Goal: Task Accomplishment & Management: Use online tool/utility

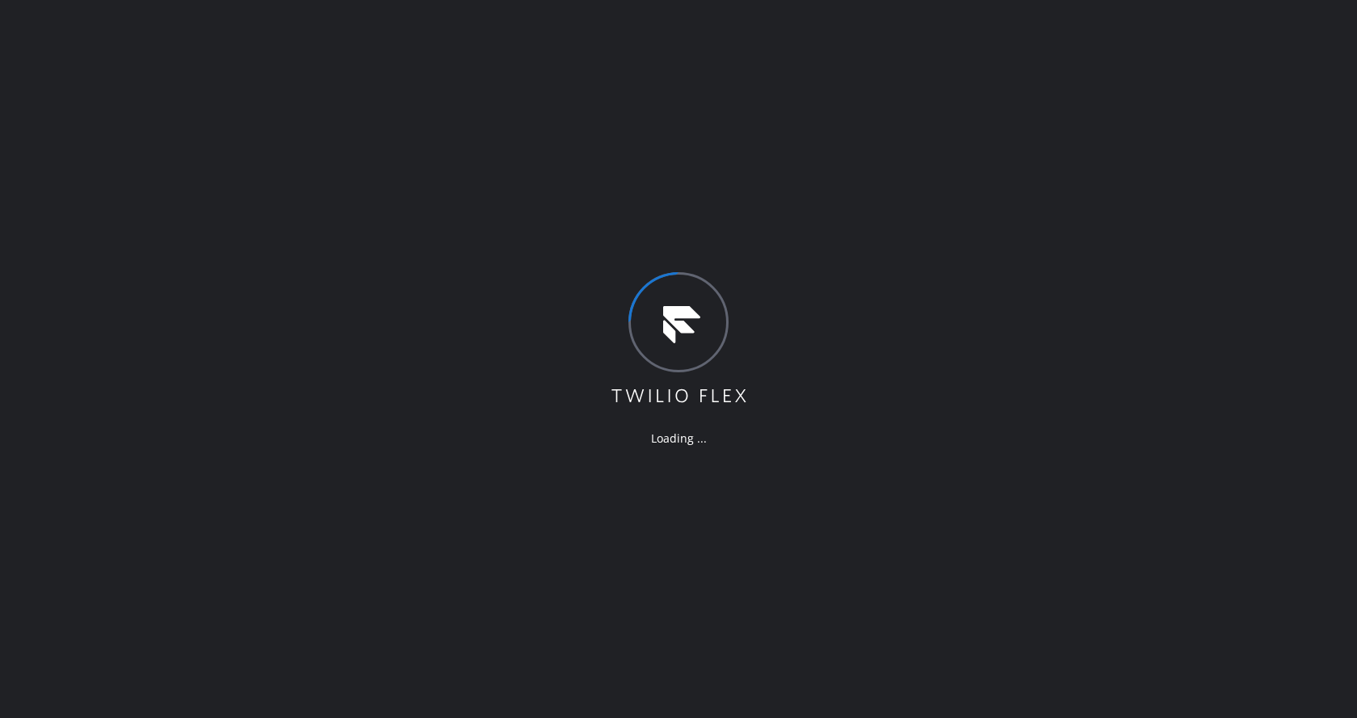
click at [345, 254] on div "Loading ..." at bounding box center [678, 359] width 1357 height 718
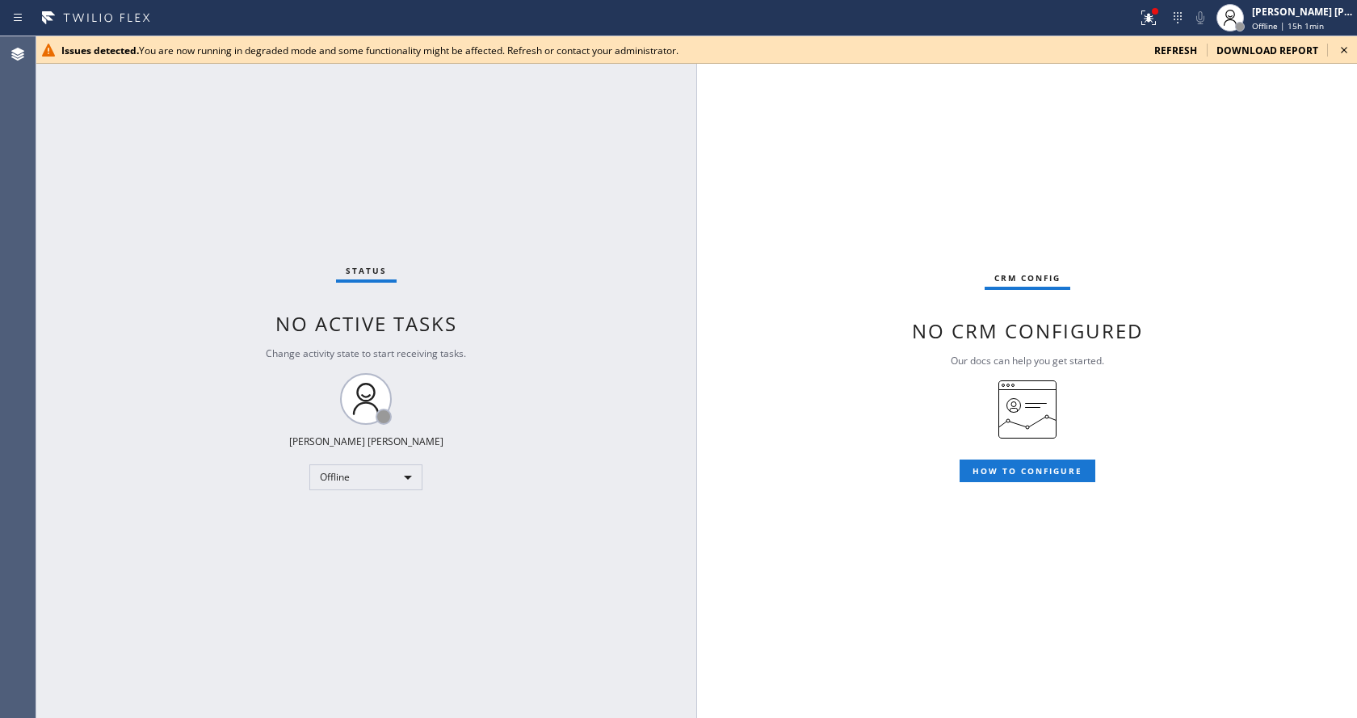
drag, startPoint x: 367, startPoint y: 145, endPoint x: 553, endPoint y: 191, distance: 192.4
click at [367, 145] on div "Status No active tasks Change activity state to start receiving tasks. [PERSON_…" at bounding box center [366, 377] width 661 height 682
click at [1346, 44] on icon at bounding box center [1344, 49] width 19 height 19
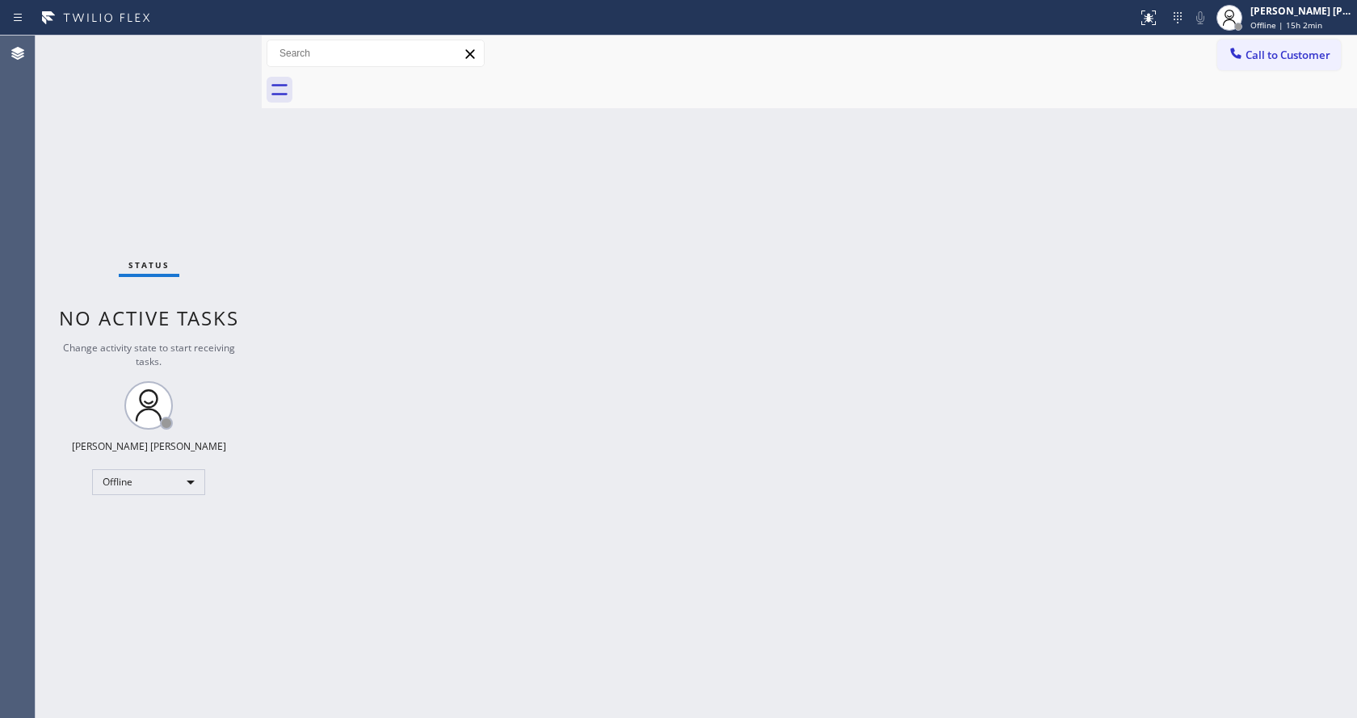
drag, startPoint x: 262, startPoint y: 136, endPoint x: 433, endPoint y: 137, distance: 171.3
click at [262, 136] on div at bounding box center [262, 377] width 0 height 683
click at [1261, 32] on div "[PERSON_NAME] [PERSON_NAME] Offline | 15h 2min" at bounding box center [1284, 18] width 145 height 36
click at [1244, 93] on button "Available" at bounding box center [1277, 86] width 162 height 21
click at [306, 256] on div "Back to Dashboard Change Sender ID Customers Technicians Select a contact Outbo…" at bounding box center [810, 377] width 1096 height 683
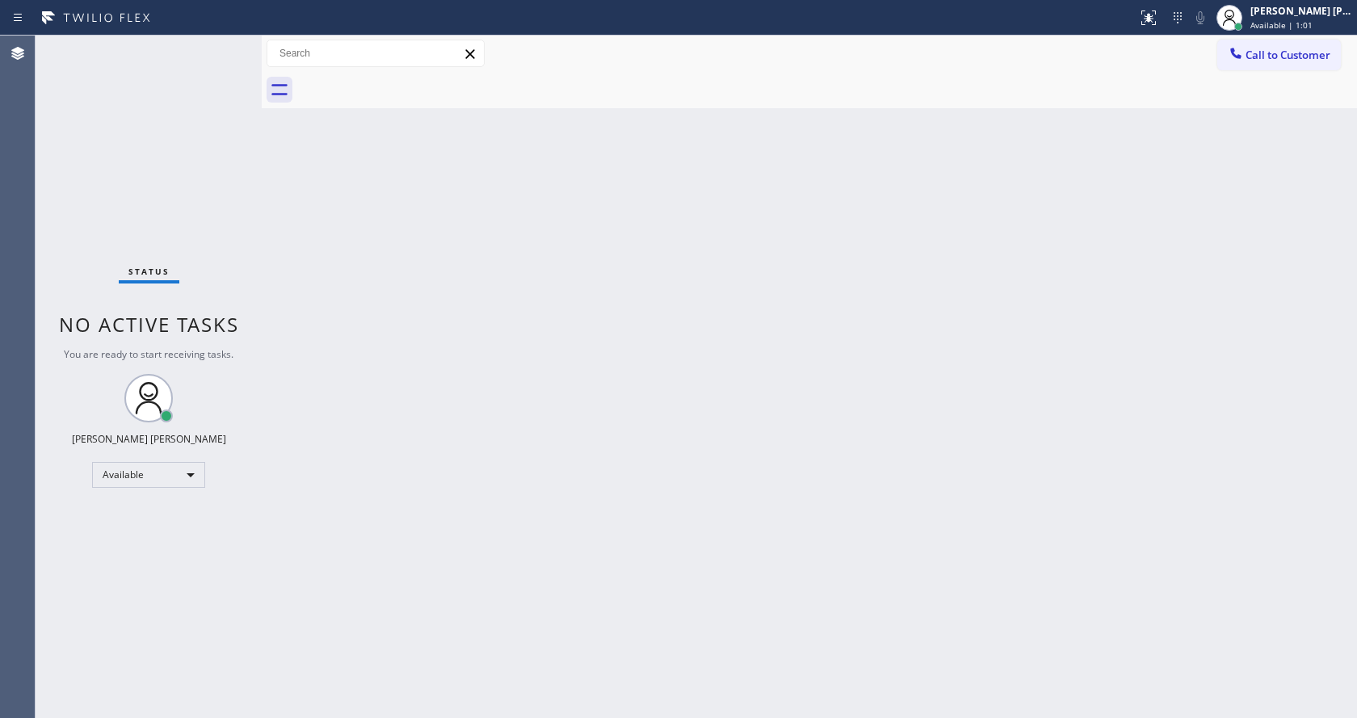
click at [740, 549] on div "Back to Dashboard Change Sender ID Customers Technicians Select a contact Outbo…" at bounding box center [810, 377] width 1096 height 683
click at [645, 389] on div "Back to Dashboard Change Sender ID Customers Technicians Select a contact Outbo…" at bounding box center [810, 377] width 1096 height 683
click at [204, 49] on div "Status No active tasks You are ready to start receiving tasks. [PERSON_NAME] [P…" at bounding box center [149, 377] width 226 height 683
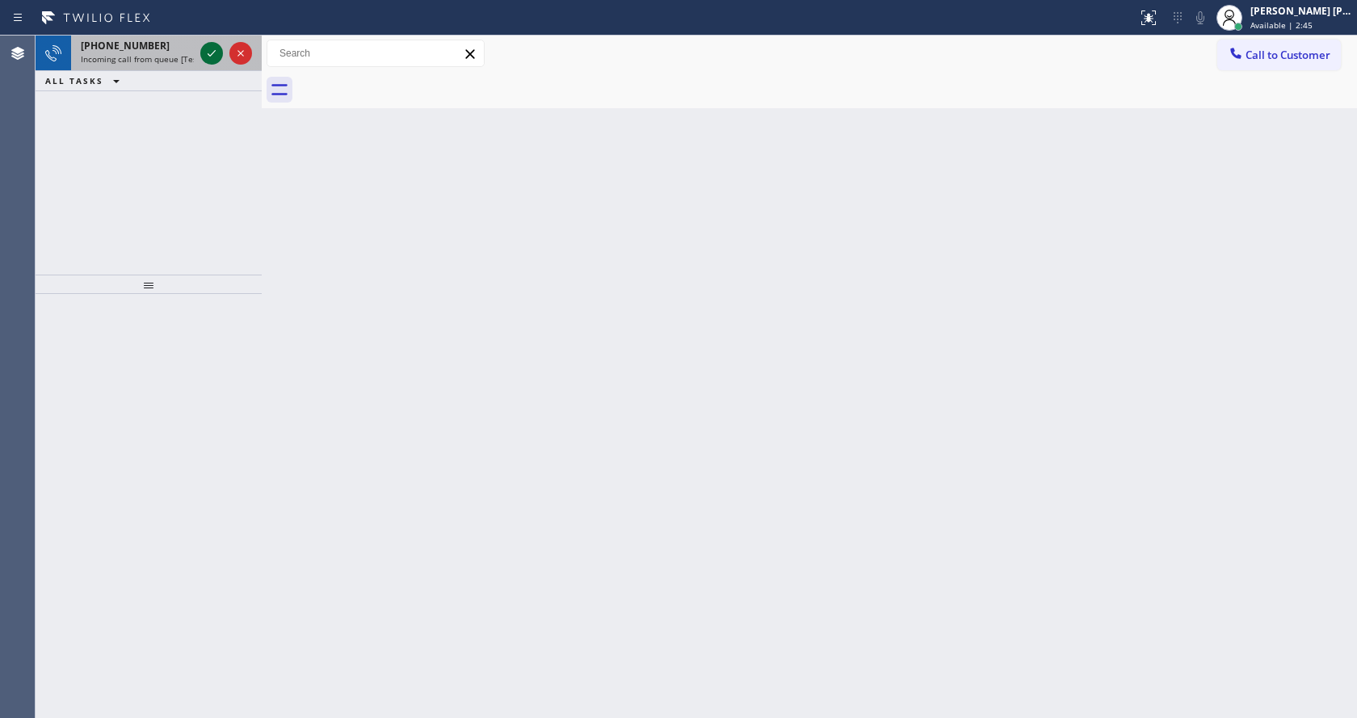
click at [204, 61] on icon at bounding box center [211, 53] width 19 height 19
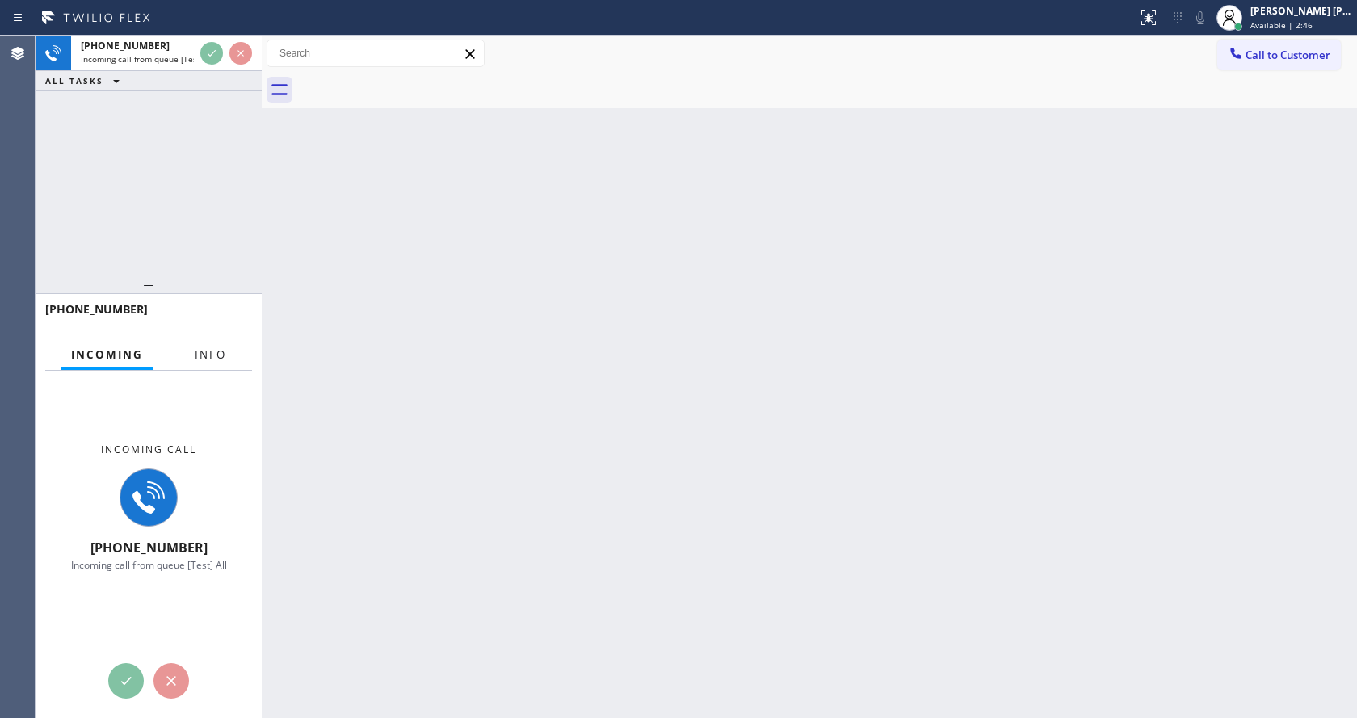
click at [210, 357] on span "Info" at bounding box center [211, 354] width 32 height 15
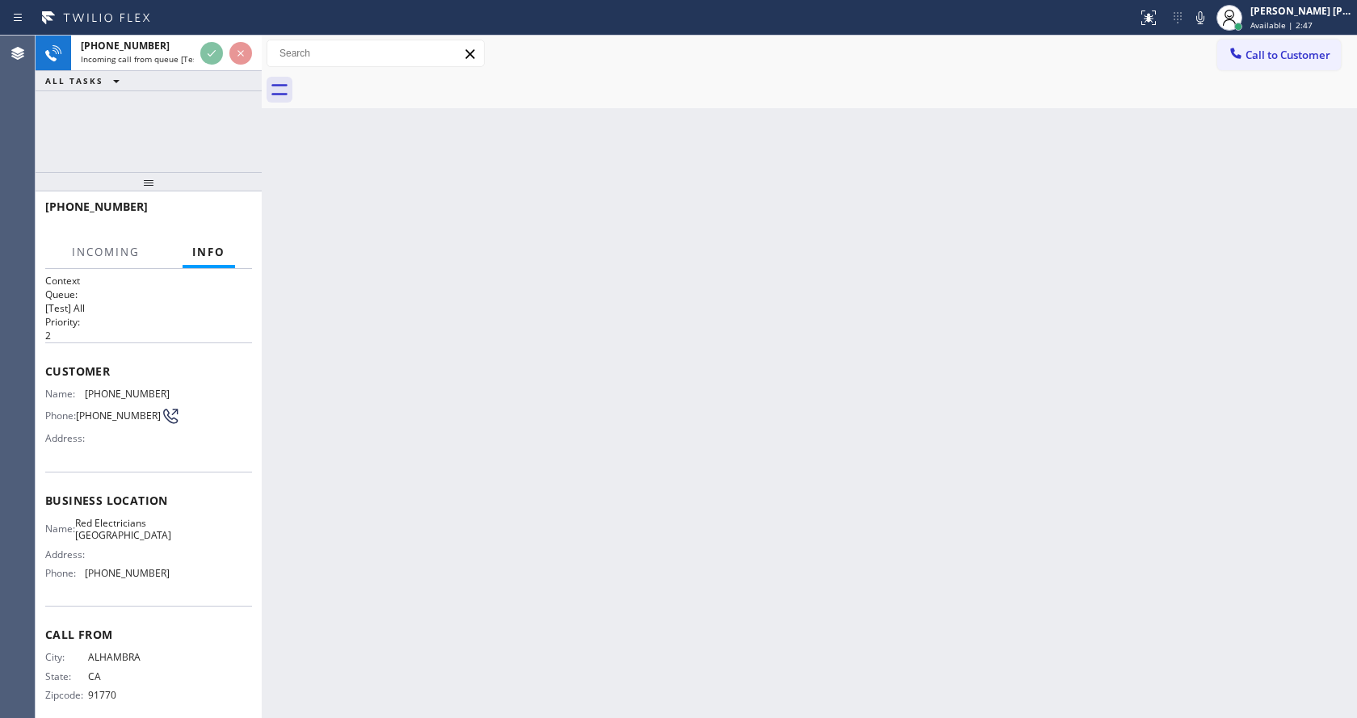
drag, startPoint x: 167, startPoint y: 165, endPoint x: 170, endPoint y: 128, distance: 37.2
click at [170, 128] on div "[PHONE_NUMBER] Incoming call from queue [Test] All ALL TASKS ALL TASKS ACTIVE T…" at bounding box center [149, 377] width 226 height 683
click at [519, 507] on div "Back to Dashboard Change Sender ID Customers Technicians Select a contact Outbo…" at bounding box center [810, 377] width 1096 height 683
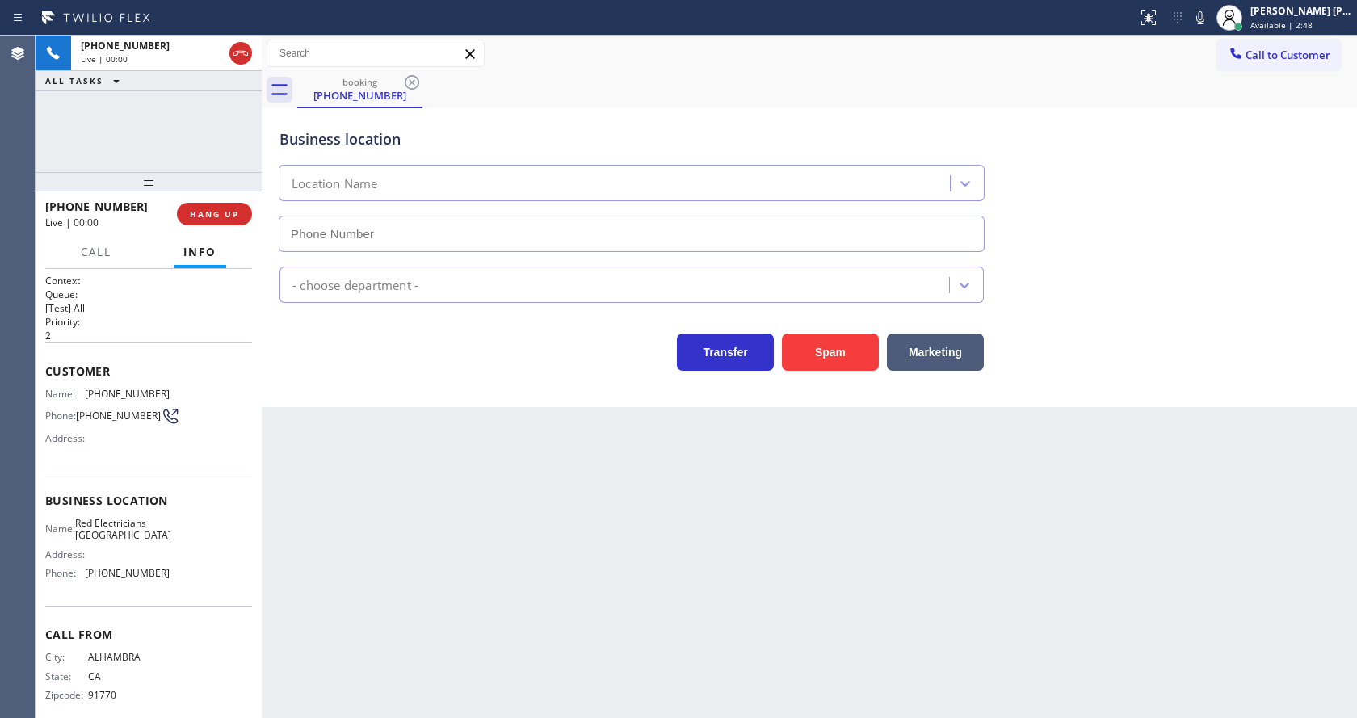
type input "[PHONE_NUMBER]"
click at [836, 351] on button "Spam" at bounding box center [830, 352] width 97 height 37
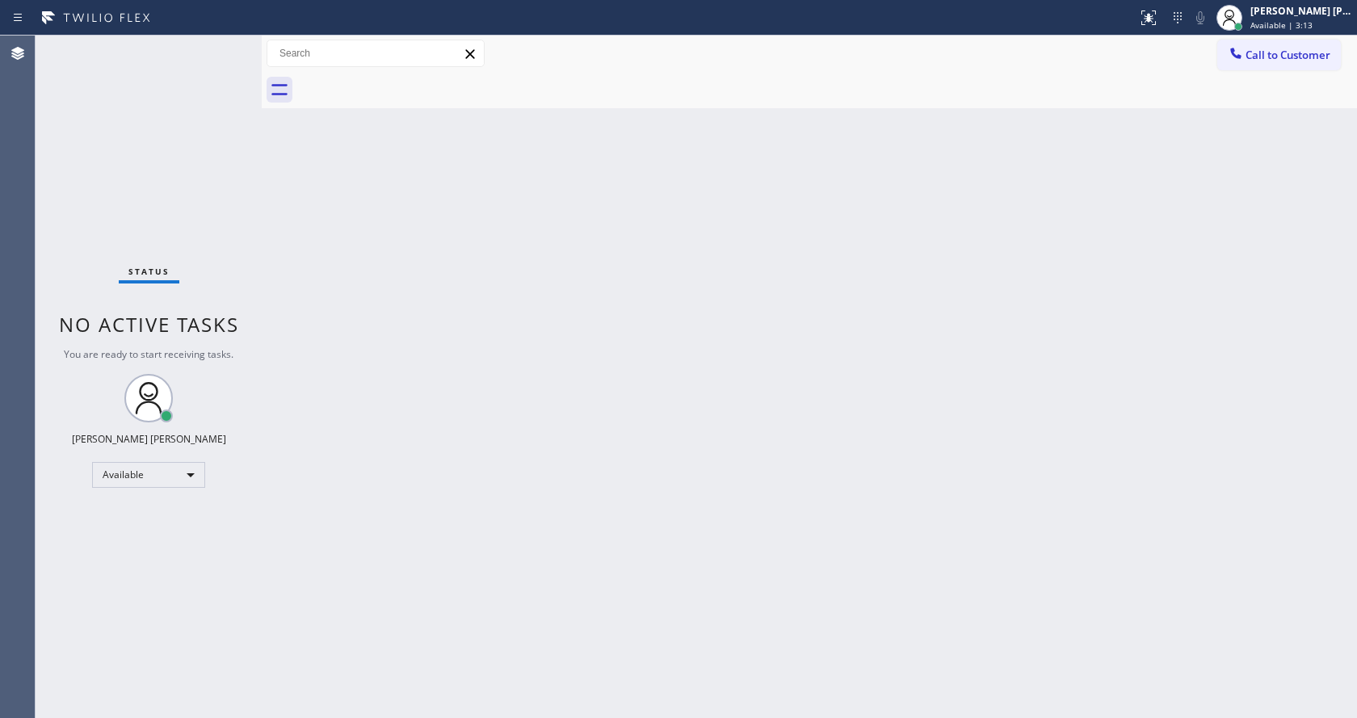
click at [212, 61] on div "Status No active tasks You are ready to start receiving tasks. [PERSON_NAME] [P…" at bounding box center [149, 377] width 226 height 683
click at [640, 527] on div "Back to Dashboard Change Sender ID Customers Technicians Select a contact Outbo…" at bounding box center [810, 377] width 1096 height 683
click at [1229, 276] on div "Back to Dashboard Change Sender ID Customers Technicians Select a contact Outbo…" at bounding box center [810, 377] width 1096 height 683
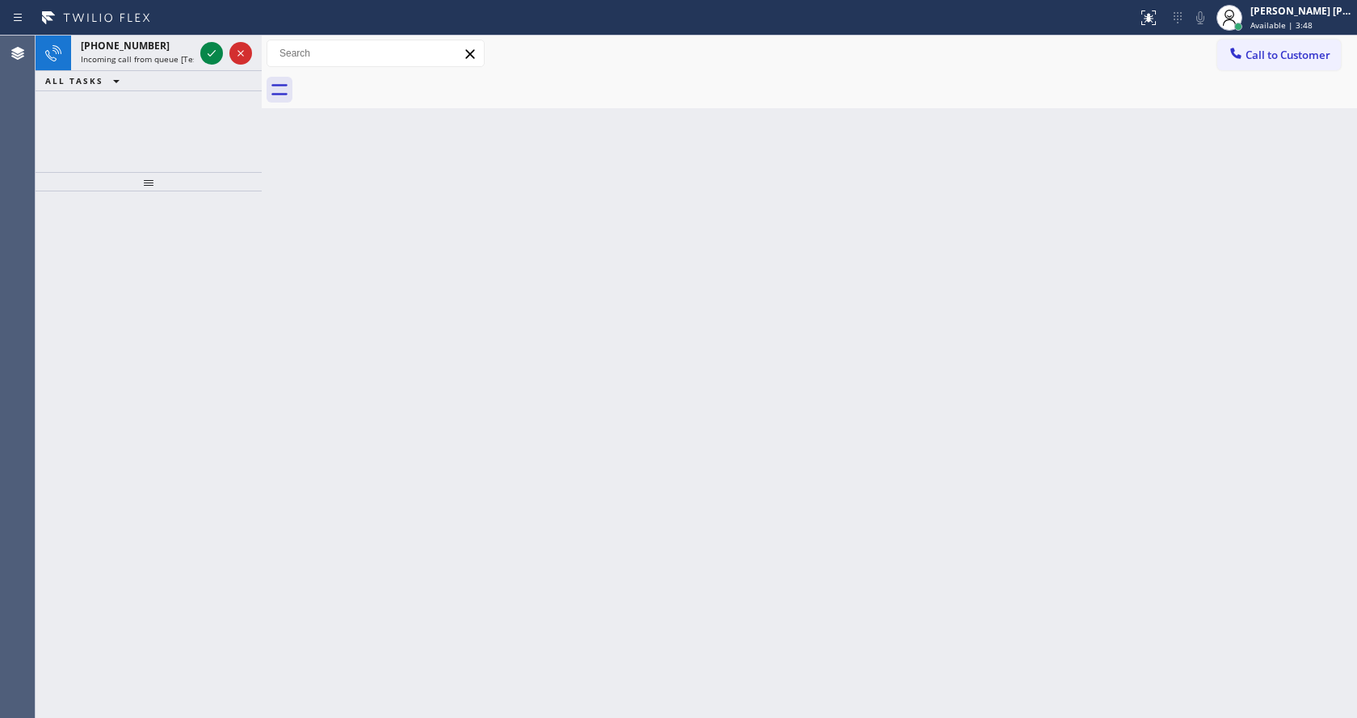
click at [511, 279] on div "Back to Dashboard Change Sender ID Customers Technicians Select a contact Outbo…" at bounding box center [810, 377] width 1096 height 683
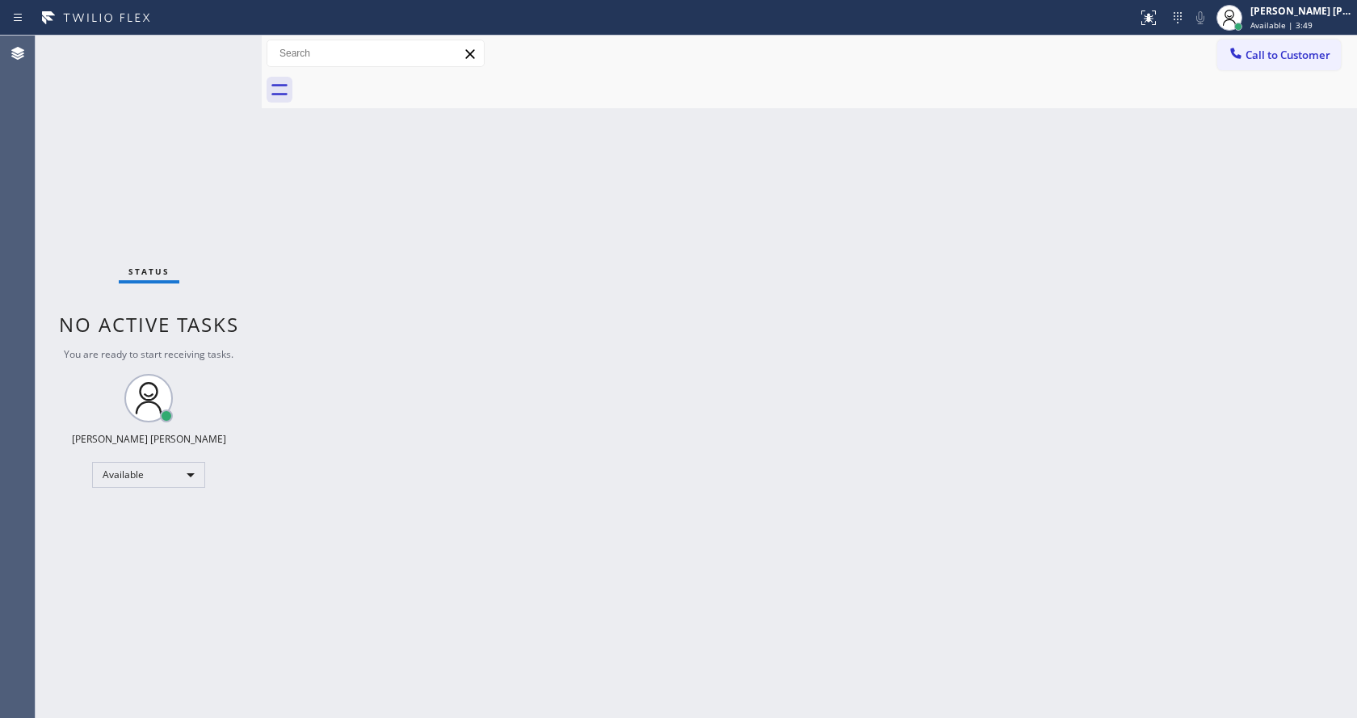
drag, startPoint x: 639, startPoint y: 418, endPoint x: 581, endPoint y: 461, distance: 72.2
click at [634, 418] on div "Back to Dashboard Change Sender ID Customers Technicians Select a contact Outbo…" at bounding box center [810, 377] width 1096 height 683
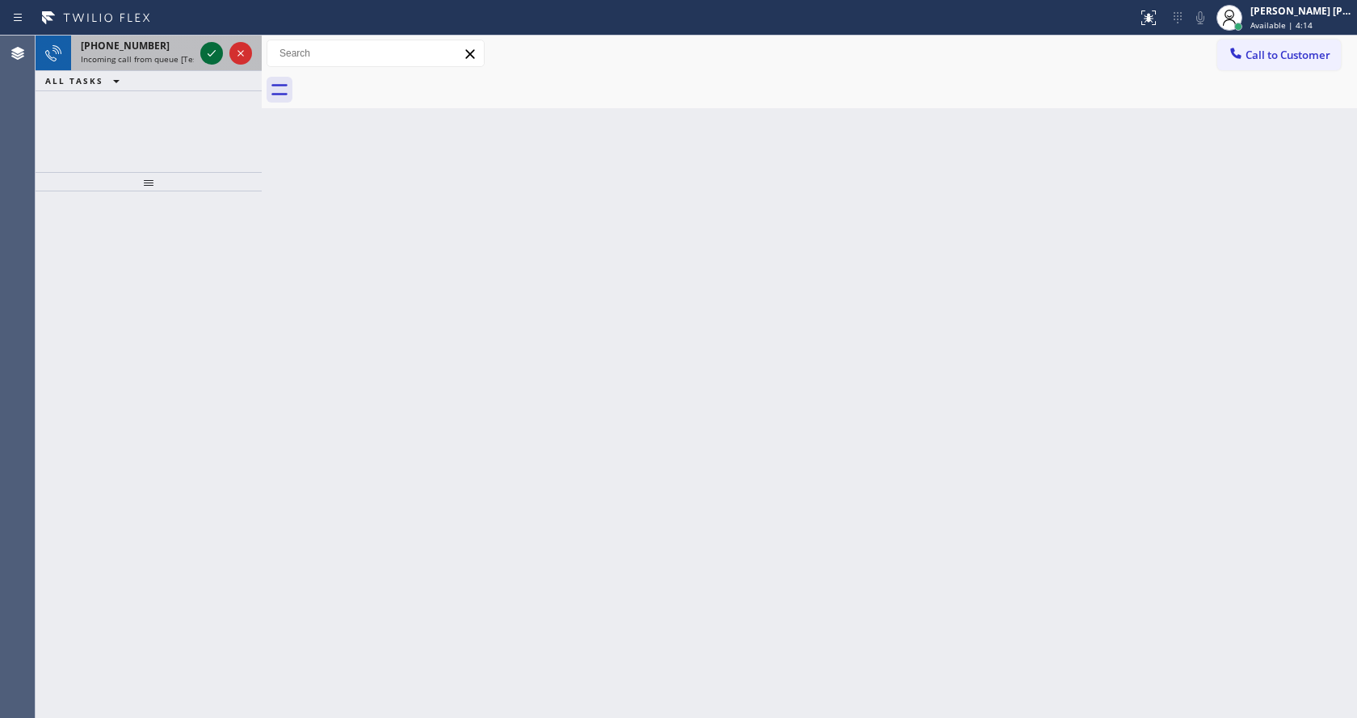
click at [210, 55] on icon at bounding box center [211, 53] width 19 height 19
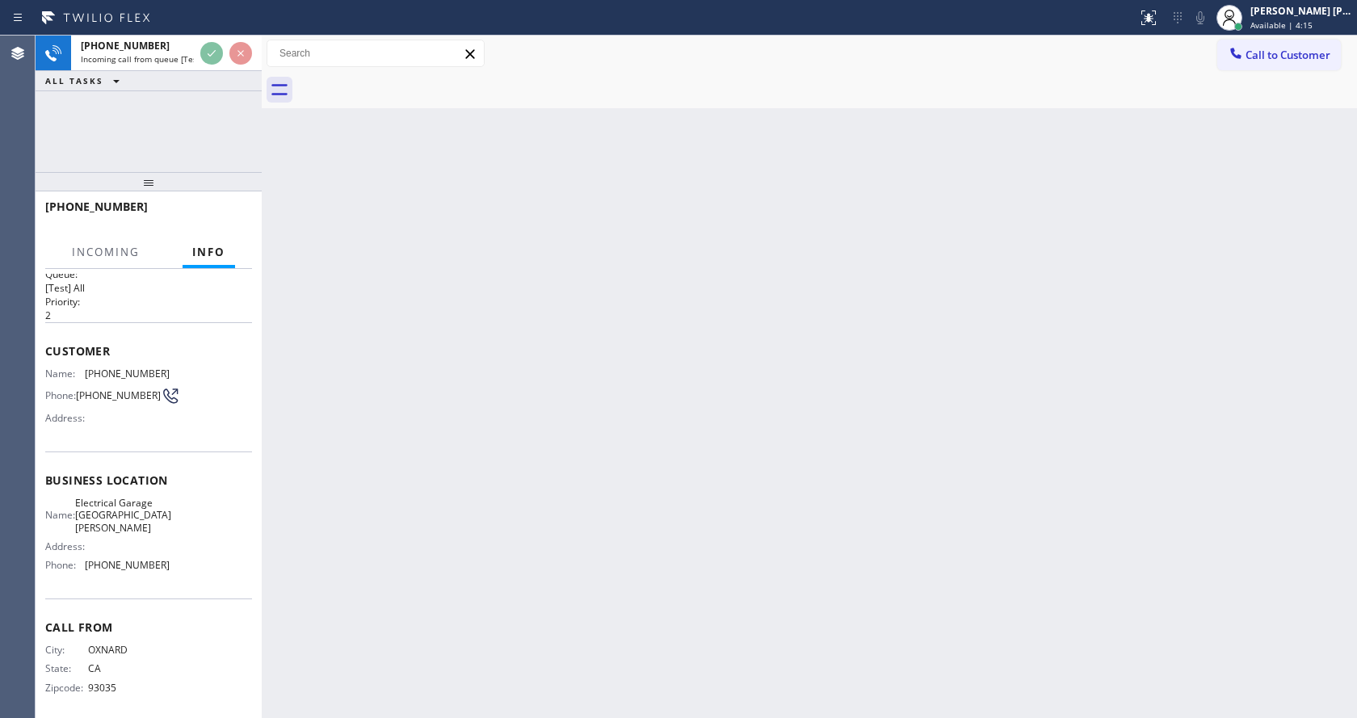
scroll to position [21, 0]
click at [632, 479] on div "Back to Dashboard Change Sender ID Customers Technicians Select a contact Outbo…" at bounding box center [810, 377] width 1096 height 683
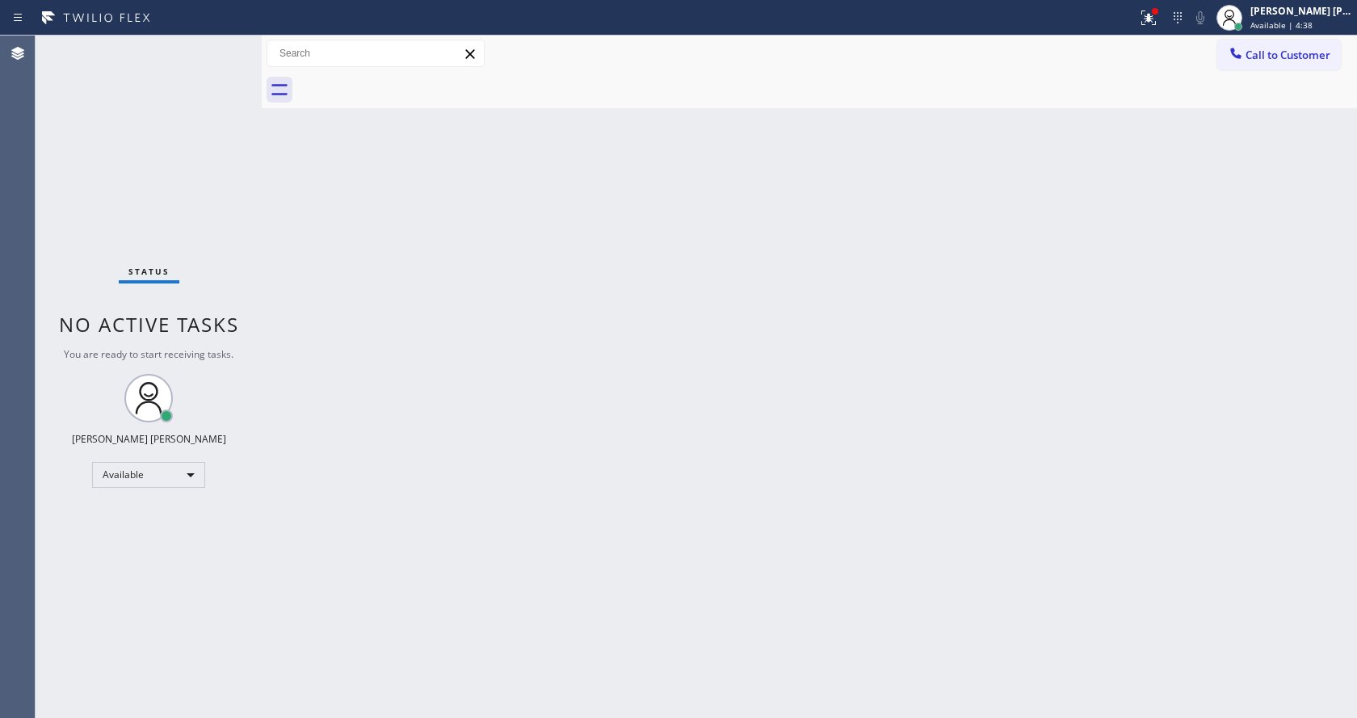
click at [632, 505] on div "Back to Dashboard Change Sender ID Customers Technicians Select a contact Outbo…" at bounding box center [810, 377] width 1096 height 683
drag, startPoint x: 429, startPoint y: 496, endPoint x: 408, endPoint y: 630, distance: 135.8
click at [429, 496] on div "Back to Dashboard Change Sender ID Customers Technicians Select a contact Outbo…" at bounding box center [810, 377] width 1096 height 683
click at [643, 628] on div "Back to Dashboard Change Sender ID Customers Technicians Select a contact Outbo…" at bounding box center [810, 377] width 1096 height 683
drag, startPoint x: 841, startPoint y: 414, endPoint x: 669, endPoint y: 377, distance: 175.9
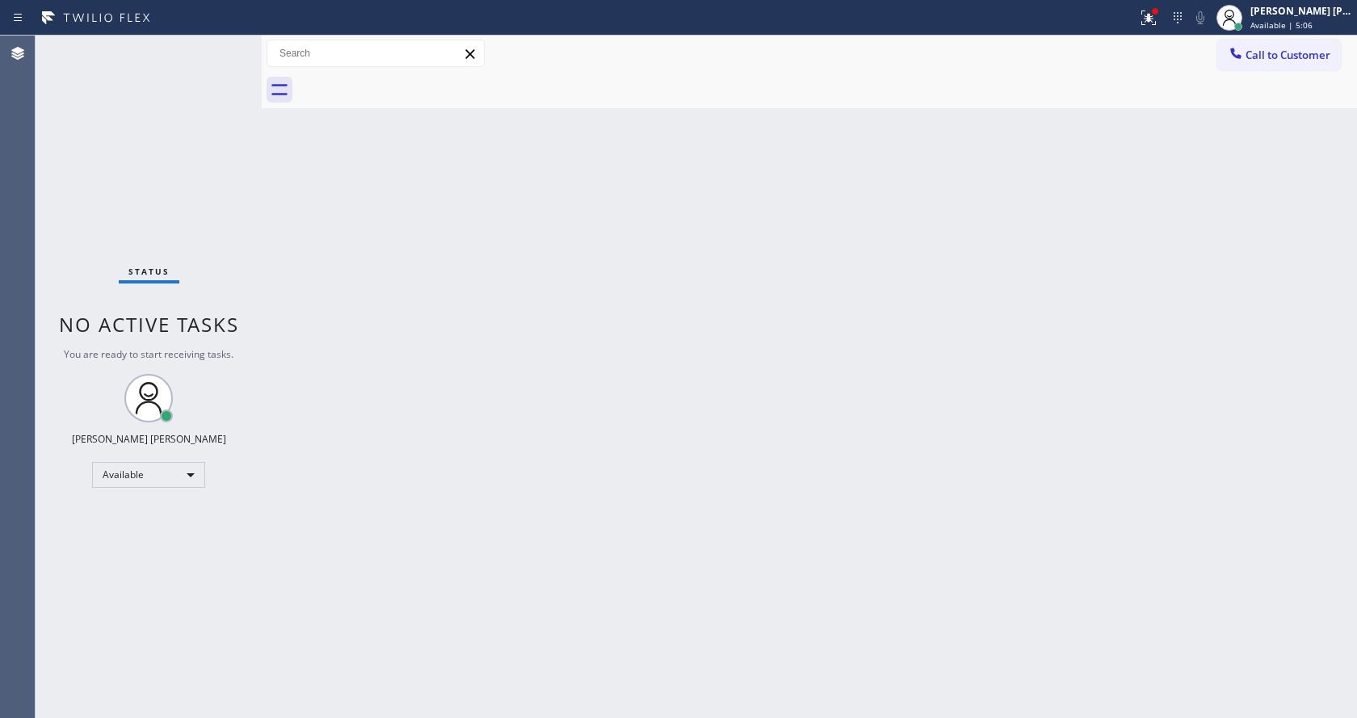
click at [841, 414] on div "Back to Dashboard Change Sender ID Customers Technicians Select a contact Outbo…" at bounding box center [810, 377] width 1096 height 683
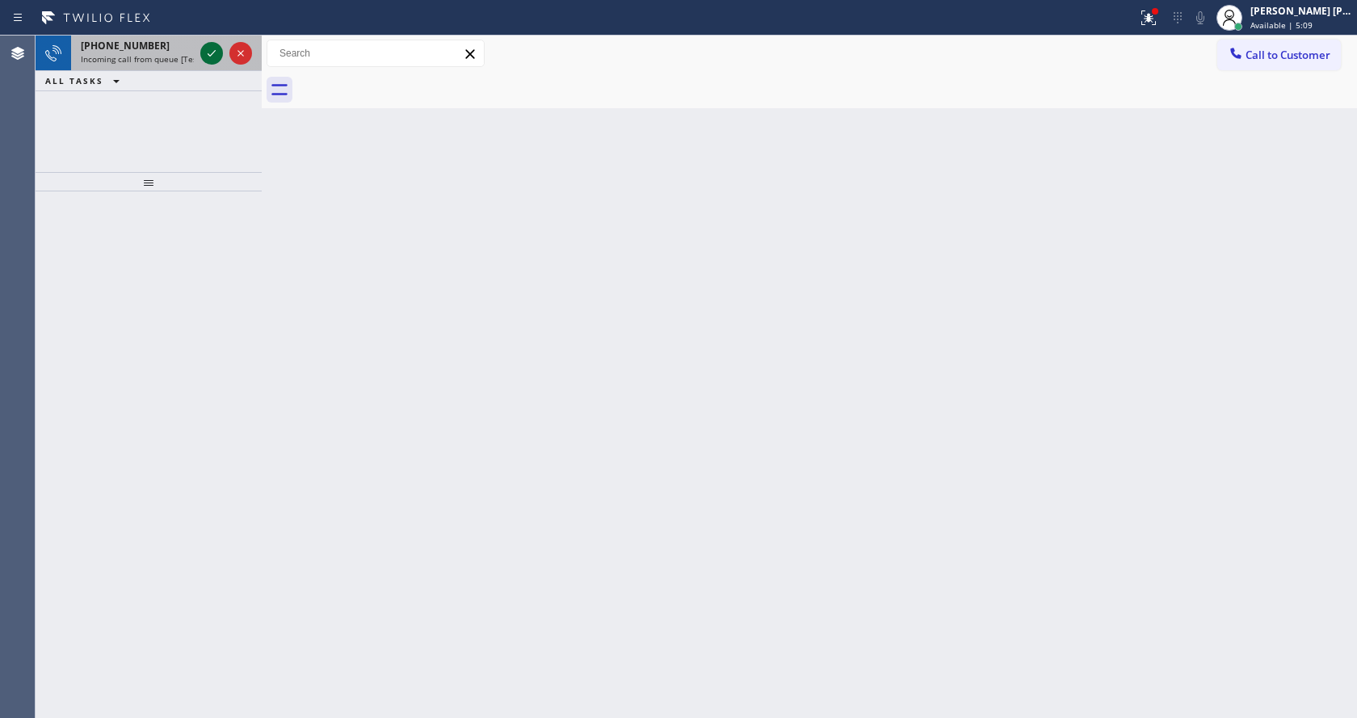
click at [212, 48] on icon at bounding box center [211, 53] width 19 height 19
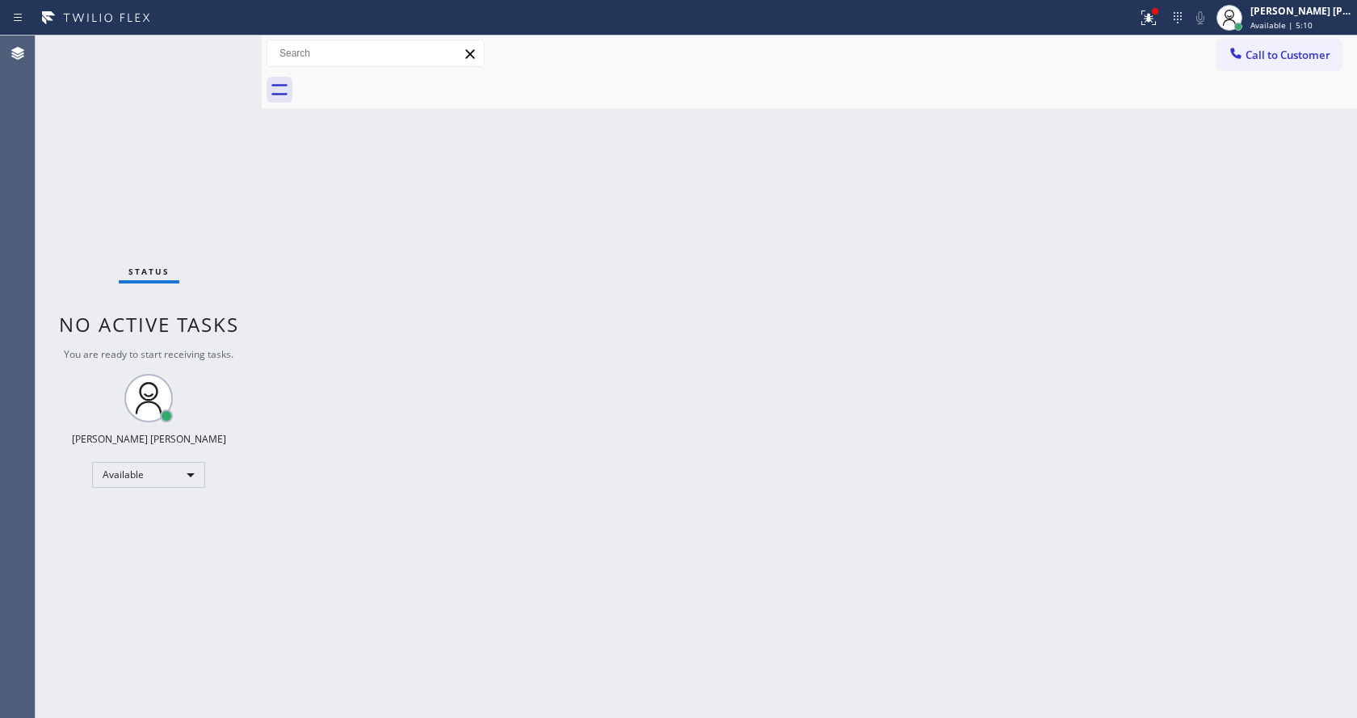
click at [553, 394] on div "Back to Dashboard Change Sender ID Customers Technicians Select a contact Outbo…" at bounding box center [810, 377] width 1096 height 683
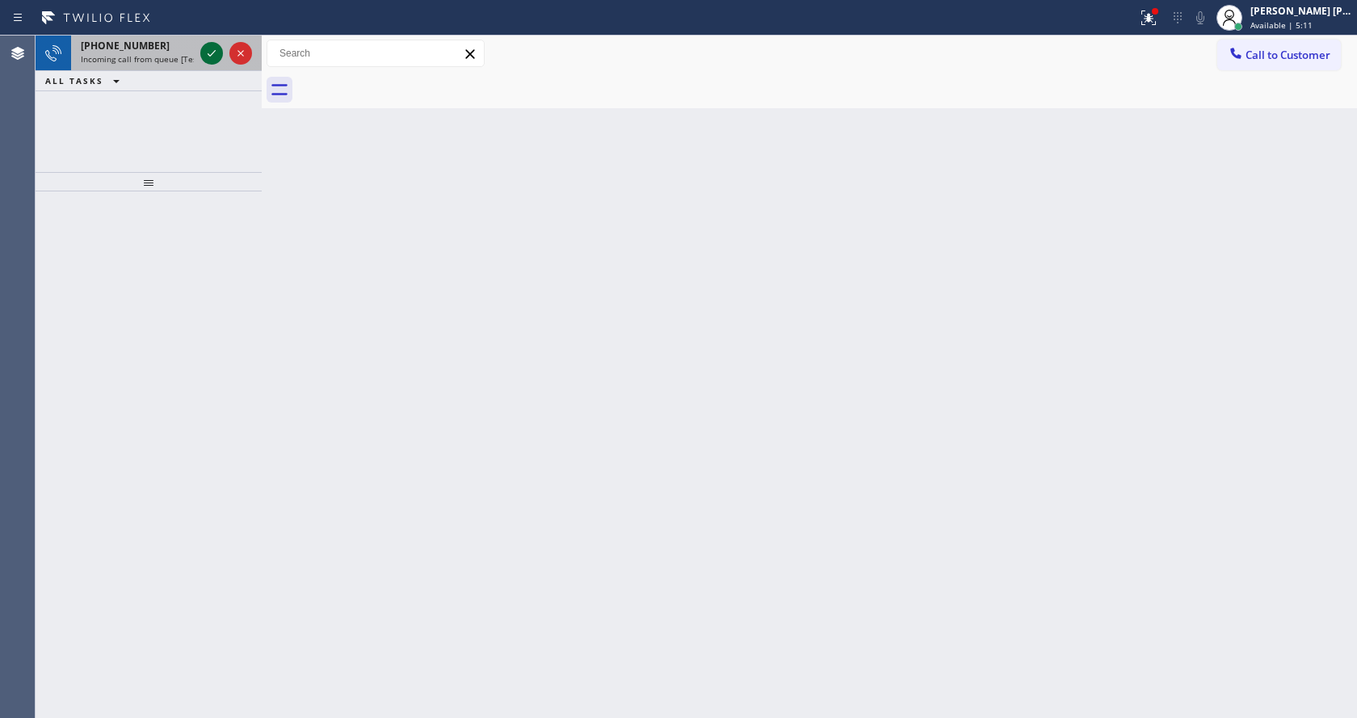
click at [216, 50] on icon at bounding box center [211, 53] width 19 height 19
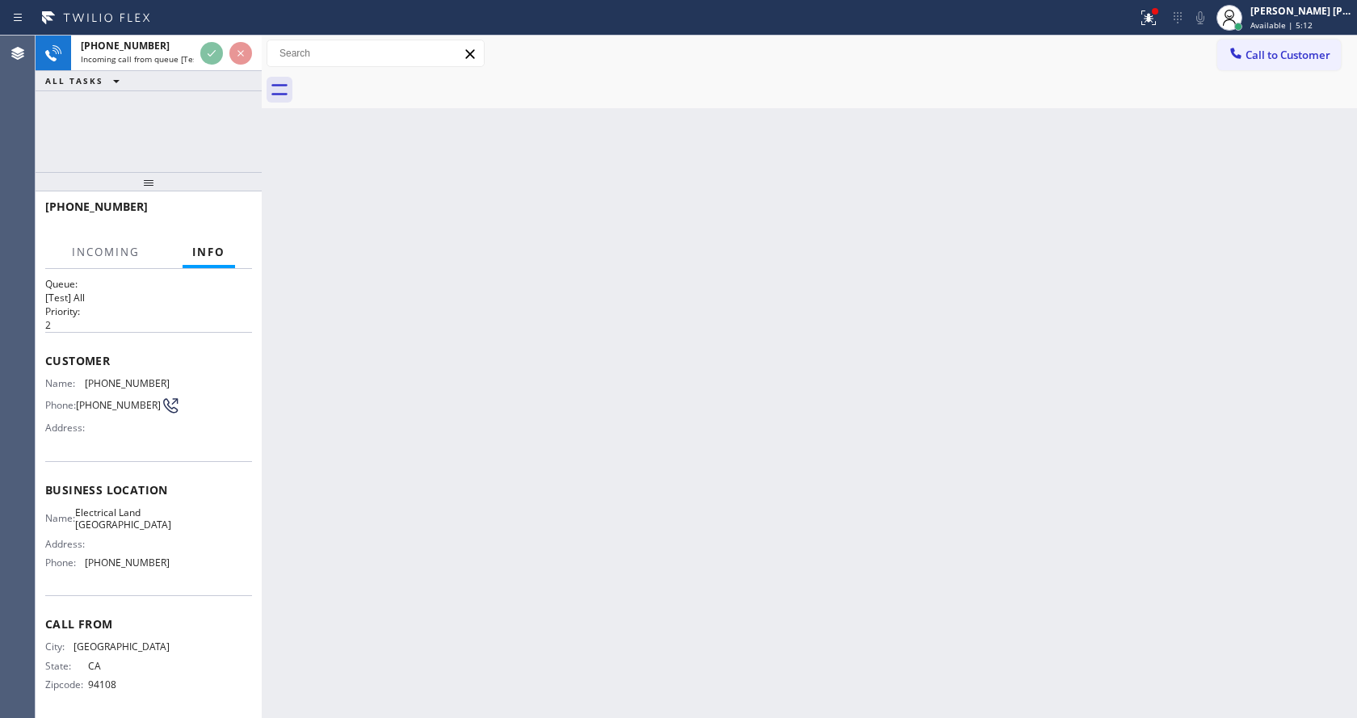
scroll to position [21, 0]
click at [696, 451] on div "Back to Dashboard Change Sender ID Customers Technicians Select a contact Outbo…" at bounding box center [810, 377] width 1096 height 683
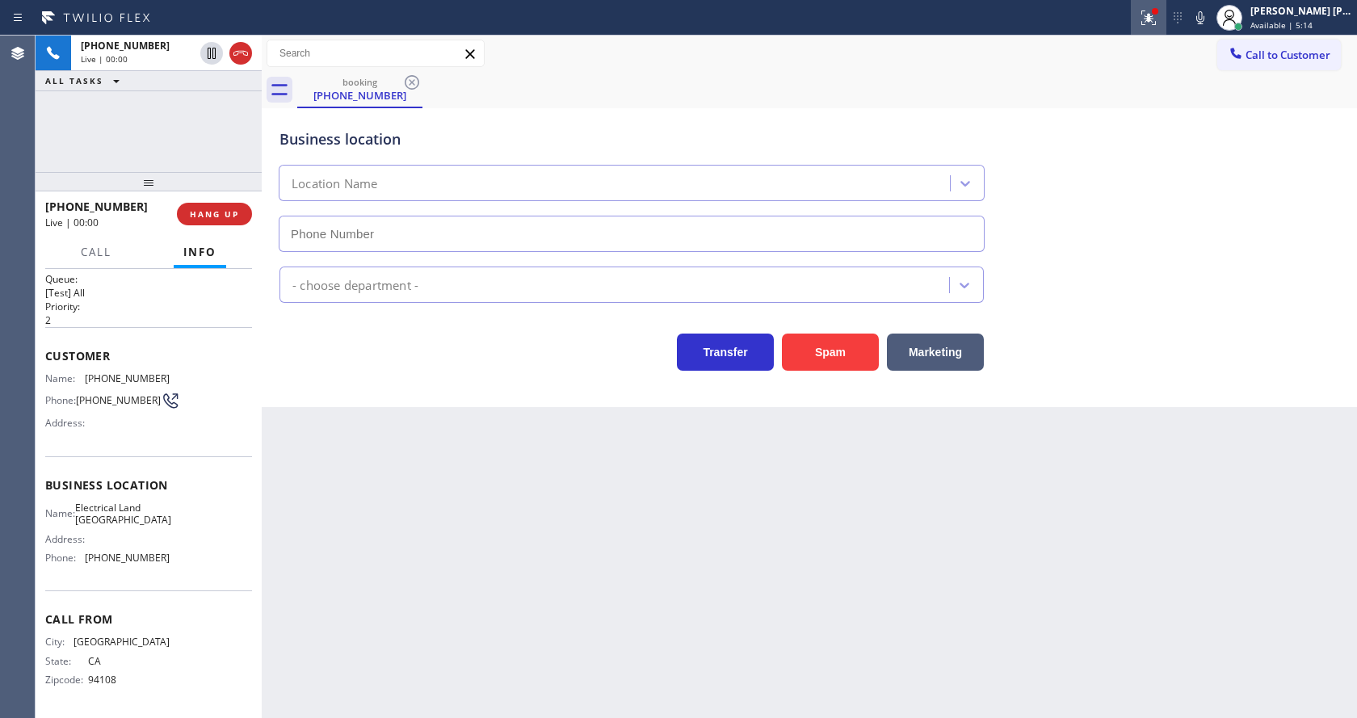
type input "[PHONE_NUMBER]"
click at [801, 341] on button "Spam" at bounding box center [830, 352] width 97 height 37
click at [343, 614] on div "Back to Dashboard Change Sender ID Customers Technicians Select a contact Outbo…" at bounding box center [810, 377] width 1096 height 683
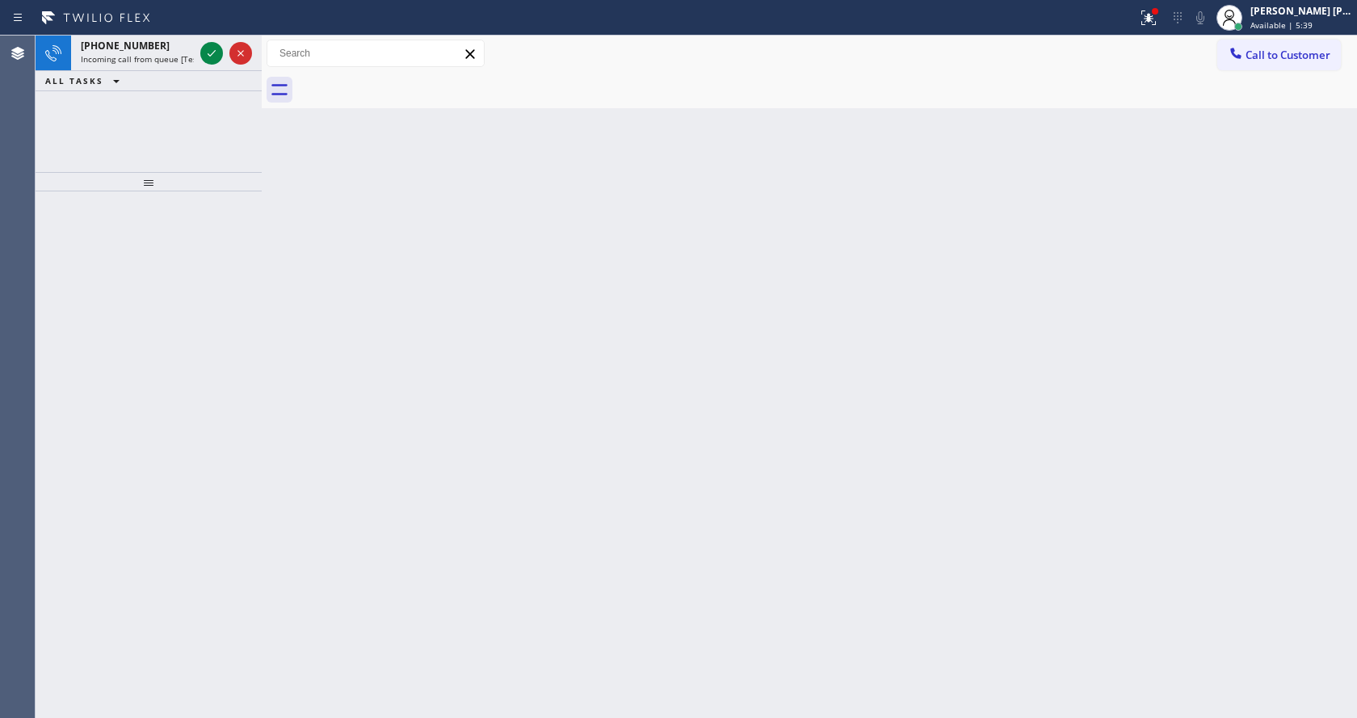
click at [561, 452] on div "Back to Dashboard Change Sender ID Customers Technicians Select a contact Outbo…" at bounding box center [810, 377] width 1096 height 683
click at [208, 57] on icon at bounding box center [211, 53] width 19 height 19
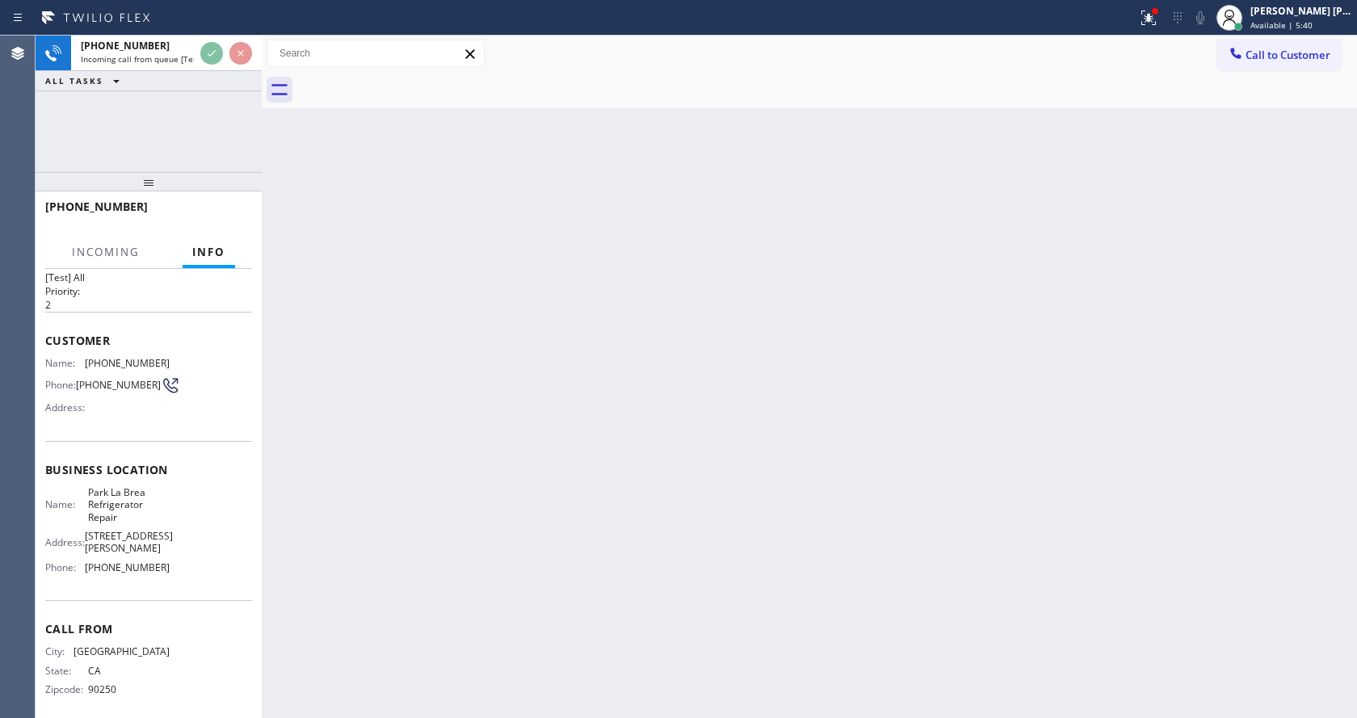
scroll to position [46, 0]
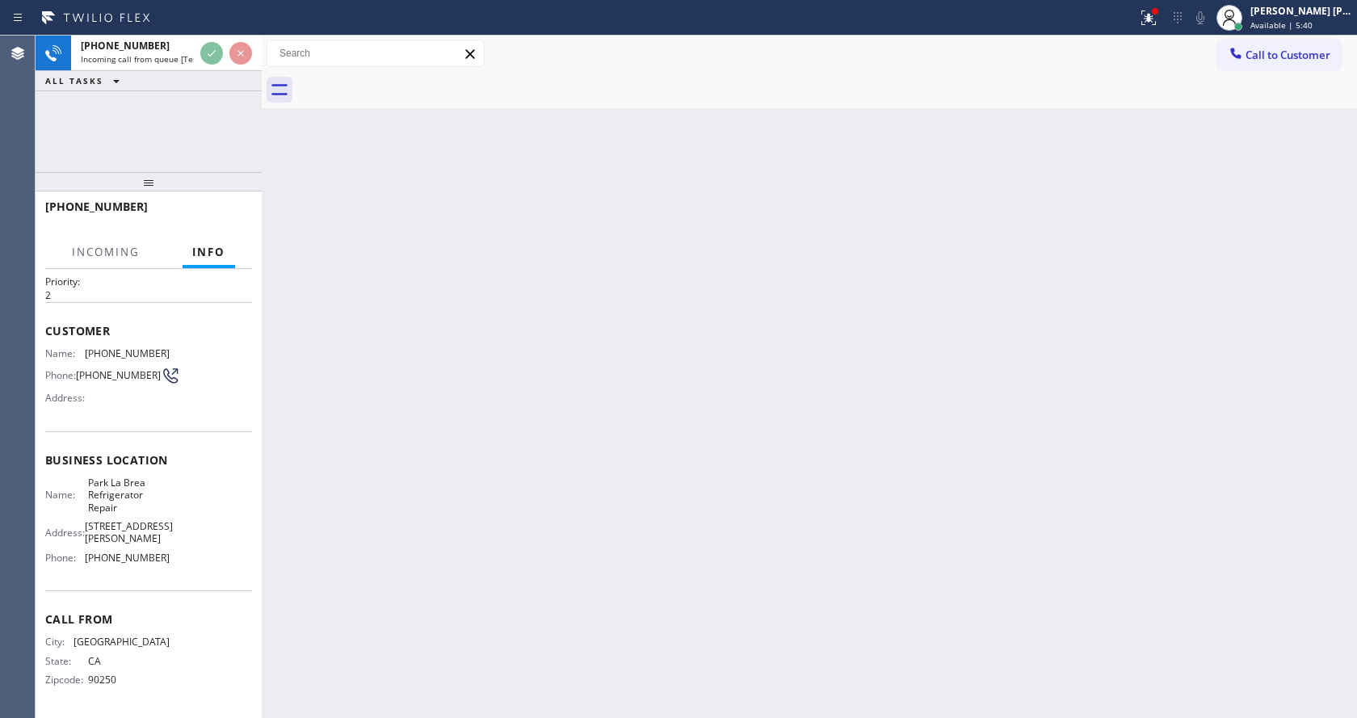
click at [578, 562] on div "Back to Dashboard Change Sender ID Customers Technicians Select a contact Outbo…" at bounding box center [810, 377] width 1096 height 683
click at [770, 582] on div "Back to Dashboard Change Sender ID Customers Technicians Select a contact Outbo…" at bounding box center [810, 377] width 1096 height 683
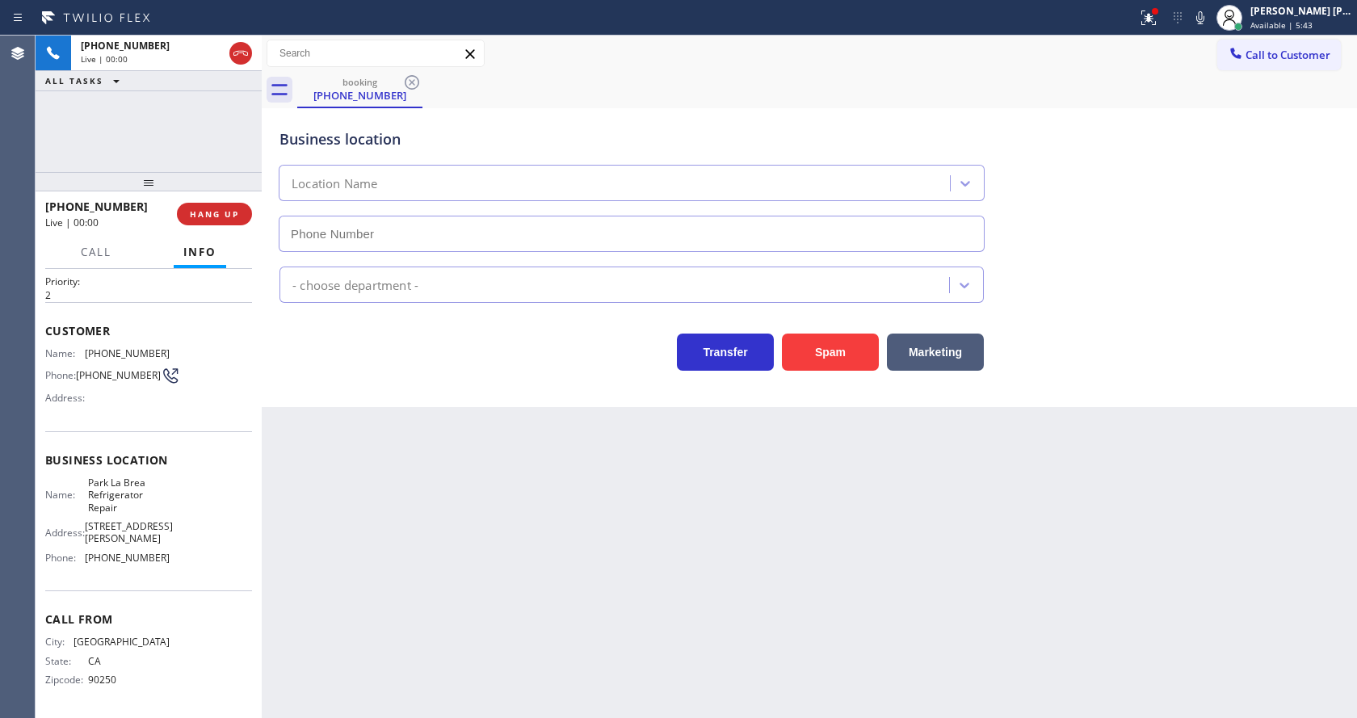
type input "[PHONE_NUMBER]"
click at [562, 515] on div "Back to Dashboard Change Sender ID Customers Technicians Select a contact Outbo…" at bounding box center [810, 377] width 1096 height 683
click at [398, 482] on div "Back to Dashboard Change Sender ID Customers Technicians Select a contact Outbo…" at bounding box center [810, 377] width 1096 height 683
click at [616, 599] on div "Back to Dashboard Change Sender ID Customers Technicians Select a contact Outbo…" at bounding box center [810, 377] width 1096 height 683
drag, startPoint x: 380, startPoint y: 512, endPoint x: 284, endPoint y: 367, distance: 173.9
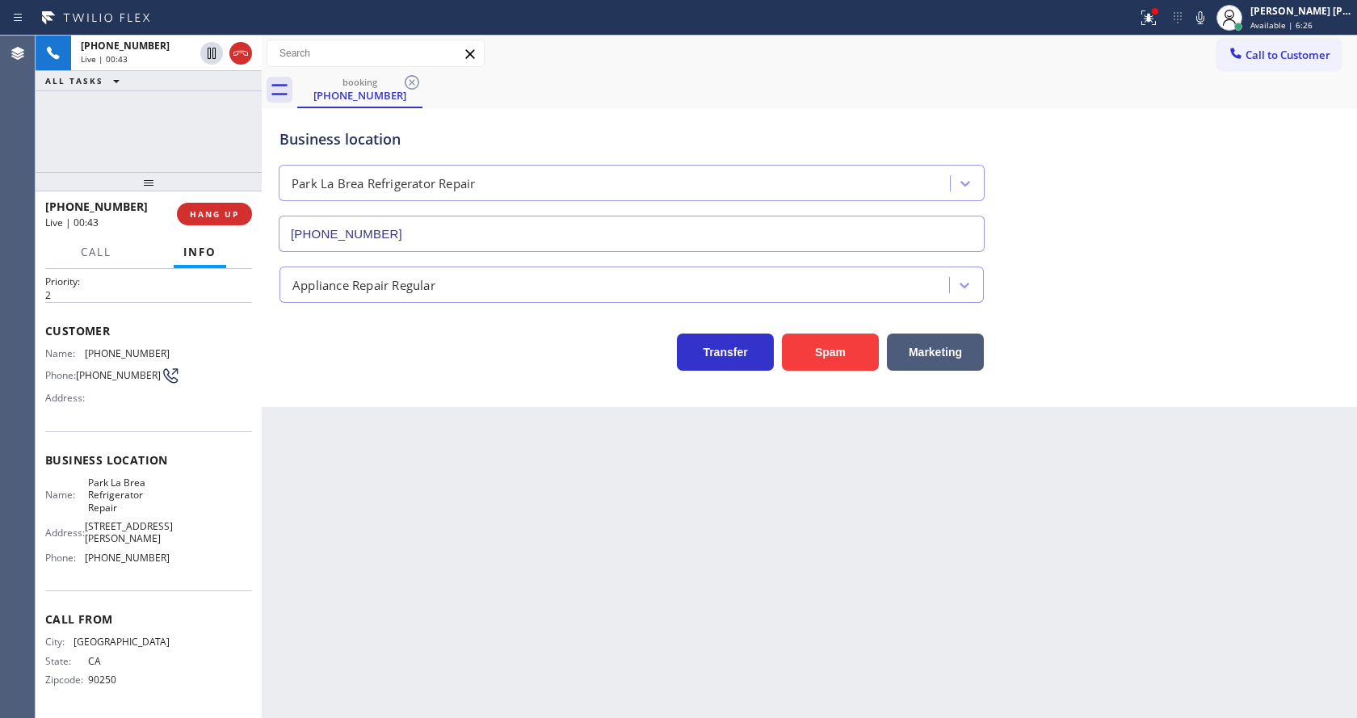
click at [380, 512] on div "Back to Dashboard Change Sender ID Customers Technicians Select a contact Outbo…" at bounding box center [810, 377] width 1096 height 683
click at [221, 207] on button "HANG UP" at bounding box center [214, 214] width 75 height 23
click at [221, 209] on span "COMPLETE" at bounding box center [211, 213] width 56 height 11
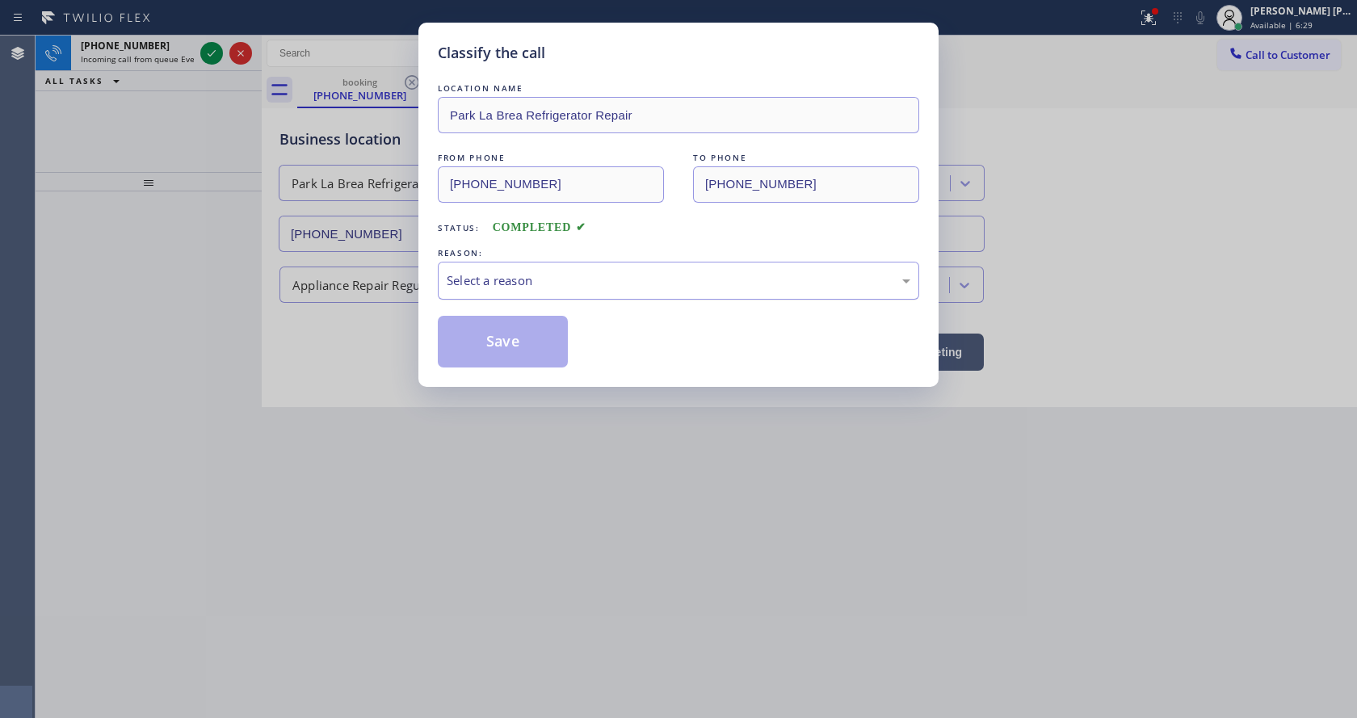
click at [539, 283] on div "Select a reason" at bounding box center [679, 280] width 464 height 19
click at [524, 296] on div "Yelp / Google" at bounding box center [679, 281] width 482 height 38
click at [503, 344] on button "Save" at bounding box center [503, 342] width 130 height 52
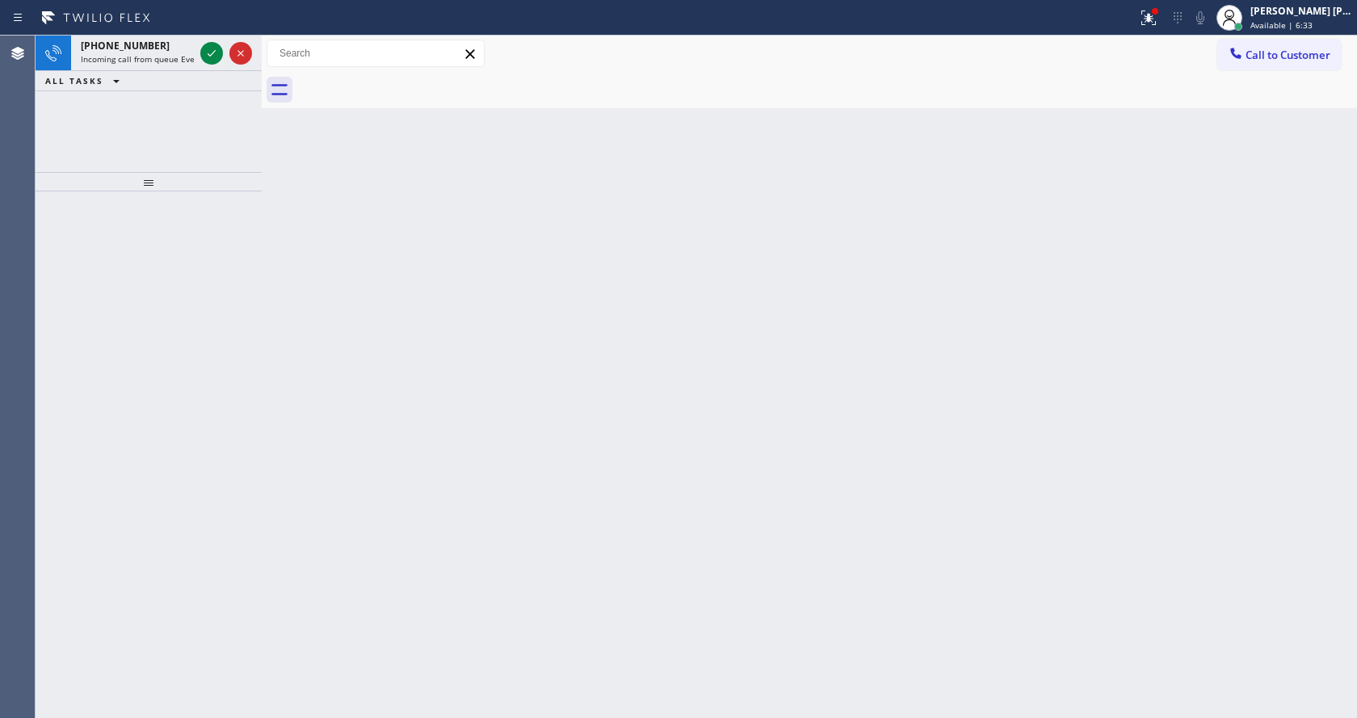
click at [208, 50] on icon at bounding box center [211, 53] width 19 height 19
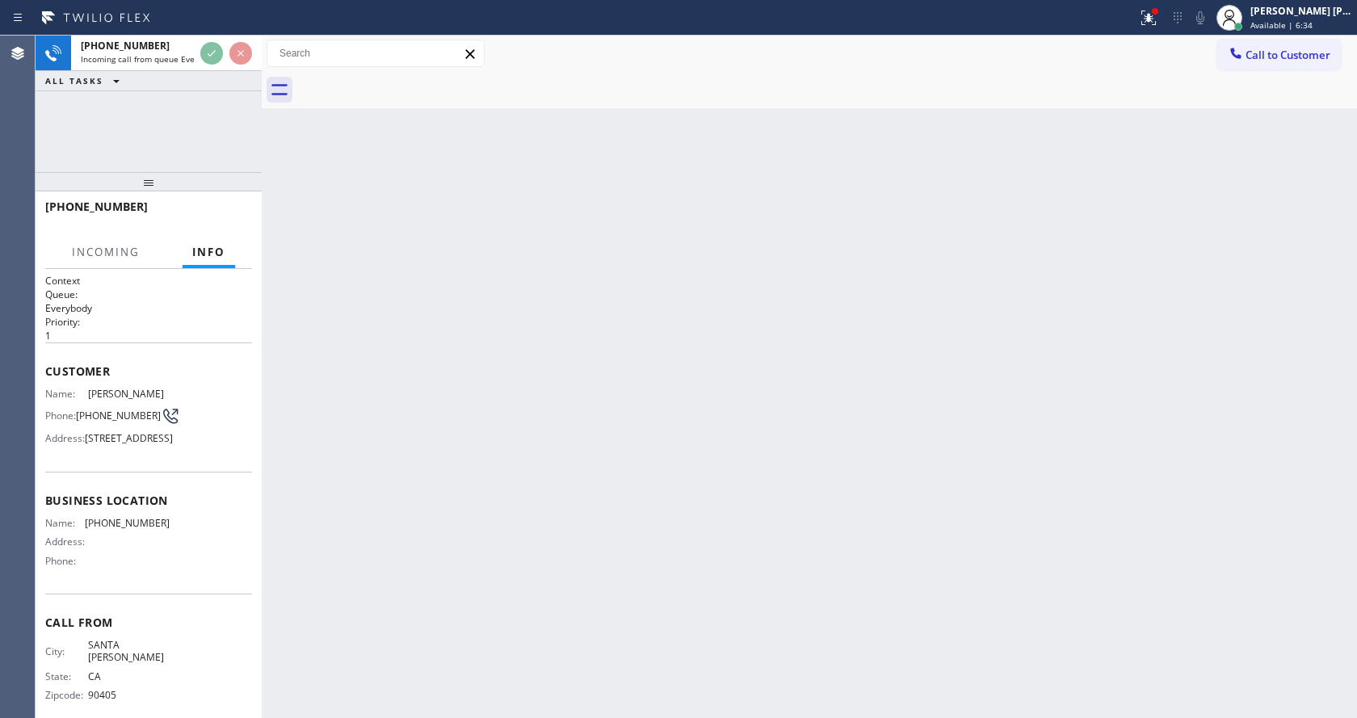
scroll to position [46, 0]
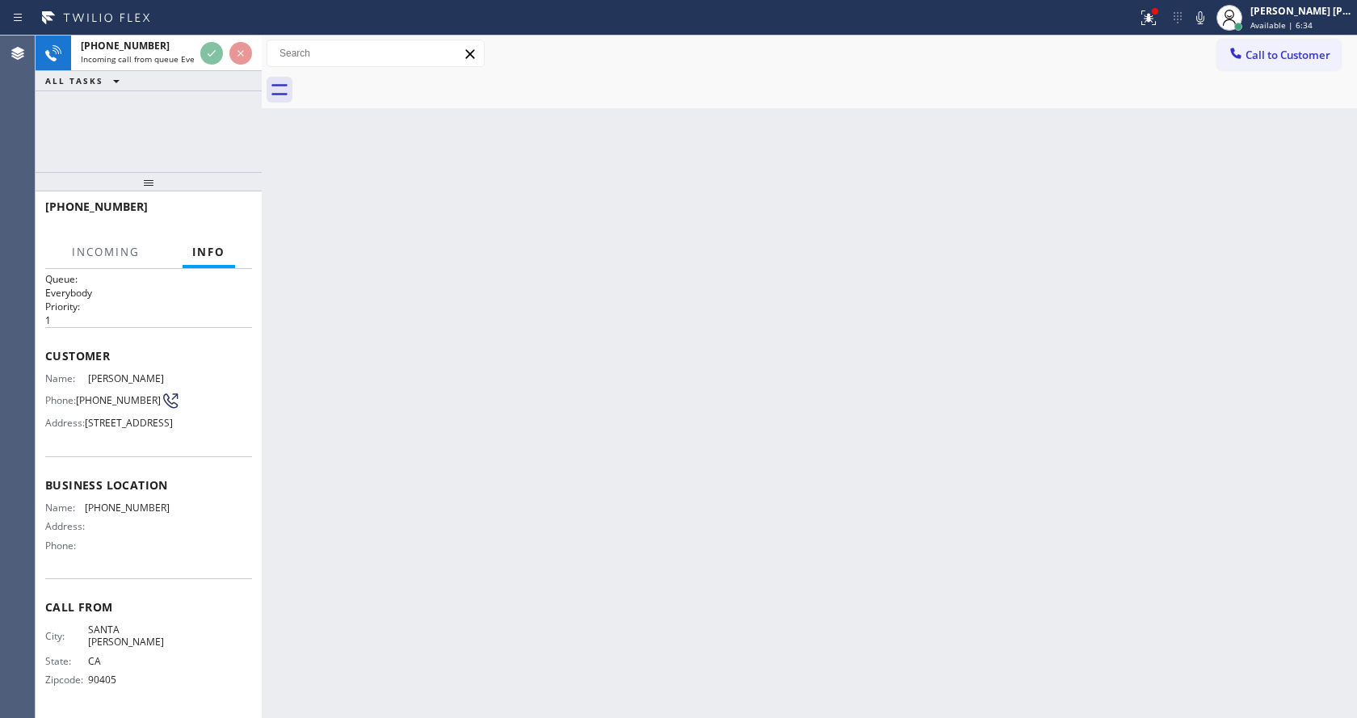
click at [410, 398] on div "Back to Dashboard Change Sender ID Customers Technicians Select a contact Outbo…" at bounding box center [810, 377] width 1096 height 683
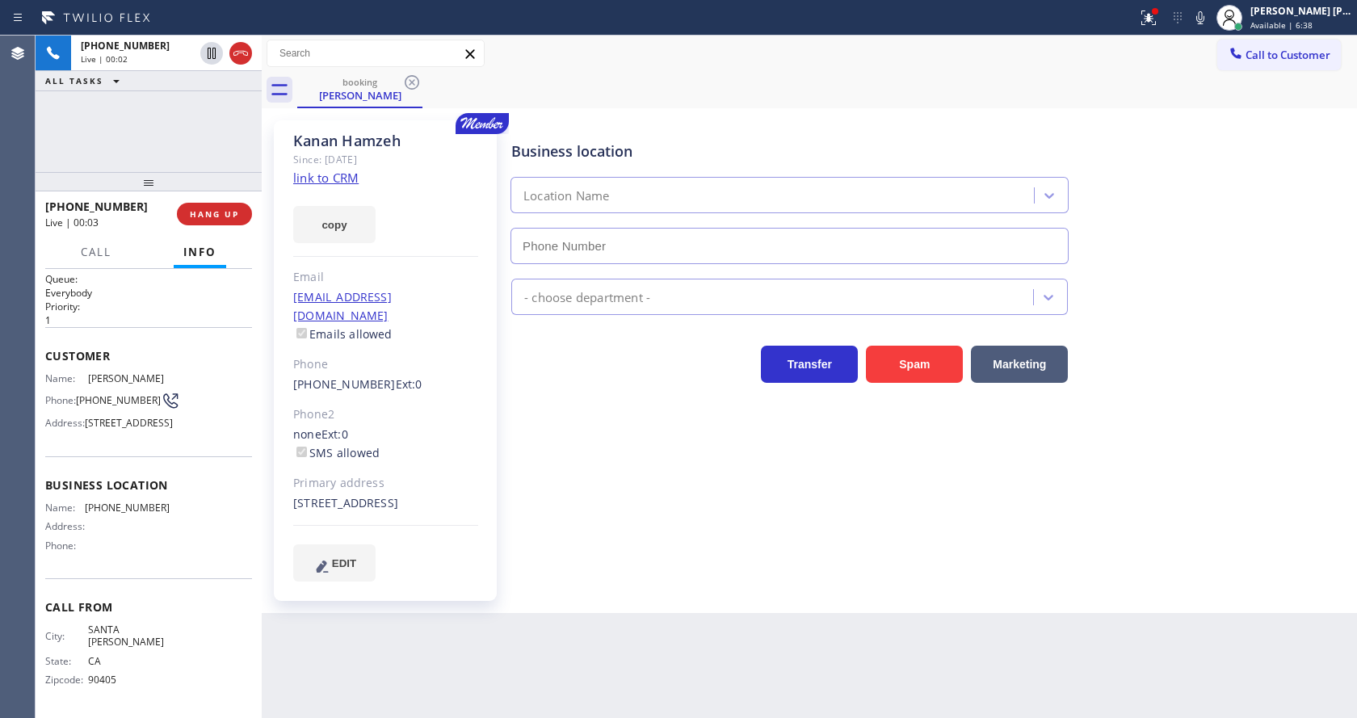
click at [342, 175] on link "link to CRM" at bounding box center [325, 178] width 65 height 16
click at [1204, 14] on icon at bounding box center [1200, 17] width 19 height 19
click at [207, 55] on icon at bounding box center [211, 53] width 19 height 19
click at [654, 476] on div "Business location Location Name - choose department - Transfer Spam Marketing" at bounding box center [930, 350] width 845 height 452
drag, startPoint x: 288, startPoint y: 298, endPoint x: 447, endPoint y: 296, distance: 159.2
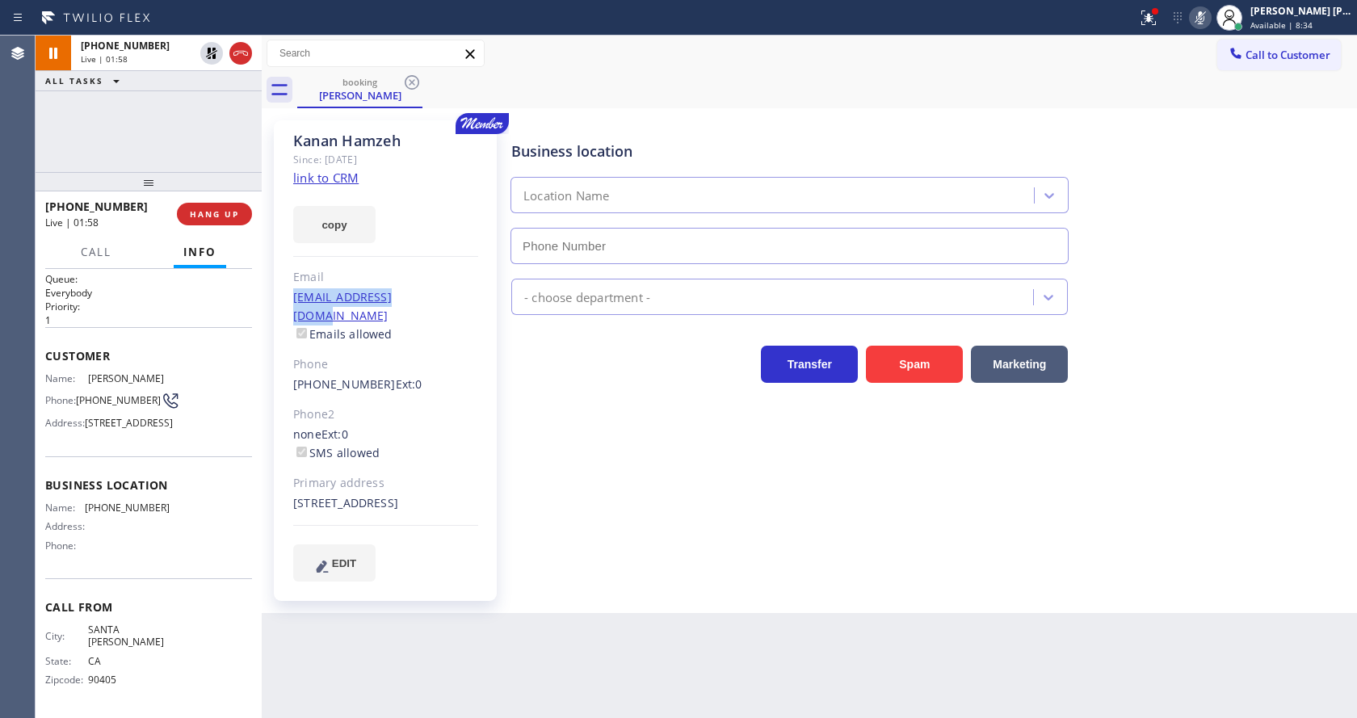
click at [447, 296] on div "[PERSON_NAME] Since: [DATE] link to CRM copy Email [EMAIL_ADDRESS][DOMAIN_NAME]…" at bounding box center [385, 360] width 223 height 481
copy link "[EMAIL_ADDRESS][DOMAIN_NAME]"
click at [513, 536] on div "Business location Location Name - choose department - Transfer Spam Marketing" at bounding box center [930, 350] width 845 height 452
click at [203, 449] on div "Customer Name: [PERSON_NAME] Phone: [PHONE_NUMBER] Address: [STREET_ADDRESS]" at bounding box center [148, 391] width 207 height 129
drag, startPoint x: 74, startPoint y: 363, endPoint x: 108, endPoint y: 379, distance: 37.6
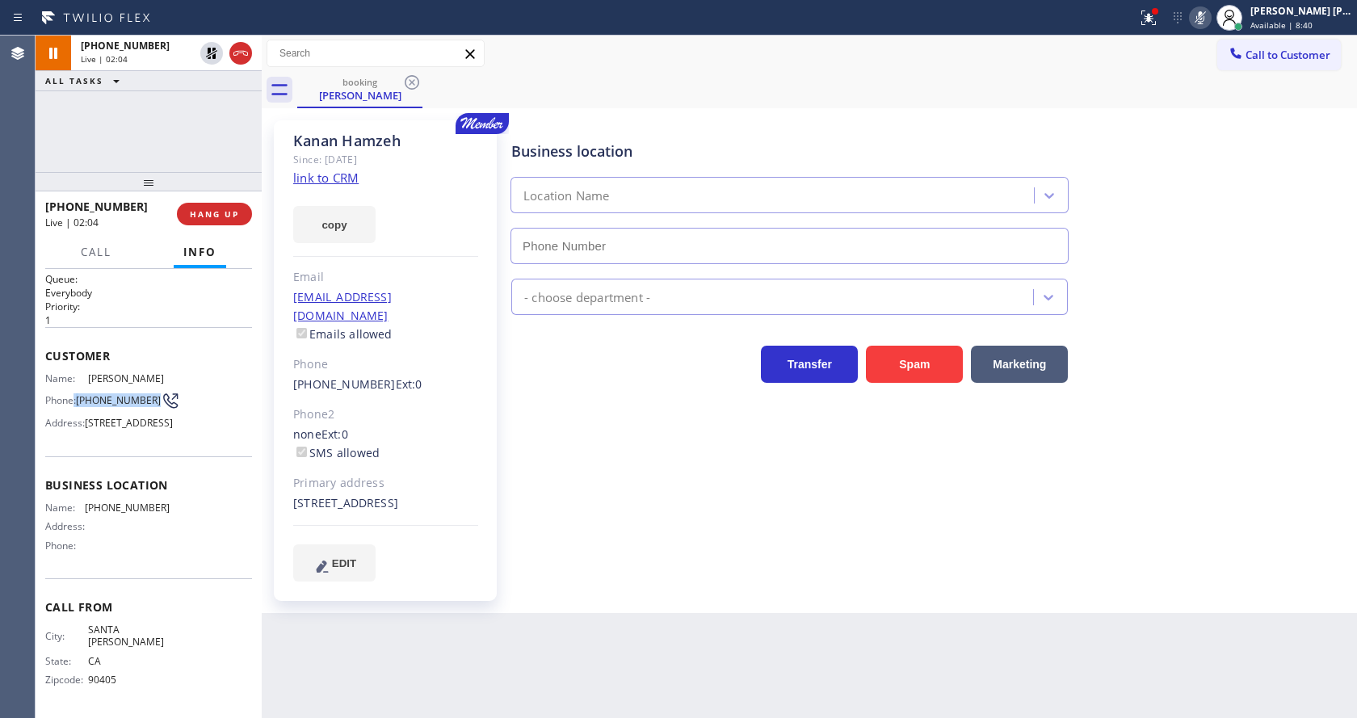
click at [108, 391] on div "Phone: [PHONE_NUMBER]" at bounding box center [107, 400] width 124 height 19
click at [116, 394] on span "[PHONE_NUMBER]" at bounding box center [118, 400] width 85 height 12
drag, startPoint x: 73, startPoint y: 359, endPoint x: 85, endPoint y: 363, distance: 12.8
click at [85, 372] on div "Name: [PERSON_NAME] Phone: [PHONE_NUMBER] Address: [STREET_ADDRESS]" at bounding box center [107, 404] width 124 height 64
click at [77, 391] on div "Phone: [PHONE_NUMBER]" at bounding box center [107, 400] width 124 height 19
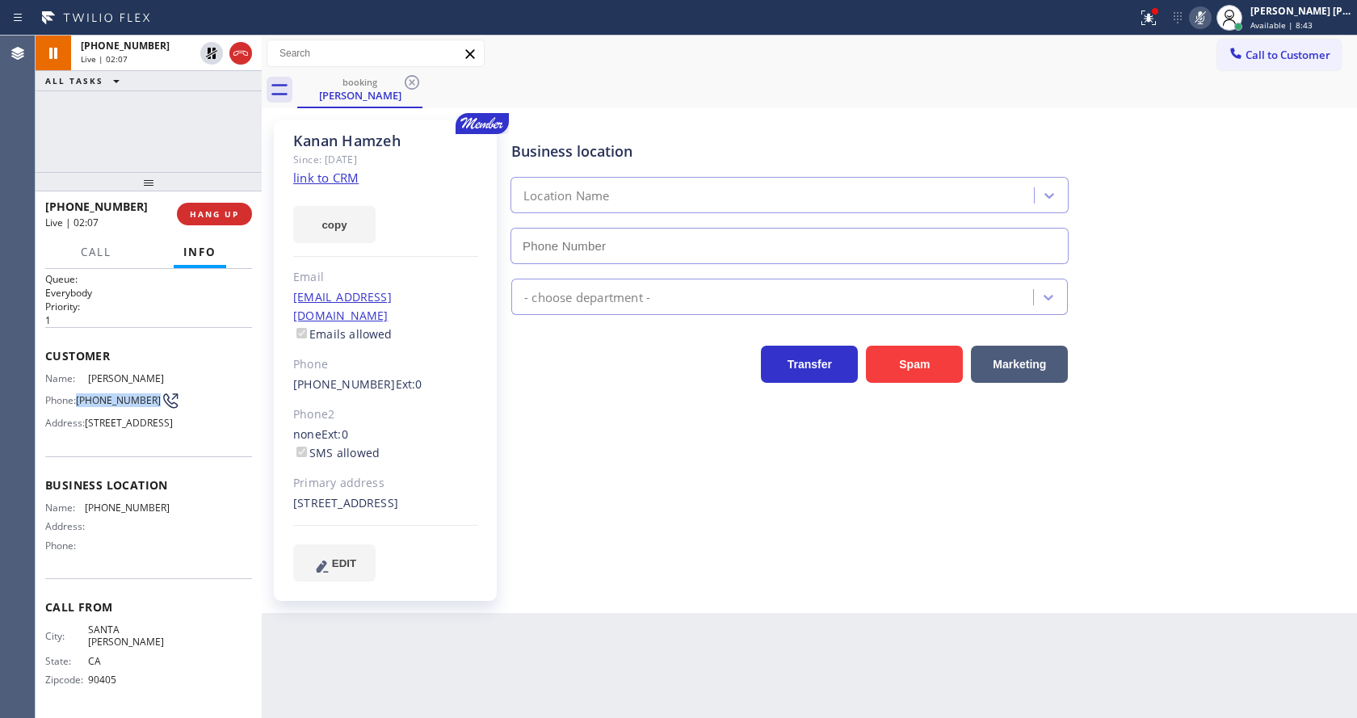
drag, startPoint x: 79, startPoint y: 365, endPoint x: 108, endPoint y: 379, distance: 32.2
click at [108, 394] on span "[PHONE_NUMBER]" at bounding box center [118, 400] width 85 height 12
copy span "[PHONE_NUMBER]"
click at [441, 568] on div "EDIT" at bounding box center [385, 563] width 185 height 37
click at [184, 488] on div "Business location Name: [PHONE_NUMBER] Address: Phone:" at bounding box center [148, 517] width 207 height 122
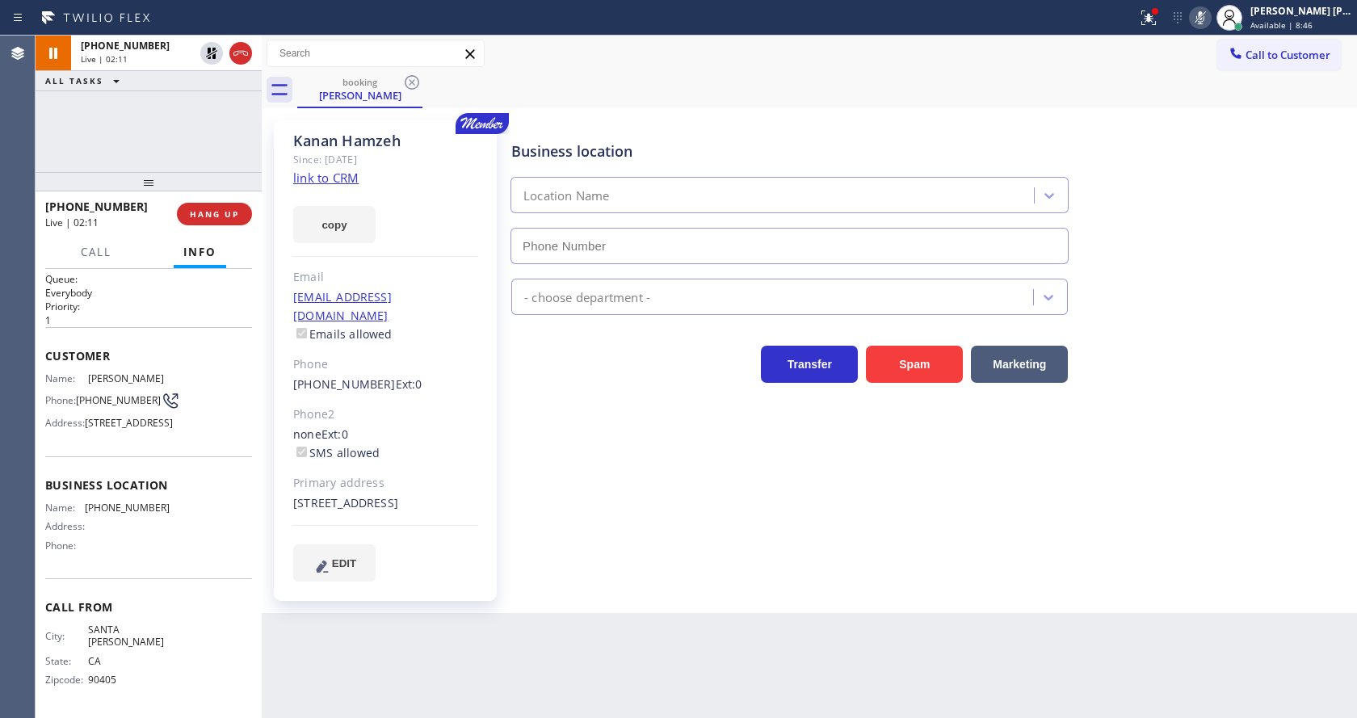
click at [81, 514] on span "Name:" at bounding box center [65, 508] width 40 height 12
click at [596, 527] on div "Business location Location Name - choose department - Transfer Spam Marketing" at bounding box center [930, 350] width 845 height 452
click at [435, 259] on div "[PERSON_NAME] Since: [DATE] link to CRM copy Email [EMAIL_ADDRESS][DOMAIN_NAME]…" at bounding box center [385, 360] width 223 height 481
click at [581, 648] on div "Back to Dashboard Change Sender ID Customers Technicians Select a contact Outbo…" at bounding box center [810, 377] width 1096 height 683
click at [616, 497] on div "Business location Location Name - choose department - Transfer Spam Marketing" at bounding box center [930, 350] width 845 height 452
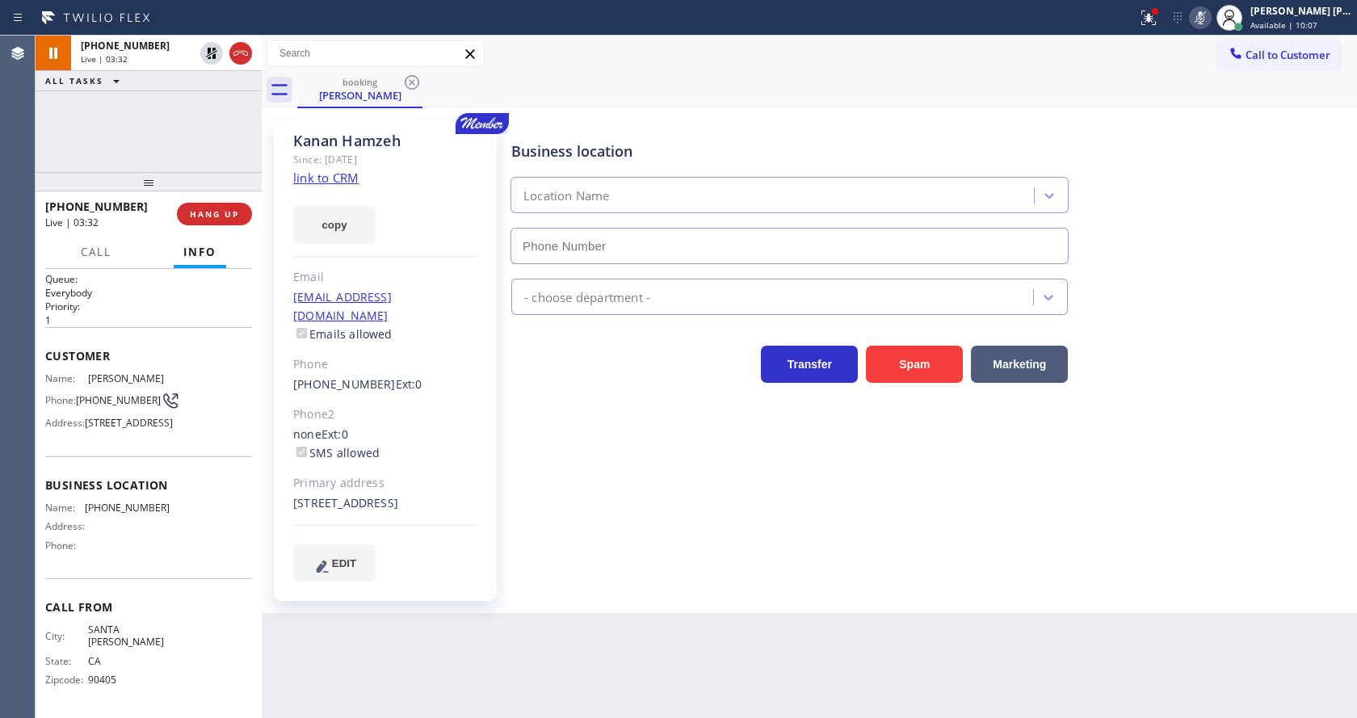
click at [513, 479] on div "Business location Location Name - choose department - Transfer Spam Marketing" at bounding box center [930, 350] width 845 height 452
click at [591, 557] on div "Business location Location Name - choose department - Transfer Spam Marketing" at bounding box center [930, 350] width 845 height 452
click at [209, 48] on icon at bounding box center [211, 53] width 11 height 11
click at [1205, 14] on icon at bounding box center [1201, 17] width 8 height 13
click at [1215, 87] on div "booking [PERSON_NAME]" at bounding box center [827, 90] width 1060 height 36
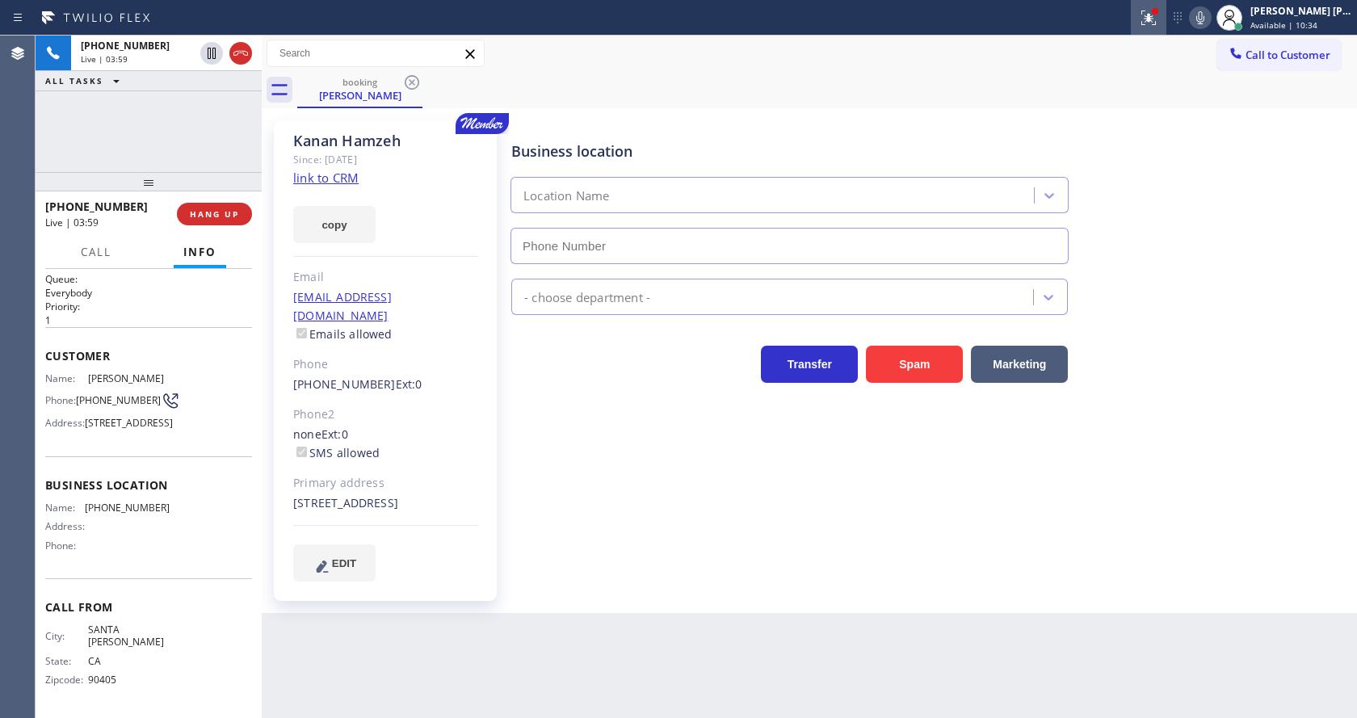
click at [1159, 19] on icon at bounding box center [1148, 17] width 19 height 19
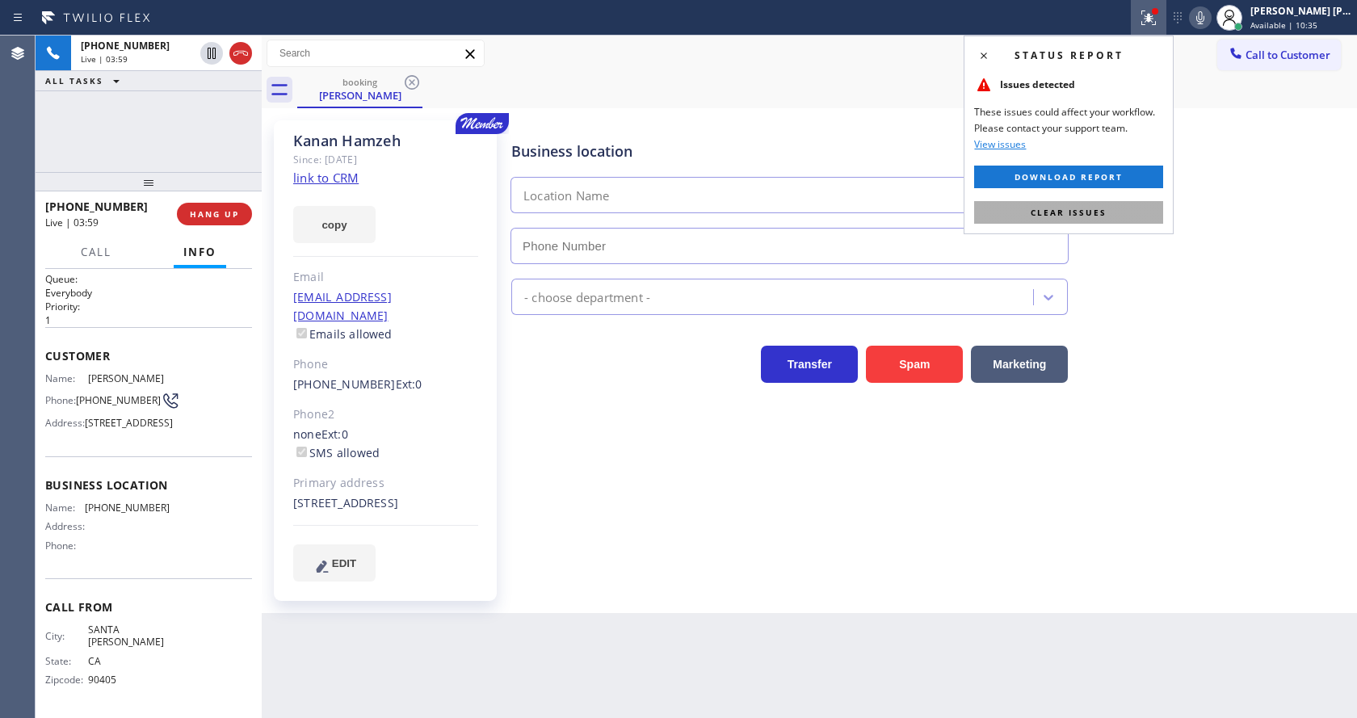
click at [1114, 214] on button "Clear issues" at bounding box center [1068, 212] width 189 height 23
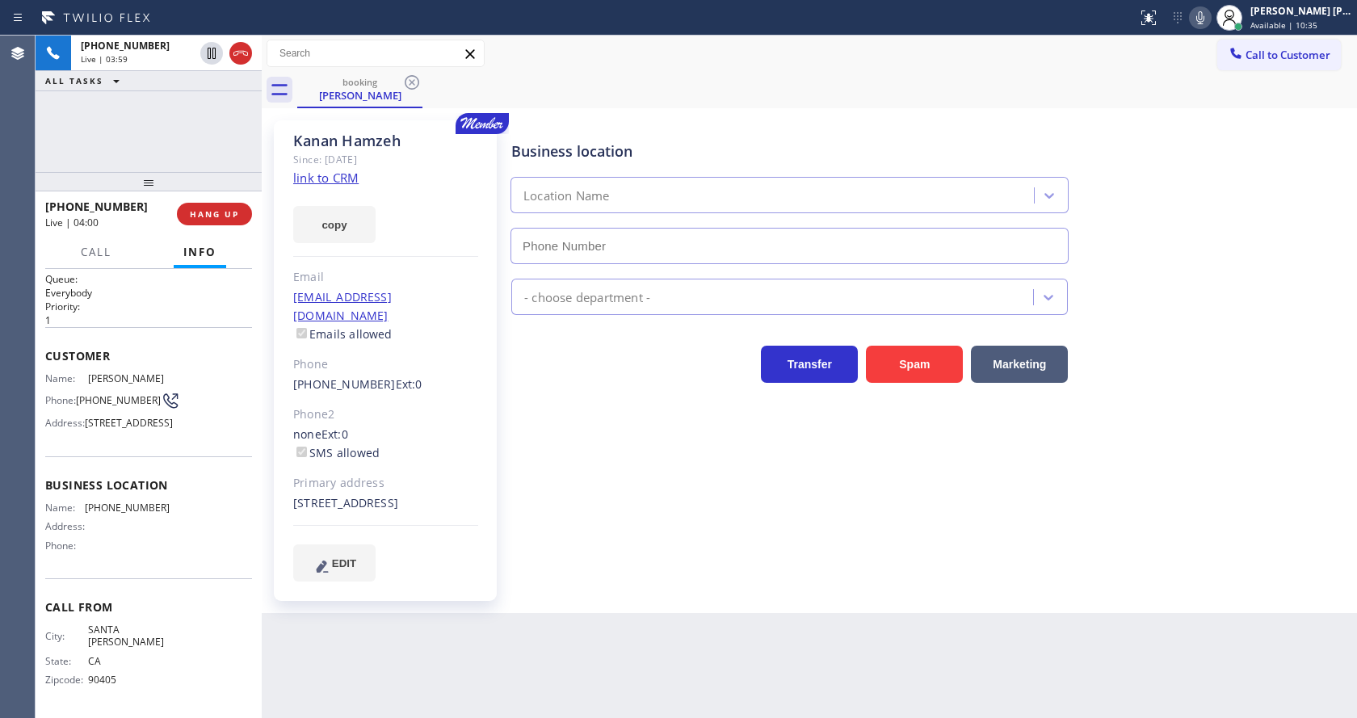
click at [1142, 199] on div "Business location Location Name" at bounding box center [930, 191] width 845 height 146
click at [681, 572] on div "Business location Location Name - choose department - Transfer Spam Marketing" at bounding box center [930, 350] width 845 height 452
click at [618, 573] on div "Business location Location Name - choose department - Transfer Spam Marketing" at bounding box center [930, 350] width 845 height 452
drag, startPoint x: 701, startPoint y: 642, endPoint x: 656, endPoint y: 646, distance: 45.4
click at [701, 643] on div "Back to Dashboard Change Sender ID Customers Technicians Select a contact Outbo…" at bounding box center [810, 377] width 1096 height 683
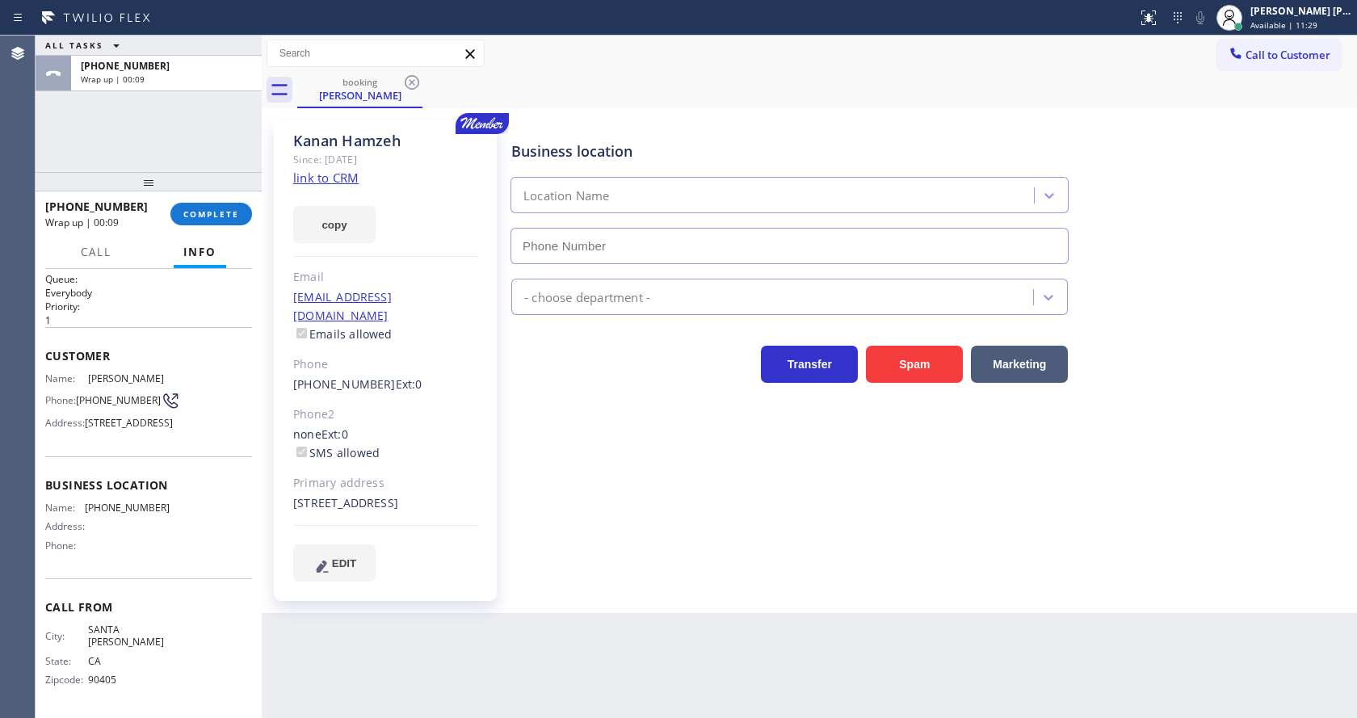
click at [766, 540] on div "Business location Location Name - choose department - Transfer Spam Marketing" at bounding box center [930, 350] width 845 height 452
click at [1196, 541] on div "Business location Location Name - choose department - Transfer Spam Marketing" at bounding box center [930, 350] width 845 height 452
click at [590, 504] on div "Business location Location Name - choose department - Transfer Spam Marketing" at bounding box center [930, 350] width 845 height 452
click at [189, 191] on div at bounding box center [149, 181] width 226 height 19
click at [193, 202] on div "[PHONE_NUMBER] Wrap up | 06:20 COMPLETE" at bounding box center [148, 214] width 207 height 42
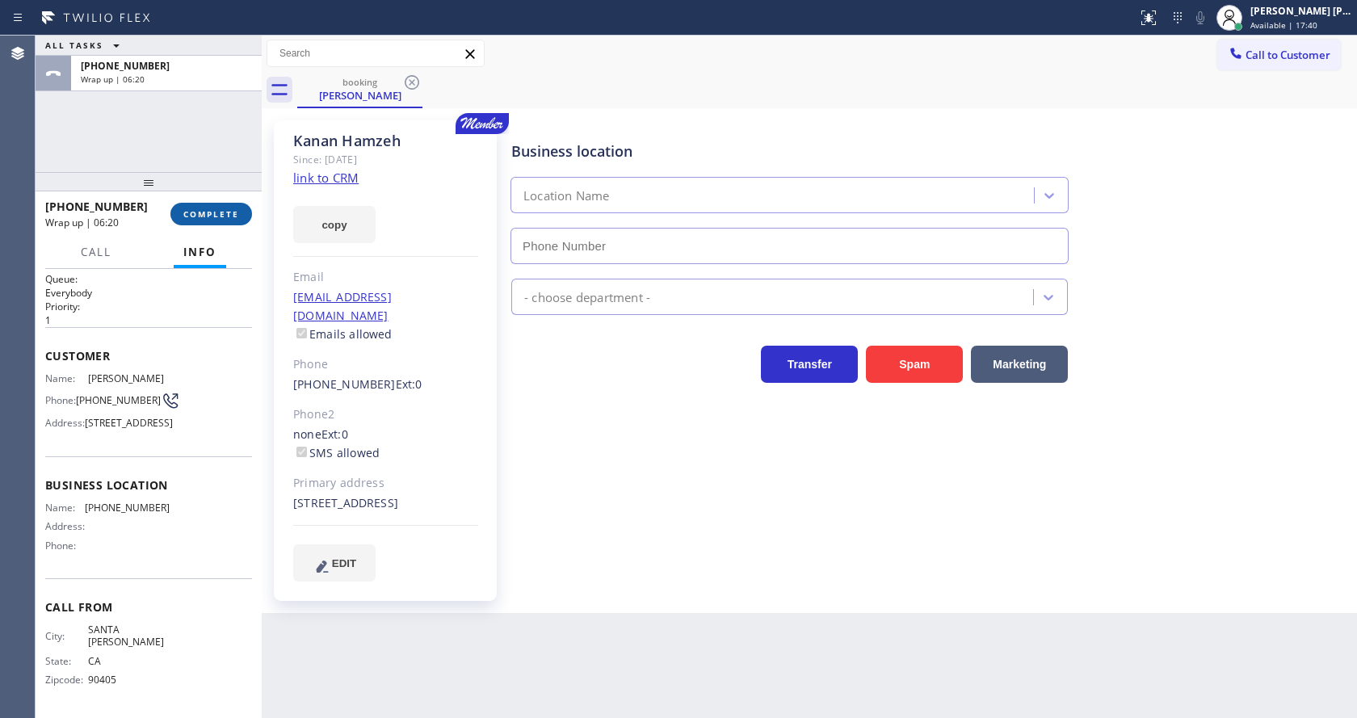
click at [198, 213] on span "COMPLETE" at bounding box center [211, 213] width 56 height 11
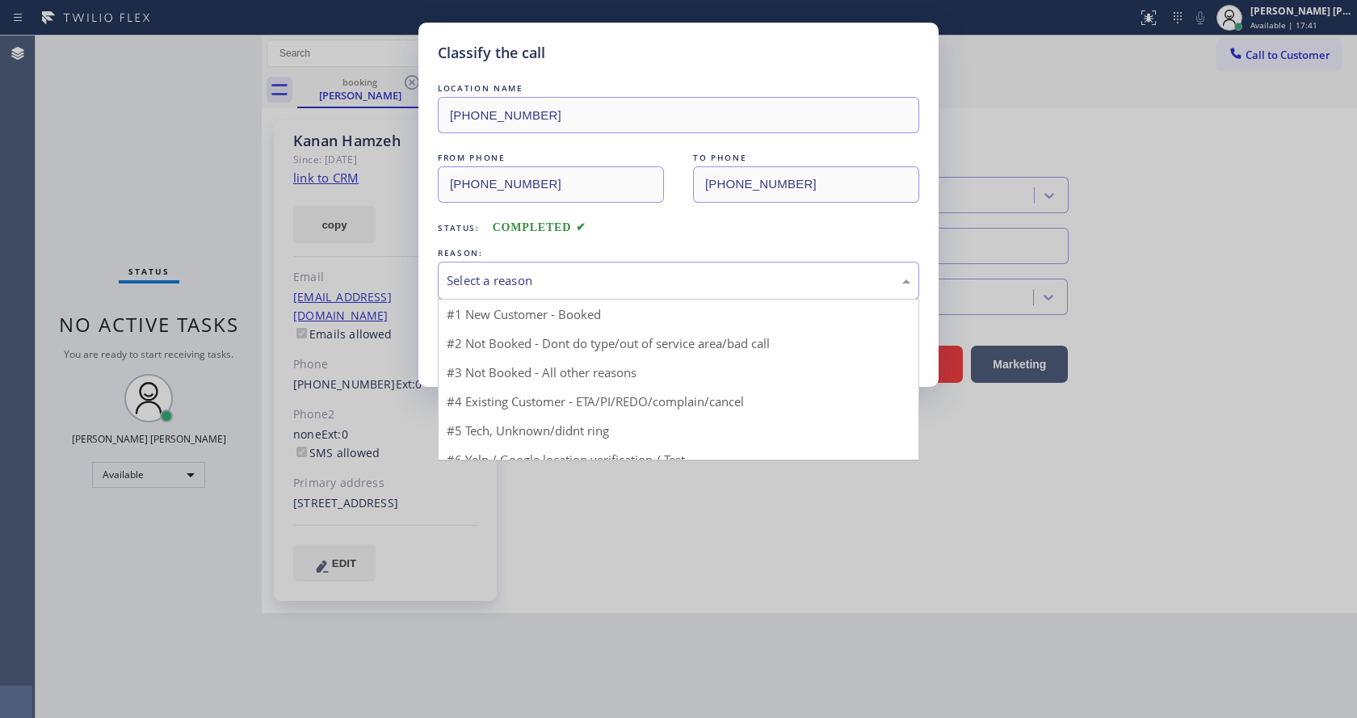
click at [586, 292] on div "Select a reason" at bounding box center [679, 281] width 482 height 38
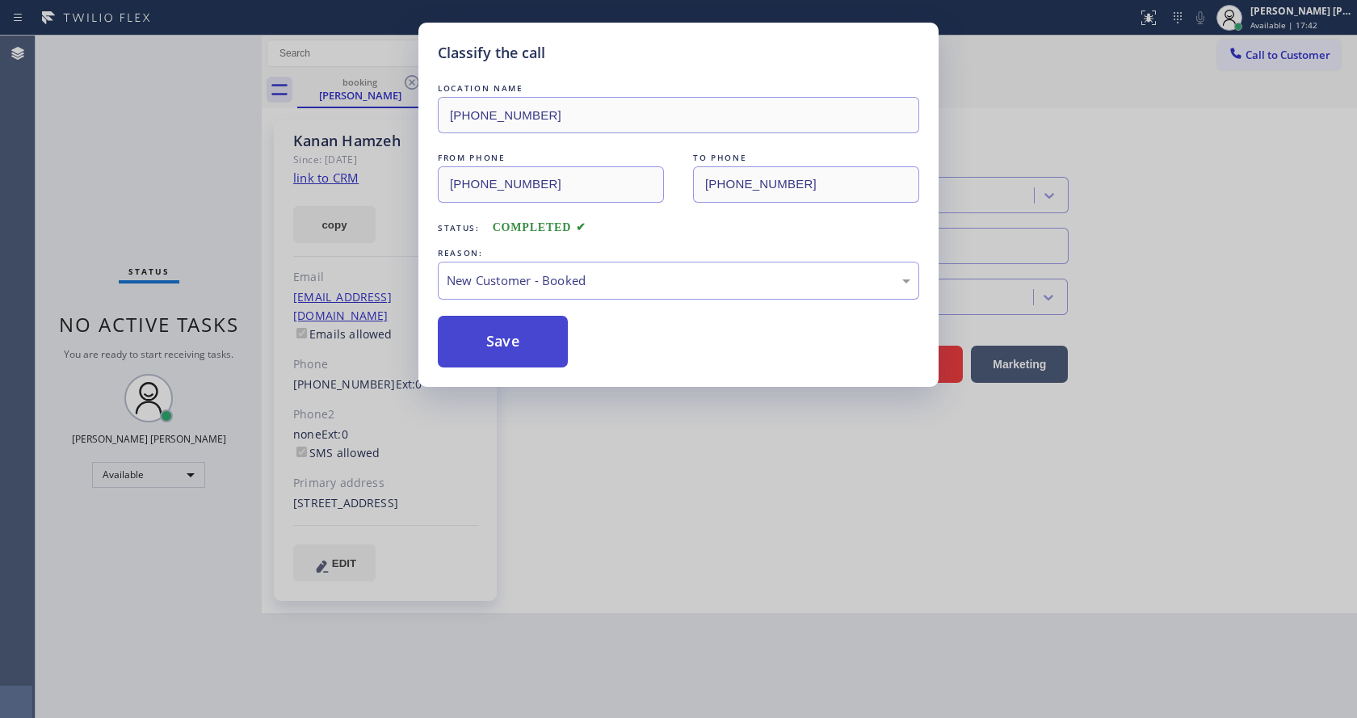
click at [489, 345] on button "Save" at bounding box center [503, 342] width 130 height 52
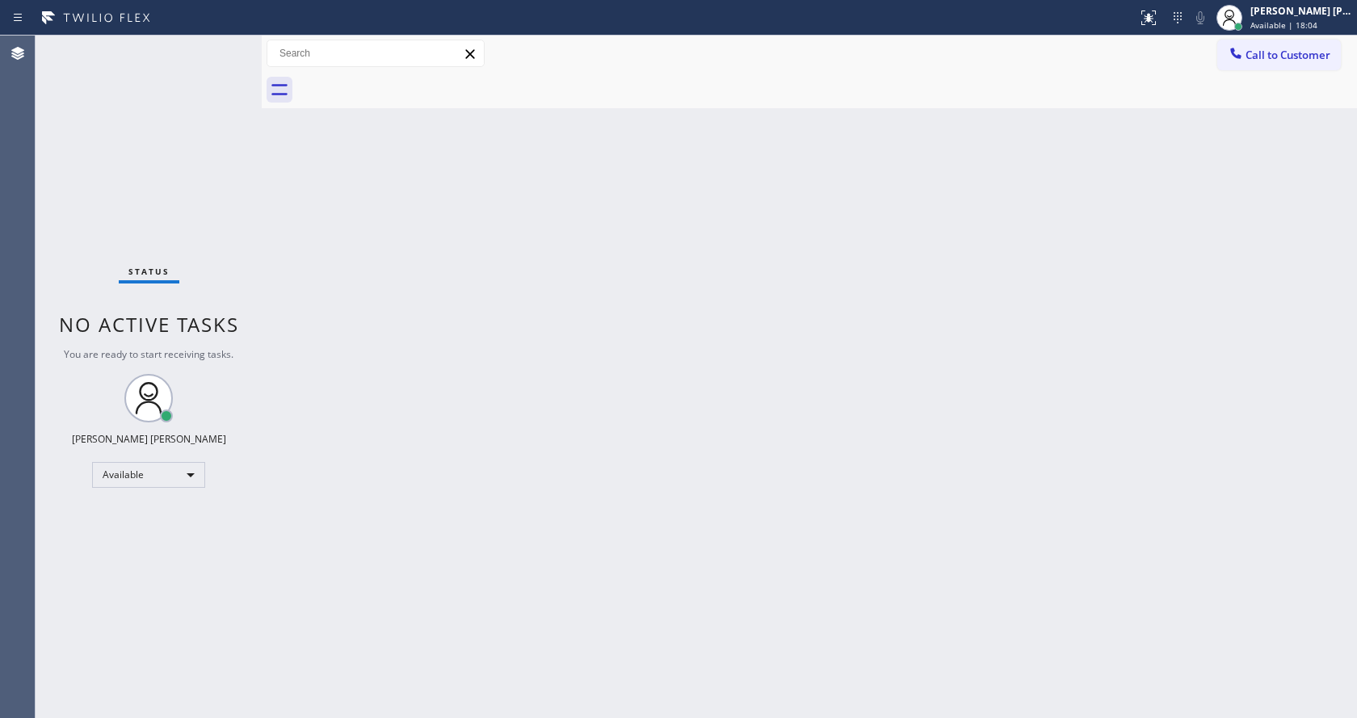
drag, startPoint x: 894, startPoint y: 323, endPoint x: 768, endPoint y: 284, distance: 131.9
click at [891, 322] on div "Back to Dashboard Change Sender ID Customers Technicians Select a contact Outbo…" at bounding box center [810, 377] width 1096 height 683
click at [569, 528] on div "Back to Dashboard Change Sender ID Customers Technicians Select a contact Outbo…" at bounding box center [810, 377] width 1096 height 683
click at [381, 550] on div "Back to Dashboard Change Sender ID Customers Technicians Select a contact Outbo…" at bounding box center [810, 377] width 1096 height 683
click at [384, 686] on div "Back to Dashboard Change Sender ID Customers Technicians Select a contact Outbo…" at bounding box center [810, 377] width 1096 height 683
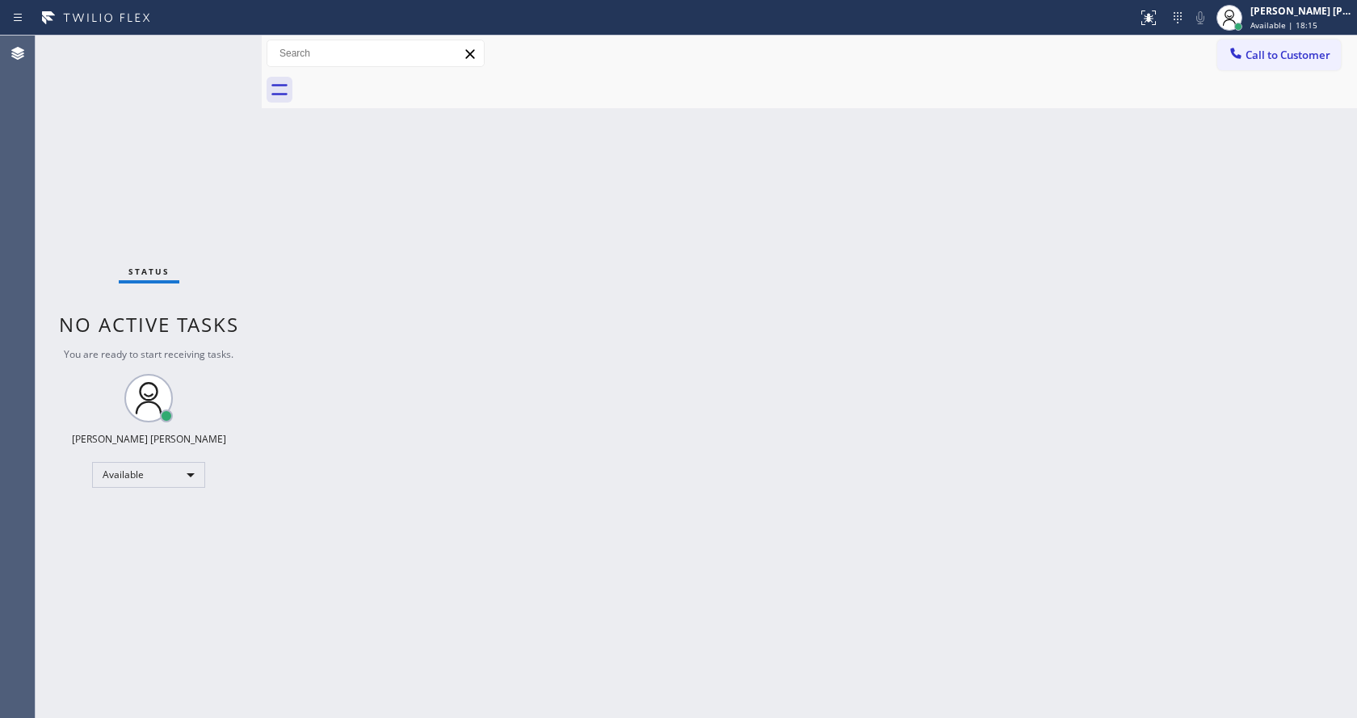
click at [338, 482] on div "Back to Dashboard Change Sender ID Customers Technicians Select a contact Outbo…" at bounding box center [810, 377] width 1096 height 683
click at [722, 285] on div "Back to Dashboard Change Sender ID Customers Technicians Select a contact Outbo…" at bounding box center [810, 377] width 1096 height 683
click at [592, 532] on div "Back to Dashboard Change Sender ID Customers Technicians Select a contact Outbo…" at bounding box center [810, 377] width 1096 height 683
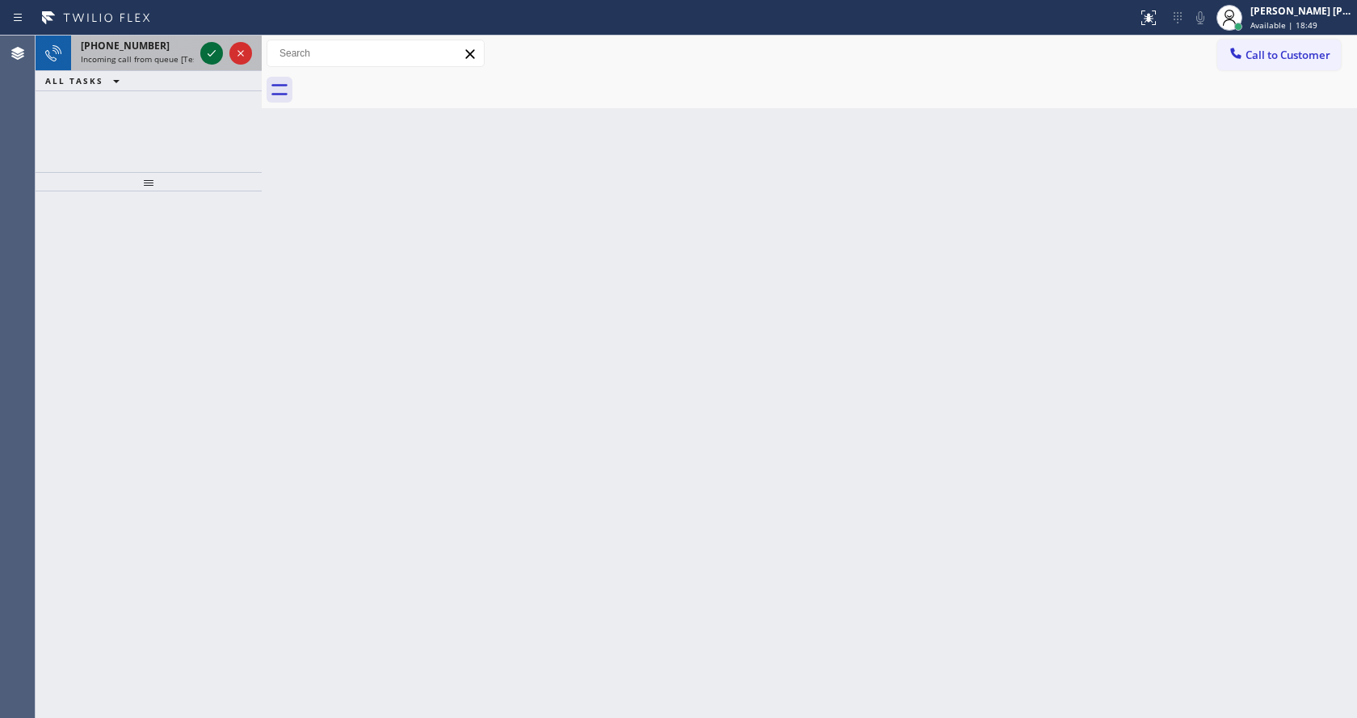
click at [212, 48] on icon at bounding box center [211, 53] width 19 height 19
click at [562, 429] on div "Back to Dashboard Change Sender ID Customers Technicians Select a contact Outbo…" at bounding box center [810, 377] width 1096 height 683
click at [214, 45] on icon at bounding box center [211, 53] width 19 height 19
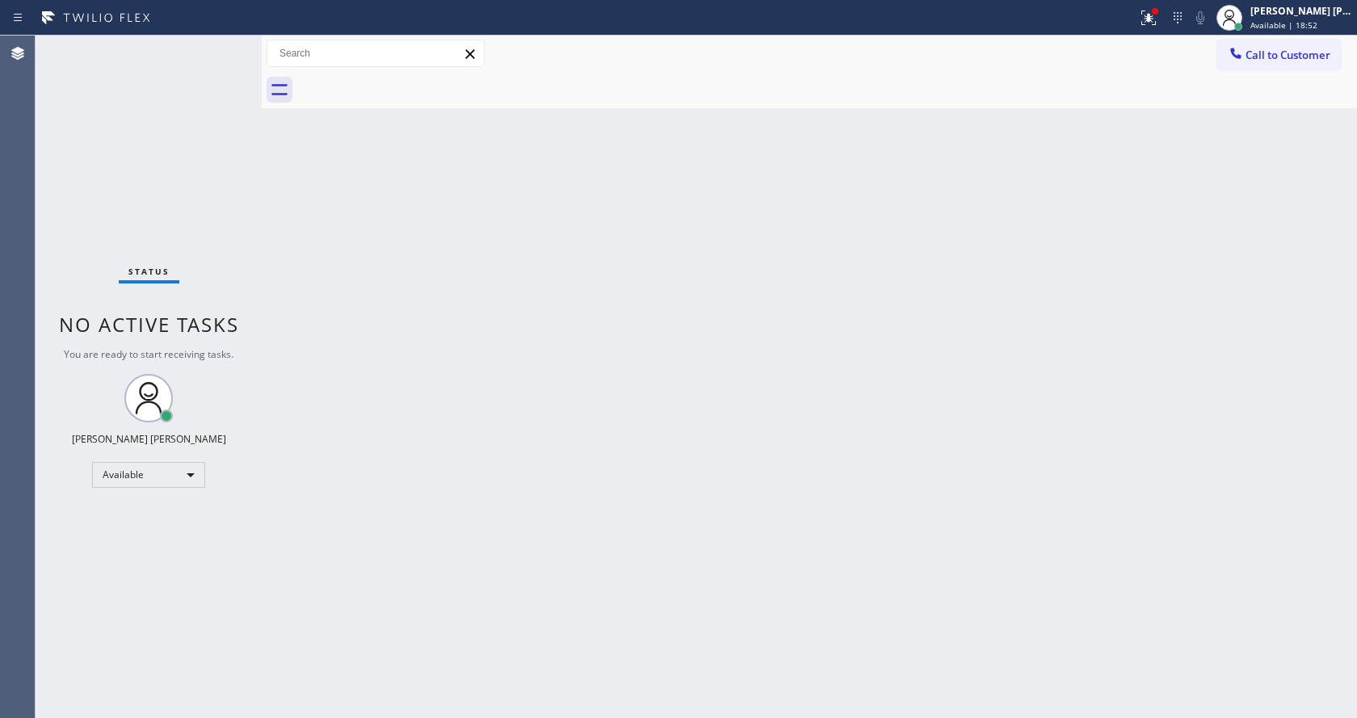
click at [472, 623] on div "Back to Dashboard Change Sender ID Customers Technicians Select a contact Outbo…" at bounding box center [810, 377] width 1096 height 683
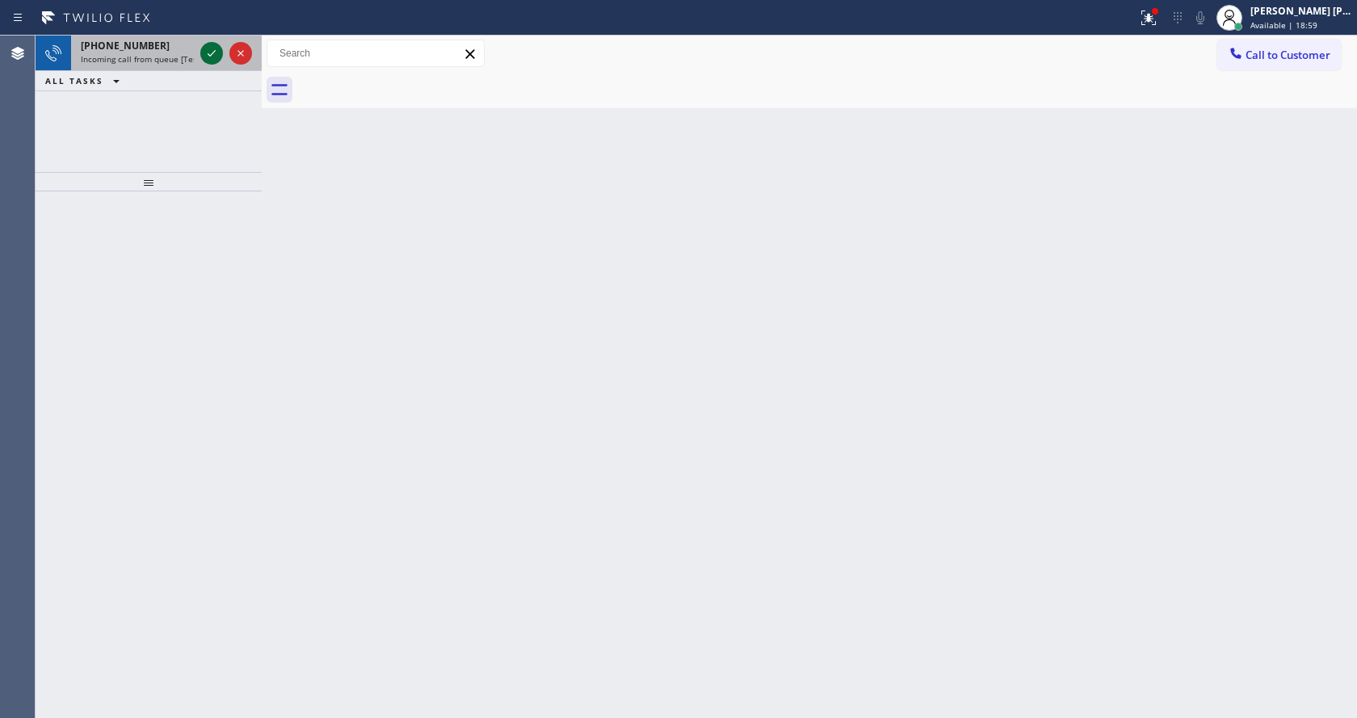
click at [205, 53] on icon at bounding box center [211, 53] width 19 height 19
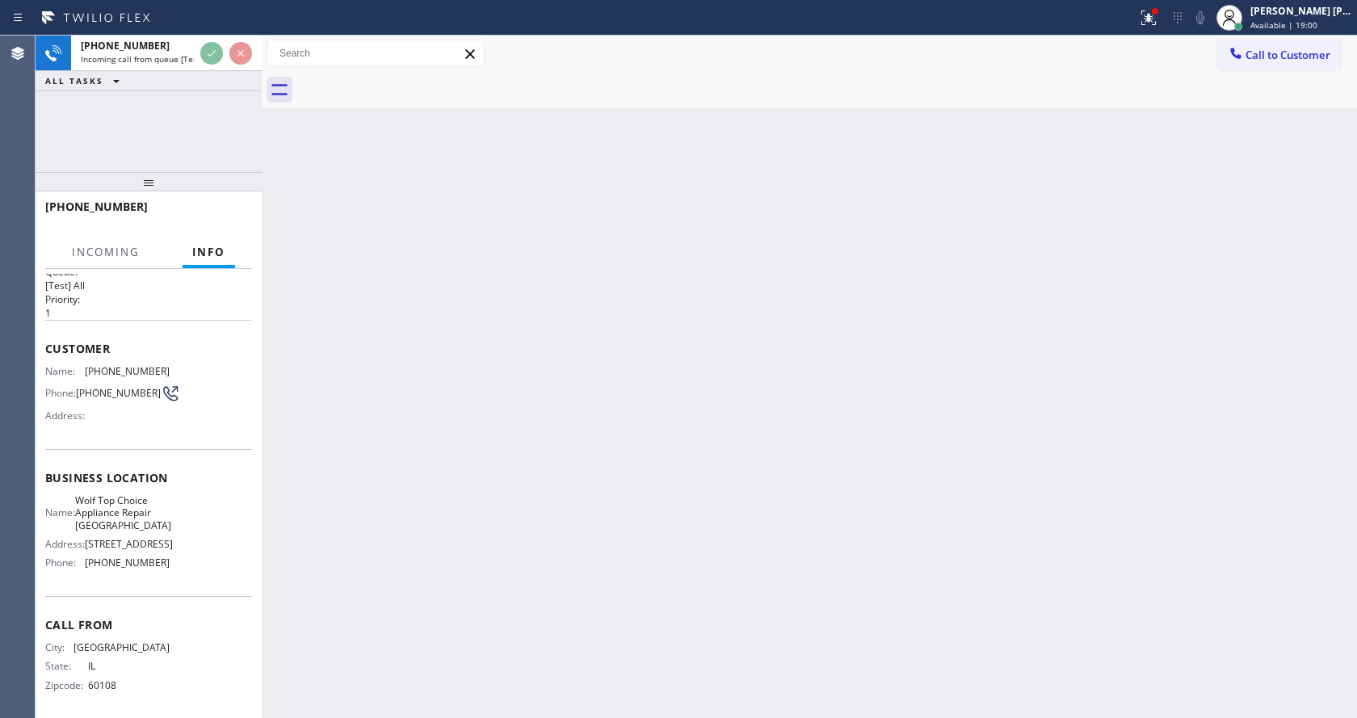
scroll to position [33, 0]
click at [453, 518] on div "Back to Dashboard Change Sender ID Customers Technicians Select a contact Outbo…" at bounding box center [810, 377] width 1096 height 683
click at [362, 605] on div "Back to Dashboard Change Sender ID Customers Technicians Select a contact Outbo…" at bounding box center [810, 377] width 1096 height 683
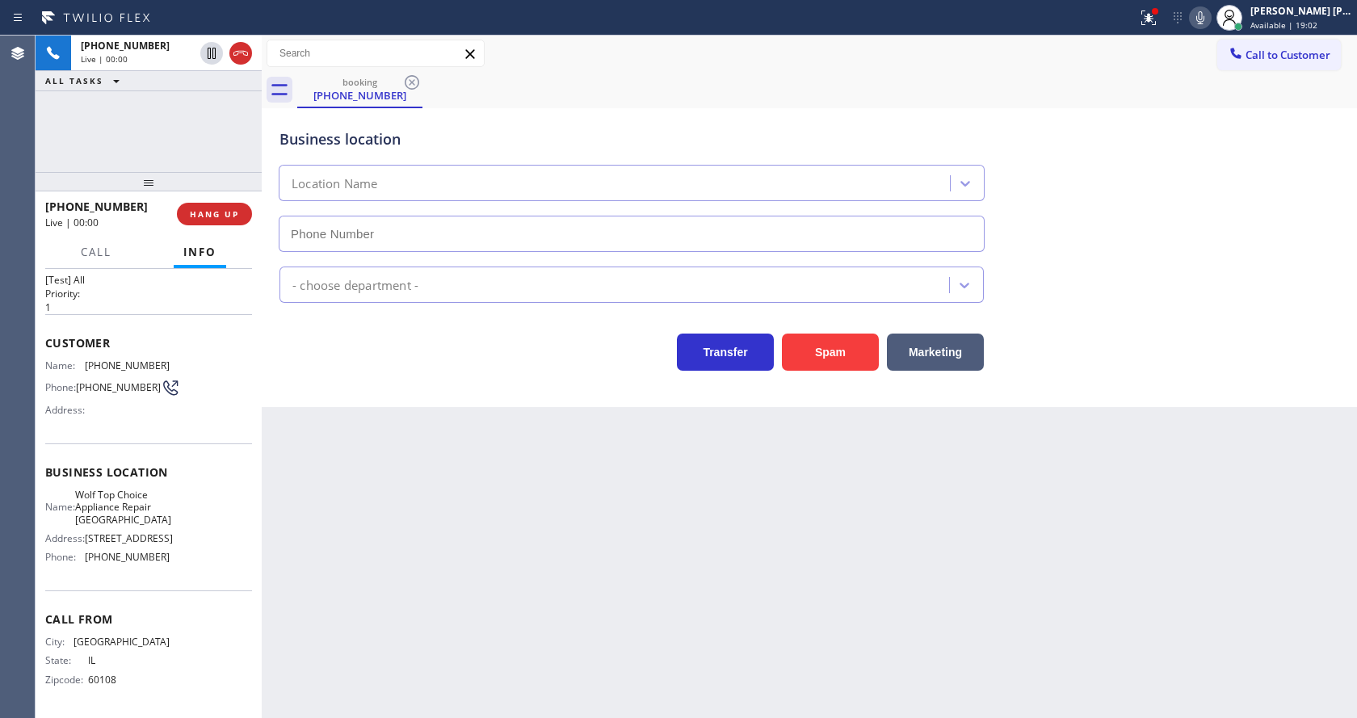
type input "[PHONE_NUMBER]"
click at [529, 553] on div "Back to Dashboard Change Sender ID Customers Technicians Select a contact Outbo…" at bounding box center [810, 377] width 1096 height 683
click at [301, 601] on div "Back to Dashboard Change Sender ID Customers Technicians Select a contact Outbo…" at bounding box center [810, 377] width 1096 height 683
click at [200, 488] on div "Business location Name: Wolf Top Choice Appliance Repair Alameda Address: [STRE…" at bounding box center [148, 517] width 207 height 147
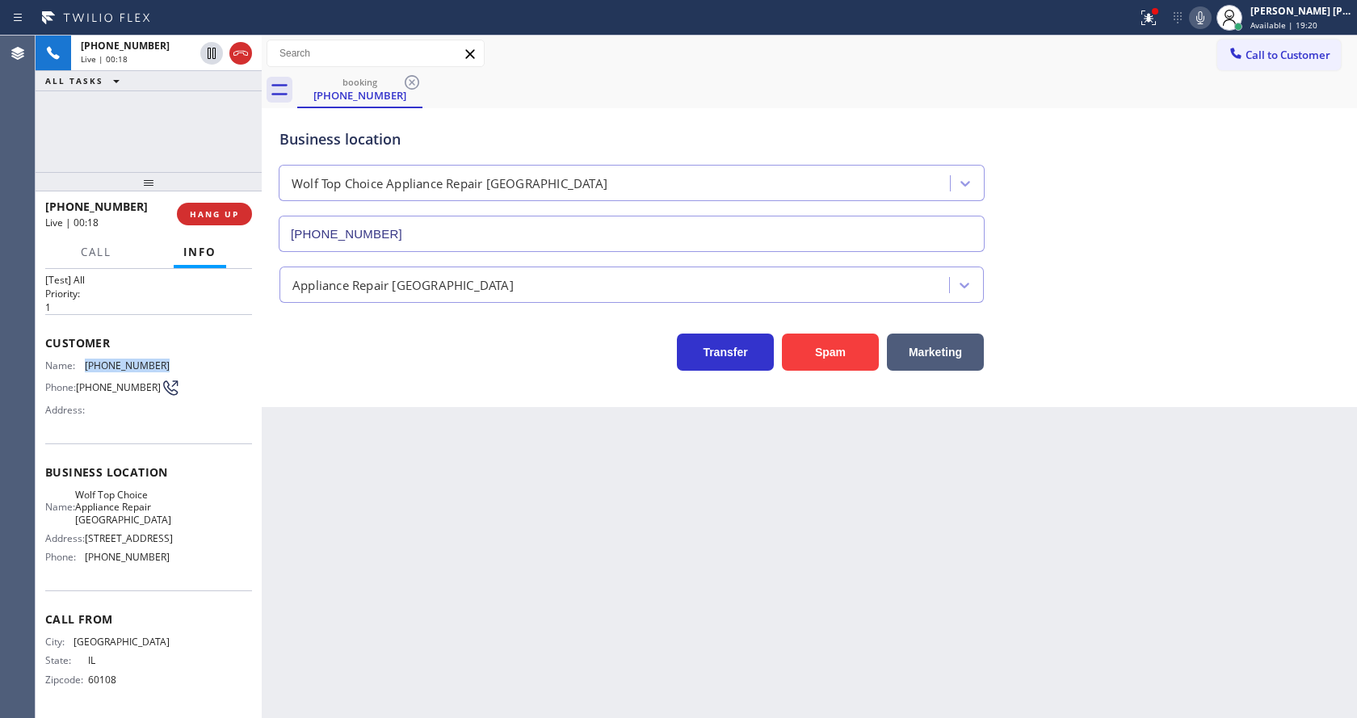
drag, startPoint x: 80, startPoint y: 359, endPoint x: 172, endPoint y: 359, distance: 92.1
click at [172, 360] on div "Name: [PHONE_NUMBER] Phone: [PHONE_NUMBER] Address:" at bounding box center [148, 392] width 207 height 64
copy div "[PHONE_NUMBER]"
click at [484, 645] on div "Back to Dashboard Change Sender ID Customers Technicians Select a contact Outbo…" at bounding box center [810, 377] width 1096 height 683
click at [359, 491] on div "Back to Dashboard Change Sender ID Customers Technicians Select a contact Outbo…" at bounding box center [810, 377] width 1096 height 683
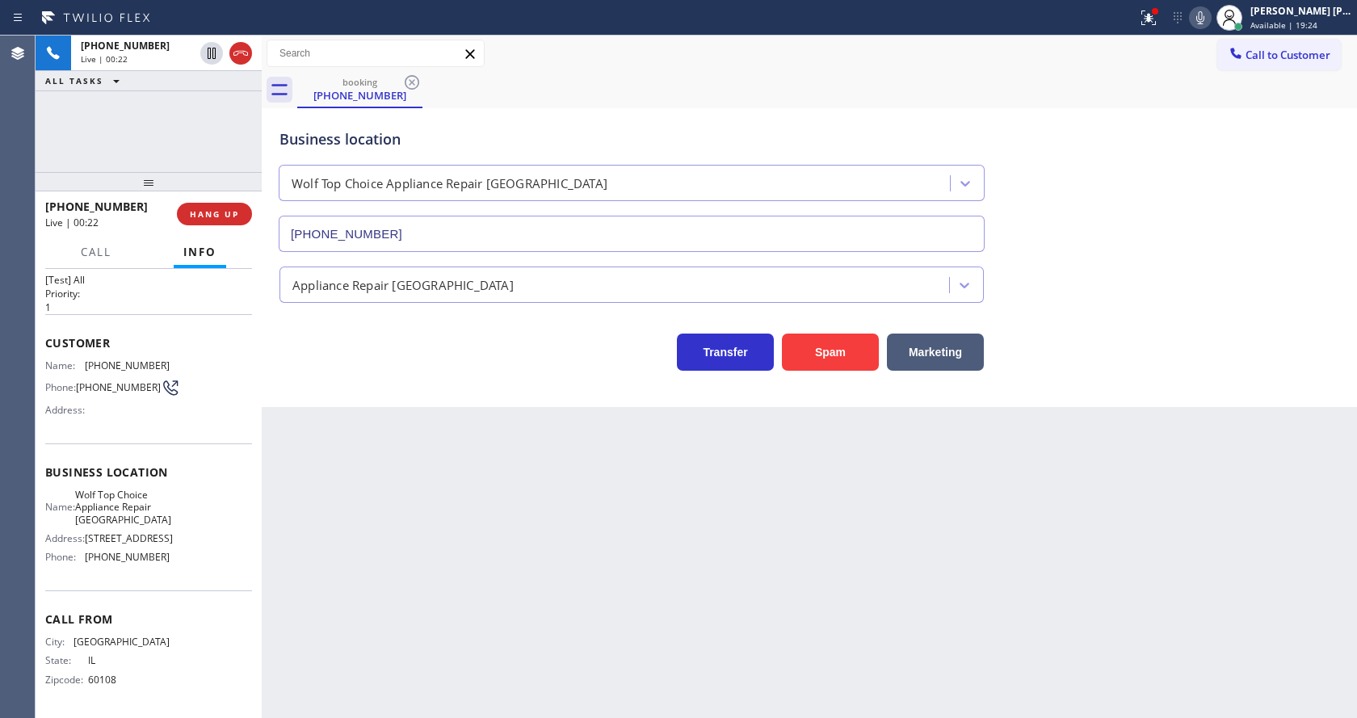
click at [134, 478] on span "Business location" at bounding box center [148, 472] width 207 height 15
drag, startPoint x: 85, startPoint y: 493, endPoint x: 134, endPoint y: 526, distance: 59.4
click at [134, 526] on div "Name: Wolf Top Choice Appliance Repair [GEOGRAPHIC_DATA]" at bounding box center [107, 507] width 124 height 37
copy span "Wolf Top Choice Appliance Repair [GEOGRAPHIC_DATA]"
click at [377, 494] on div "Back to Dashboard Change Sender ID Customers Technicians Select a contact Outbo…" at bounding box center [810, 377] width 1096 height 683
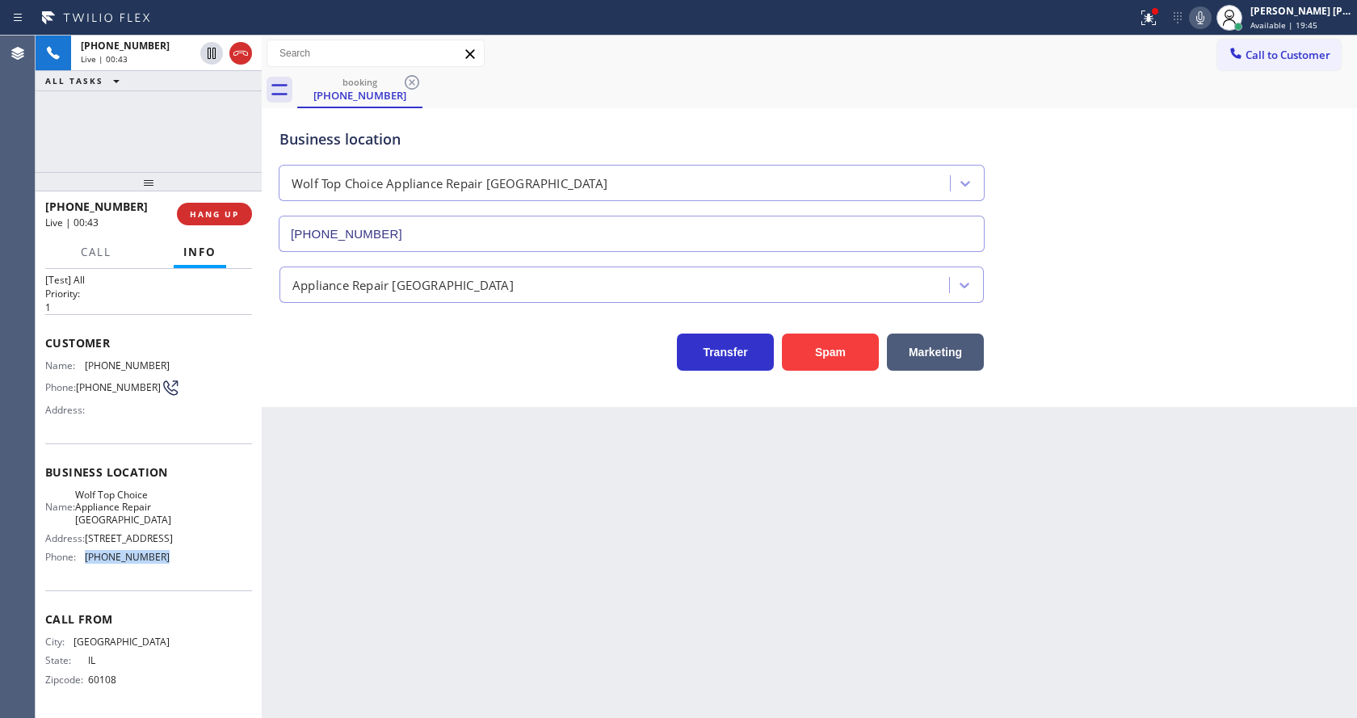
drag, startPoint x: 78, startPoint y: 557, endPoint x: 157, endPoint y: 558, distance: 79.2
click at [157, 558] on div "Phone: [PHONE_NUMBER]" at bounding box center [107, 557] width 124 height 12
copy div "[PHONE_NUMBER]"
click at [503, 537] on div "Back to Dashboard Change Sender ID Customers Technicians Select a contact Outbo…" at bounding box center [810, 377] width 1096 height 683
drag, startPoint x: 1101, startPoint y: 563, endPoint x: 1110, endPoint y: 454, distance: 109.4
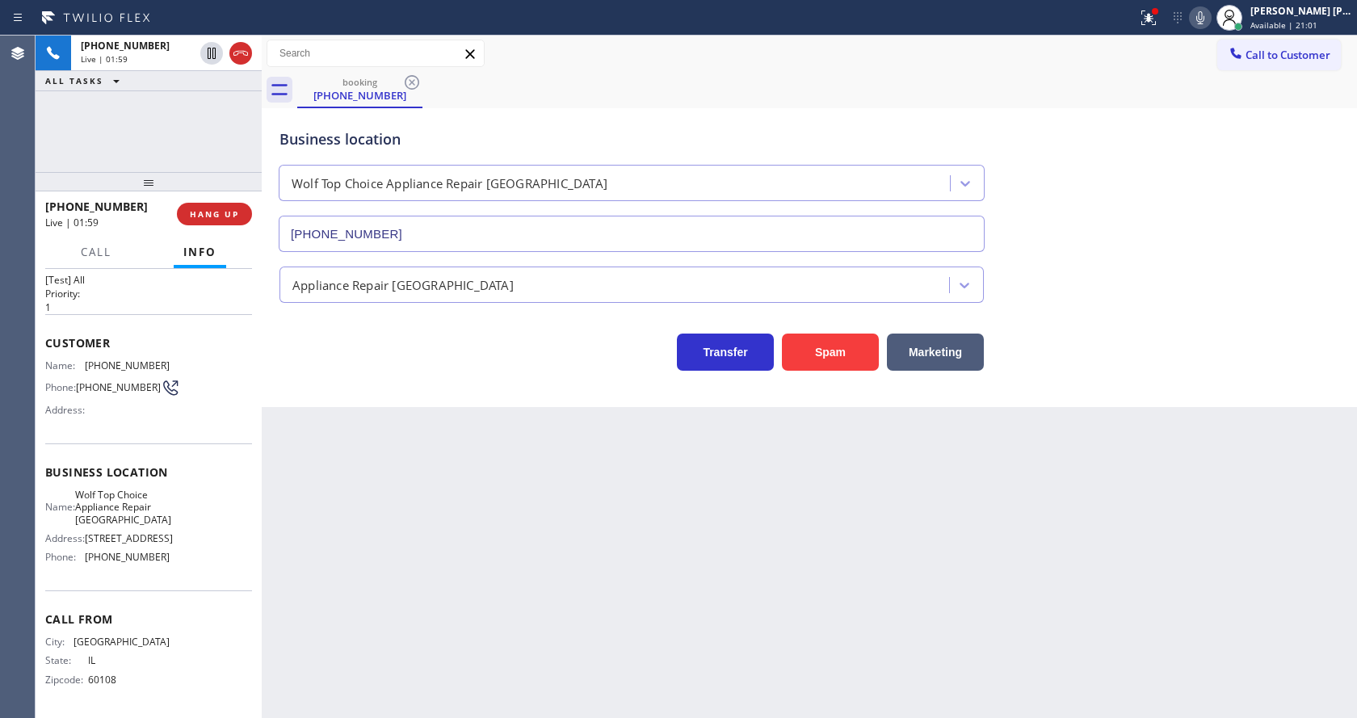
click at [1101, 563] on div "Back to Dashboard Change Sender ID Customers Technicians Select a contact Outbo…" at bounding box center [810, 377] width 1096 height 683
click at [1158, 25] on icon at bounding box center [1148, 17] width 19 height 19
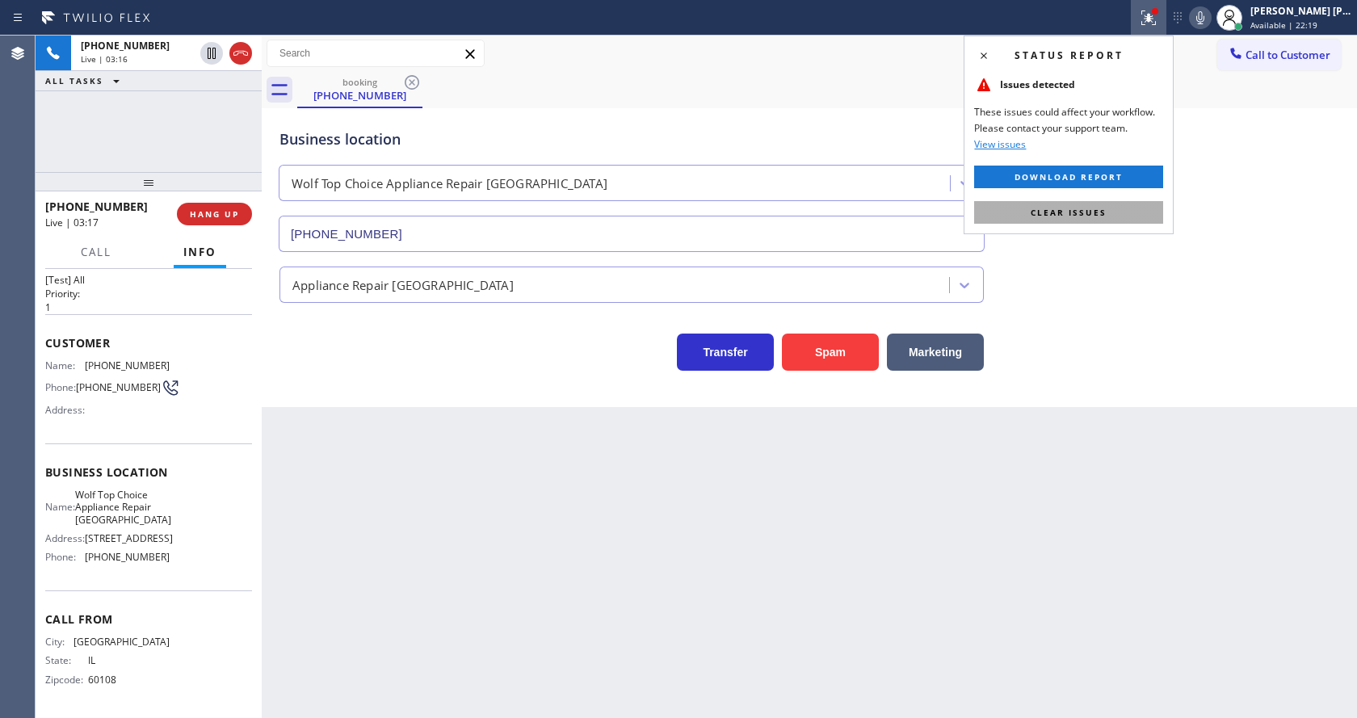
click at [1108, 207] on button "Clear issues" at bounding box center [1068, 212] width 189 height 23
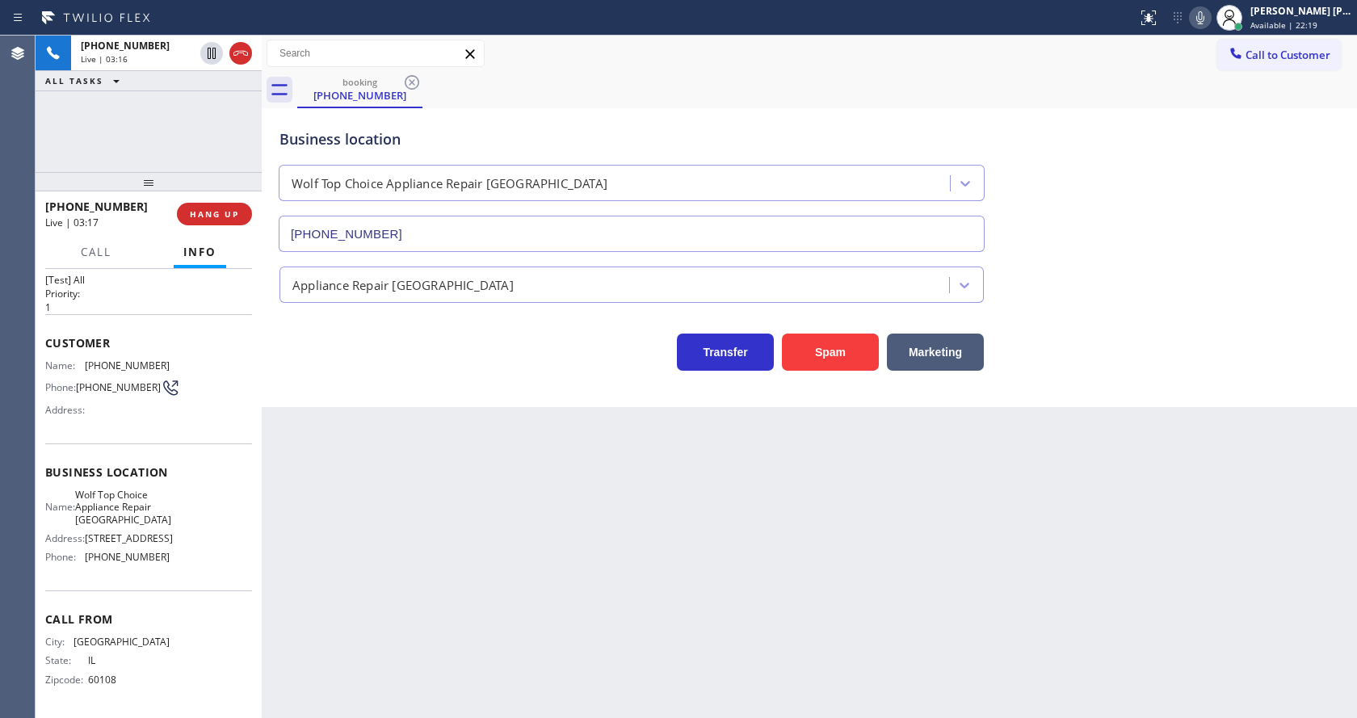
click at [1151, 217] on div "Business location Wolf Top Choice Appliance Repair [GEOGRAPHIC_DATA] [PHONE_NUM…" at bounding box center [809, 179] width 1066 height 146
click at [1205, 16] on icon at bounding box center [1201, 17] width 8 height 13
click at [205, 49] on icon at bounding box center [211, 53] width 19 height 19
click at [208, 52] on icon at bounding box center [211, 53] width 11 height 11
click at [1199, 23] on icon at bounding box center [1200, 17] width 19 height 19
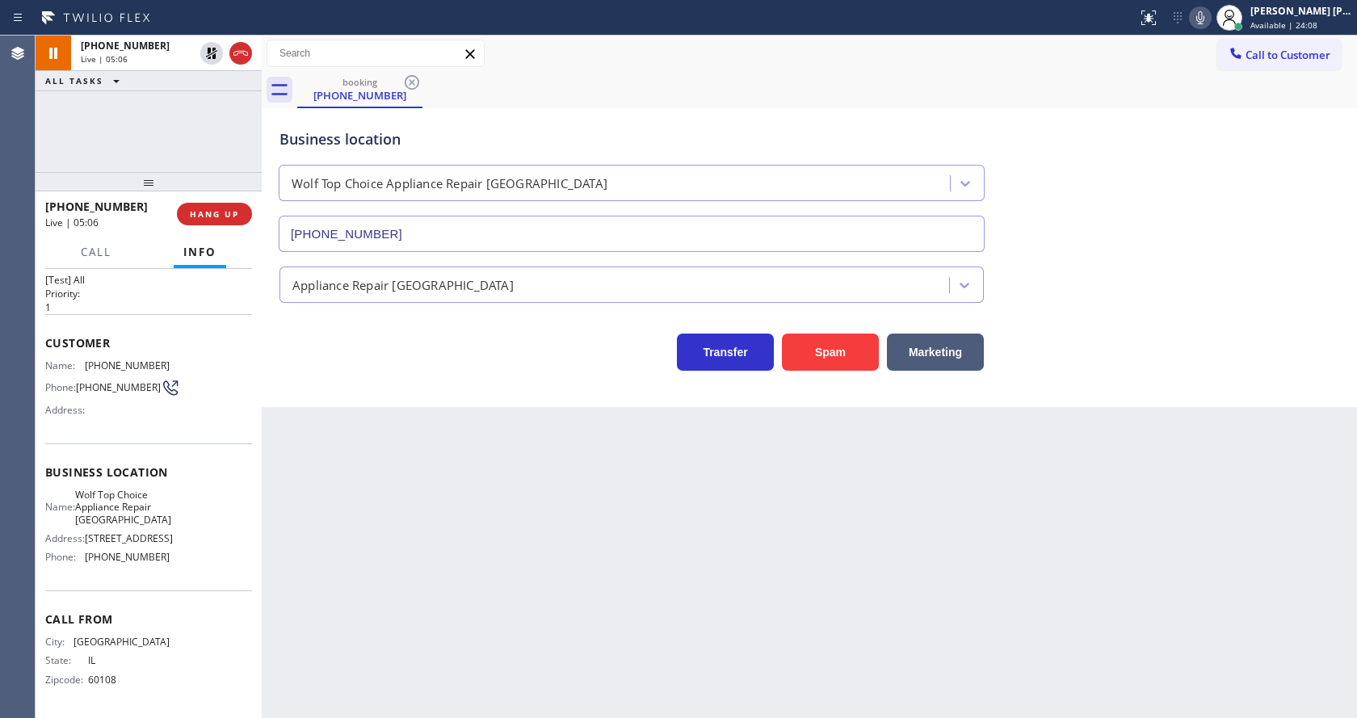
drag, startPoint x: 1205, startPoint y: 100, endPoint x: 1207, endPoint y: 139, distance: 38.9
click at [1205, 109] on div "booking [PHONE_NUMBER] Call to Customer Outbound call Location Search location …" at bounding box center [810, 222] width 1096 height 372
click at [526, 559] on div "Back to Dashboard Change Sender ID Customers Technicians Select a contact Outbo…" at bounding box center [810, 377] width 1096 height 683
click at [630, 526] on div "Back to Dashboard Change Sender ID Customers Technicians Select a contact Outbo…" at bounding box center [810, 377] width 1096 height 683
click at [1202, 17] on icon at bounding box center [1200, 17] width 19 height 19
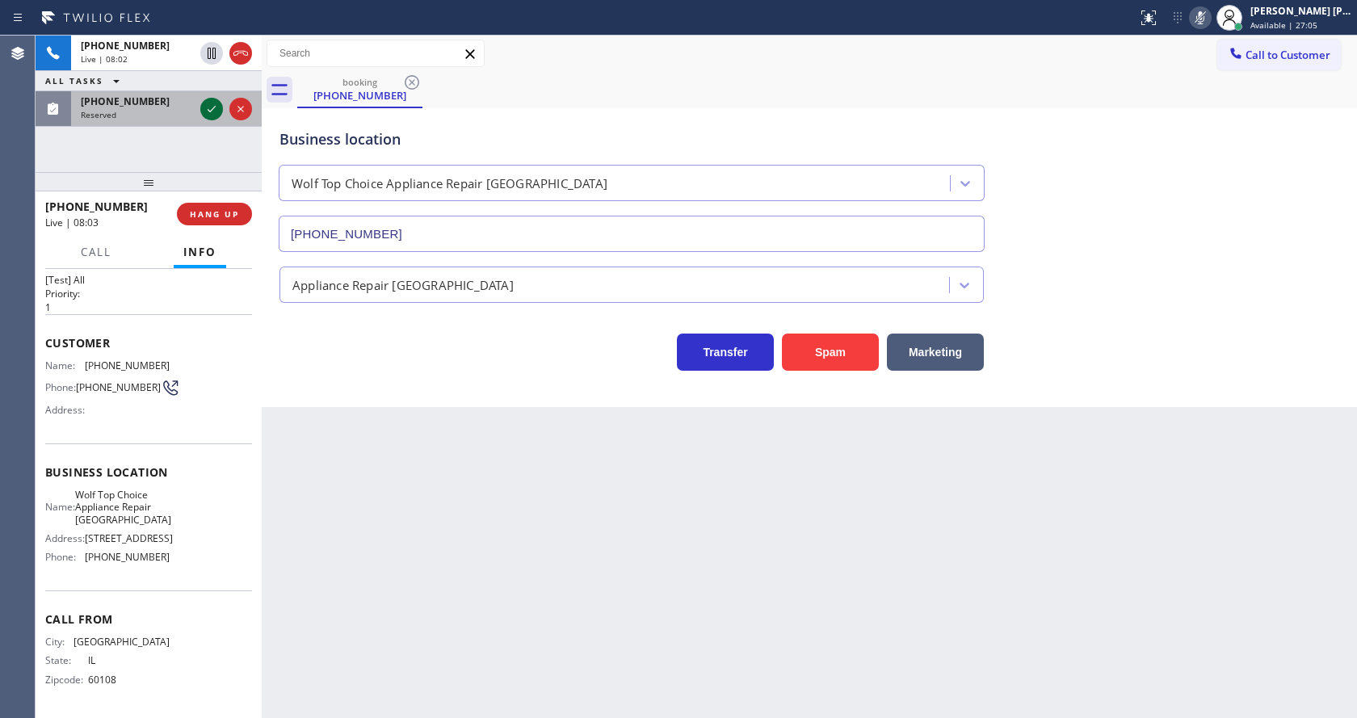
click at [215, 104] on icon at bounding box center [211, 108] width 19 height 19
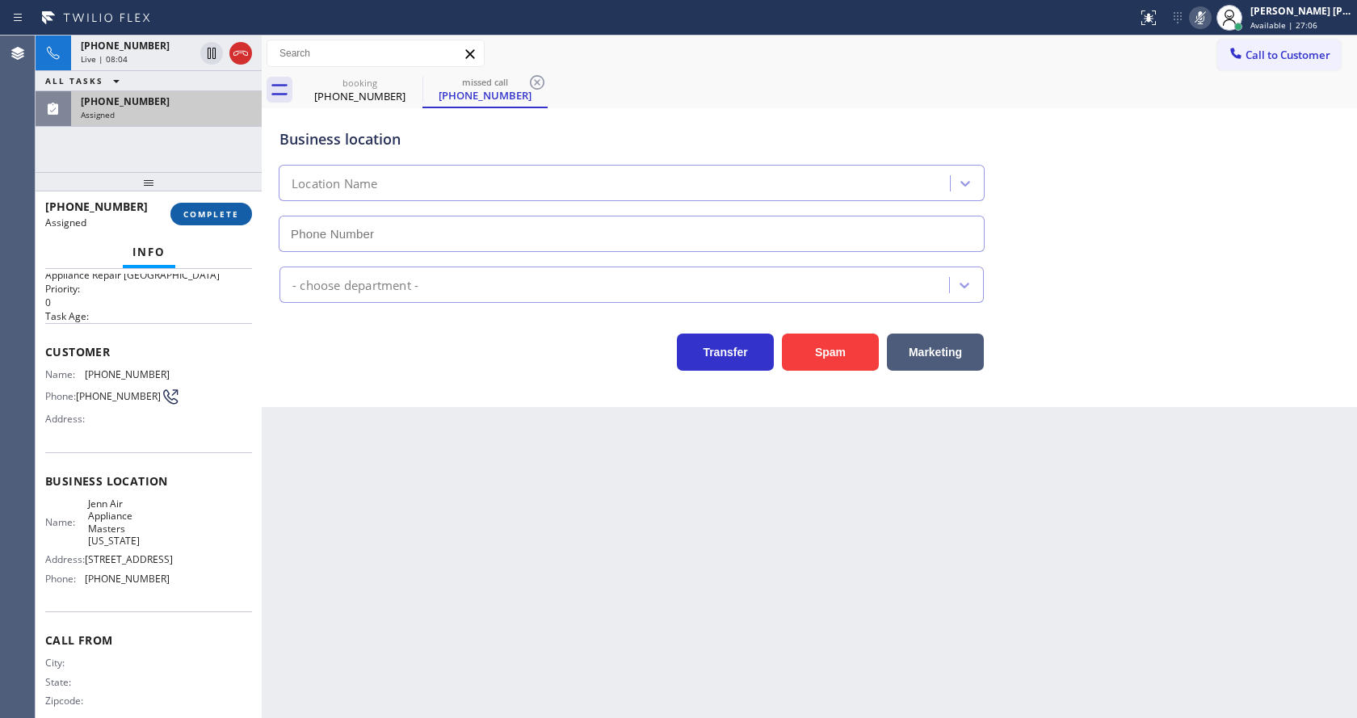
type input "[PHONE_NUMBER]"
click at [194, 211] on span "COMPLETE" at bounding box center [211, 213] width 56 height 11
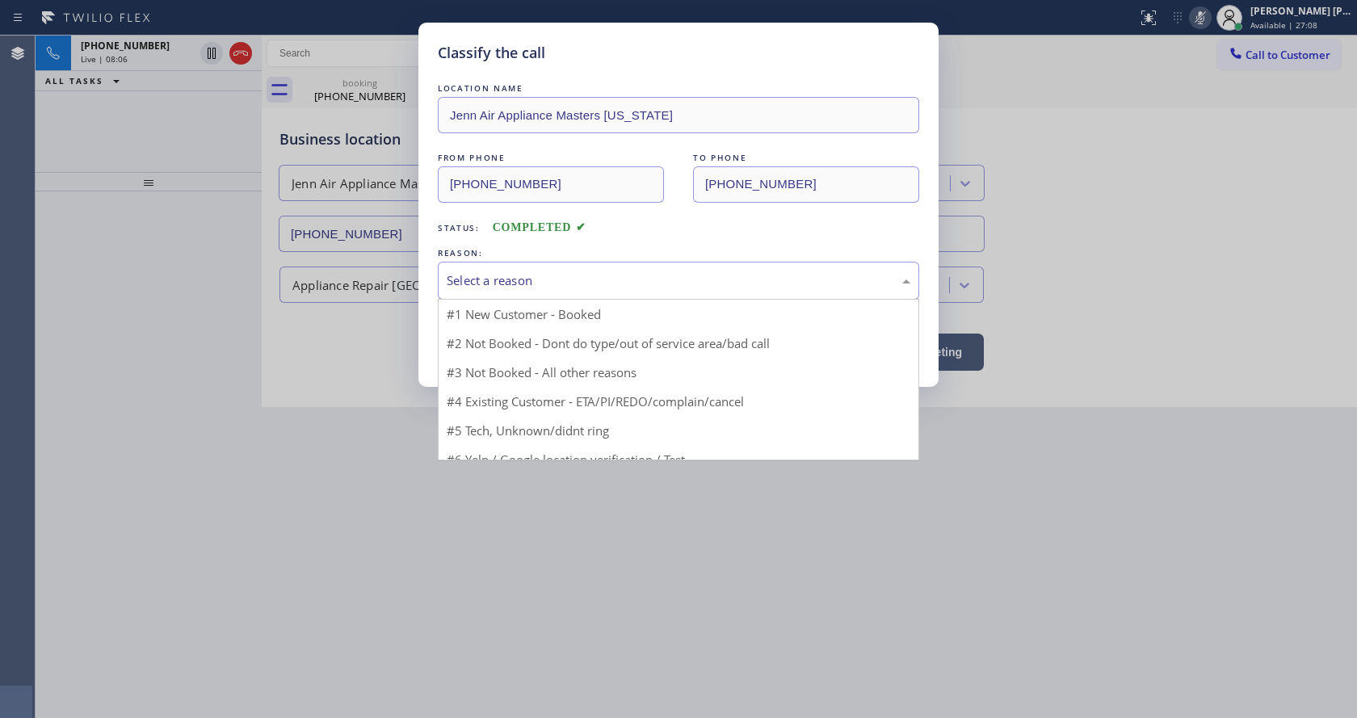
click at [482, 263] on div "Select a reason" at bounding box center [679, 281] width 482 height 38
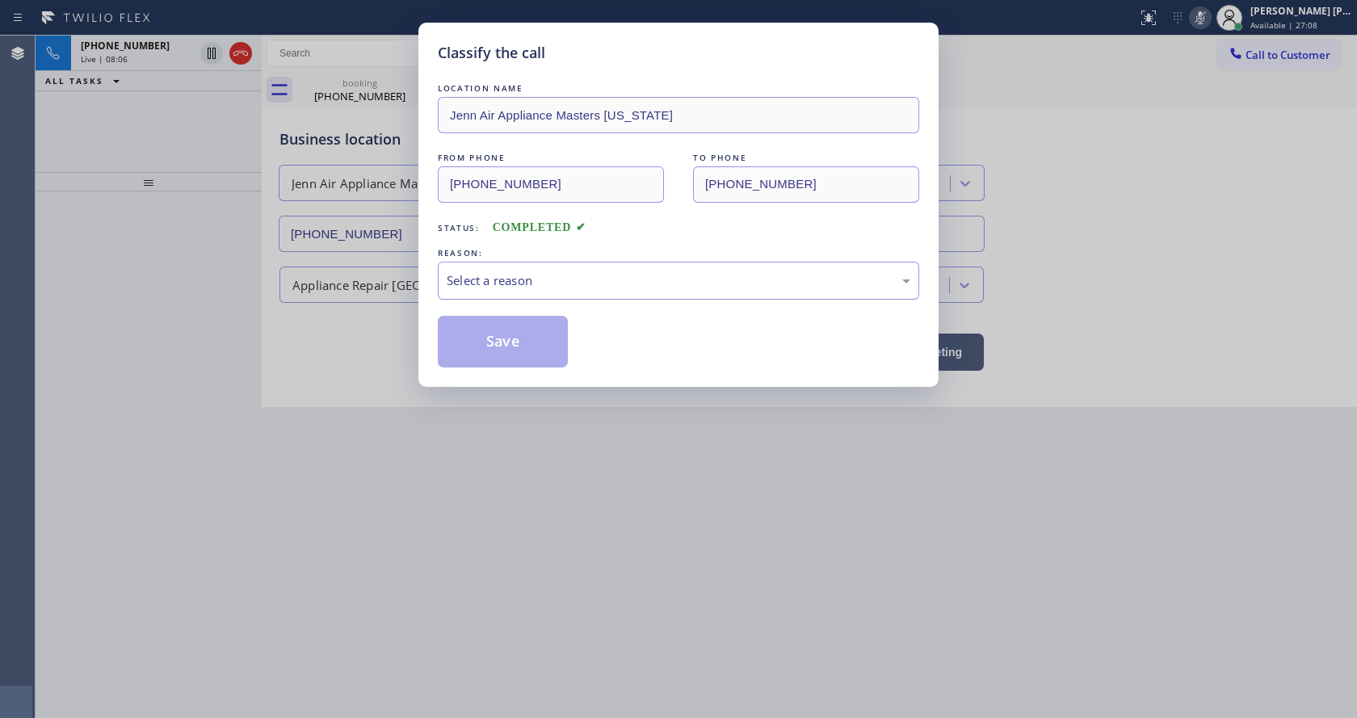
click at [487, 283] on div "Select a reason" at bounding box center [679, 280] width 464 height 19
click at [488, 281] on div "Select a reason" at bounding box center [679, 280] width 464 height 19
click at [482, 337] on button "Save" at bounding box center [503, 342] width 130 height 52
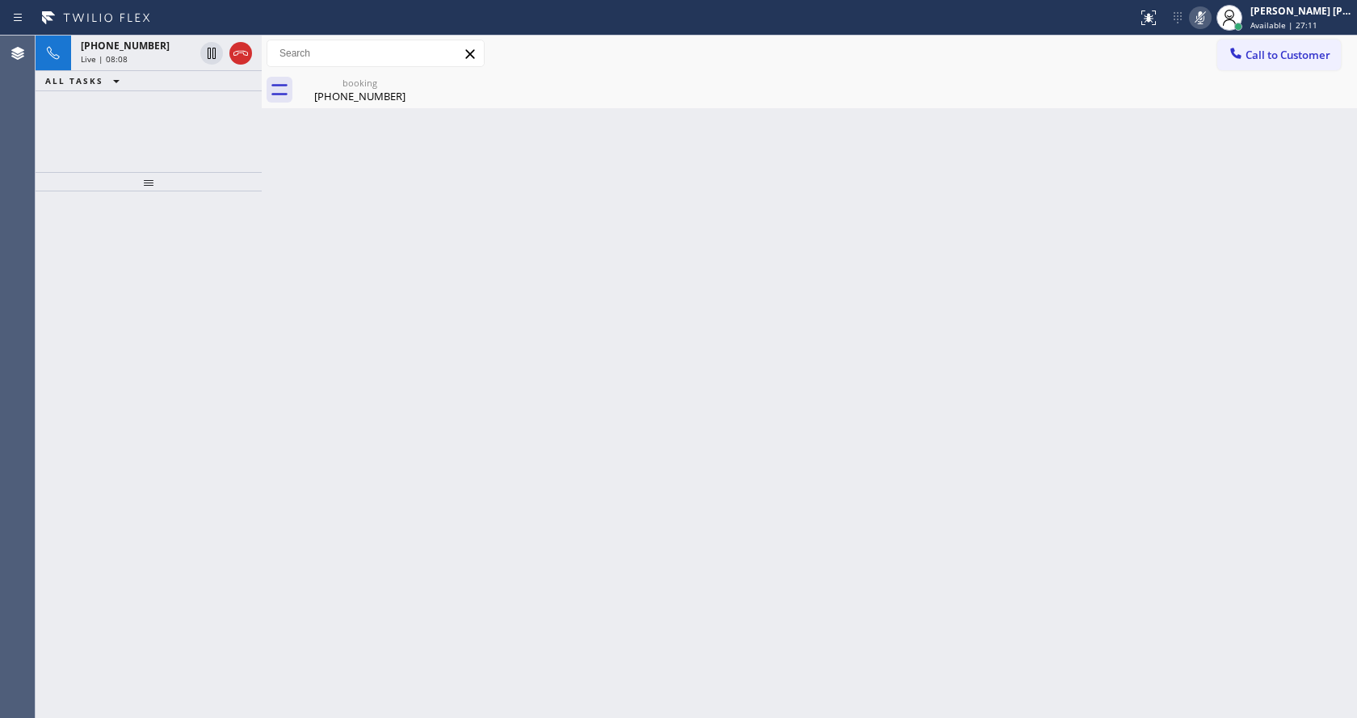
click at [1201, 21] on icon at bounding box center [1200, 17] width 19 height 19
click at [345, 99] on div "[PHONE_NUMBER]" at bounding box center [360, 96] width 122 height 15
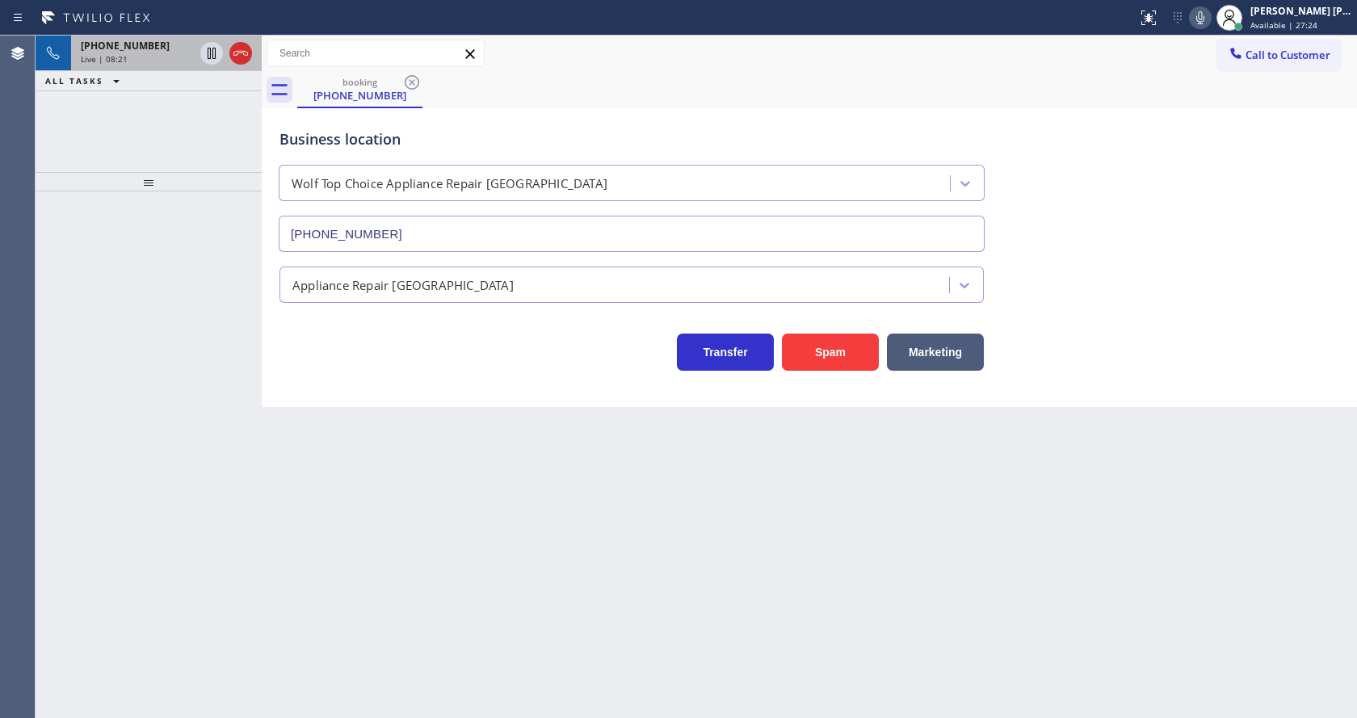
click at [162, 64] on div "Live | 08:21" at bounding box center [137, 58] width 113 height 11
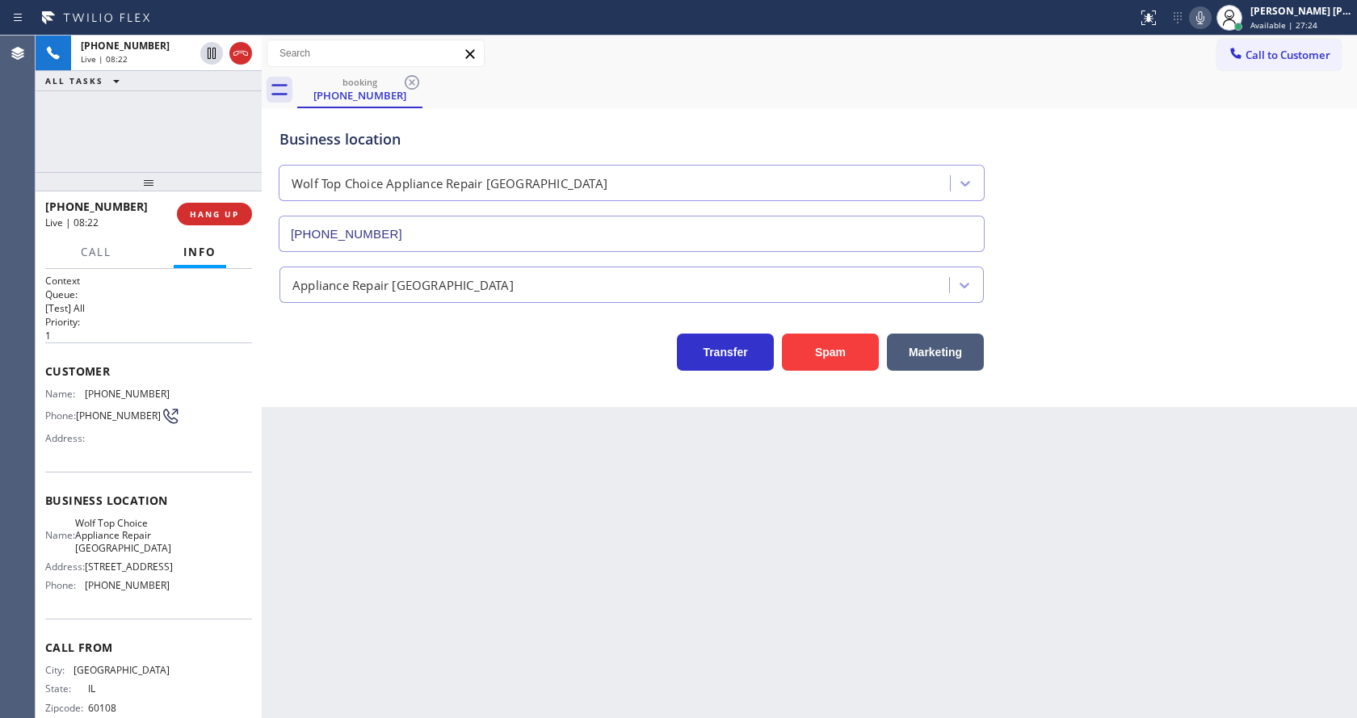
click at [403, 481] on div "Back to Dashboard Change Sender ID Customers Technicians Select a contact Outbo…" at bounding box center [810, 377] width 1096 height 683
click at [709, 555] on div "Back to Dashboard Change Sender ID Customers Technicians Select a contact Outbo…" at bounding box center [810, 377] width 1096 height 683
click at [538, 528] on div "Back to Dashboard Change Sender ID Customers Technicians Select a contact Outbo…" at bounding box center [810, 377] width 1096 height 683
click at [742, 533] on div "Back to Dashboard Change Sender ID Customers Technicians Select a contact Outbo…" at bounding box center [810, 377] width 1096 height 683
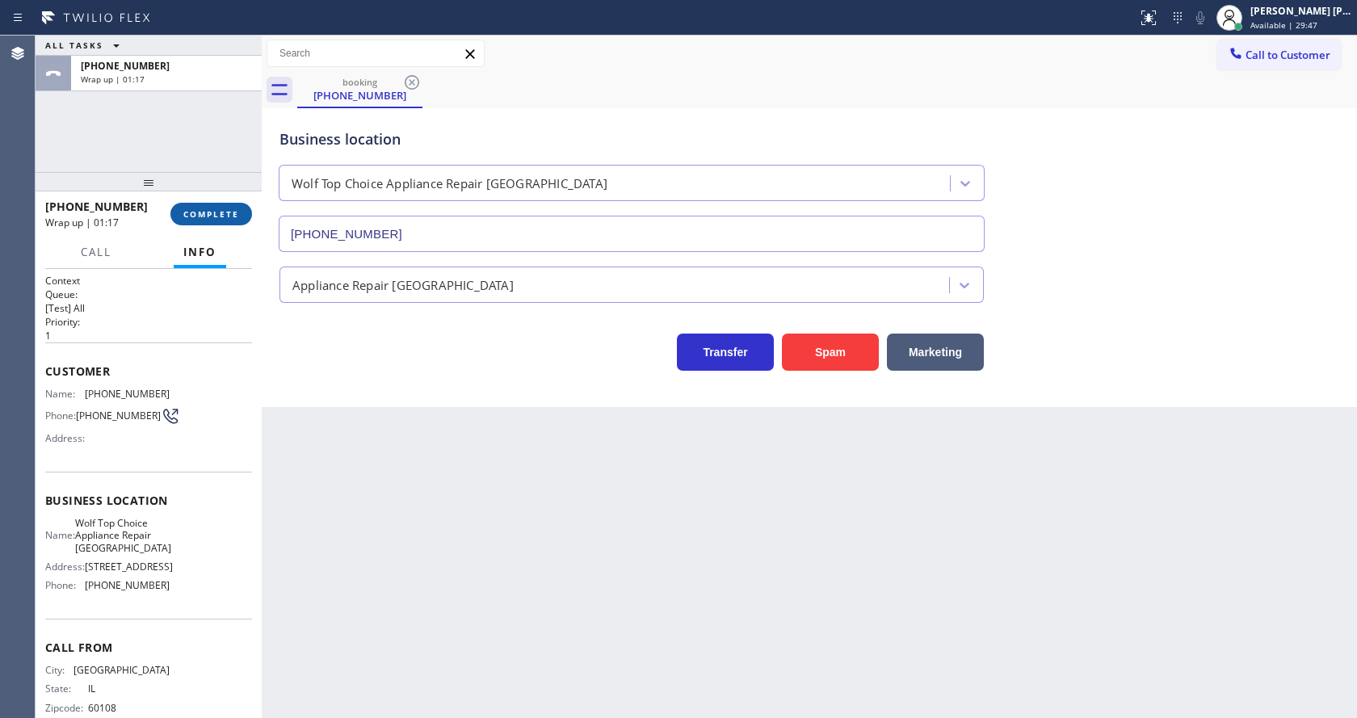
click at [196, 209] on span "COMPLETE" at bounding box center [211, 213] width 56 height 11
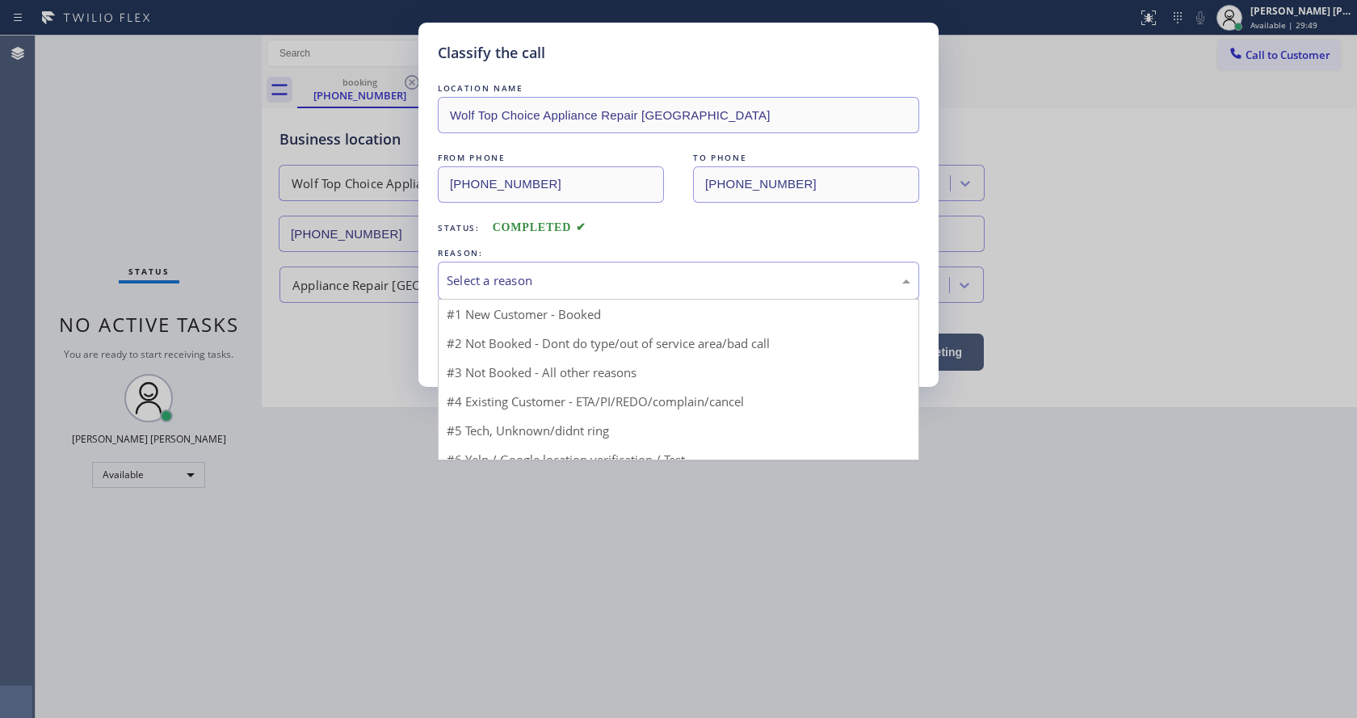
click at [496, 292] on div "Select a reason" at bounding box center [679, 281] width 482 height 38
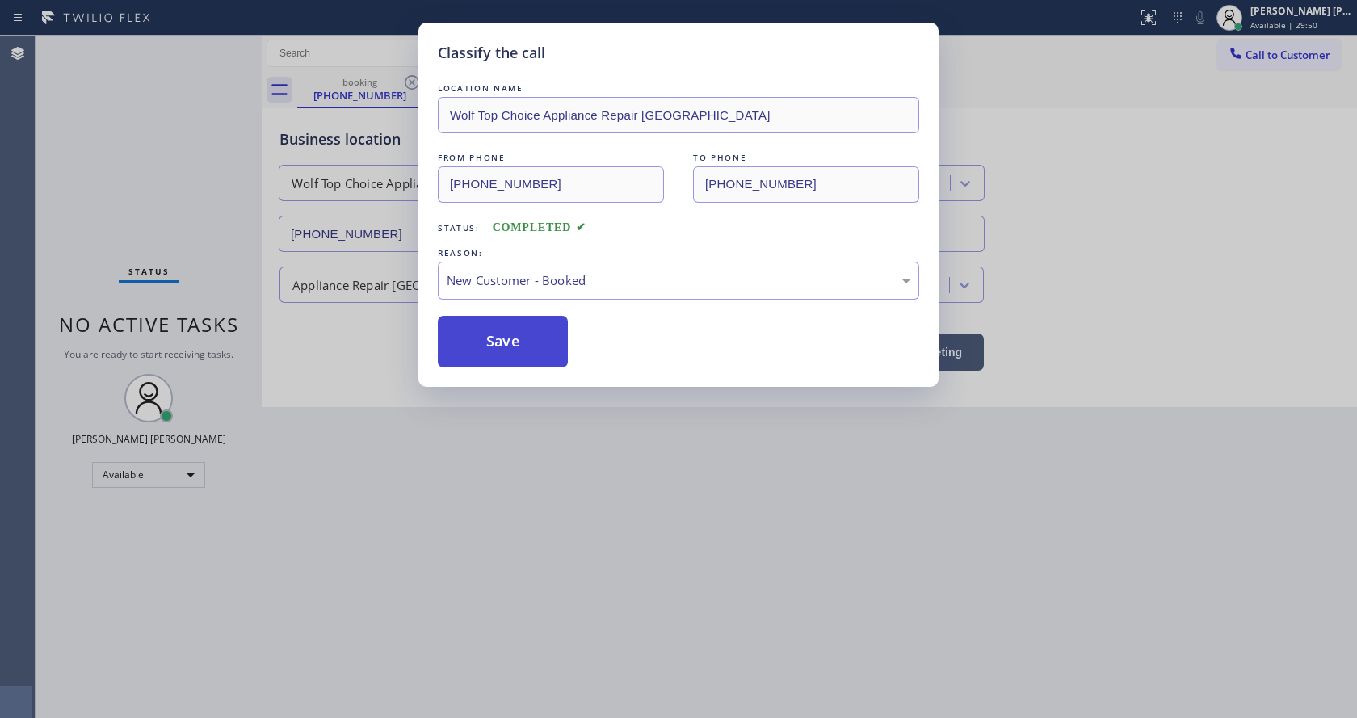
click at [493, 334] on button "Save" at bounding box center [503, 342] width 130 height 52
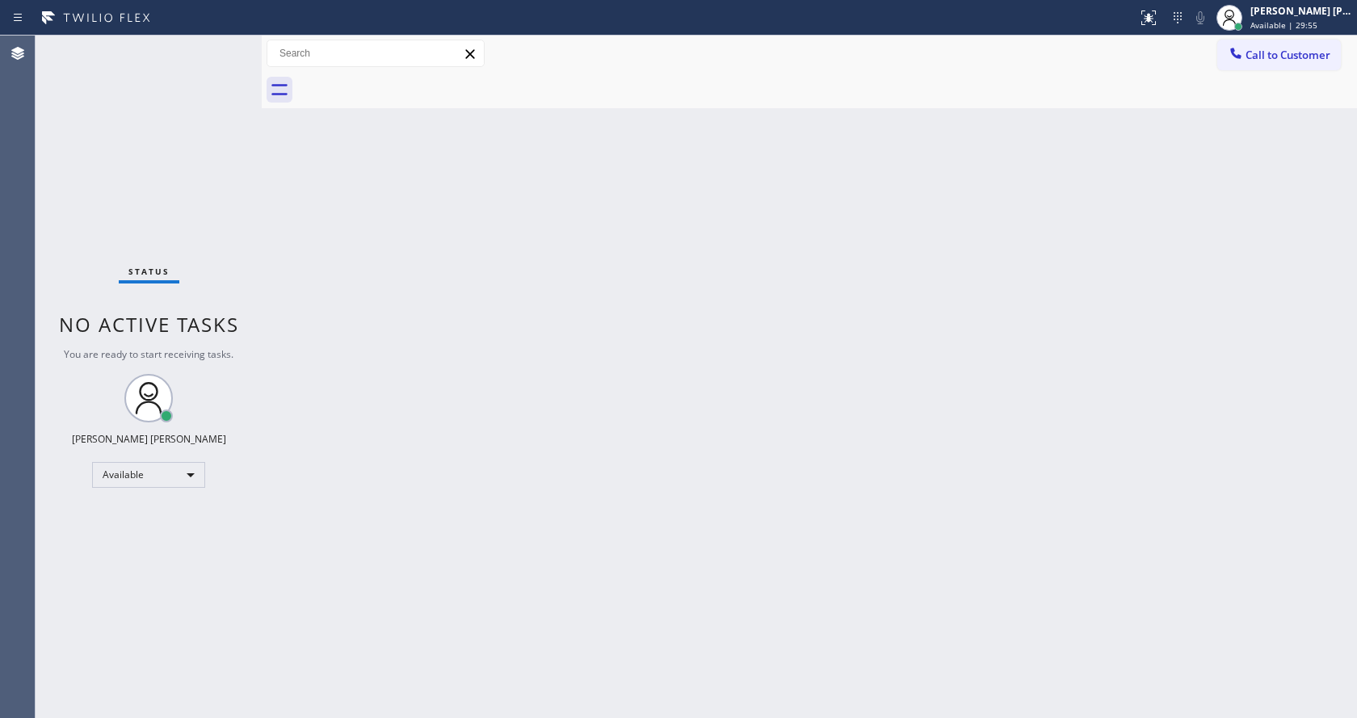
click at [768, 390] on div "Back to Dashboard Change Sender ID Customers Technicians Select a contact Outbo…" at bounding box center [810, 377] width 1096 height 683
drag, startPoint x: 221, startPoint y: 264, endPoint x: 198, endPoint y: 133, distance: 133.8
click at [221, 257] on div "Status No active tasks You are ready to start receiving tasks. [PERSON_NAME] [P…" at bounding box center [149, 377] width 226 height 683
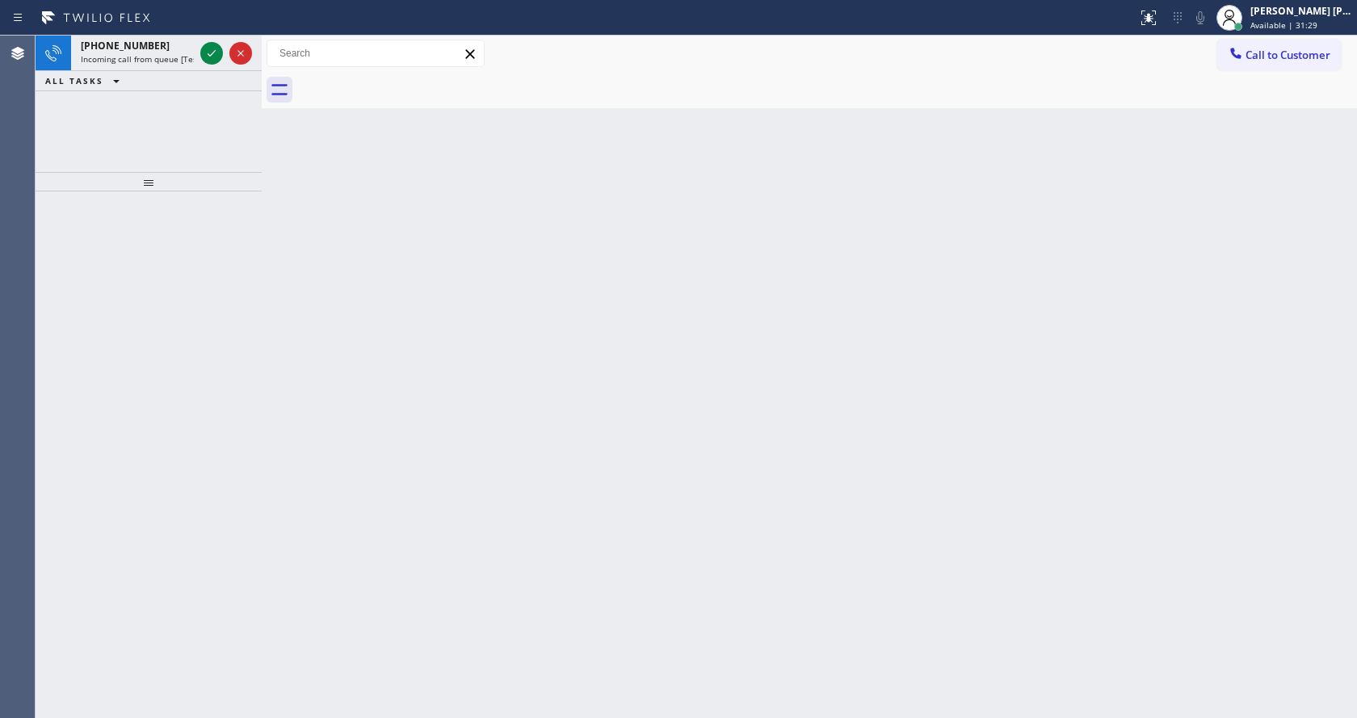
click at [327, 337] on div "Back to Dashboard Change Sender ID Customers Technicians Select a contact Outbo…" at bounding box center [810, 377] width 1096 height 683
click at [797, 424] on div "Back to Dashboard Change Sender ID Customers Technicians Select a contact Outbo…" at bounding box center [810, 377] width 1096 height 683
click at [213, 255] on div at bounding box center [149, 454] width 226 height 527
click at [191, 58] on span "Incoming call from queue [Test] All" at bounding box center [148, 58] width 134 height 11
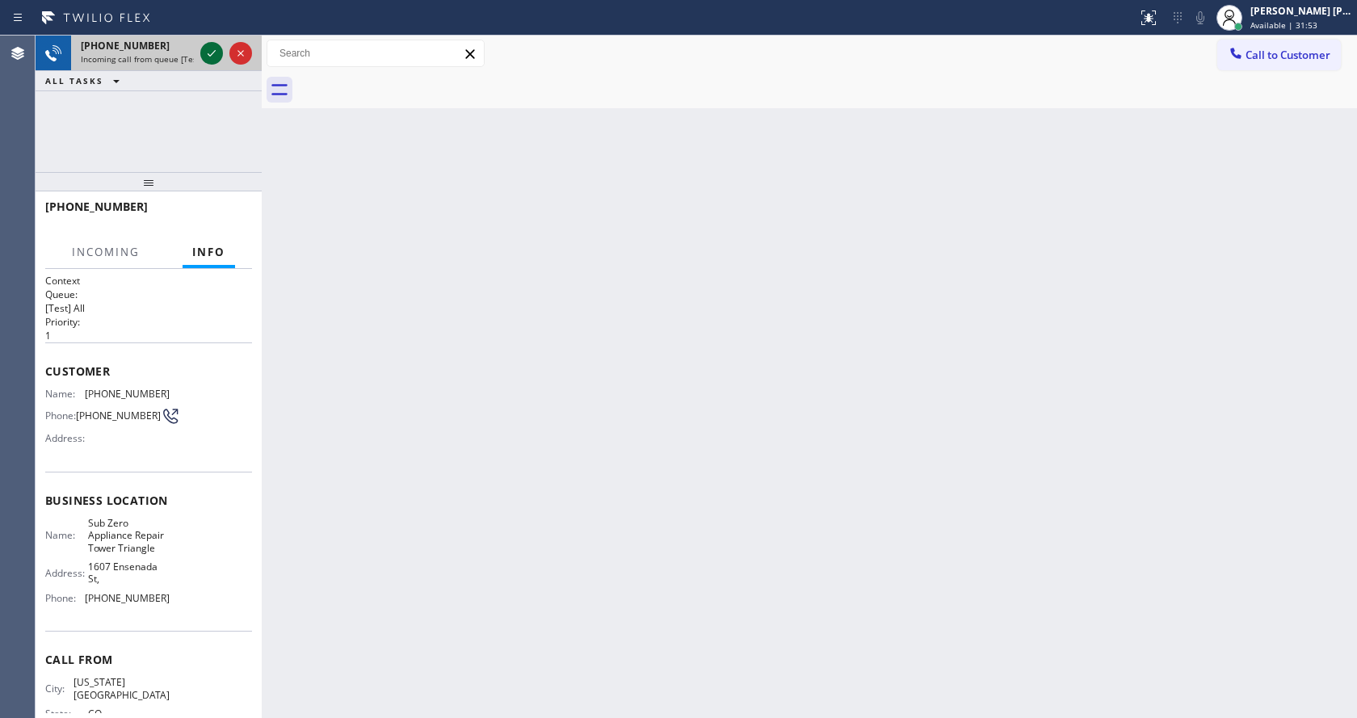
click at [208, 53] on icon at bounding box center [211, 53] width 19 height 19
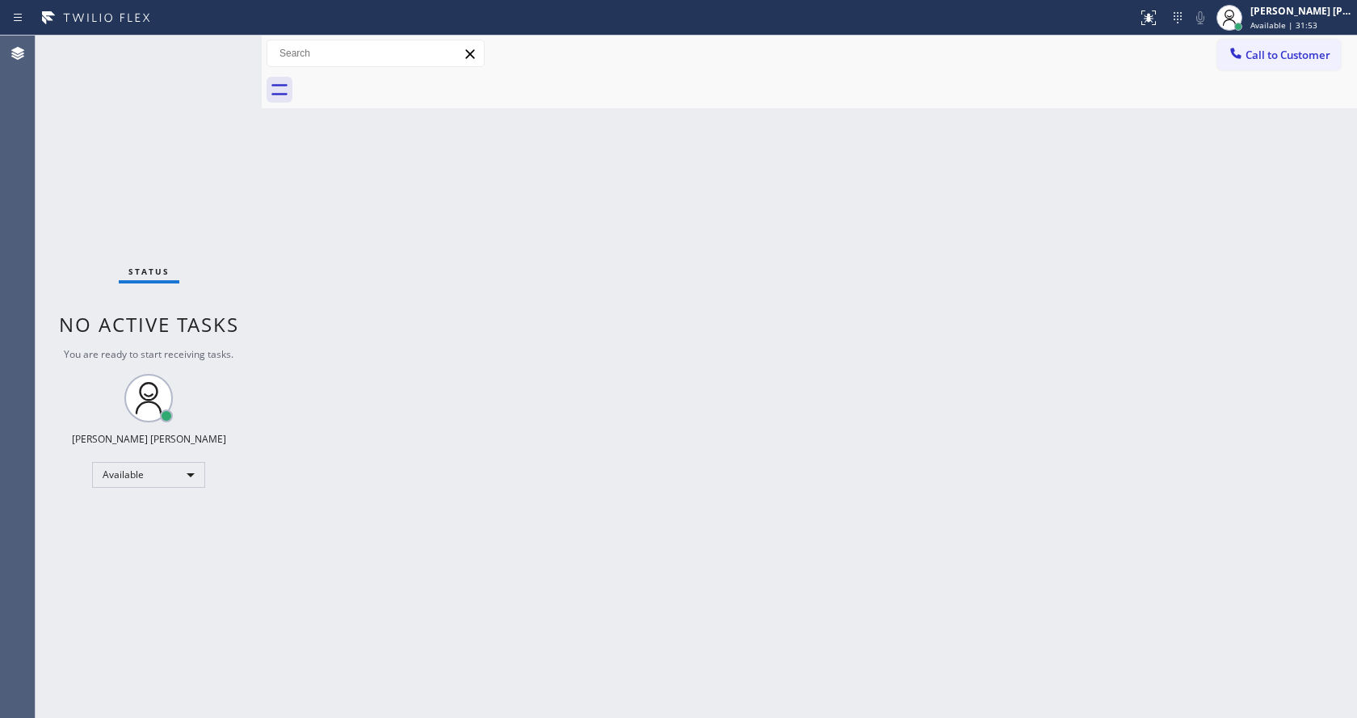
click at [528, 447] on div "Back to Dashboard Change Sender ID Customers Technicians Select a contact Outbo…" at bounding box center [810, 377] width 1096 height 683
click at [801, 351] on div "Back to Dashboard Change Sender ID Customers Technicians Select a contact Outbo…" at bounding box center [810, 377] width 1096 height 683
drag, startPoint x: 320, startPoint y: 330, endPoint x: 318, endPoint y: 341, distance: 11.4
click at [321, 330] on div "Back to Dashboard Change Sender ID Customers Technicians Select a contact Outbo…" at bounding box center [810, 377] width 1096 height 683
drag, startPoint x: 813, startPoint y: 402, endPoint x: 590, endPoint y: 481, distance: 236.6
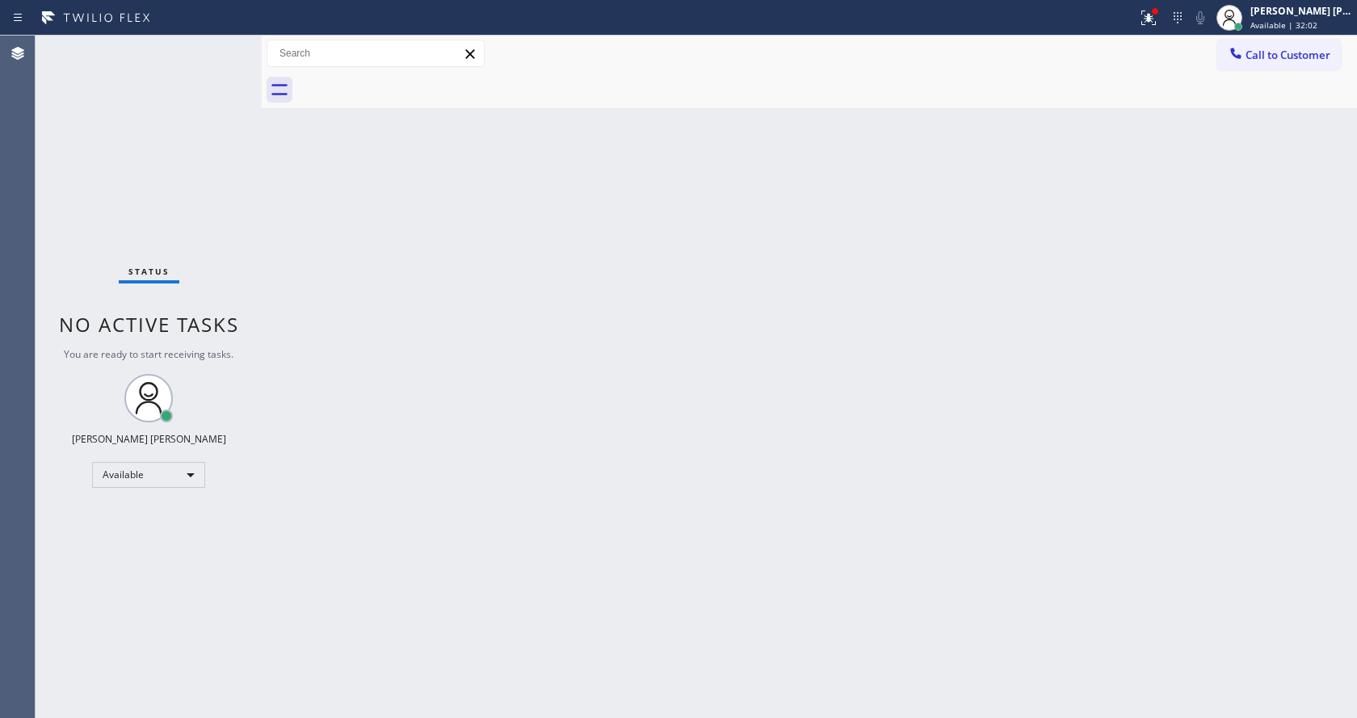
click at [810, 402] on div "Back to Dashboard Change Sender ID Customers Technicians Select a contact Outbo…" at bounding box center [810, 377] width 1096 height 683
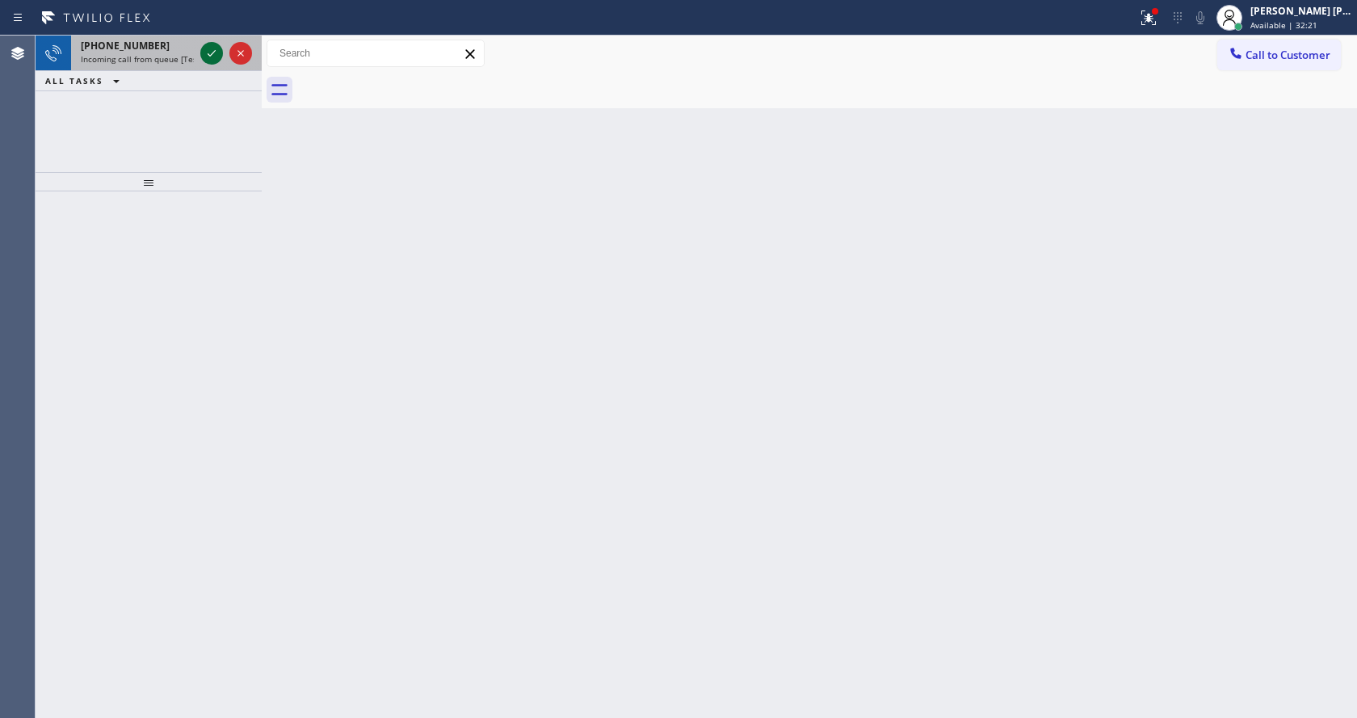
click at [217, 49] on icon at bounding box center [211, 53] width 19 height 19
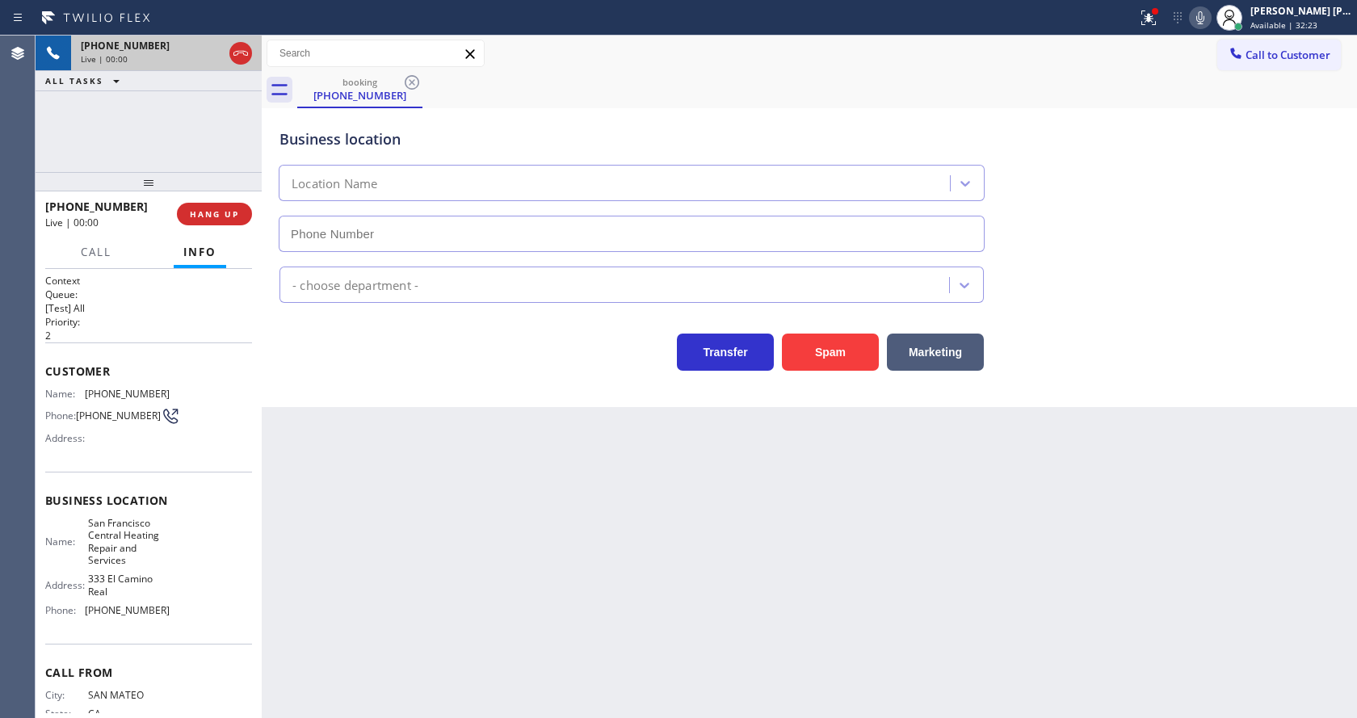
type input "[PHONE_NUMBER]"
click at [545, 445] on div "Back to Dashboard Change Sender ID Customers Technicians Select a contact Outbo…" at bounding box center [810, 377] width 1096 height 683
click at [548, 481] on div "Back to Dashboard Change Sender ID Customers Technicians Select a contact Outbo…" at bounding box center [810, 377] width 1096 height 683
click at [534, 516] on div "Back to Dashboard Change Sender ID Customers Technicians Select a contact Outbo…" at bounding box center [810, 377] width 1096 height 683
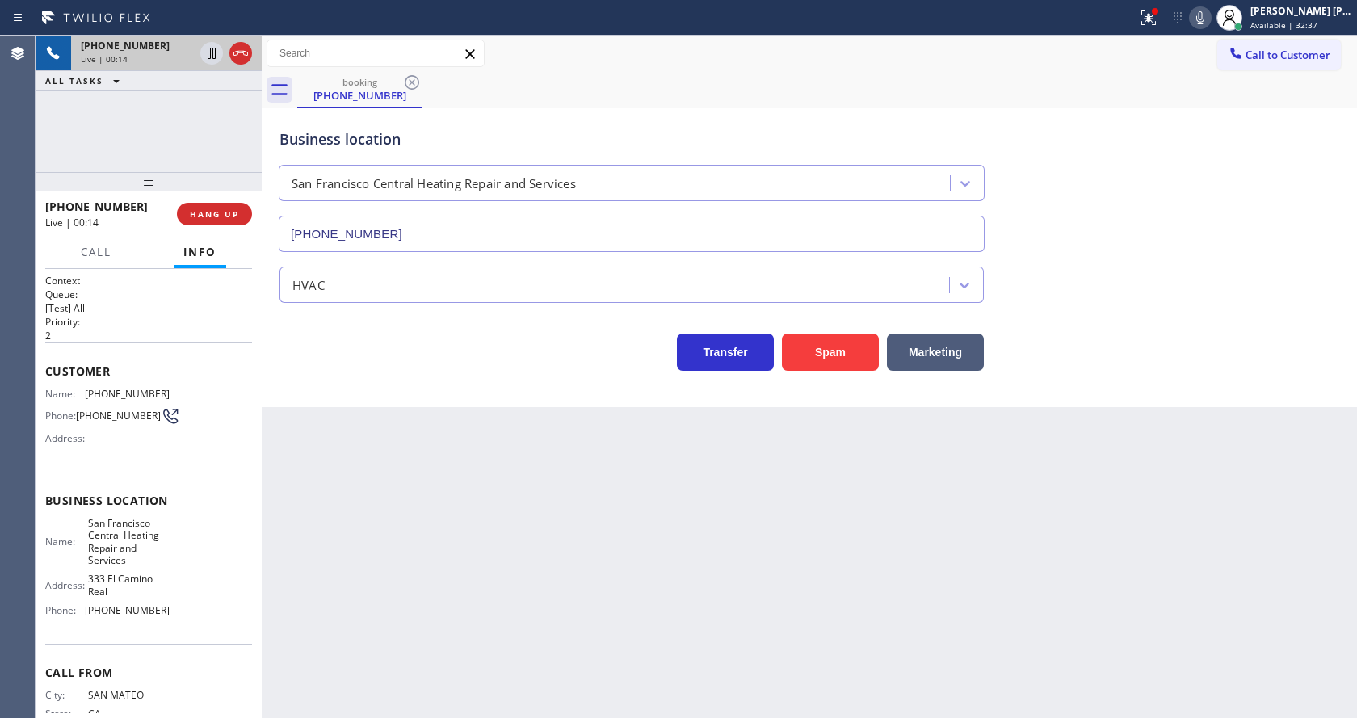
click at [736, 538] on div "Back to Dashboard Change Sender ID Customers Technicians Select a contact Outbo…" at bounding box center [810, 377] width 1096 height 683
click at [848, 348] on button "Spam" at bounding box center [830, 352] width 97 height 37
click at [1154, 31] on button at bounding box center [1149, 18] width 36 height 36
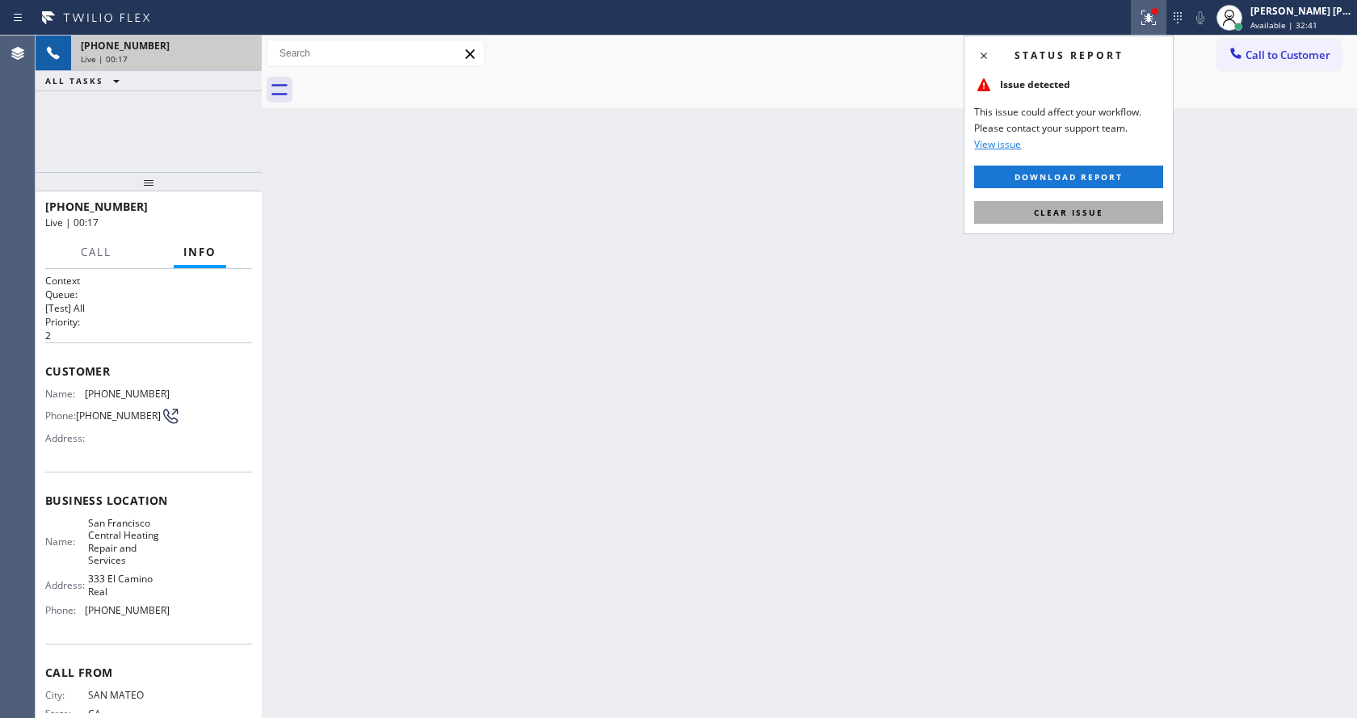
click at [1097, 211] on span "Clear issue" at bounding box center [1068, 212] width 69 height 11
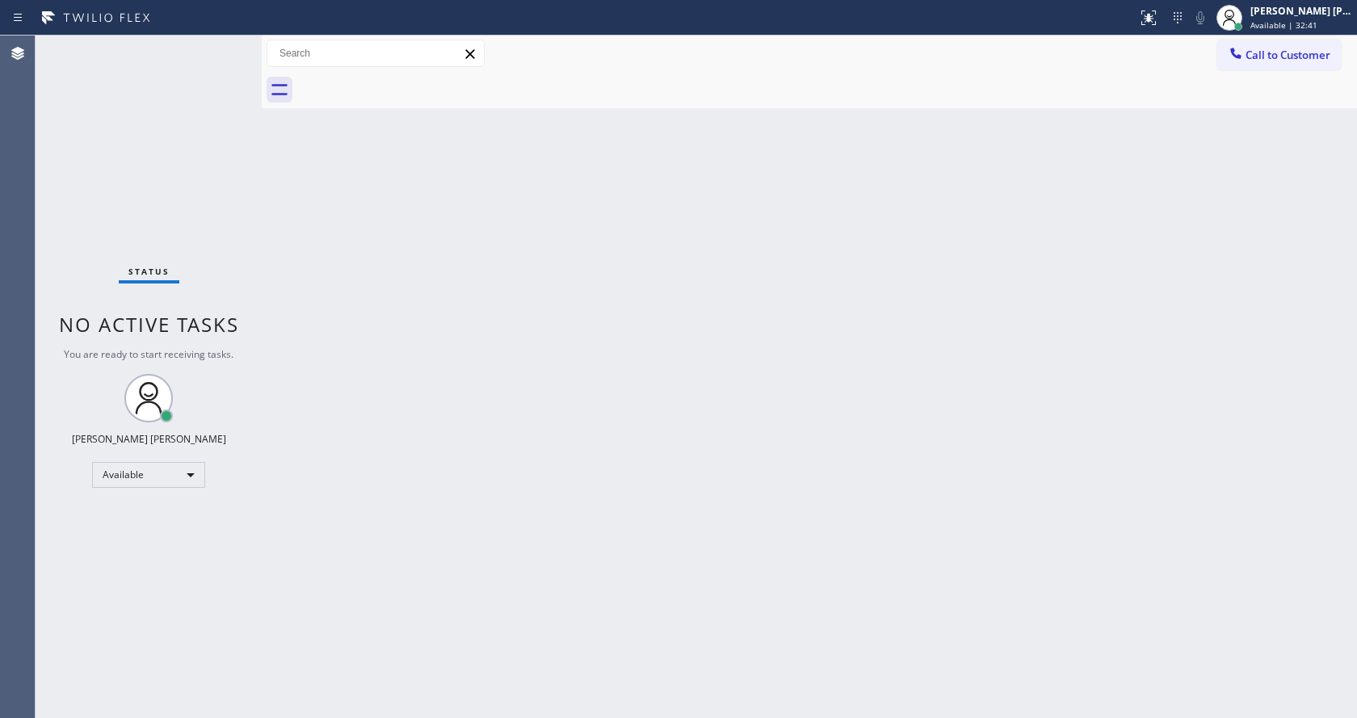
click at [1129, 214] on div "Back to Dashboard Change Sender ID Customers Technicians Select a contact Outbo…" at bounding box center [810, 377] width 1096 height 683
click at [431, 355] on div "Back to Dashboard Change Sender ID Customers Technicians Select a contact Outbo…" at bounding box center [810, 377] width 1096 height 683
drag, startPoint x: 988, startPoint y: 304, endPoint x: 991, endPoint y: 285, distance: 18.9
click at [991, 285] on div "Back to Dashboard Change Sender ID Customers Technicians Select a contact Outbo…" at bounding box center [810, 377] width 1096 height 683
click at [372, 546] on div "Back to Dashboard Change Sender ID Customers Technicians Select a contact Outbo…" at bounding box center [810, 377] width 1096 height 683
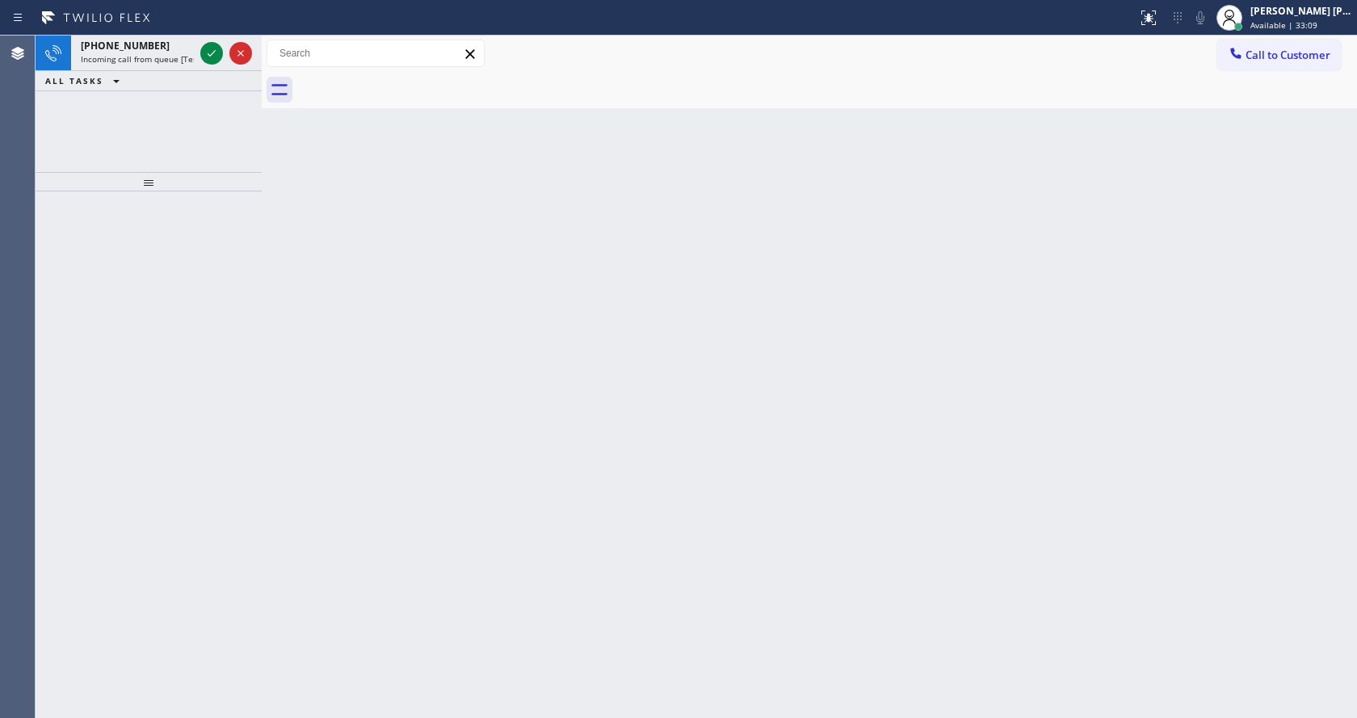
click at [820, 351] on div "Back to Dashboard Change Sender ID Customers Technicians Select a contact Outbo…" at bounding box center [810, 377] width 1096 height 683
click at [209, 53] on icon at bounding box center [211, 53] width 19 height 19
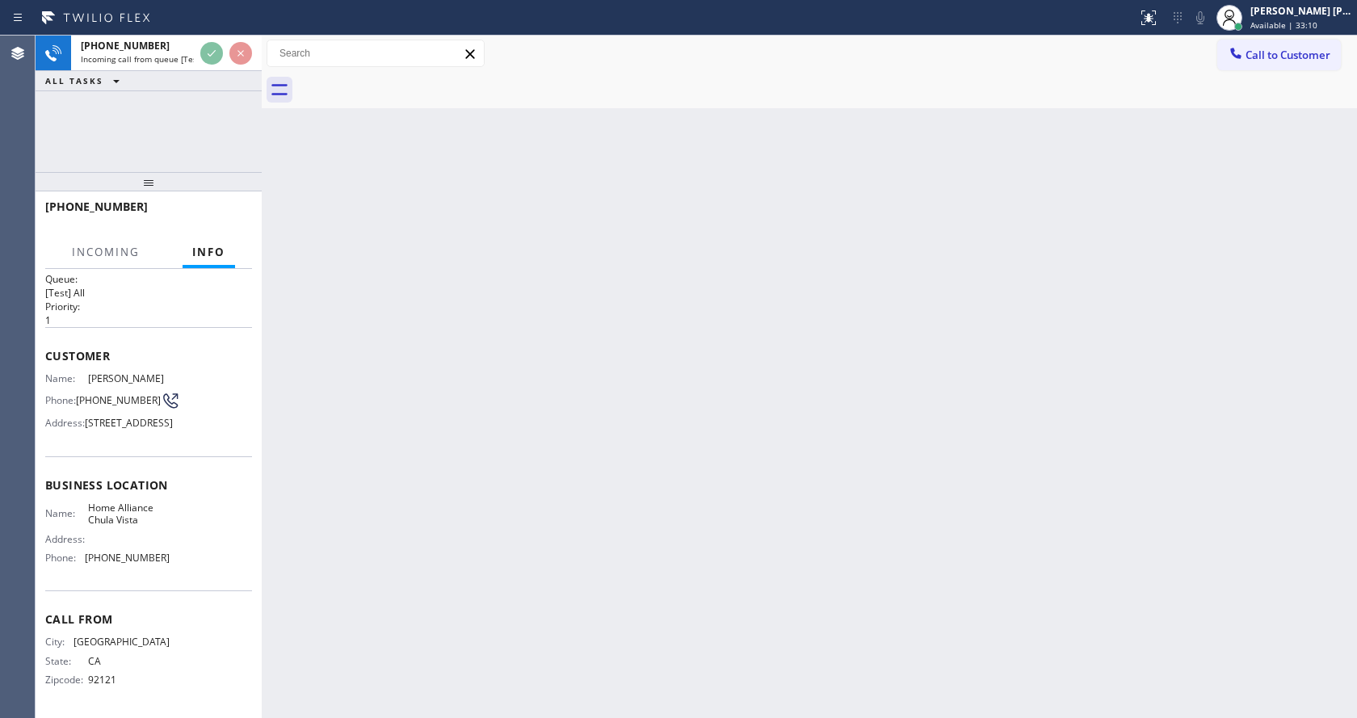
scroll to position [46, 0]
click at [471, 466] on div "Back to Dashboard Change Sender ID Customers Technicians Select a contact Outbo…" at bounding box center [810, 377] width 1096 height 683
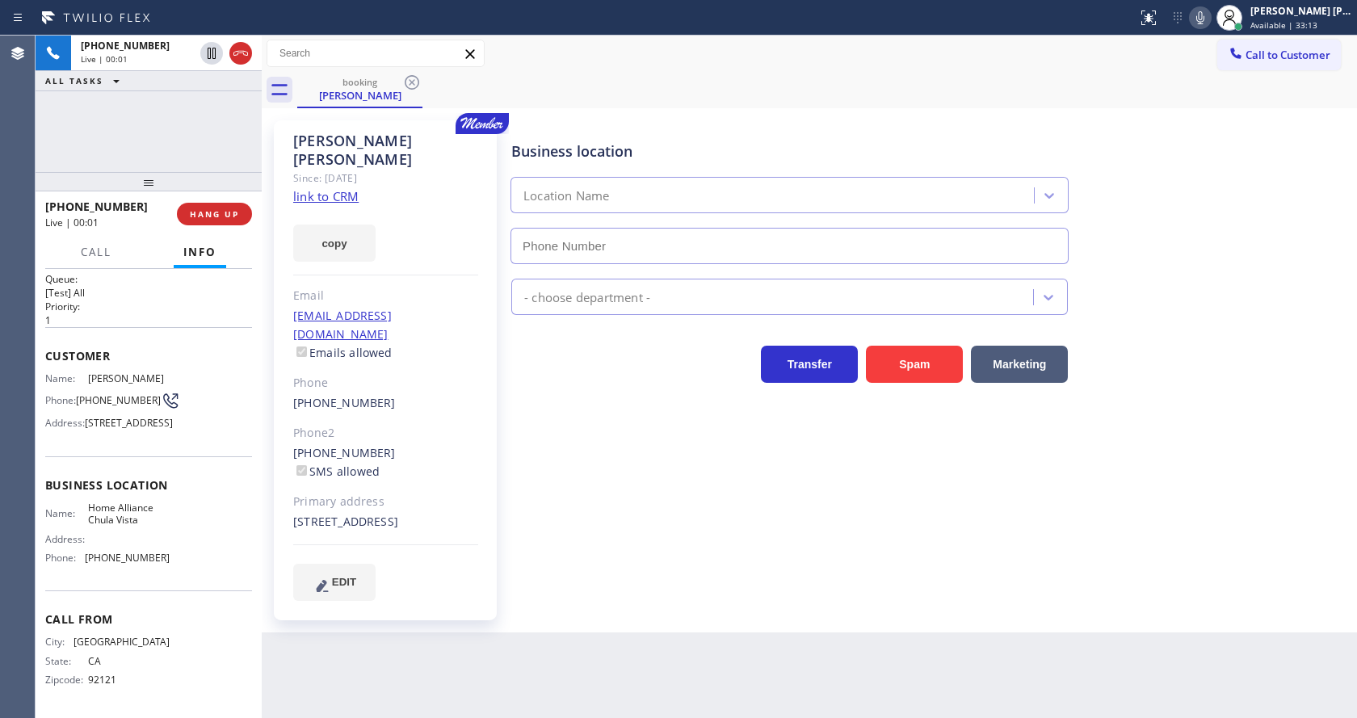
type input "[PHONE_NUMBER]"
click at [599, 494] on div "Business location Location Name [PHONE_NUMBER] - choose department - Transfer S…" at bounding box center [930, 360] width 845 height 472
click at [1210, 27] on button at bounding box center [1200, 17] width 23 height 23
click at [1214, 154] on div "Business location Home Alliance [GEOGRAPHIC_DATA] [PHONE_NUMBER]" at bounding box center [930, 191] width 845 height 146
click at [1205, 23] on icon at bounding box center [1201, 17] width 8 height 13
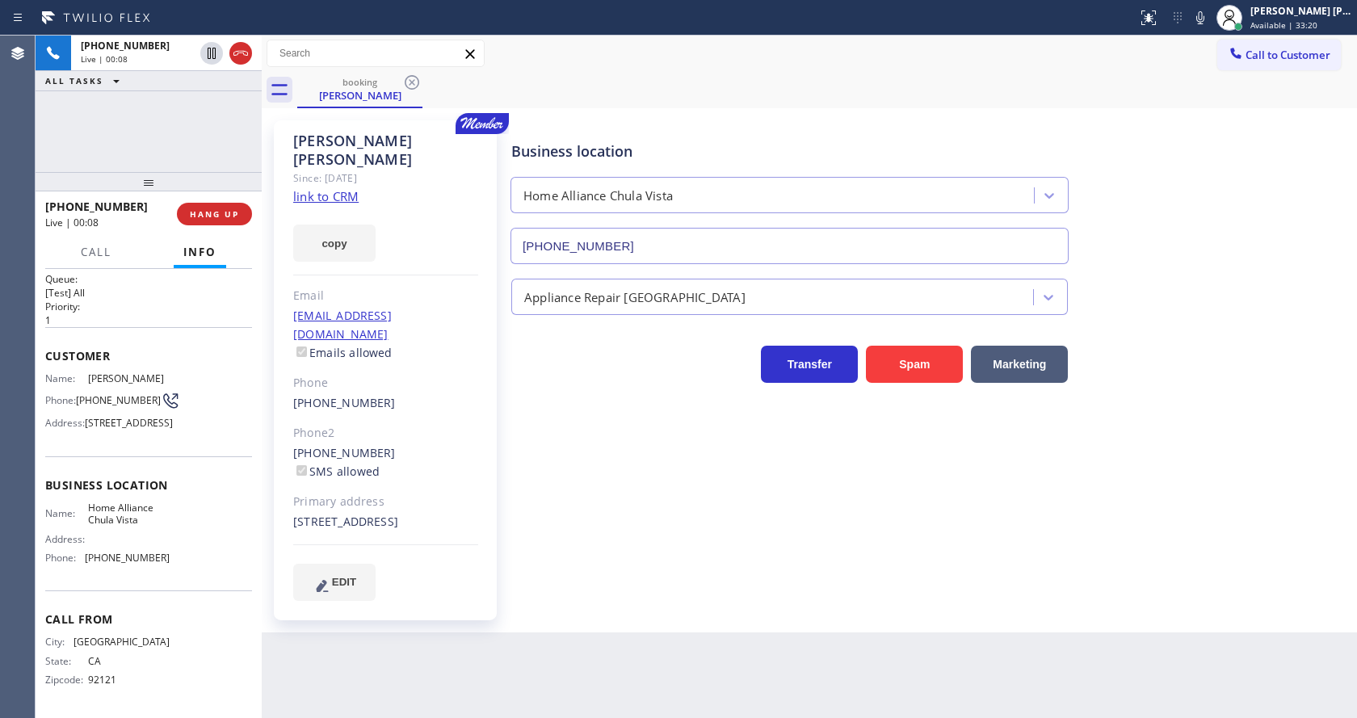
click at [1239, 199] on div "Business location Home Alliance [GEOGRAPHIC_DATA] [PHONE_NUMBER]" at bounding box center [930, 191] width 845 height 146
drag, startPoint x: 602, startPoint y: 464, endPoint x: 689, endPoint y: 607, distance: 167.5
click at [608, 474] on div "Business location Home Alliance [GEOGRAPHIC_DATA] [PHONE_NUMBER] Appliance Repa…" at bounding box center [930, 360] width 845 height 472
click at [353, 188] on link "link to CRM" at bounding box center [325, 196] width 65 height 16
click at [1205, 23] on icon at bounding box center [1201, 17] width 8 height 13
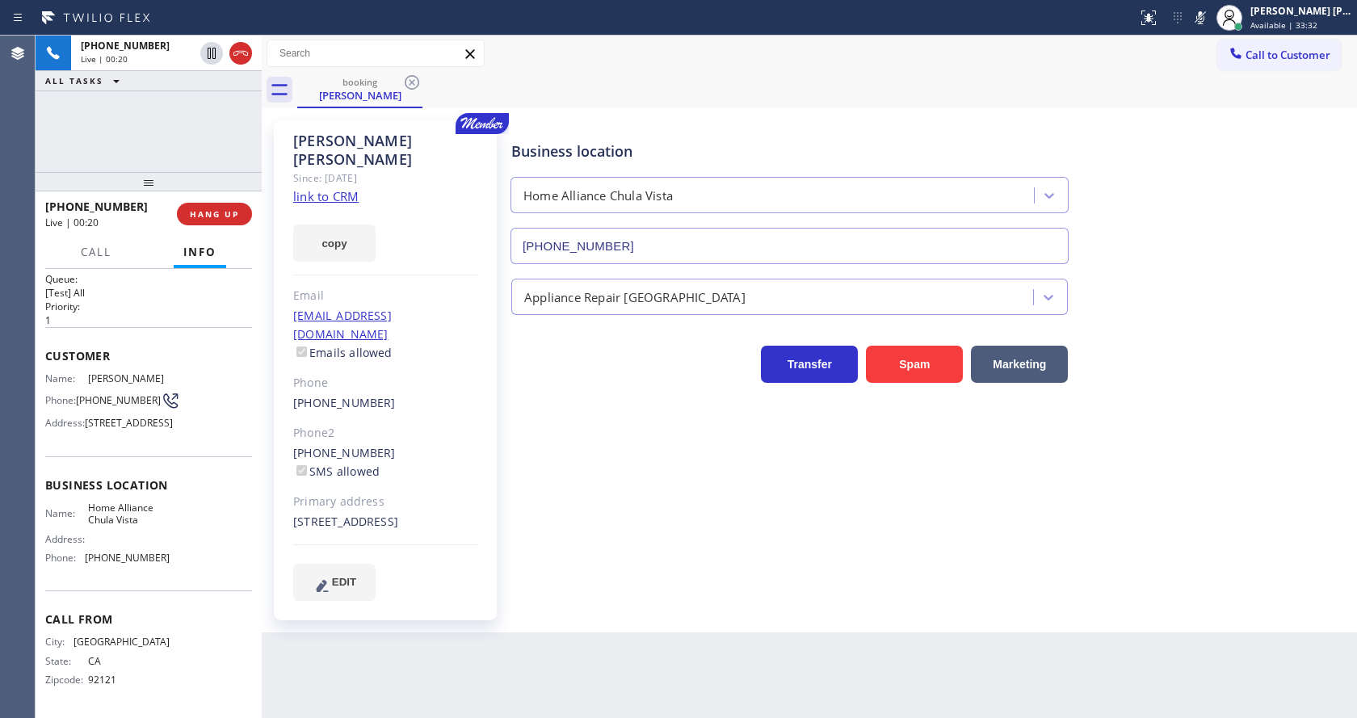
click at [1205, 23] on icon at bounding box center [1201, 17] width 8 height 13
click at [507, 522] on div "[PERSON_NAME] Since: [DATE] link to CRM copy Email [EMAIL_ADDRESS][DOMAIN_NAME]…" at bounding box center [387, 370] width 242 height 516
click at [1205, 169] on div "Business location Home Alliance [GEOGRAPHIC_DATA] [PHONE_NUMBER]" at bounding box center [930, 191] width 845 height 146
click at [1210, 14] on icon at bounding box center [1200, 17] width 19 height 19
click at [209, 53] on icon at bounding box center [211, 53] width 19 height 19
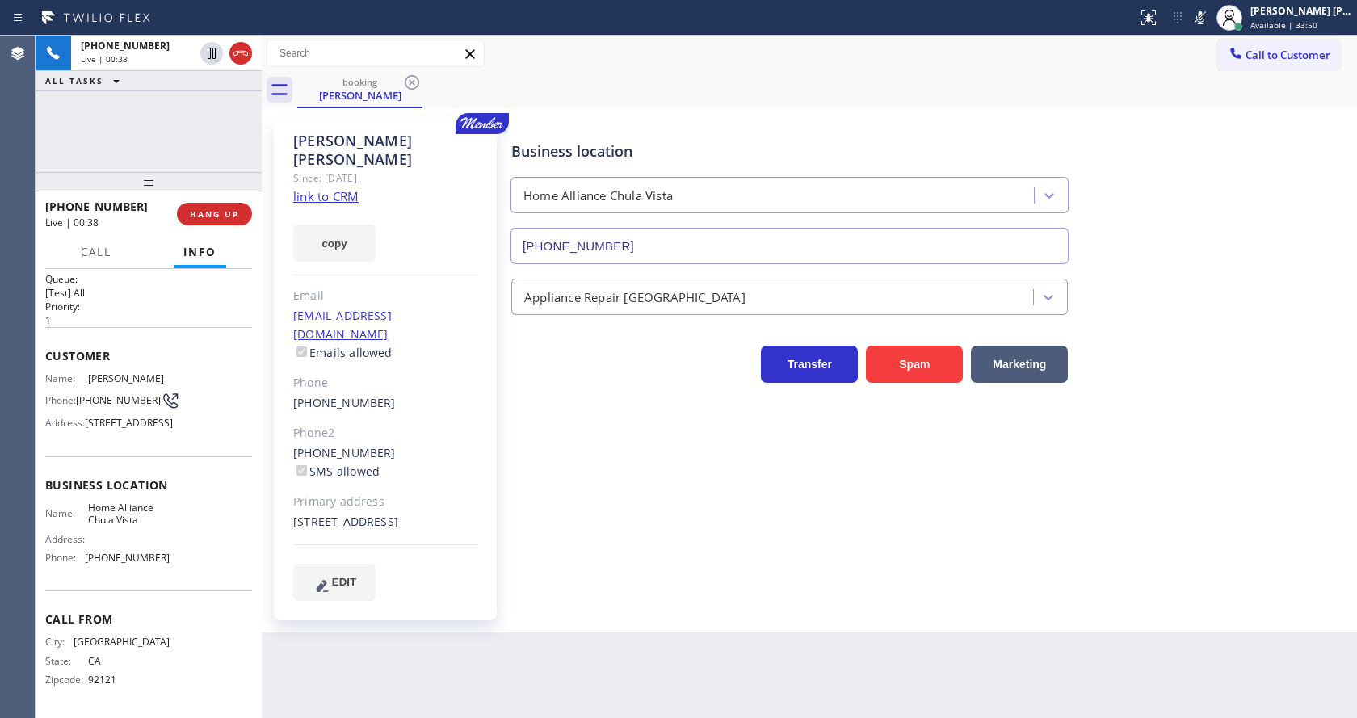
click at [633, 513] on div "Business location Home Alliance [GEOGRAPHIC_DATA] [PHONE_NUMBER] Appliance Repa…" at bounding box center [930, 360] width 845 height 472
click at [1256, 470] on div "Business location Home Alliance [GEOGRAPHIC_DATA] [PHONE_NUMBER] Appliance Repa…" at bounding box center [930, 360] width 845 height 472
click at [993, 614] on div "Back to Dashboard Change Sender ID Customers Technicians Select a contact Outbo…" at bounding box center [810, 377] width 1096 height 683
click at [766, 496] on div "Business location Home Alliance [GEOGRAPHIC_DATA] [PHONE_NUMBER] Appliance Repa…" at bounding box center [930, 360] width 845 height 472
click at [574, 468] on div "Business location Home Alliance [GEOGRAPHIC_DATA] [PHONE_NUMBER] Appliance Repa…" at bounding box center [930, 360] width 845 height 472
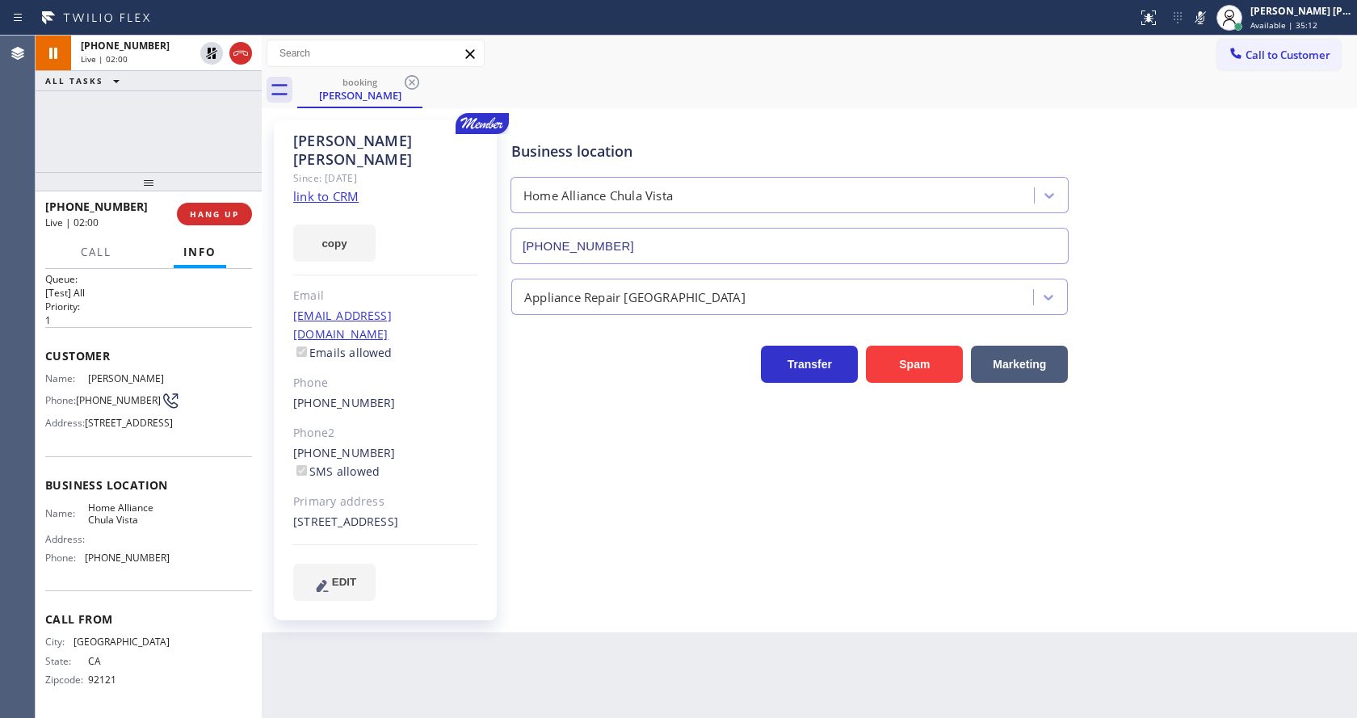
click at [512, 461] on div "Business location Home Alliance [GEOGRAPHIC_DATA] [PHONE_NUMBER] Appliance Repa…" at bounding box center [930, 360] width 845 height 472
click at [592, 452] on div "Business location Home Alliance [GEOGRAPHIC_DATA] [PHONE_NUMBER] Appliance Repa…" at bounding box center [930, 360] width 845 height 472
click at [583, 643] on div "Back to Dashboard Change Sender ID Customers Technicians Select a contact Outbo…" at bounding box center [810, 377] width 1096 height 683
click at [1251, 257] on div "Business location Home Alliance [GEOGRAPHIC_DATA] [PHONE_NUMBER]" at bounding box center [930, 191] width 845 height 146
click at [572, 467] on div "Business location Home Alliance [GEOGRAPHIC_DATA] [PHONE_NUMBER] Appliance Repa…" at bounding box center [930, 360] width 845 height 472
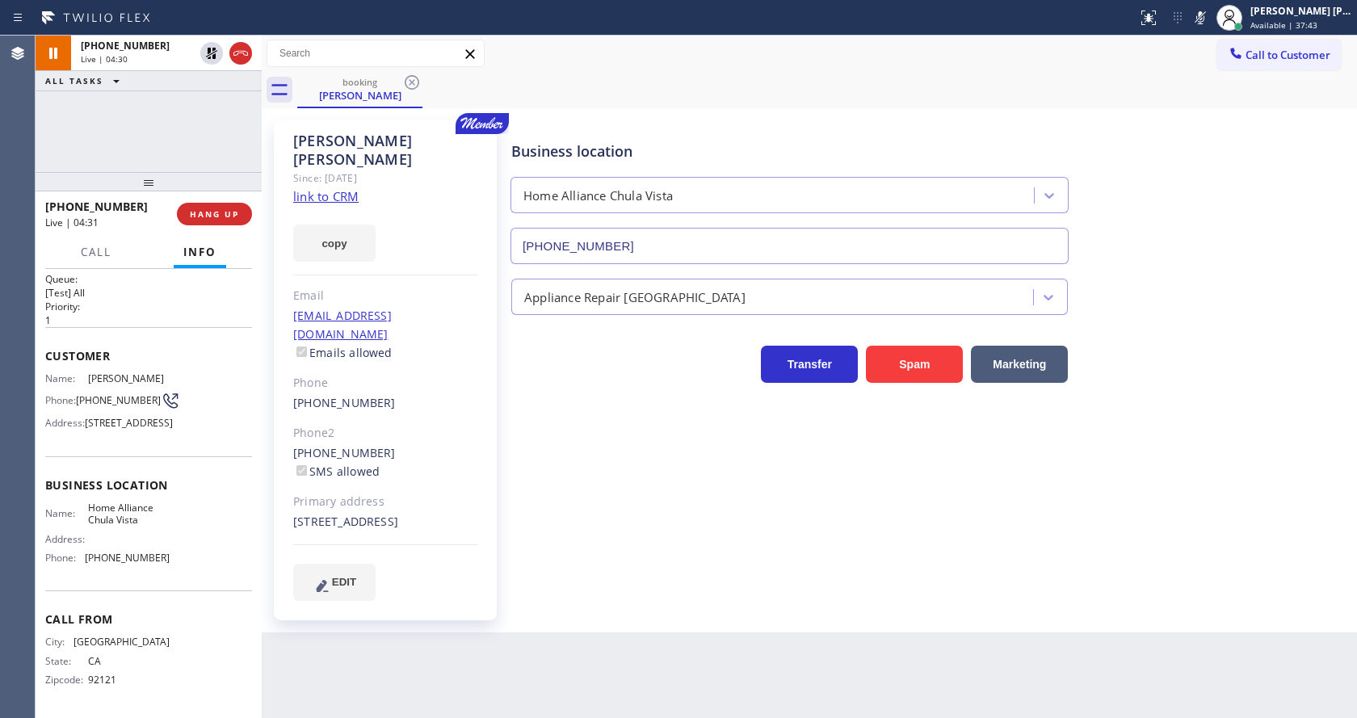
click at [120, 125] on div "[PHONE_NUMBER] Live | 04:30 ALL TASKS ALL TASKS ACTIVE TASKS TASKS IN WRAP UP" at bounding box center [149, 104] width 226 height 137
click at [204, 52] on div "[PHONE_NUMBER]" at bounding box center [166, 46] width 171 height 14
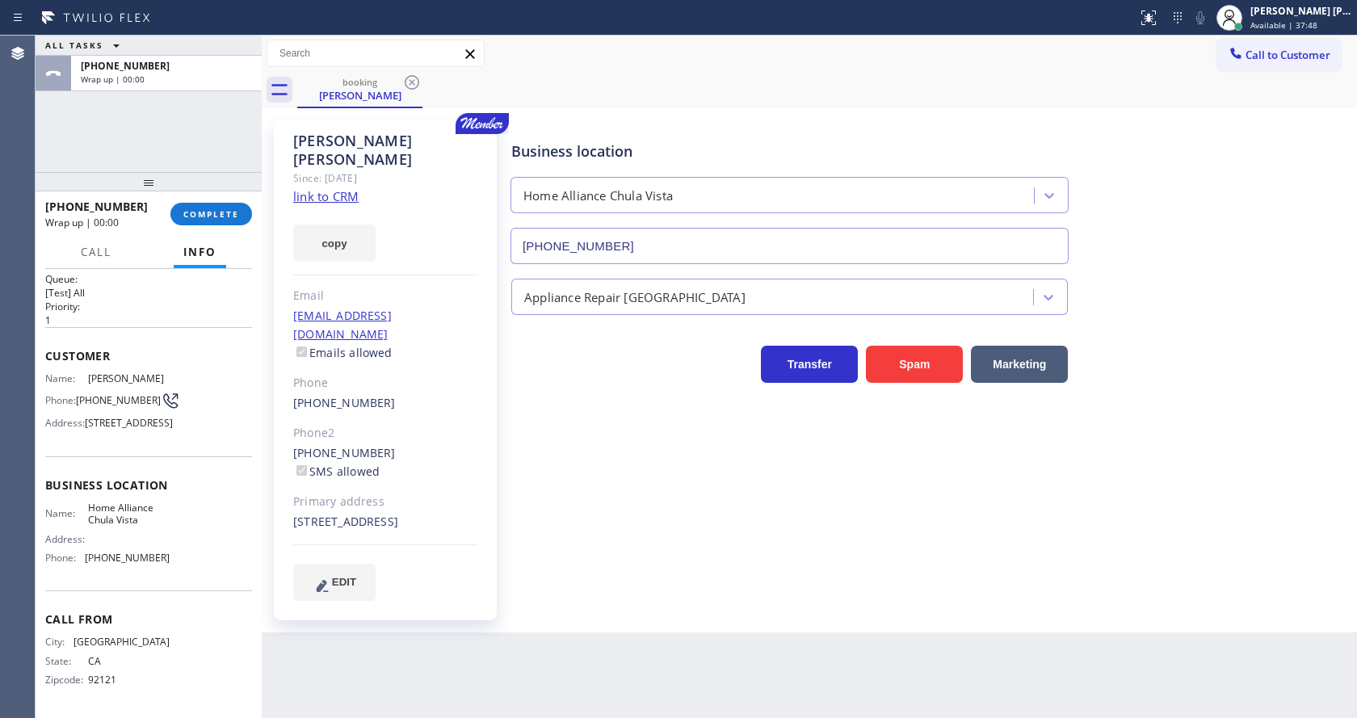
click at [525, 406] on div "Business location Home Alliance [GEOGRAPHIC_DATA] [PHONE_NUMBER] Appliance Repa…" at bounding box center [930, 360] width 845 height 472
click at [191, 210] on span "COMPLETE" at bounding box center [211, 213] width 56 height 11
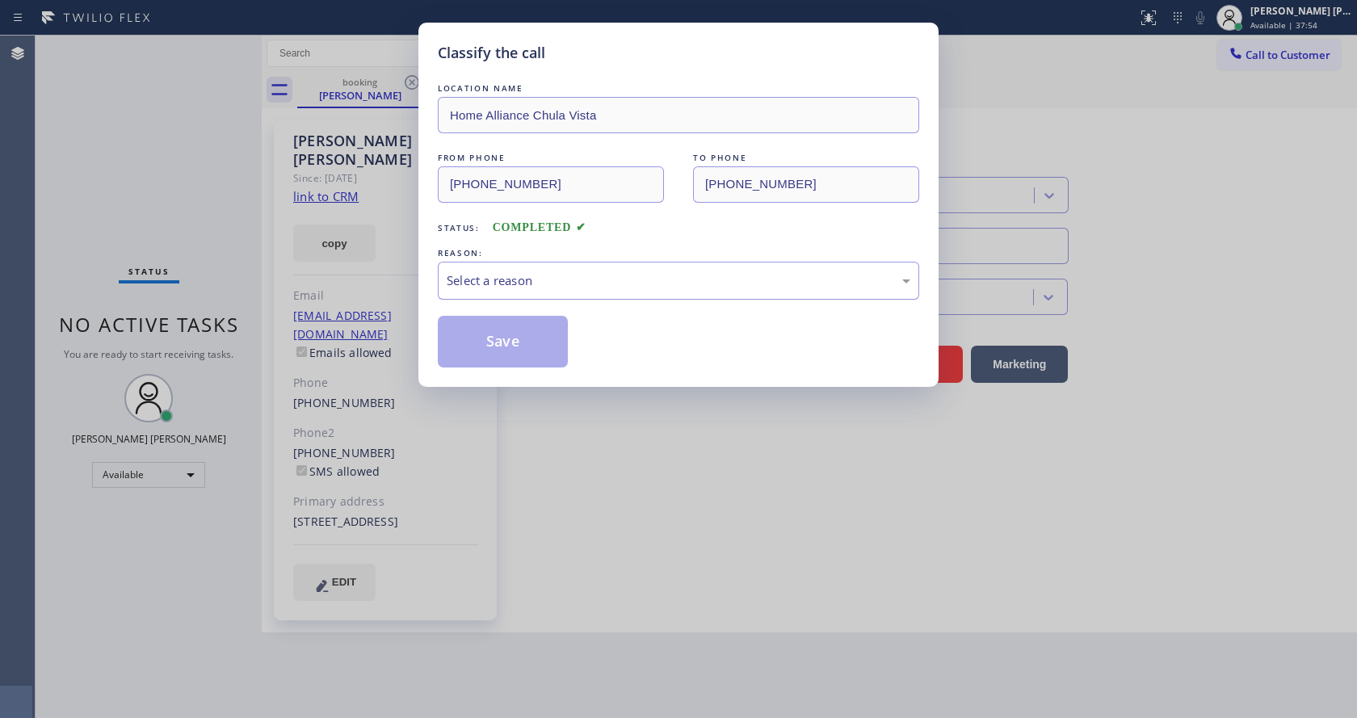
click at [485, 283] on div "Select a reason" at bounding box center [679, 280] width 464 height 19
click at [489, 338] on button "Save" at bounding box center [503, 342] width 130 height 52
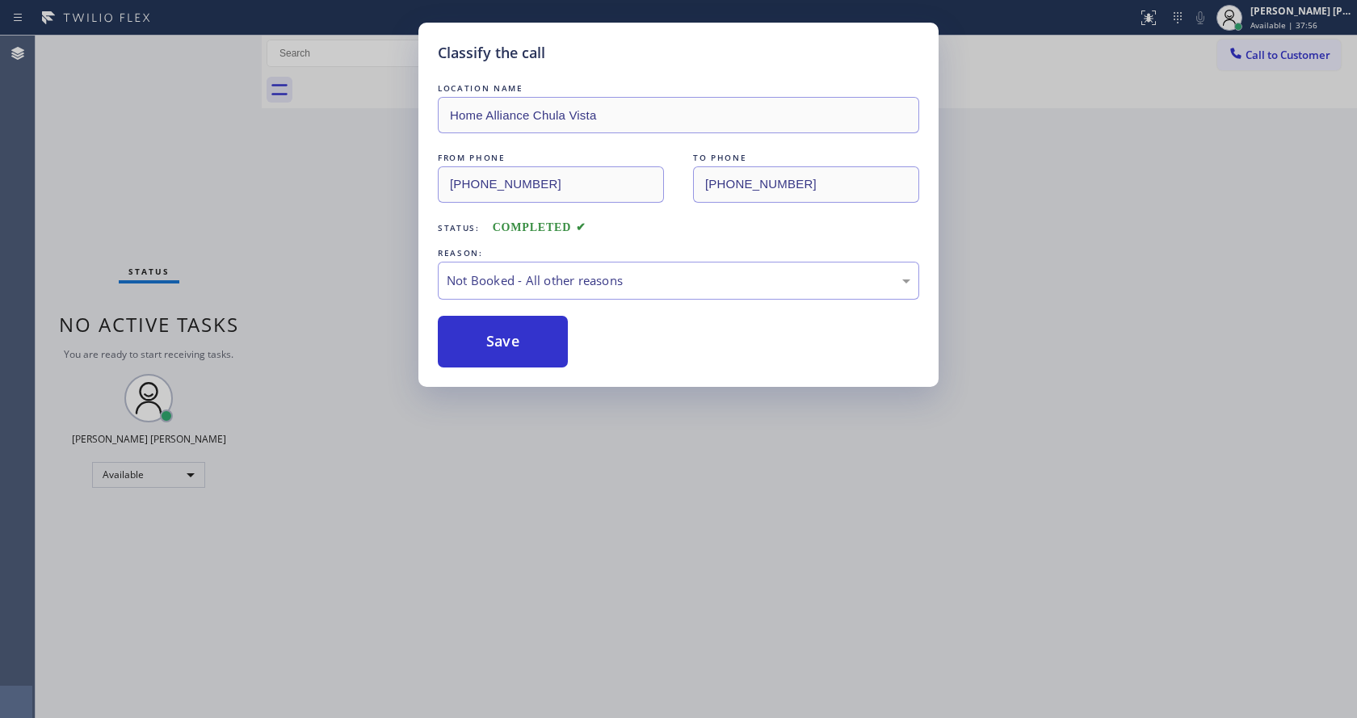
click at [489, 338] on button "Save" at bounding box center [503, 342] width 130 height 52
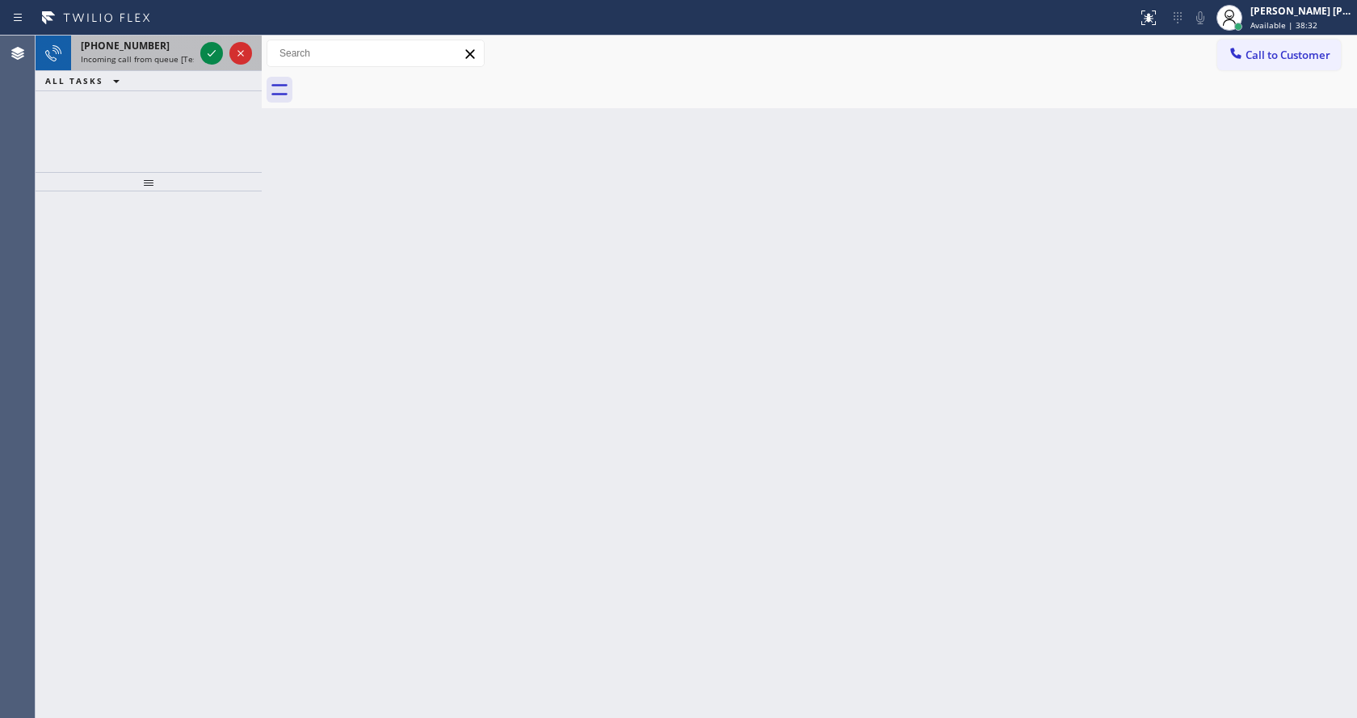
drag, startPoint x: 183, startPoint y: 52, endPoint x: 198, endPoint y: 55, distance: 15.7
click at [183, 52] on div "[PHONE_NUMBER]" at bounding box center [137, 46] width 113 height 14
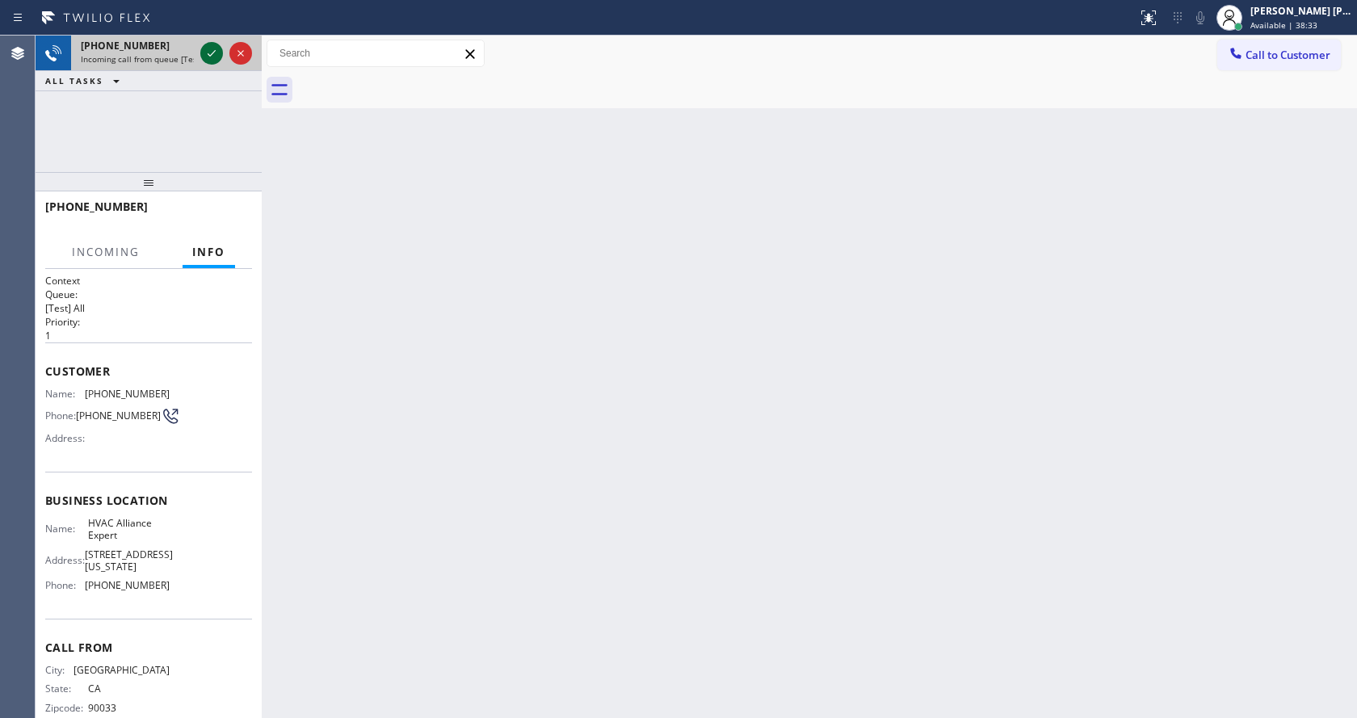
click at [208, 53] on icon at bounding box center [211, 53] width 19 height 19
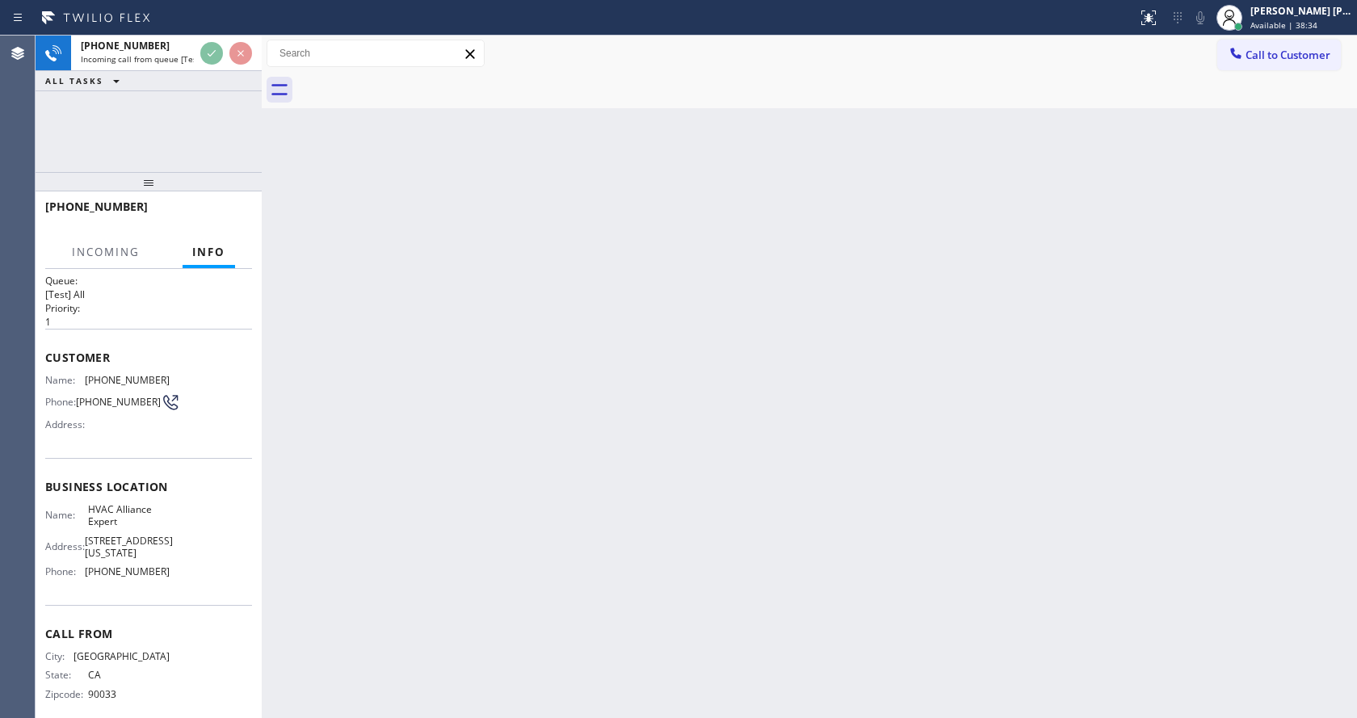
scroll to position [33, 0]
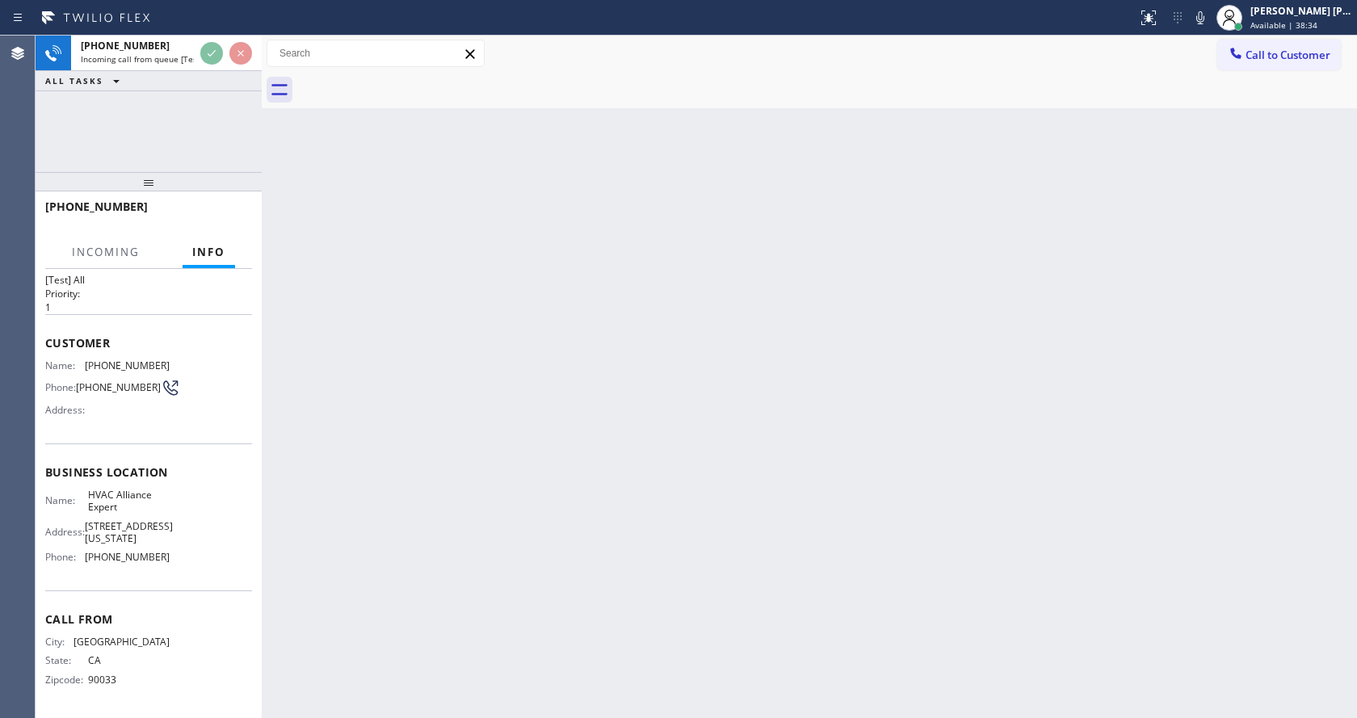
click at [377, 479] on div "Back to Dashboard Change Sender ID Customers Technicians Select a contact Outbo…" at bounding box center [810, 377] width 1096 height 683
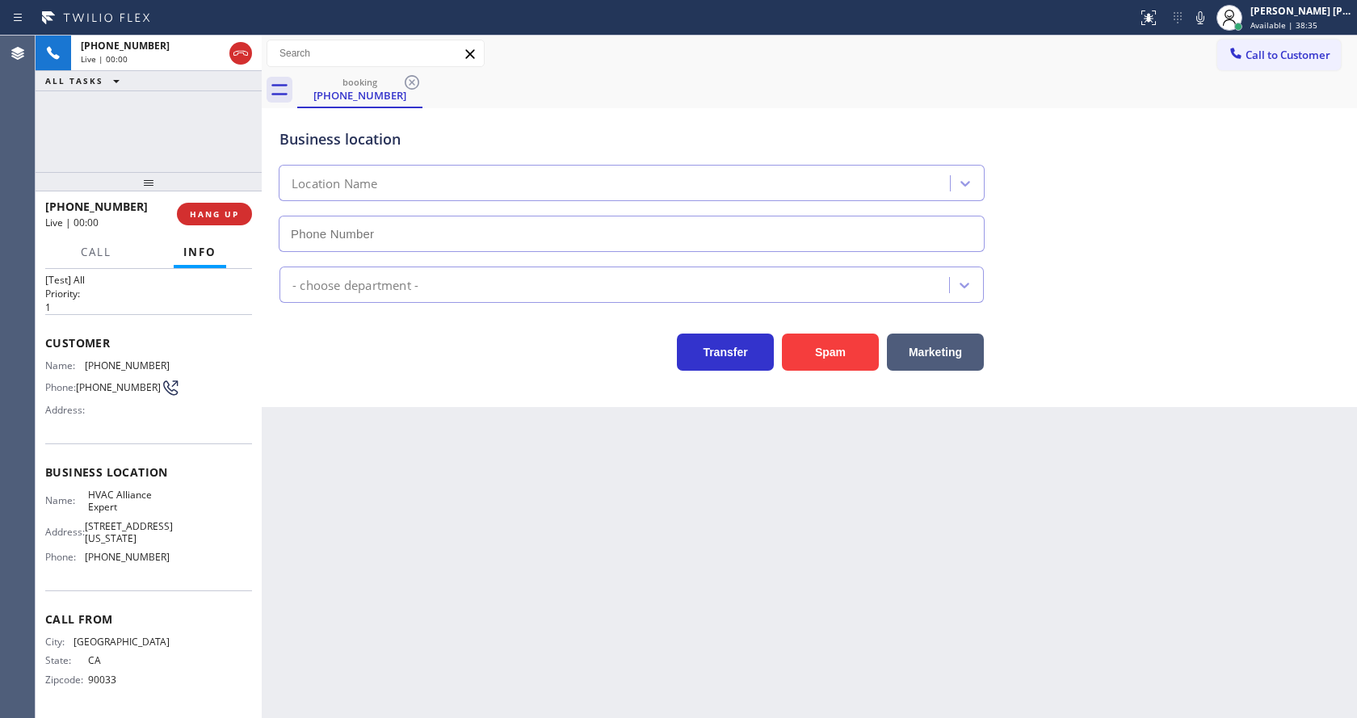
type input "[PHONE_NUMBER]"
click at [531, 562] on div "Back to Dashboard Change Sender ID Customers Technicians Select a contact Outbo…" at bounding box center [810, 377] width 1096 height 683
click at [579, 573] on div "Back to Dashboard Change Sender ID Customers Technicians Select a contact Outbo…" at bounding box center [810, 377] width 1096 height 683
click at [372, 512] on div "Back to Dashboard Change Sender ID Customers Technicians Select a contact Outbo…" at bounding box center [810, 377] width 1096 height 683
click at [196, 219] on span "HANG UP" at bounding box center [214, 213] width 49 height 11
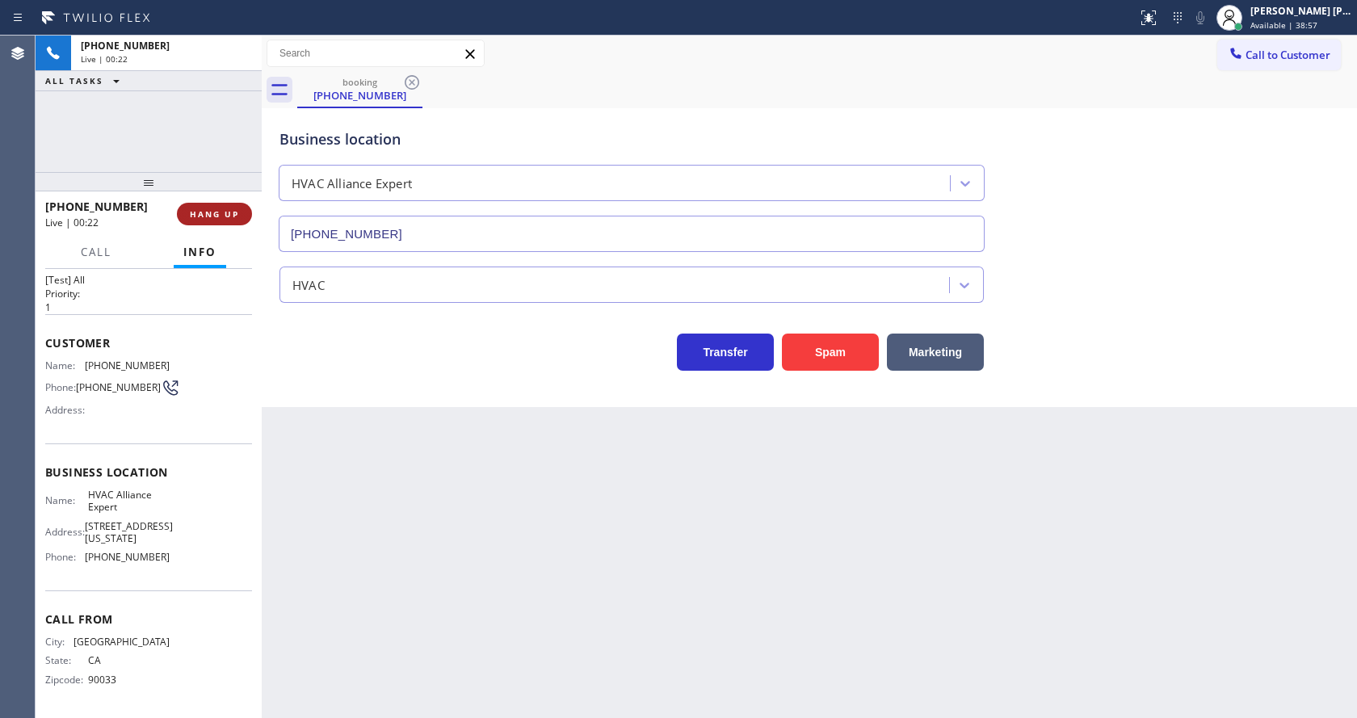
click at [196, 219] on span "HANG UP" at bounding box center [214, 213] width 49 height 11
click at [196, 218] on span "COMPLETE" at bounding box center [211, 213] width 56 height 11
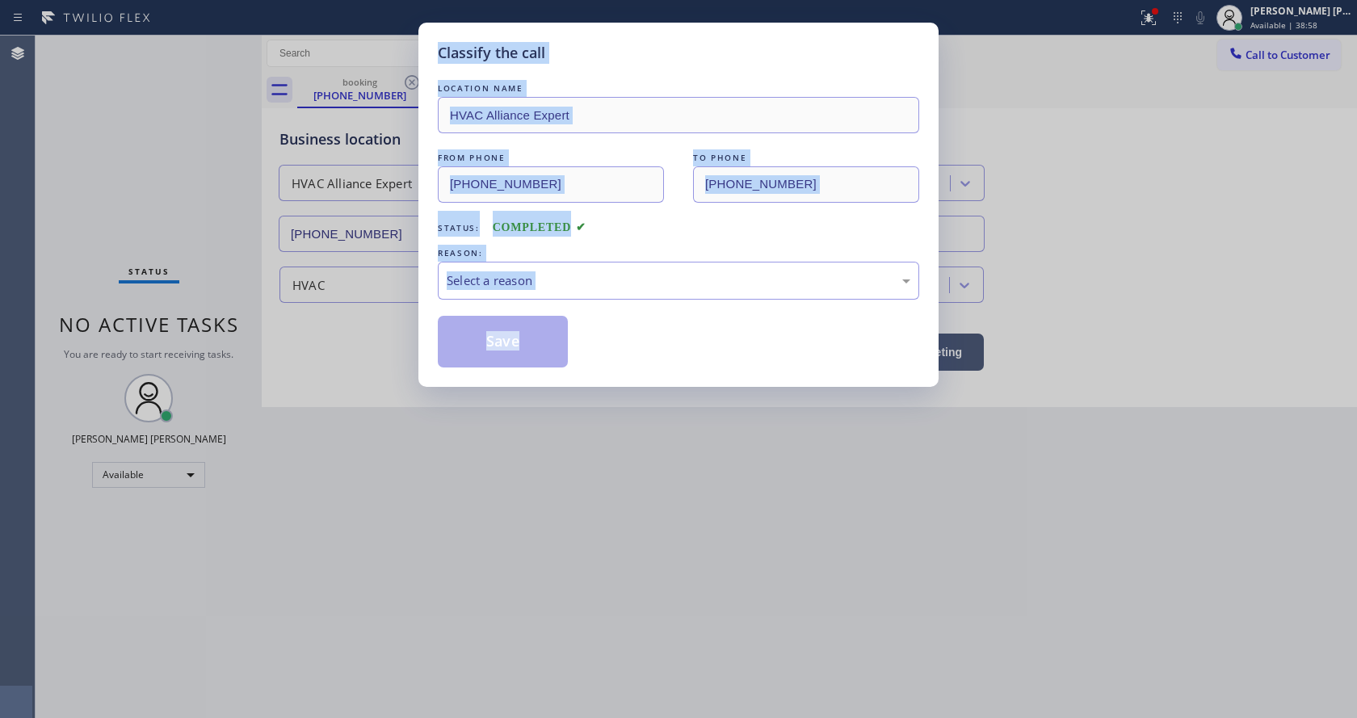
click at [196, 218] on div "Classify the call LOCATION NAME HVAC Alliance Expert FROM PHONE [PHONE_NUMBER] …" at bounding box center [678, 359] width 1357 height 718
click at [549, 289] on div "Select a reason" at bounding box center [679, 280] width 464 height 19
click at [471, 340] on button "Save" at bounding box center [503, 342] width 130 height 52
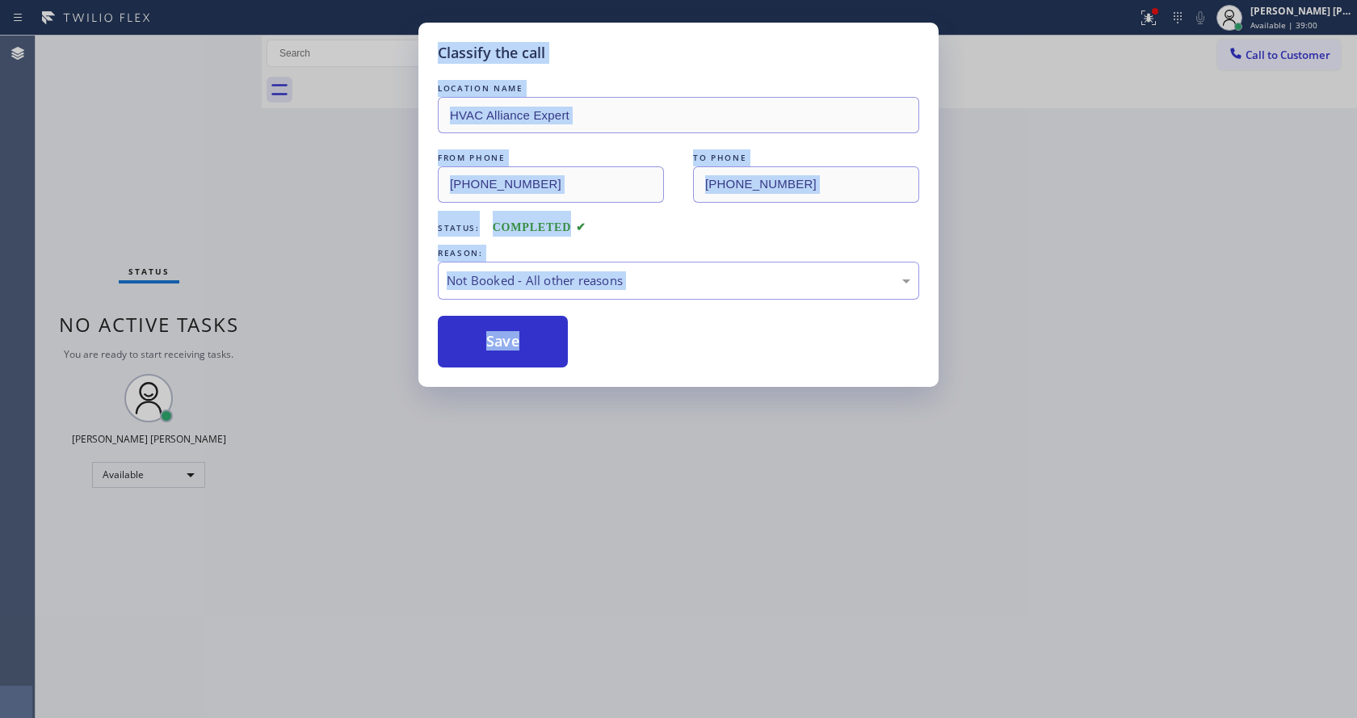
click at [471, 340] on button "Save" at bounding box center [503, 342] width 130 height 52
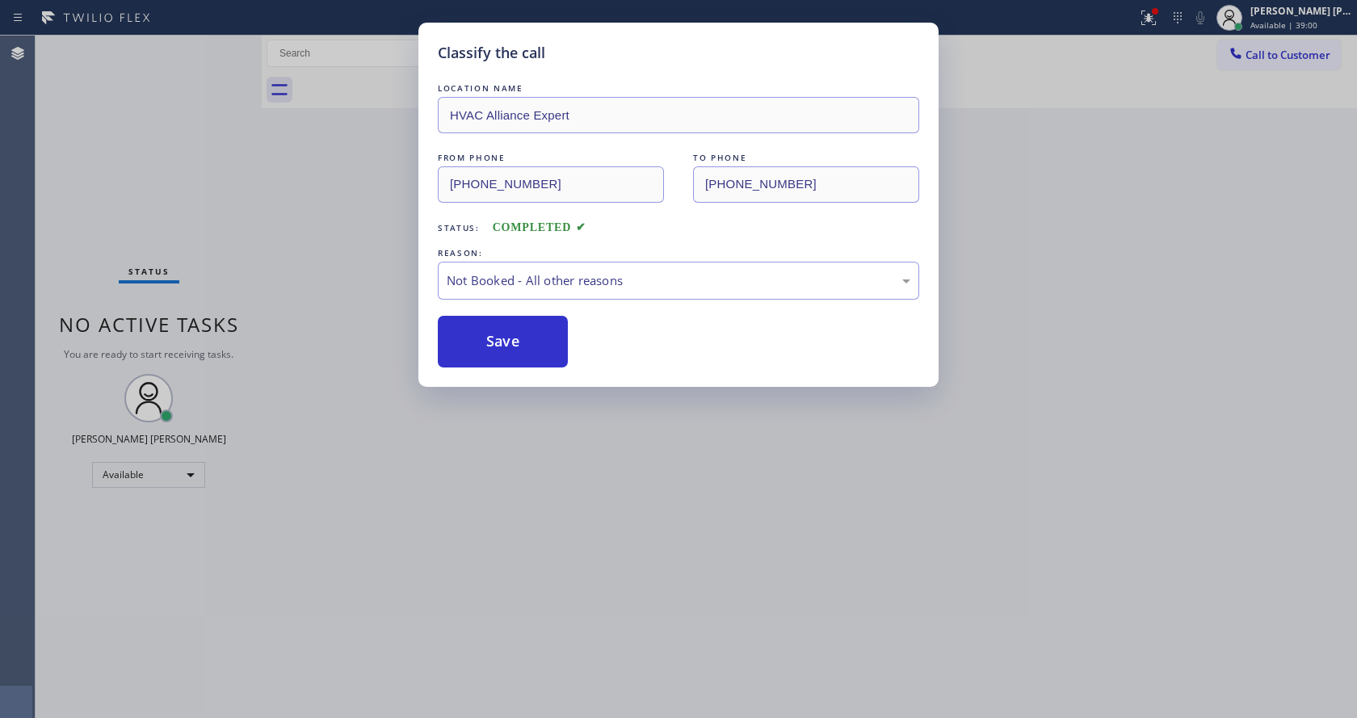
drag, startPoint x: 639, startPoint y: 549, endPoint x: 623, endPoint y: 587, distance: 41.3
click at [637, 555] on div "Classify the call LOCATION NAME HVAC Alliance Expert FROM PHONE [PHONE_NUMBER] …" at bounding box center [678, 359] width 1357 height 718
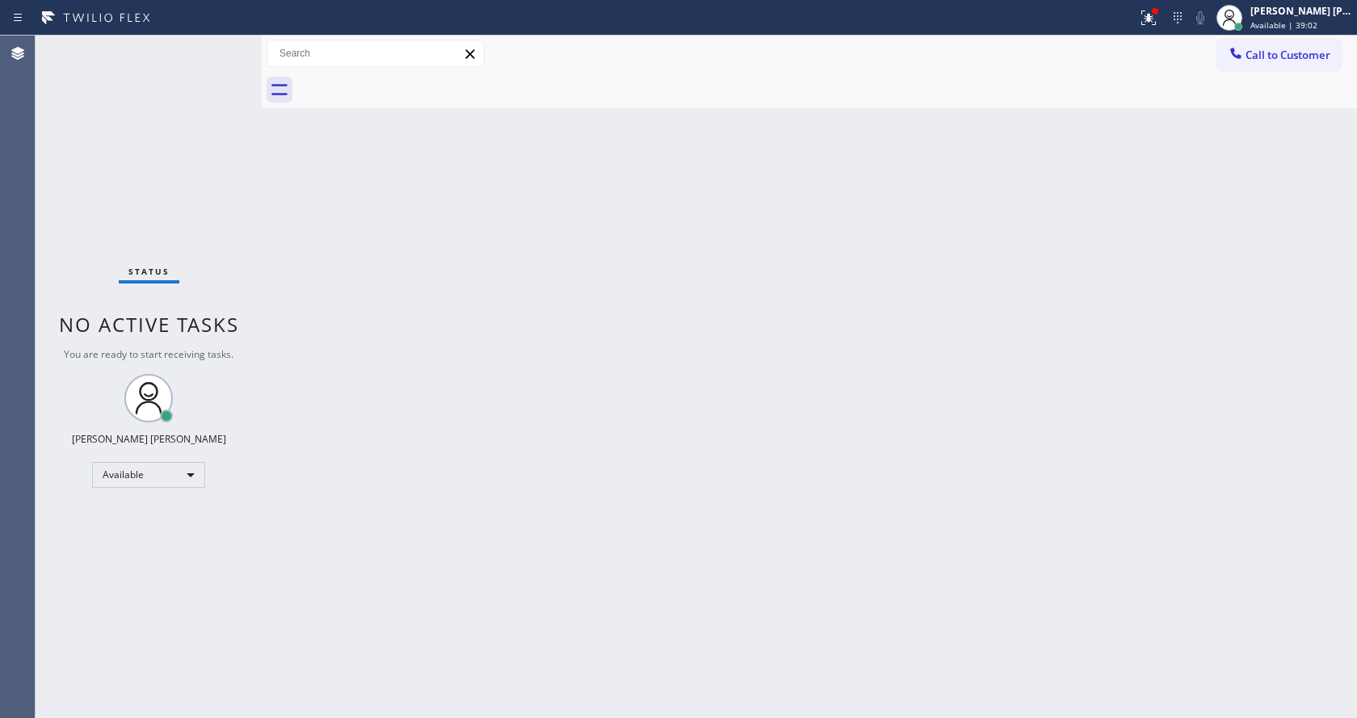
drag, startPoint x: 140, startPoint y: 295, endPoint x: 126, endPoint y: 272, distance: 26.5
click at [140, 295] on div "Status No active tasks You are ready to start receiving tasks. [PERSON_NAME] [P…" at bounding box center [149, 377] width 226 height 683
click at [401, 229] on div "Back to Dashboard Change Sender ID Customers Technicians Select a contact Outbo…" at bounding box center [810, 377] width 1096 height 683
click at [319, 222] on div "Back to Dashboard Change Sender ID Customers Technicians Select a contact Outbo…" at bounding box center [810, 377] width 1096 height 683
click at [586, 429] on div "Back to Dashboard Change Sender ID Customers Technicians Select a contact Outbo…" at bounding box center [810, 377] width 1096 height 683
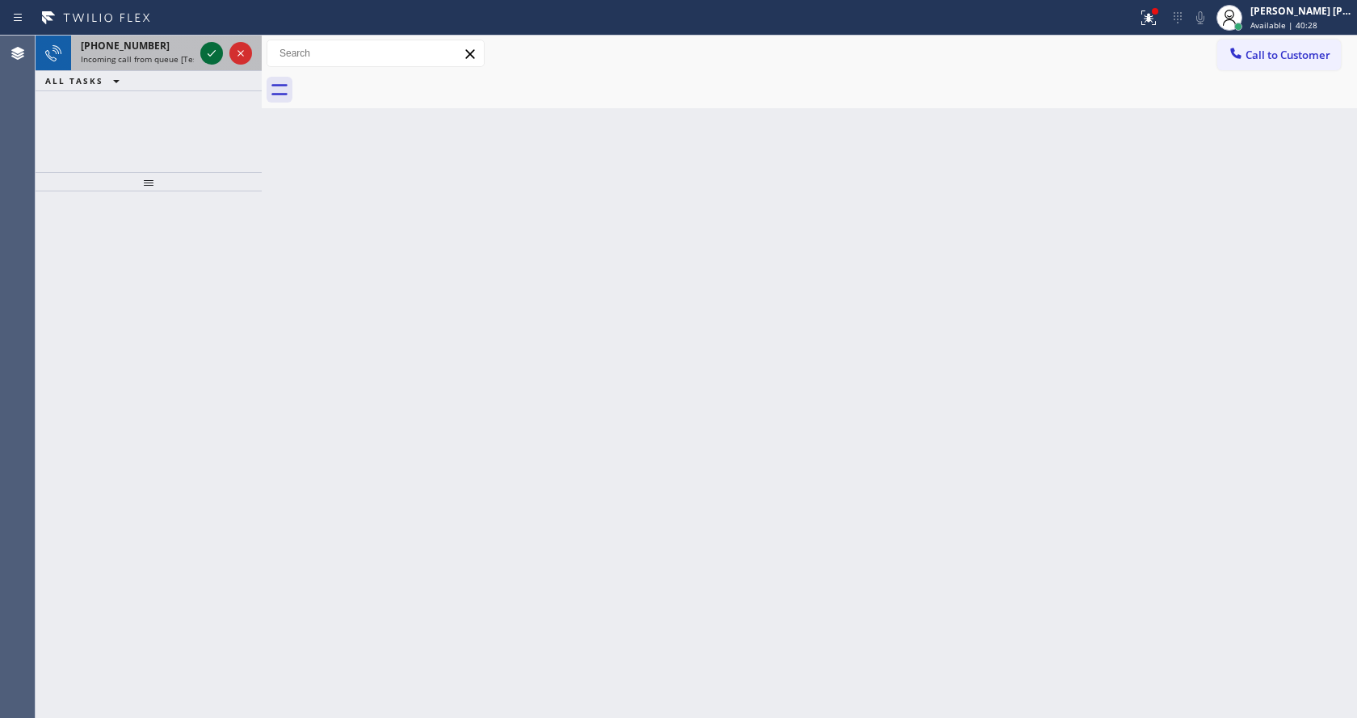
click at [201, 51] on div at bounding box center [211, 53] width 23 height 19
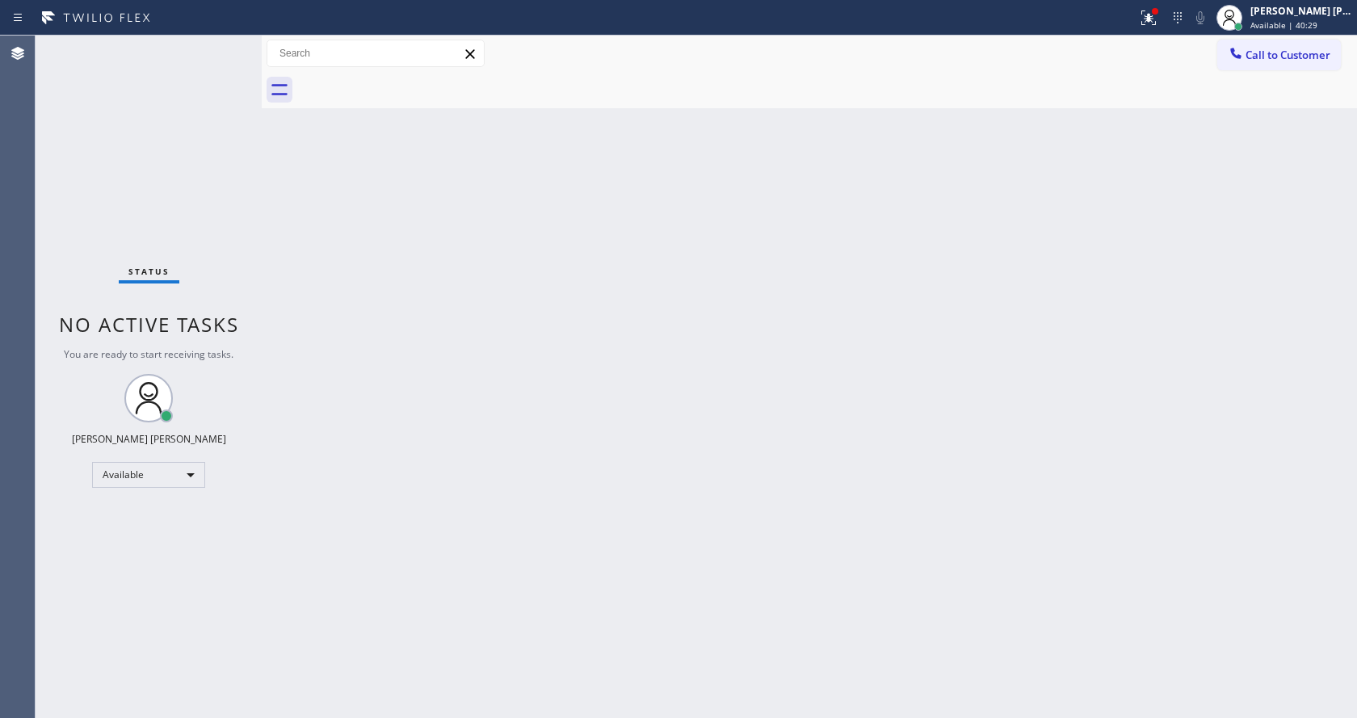
click at [111, 460] on div "Status No active tasks You are ready to start receiving tasks. [PERSON_NAME] [P…" at bounding box center [149, 377] width 226 height 683
drag, startPoint x: 398, startPoint y: 476, endPoint x: 433, endPoint y: 593, distance: 122.2
click at [399, 490] on div "Back to Dashboard Change Sender ID Customers Technicians Select a contact Outbo…" at bounding box center [810, 377] width 1096 height 683
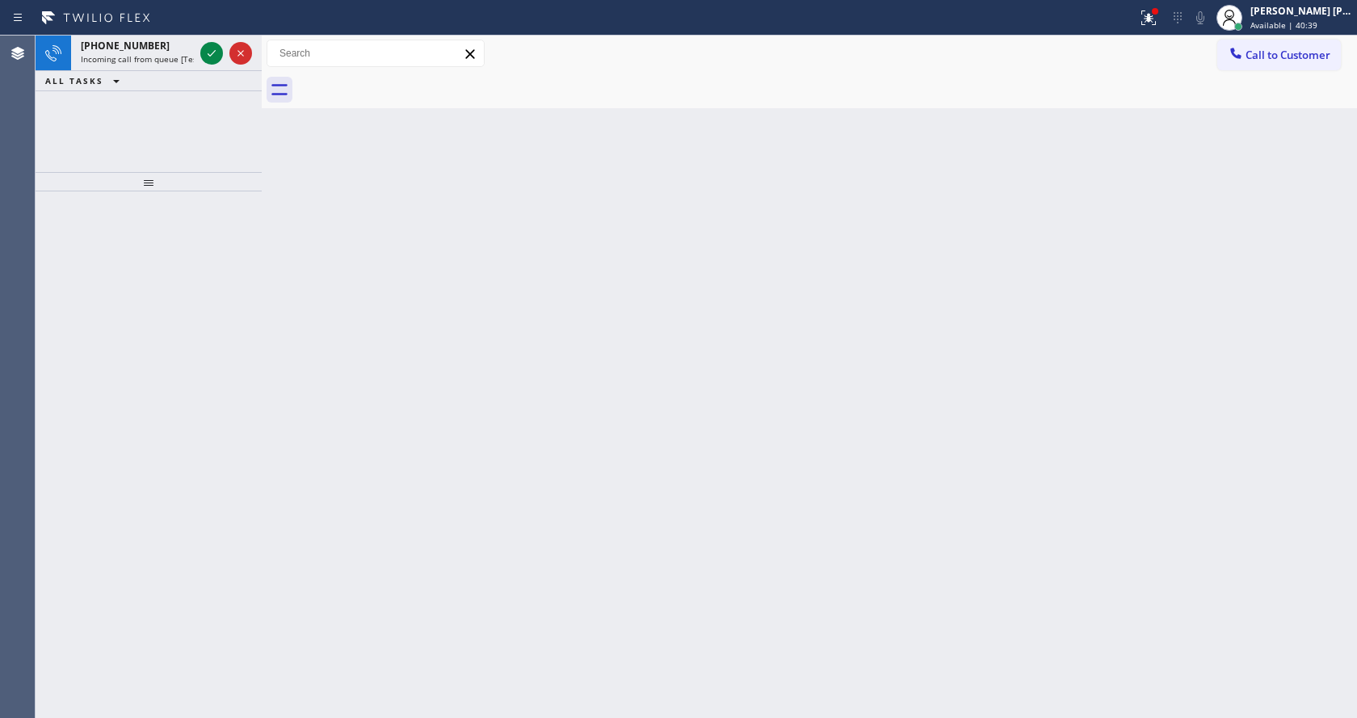
drag, startPoint x: 215, startPoint y: 154, endPoint x: 204, endPoint y: 118, distance: 37.3
click at [215, 154] on div "[PHONE_NUMBER] Incoming call from queue [Test] All ALL TASKS ALL TASKS ACTIVE T…" at bounding box center [149, 104] width 226 height 137
click at [216, 56] on icon at bounding box center [211, 53] width 19 height 19
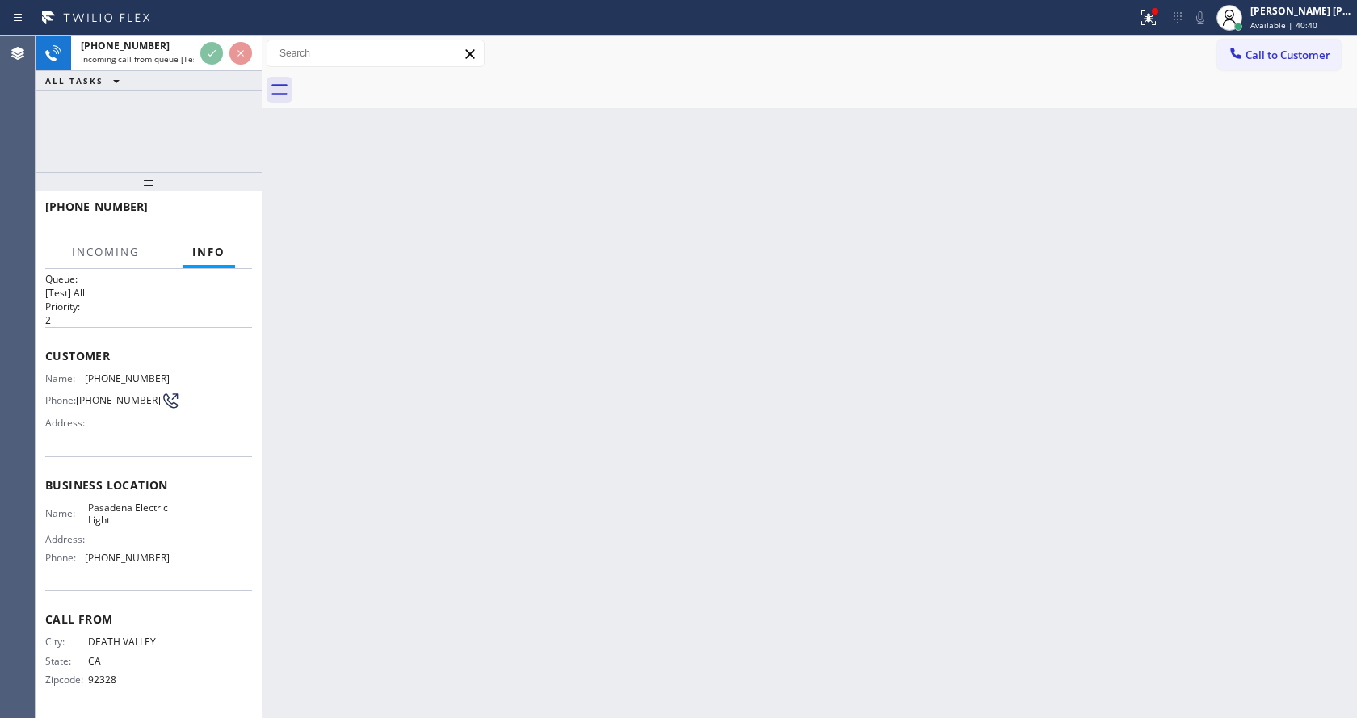
scroll to position [21, 0]
click at [524, 464] on div "Back to Dashboard Change Sender ID Customers Technicians Select a contact Outbo…" at bounding box center [810, 377] width 1096 height 683
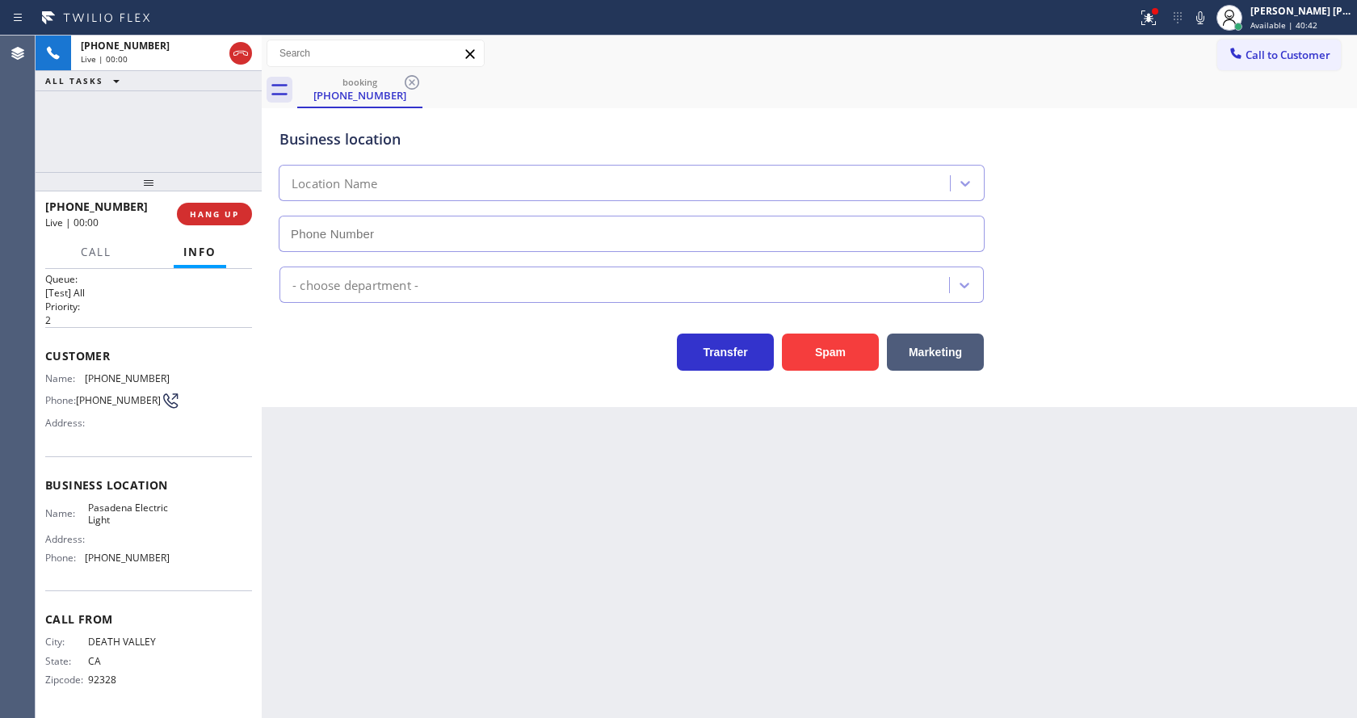
click at [469, 370] on div "Transfer Spam Marketing" at bounding box center [631, 348] width 711 height 45
type input "[PHONE_NUMBER]"
drag, startPoint x: 524, startPoint y: 402, endPoint x: 541, endPoint y: 522, distance: 121.7
click at [524, 402] on div "Business location [GEOGRAPHIC_DATA] [PHONE_NUMBER] Electricians Transfer Spam M…" at bounding box center [810, 257] width 1096 height 299
click at [553, 593] on div "Back to Dashboard Change Sender ID Customers Technicians Select a contact Outbo…" at bounding box center [810, 377] width 1096 height 683
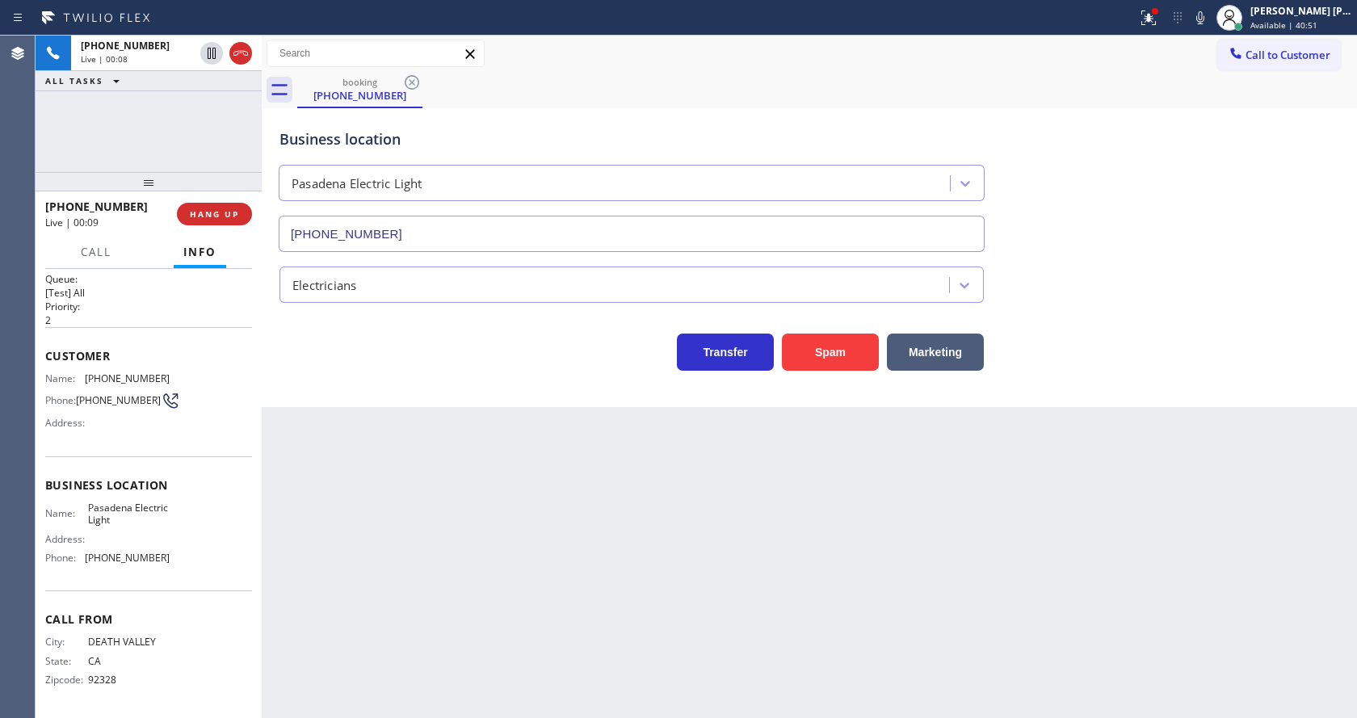
click at [384, 407] on div "Back to Dashboard Change Sender ID Customers Technicians Select a contact Outbo…" at bounding box center [810, 377] width 1096 height 683
click at [816, 347] on button "Spam" at bounding box center [830, 352] width 97 height 37
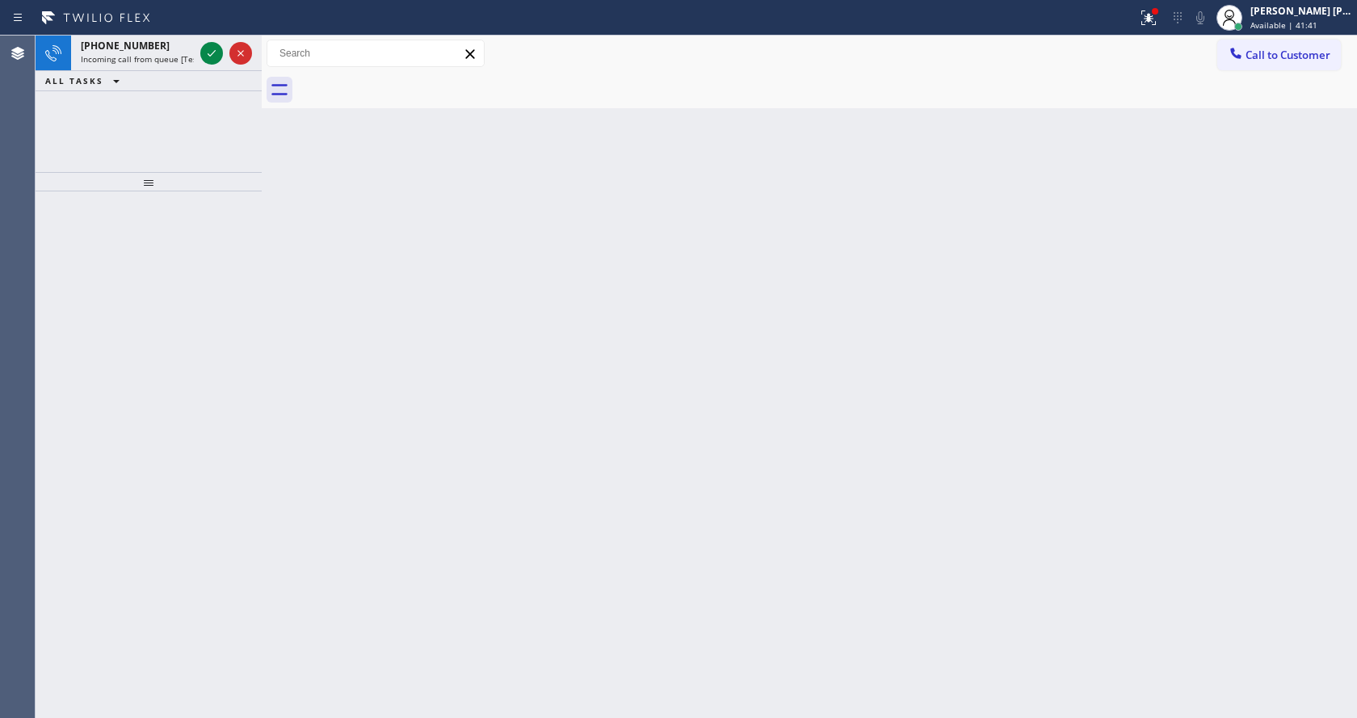
drag, startPoint x: 232, startPoint y: 273, endPoint x: 224, endPoint y: 186, distance: 87.6
click at [232, 273] on div at bounding box center [149, 454] width 226 height 527
click at [209, 60] on icon at bounding box center [211, 53] width 19 height 19
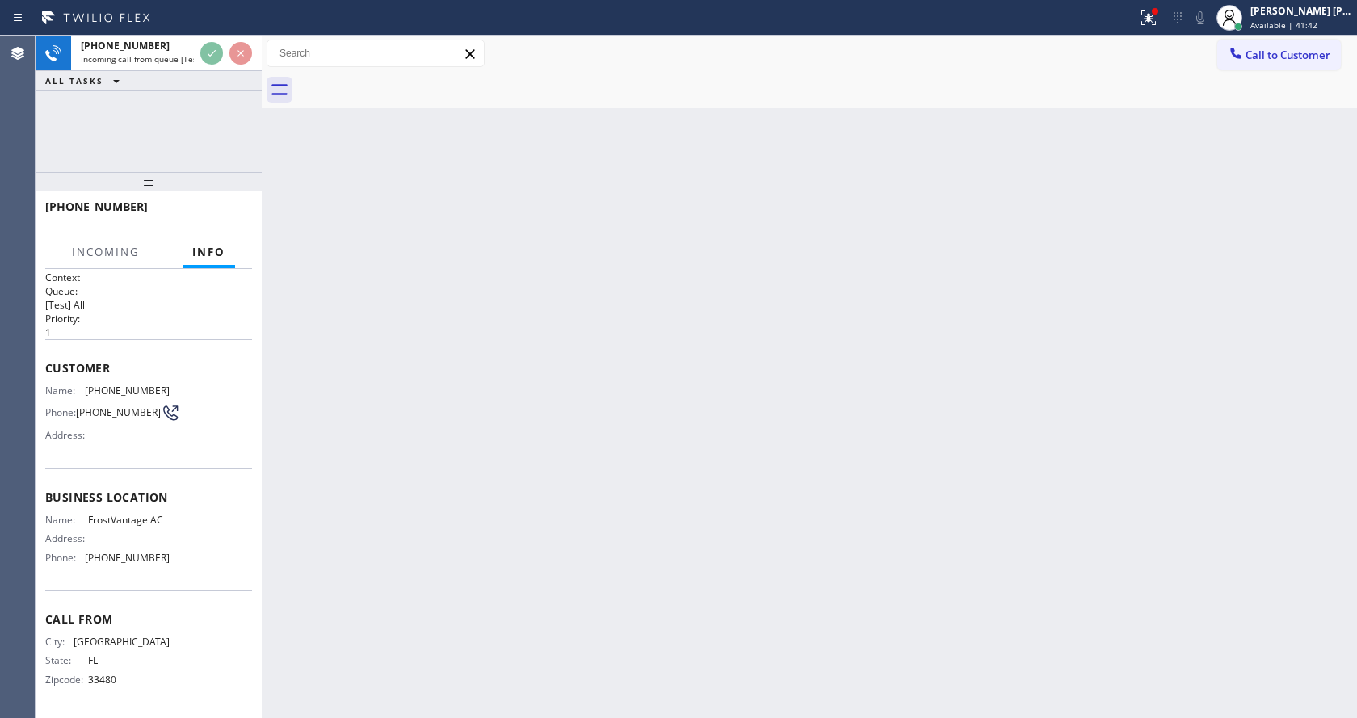
scroll to position [21, 0]
click at [628, 396] on div "Back to Dashboard Change Sender ID Customers Technicians Select a contact Outbo…" at bounding box center [810, 377] width 1096 height 683
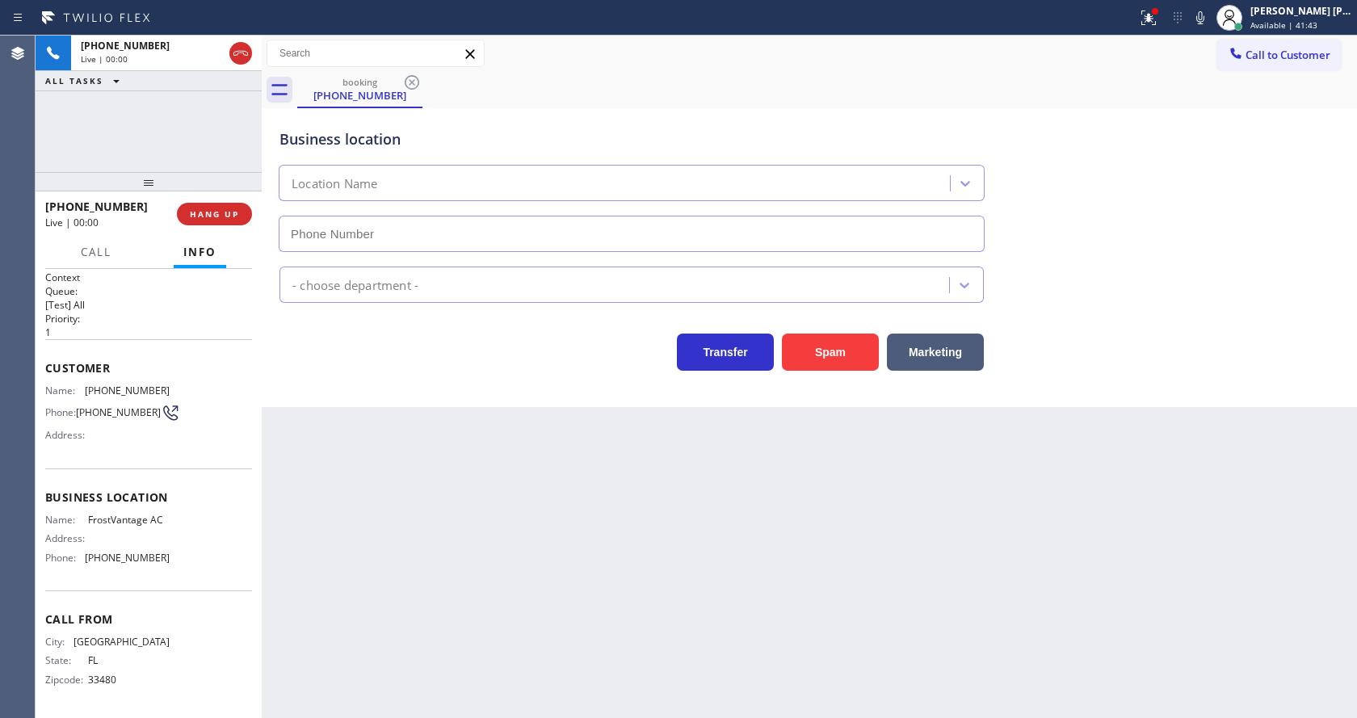
type input "[PHONE_NUMBER]"
click at [831, 355] on button "Spam" at bounding box center [830, 352] width 97 height 37
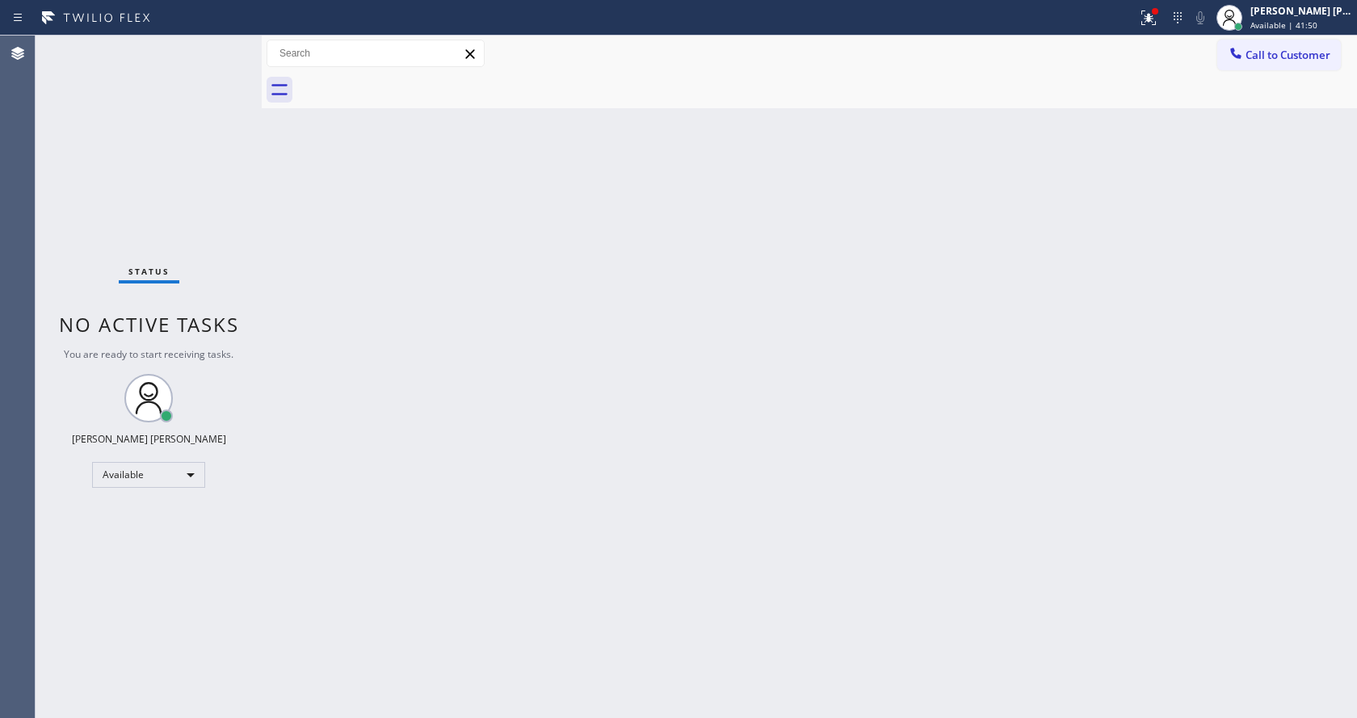
click at [227, 317] on span "No active tasks" at bounding box center [149, 324] width 180 height 27
click at [629, 407] on div "Back to Dashboard Change Sender ID Customers Technicians Select a contact Outbo…" at bounding box center [810, 377] width 1096 height 683
click at [341, 326] on div "Back to Dashboard Change Sender ID Customers Technicians Select a contact Outbo…" at bounding box center [810, 377] width 1096 height 683
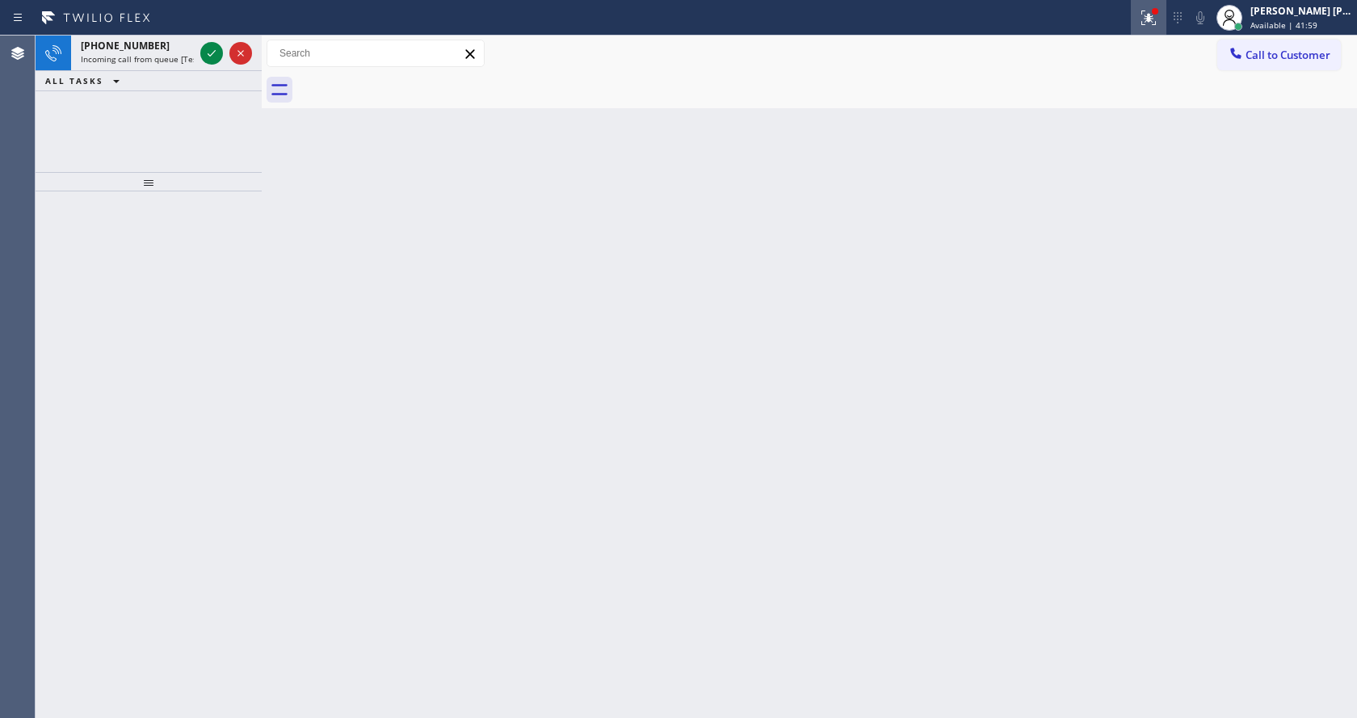
click at [1143, 12] on div at bounding box center [1149, 17] width 36 height 19
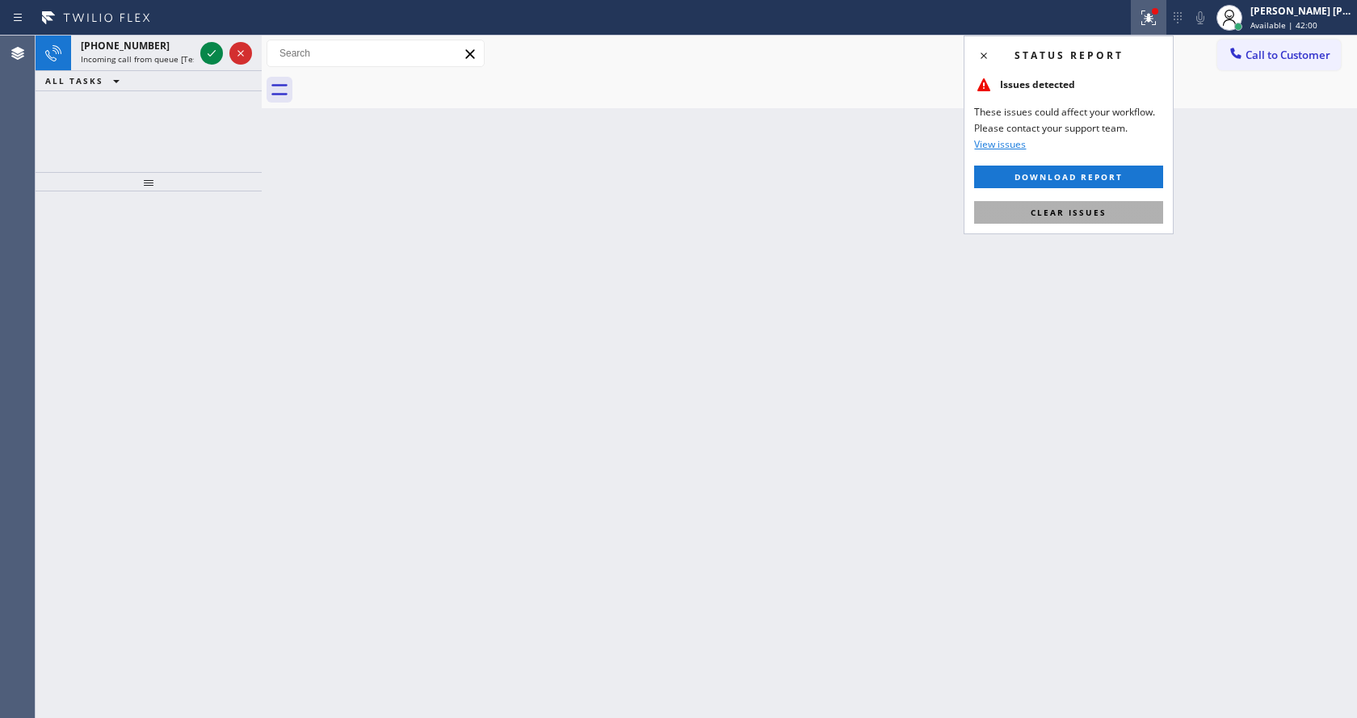
click at [1061, 215] on span "Clear issues" at bounding box center [1069, 212] width 76 height 11
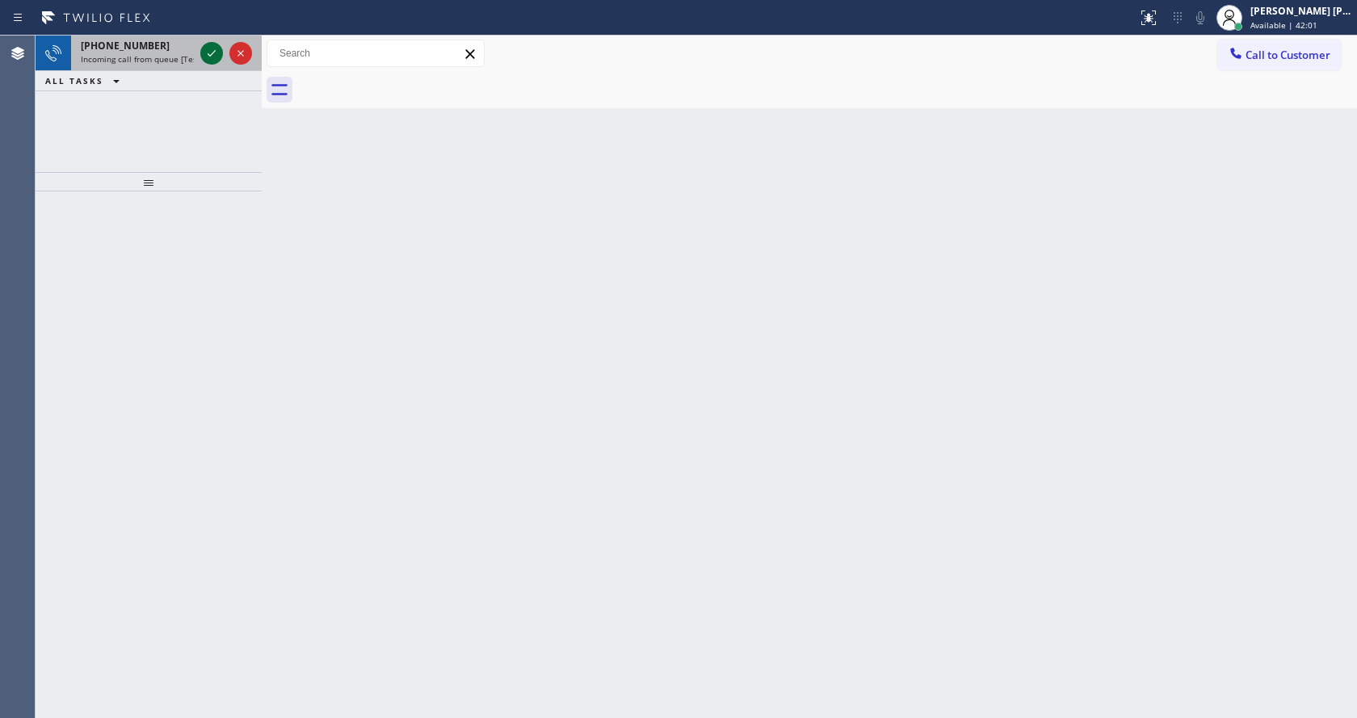
click at [212, 53] on icon at bounding box center [211, 53] width 19 height 19
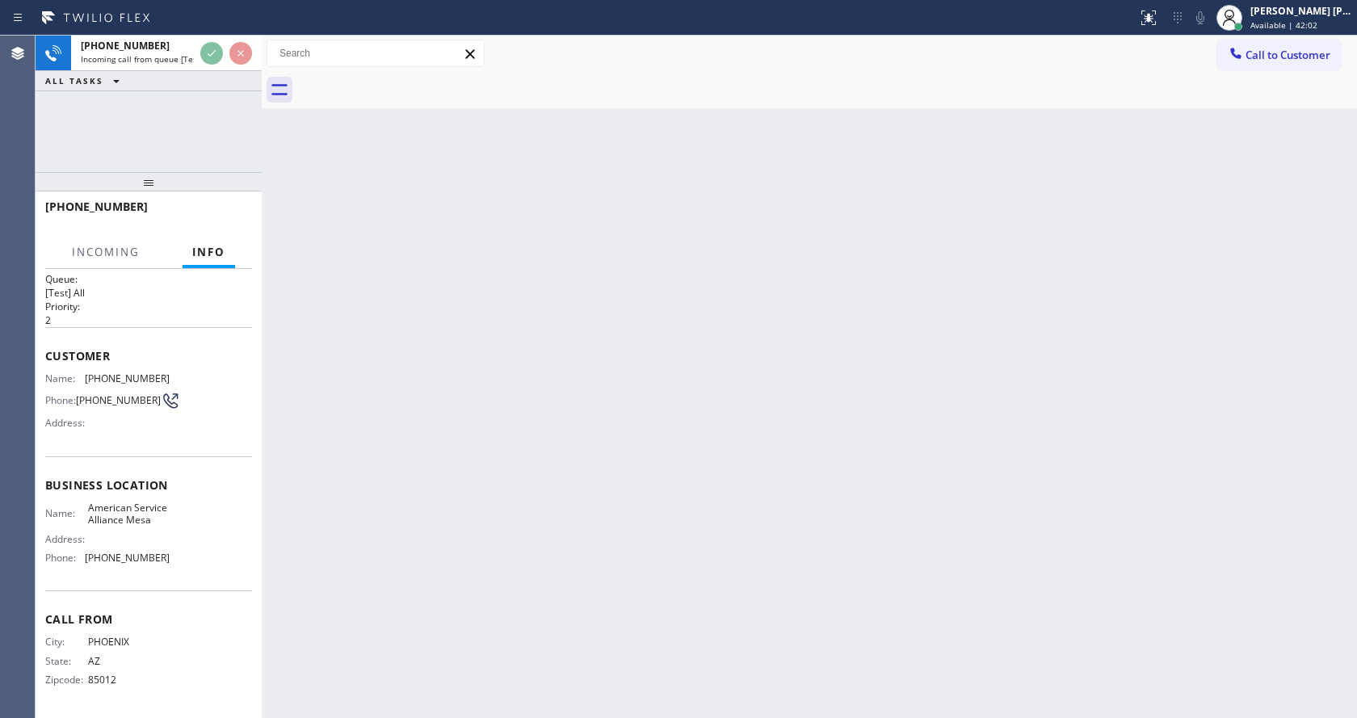
scroll to position [33, 0]
click at [560, 440] on div "Back to Dashboard Change Sender ID Customers Technicians Select a contact Outbo…" at bounding box center [810, 377] width 1096 height 683
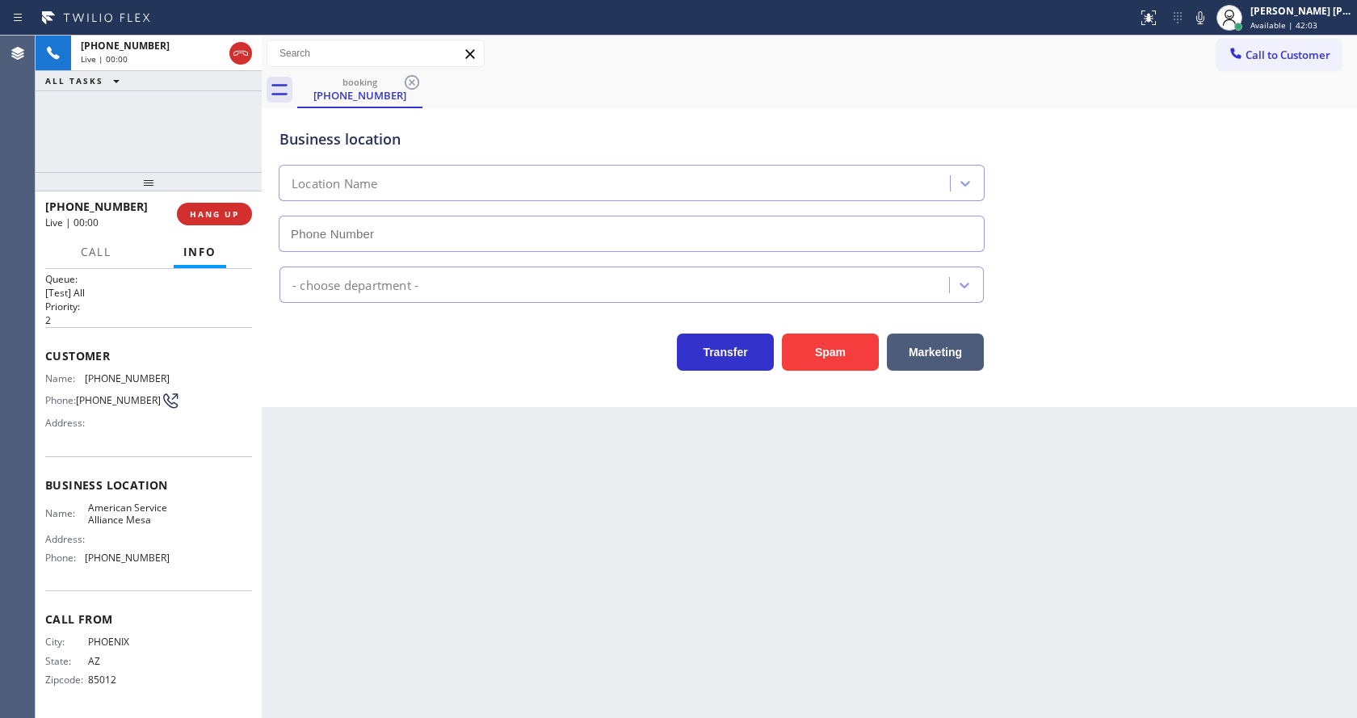
type input "[PHONE_NUMBER]"
click at [505, 577] on div "Back to Dashboard Change Sender ID Customers Technicians Select a contact Outbo…" at bounding box center [810, 377] width 1096 height 683
click at [469, 572] on div "Back to Dashboard Change Sender ID Customers Technicians Select a contact Outbo…" at bounding box center [810, 377] width 1096 height 683
click at [730, 524] on div "Back to Dashboard Change Sender ID Customers Technicians Select a contact Outbo…" at bounding box center [810, 377] width 1096 height 683
click at [335, 512] on div "Back to Dashboard Change Sender ID Customers Technicians Select a contact Outbo…" at bounding box center [810, 377] width 1096 height 683
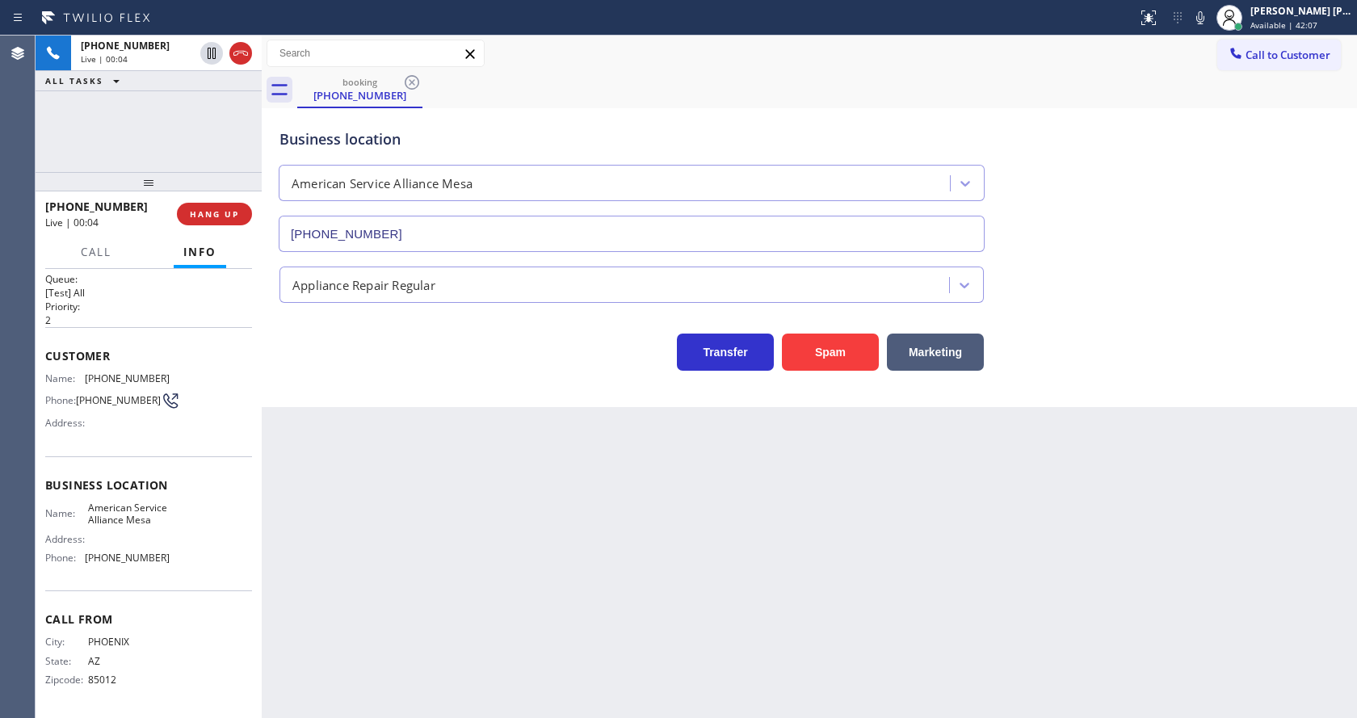
click at [385, 707] on div "Back to Dashboard Change Sender ID Customers Technicians Select a contact Outbo…" at bounding box center [810, 377] width 1096 height 683
click at [100, 488] on div "Business location Name: American Service Alliance Mesa Address: Phone: [PHONE_N…" at bounding box center [148, 523] width 207 height 135
drag, startPoint x: 82, startPoint y: 360, endPoint x: 204, endPoint y: 366, distance: 122.1
click at [204, 372] on div "Name: [PHONE_NUMBER] Phone: [PHONE_NUMBER] Address:" at bounding box center [148, 404] width 207 height 64
copy div "[PHONE_NUMBER]"
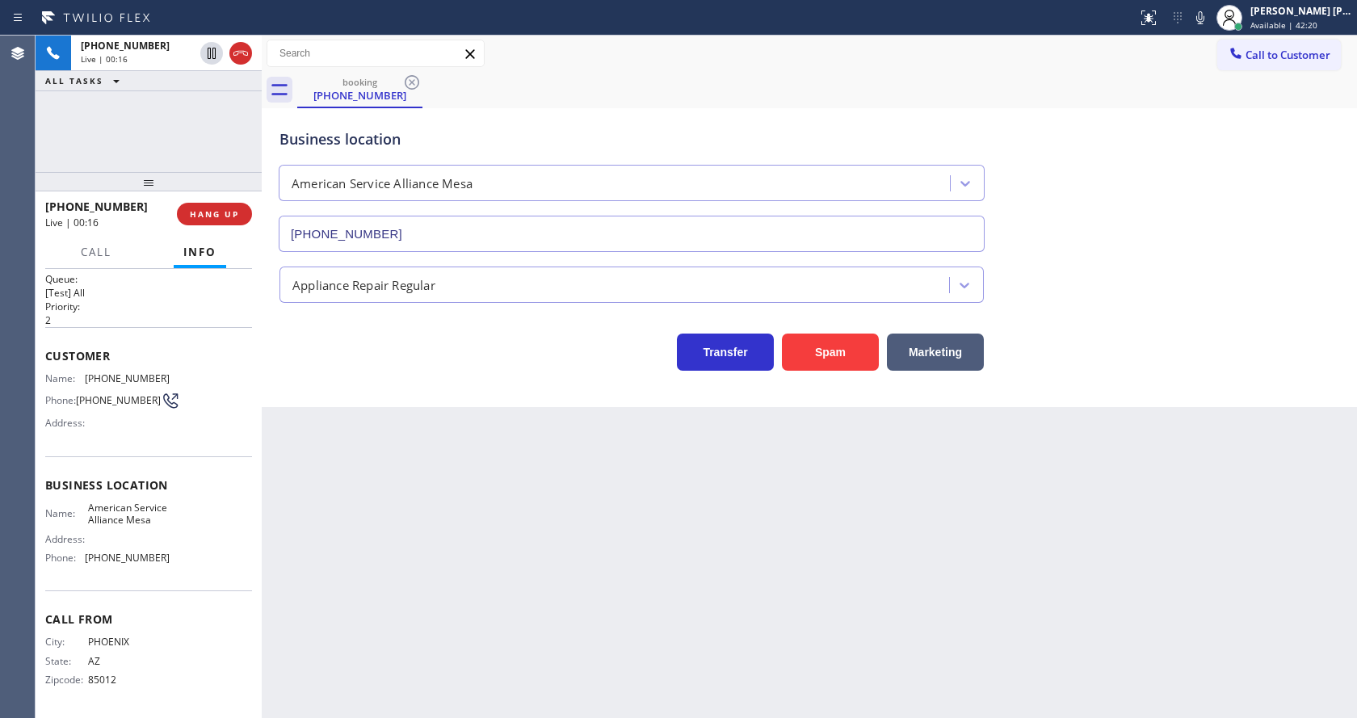
click at [362, 546] on div "Back to Dashboard Change Sender ID Customers Technicians Select a contact Outbo…" at bounding box center [810, 377] width 1096 height 683
click at [151, 549] on div "Name: American Service Alliance Mesa Address: Phone: [PHONE_NUMBER]" at bounding box center [107, 536] width 124 height 69
drag, startPoint x: 83, startPoint y: 493, endPoint x: 126, endPoint y: 531, distance: 57.2
click at [126, 531] on div "Name: American Service Alliance Mesa Address: Phone: [PHONE_NUMBER]" at bounding box center [107, 536] width 124 height 69
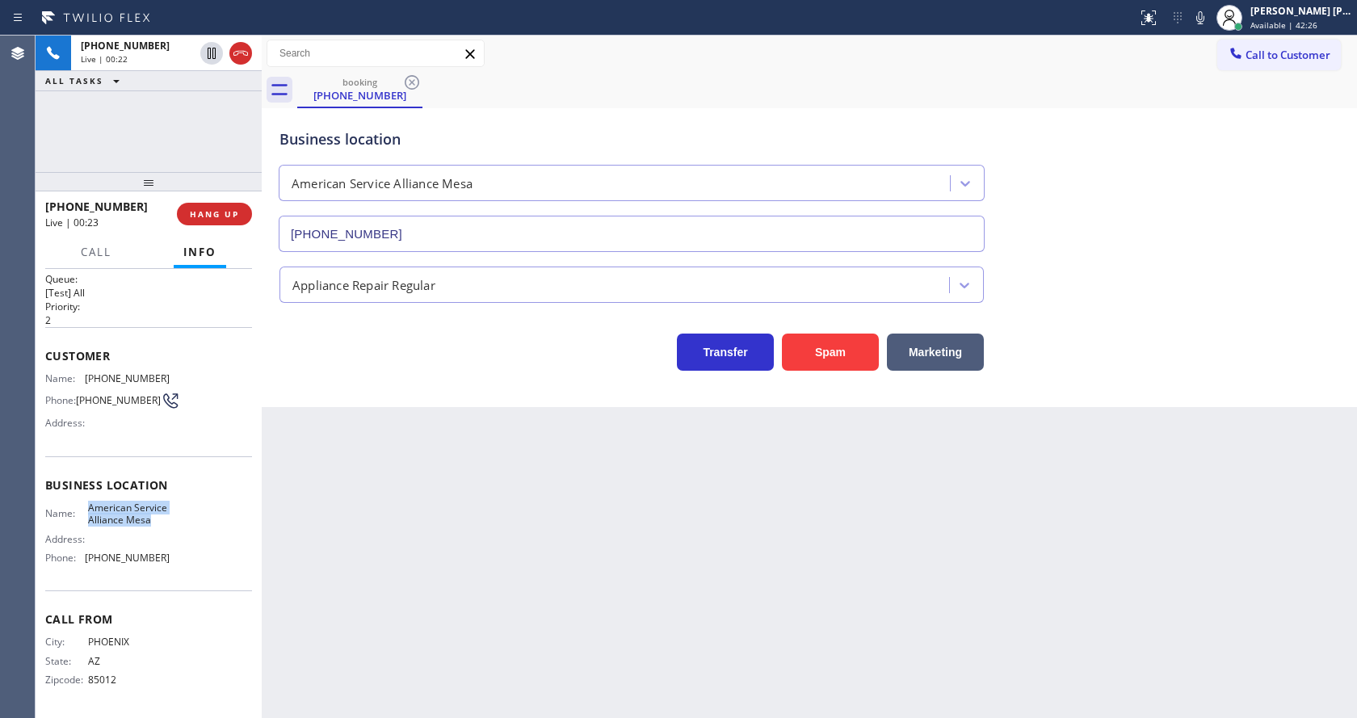
drag, startPoint x: 86, startPoint y: 492, endPoint x: 120, endPoint y: 526, distance: 48.0
click at [120, 526] on span "American Service Alliance Mesa" at bounding box center [128, 514] width 81 height 25
copy span "American Service Alliance Mesa"
click at [363, 537] on div "Back to Dashboard Change Sender ID Customers Technicians Select a contact Outbo…" at bounding box center [810, 377] width 1096 height 683
click at [181, 539] on div "Name: American Service Alliance Mesa Address: Phone: [PHONE_NUMBER]" at bounding box center [148, 536] width 207 height 69
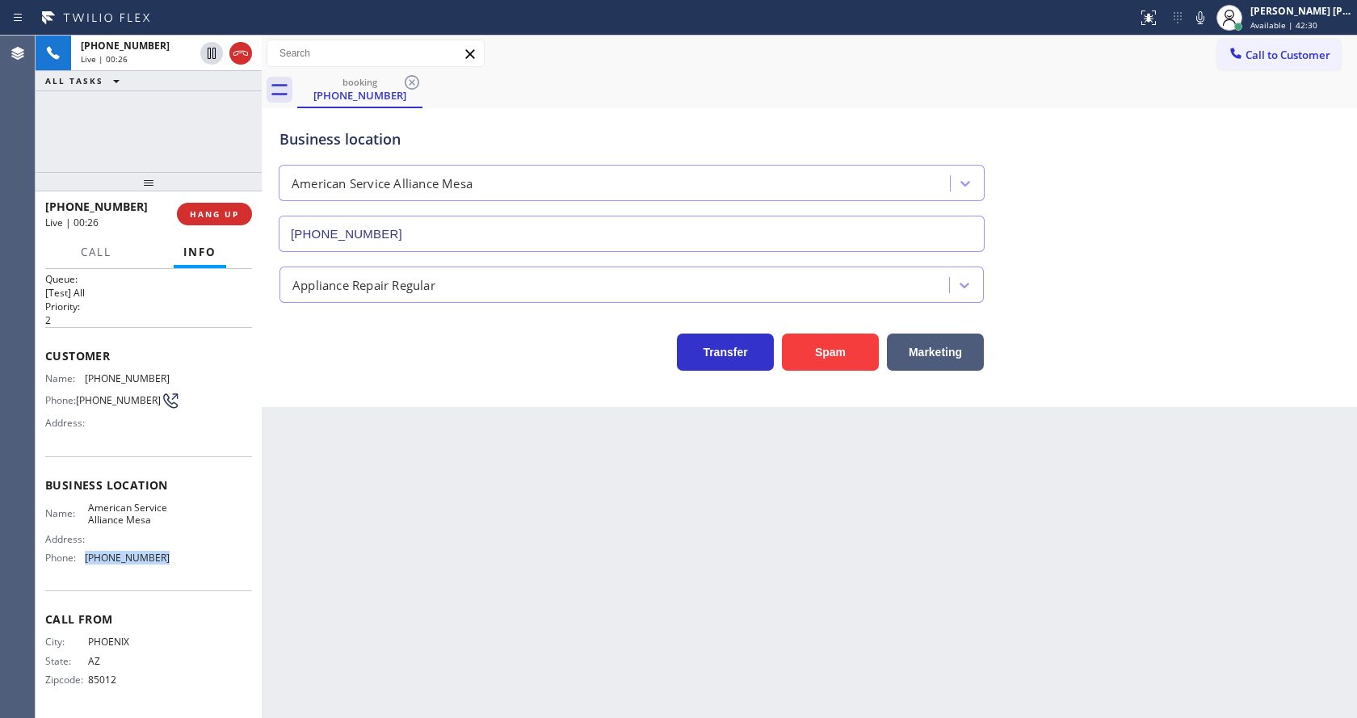
drag, startPoint x: 79, startPoint y: 559, endPoint x: 160, endPoint y: 562, distance: 80.9
click at [160, 562] on div "Phone: [PHONE_NUMBER]" at bounding box center [107, 558] width 124 height 12
copy div "[PHONE_NUMBER]"
drag, startPoint x: 406, startPoint y: 544, endPoint x: 382, endPoint y: 688, distance: 145.8
click at [402, 561] on div "Back to Dashboard Change Sender ID Customers Technicians Select a contact Outbo…" at bounding box center [810, 377] width 1096 height 683
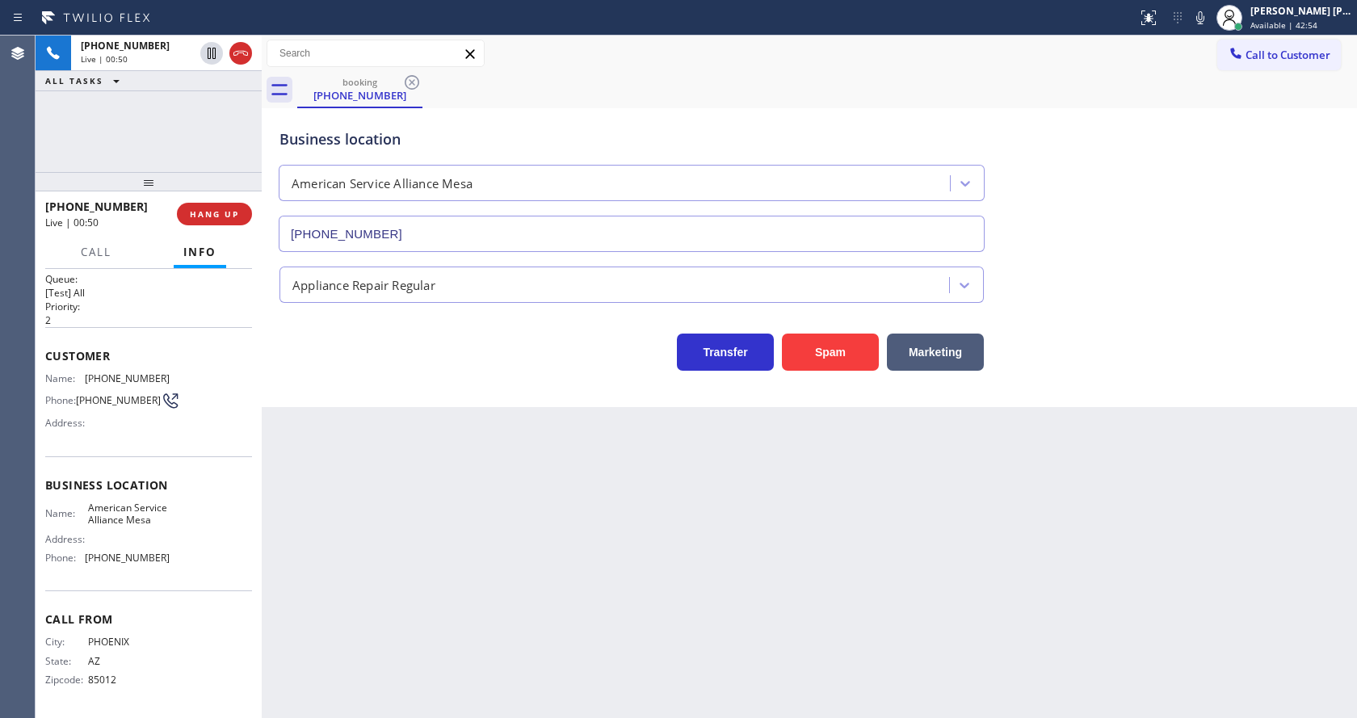
click at [638, 553] on div "Back to Dashboard Change Sender ID Customers Technicians Select a contact Outbo…" at bounding box center [810, 377] width 1096 height 683
click at [404, 544] on div "Back to Dashboard Change Sender ID Customers Technicians Select a contact Outbo…" at bounding box center [810, 377] width 1096 height 683
drag, startPoint x: 660, startPoint y: 642, endPoint x: 639, endPoint y: 642, distance: 21.0
click at [660, 642] on div "Back to Dashboard Change Sender ID Customers Technicians Select a contact Outbo…" at bounding box center [810, 377] width 1096 height 683
click at [1167, 28] on button at bounding box center [1149, 18] width 36 height 36
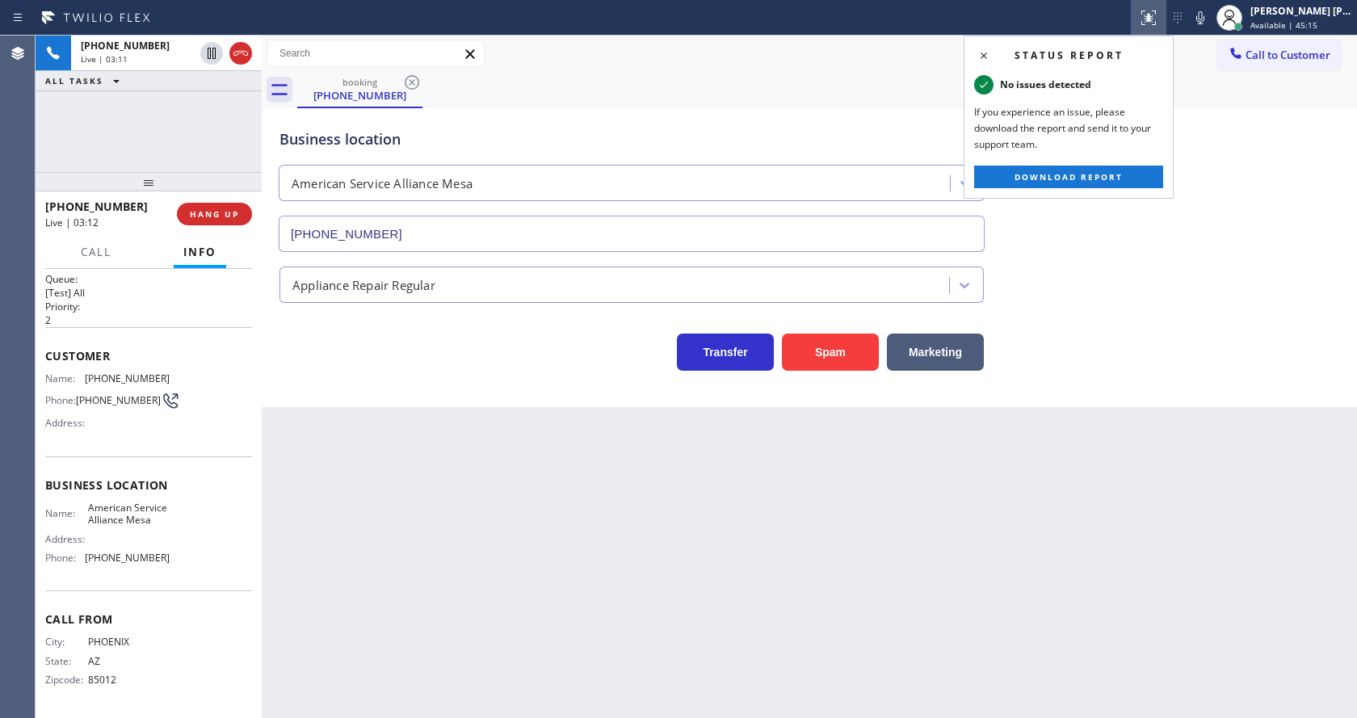
click at [1201, 23] on icon at bounding box center [1200, 17] width 19 height 19
click at [771, 64] on div "Call to Customer Outbound call Location Search location Your caller id phone nu…" at bounding box center [810, 54] width 1096 height 28
click at [990, 56] on icon at bounding box center [983, 55] width 19 height 19
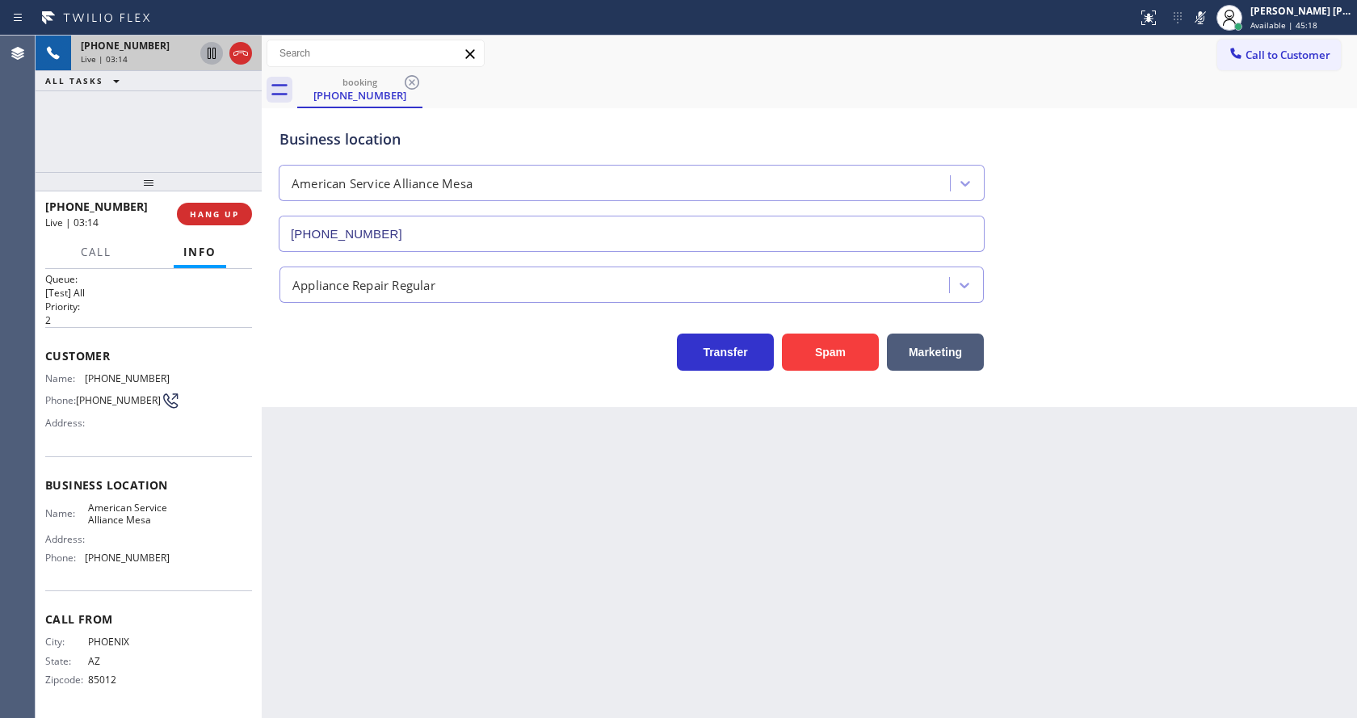
click at [209, 49] on icon at bounding box center [211, 53] width 19 height 19
click at [210, 50] on icon at bounding box center [211, 53] width 11 height 11
click at [1210, 15] on icon at bounding box center [1200, 17] width 19 height 19
click at [1238, 95] on div "booking [PHONE_NUMBER]" at bounding box center [827, 90] width 1060 height 36
click at [546, 574] on div "Back to Dashboard Change Sender ID Customers Technicians Select a contact Outbo…" at bounding box center [810, 377] width 1096 height 683
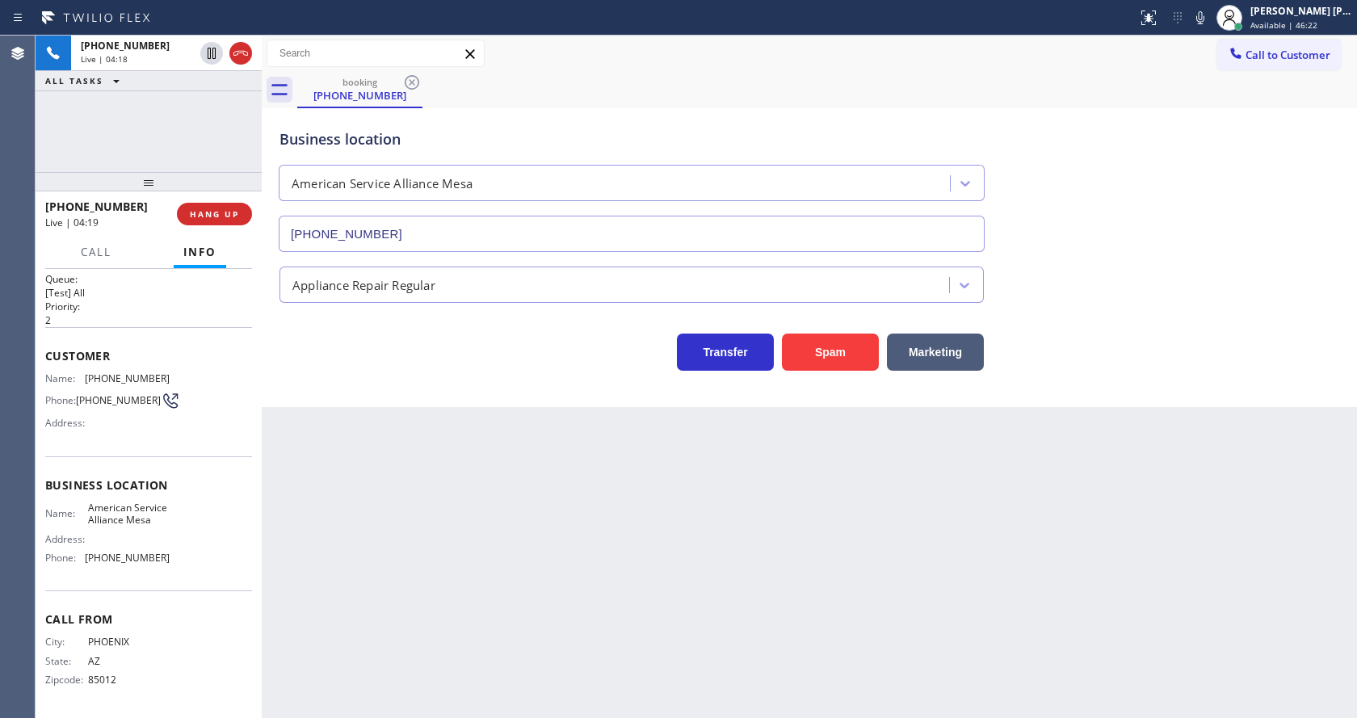
click at [609, 608] on div "Back to Dashboard Change Sender ID Customers Technicians Select a contact Outbo…" at bounding box center [810, 377] width 1096 height 683
click at [416, 541] on div "Back to Dashboard Change Sender ID Customers Technicians Select a contact Outbo…" at bounding box center [810, 377] width 1096 height 683
click at [664, 523] on div "Back to Dashboard Change Sender ID Customers Technicians Select a contact Outbo…" at bounding box center [810, 377] width 1096 height 683
click at [423, 515] on div "Back to Dashboard Change Sender ID Customers Technicians Select a contact Outbo…" at bounding box center [810, 377] width 1096 height 683
drag, startPoint x: 616, startPoint y: 530, endPoint x: 250, endPoint y: 187, distance: 501.9
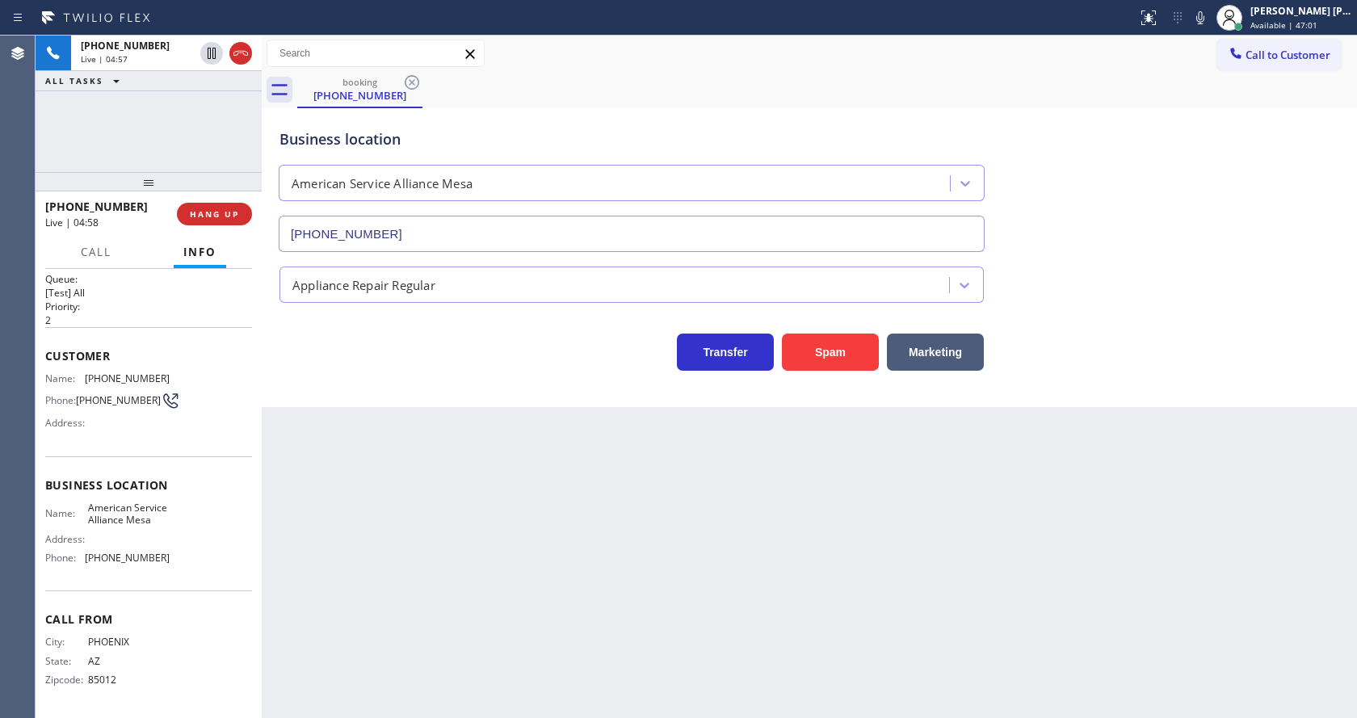
click at [616, 528] on div "Back to Dashboard Change Sender ID Customers Technicians Select a contact Outbo…" at bounding box center [810, 377] width 1096 height 683
click at [201, 212] on span "COMPLETE" at bounding box center [211, 213] width 56 height 11
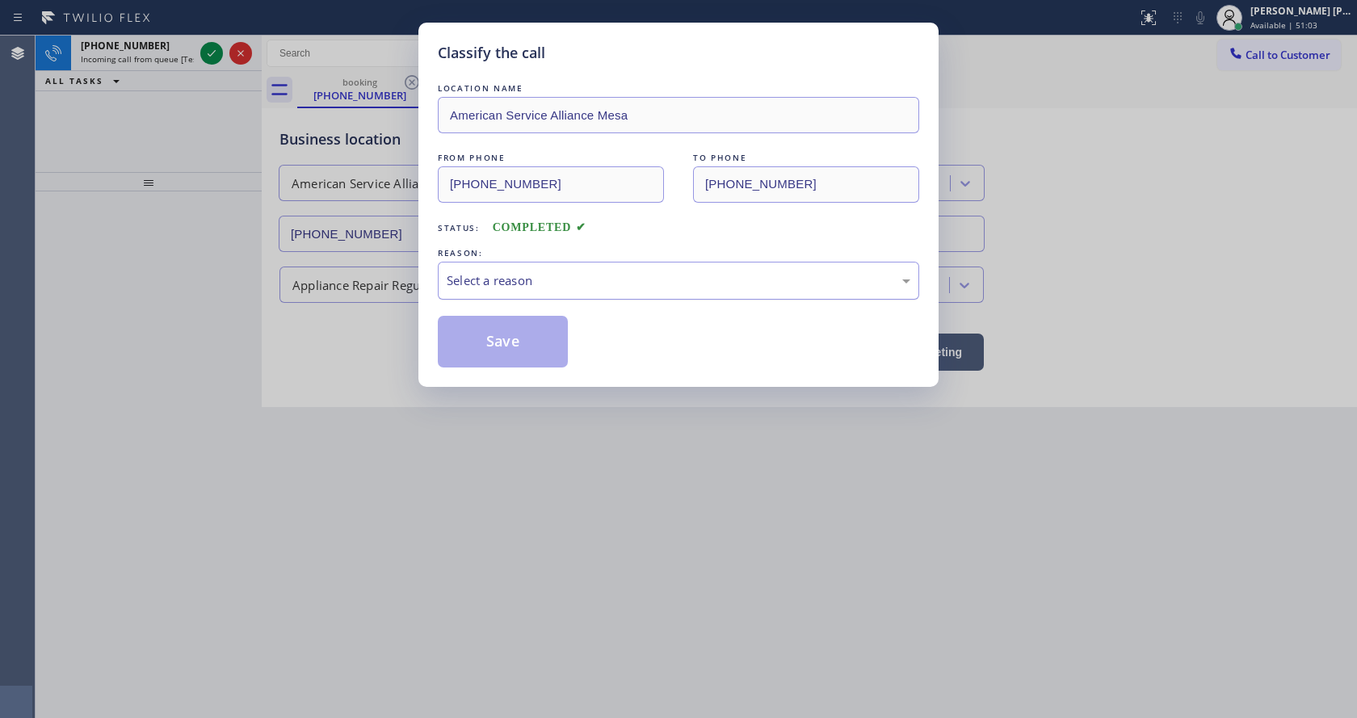
click at [529, 277] on div "Select a reason" at bounding box center [679, 280] width 464 height 19
click at [515, 345] on button "Save" at bounding box center [503, 342] width 130 height 52
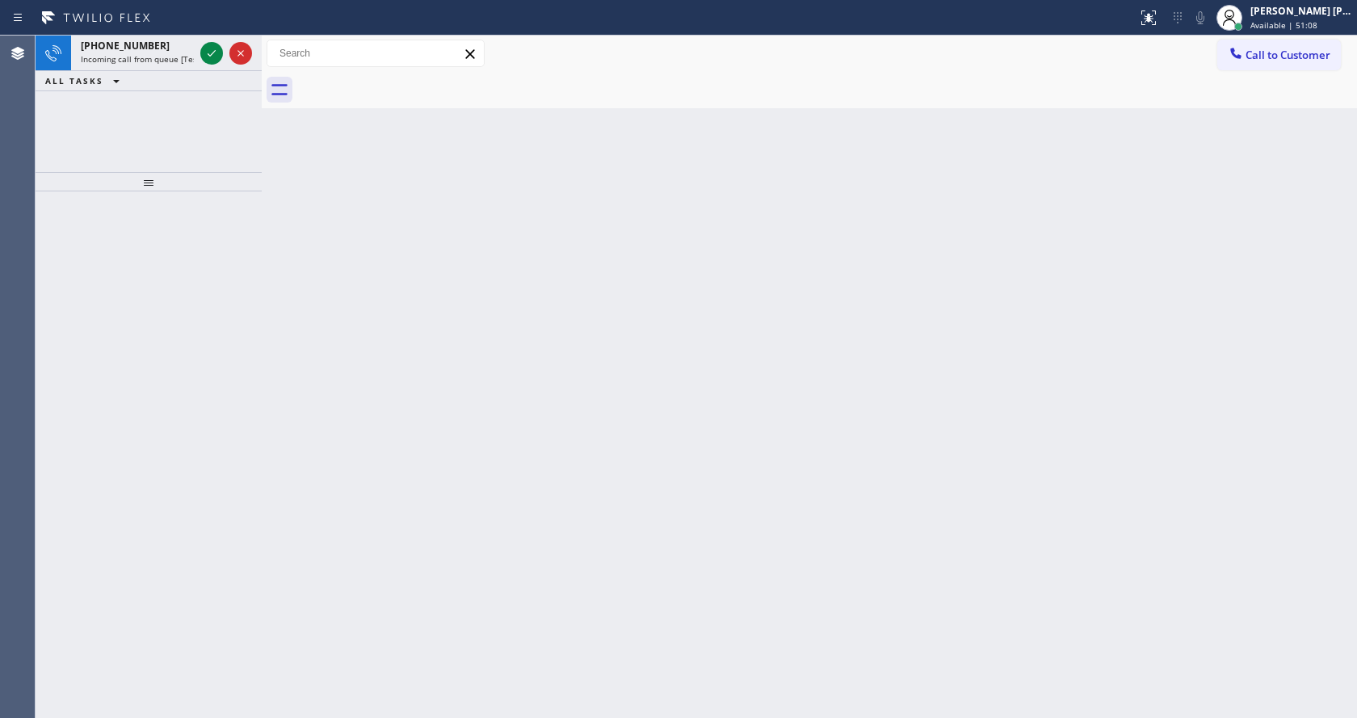
click at [704, 407] on div "Back to Dashboard Change Sender ID Customers Technicians Select a contact Outbo…" at bounding box center [810, 377] width 1096 height 683
click at [202, 44] on icon at bounding box center [211, 53] width 19 height 19
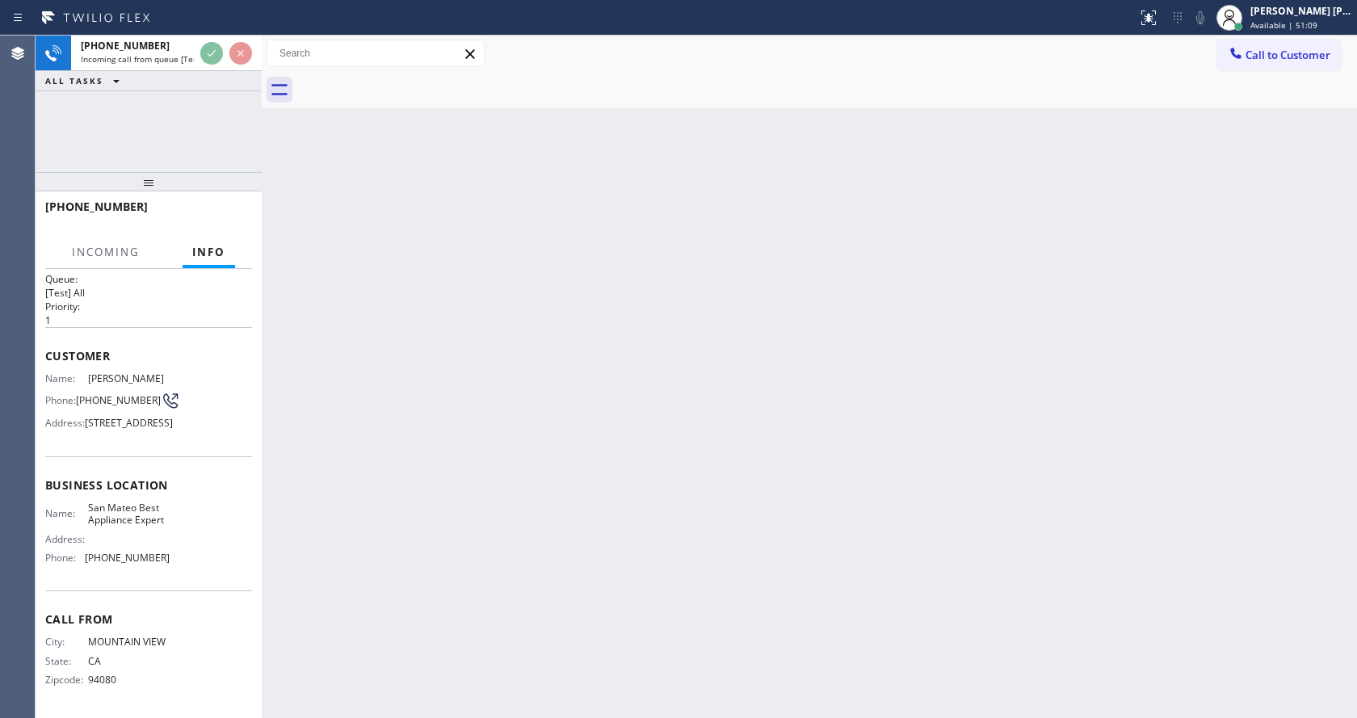
scroll to position [58, 0]
click at [625, 549] on div "Back to Dashboard Change Sender ID Customers Technicians Select a contact Outbo…" at bounding box center [810, 377] width 1096 height 683
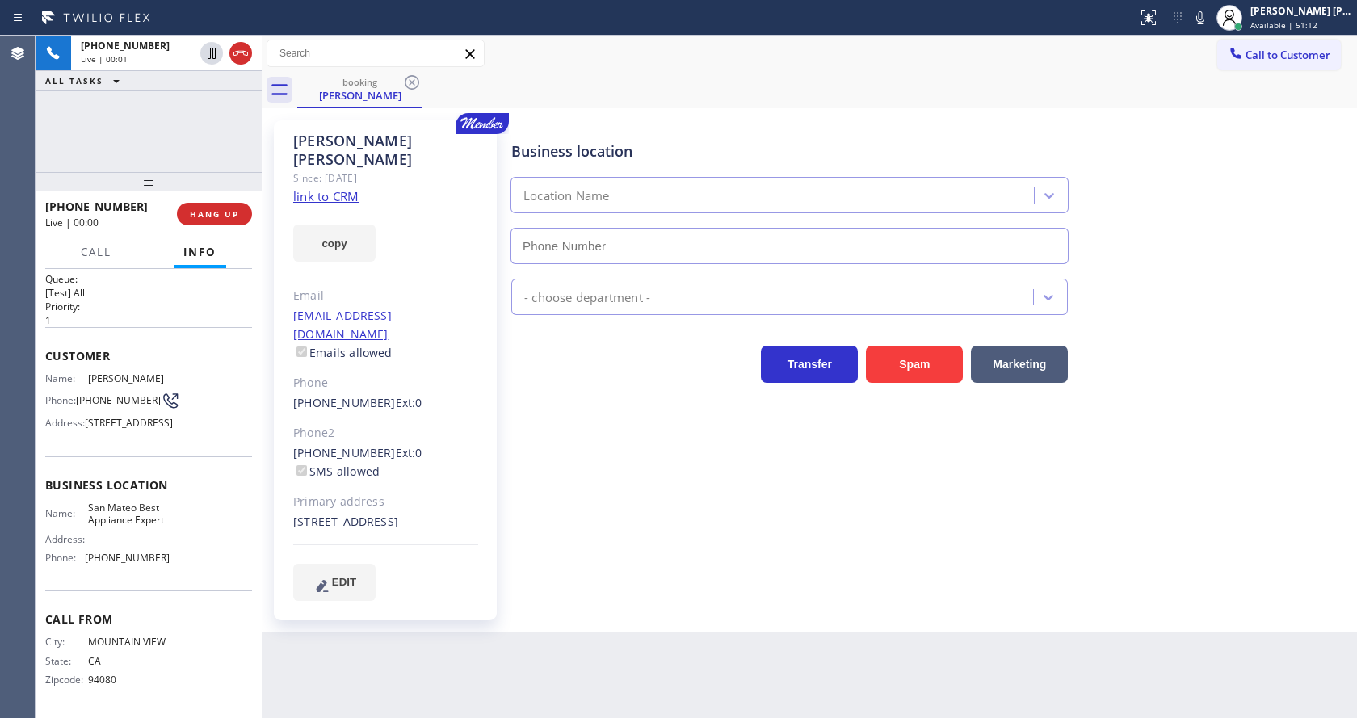
type input "[PHONE_NUMBER]"
click at [556, 531] on div "Business location [GEOGRAPHIC_DATA] Best Appliance Expert [PHONE_NUMBER] Applia…" at bounding box center [930, 360] width 845 height 472
click at [331, 188] on link "link to CRM" at bounding box center [325, 196] width 65 height 16
click at [617, 452] on div "Business location [GEOGRAPHIC_DATA] Best Appliance Expert [PHONE_NUMBER] Applia…" at bounding box center [930, 360] width 845 height 472
click at [536, 713] on div "Back to Dashboard Change Sender ID Customers Technicians Select a contact Outbo…" at bounding box center [810, 377] width 1096 height 683
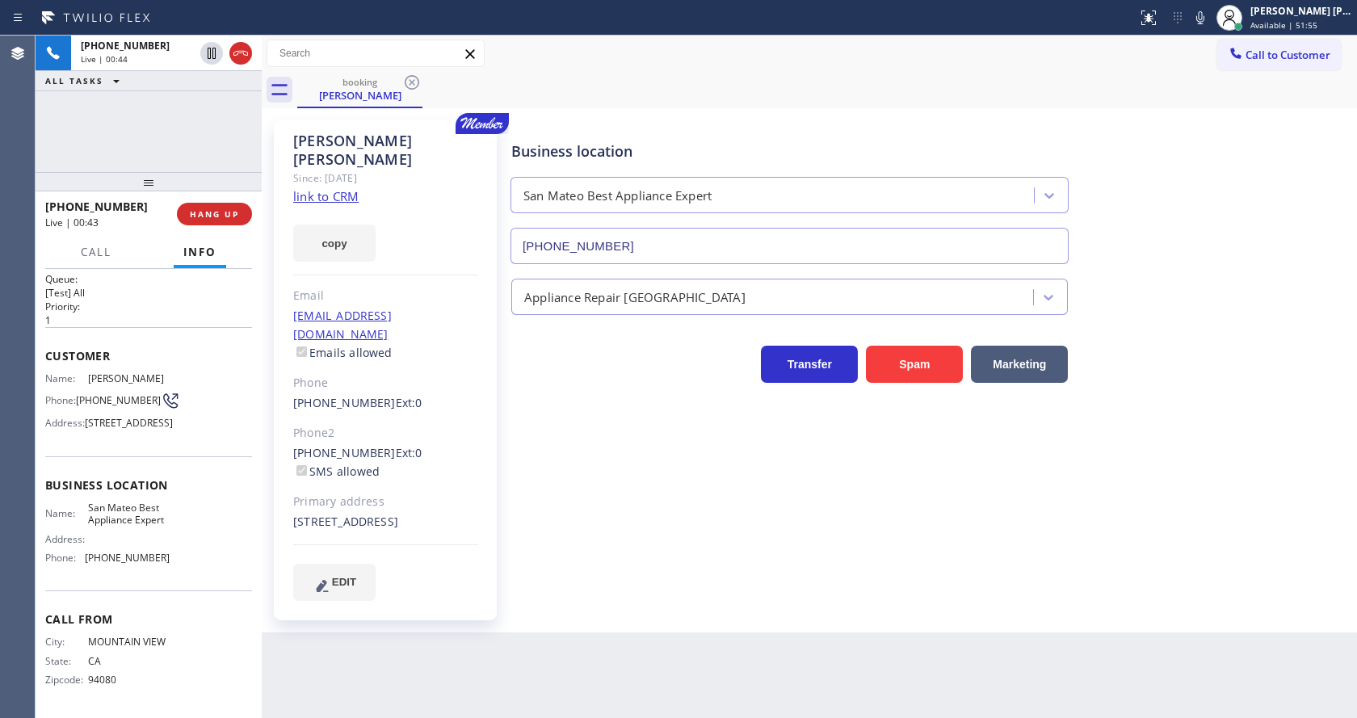
click at [663, 633] on div "Back to Dashboard Change Sender ID Customers Technicians Select a contact Outbo…" at bounding box center [810, 377] width 1096 height 683
click at [1204, 172] on div "Business location [GEOGRAPHIC_DATA] Best Appliance Expert [PHONE_NUMBER]" at bounding box center [930, 191] width 845 height 146
click at [1205, 19] on icon at bounding box center [1201, 17] width 8 height 13
click at [1204, 11] on icon at bounding box center [1200, 17] width 19 height 19
click at [1204, 19] on icon at bounding box center [1200, 17] width 19 height 19
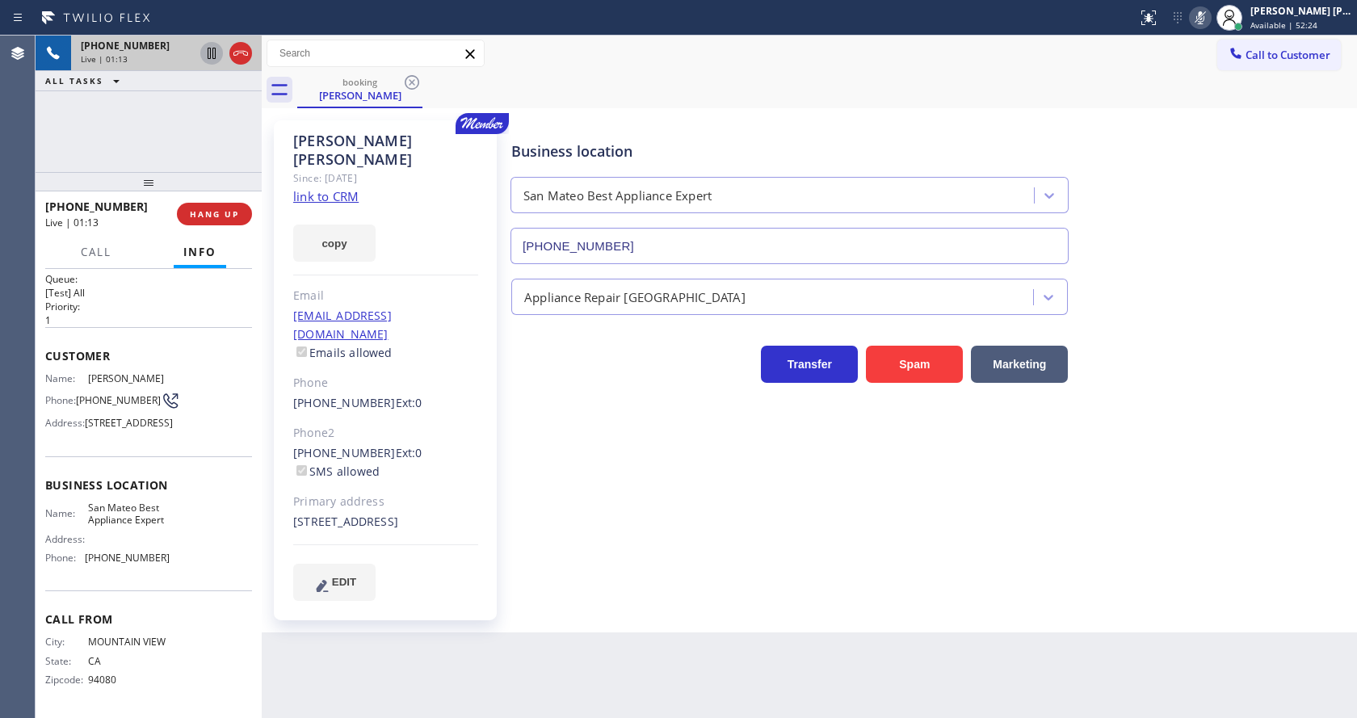
click at [211, 48] on icon at bounding box center [212, 53] width 8 height 11
click at [653, 570] on div "Business location [GEOGRAPHIC_DATA] Best Appliance Expert [PHONE_NUMBER] Applia…" at bounding box center [930, 360] width 845 height 472
click at [1229, 236] on div "Business location [GEOGRAPHIC_DATA] Best Appliance Expert [PHONE_NUMBER]" at bounding box center [930, 191] width 845 height 146
click at [1212, 13] on div at bounding box center [1200, 17] width 23 height 19
click at [206, 51] on icon at bounding box center [211, 53] width 19 height 19
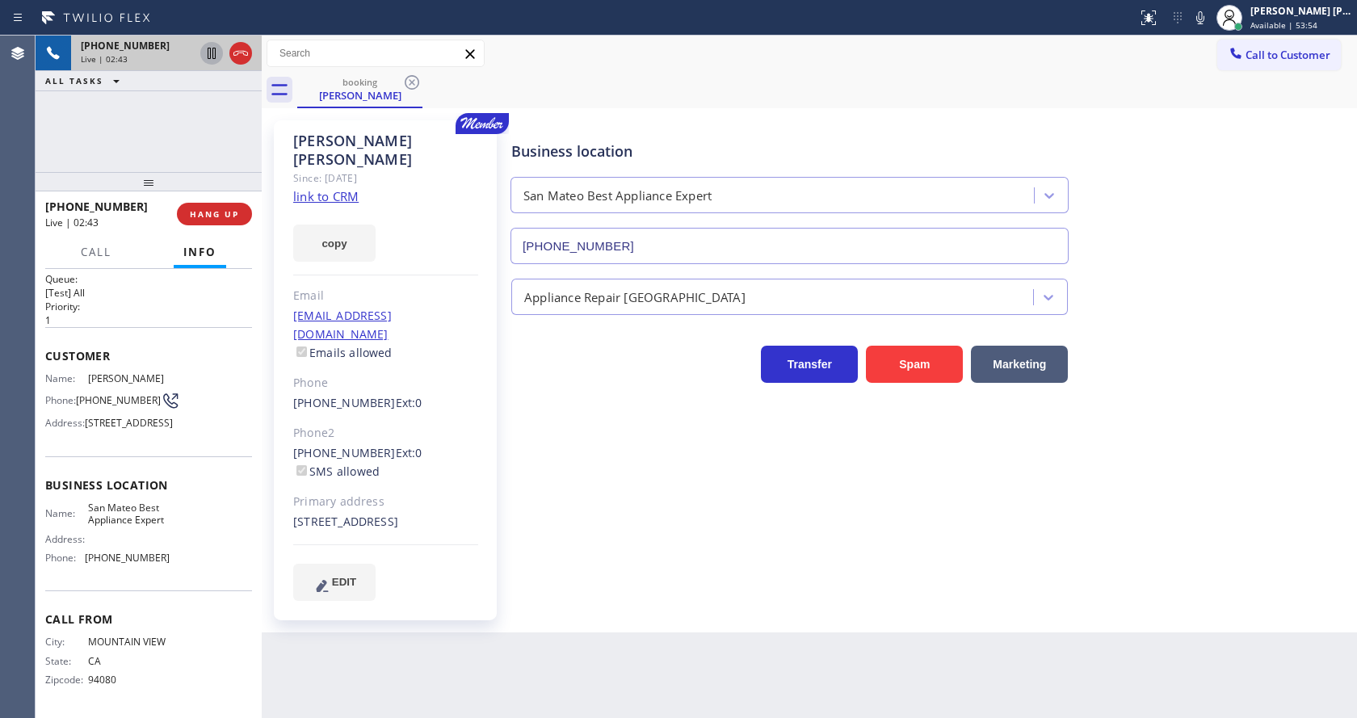
click at [654, 499] on div "Business location [GEOGRAPHIC_DATA] Best Appliance Expert [PHONE_NUMBER] Applia…" at bounding box center [930, 360] width 845 height 472
click at [593, 533] on div "Business location [GEOGRAPHIC_DATA] Best Appliance Expert [PHONE_NUMBER] Applia…" at bounding box center [930, 360] width 845 height 472
click at [459, 262] on div "[PERSON_NAME] Since: [DATE] link to CRM copy Email [EMAIL_ADDRESS][DOMAIN_NAME]…" at bounding box center [385, 370] width 223 height 500
click at [638, 645] on div "Back to Dashboard Change Sender ID Customers Technicians Select a contact Outbo…" at bounding box center [810, 377] width 1096 height 683
click at [1190, 331] on div "Transfer Spam Marketing" at bounding box center [930, 357] width 845 height 52
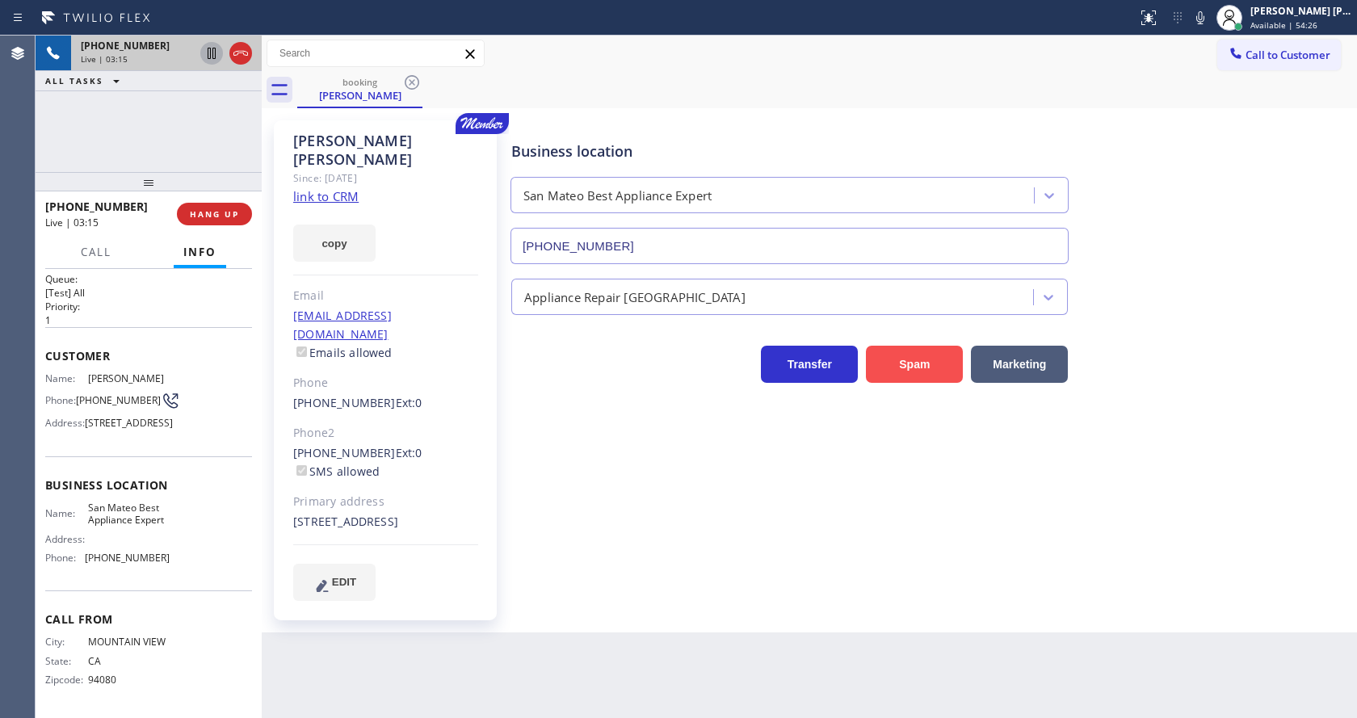
click at [885, 364] on button "Spam" at bounding box center [914, 364] width 97 height 37
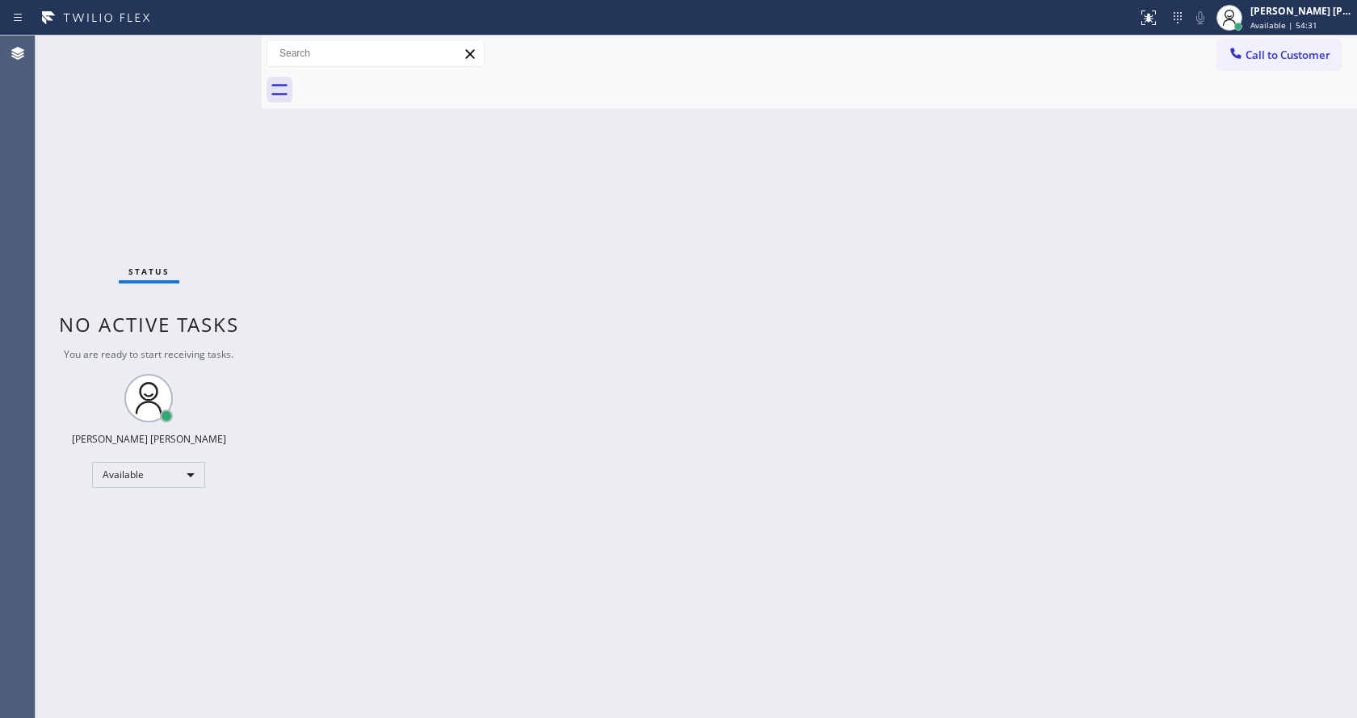
drag, startPoint x: 415, startPoint y: 386, endPoint x: 420, endPoint y: 666, distance: 279.6
click at [416, 391] on div "Back to Dashboard Change Sender ID Customers Technicians Select a contact Outbo…" at bounding box center [810, 377] width 1096 height 683
click at [413, 717] on html "Status report No issues detected If you experience an issue, please download th…" at bounding box center [678, 359] width 1357 height 718
click at [893, 363] on div "Back to Dashboard Change Sender ID Customers Technicians Select a contact Outbo…" at bounding box center [810, 377] width 1096 height 683
click at [514, 715] on div "Back to Dashboard Change Sender ID Customers Technicians Select a contact Outbo…" at bounding box center [810, 377] width 1096 height 683
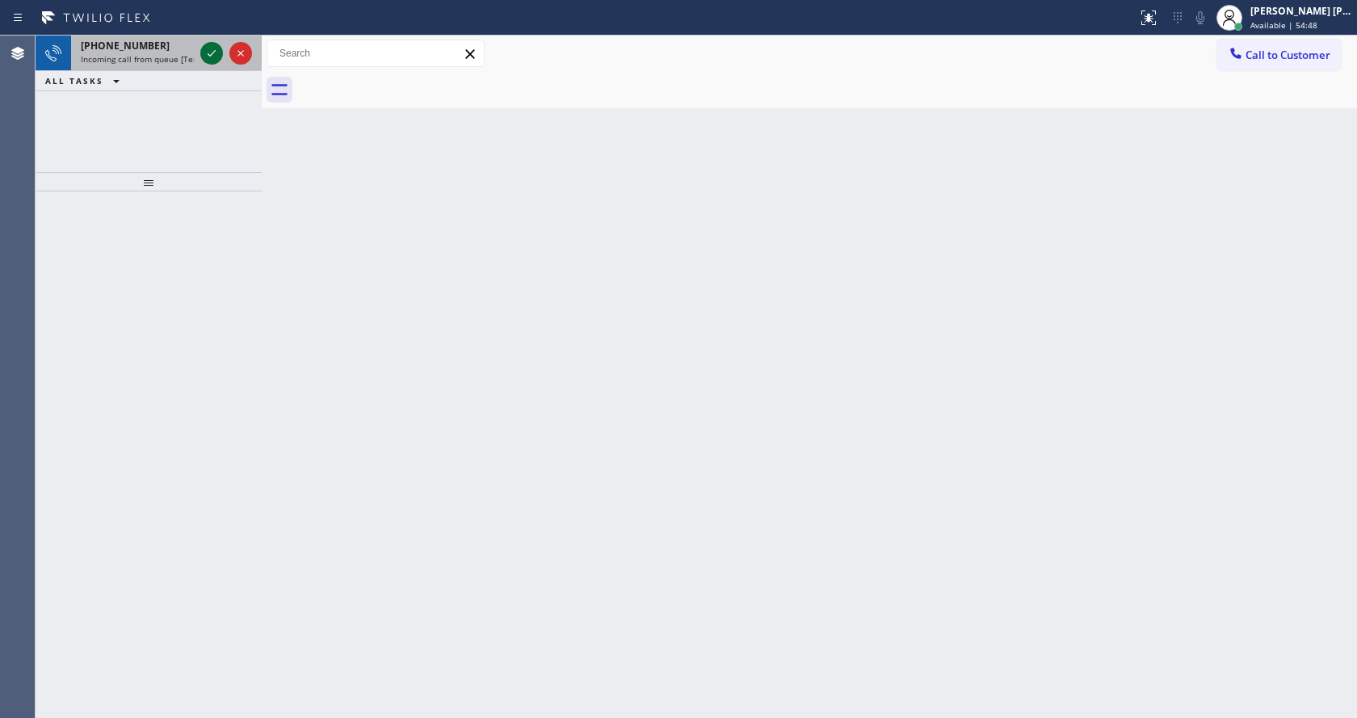
click at [206, 53] on icon at bounding box center [211, 53] width 19 height 19
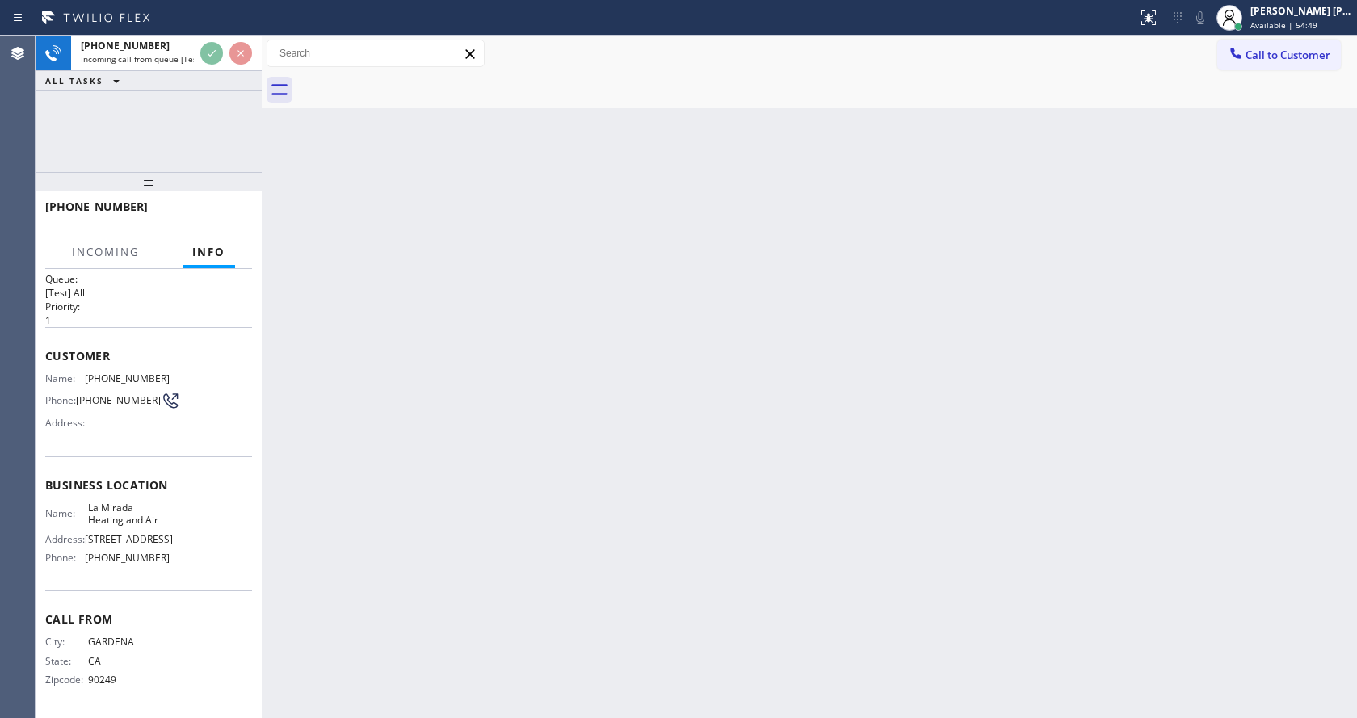
scroll to position [33, 0]
click at [483, 489] on div "Back to Dashboard Change Sender ID Customers Technicians Select a contact Outbo…" at bounding box center [810, 377] width 1096 height 683
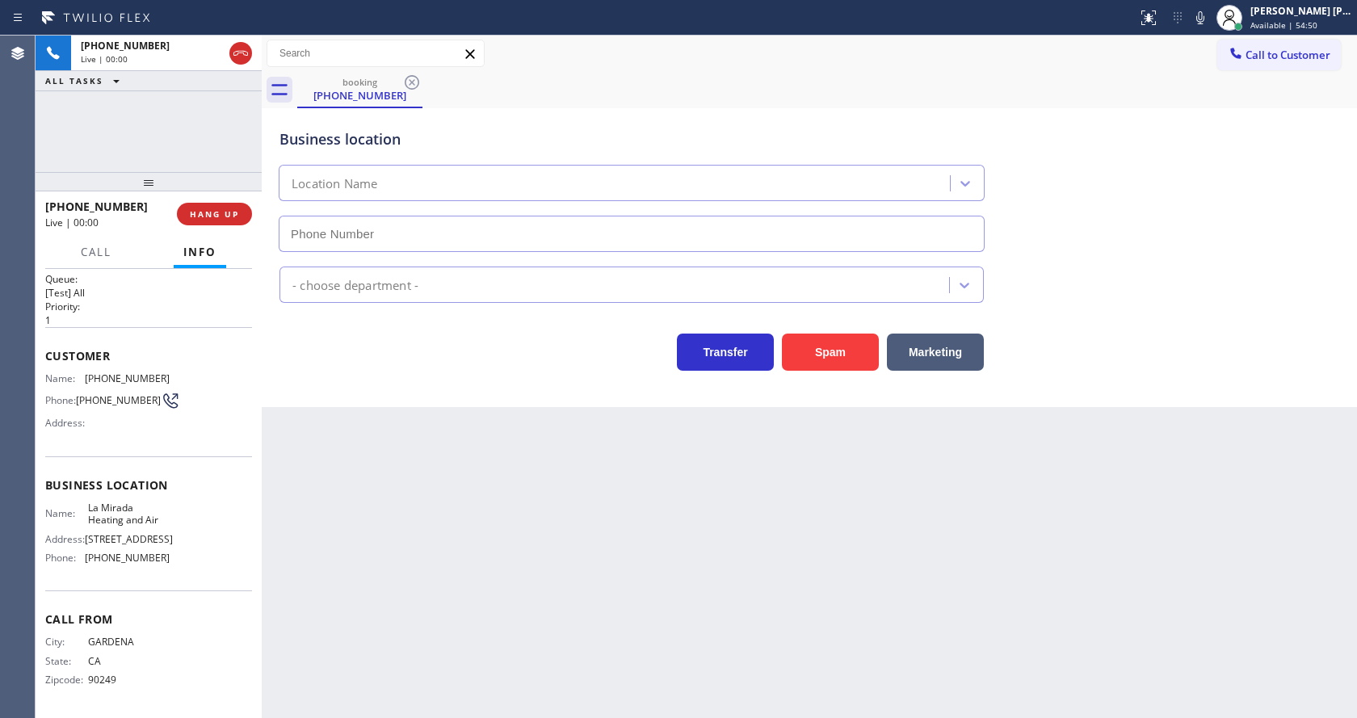
type input "[PHONE_NUMBER]"
drag, startPoint x: 318, startPoint y: 479, endPoint x: 408, endPoint y: 453, distance: 93.3
click at [318, 479] on div "Back to Dashboard Change Sender ID Customers Technicians Select a contact Outbo…" at bounding box center [810, 377] width 1096 height 683
click at [374, 614] on div "Back to Dashboard Change Sender ID Customers Technicians Select a contact Outbo…" at bounding box center [810, 377] width 1096 height 683
click at [104, 546] on div "Name: La Mirada Heating and Air Address: [STREET_ADDRESS] Phone: [PHONE_NUMBER]" at bounding box center [107, 536] width 124 height 69
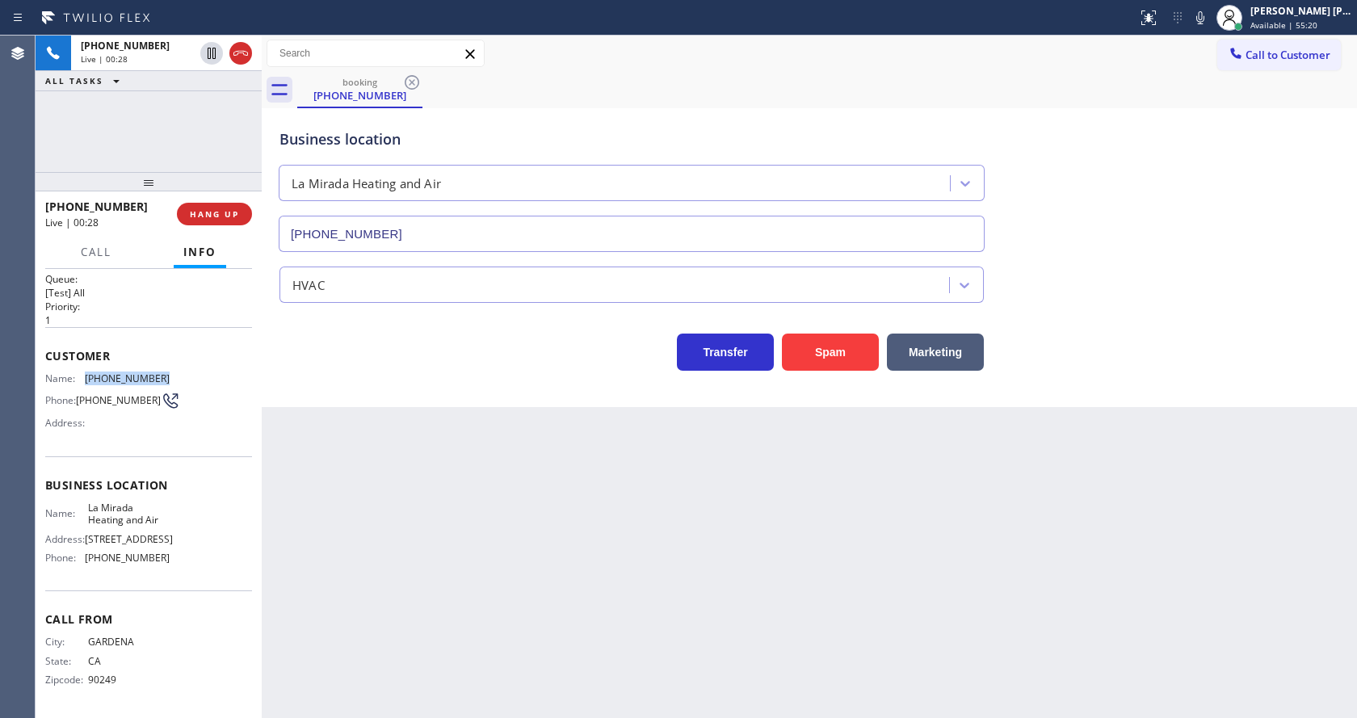
drag, startPoint x: 82, startPoint y: 361, endPoint x: 195, endPoint y: 368, distance: 113.3
click at [195, 372] on div "Name: [PHONE_NUMBER] Phone: [PHONE_NUMBER] Address:" at bounding box center [148, 404] width 207 height 64
copy div "[PHONE_NUMBER]"
click at [488, 511] on div "Back to Dashboard Change Sender ID Customers Technicians Select a contact Outbo…" at bounding box center [810, 377] width 1096 height 683
click at [124, 507] on span "La Mirada Heating and Air" at bounding box center [128, 514] width 81 height 25
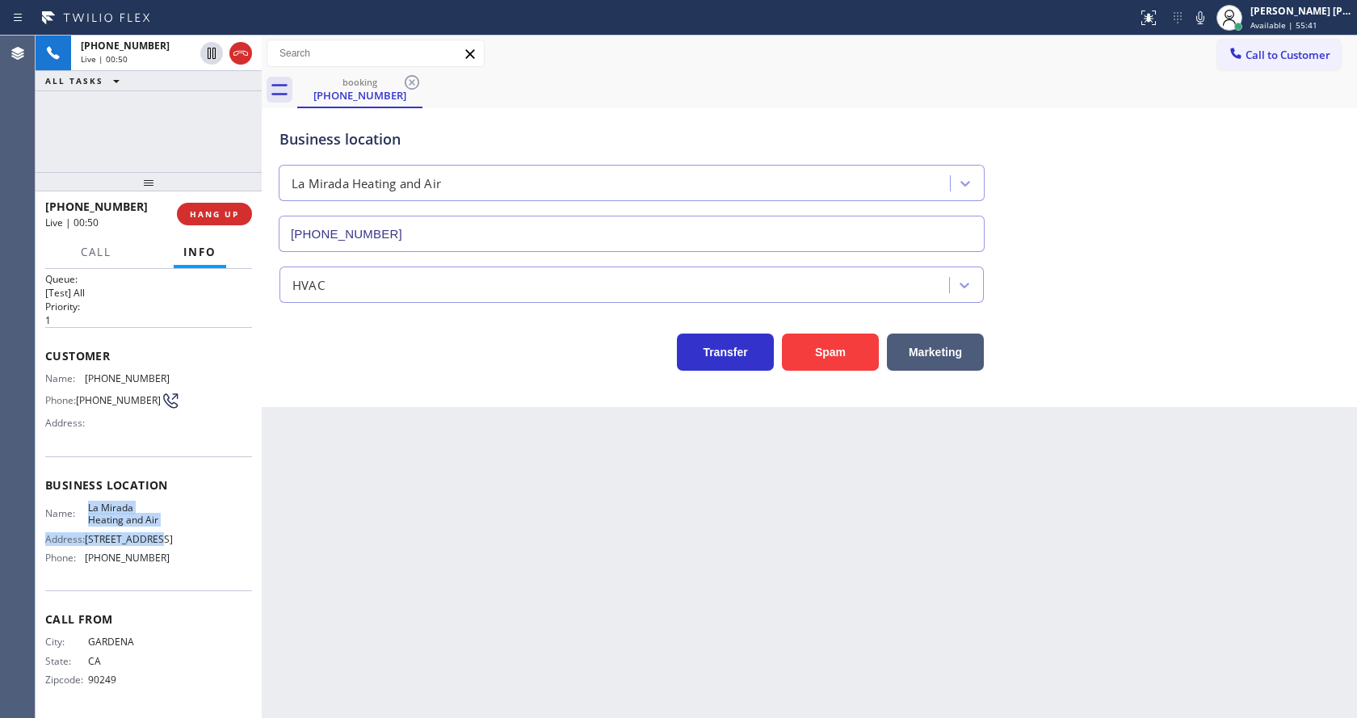
drag, startPoint x: 82, startPoint y: 494, endPoint x: 161, endPoint y: 517, distance: 81.8
click at [161, 517] on div "Name: La Mirada Heating and Air Address: [STREET_ADDRESS] Phone: [PHONE_NUMBER]" at bounding box center [107, 536] width 124 height 69
drag, startPoint x: 79, startPoint y: 493, endPoint x: 164, endPoint y: 511, distance: 86.7
click at [164, 511] on div "Name: La Mirada Heating and Air Address: [STREET_ADDRESS] Phone: [PHONE_NUMBER]" at bounding box center [148, 536] width 207 height 69
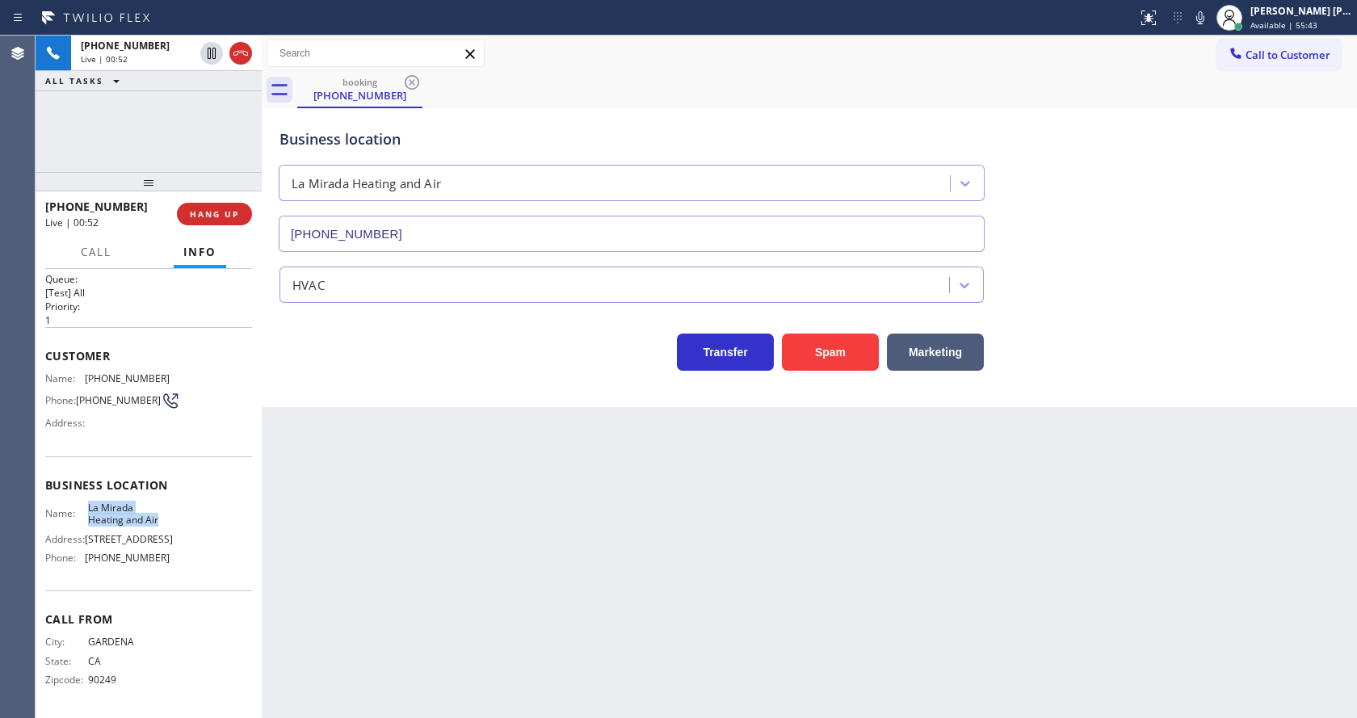
copy div "La Mirada Heating and Air"
drag, startPoint x: 409, startPoint y: 512, endPoint x: 372, endPoint y: 704, distance: 195.1
click at [407, 516] on div "Back to Dashboard Change Sender ID Customers Technicians Select a contact Outbo…" at bounding box center [810, 377] width 1096 height 683
click at [200, 551] on div "Name: La Mirada Heating and Air Address: [STREET_ADDRESS] Phone: [PHONE_NUMBER]" at bounding box center [148, 536] width 207 height 69
drag, startPoint x: 84, startPoint y: 555, endPoint x: 157, endPoint y: 566, distance: 73.6
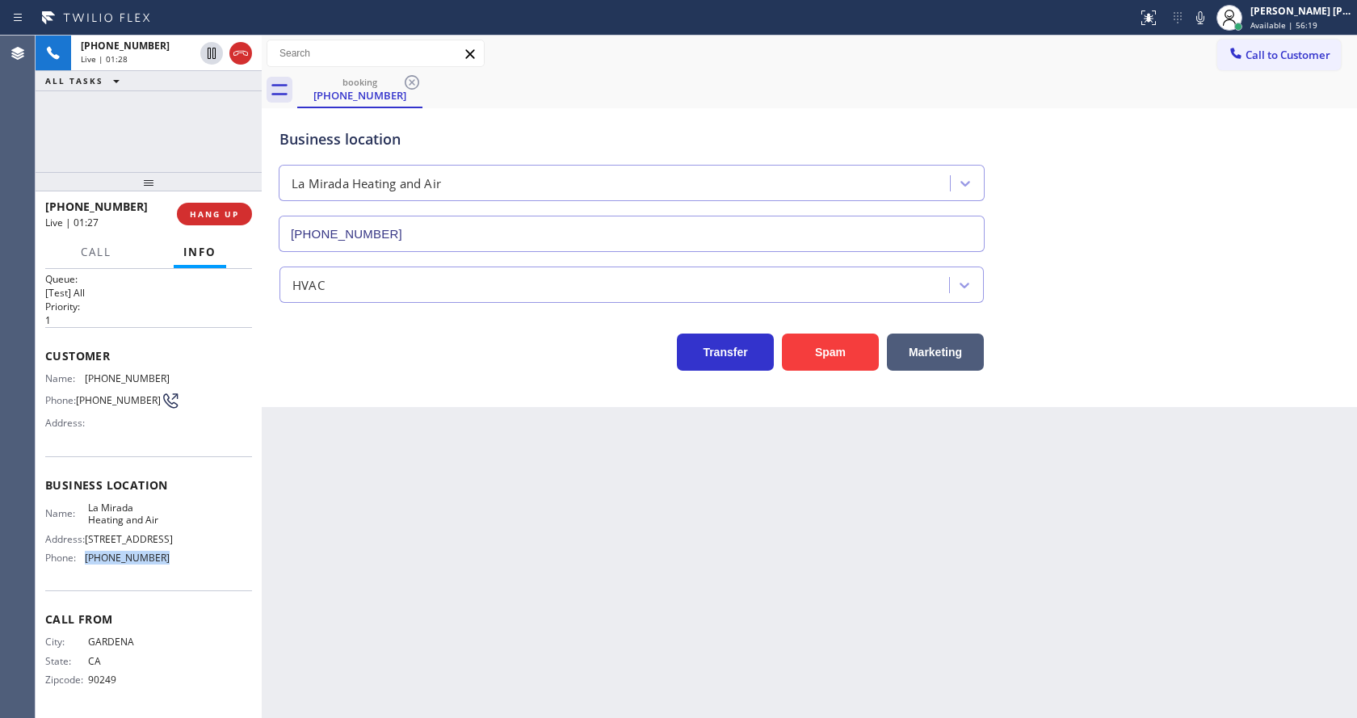
click at [157, 566] on div "Name: La Mirada Heating and Air Address: [STREET_ADDRESS] Phone: [PHONE_NUMBER]" at bounding box center [107, 536] width 124 height 69
click at [413, 540] on div "Back to Dashboard Change Sender ID Customers Technicians Select a contact Outbo…" at bounding box center [810, 377] width 1096 height 683
click at [724, 566] on div "Back to Dashboard Change Sender ID Customers Technicians Select a contact Outbo…" at bounding box center [810, 377] width 1096 height 683
click at [468, 517] on div "Back to Dashboard Change Sender ID Customers Technicians Select a contact Outbo…" at bounding box center [810, 377] width 1096 height 683
click at [1210, 24] on icon at bounding box center [1200, 17] width 19 height 19
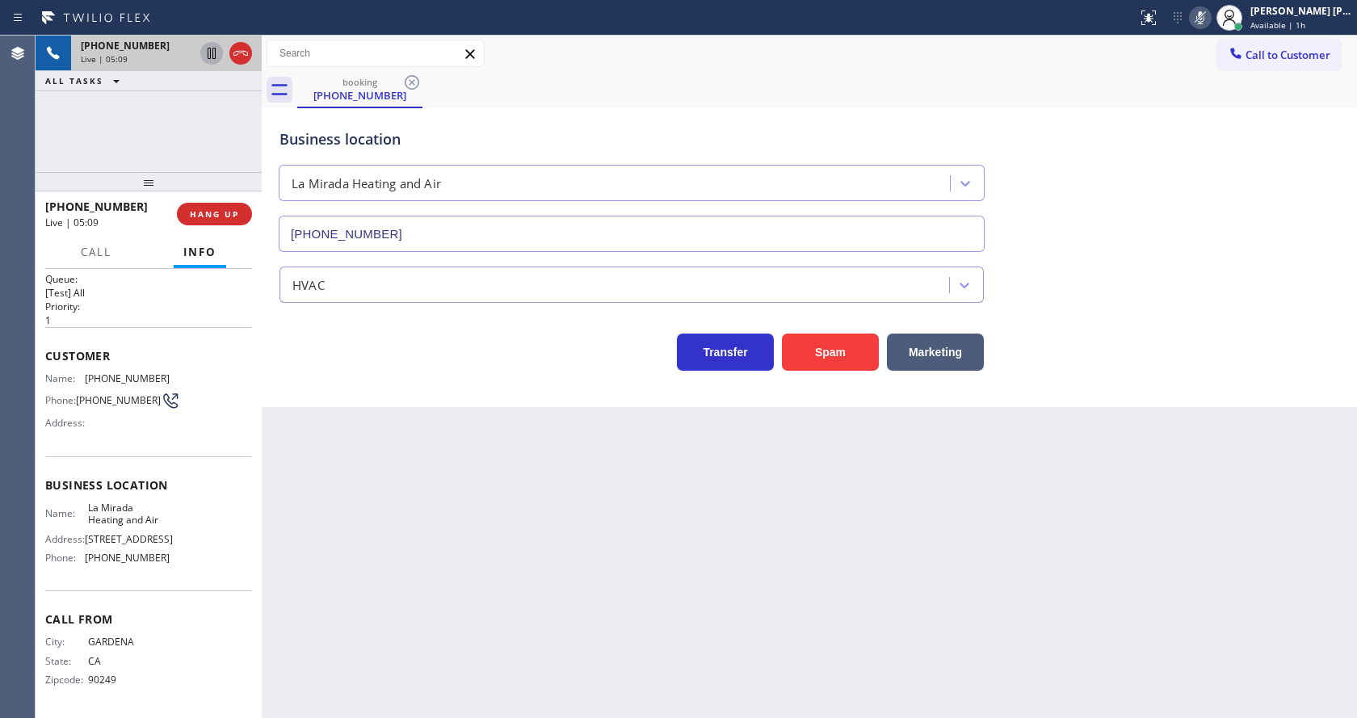
click at [212, 48] on icon at bounding box center [211, 53] width 19 height 19
click at [452, 479] on div "Back to Dashboard Change Sender ID Customers Technicians Select a contact Outbo…" at bounding box center [810, 377] width 1096 height 683
drag, startPoint x: 644, startPoint y: 583, endPoint x: 500, endPoint y: 613, distance: 147.1
click at [642, 583] on div "Back to Dashboard Change Sender ID Customers Technicians Select a contact Outbo…" at bounding box center [810, 377] width 1096 height 683
click at [442, 532] on div "Back to Dashboard Change Sender ID Customers Technicians Select a contact Outbo…" at bounding box center [810, 377] width 1096 height 683
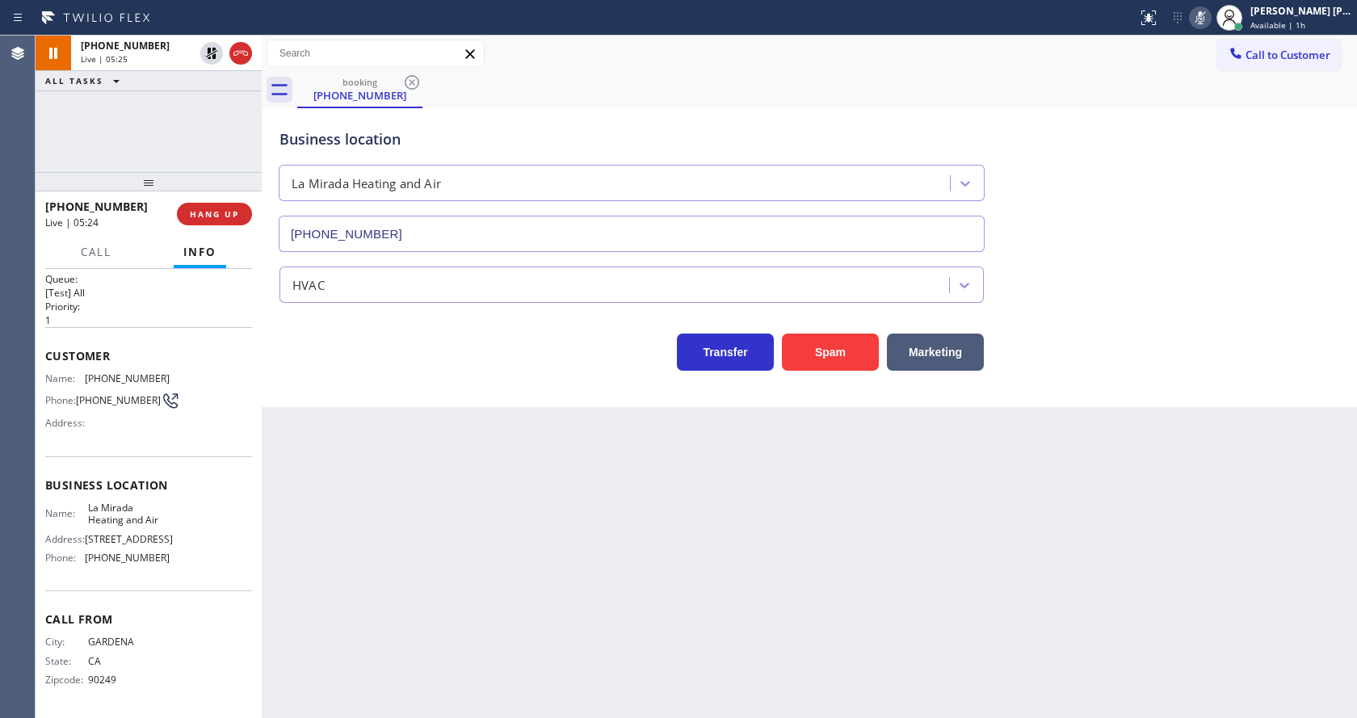
click at [606, 500] on div "Back to Dashboard Change Sender ID Customers Technicians Select a contact Outbo…" at bounding box center [810, 377] width 1096 height 683
click at [481, 472] on div "Back to Dashboard Change Sender ID Customers Technicians Select a contact Outbo…" at bounding box center [810, 377] width 1096 height 683
click at [312, 486] on div "Back to Dashboard Change Sender ID Customers Technicians Select a contact Outbo…" at bounding box center [810, 377] width 1096 height 683
click at [582, 560] on div "Back to Dashboard Change Sender ID Customers Technicians Select a contact Outbo…" at bounding box center [810, 377] width 1096 height 683
click at [381, 680] on div "Back to Dashboard Change Sender ID Customers Technicians Select a contact Outbo…" at bounding box center [810, 377] width 1096 height 683
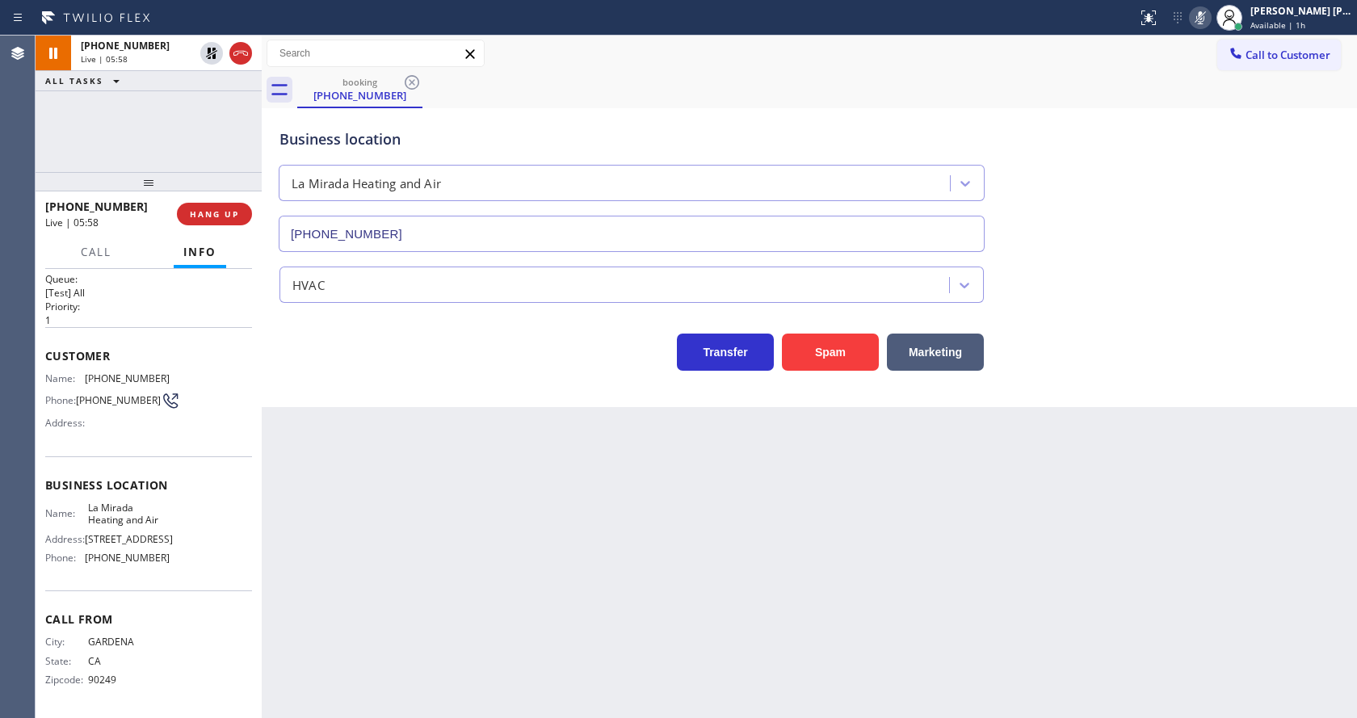
click at [673, 520] on div "Back to Dashboard Change Sender ID Customers Technicians Select a contact Outbo…" at bounding box center [810, 377] width 1096 height 683
click at [500, 473] on div "Back to Dashboard Change Sender ID Customers Technicians Select a contact Outbo…" at bounding box center [810, 377] width 1096 height 683
click at [404, 509] on div "Back to Dashboard Change Sender ID Customers Technicians Select a contact Outbo…" at bounding box center [810, 377] width 1096 height 683
click at [652, 596] on div "Back to Dashboard Change Sender ID Customers Technicians Select a contact Outbo…" at bounding box center [810, 377] width 1096 height 683
click at [349, 634] on div "Back to Dashboard Change Sender ID Customers Technicians Select a contact Outbo…" at bounding box center [810, 377] width 1096 height 683
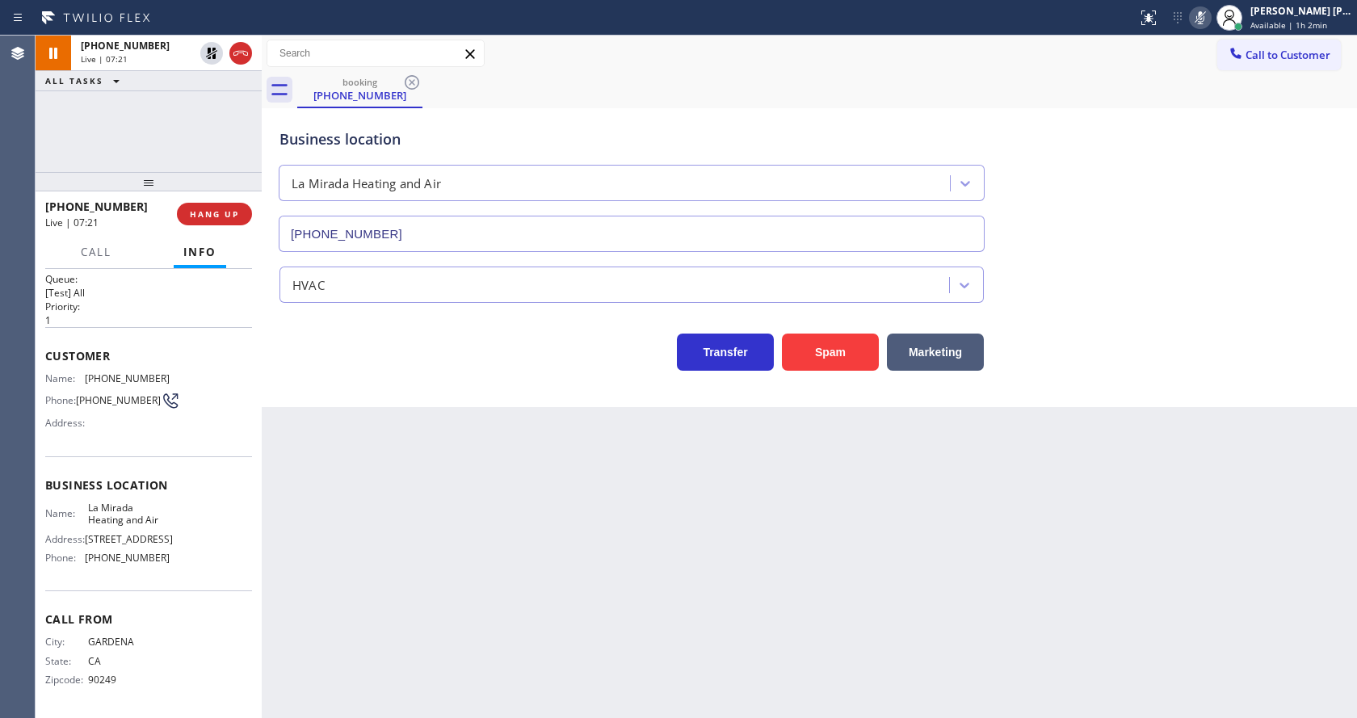
click at [306, 573] on div "Back to Dashboard Change Sender ID Customers Technicians Select a contact Outbo…" at bounding box center [810, 377] width 1096 height 683
drag, startPoint x: 638, startPoint y: 531, endPoint x: 631, endPoint y: 515, distance: 17.0
click at [638, 530] on div "Back to Dashboard Change Sender ID Customers Technicians Select a contact Outbo…" at bounding box center [810, 377] width 1096 height 683
click at [210, 46] on icon at bounding box center [211, 53] width 19 height 19
click at [1210, 15] on icon at bounding box center [1200, 17] width 19 height 19
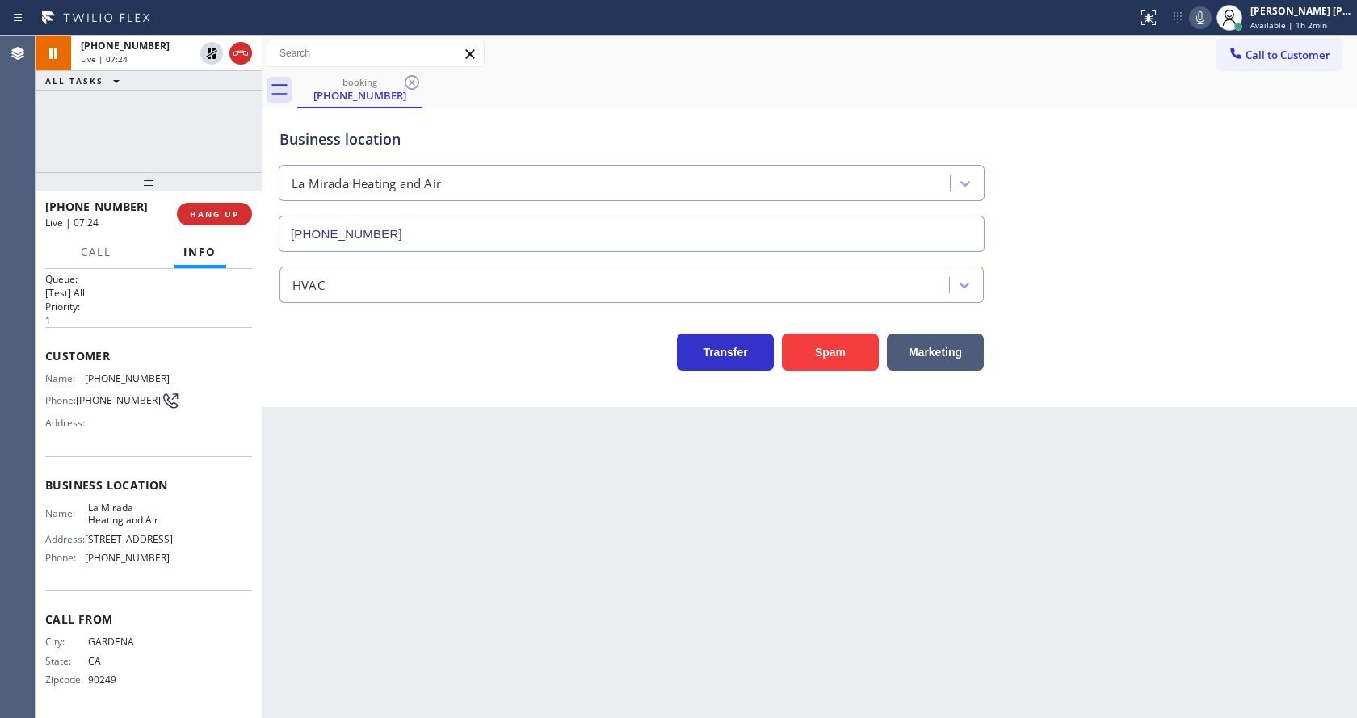
click at [1234, 123] on div "Business location [GEOGRAPHIC_DATA] Heating and Air [PHONE_NUMBER]" at bounding box center [809, 179] width 1066 height 146
click at [579, 635] on div "Back to Dashboard Change Sender ID Customers Technicians Select a contact Outbo…" at bounding box center [810, 377] width 1096 height 683
click at [473, 646] on div "Back to Dashboard Change Sender ID Customers Technicians Select a contact Outbo…" at bounding box center [810, 377] width 1096 height 683
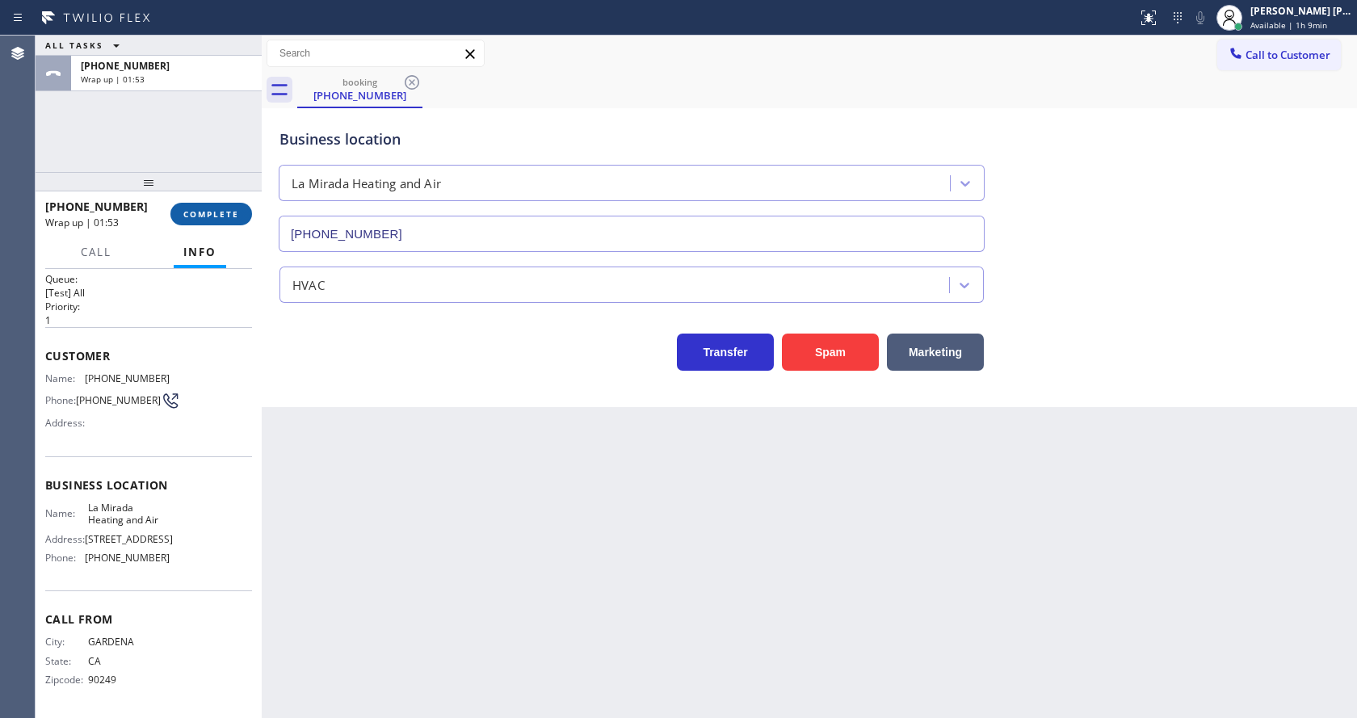
click at [203, 216] on span "COMPLETE" at bounding box center [211, 213] width 56 height 11
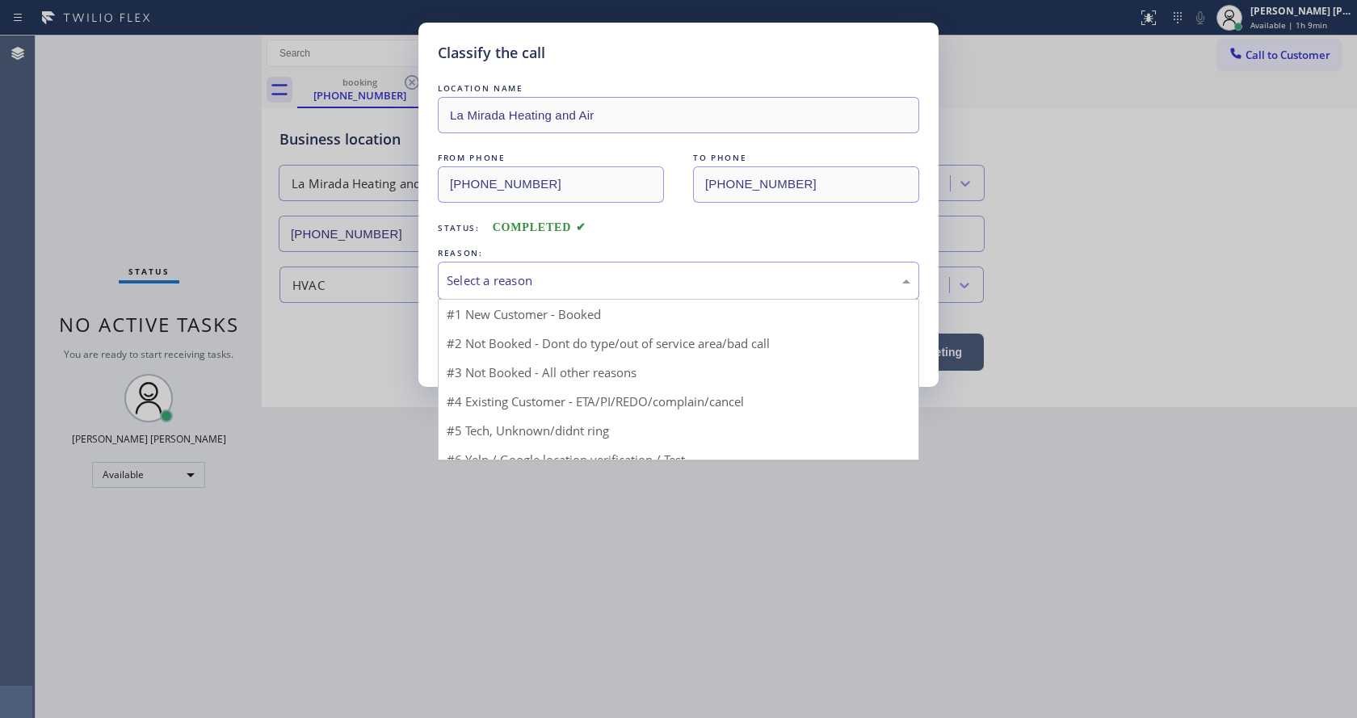
click at [490, 285] on div "Select a reason" at bounding box center [679, 280] width 464 height 19
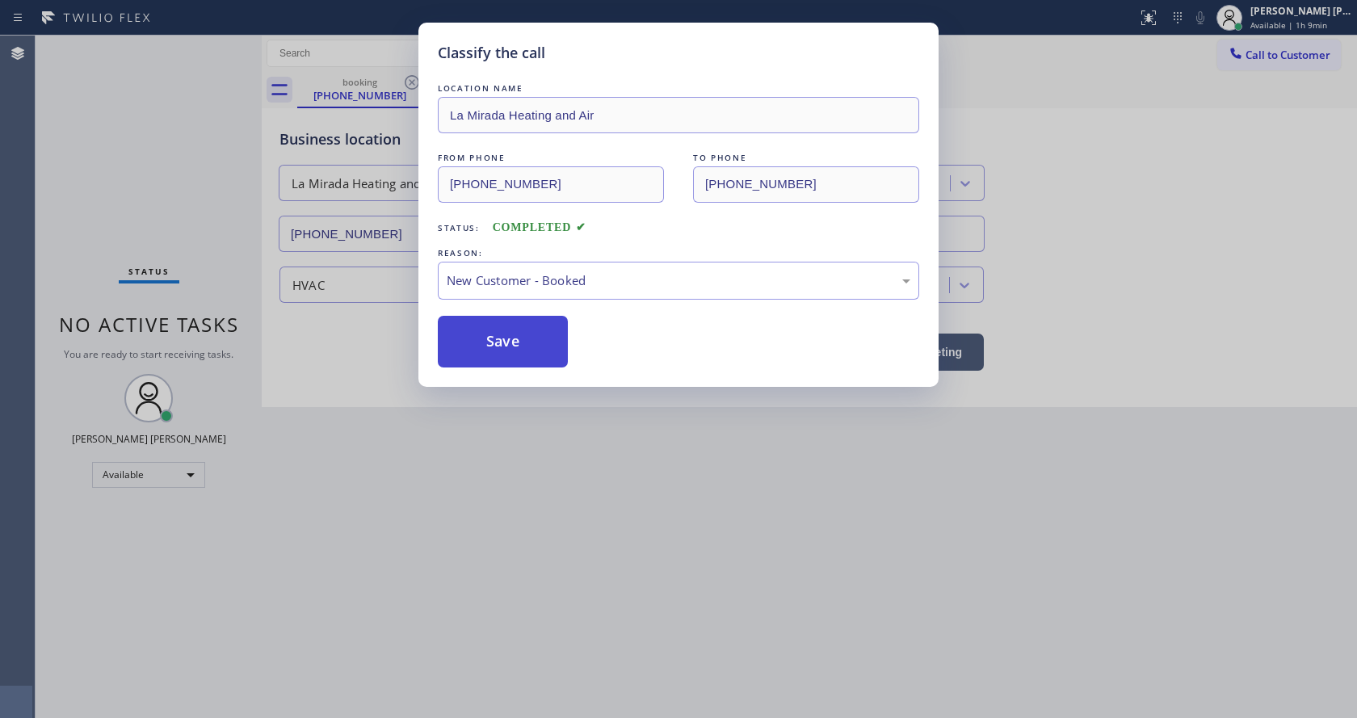
click at [486, 358] on button "Save" at bounding box center [503, 342] width 130 height 52
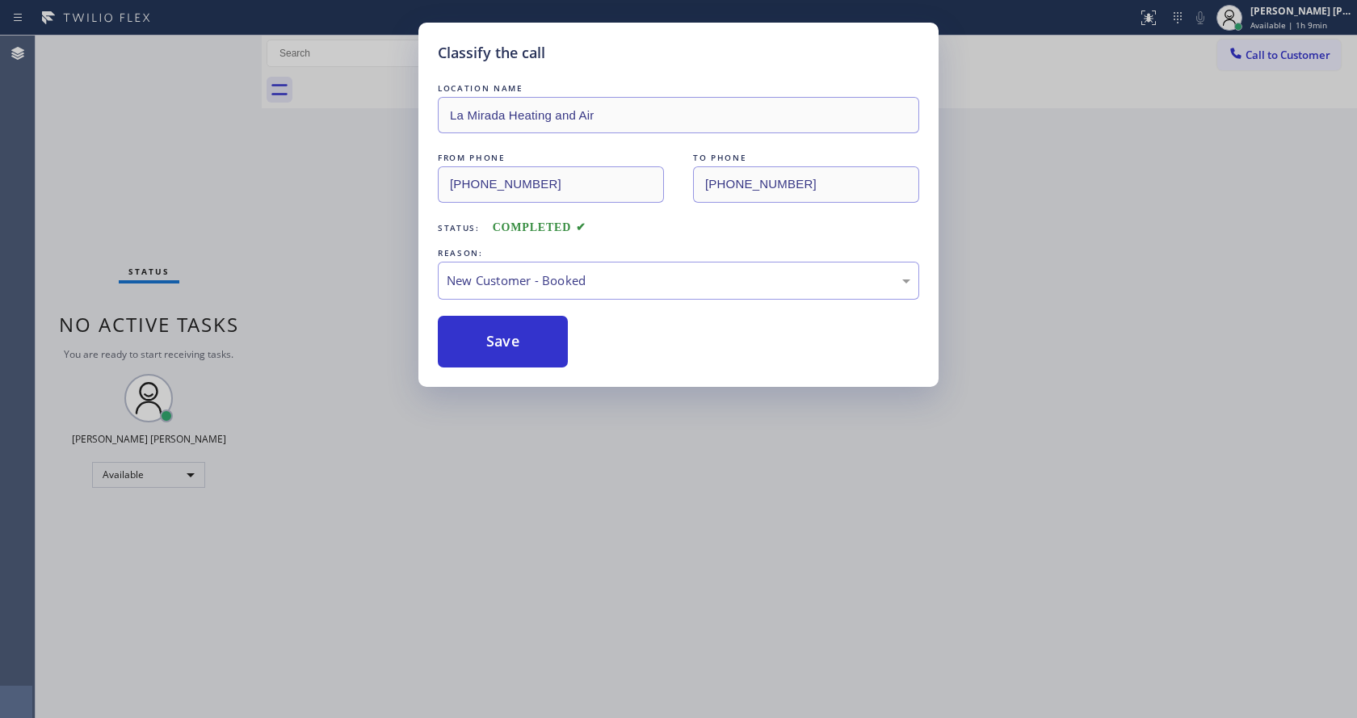
drag, startPoint x: 657, startPoint y: 582, endPoint x: 615, endPoint y: 603, distance: 47.0
click at [653, 591] on div "Classify the call LOCATION NAME [GEOGRAPHIC_DATA] Heating and Air FROM PHONE [P…" at bounding box center [678, 359] width 1357 height 718
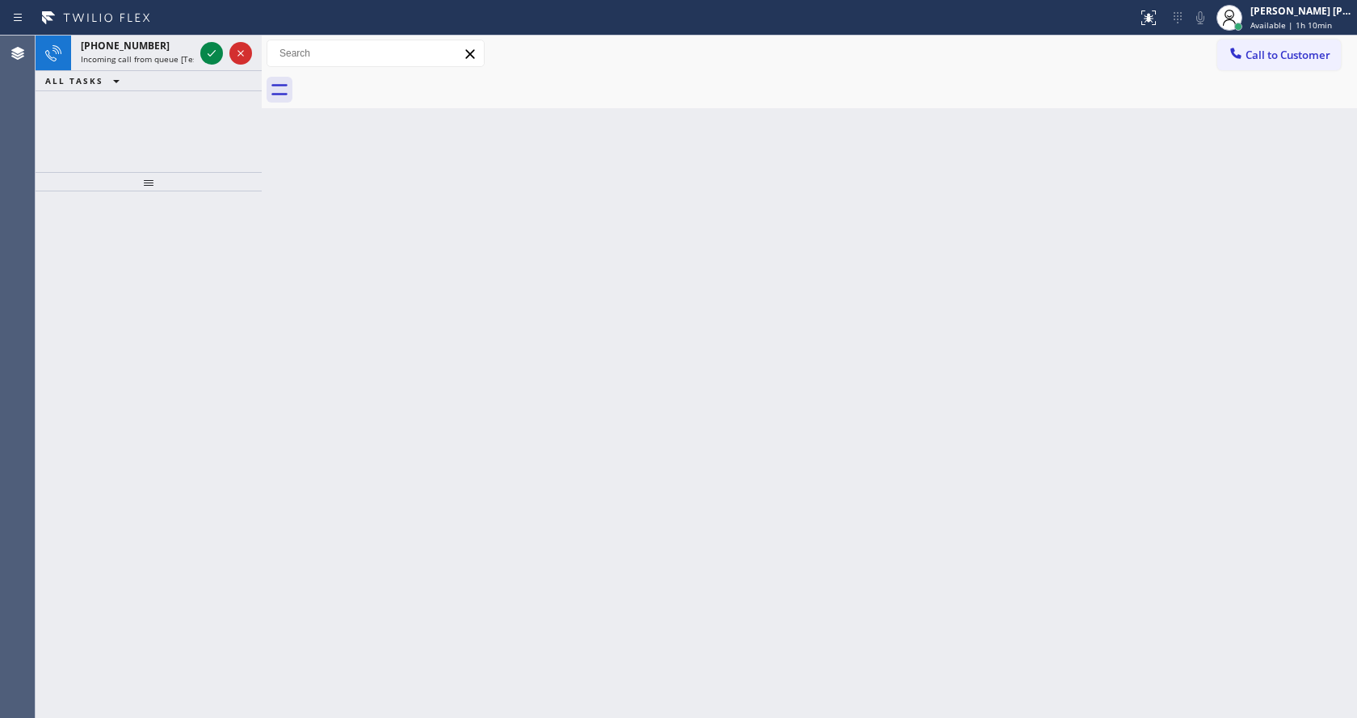
click at [162, 161] on div "[PHONE_NUMBER] Incoming call from queue [Test] All ALL TASKS ALL TASKS ACTIVE T…" at bounding box center [149, 104] width 226 height 137
click at [162, 64] on span "Incoming call from queue [Test] All" at bounding box center [148, 58] width 134 height 11
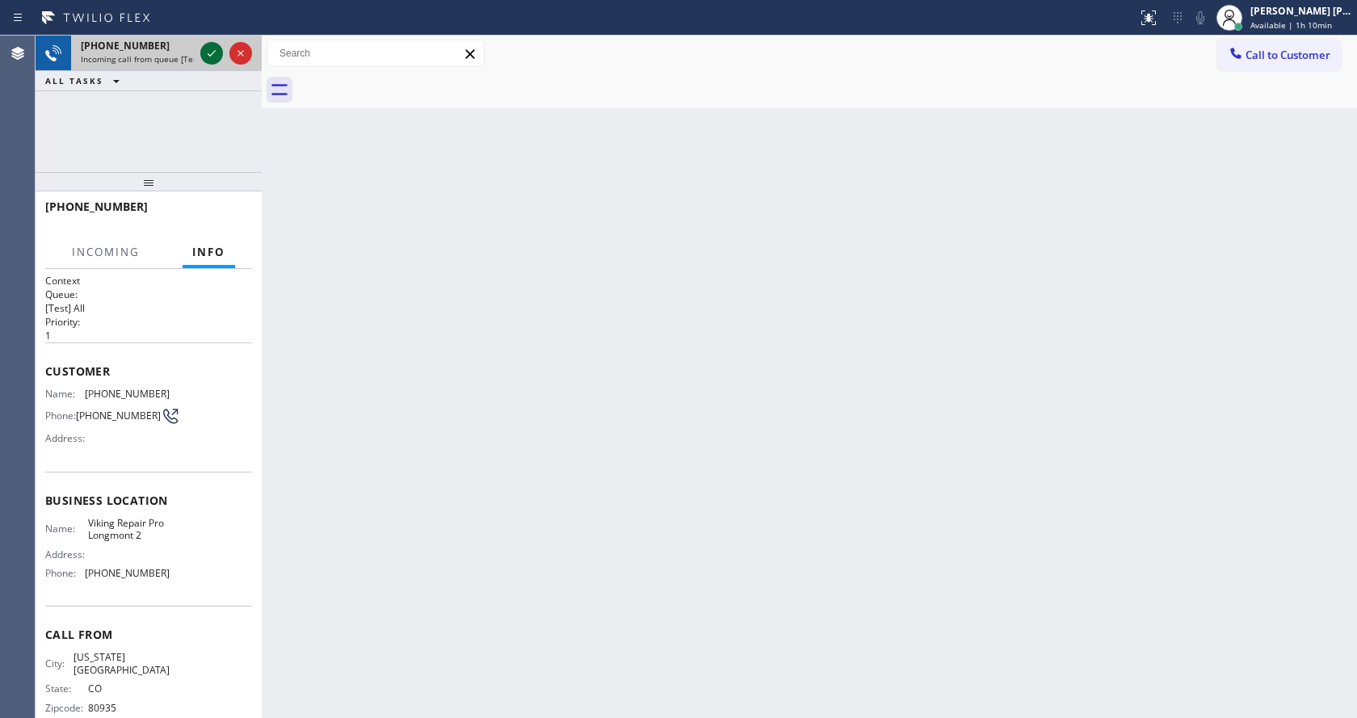
click at [205, 55] on icon at bounding box center [211, 53] width 19 height 19
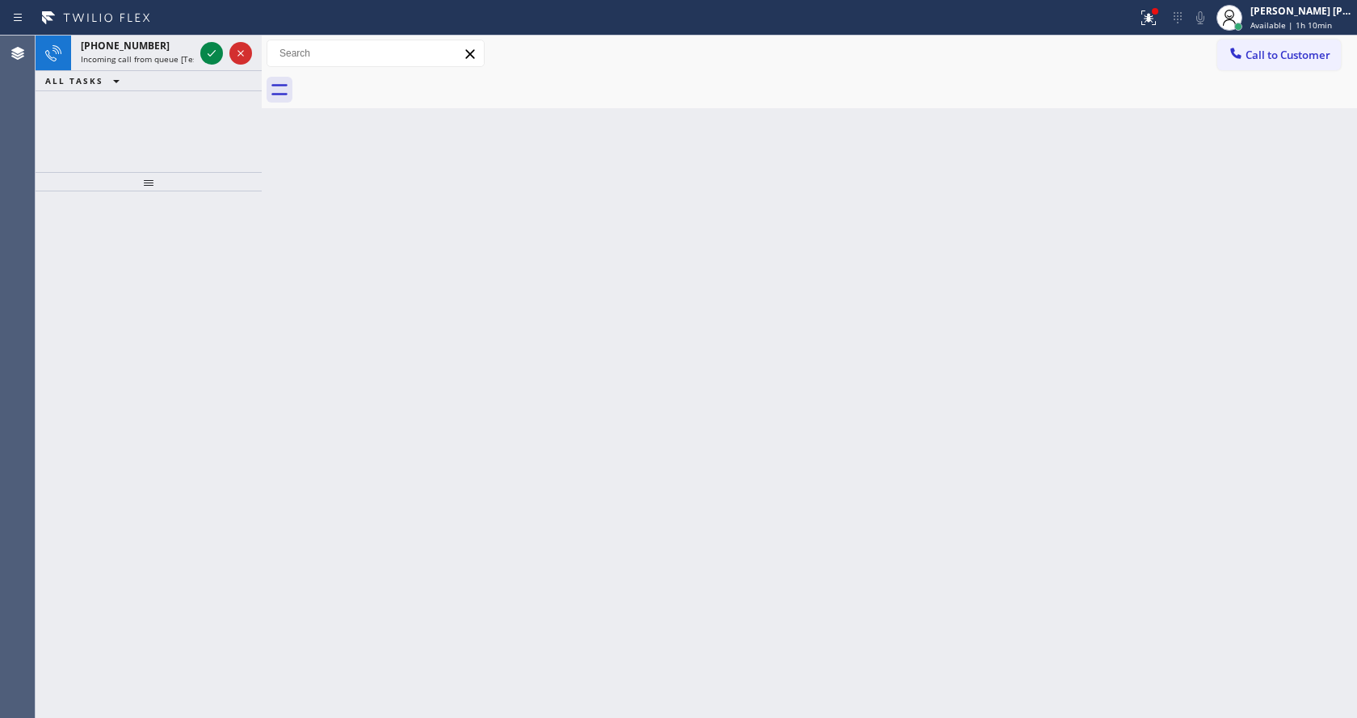
click at [581, 545] on div "Back to Dashboard Change Sender ID Customers Technicians Select a contact Outbo…" at bounding box center [810, 377] width 1096 height 683
click at [212, 44] on icon at bounding box center [211, 53] width 19 height 19
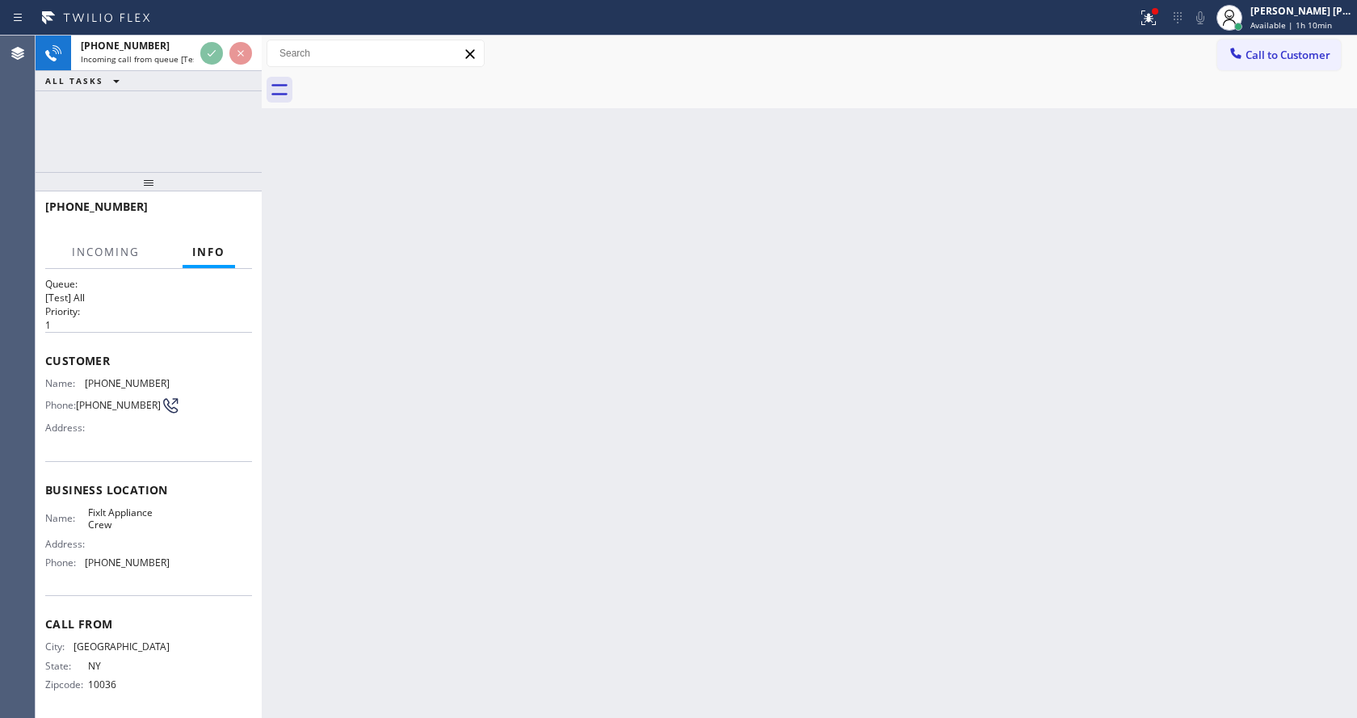
scroll to position [21, 0]
click at [552, 531] on div "Back to Dashboard Change Sender ID Customers Technicians Select a contact Outbo…" at bounding box center [810, 377] width 1096 height 683
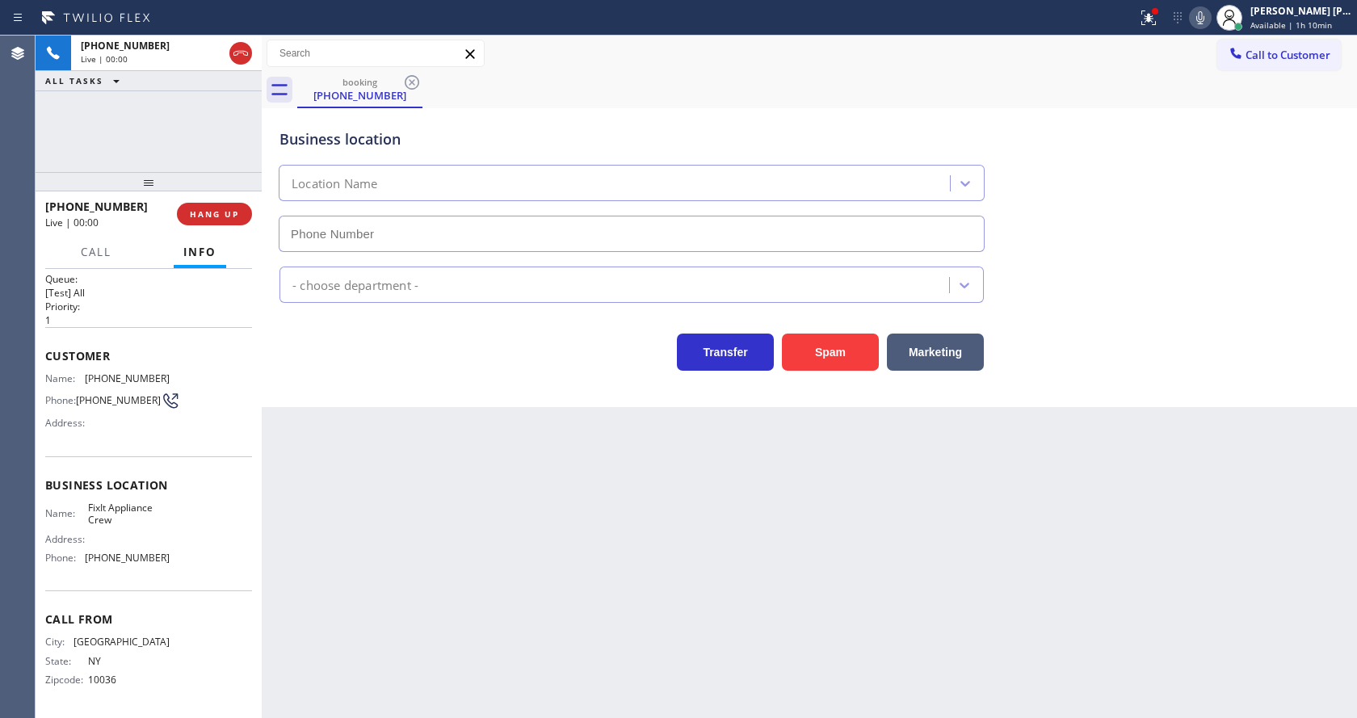
type input "[PHONE_NUMBER]"
click at [552, 531] on div "Back to Dashboard Change Sender ID Customers Technicians Select a contact Outbo…" at bounding box center [810, 377] width 1096 height 683
click at [402, 469] on div "Back to Dashboard Change Sender ID Customers Technicians Select a contact Outbo…" at bounding box center [810, 377] width 1096 height 683
drag, startPoint x: 734, startPoint y: 610, endPoint x: 813, endPoint y: 630, distance: 80.9
click at [735, 610] on div "Back to Dashboard Change Sender ID Customers Technicians Select a contact Outbo…" at bounding box center [810, 377] width 1096 height 683
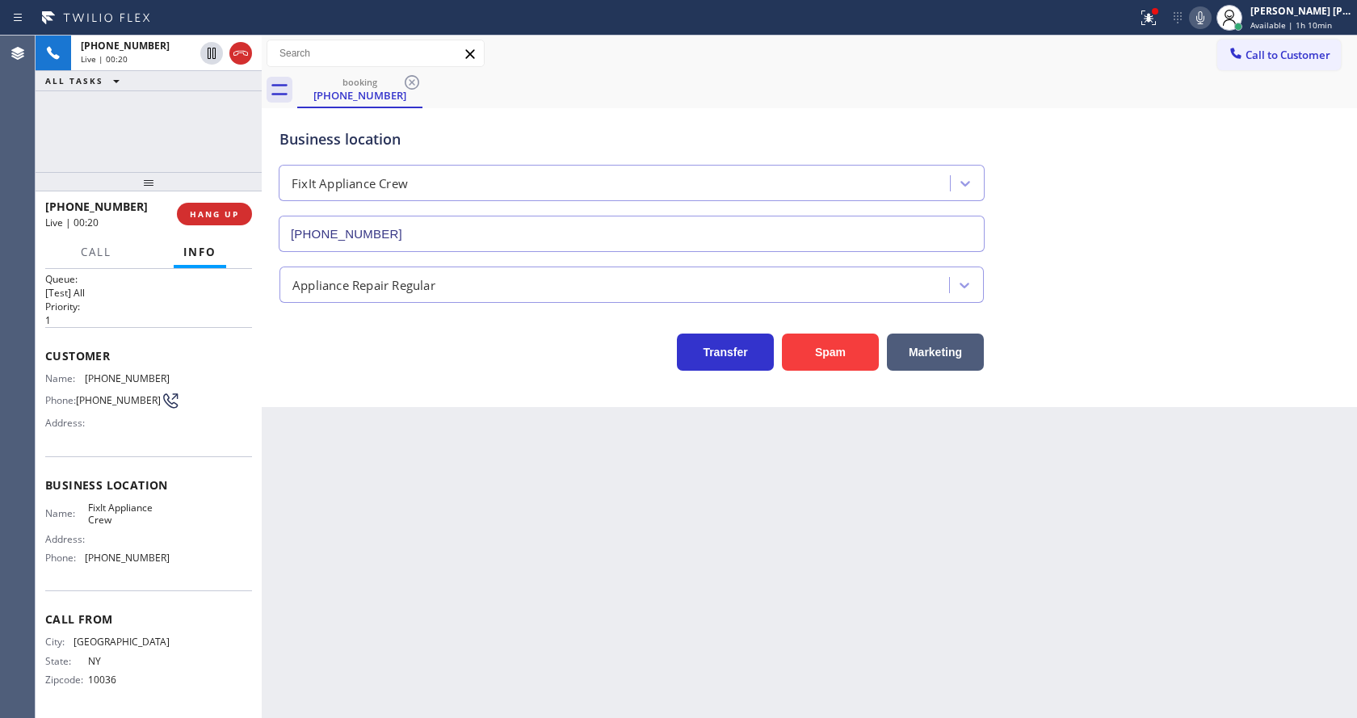
click at [595, 648] on div "Back to Dashboard Change Sender ID Customers Technicians Select a contact Outbo…" at bounding box center [810, 377] width 1096 height 683
click at [116, 422] on div "Address:" at bounding box center [107, 423] width 124 height 12
drag, startPoint x: 81, startPoint y: 373, endPoint x: 184, endPoint y: 373, distance: 103.4
click at [184, 373] on div "Name: [PHONE_NUMBER] Phone: [PHONE_NUMBER] Address:" at bounding box center [148, 404] width 207 height 64
drag, startPoint x: 412, startPoint y: 515, endPoint x: 383, endPoint y: 712, distance: 198.5
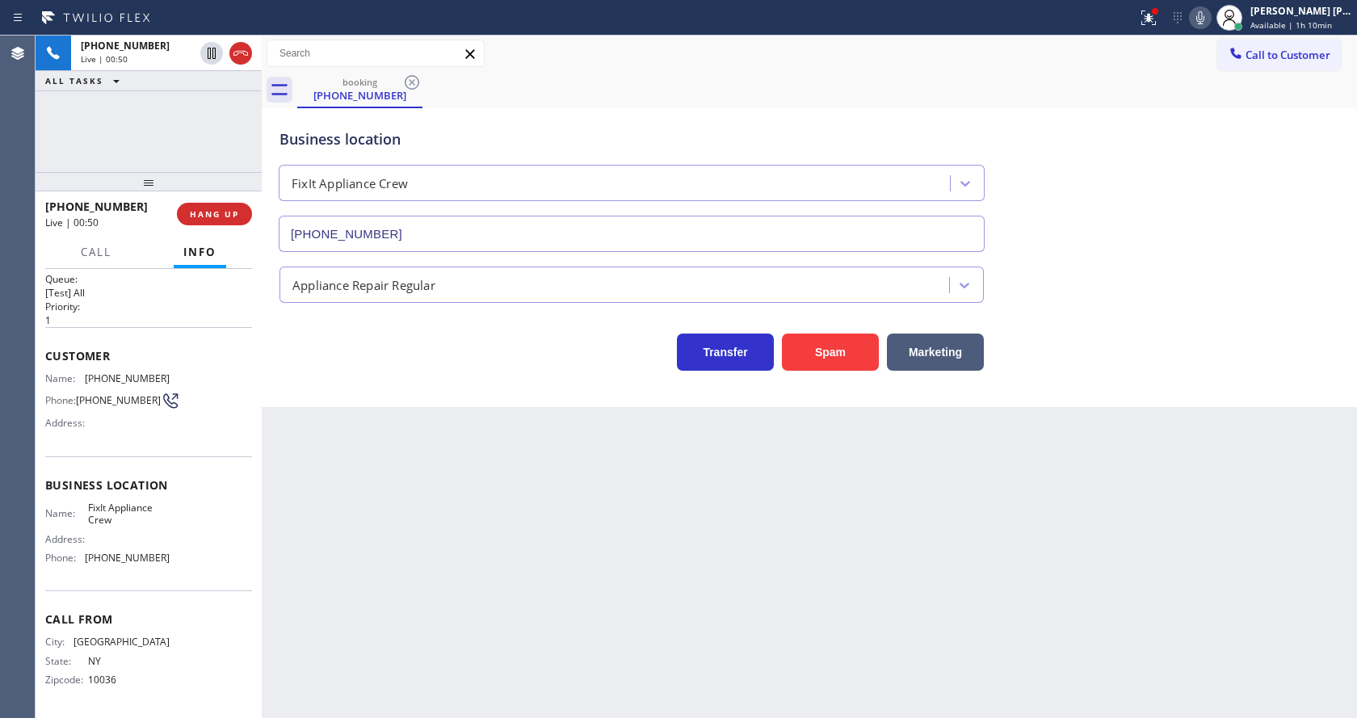
click at [409, 517] on div "Back to Dashboard Change Sender ID Customers Technicians Select a contact Outbo…" at bounding box center [810, 377] width 1096 height 683
click at [69, 506] on div "Name: FixIt Appliance Crew" at bounding box center [107, 514] width 124 height 25
drag, startPoint x: 79, startPoint y: 503, endPoint x: 120, endPoint y: 520, distance: 44.6
click at [120, 520] on div "Name: FixIt Appliance Crew" at bounding box center [107, 514] width 124 height 25
click at [412, 530] on div "Back to Dashboard Change Sender ID Customers Technicians Select a contact Outbo…" at bounding box center [810, 377] width 1096 height 683
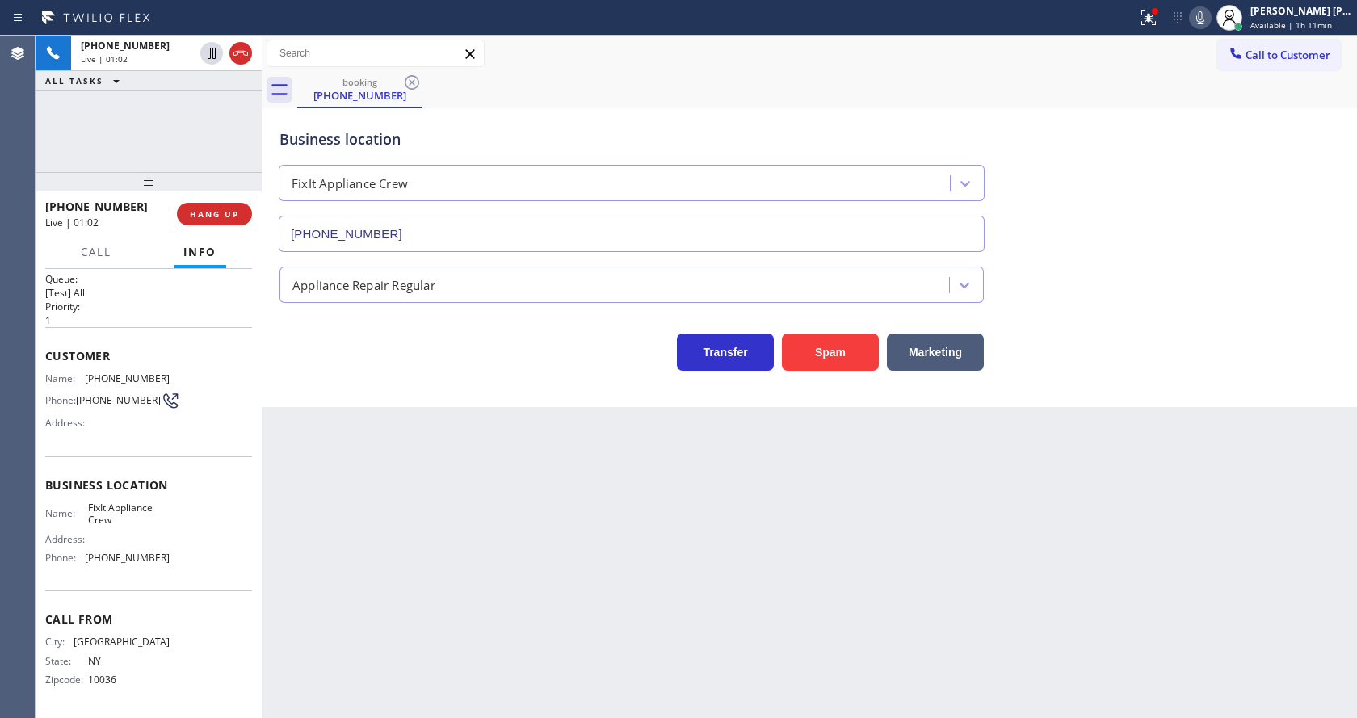
drag, startPoint x: 541, startPoint y: 469, endPoint x: 527, endPoint y: 472, distance: 14.7
click at [541, 469] on div "Back to Dashboard Change Sender ID Customers Technicians Select a contact Outbo…" at bounding box center [810, 377] width 1096 height 683
click at [226, 528] on div "Name: FixIt Appliance Crew Address: Phone: [PHONE_NUMBER]" at bounding box center [148, 536] width 207 height 69
drag, startPoint x: 82, startPoint y: 556, endPoint x: 170, endPoint y: 562, distance: 89.1
click at [170, 562] on div "Name: FixIt Appliance Crew Address: Phone: [PHONE_NUMBER]" at bounding box center [148, 536] width 207 height 69
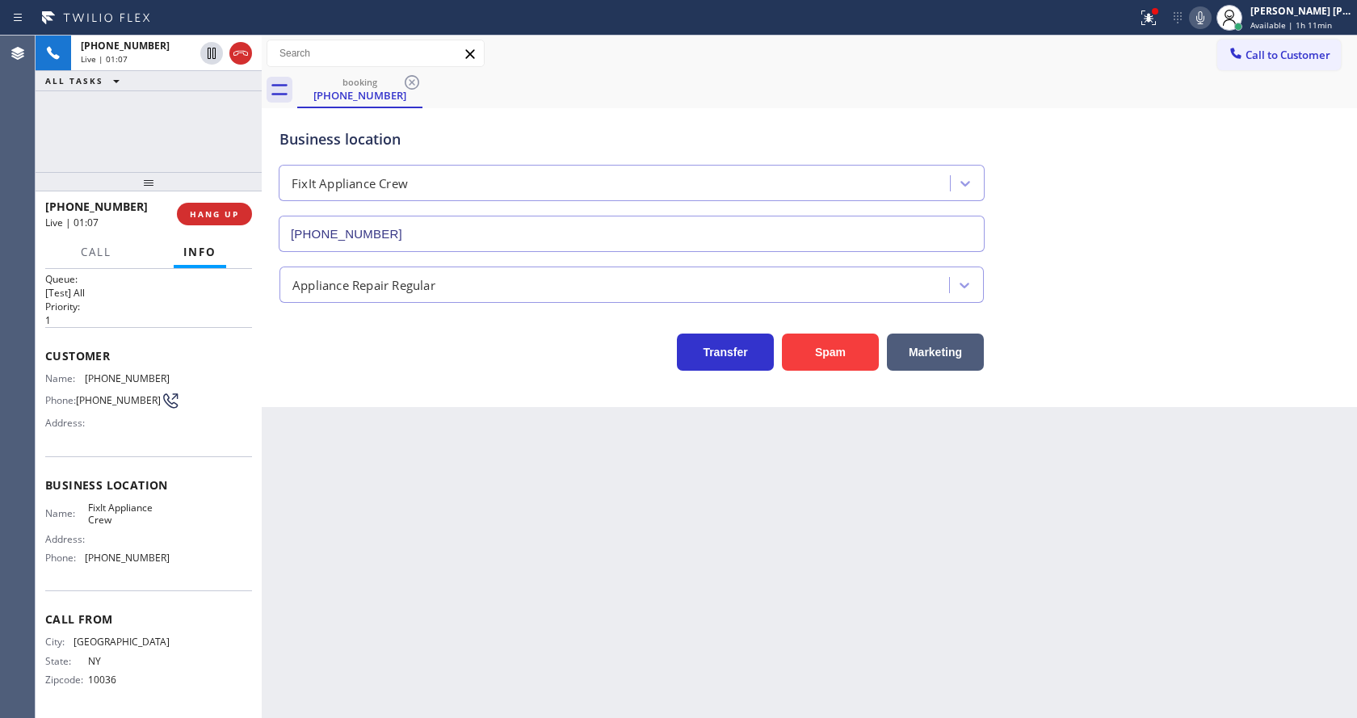
click at [383, 539] on div "Back to Dashboard Change Sender ID Customers Technicians Select a contact Outbo…" at bounding box center [810, 377] width 1096 height 683
click at [587, 604] on div "Back to Dashboard Change Sender ID Customers Technicians Select a contact Outbo…" at bounding box center [810, 377] width 1096 height 683
drag, startPoint x: 362, startPoint y: 615, endPoint x: 349, endPoint y: 647, distance: 34.8
click at [361, 615] on div "Back to Dashboard Change Sender ID Customers Technicians Select a contact Outbo…" at bounding box center [810, 377] width 1096 height 683
click at [742, 652] on div "Back to Dashboard Change Sender ID Customers Technicians Select a contact Outbo…" at bounding box center [810, 377] width 1096 height 683
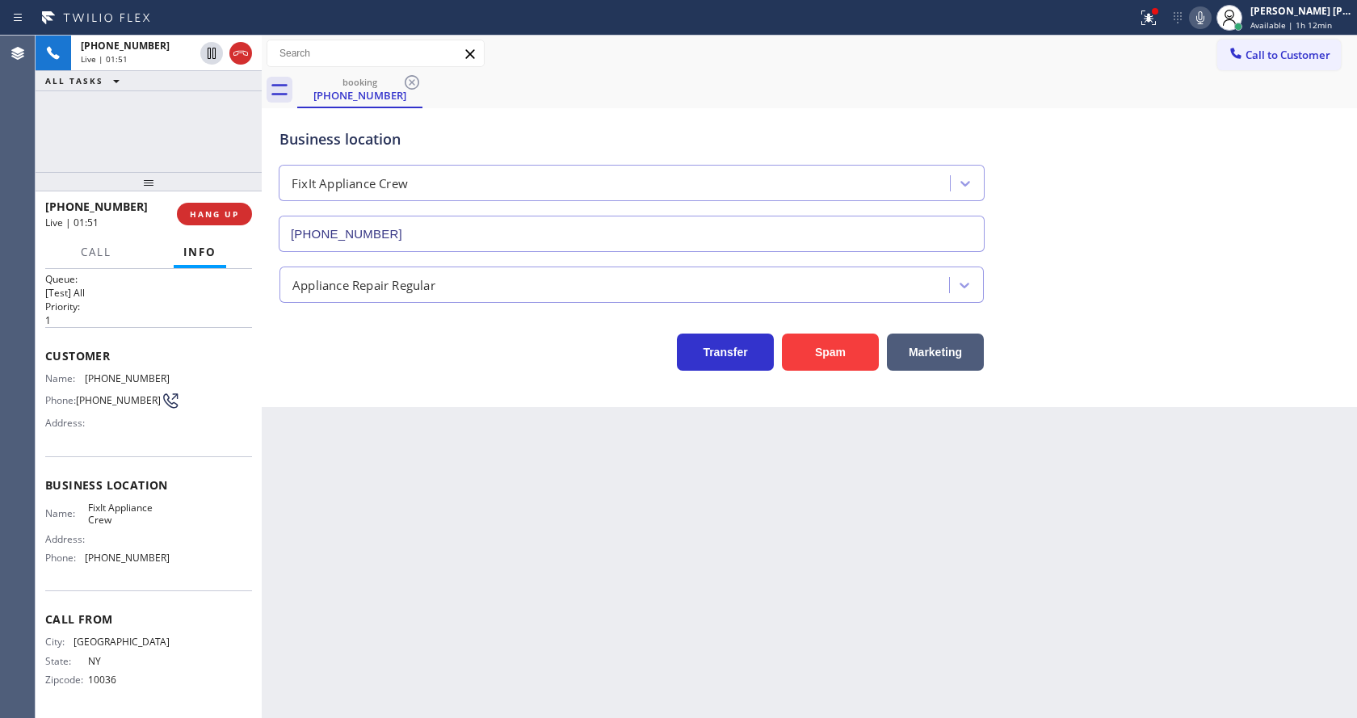
click at [407, 549] on div "Back to Dashboard Change Sender ID Customers Technicians Select a contact Outbo…" at bounding box center [810, 377] width 1096 height 683
click at [646, 519] on div "Back to Dashboard Change Sender ID Customers Technicians Select a contact Outbo…" at bounding box center [810, 377] width 1096 height 683
click at [1152, 8] on icon at bounding box center [1148, 17] width 19 height 19
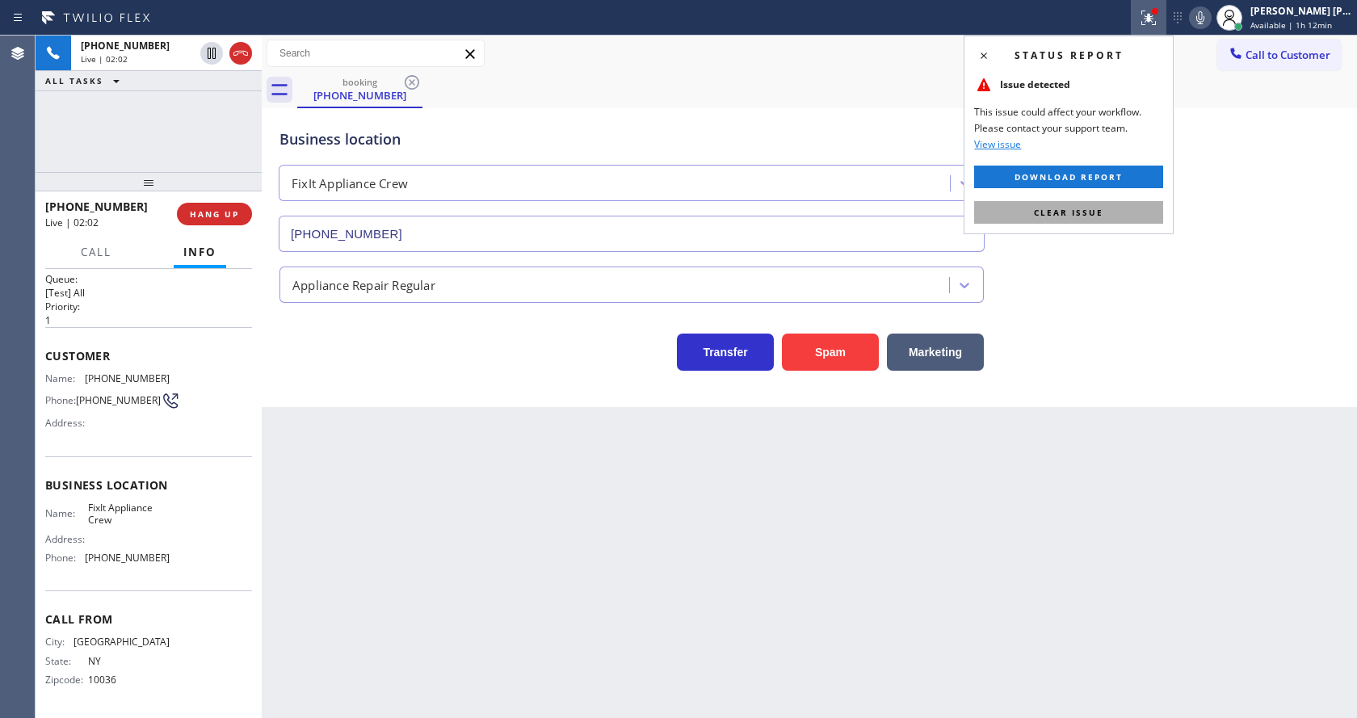
click at [1113, 222] on button "Clear issue" at bounding box center [1068, 212] width 189 height 23
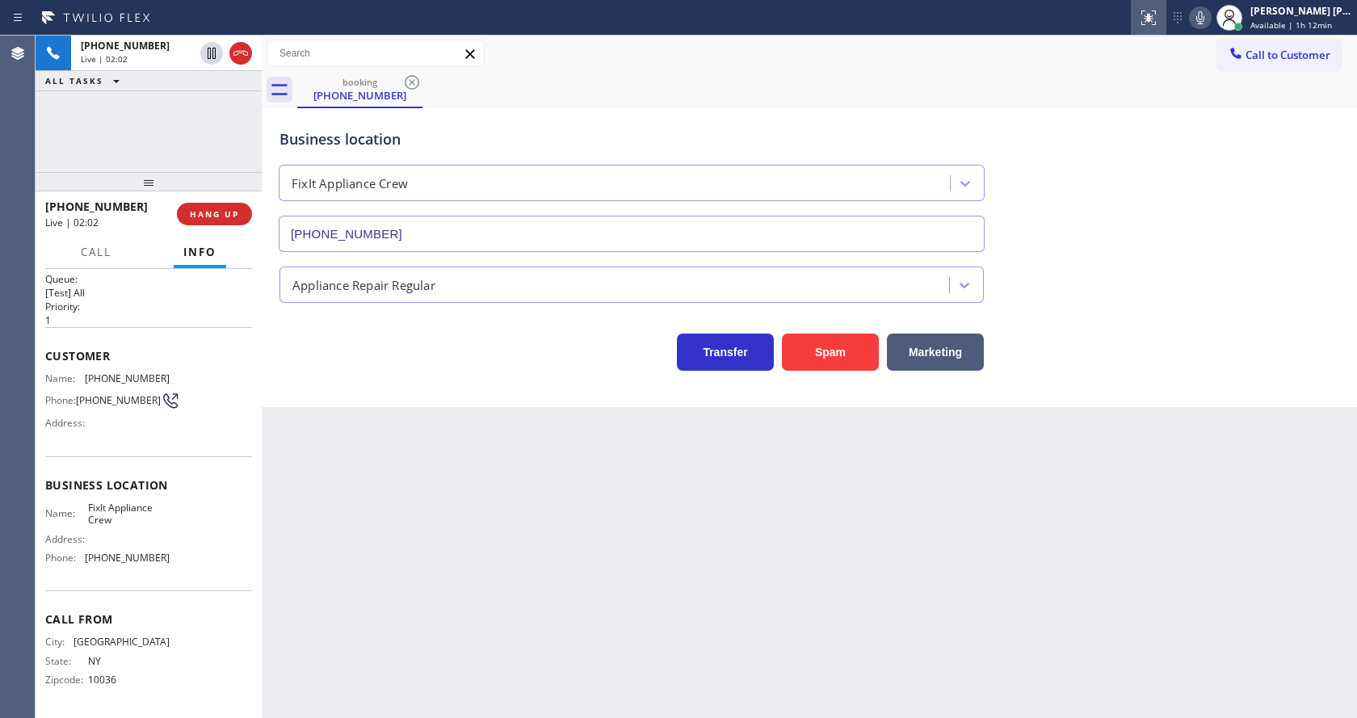
drag, startPoint x: 1152, startPoint y: 209, endPoint x: 1147, endPoint y: 10, distance: 199.6
click at [1159, 203] on div "Business location FixIt Appliance Crew [PHONE_NUMBER]" at bounding box center [809, 179] width 1066 height 146
click at [562, 465] on div "Back to Dashboard Change Sender ID Customers Technicians Select a contact Outbo…" at bounding box center [810, 377] width 1096 height 683
click at [747, 555] on div "Back to Dashboard Change Sender ID Customers Technicians Select a contact Outbo…" at bounding box center [810, 377] width 1096 height 683
click at [1205, 20] on icon at bounding box center [1200, 17] width 19 height 19
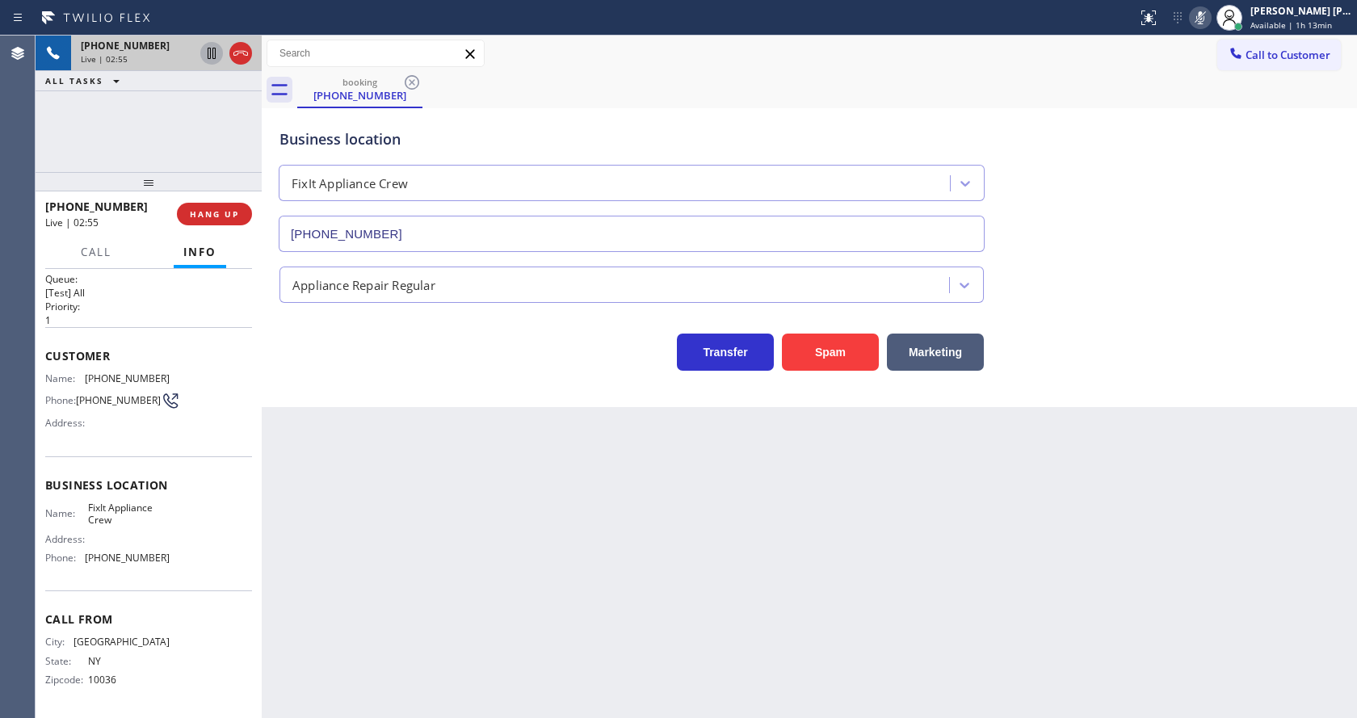
click at [208, 47] on icon at bounding box center [211, 53] width 19 height 19
click at [393, 631] on div "Back to Dashboard Change Sender ID Customers Technicians Select a contact Outbo…" at bounding box center [810, 377] width 1096 height 683
click at [741, 532] on div "Back to Dashboard Change Sender ID Customers Technicians Select a contact Outbo…" at bounding box center [810, 377] width 1096 height 683
click at [210, 50] on icon at bounding box center [211, 53] width 11 height 11
click at [1210, 15] on icon at bounding box center [1200, 17] width 19 height 19
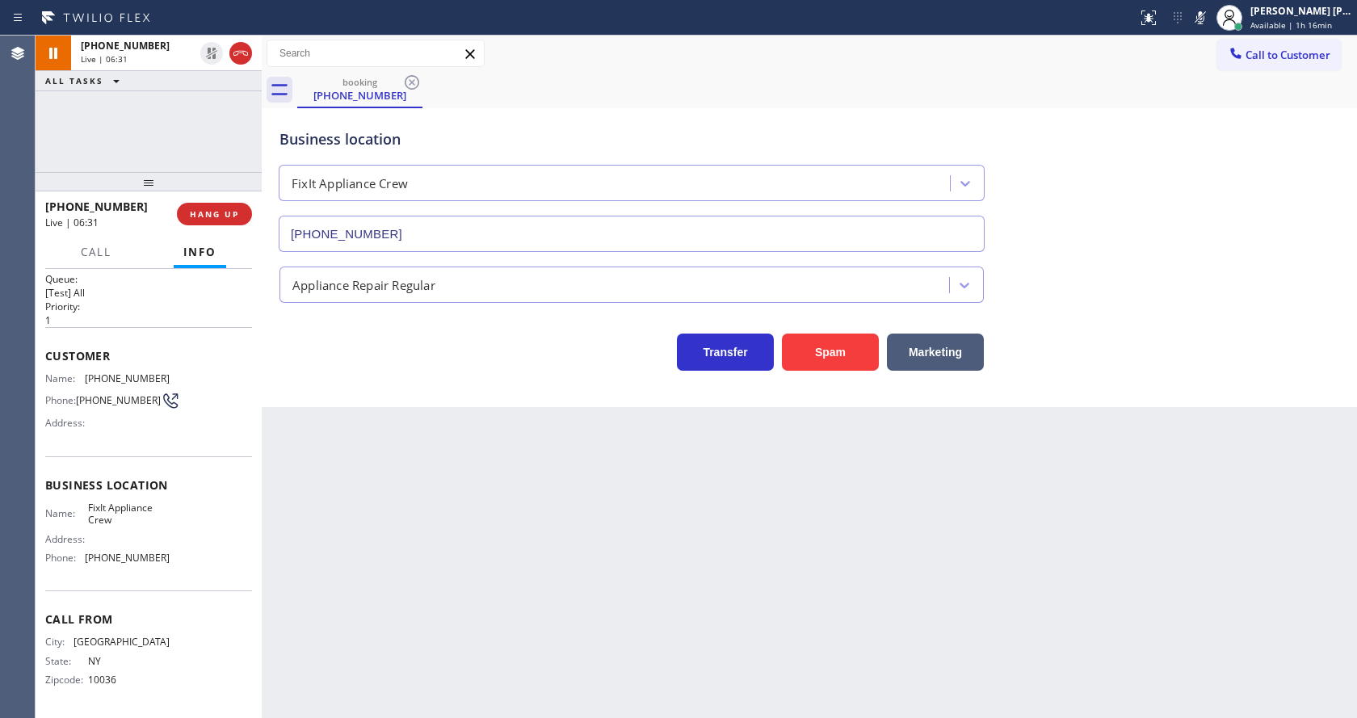
click at [1222, 107] on div "Business location FixIt Appliance Crew [PHONE_NUMBER]" at bounding box center [809, 179] width 1066 height 146
click at [518, 608] on div "Back to Dashboard Change Sender ID Customers Technicians Select a contact Outbo…" at bounding box center [810, 377] width 1096 height 683
click at [634, 501] on div "Back to Dashboard Change Sender ID Customers Technicians Select a contact Outbo…" at bounding box center [810, 377] width 1096 height 683
click at [340, 688] on div "Back to Dashboard Change Sender ID Customers Technicians Select a contact Outbo…" at bounding box center [810, 377] width 1096 height 683
drag, startPoint x: 612, startPoint y: 536, endPoint x: 274, endPoint y: 49, distance: 592.8
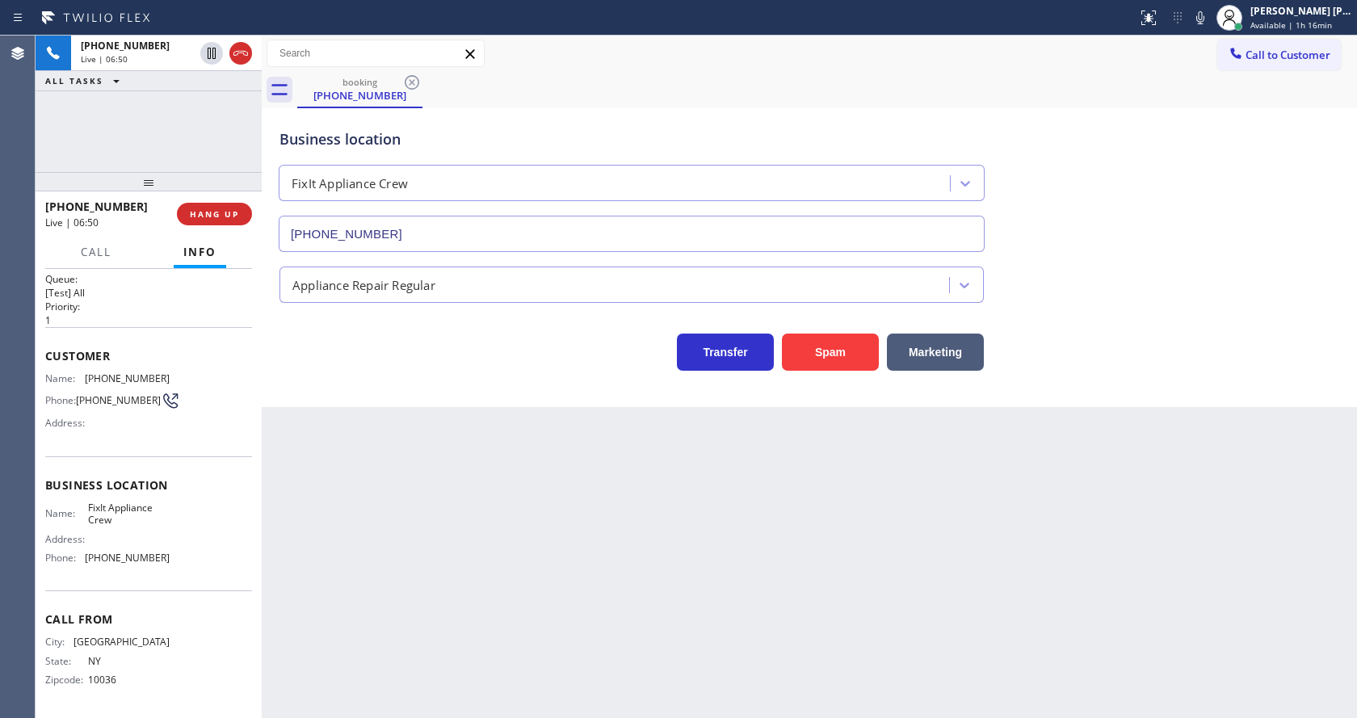
click at [607, 527] on div "Back to Dashboard Change Sender ID Customers Technicians Select a contact Outbo…" at bounding box center [810, 377] width 1096 height 683
click at [512, 566] on div "Back to Dashboard Change Sender ID Customers Technicians Select a contact Outbo…" at bounding box center [810, 377] width 1096 height 683
click at [1250, 322] on div "Transfer Spam Marketing" at bounding box center [809, 345] width 1066 height 52
click at [1210, 20] on icon at bounding box center [1200, 17] width 19 height 19
click at [1157, 275] on div "Appliance Repair Regular" at bounding box center [809, 281] width 1066 height 43
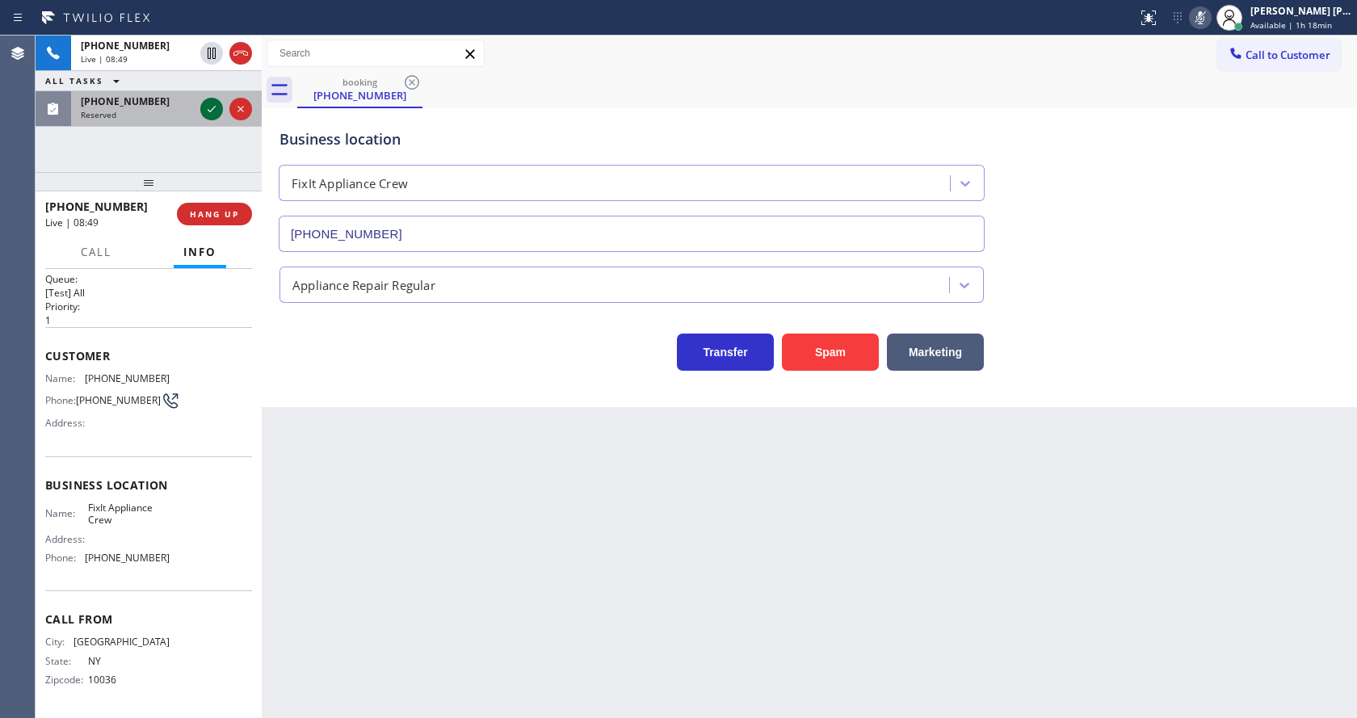
click at [210, 107] on icon at bounding box center [211, 108] width 19 height 19
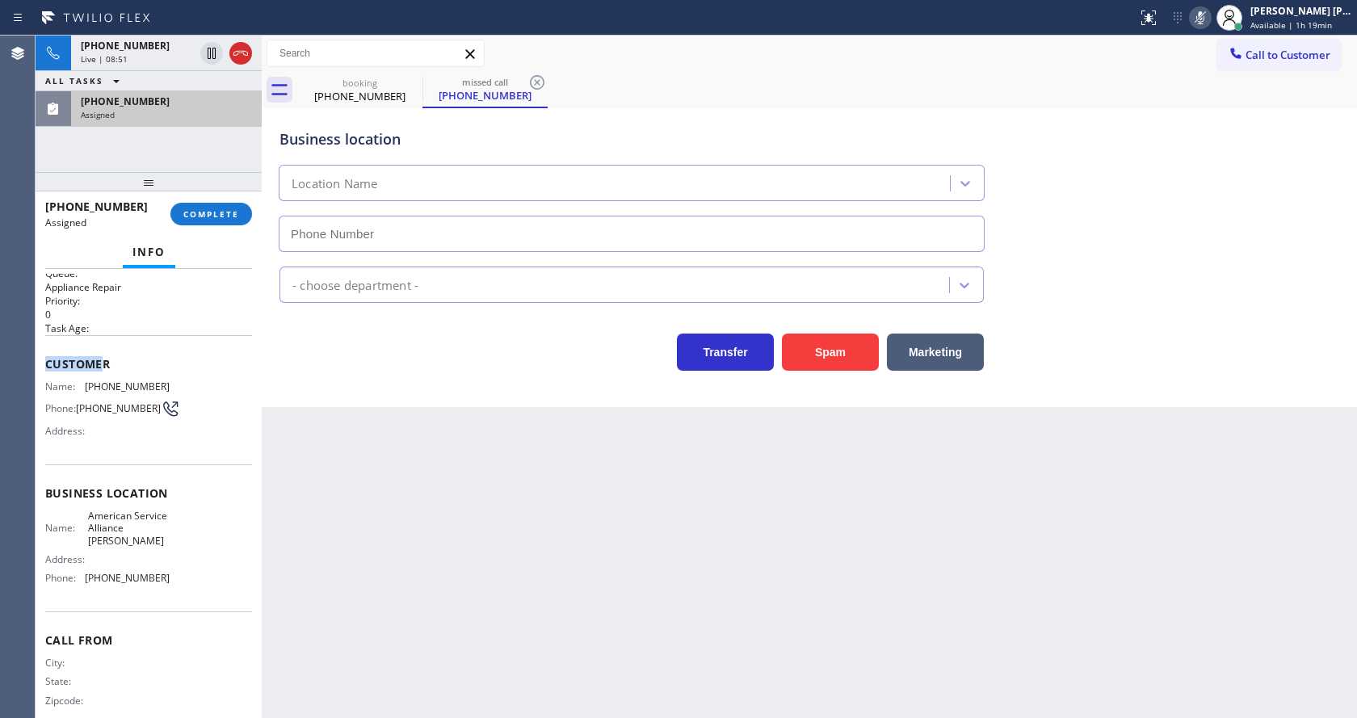
type input "[PHONE_NUMBER]"
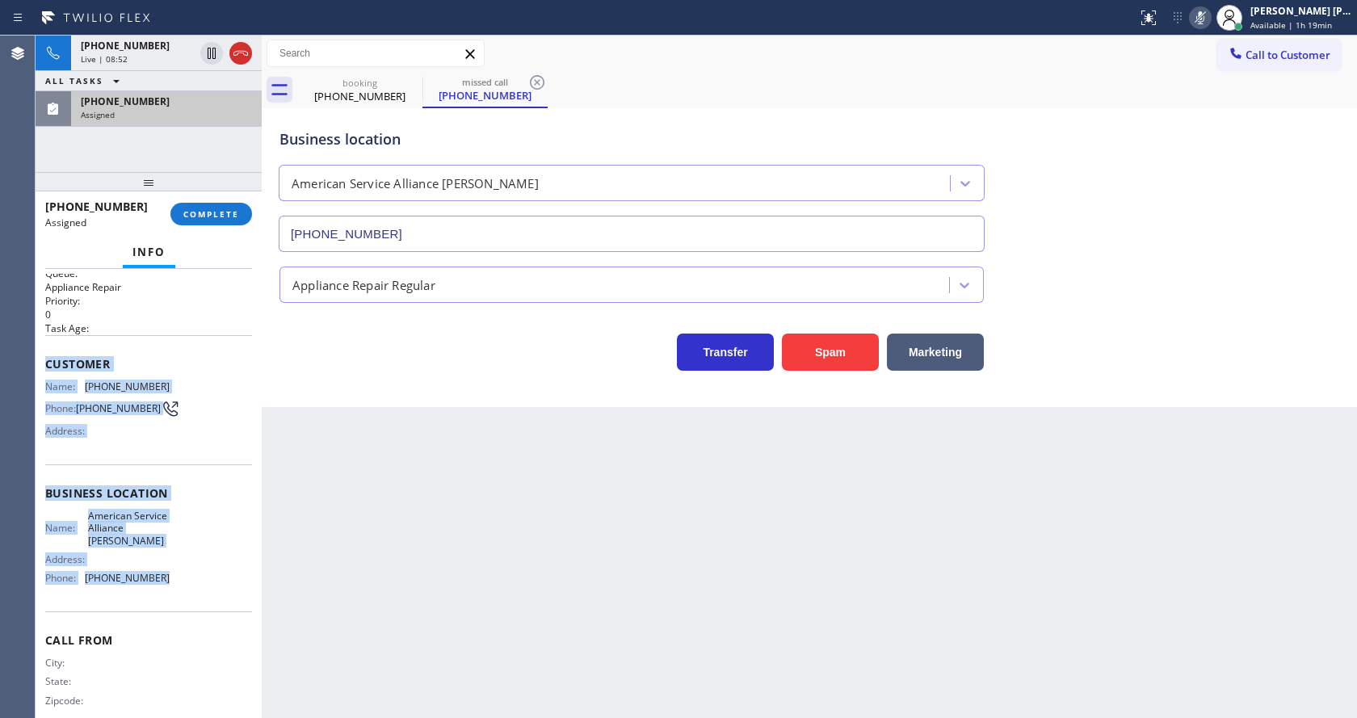
drag, startPoint x: 42, startPoint y: 361, endPoint x: 154, endPoint y: 586, distance: 250.8
click at [154, 586] on div "Context Queue: Appliance Repair Priority: 0 Task Age: Customer Name: [PHONE_NUM…" at bounding box center [149, 493] width 226 height 449
click at [208, 210] on span "COMPLETE" at bounding box center [211, 213] width 56 height 11
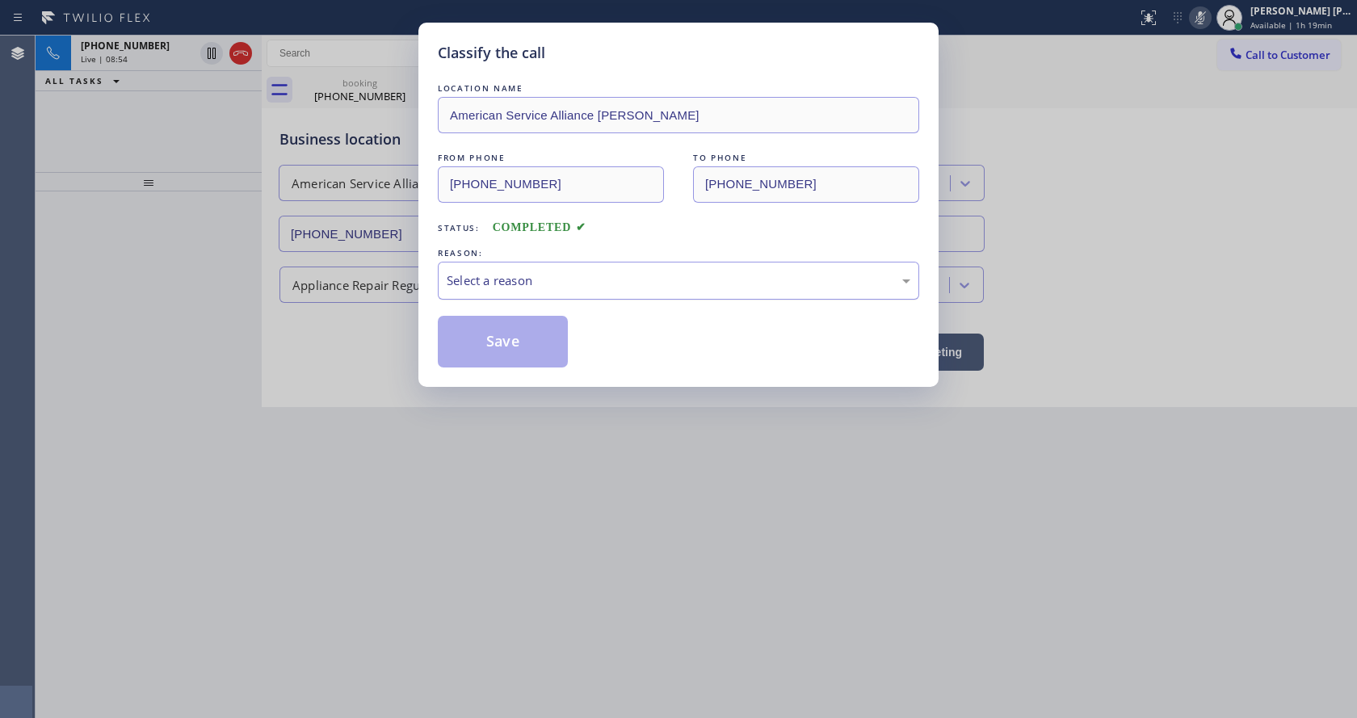
click at [491, 280] on div "Select a reason" at bounding box center [679, 280] width 464 height 19
click at [485, 336] on button "Save" at bounding box center [503, 342] width 130 height 52
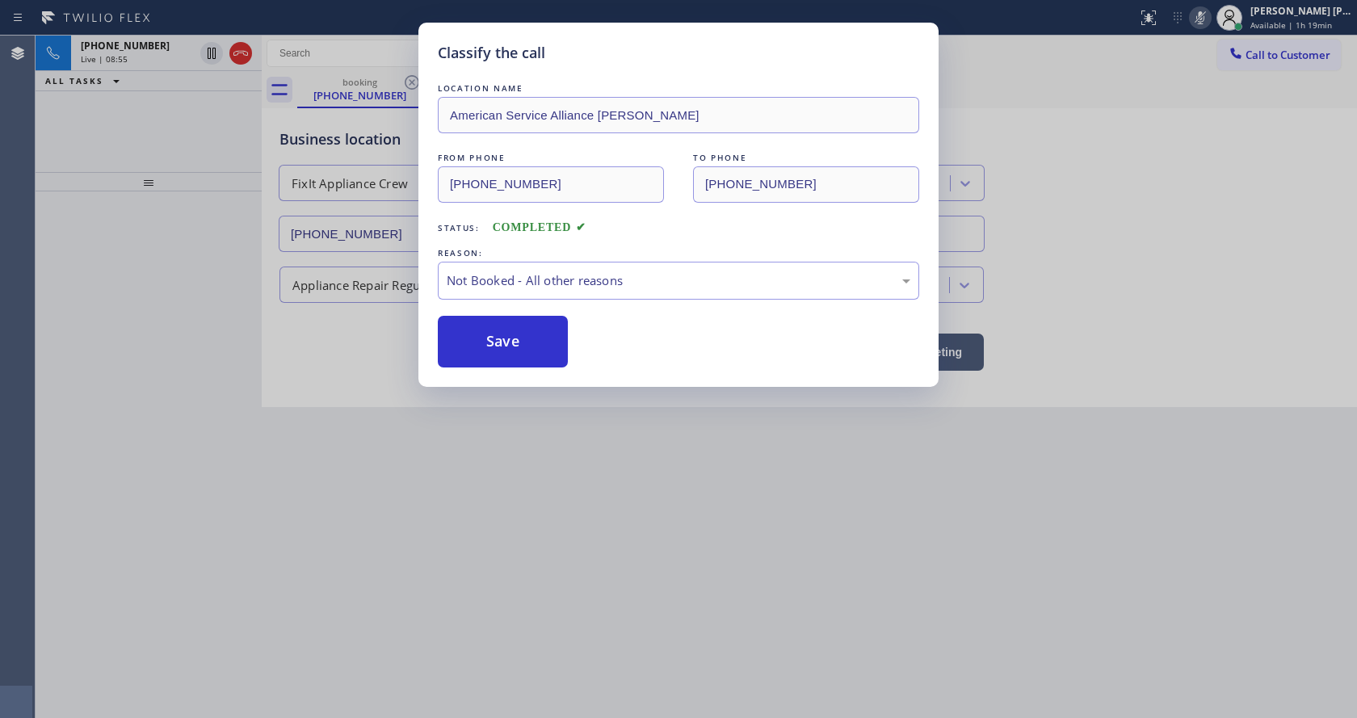
drag, startPoint x: 613, startPoint y: 536, endPoint x: 569, endPoint y: 705, distance: 175.4
click at [604, 559] on div "Classify the call LOCATION NAME American Service Alliance [PERSON_NAME] FROM PH…" at bounding box center [678, 359] width 1357 height 718
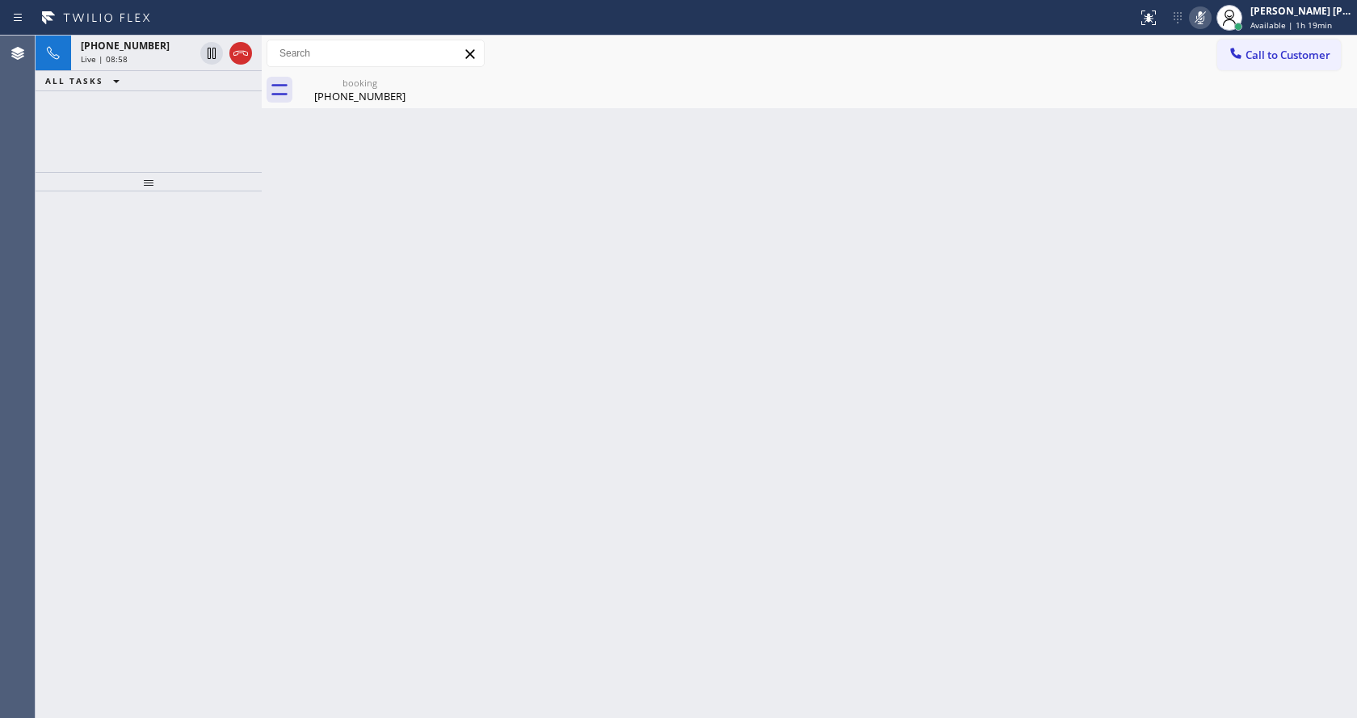
click at [354, 376] on div "Back to Dashboard Change Sender ID Customers Technicians Select a contact Outbo…" at bounding box center [810, 377] width 1096 height 683
click at [344, 86] on div "booking" at bounding box center [360, 83] width 122 height 12
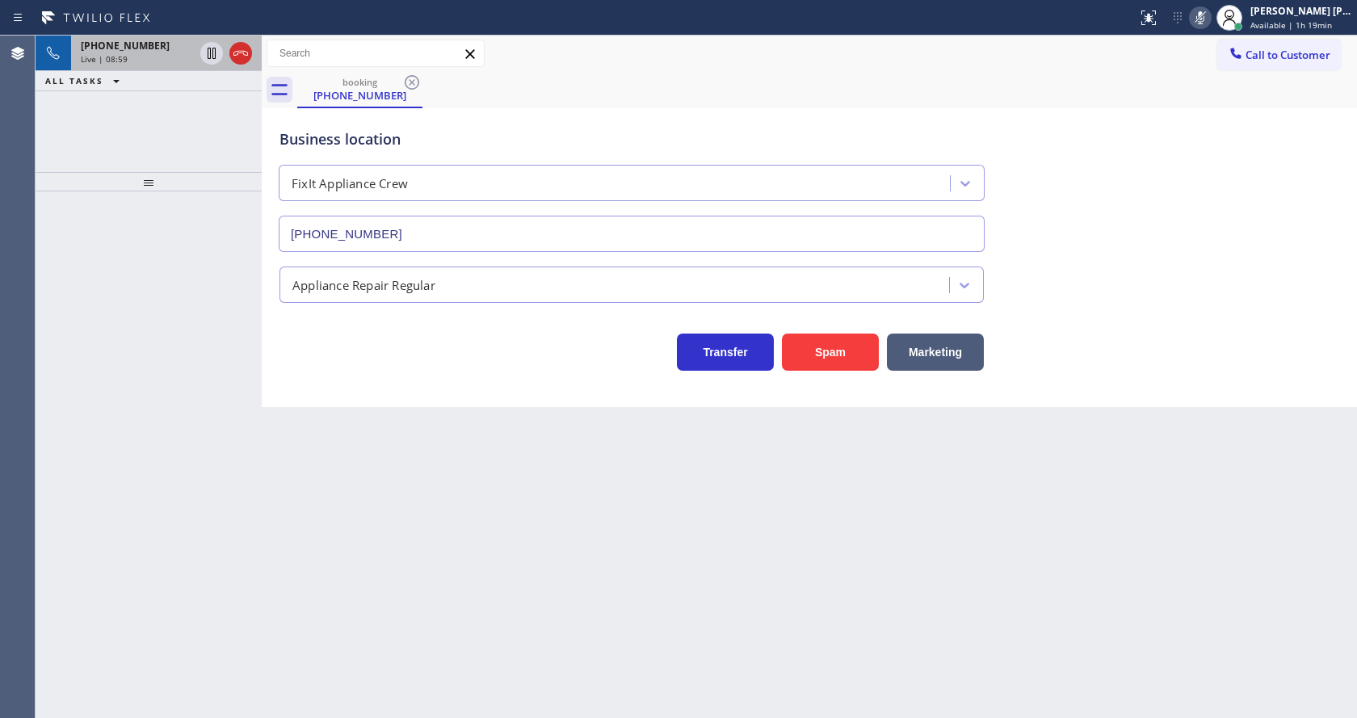
click at [168, 65] on div "[PHONE_NUMBER] Live | 08:59" at bounding box center [134, 54] width 126 height 36
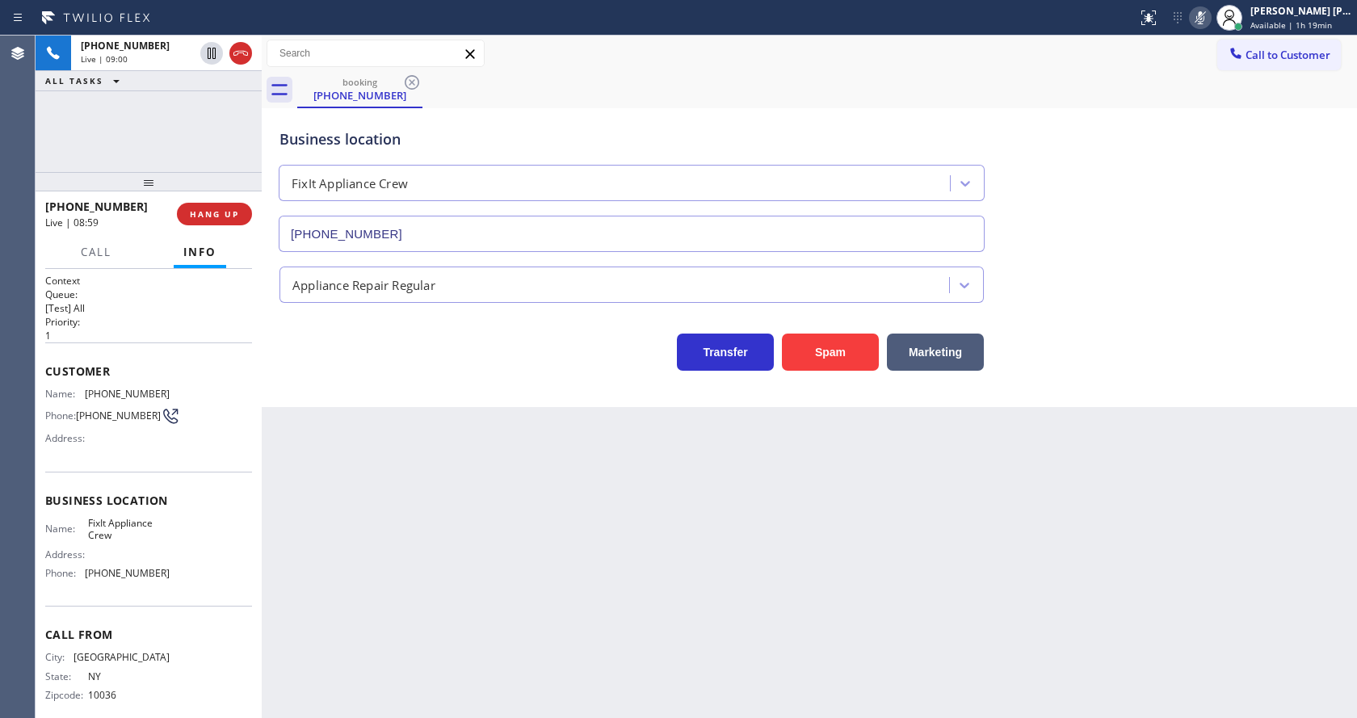
click at [1203, 17] on icon at bounding box center [1200, 17] width 19 height 19
click at [1220, 123] on div "Business location FixIt Appliance Crew [PHONE_NUMBER]" at bounding box center [809, 179] width 1066 height 146
click at [604, 577] on div "Back to Dashboard Change Sender ID Customers Technicians Select a contact Outbo…" at bounding box center [810, 377] width 1096 height 683
click at [414, 566] on div "Back to Dashboard Change Sender ID Customers Technicians Select a contact Outbo…" at bounding box center [810, 377] width 1096 height 683
click at [627, 507] on div "Back to Dashboard Change Sender ID Customers Technicians Select a contact Outbo…" at bounding box center [810, 377] width 1096 height 683
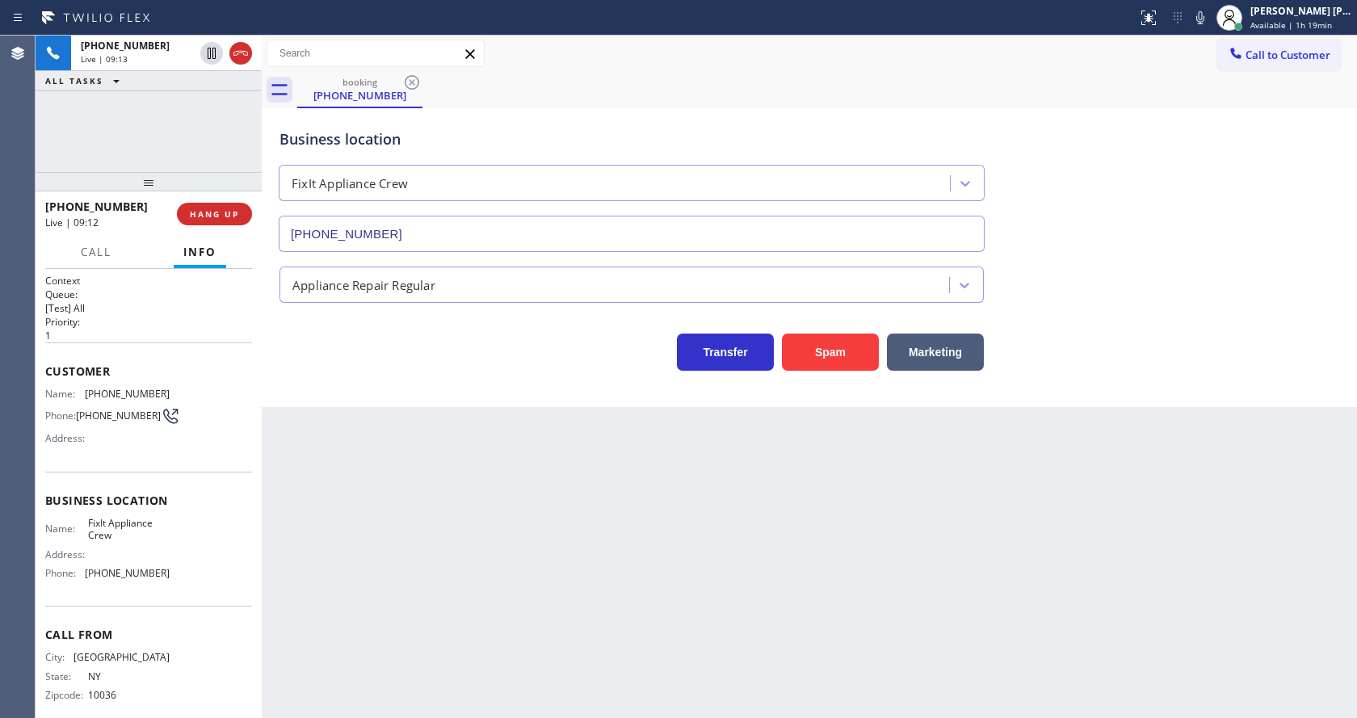
click at [412, 521] on div "Back to Dashboard Change Sender ID Customers Technicians Select a contact Outbo…" at bounding box center [810, 377] width 1096 height 683
click at [714, 553] on div "Back to Dashboard Change Sender ID Customers Technicians Select a contact Outbo…" at bounding box center [810, 377] width 1096 height 683
click at [382, 416] on div "Back to Dashboard Change Sender ID Customers Technicians Select a contact Outbo…" at bounding box center [810, 377] width 1096 height 683
click at [212, 214] on span "COMPLETE" at bounding box center [211, 213] width 56 height 11
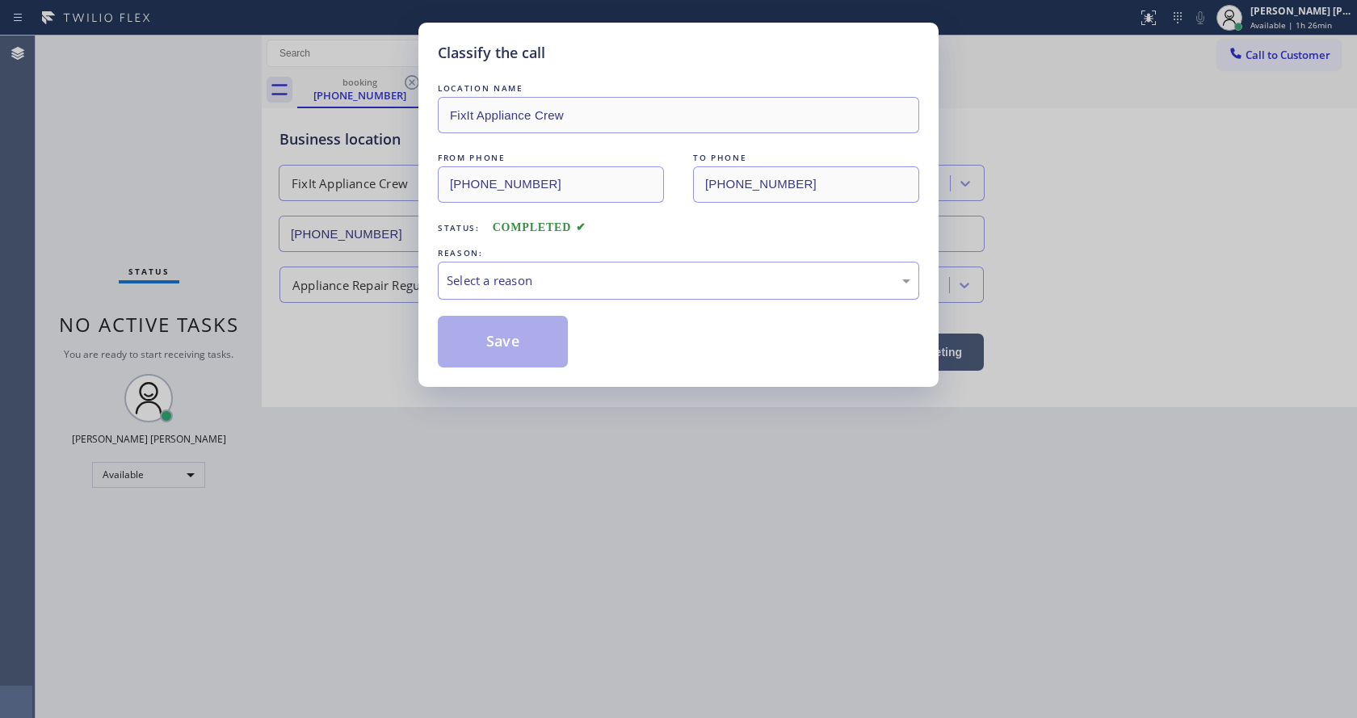
click at [456, 283] on div "Select a reason" at bounding box center [679, 280] width 464 height 19
click at [477, 338] on button "Save" at bounding box center [503, 342] width 130 height 52
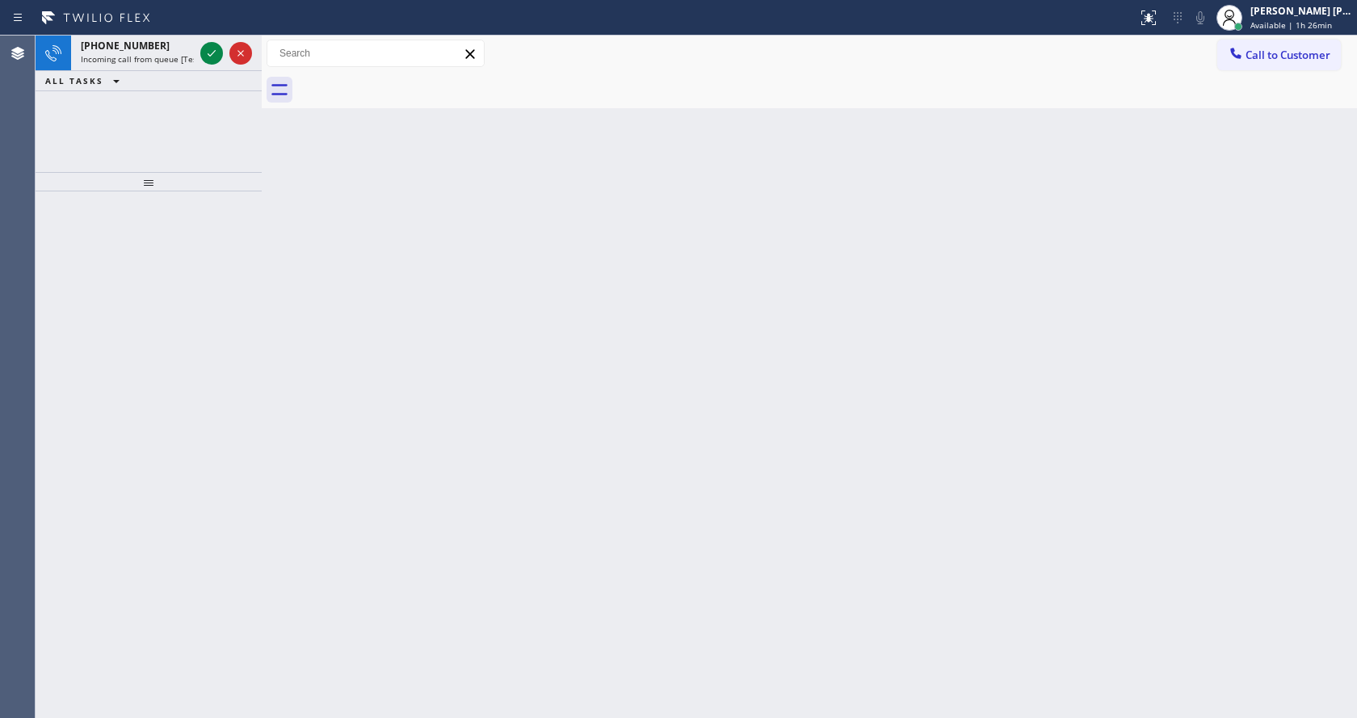
click at [208, 146] on div "[PHONE_NUMBER] Incoming call from queue [Test] All ALL TASKS ALL TASKS ACTIVE T…" at bounding box center [149, 104] width 226 height 137
click at [190, 67] on div "[PHONE_NUMBER] Incoming call from queue [Test] All" at bounding box center [134, 54] width 126 height 36
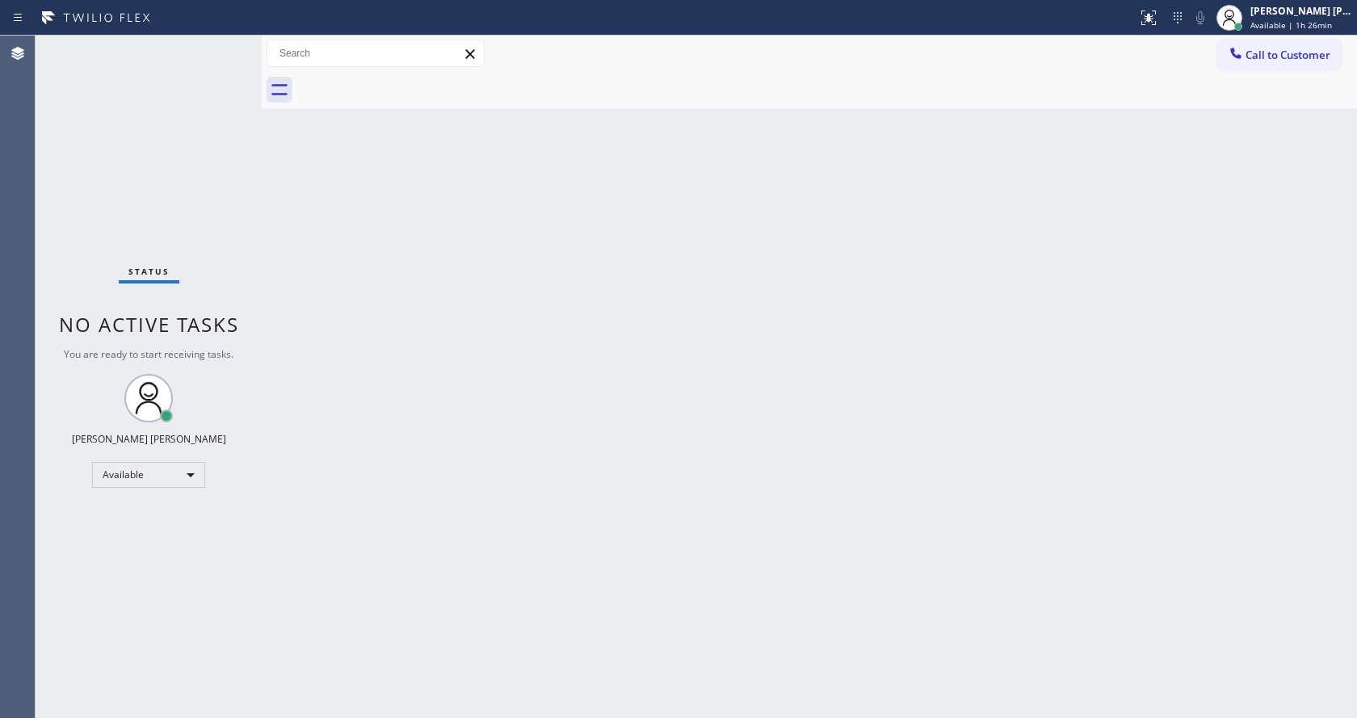
click at [451, 311] on div "Back to Dashboard Change Sender ID Customers Technicians Select a contact Outbo…" at bounding box center [810, 377] width 1096 height 683
click at [704, 432] on div "Back to Dashboard Change Sender ID Customers Technicians Select a contact Outbo…" at bounding box center [810, 377] width 1096 height 683
click at [288, 291] on div "Back to Dashboard Change Sender ID Customers Technicians Select a contact Outbo…" at bounding box center [810, 377] width 1096 height 683
click at [491, 445] on div "Back to Dashboard Change Sender ID Customers Technicians Select a contact Outbo…" at bounding box center [810, 377] width 1096 height 683
click at [421, 380] on div "Back to Dashboard Change Sender ID Customers Technicians Select a contact Outbo…" at bounding box center [810, 377] width 1096 height 683
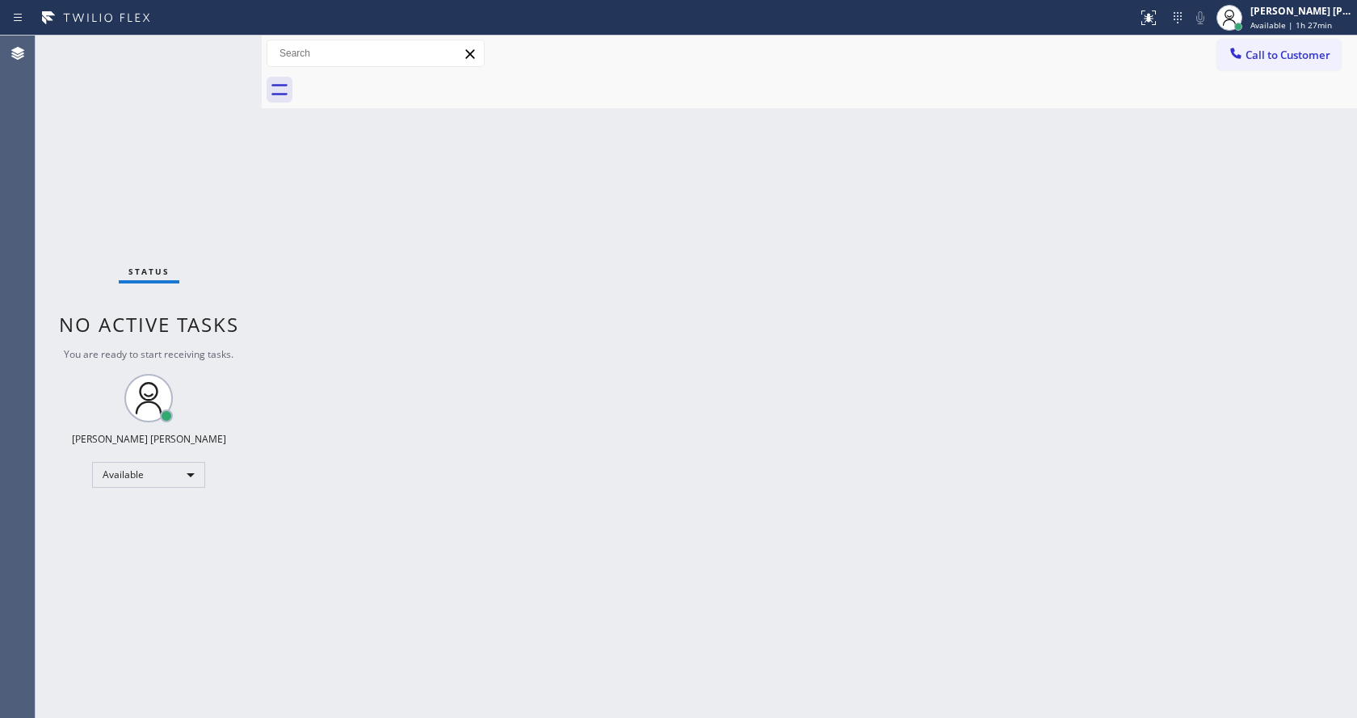
click at [907, 343] on div "Back to Dashboard Change Sender ID Customers Technicians Select a contact Outbo…" at bounding box center [810, 377] width 1096 height 683
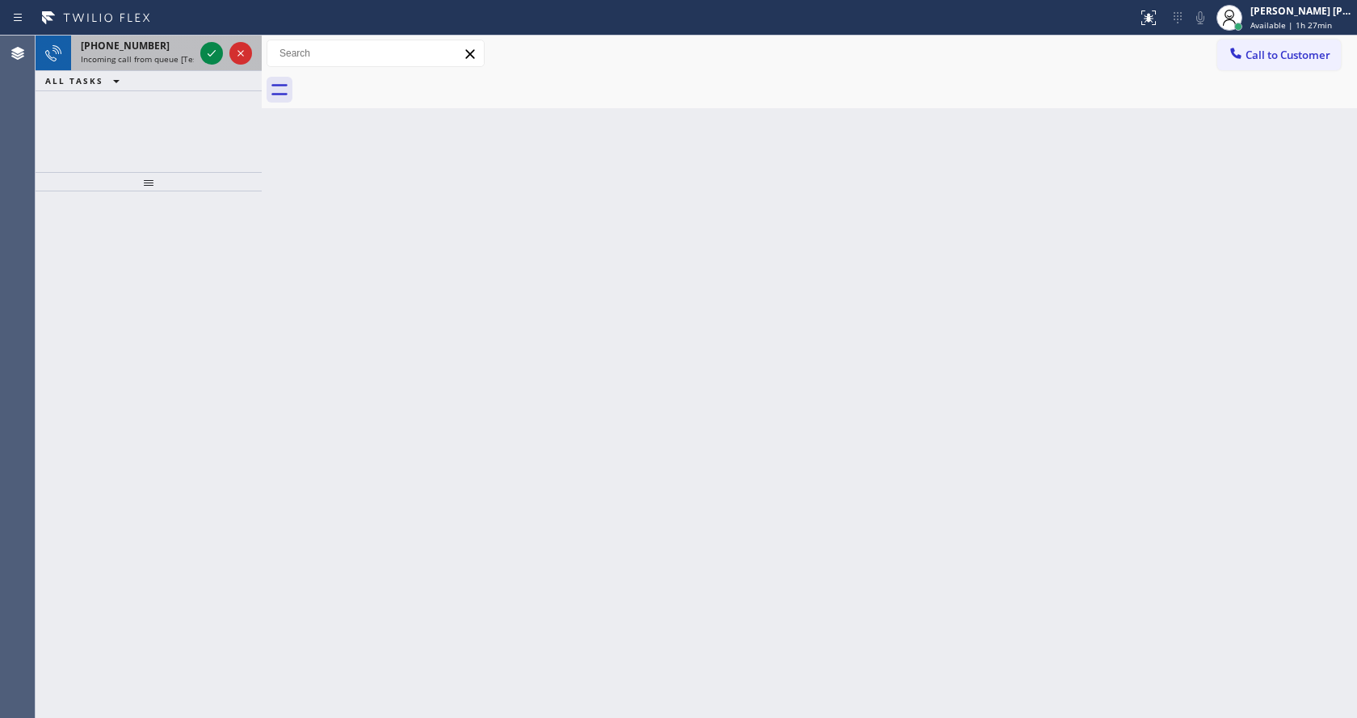
click at [179, 42] on div "[PHONE_NUMBER]" at bounding box center [137, 46] width 113 height 14
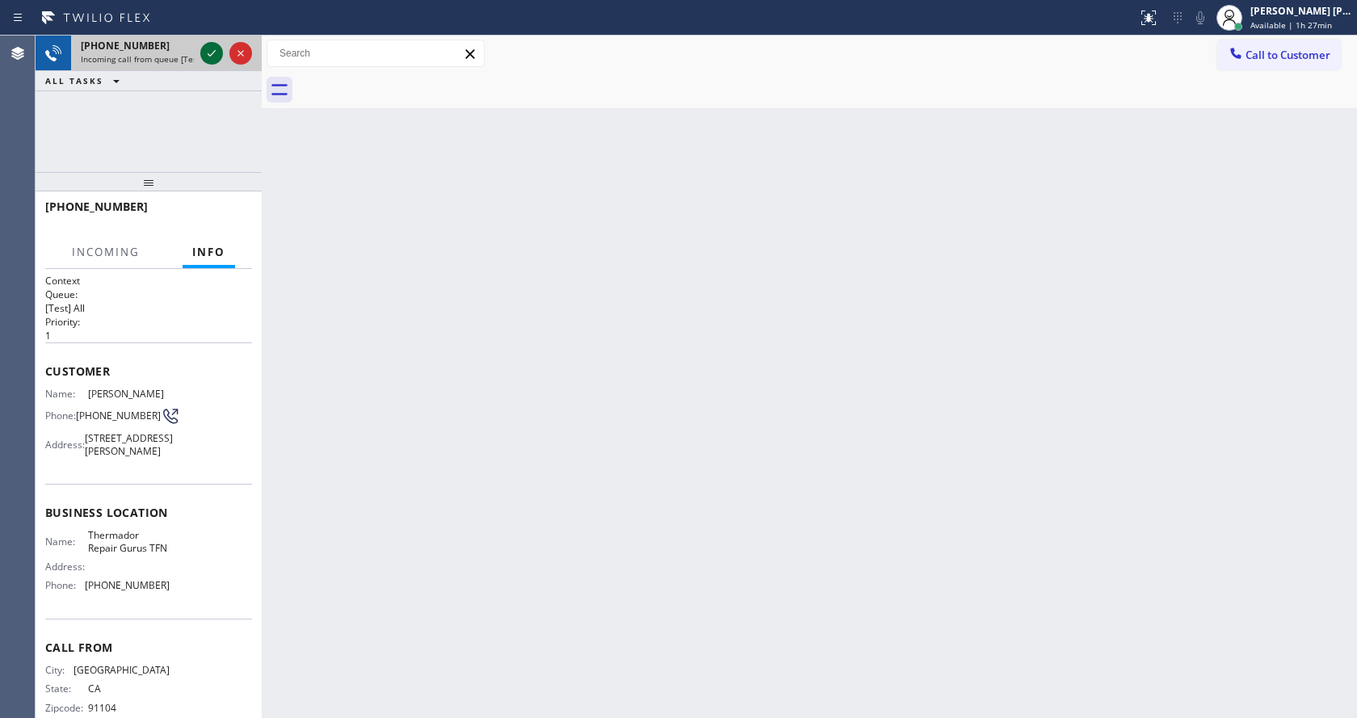
click at [201, 49] on div at bounding box center [211, 53] width 23 height 19
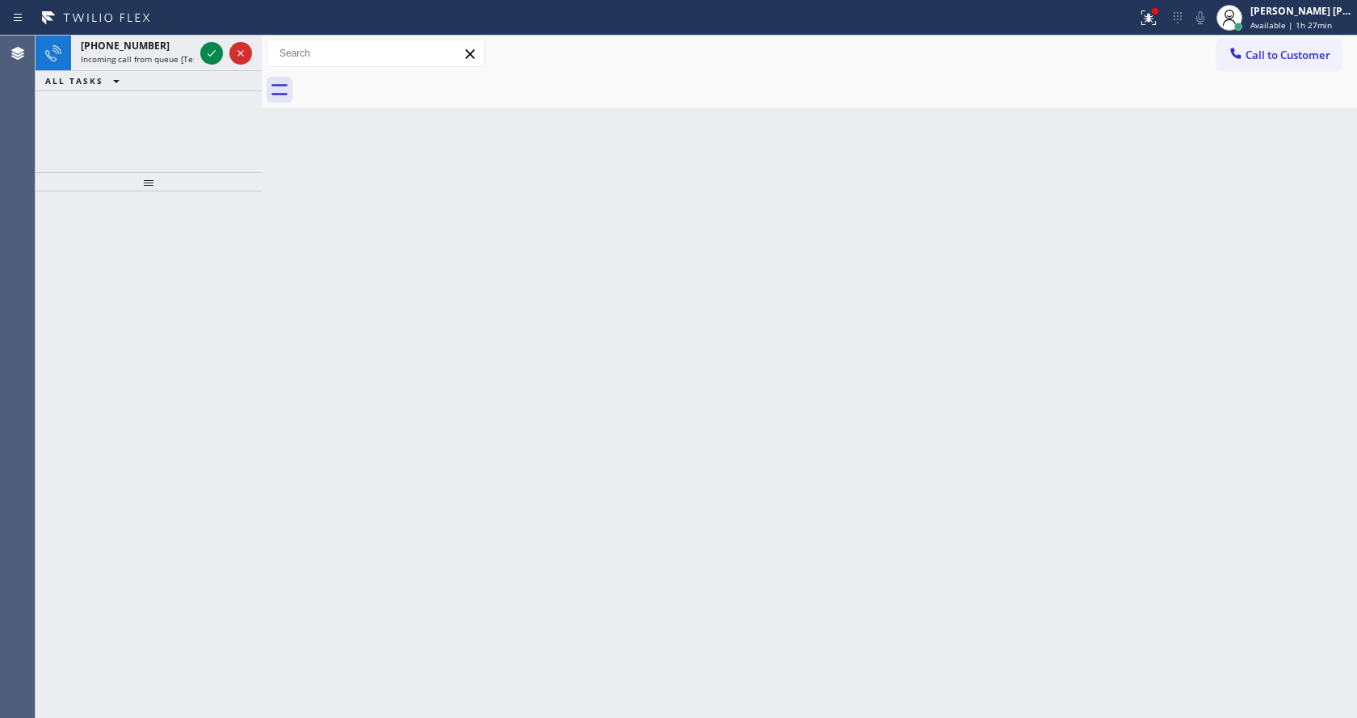
click at [394, 112] on div "Back to Dashboard Change Sender ID Customers Technicians Select a contact Outbo…" at bounding box center [810, 377] width 1096 height 683
click at [185, 60] on span "Incoming call from queue [Test] All" at bounding box center [148, 58] width 134 height 11
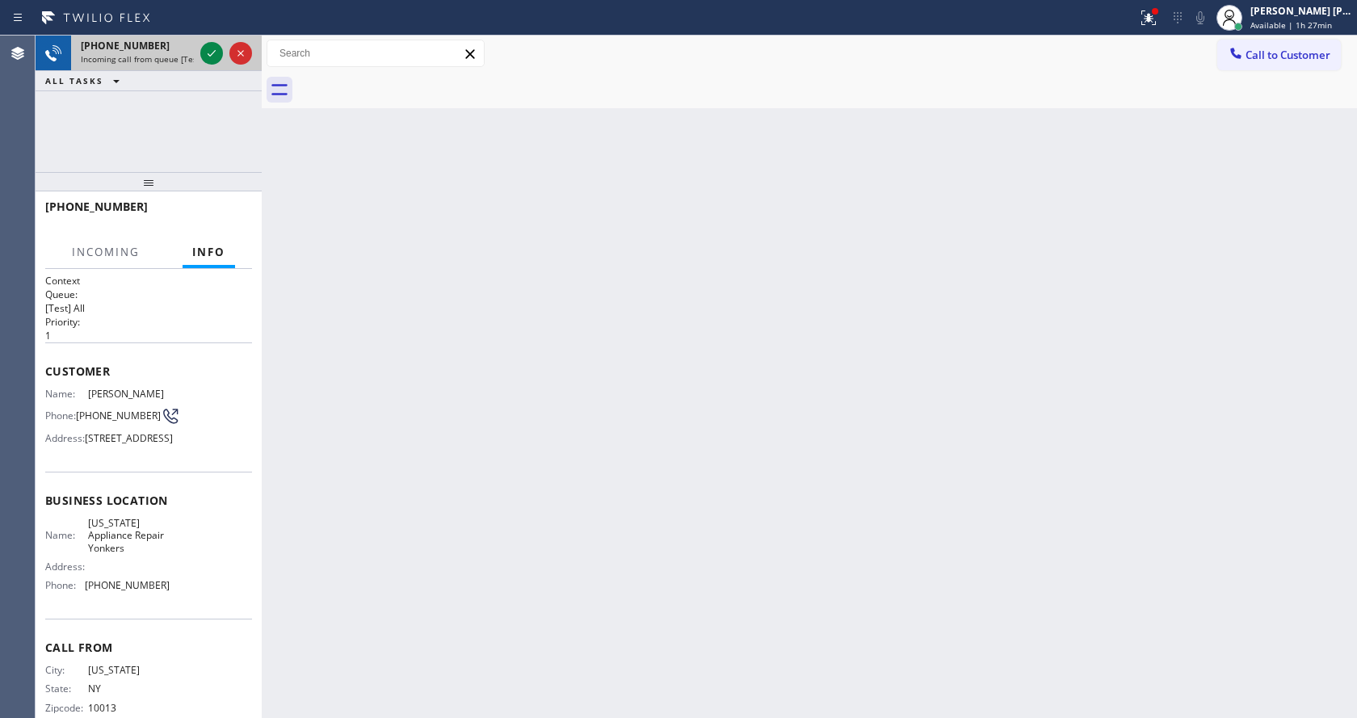
click at [197, 55] on div at bounding box center [226, 54] width 58 height 36
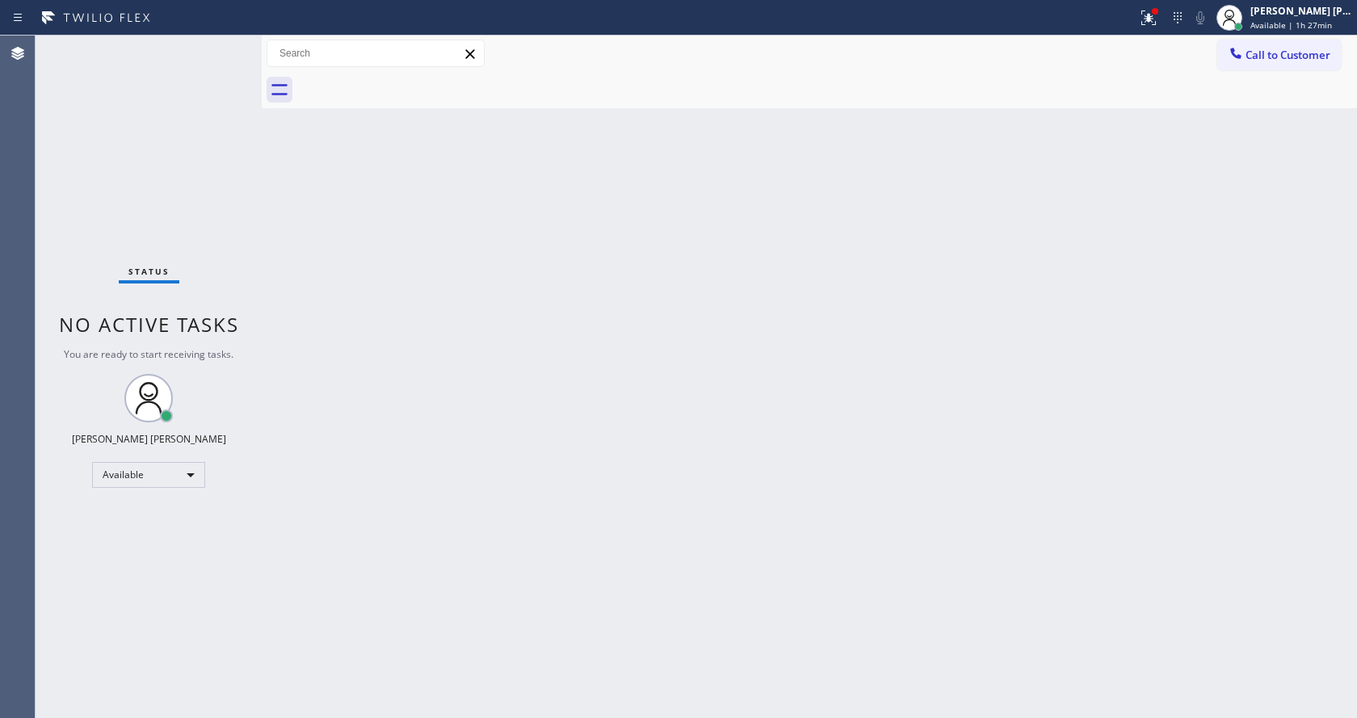
click at [616, 537] on div "Back to Dashboard Change Sender ID Customers Technicians Select a contact Outbo…" at bounding box center [810, 377] width 1096 height 683
click at [313, 423] on div "Back to Dashboard Change Sender ID Customers Technicians Select a contact Outbo…" at bounding box center [810, 377] width 1096 height 683
click at [402, 688] on div "Back to Dashboard Change Sender ID Customers Technicians Select a contact Outbo…" at bounding box center [810, 377] width 1096 height 683
click at [878, 416] on div "Back to Dashboard Change Sender ID Customers Technicians Select a contact Outbo…" at bounding box center [810, 377] width 1096 height 683
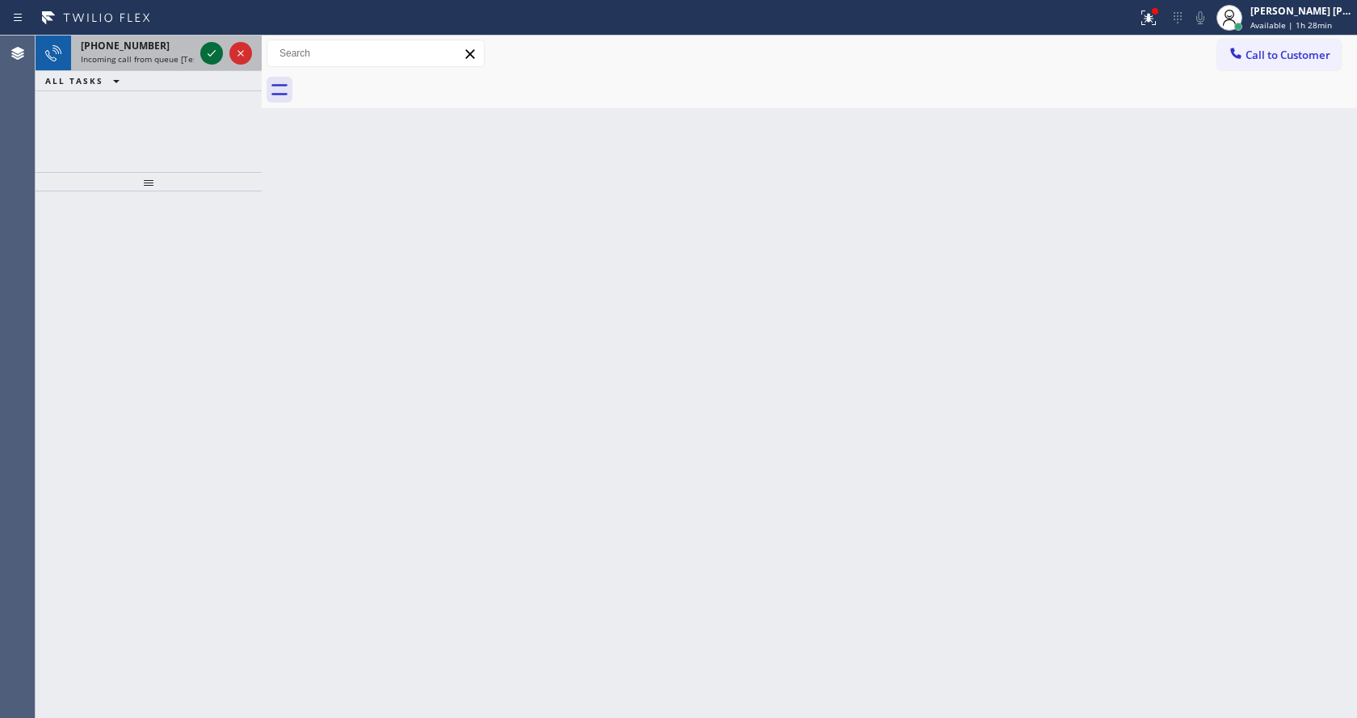
click at [208, 52] on icon at bounding box center [211, 53] width 19 height 19
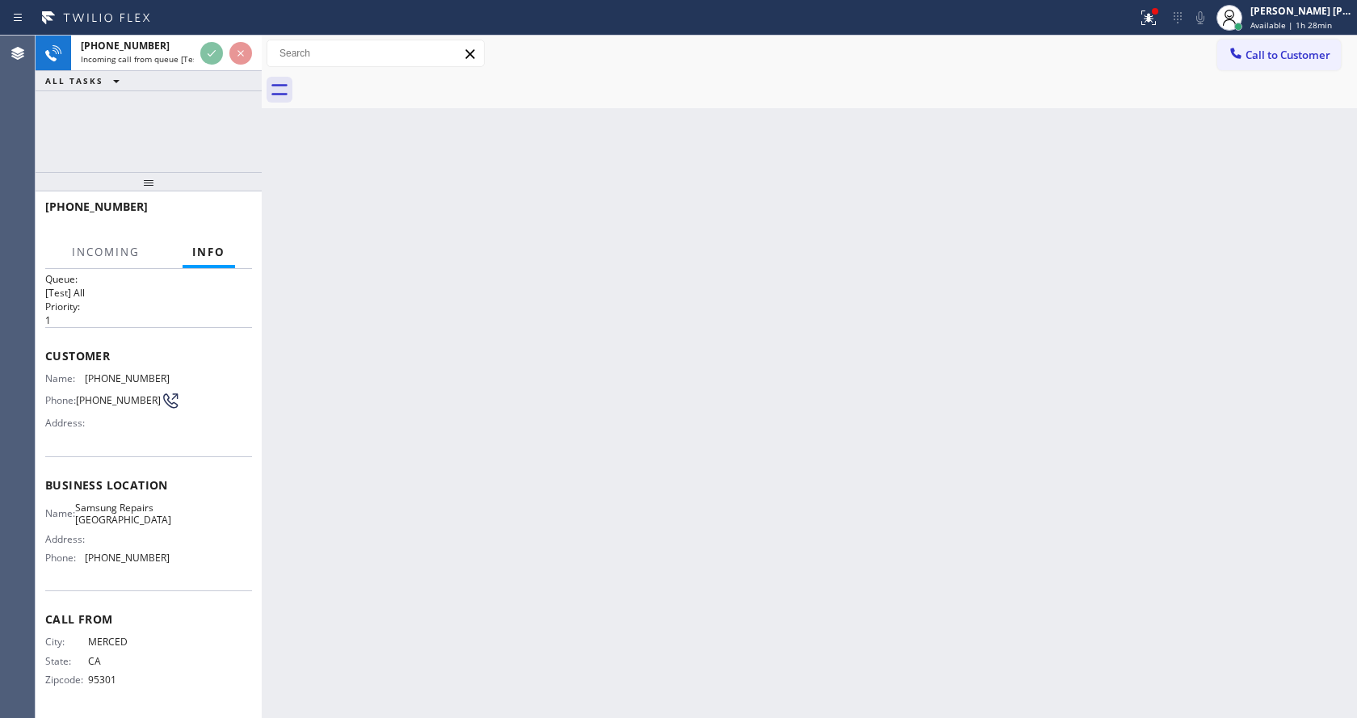
scroll to position [33, 0]
click at [583, 460] on div "Back to Dashboard Change Sender ID Customers Technicians Select a contact Outbo…" at bounding box center [810, 377] width 1096 height 683
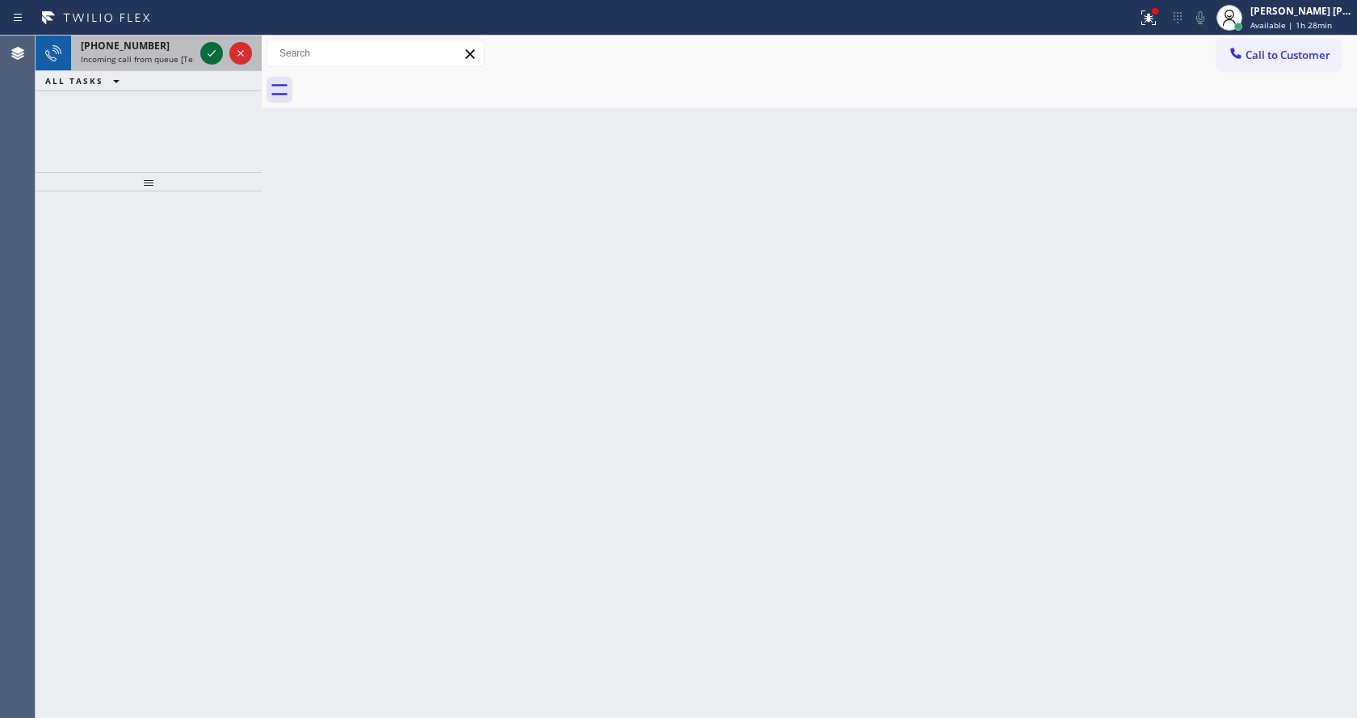
click at [215, 51] on icon at bounding box center [212, 53] width 8 height 6
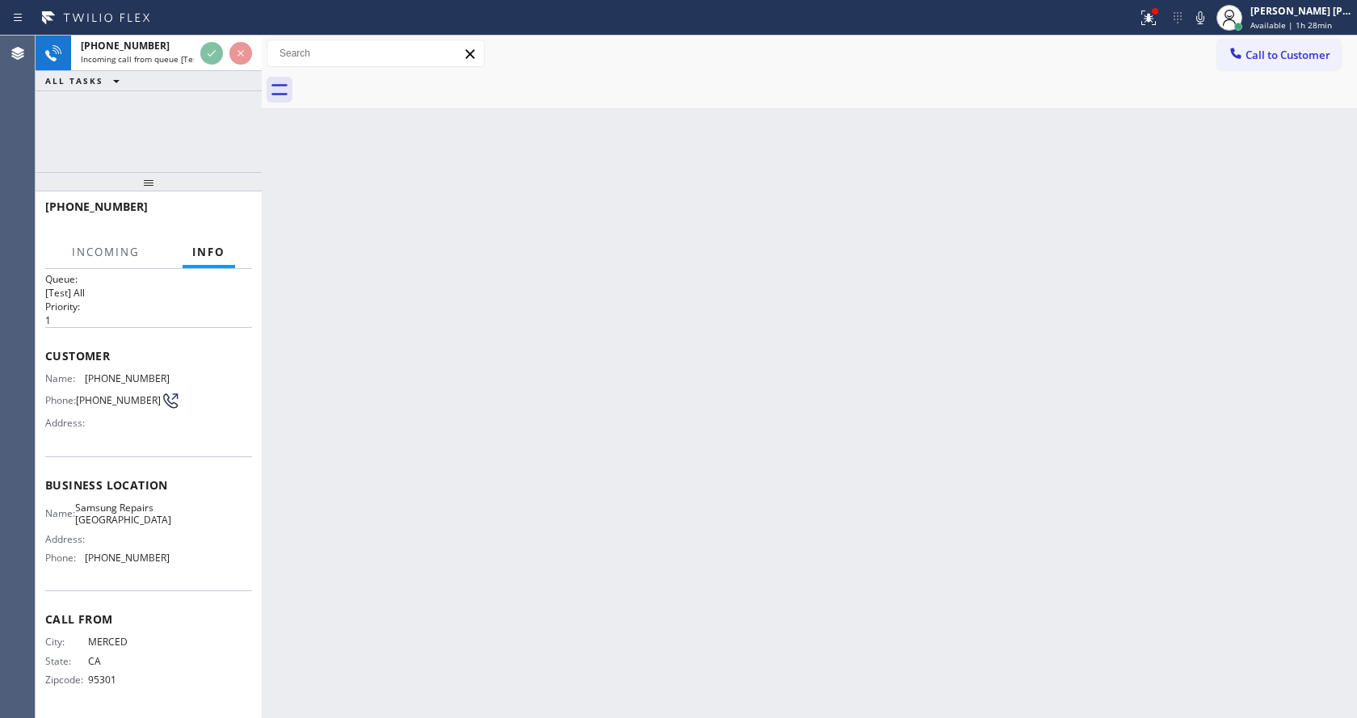
scroll to position [33, 0]
click at [503, 572] on div "Back to Dashboard Change Sender ID Customers Technicians Select a contact Outbo…" at bounding box center [810, 377] width 1096 height 683
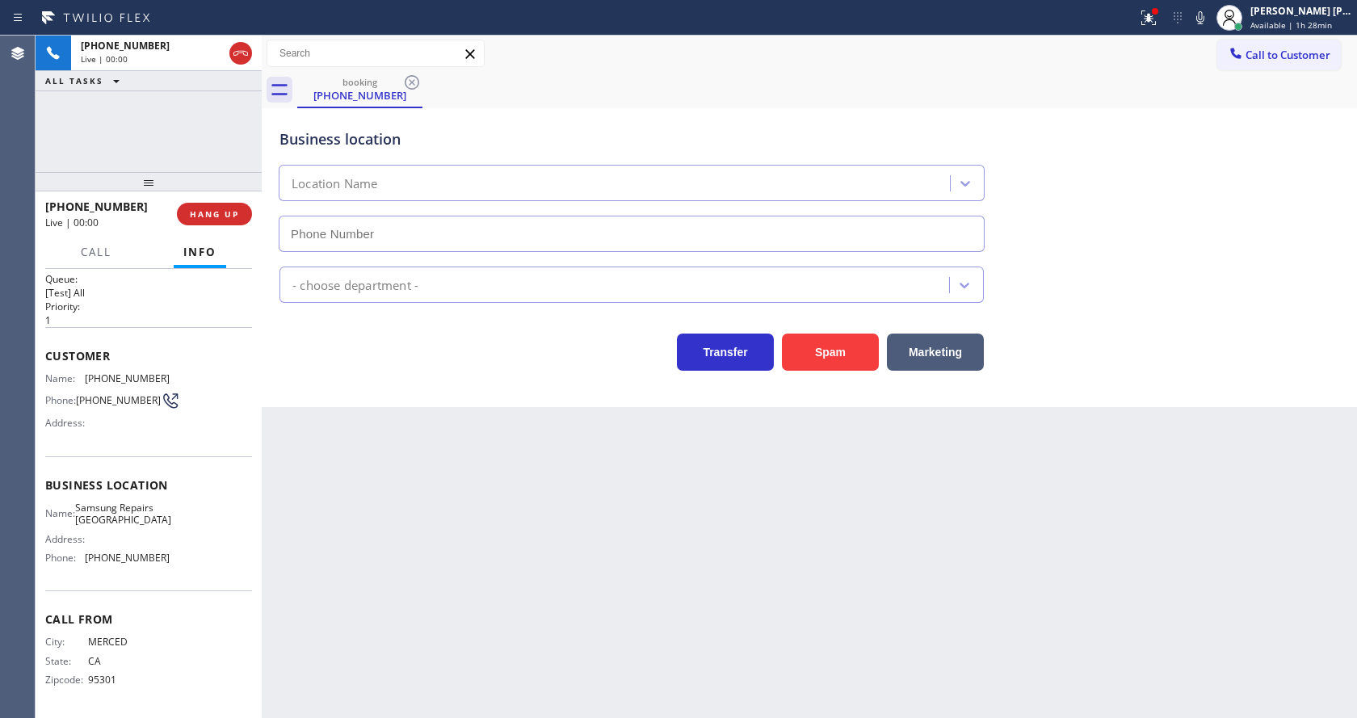
type input "[PHONE_NUMBER]"
click at [825, 378] on div "Business location Samsung Repairs [GEOGRAPHIC_DATA] [PHONE_NUMBER] Appliance Re…" at bounding box center [810, 257] width 1096 height 299
click at [839, 345] on button "Spam" at bounding box center [830, 352] width 97 height 37
click at [757, 596] on div "Back to Dashboard Change Sender ID Customers Technicians Select a contact Outbo…" at bounding box center [810, 377] width 1096 height 683
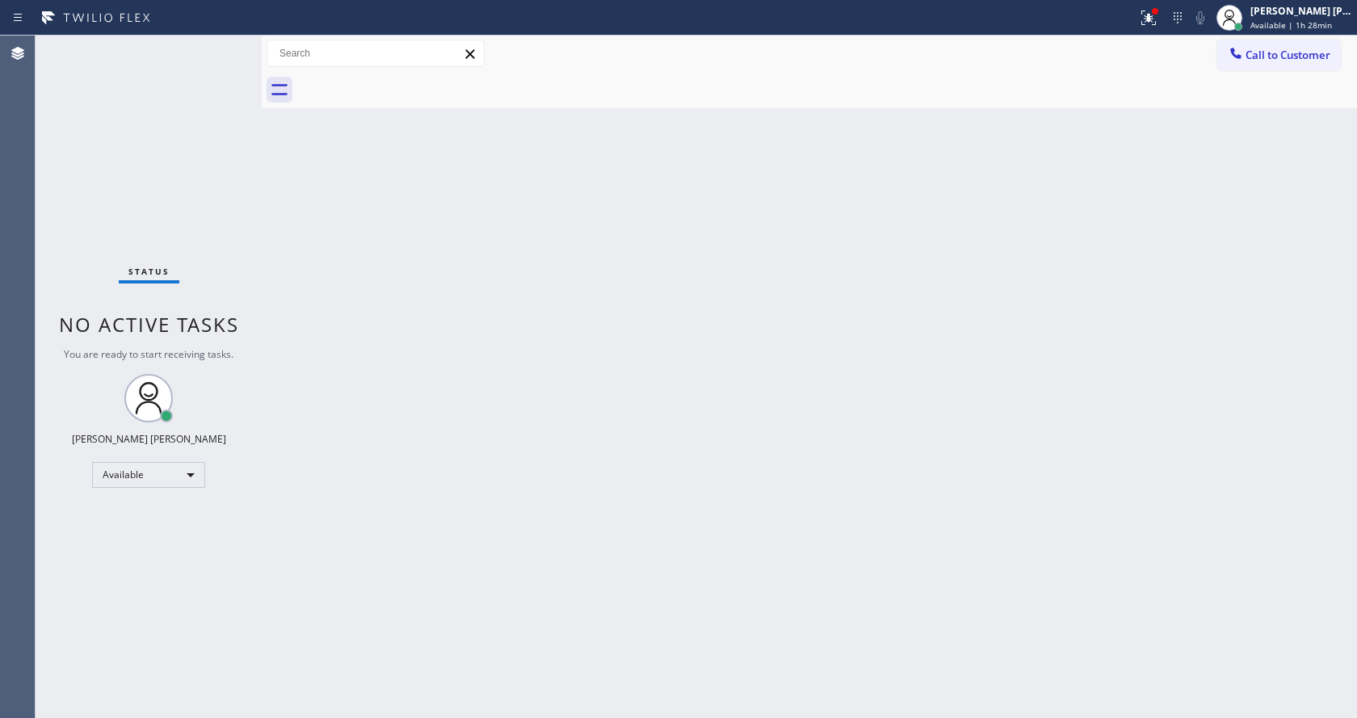
click at [277, 341] on div "Back to Dashboard Change Sender ID Customers Technicians Select a contact Outbo…" at bounding box center [810, 377] width 1096 height 683
click at [1159, 12] on div at bounding box center [1155, 11] width 6 height 6
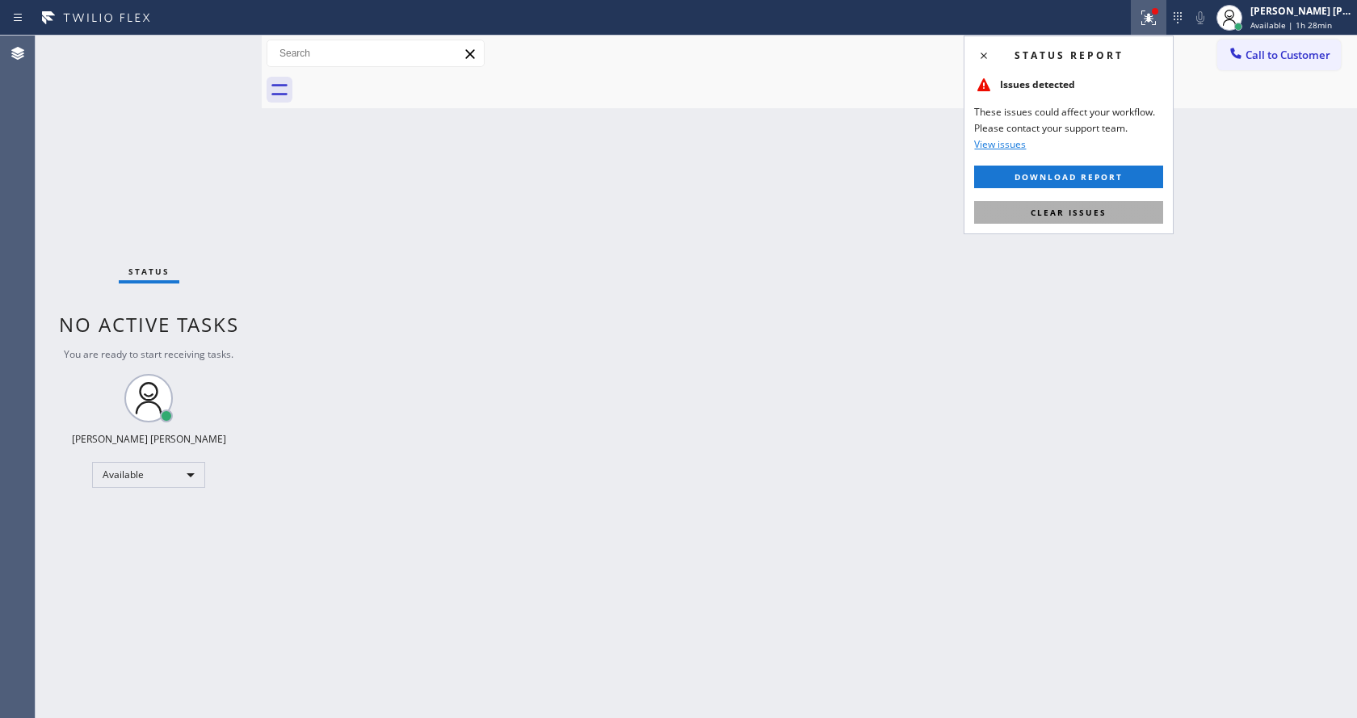
click at [1095, 212] on span "Clear issues" at bounding box center [1069, 212] width 76 height 11
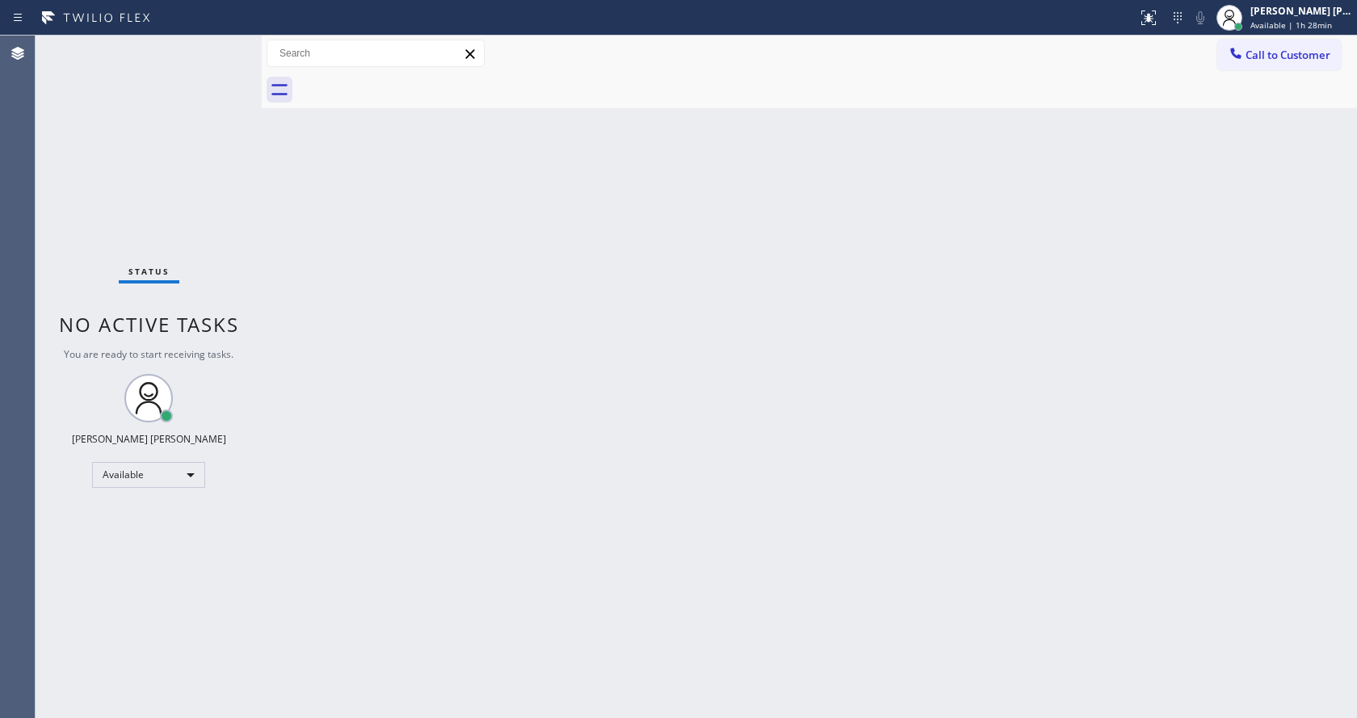
click at [1095, 212] on div "Back to Dashboard Change Sender ID Customers Technicians Select a contact Outbo…" at bounding box center [810, 377] width 1096 height 683
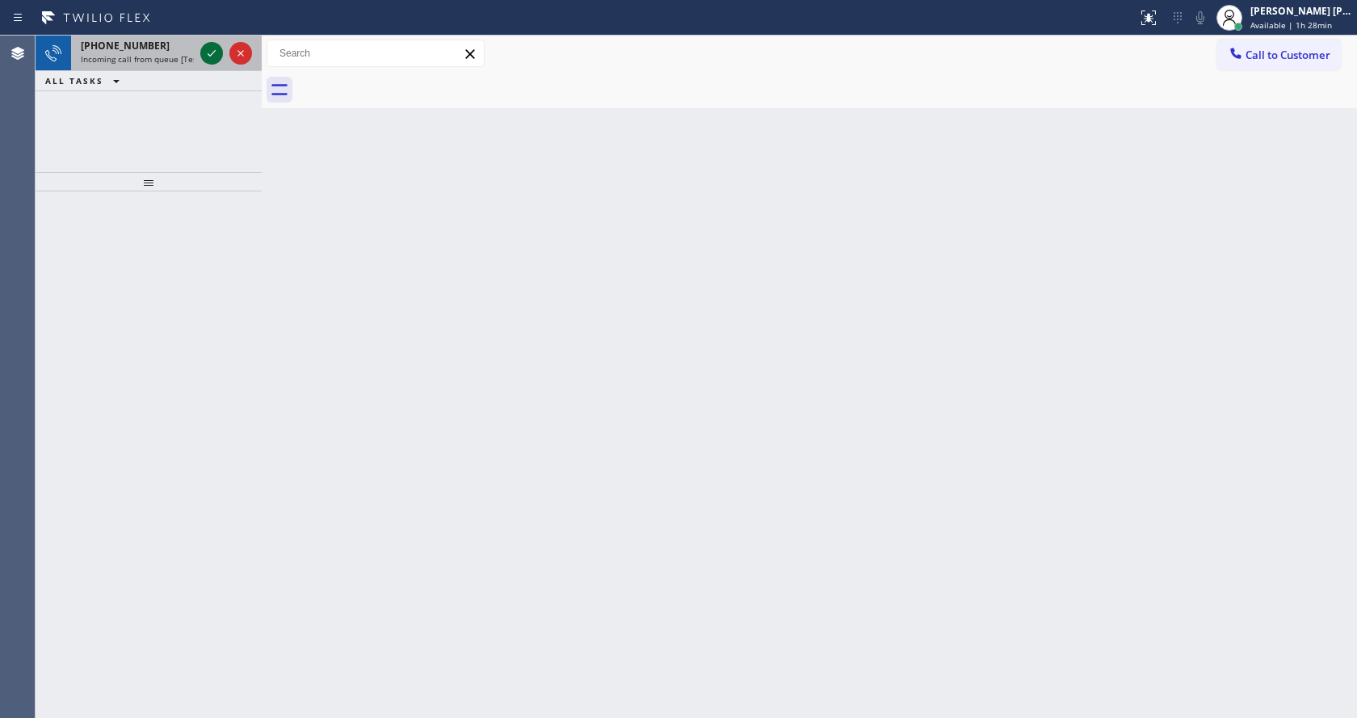
click at [216, 55] on icon at bounding box center [211, 53] width 19 height 19
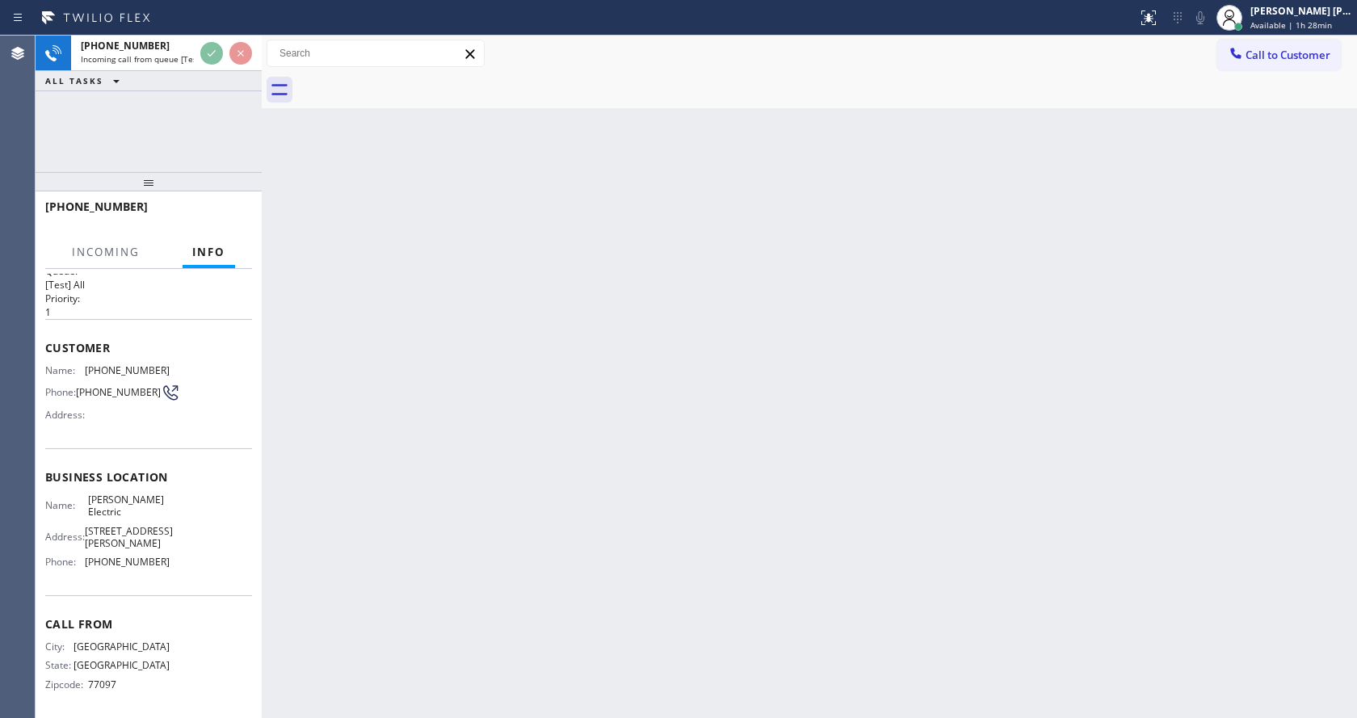
scroll to position [46, 0]
click at [614, 384] on div "Back to Dashboard Change Sender ID Customers Technicians Select a contact Outbo…" at bounding box center [810, 377] width 1096 height 683
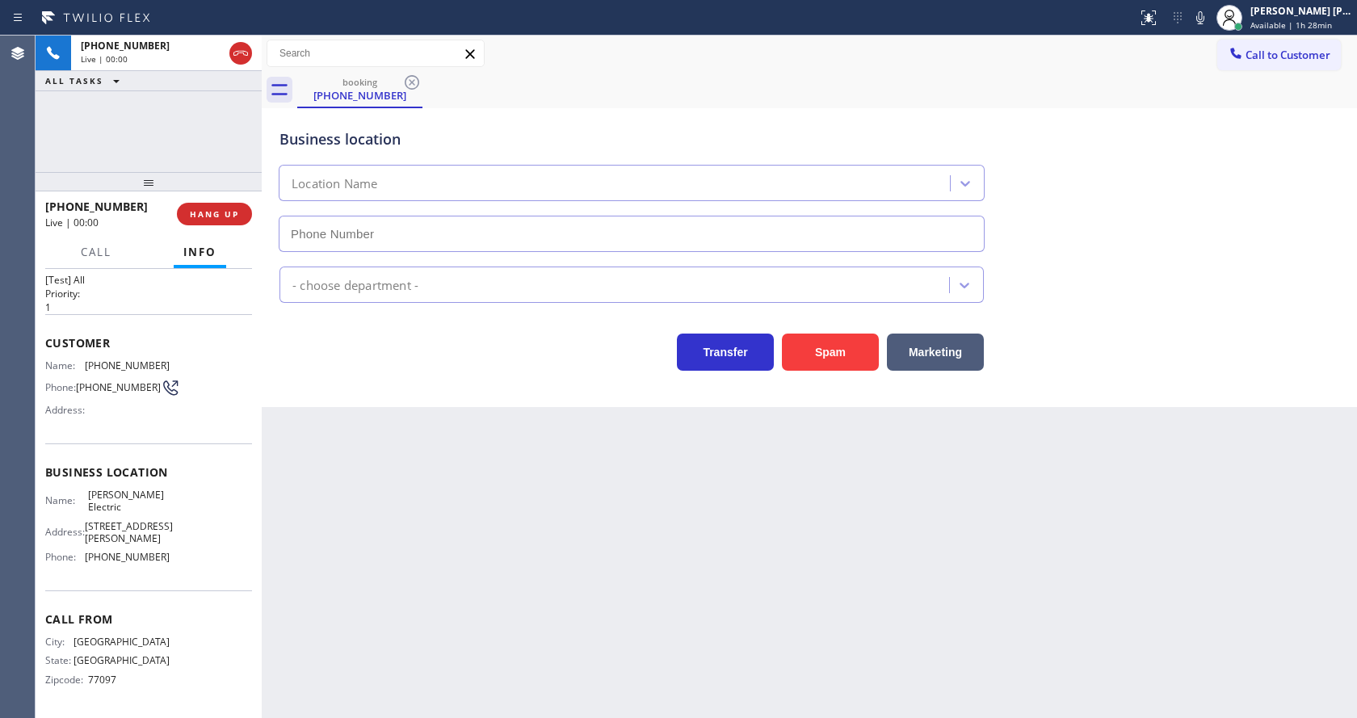
type input "[PHONE_NUMBER]"
click at [591, 564] on div "Back to Dashboard Change Sender ID Customers Technicians Select a contact Outbo…" at bounding box center [810, 377] width 1096 height 683
click at [463, 539] on div "Back to Dashboard Change Sender ID Customers Technicians Select a contact Outbo…" at bounding box center [810, 377] width 1096 height 683
click at [463, 527] on div "Back to Dashboard Change Sender ID Customers Technicians Select a contact Outbo…" at bounding box center [810, 377] width 1096 height 683
click at [823, 364] on button "Spam" at bounding box center [830, 352] width 97 height 37
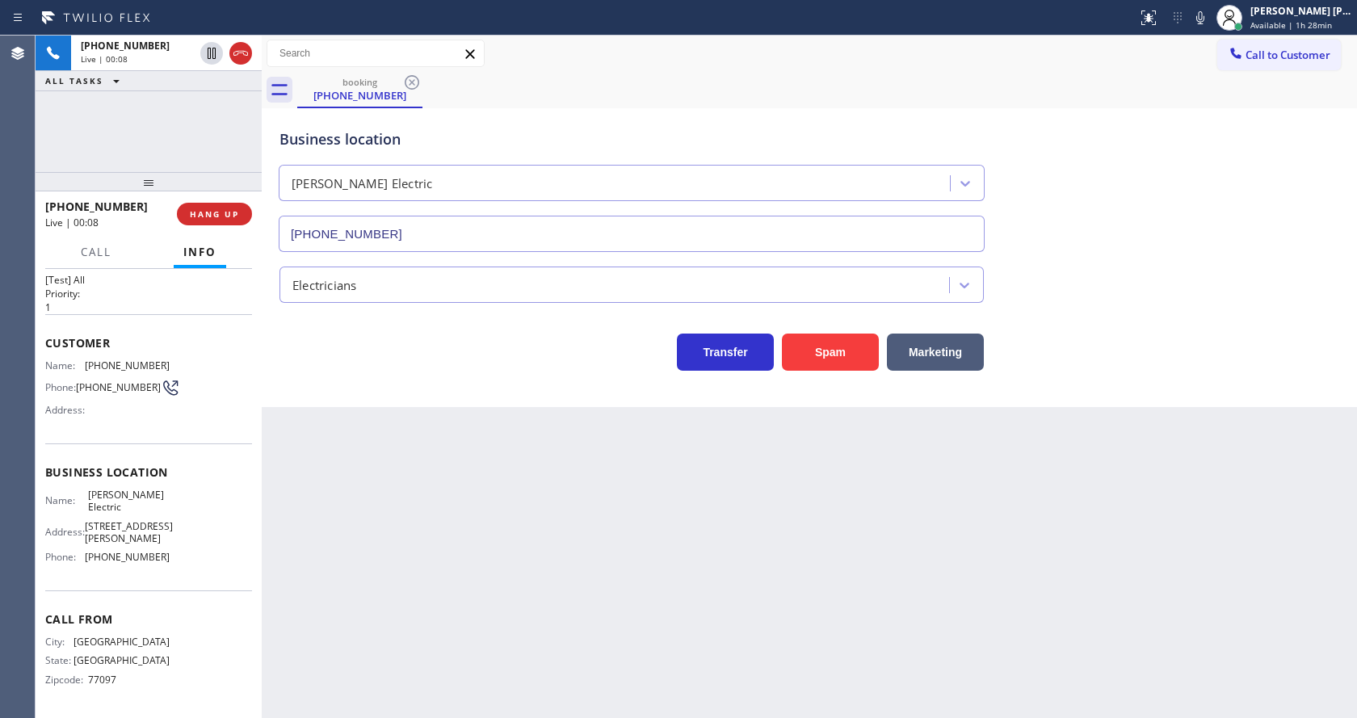
click at [534, 684] on div "Back to Dashboard Change Sender ID Customers Technicians Select a contact Outbo…" at bounding box center [810, 377] width 1096 height 683
click at [346, 480] on div "Back to Dashboard Change Sender ID Customers Technicians Select a contact Outbo…" at bounding box center [810, 377] width 1096 height 683
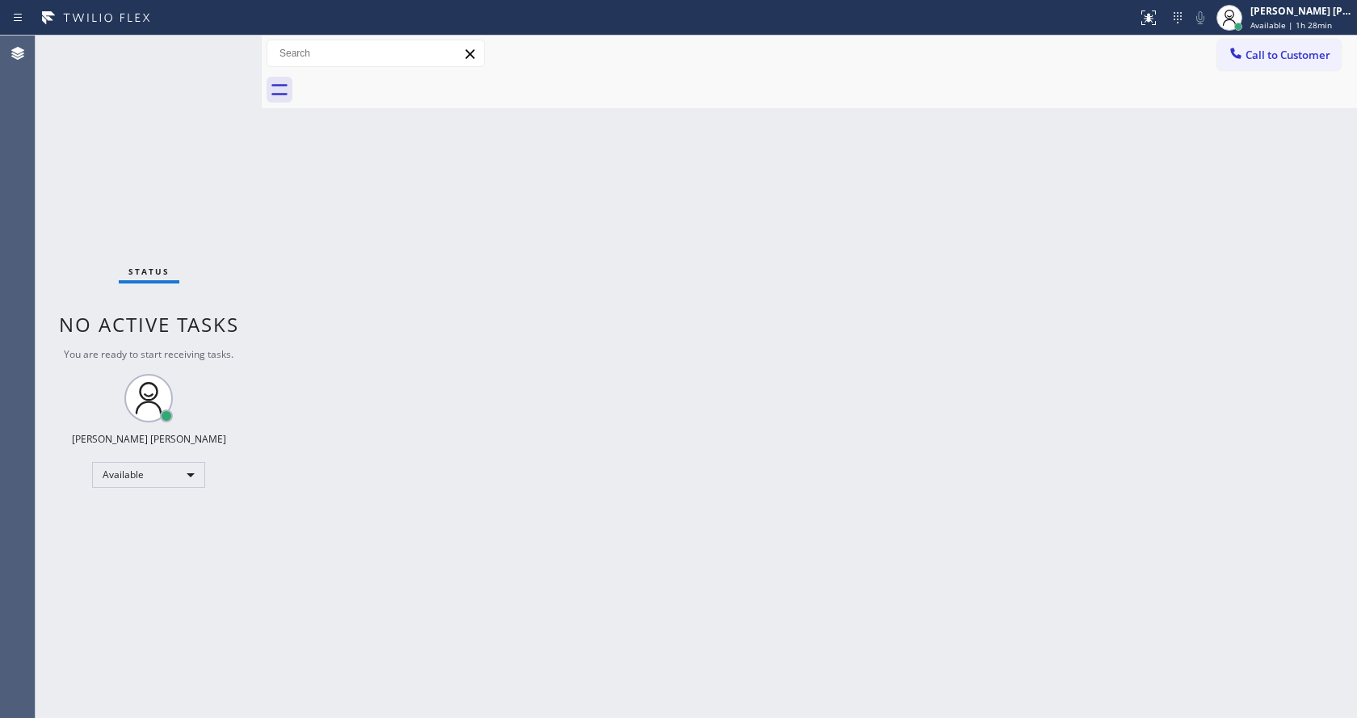
click at [793, 347] on div "Back to Dashboard Change Sender ID Customers Technicians Select a contact Outbo…" at bounding box center [810, 377] width 1096 height 683
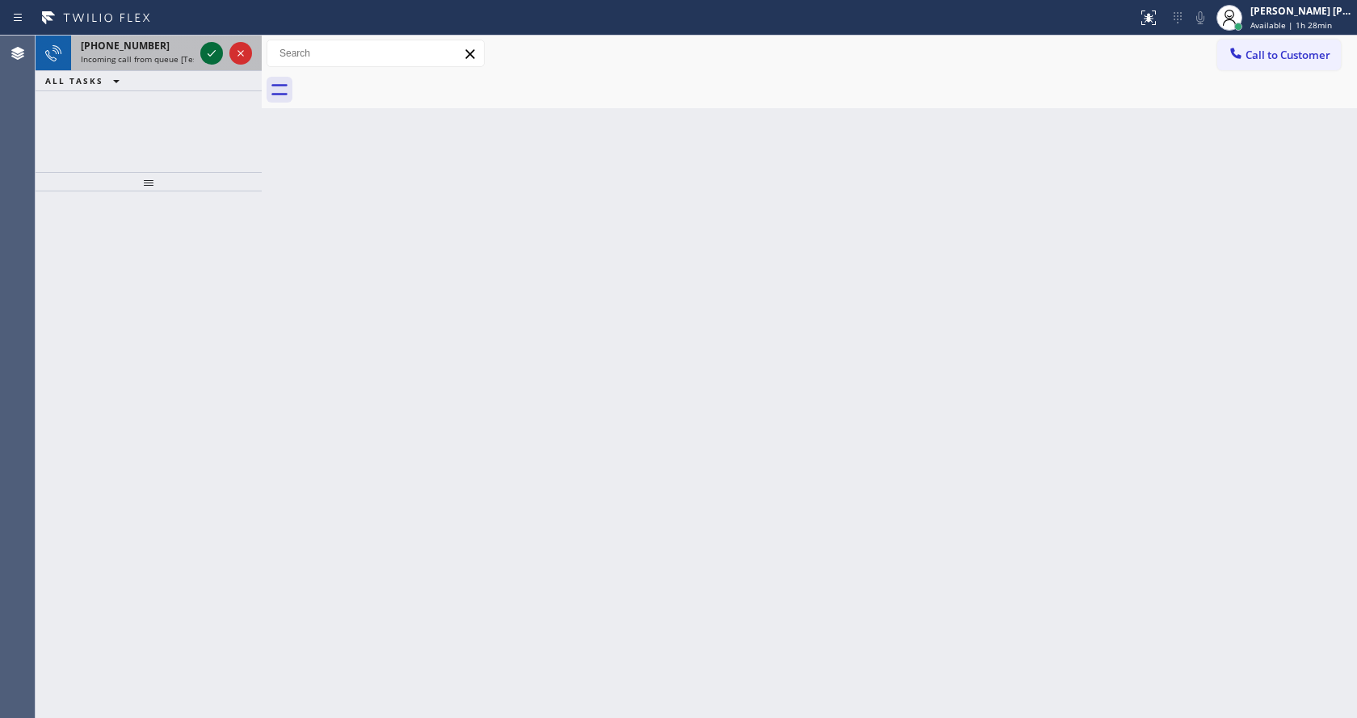
click at [201, 54] on div at bounding box center [211, 53] width 23 height 19
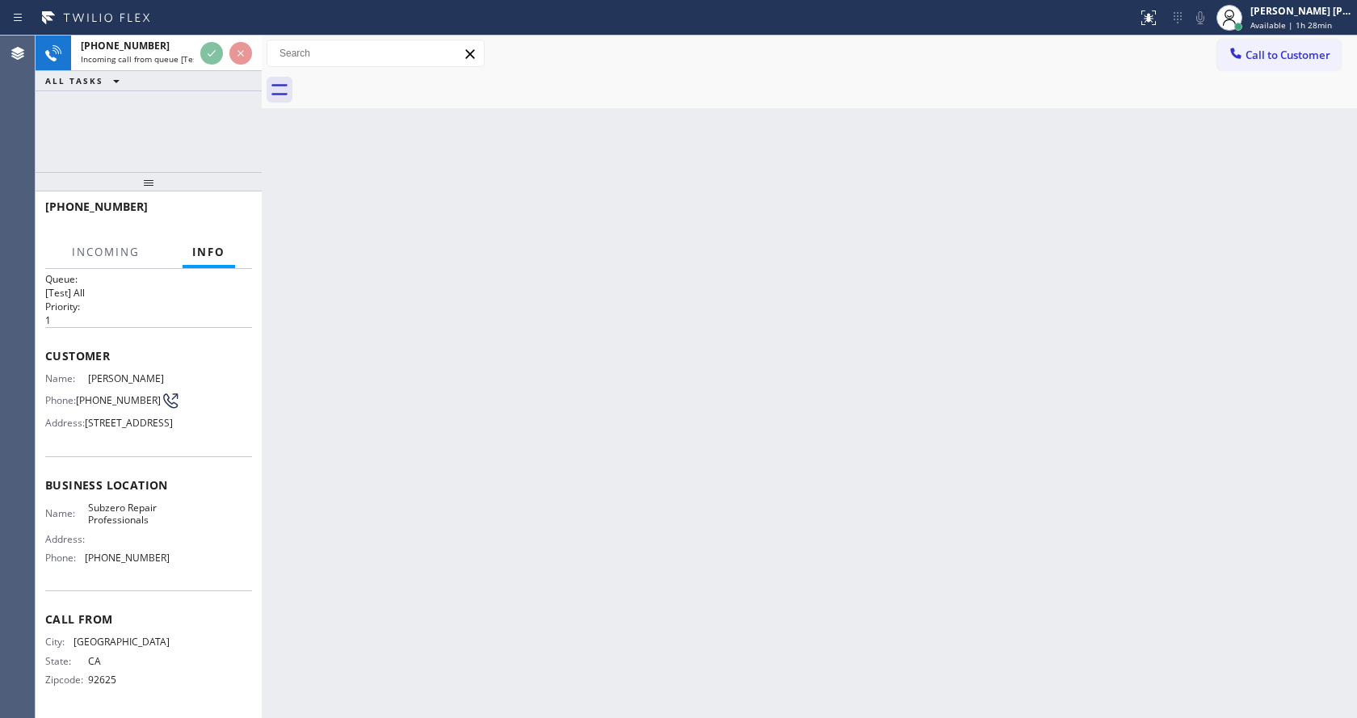
scroll to position [58, 0]
click at [650, 422] on div "Back to Dashboard Change Sender ID Customers Technicians Select a contact Outbo…" at bounding box center [810, 377] width 1096 height 683
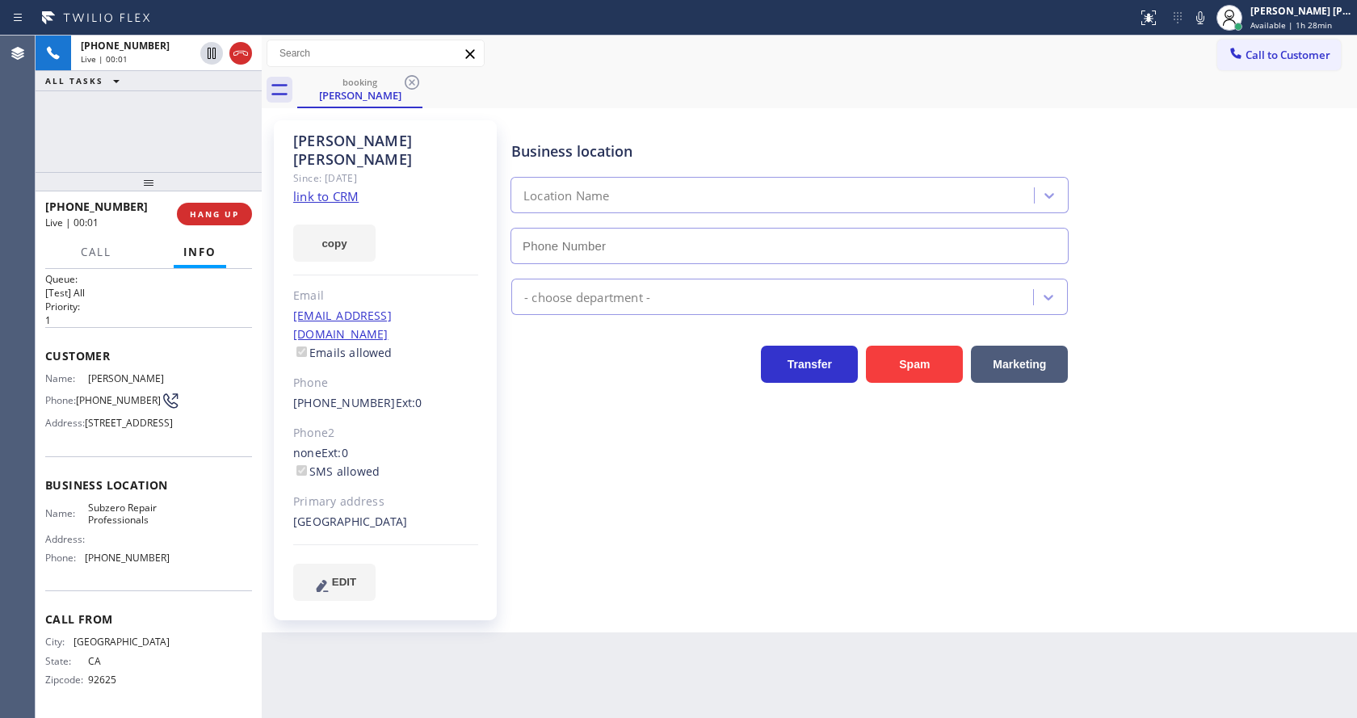
type input "[PHONE_NUMBER]"
click at [346, 188] on link "link to CRM" at bounding box center [325, 196] width 65 height 16
click at [529, 552] on div "Business location Subzero Repair Professionals [PHONE_NUMBER] Appliance Repair …" at bounding box center [930, 360] width 845 height 472
click at [623, 568] on div "Business location Subzero Repair Professionals [PHONE_NUMBER] Appliance Repair …" at bounding box center [930, 360] width 845 height 472
click at [675, 599] on div "Business location Subzero Repair Professionals [PHONE_NUMBER] Appliance Repair …" at bounding box center [930, 376] width 845 height 504
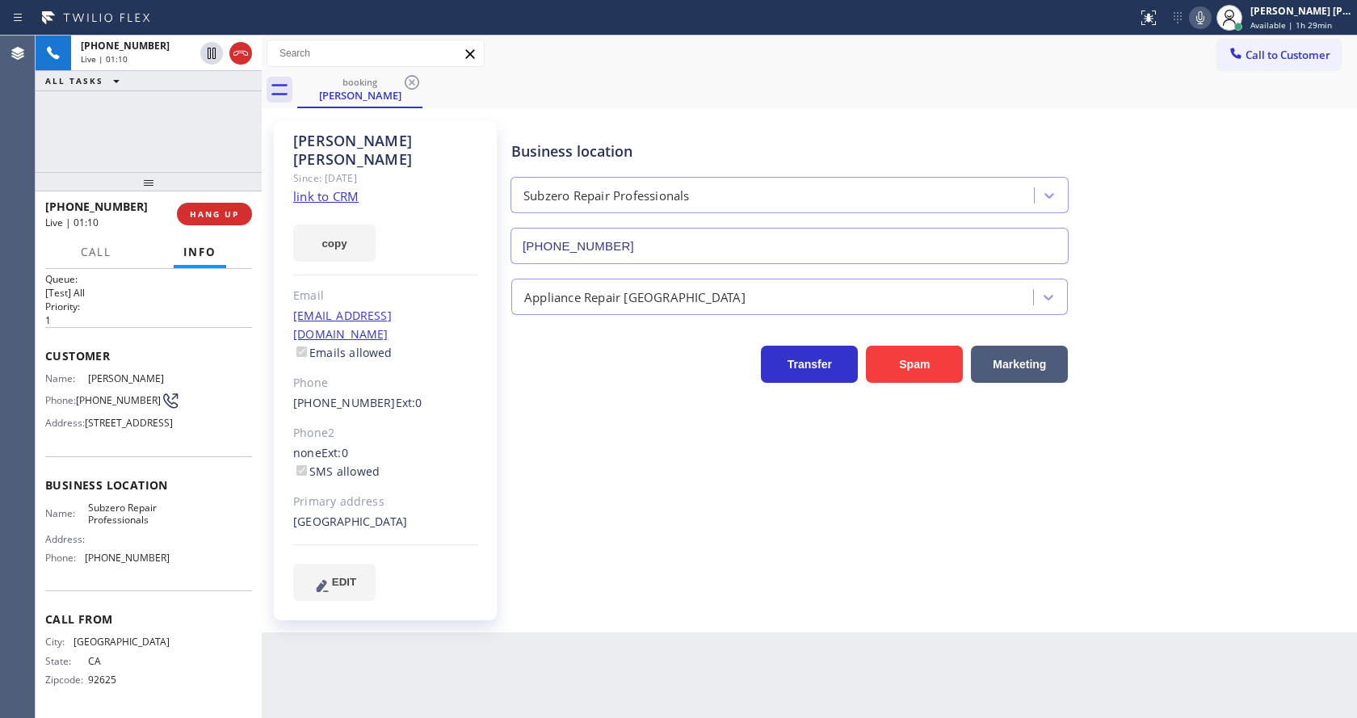
click at [1210, 12] on icon at bounding box center [1200, 17] width 19 height 19
click at [1238, 146] on div "Business location Subzero Repair Professionals [PHONE_NUMBER]" at bounding box center [930, 191] width 845 height 146
click at [1268, 351] on div "Transfer Spam Marketing" at bounding box center [930, 357] width 845 height 52
click at [1205, 16] on icon at bounding box center [1200, 17] width 19 height 19
drag, startPoint x: 588, startPoint y: 539, endPoint x: 575, endPoint y: 569, distance: 32.6
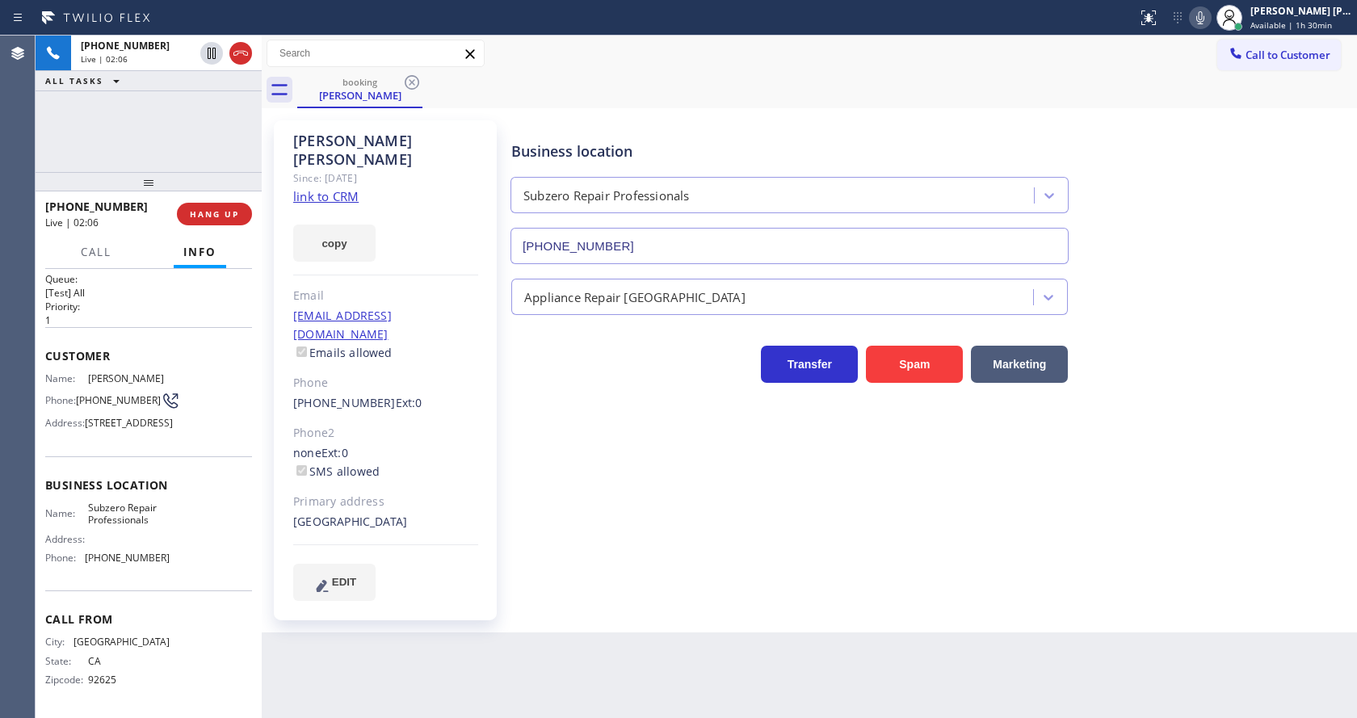
click at [589, 539] on div "Business location Subzero Repair Professionals [PHONE_NUMBER] Appliance Repair …" at bounding box center [930, 360] width 845 height 472
click at [689, 634] on div "Back to Dashboard Change Sender ID Customers Technicians Select a contact Outbo…" at bounding box center [810, 377] width 1096 height 683
click at [729, 613] on div "[PERSON_NAME] Since: [DATE] link to CRM copy Email [EMAIL_ADDRESS][DOMAIN_NAME]…" at bounding box center [810, 370] width 1096 height 524
click at [698, 543] on div "Business location Subzero Repair Professionals [PHONE_NUMBER] Appliance Repair …" at bounding box center [930, 360] width 845 height 472
click at [751, 572] on div "Business location Subzero Repair Professionals [PHONE_NUMBER] Appliance Repair …" at bounding box center [930, 360] width 845 height 472
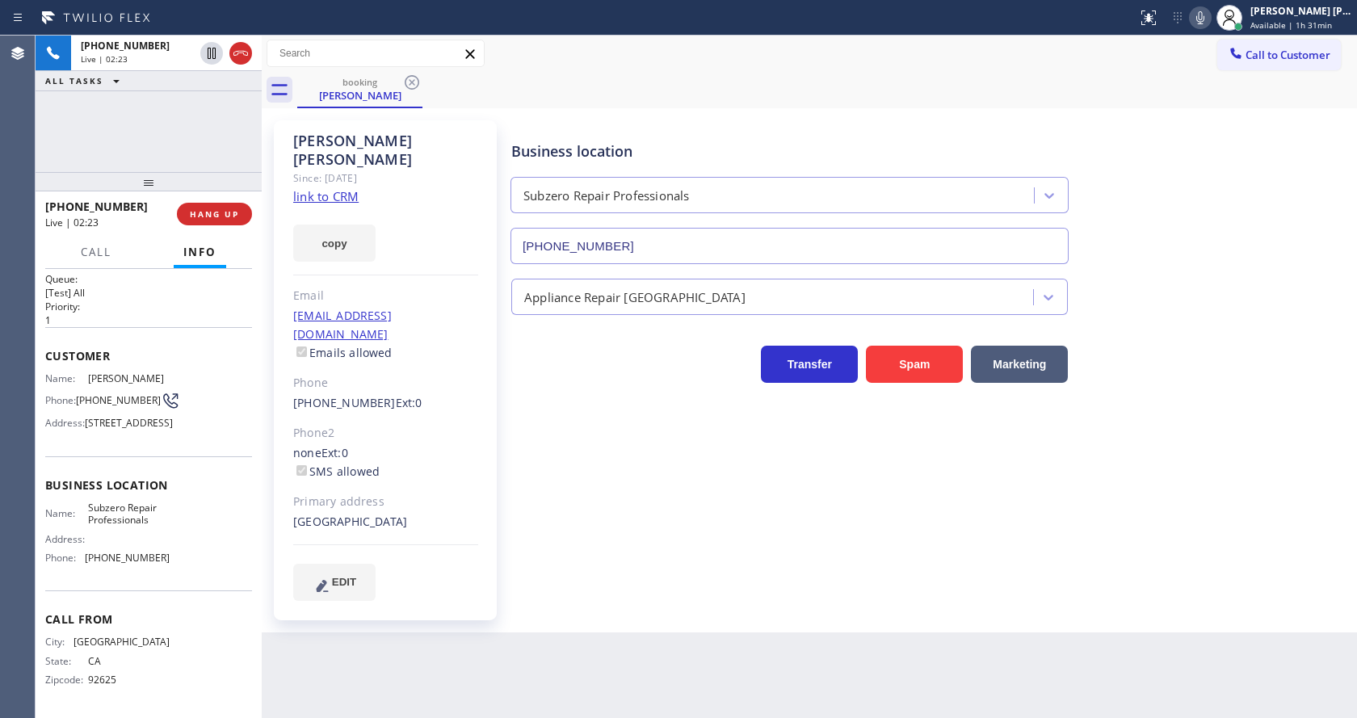
drag, startPoint x: 665, startPoint y: 573, endPoint x: 629, endPoint y: 586, distance: 38.6
click at [667, 571] on div "Business location Subzero Repair Professionals [PHONE_NUMBER] Appliance Repair …" at bounding box center [930, 360] width 845 height 472
click at [625, 576] on div "Business location Subzero Repair Professionals [PHONE_NUMBER] Appliance Repair …" at bounding box center [930, 360] width 845 height 472
click at [734, 571] on div "Business location Subzero Repair Professionals [PHONE_NUMBER] Appliance Repair …" at bounding box center [930, 360] width 845 height 472
click at [194, 372] on div "Name: [PERSON_NAME] Phone: [PHONE_NUMBER] Address: [STREET_ADDRESS]" at bounding box center [148, 404] width 207 height 64
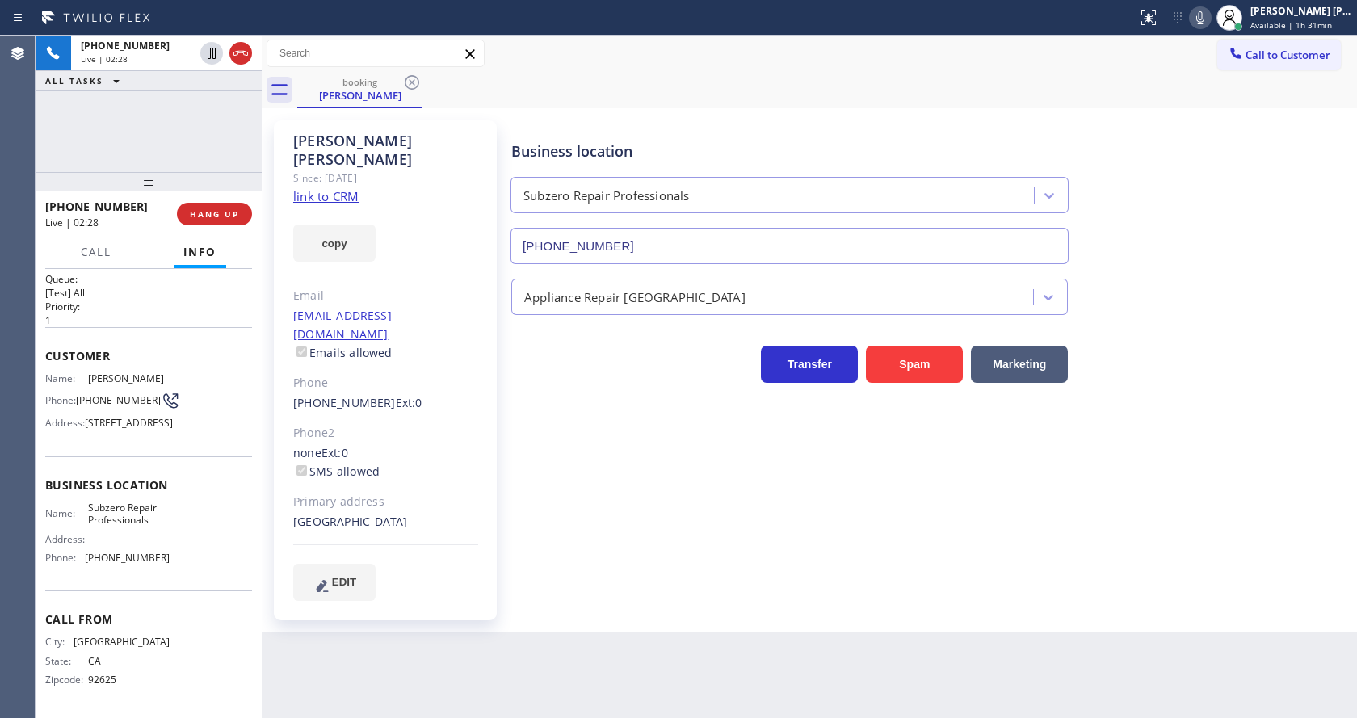
click at [139, 327] on div "Customer Name: [PERSON_NAME] Phone: [PHONE_NUMBER] Address: [STREET_ADDRESS]" at bounding box center [148, 391] width 207 height 129
click at [562, 625] on div "Back to Dashboard Change Sender ID Customers Technicians Select a contact Outbo…" at bounding box center [810, 377] width 1096 height 683
click at [189, 327] on div "Customer Name: [PERSON_NAME] Phone: [PHONE_NUMBER] Address: [STREET_ADDRESS]" at bounding box center [148, 391] width 207 height 129
click at [200, 219] on span "HANG UP" at bounding box center [214, 213] width 49 height 11
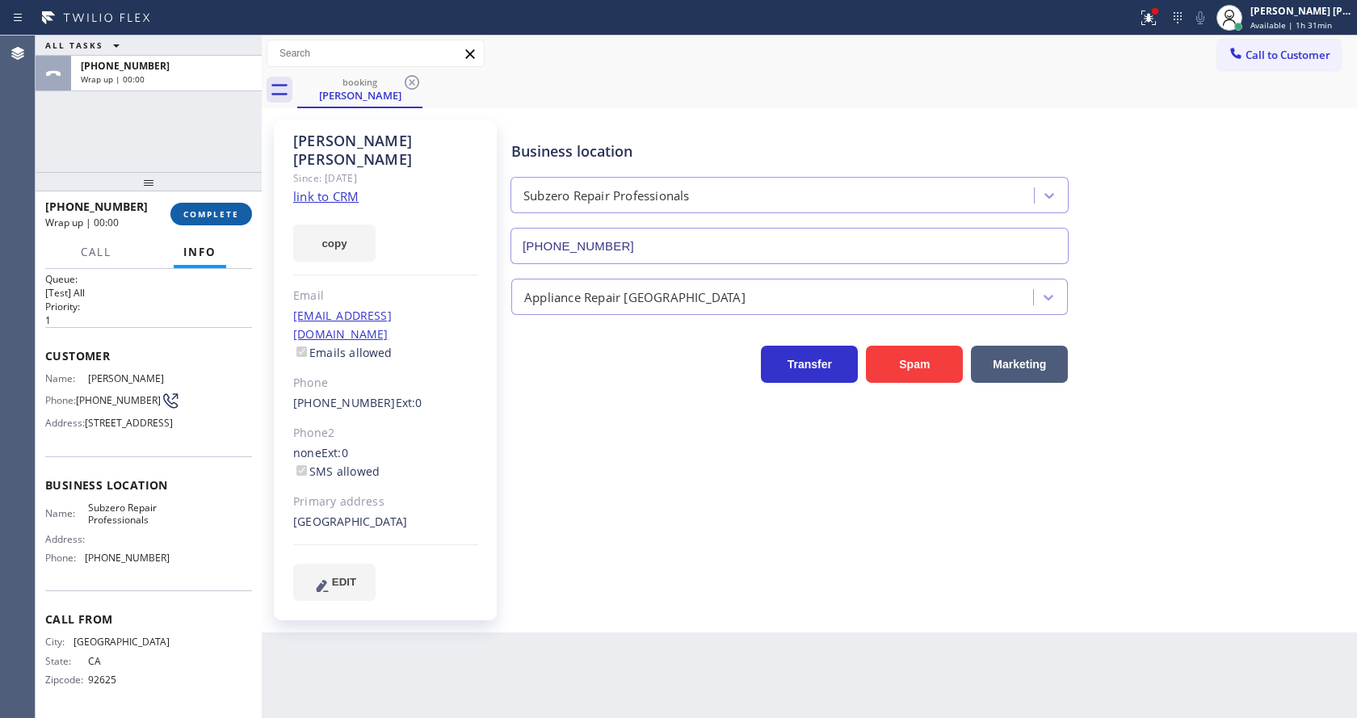
click at [200, 219] on span "COMPLETE" at bounding box center [211, 213] width 56 height 11
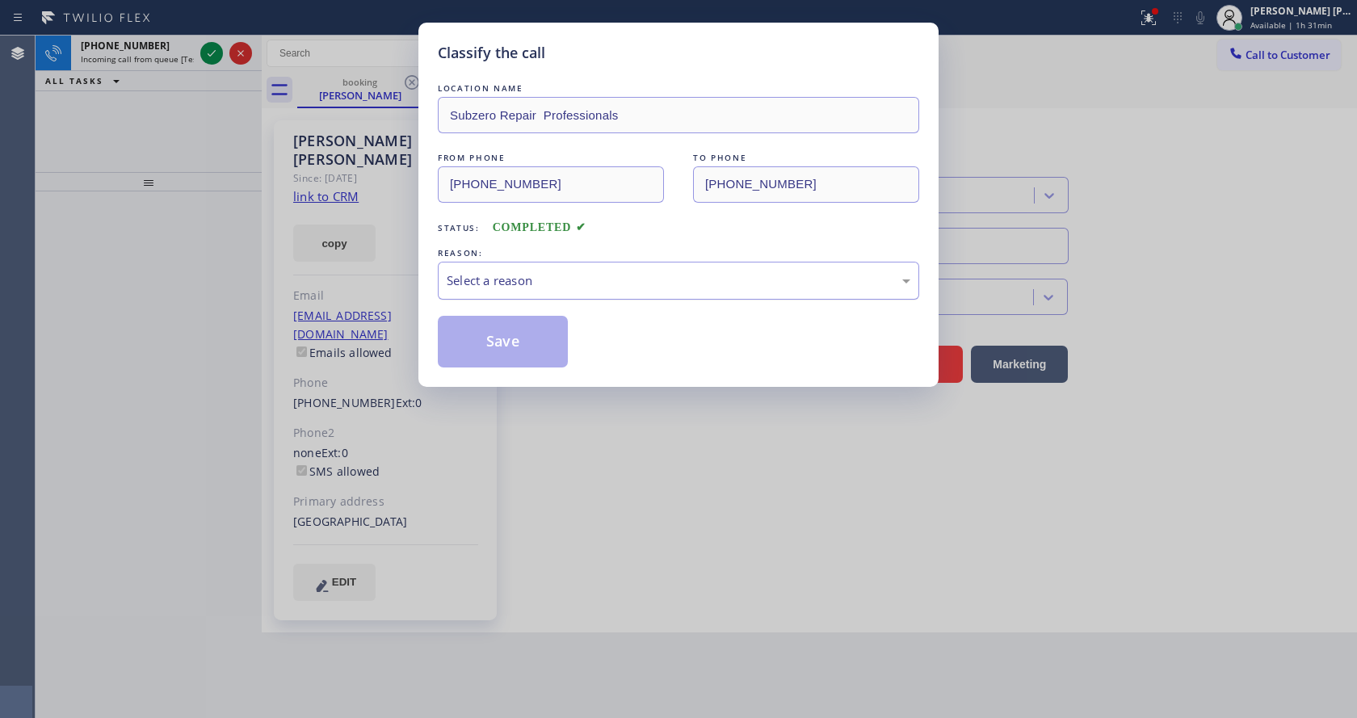
click at [565, 279] on div "Select a reason" at bounding box center [679, 280] width 464 height 19
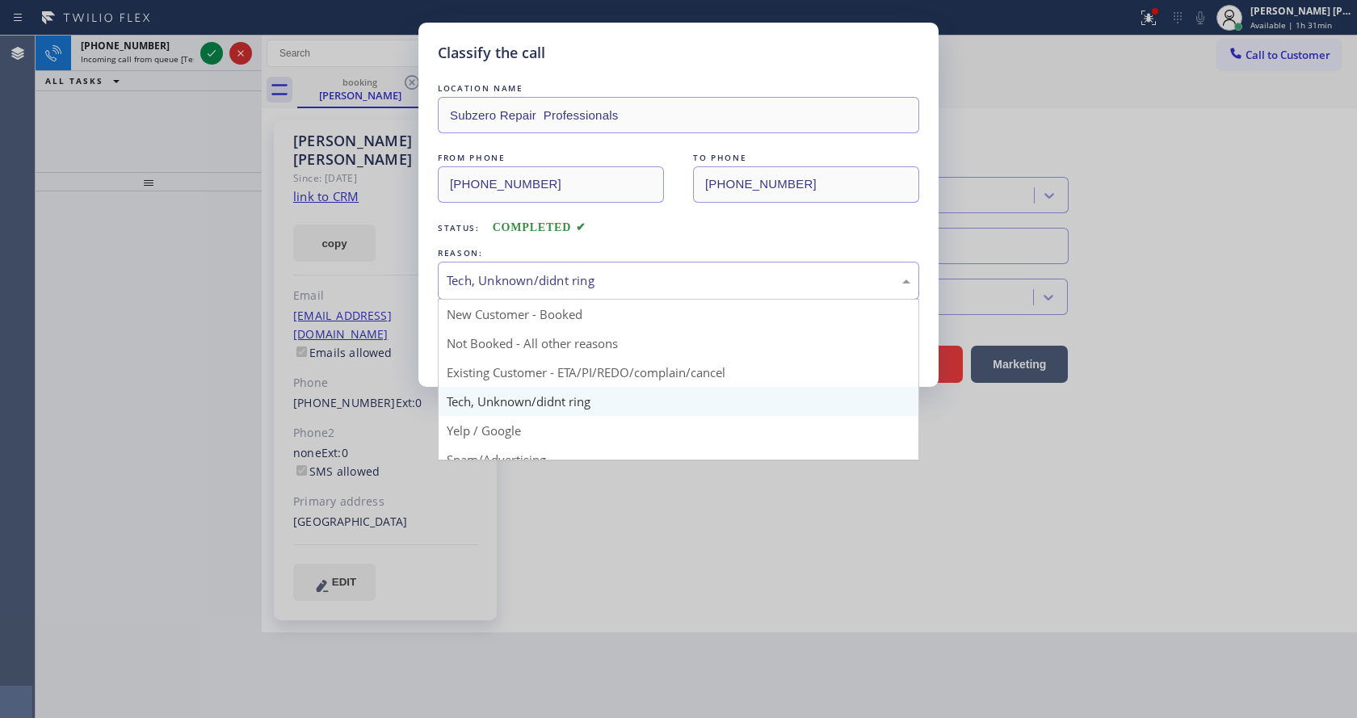
click at [521, 278] on div "Tech, Unknown/didnt ring" at bounding box center [679, 280] width 464 height 19
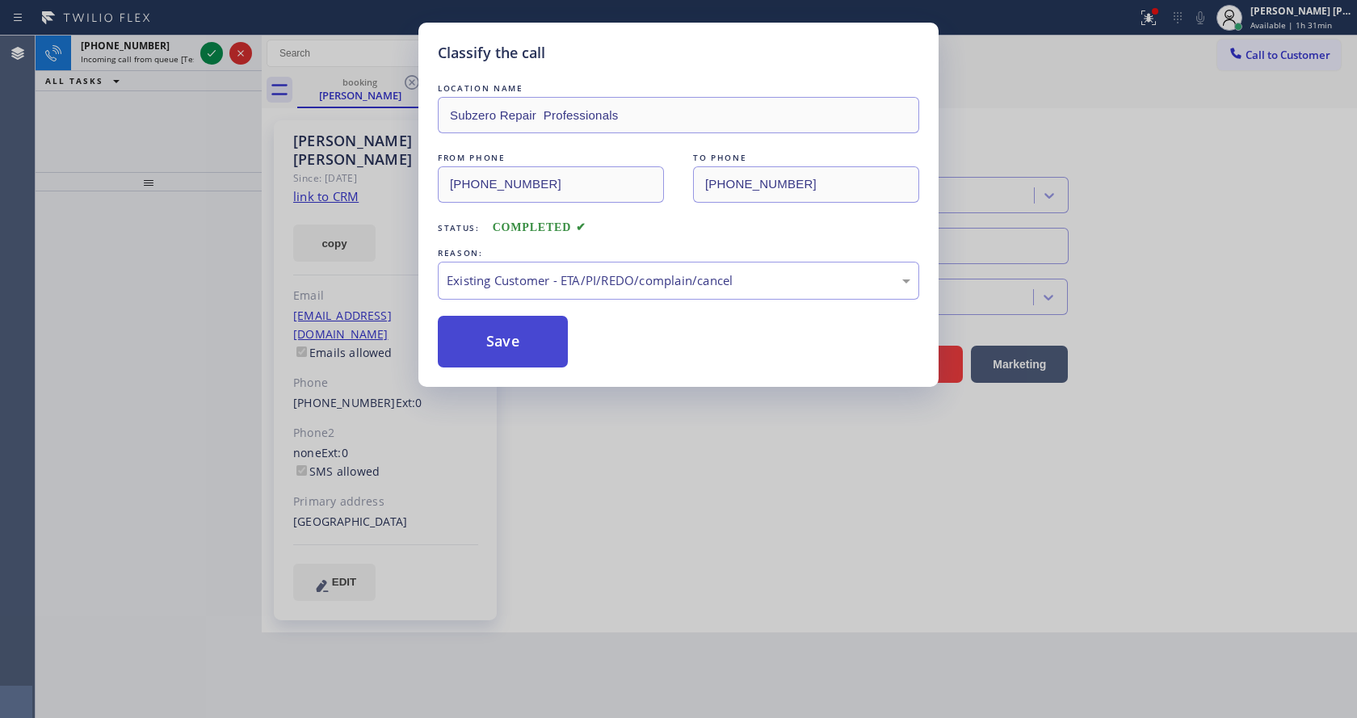
click at [508, 351] on button "Save" at bounding box center [503, 342] width 130 height 52
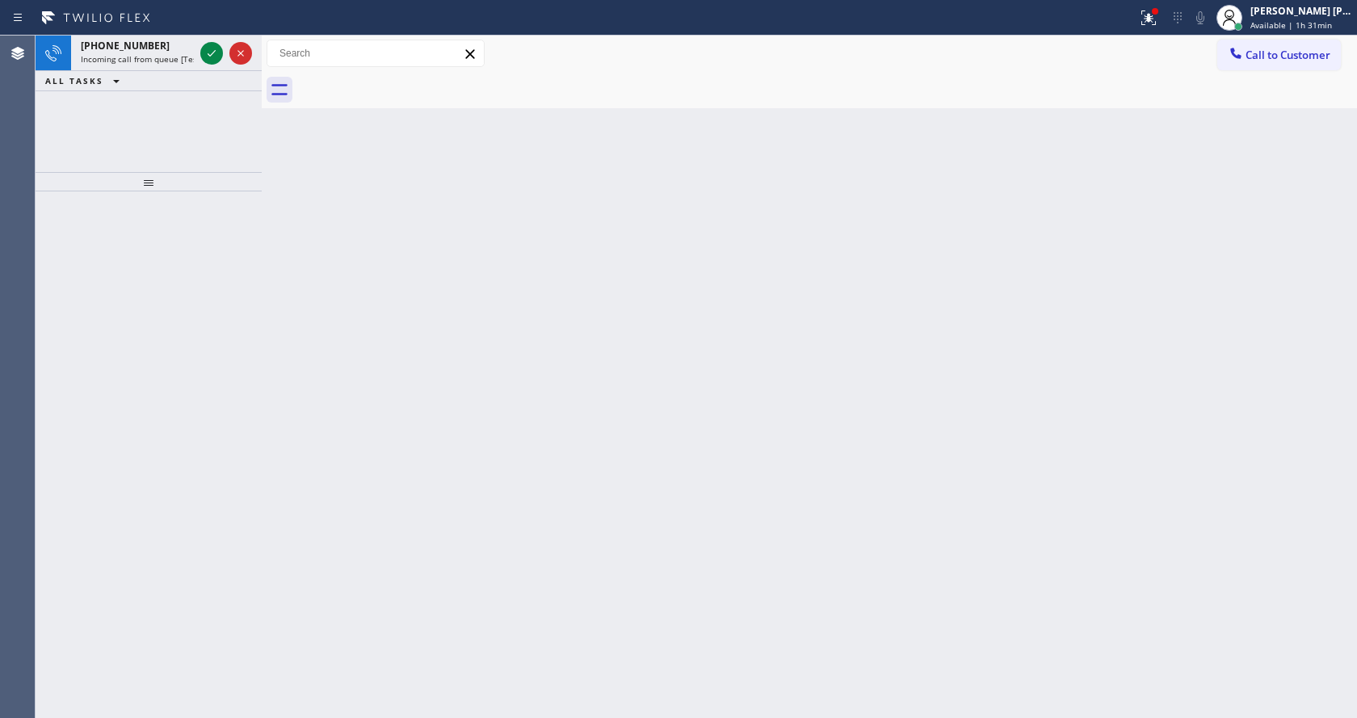
click at [181, 51] on div "[PHONE_NUMBER]" at bounding box center [137, 46] width 113 height 14
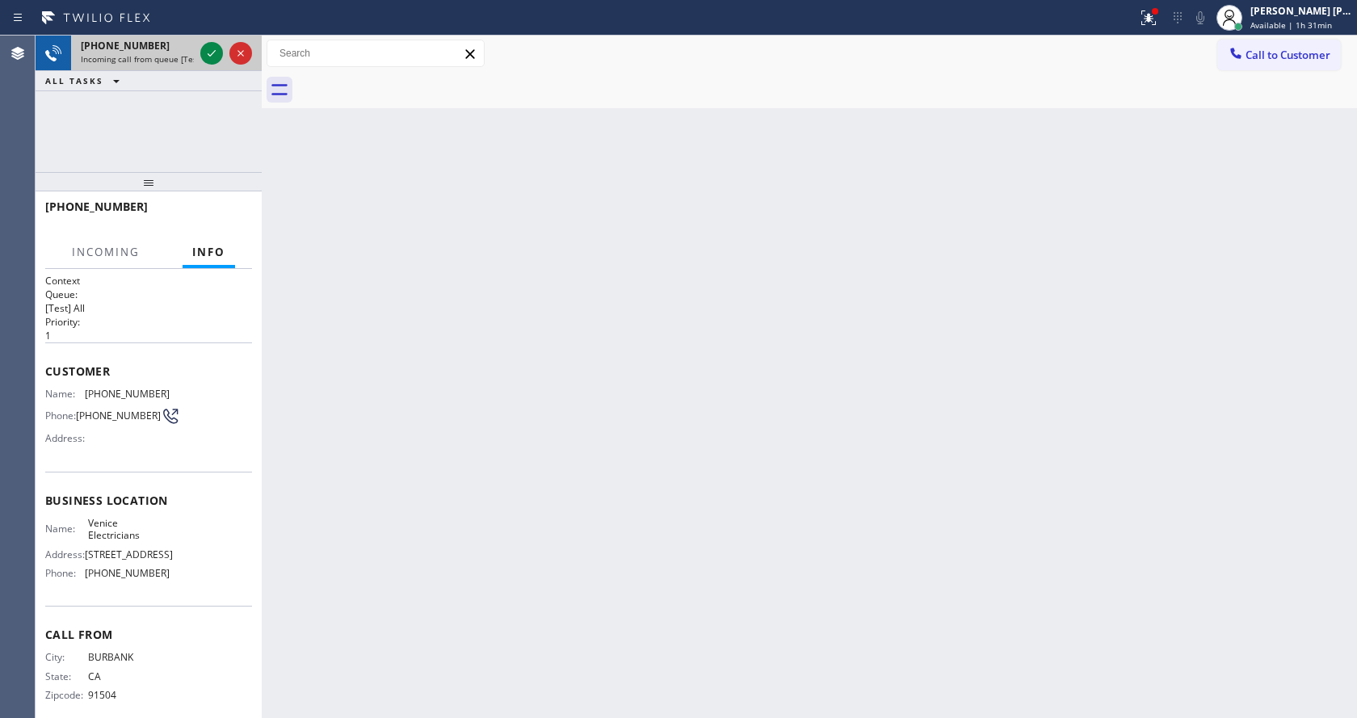
click at [225, 53] on div at bounding box center [226, 54] width 58 height 36
click at [205, 66] on div at bounding box center [226, 54] width 58 height 36
click at [209, 54] on icon at bounding box center [211, 53] width 19 height 19
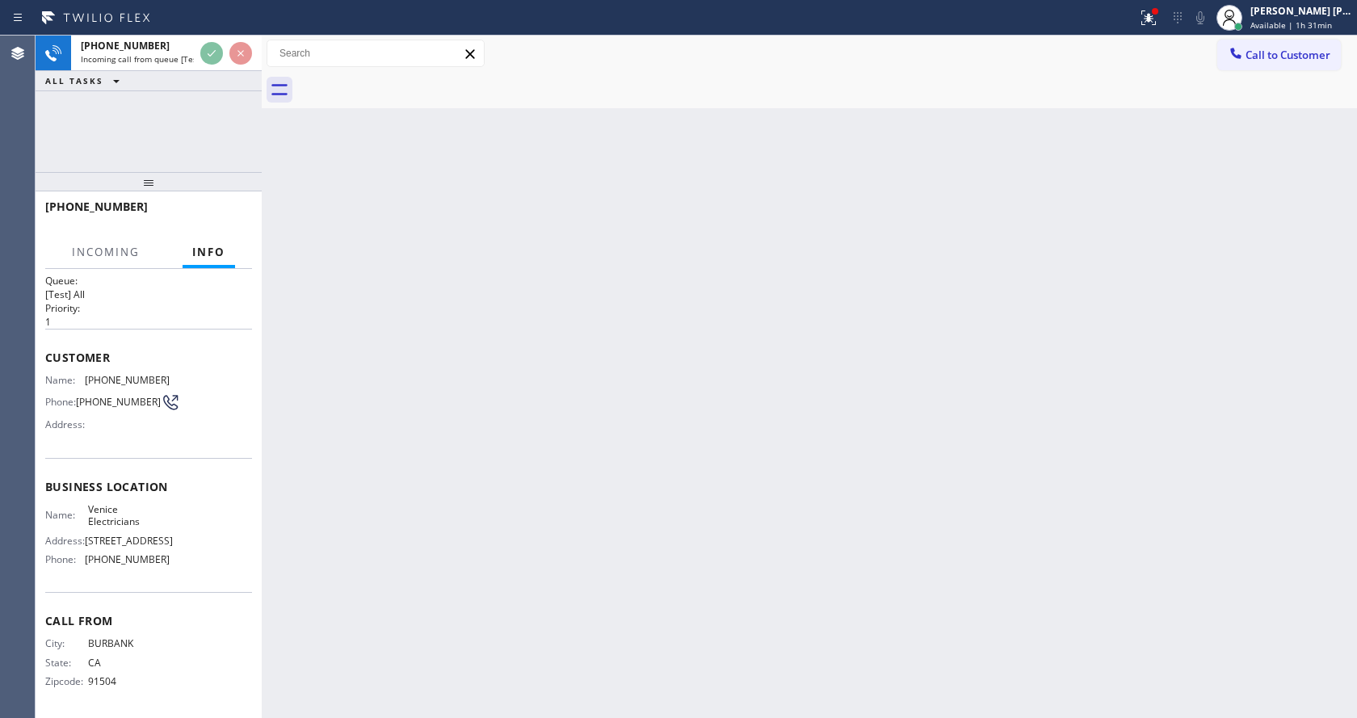
scroll to position [21, 0]
click at [387, 444] on div "Back to Dashboard Change Sender ID Customers Technicians Select a contact Outbo…" at bounding box center [810, 377] width 1096 height 683
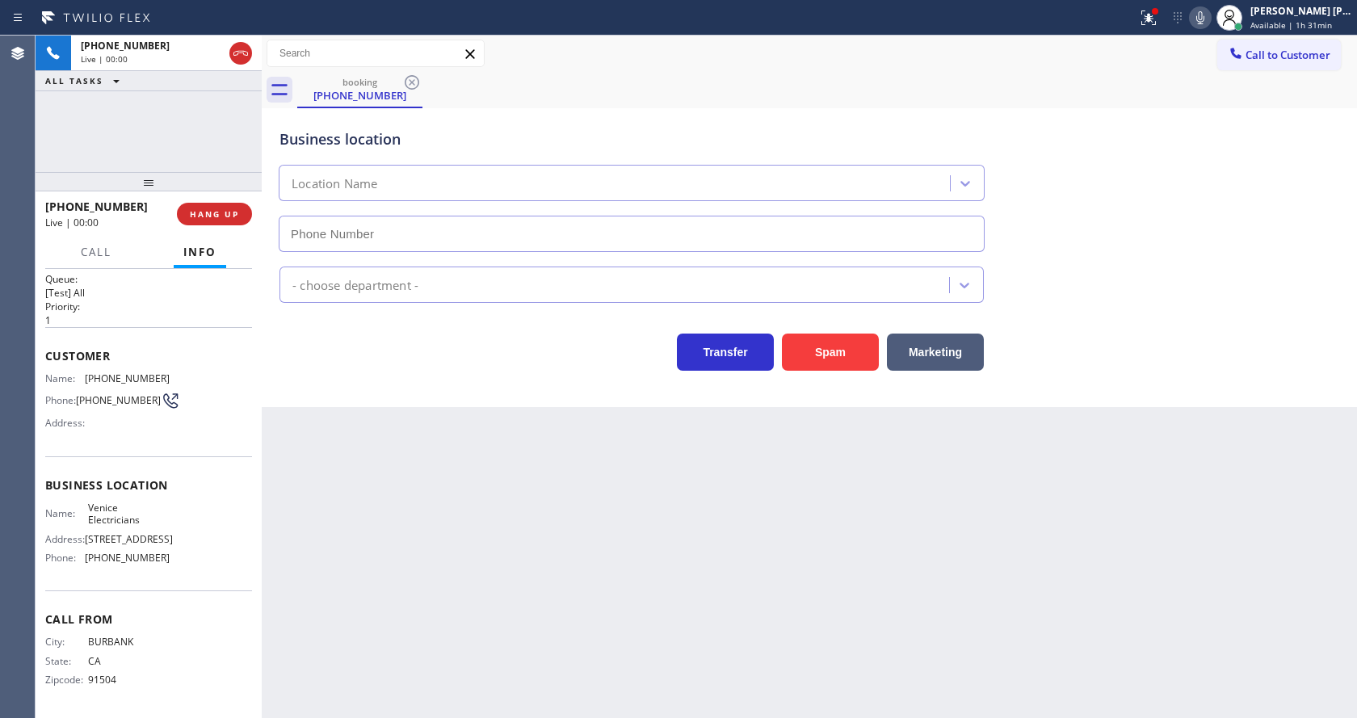
click at [421, 601] on div "Back to Dashboard Change Sender ID Customers Technicians Select a contact Outbo…" at bounding box center [810, 377] width 1096 height 683
type input "[PHONE_NUMBER]"
click at [482, 575] on div "Back to Dashboard Change Sender ID Customers Technicians Select a contact Outbo…" at bounding box center [810, 377] width 1096 height 683
click at [746, 599] on div "Back to Dashboard Change Sender ID Customers Technicians Select a contact Outbo…" at bounding box center [810, 377] width 1096 height 683
click at [705, 529] on div "Back to Dashboard Change Sender ID Customers Technicians Select a contact Outbo…" at bounding box center [810, 377] width 1096 height 683
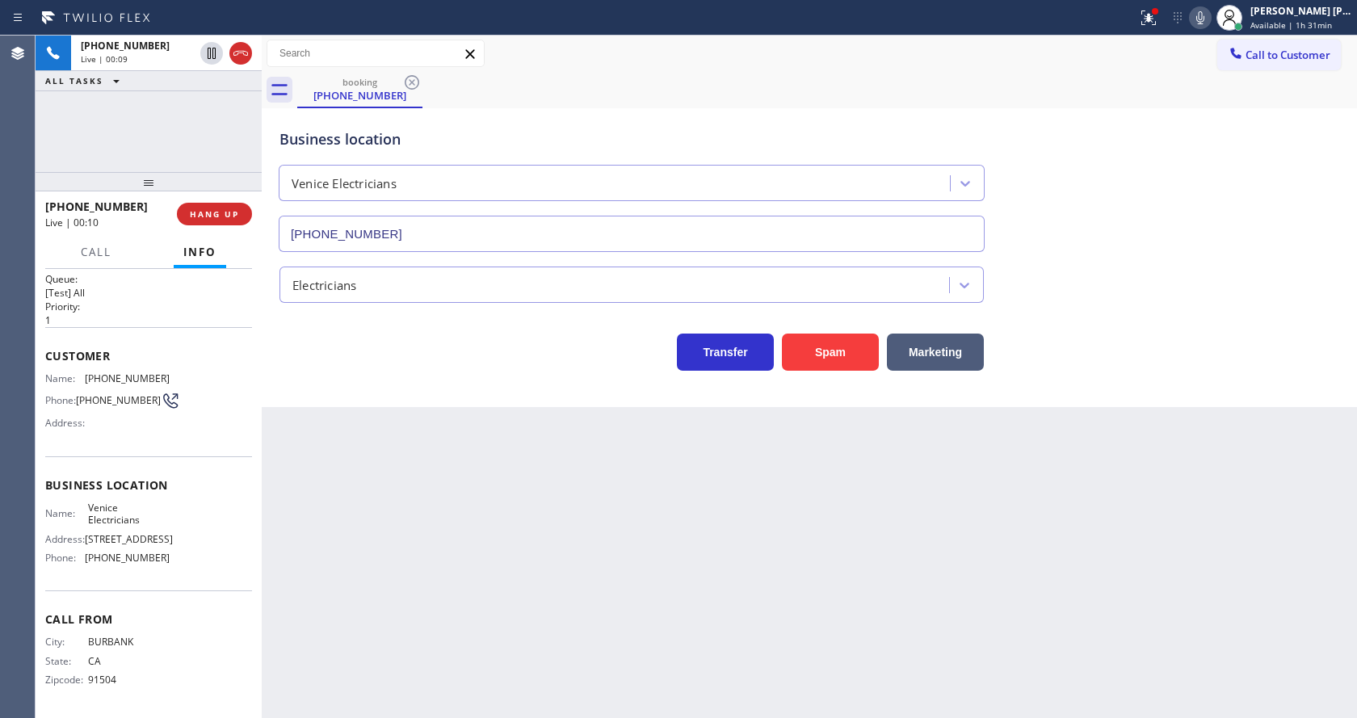
click at [623, 586] on div "Back to Dashboard Change Sender ID Customers Technicians Select a contact Outbo…" at bounding box center [810, 377] width 1096 height 683
click at [419, 478] on div "Back to Dashboard Change Sender ID Customers Technicians Select a contact Outbo…" at bounding box center [810, 377] width 1096 height 683
click at [1098, 689] on div "Back to Dashboard Change Sender ID Customers Technicians Select a contact Outbo…" at bounding box center [810, 377] width 1096 height 683
drag, startPoint x: 1134, startPoint y: 512, endPoint x: 1142, endPoint y: 483, distance: 30.2
click at [1142, 483] on div "Back to Dashboard Change Sender ID Customers Technicians Select a contact Outbo…" at bounding box center [810, 377] width 1096 height 683
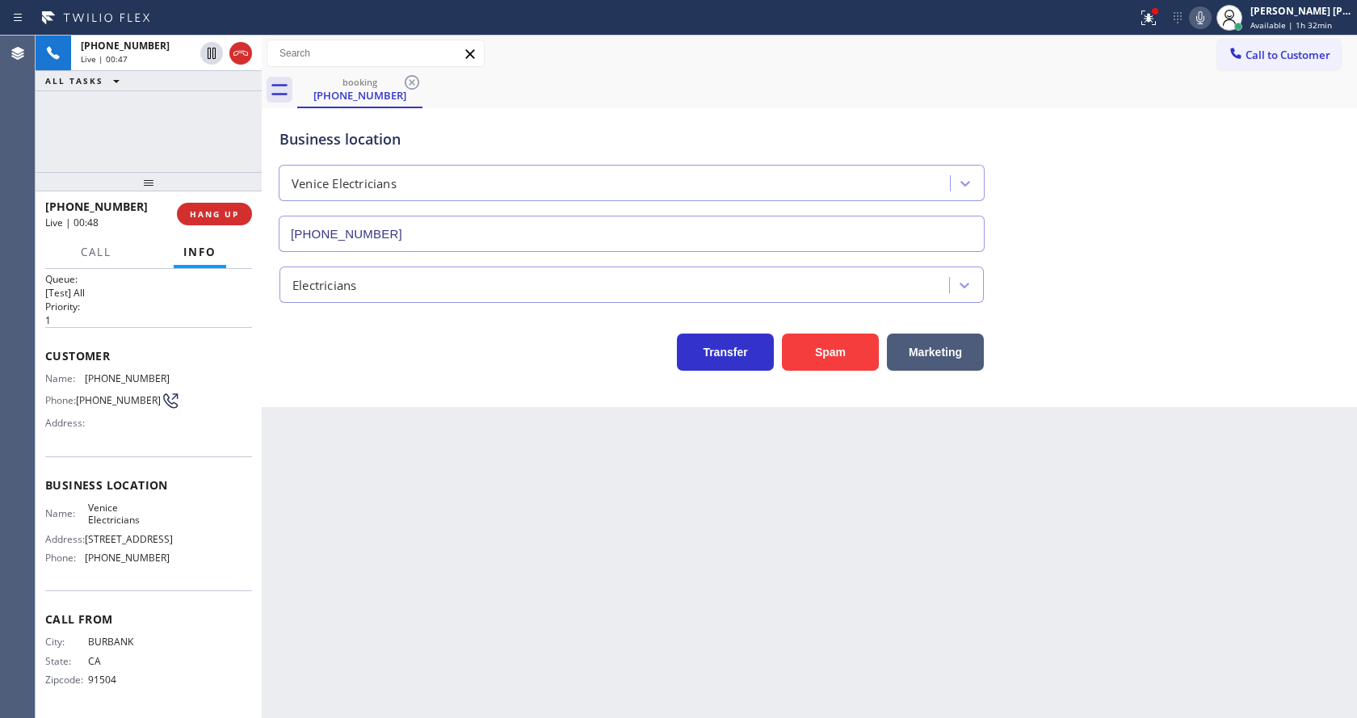
click at [423, 647] on div "Back to Dashboard Change Sender ID Customers Technicians Select a contact Outbo…" at bounding box center [810, 377] width 1096 height 683
click at [599, 489] on div "Back to Dashboard Change Sender ID Customers Technicians Select a contact Outbo…" at bounding box center [810, 377] width 1096 height 683
click at [452, 498] on div "Back to Dashboard Change Sender ID Customers Technicians Select a contact Outbo…" at bounding box center [810, 377] width 1096 height 683
drag, startPoint x: 82, startPoint y: 371, endPoint x: 172, endPoint y: 377, distance: 90.7
click at [172, 377] on div "Name: [PHONE_NUMBER] Phone: [PHONE_NUMBER] Address:" at bounding box center [148, 404] width 207 height 64
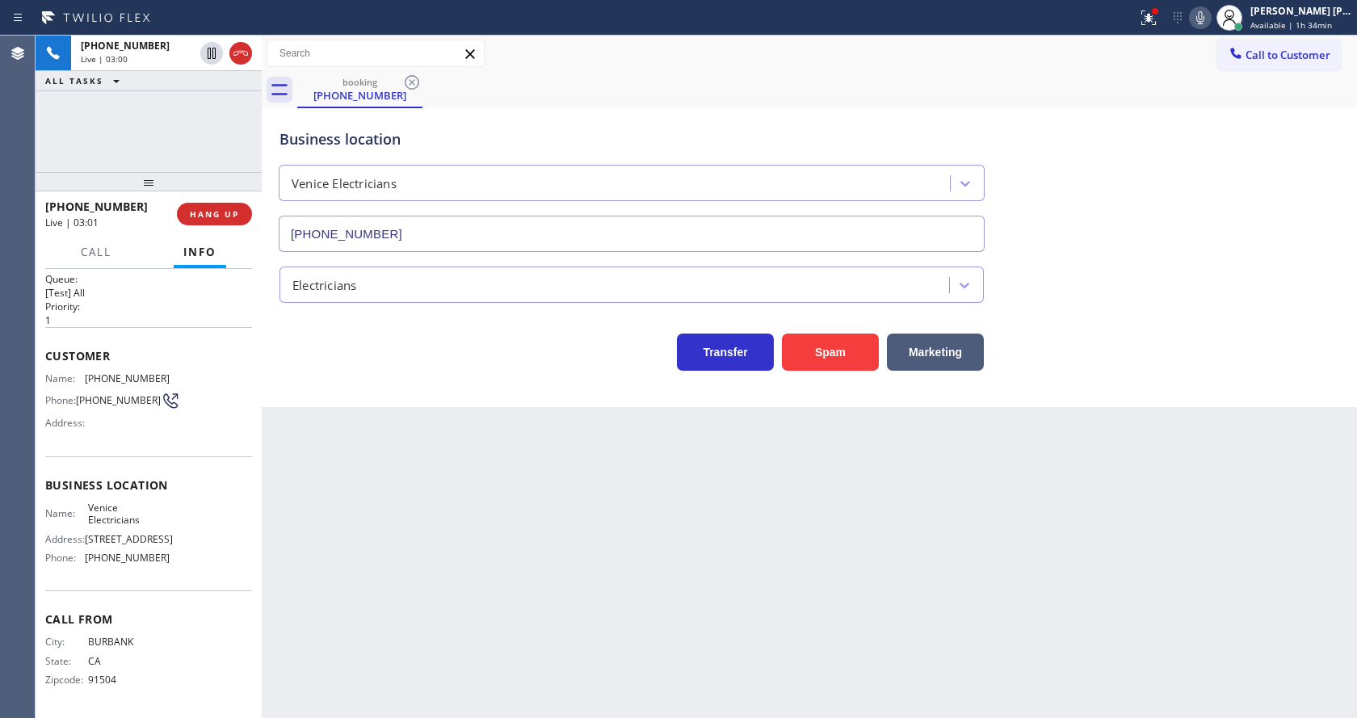
drag, startPoint x: 388, startPoint y: 546, endPoint x: 378, endPoint y: 705, distance: 159.5
click at [386, 550] on div "Back to Dashboard Change Sender ID Customers Technicians Select a contact Outbo…" at bounding box center [810, 377] width 1096 height 683
click at [183, 564] on div "Name: Venice Electricians Address: [STREET_ADDRESS] Phone: [PHONE_NUMBER]" at bounding box center [148, 536] width 207 height 69
drag, startPoint x: 85, startPoint y: 507, endPoint x: 156, endPoint y: 523, distance: 72.9
click at [156, 523] on div "Name: Venice Electricians" at bounding box center [107, 514] width 124 height 25
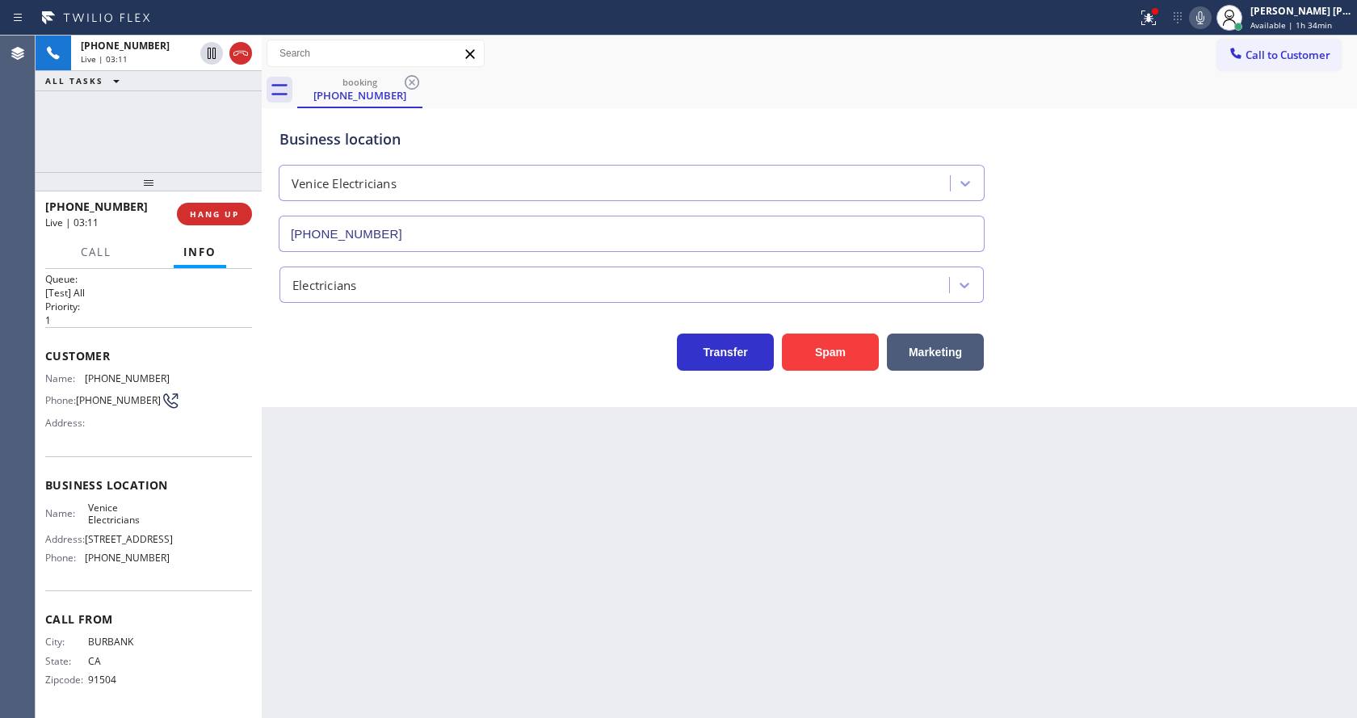
drag, startPoint x: 469, startPoint y: 579, endPoint x: 450, endPoint y: 633, distance: 56.7
click at [465, 583] on div "Back to Dashboard Change Sender ID Customers Technicians Select a contact Outbo…" at bounding box center [810, 377] width 1096 height 683
click at [196, 582] on div "Business location Name: Venice Electricians Address: [STREET_ADDRESS] Phone: [P…" at bounding box center [148, 523] width 207 height 135
drag, startPoint x: 80, startPoint y: 557, endPoint x: 213, endPoint y: 560, distance: 133.3
click at [213, 560] on div "Name: Venice Electricians Address: [STREET_ADDRESS] Phone: [PHONE_NUMBER]" at bounding box center [148, 536] width 207 height 69
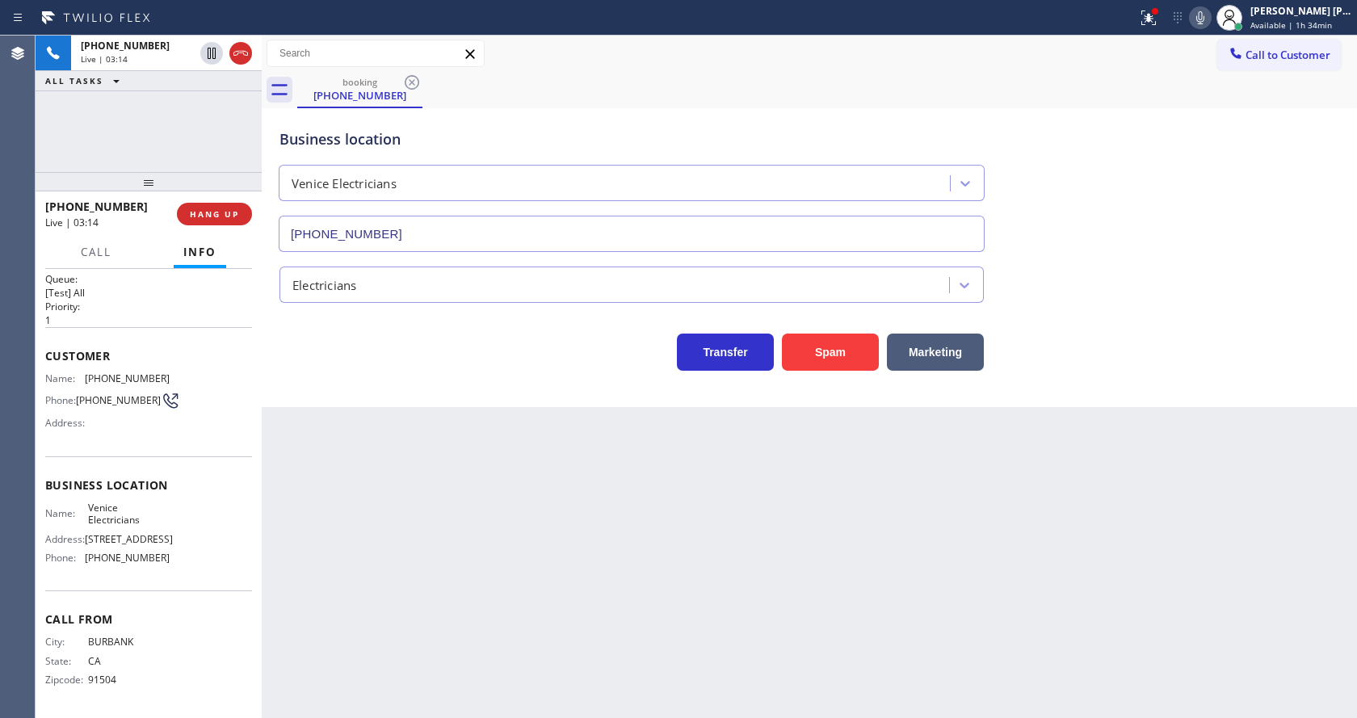
drag, startPoint x: 367, startPoint y: 511, endPoint x: 363, endPoint y: 704, distance: 192.3
click at [367, 547] on div "Back to Dashboard Change Sender ID Customers Technicians Select a contact Outbo…" at bounding box center [810, 377] width 1096 height 683
click at [870, 589] on div "Back to Dashboard Change Sender ID Customers Technicians Select a contact Outbo…" at bounding box center [810, 377] width 1096 height 683
click at [1167, 6] on button at bounding box center [1149, 18] width 36 height 36
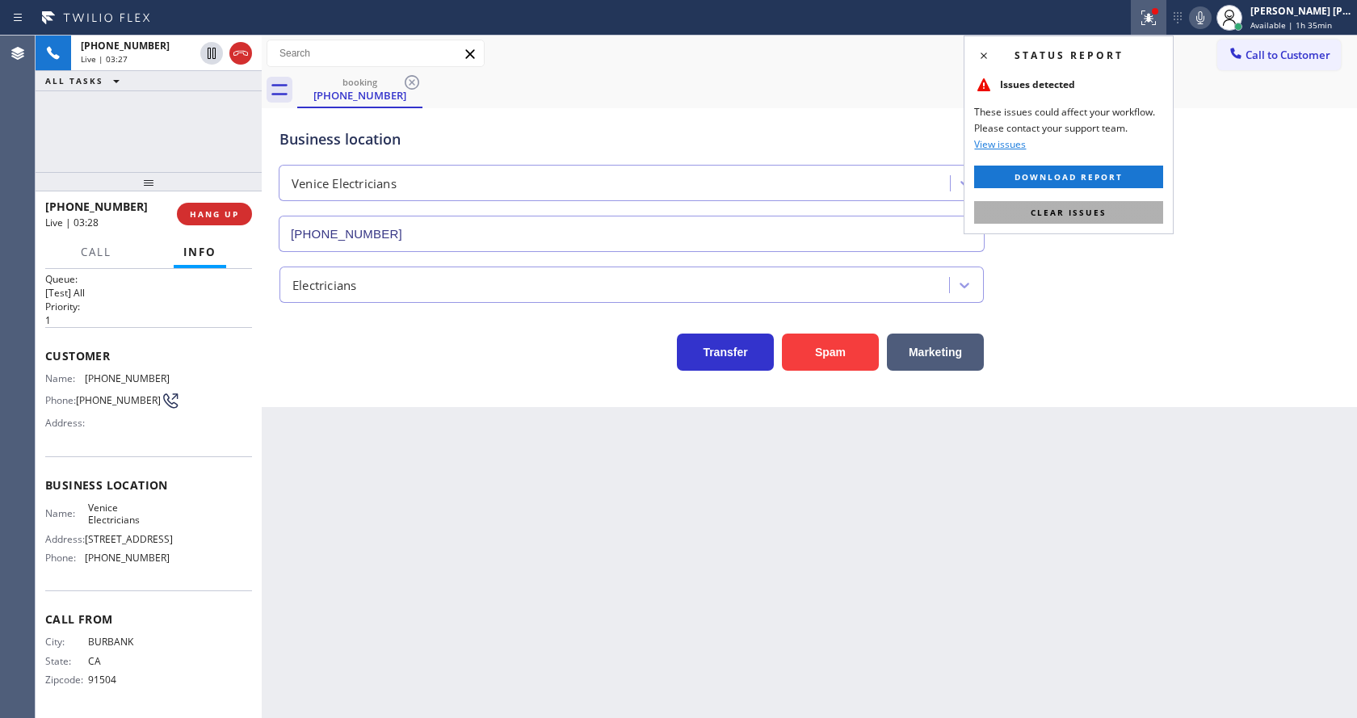
click at [1097, 216] on span "Clear issues" at bounding box center [1069, 212] width 76 height 11
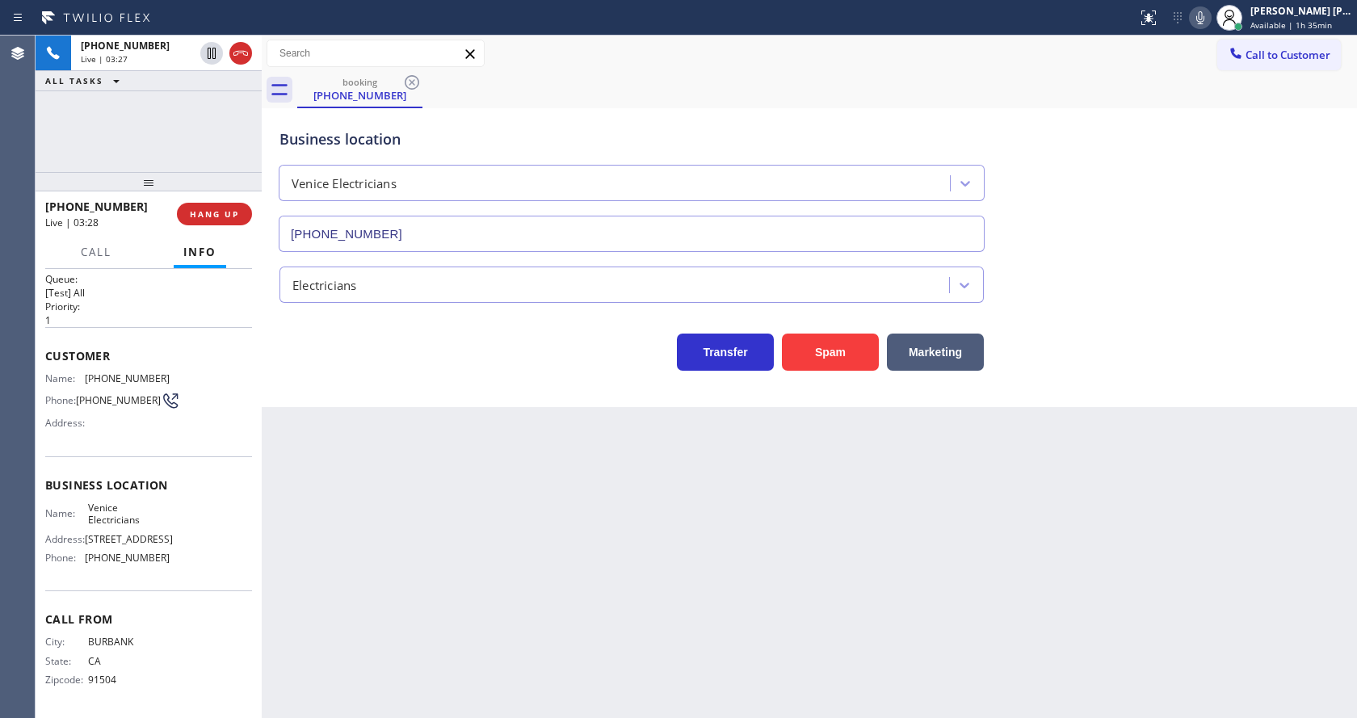
click at [1145, 188] on div "Business location Venice Electricians [PHONE_NUMBER]" at bounding box center [809, 179] width 1066 height 146
click at [1205, 16] on icon at bounding box center [1201, 17] width 8 height 13
click at [207, 48] on icon at bounding box center [211, 53] width 19 height 19
click at [395, 500] on div "Back to Dashboard Change Sender ID Customers Technicians Select a contact Outbo…" at bounding box center [810, 377] width 1096 height 683
click at [808, 532] on div "Back to Dashboard Change Sender ID Customers Technicians Select a contact Outbo…" at bounding box center [810, 377] width 1096 height 683
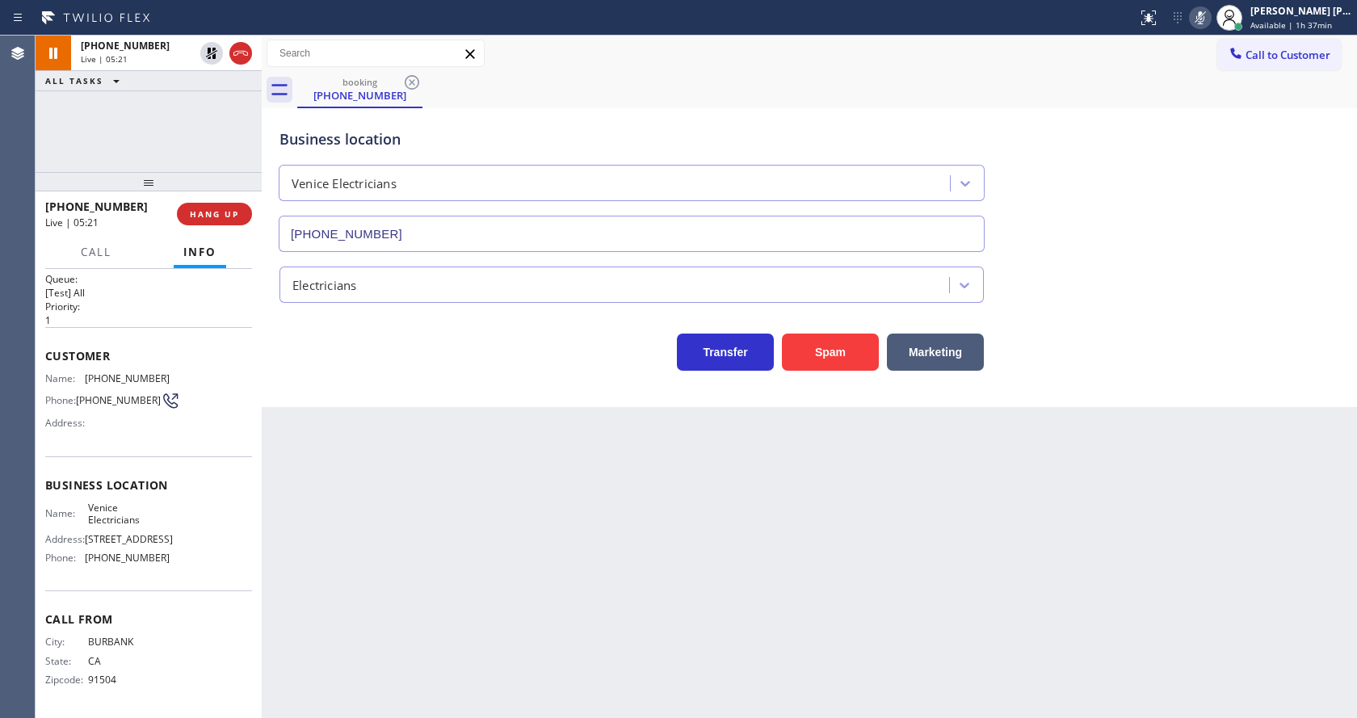
click at [343, 451] on div "Back to Dashboard Change Sender ID Customers Technicians Select a contact Outbo…" at bounding box center [810, 377] width 1096 height 683
click at [211, 48] on icon at bounding box center [211, 53] width 19 height 19
click at [1201, 13] on icon at bounding box center [1200, 17] width 19 height 19
click at [1228, 110] on div "Business location Venice Electricians [PHONE_NUMBER]" at bounding box center [809, 179] width 1066 height 146
click at [568, 504] on div "Back to Dashboard Change Sender ID Customers Technicians Select a contact Outbo…" at bounding box center [810, 377] width 1096 height 683
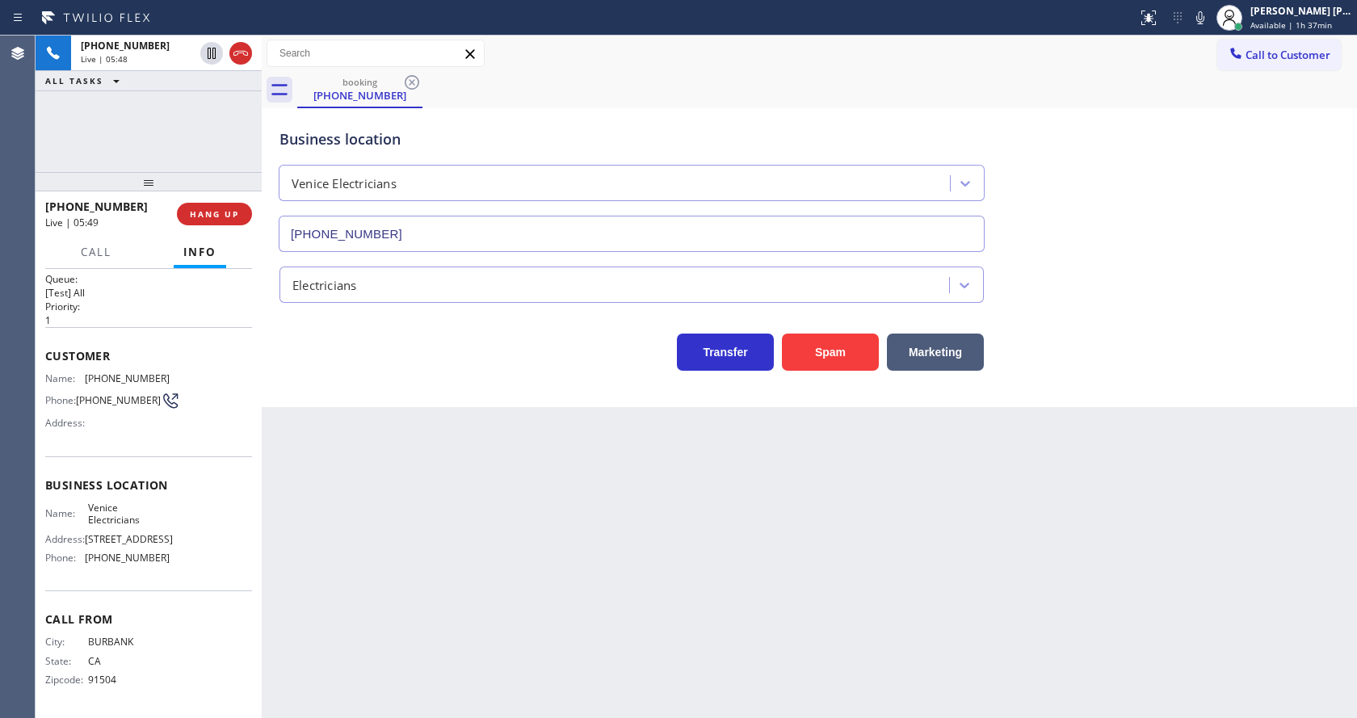
click at [732, 550] on div "Back to Dashboard Change Sender ID Customers Technicians Select a contact Outbo…" at bounding box center [810, 377] width 1096 height 683
click at [757, 702] on div "Back to Dashboard Change Sender ID Customers Technicians Select a contact Outbo…" at bounding box center [810, 377] width 1096 height 683
click at [378, 666] on div "Back to Dashboard Change Sender ID Customers Technicians Select a contact Outbo…" at bounding box center [810, 377] width 1096 height 683
click at [722, 589] on div "Back to Dashboard Change Sender ID Customers Technicians Select a contact Outbo…" at bounding box center [810, 377] width 1096 height 683
drag, startPoint x: 637, startPoint y: 660, endPoint x: 584, endPoint y: 680, distance: 56.3
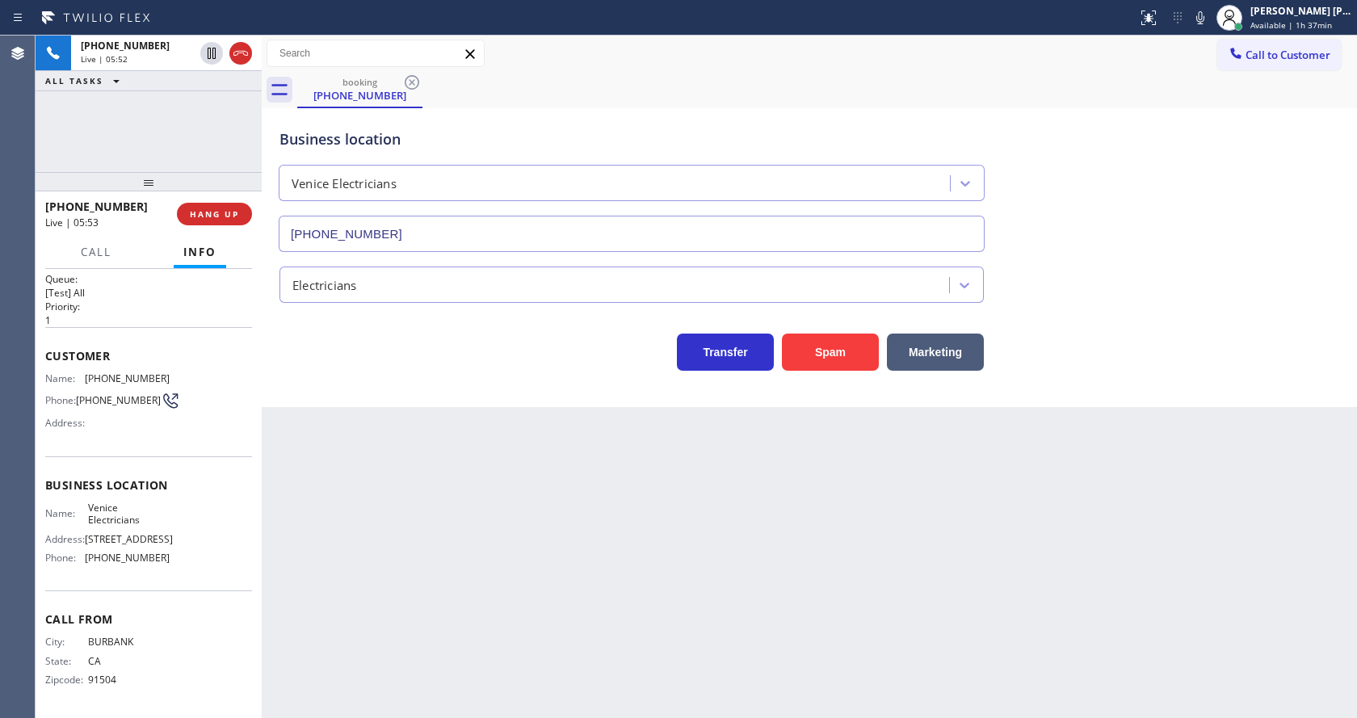
click at [637, 660] on div "Back to Dashboard Change Sender ID Customers Technicians Select a contact Outbo…" at bounding box center [810, 377] width 1096 height 683
click at [1263, 451] on div "Back to Dashboard Change Sender ID Customers Technicians Select a contact Outbo…" at bounding box center [810, 377] width 1096 height 683
drag, startPoint x: 772, startPoint y: 624, endPoint x: 767, endPoint y: 697, distance: 73.7
click at [772, 629] on div "Back to Dashboard Change Sender ID Customers Technicians Select a contact Outbo…" at bounding box center [810, 377] width 1096 height 683
click at [914, 554] on div "Back to Dashboard Change Sender ID Customers Technicians Select a contact Outbo…" at bounding box center [810, 377] width 1096 height 683
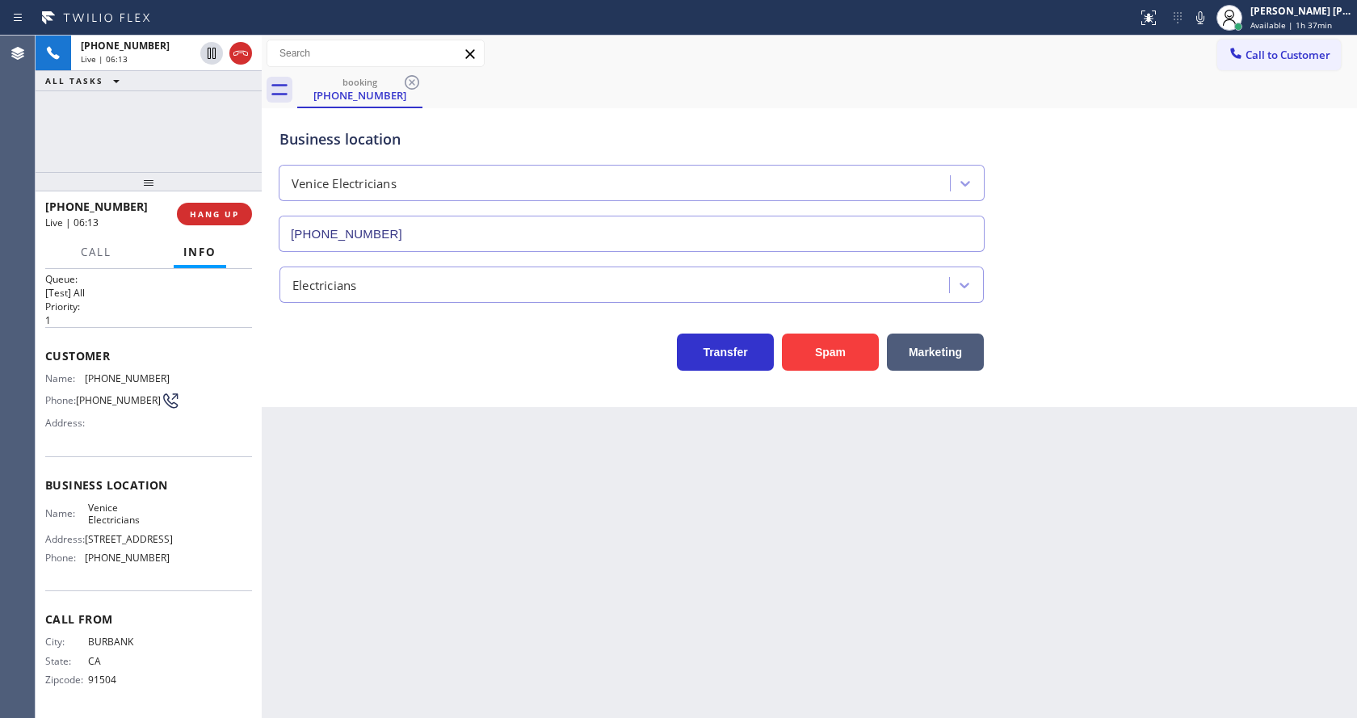
click at [458, 587] on div "Back to Dashboard Change Sender ID Customers Technicians Select a contact Outbo…" at bounding box center [810, 377] width 1096 height 683
click at [692, 518] on div "Back to Dashboard Change Sender ID Customers Technicians Select a contact Outbo…" at bounding box center [810, 377] width 1096 height 683
click at [473, 405] on div "Business location Venice Electricians [PHONE_NUMBER] Electricians Transfer Spam…" at bounding box center [810, 257] width 1096 height 299
click at [679, 583] on div "Back to Dashboard Change Sender ID Customers Technicians Select a contact Outbo…" at bounding box center [810, 377] width 1096 height 683
click at [522, 611] on div "Back to Dashboard Change Sender ID Customers Technicians Select a contact Outbo…" at bounding box center [810, 377] width 1096 height 683
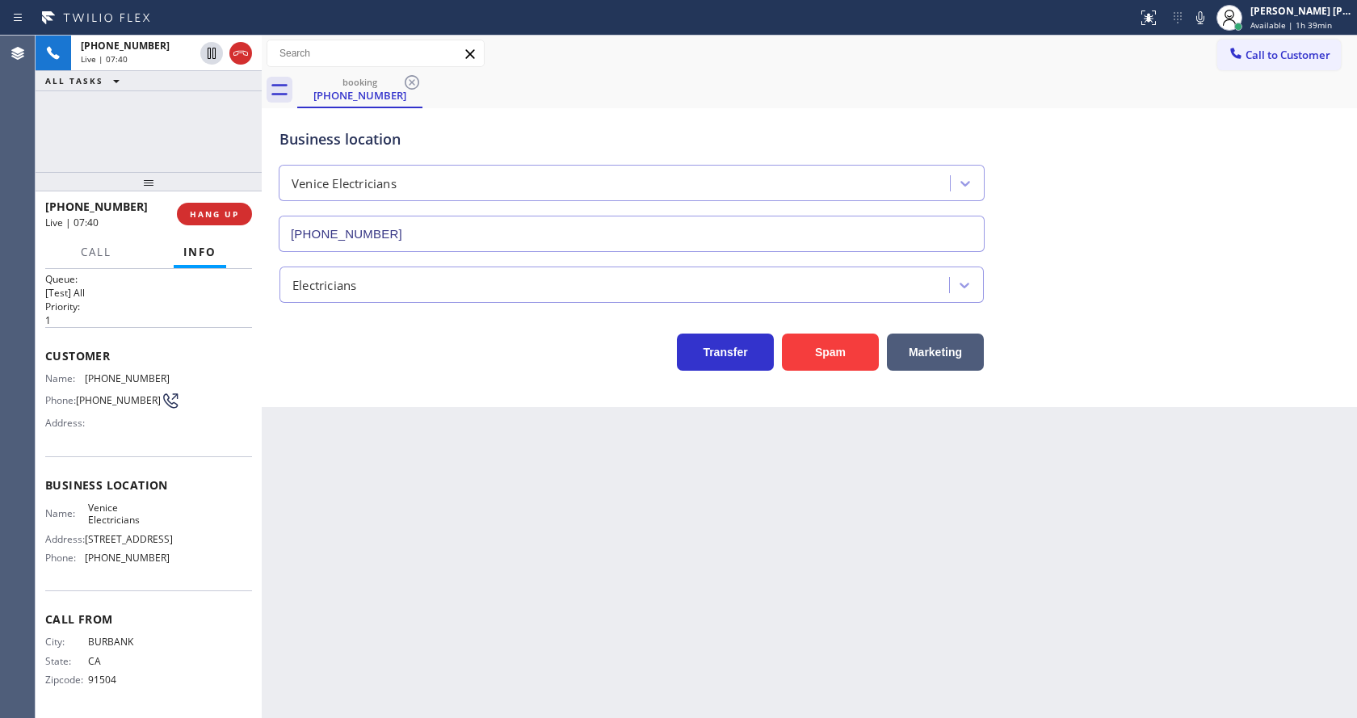
click at [677, 546] on div "Back to Dashboard Change Sender ID Customers Technicians Select a contact Outbo…" at bounding box center [810, 377] width 1096 height 683
click at [210, 221] on button "COMPLETE" at bounding box center [211, 214] width 82 height 23
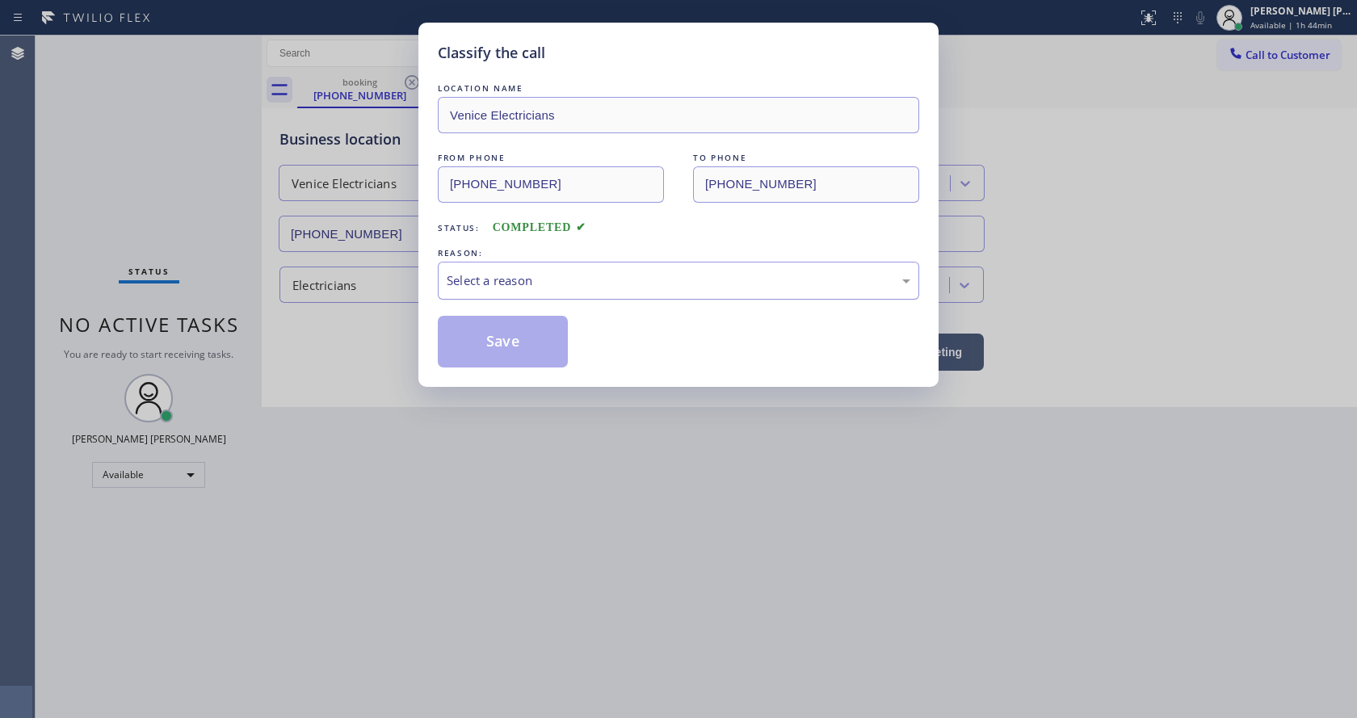
click at [493, 276] on div "Select a reason" at bounding box center [679, 280] width 464 height 19
drag, startPoint x: 498, startPoint y: 332, endPoint x: 444, endPoint y: 605, distance: 278.6
click at [498, 333] on button "Save" at bounding box center [503, 342] width 130 height 52
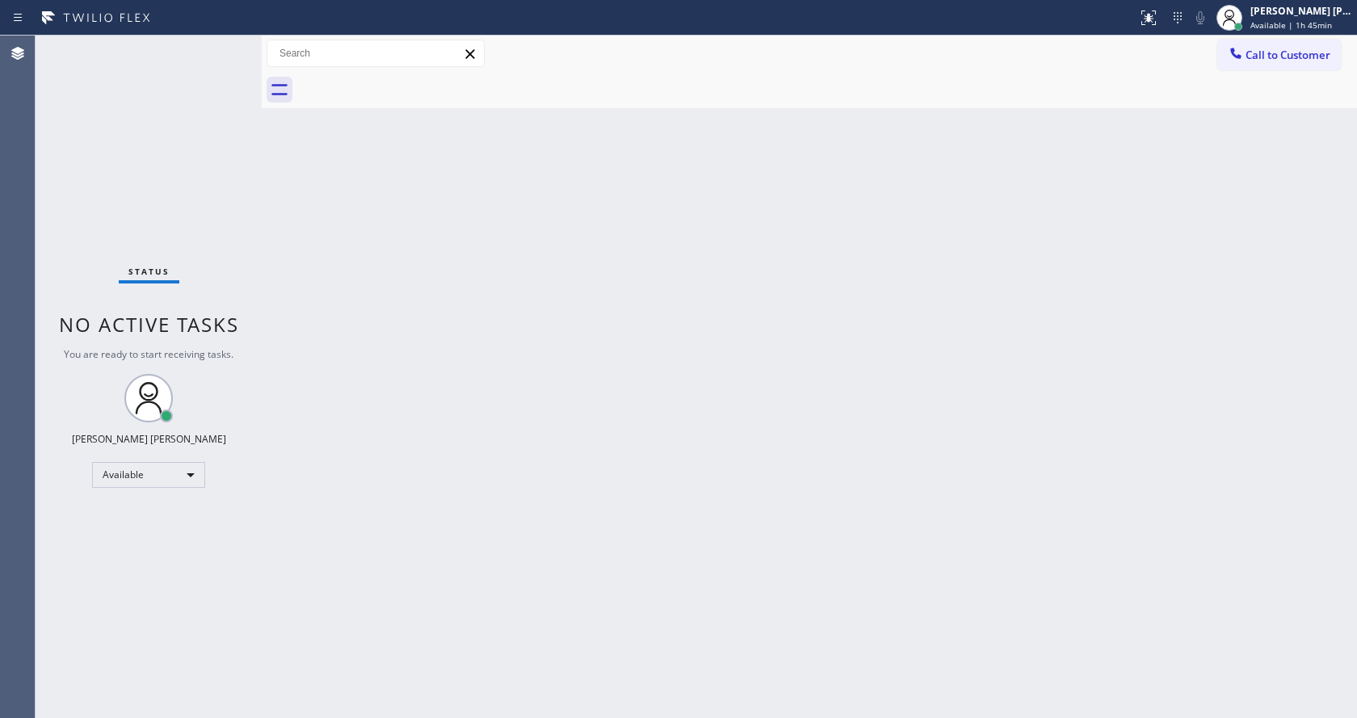
click at [835, 488] on div "Back to Dashboard Change Sender ID Customers Technicians Select a contact Outbo…" at bounding box center [810, 377] width 1096 height 683
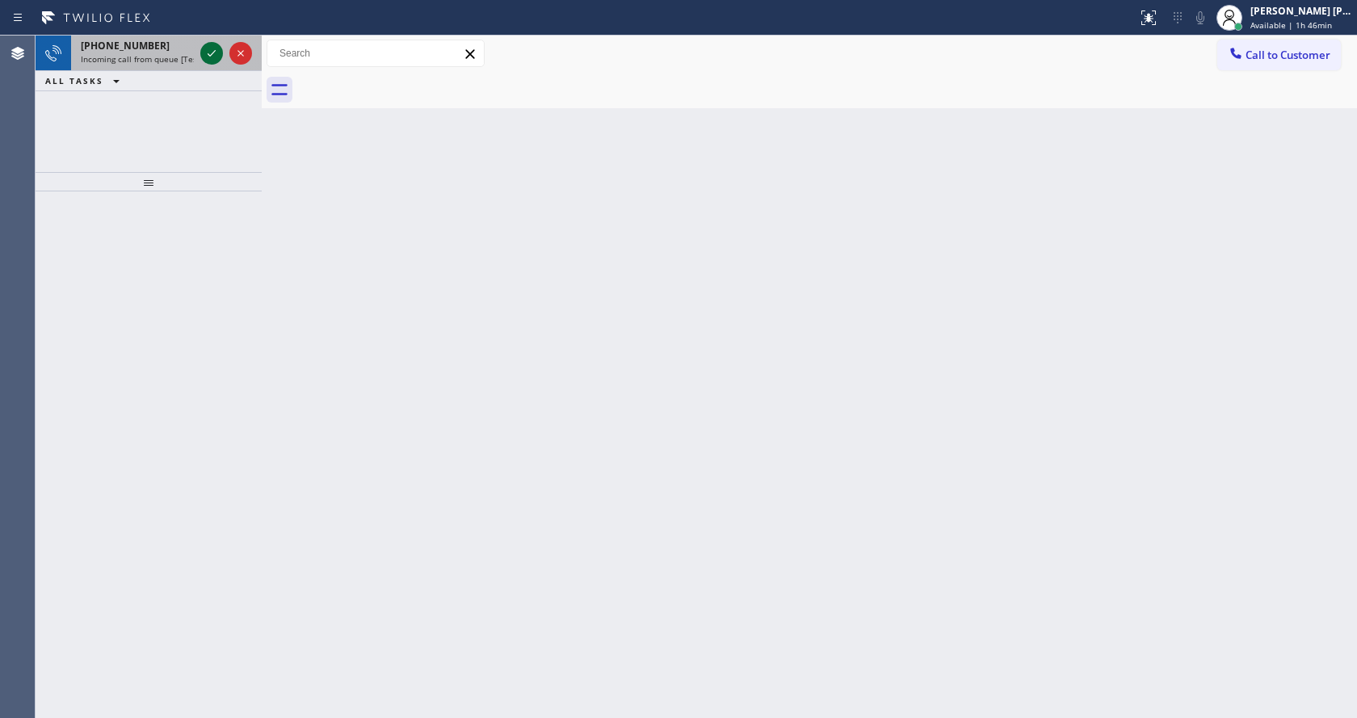
click at [204, 48] on icon at bounding box center [211, 53] width 19 height 19
click at [205, 53] on icon at bounding box center [211, 53] width 19 height 19
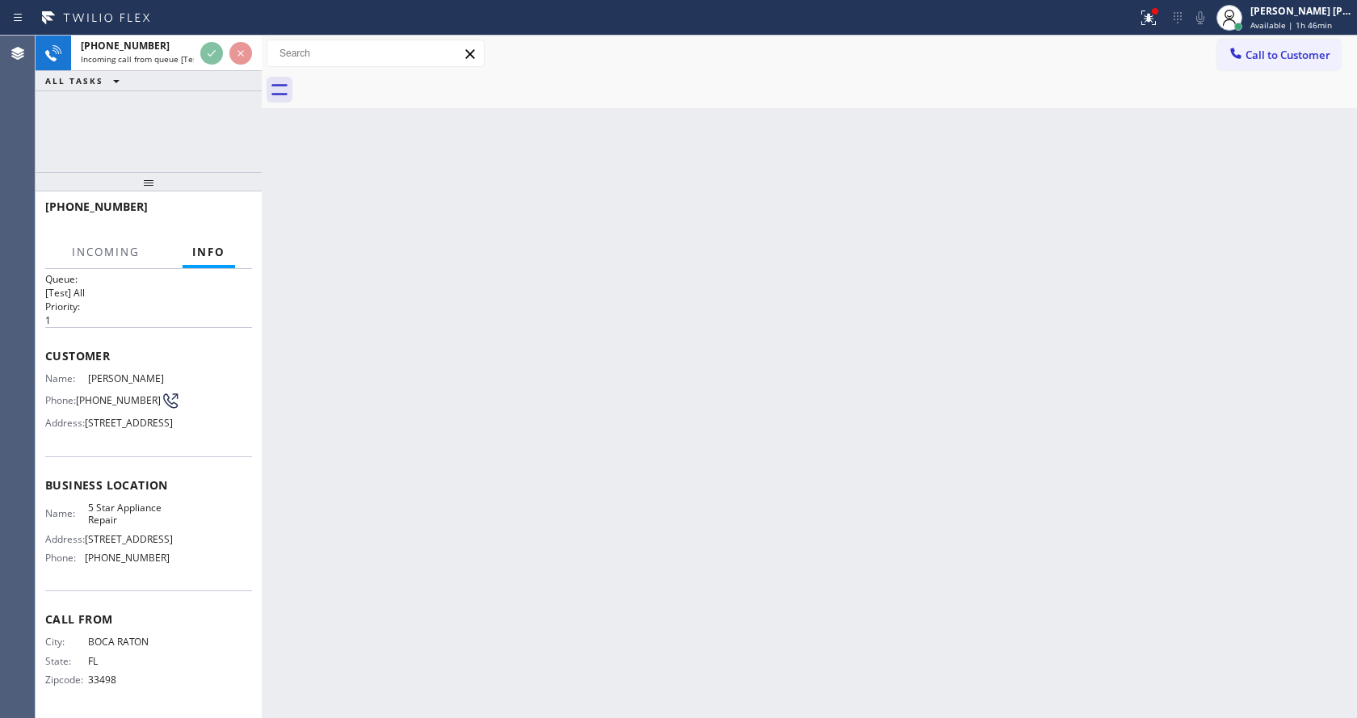
scroll to position [46, 0]
click at [613, 387] on div "Back to Dashboard Change Sender ID Customers Technicians Select a contact Outbo…" at bounding box center [810, 377] width 1096 height 683
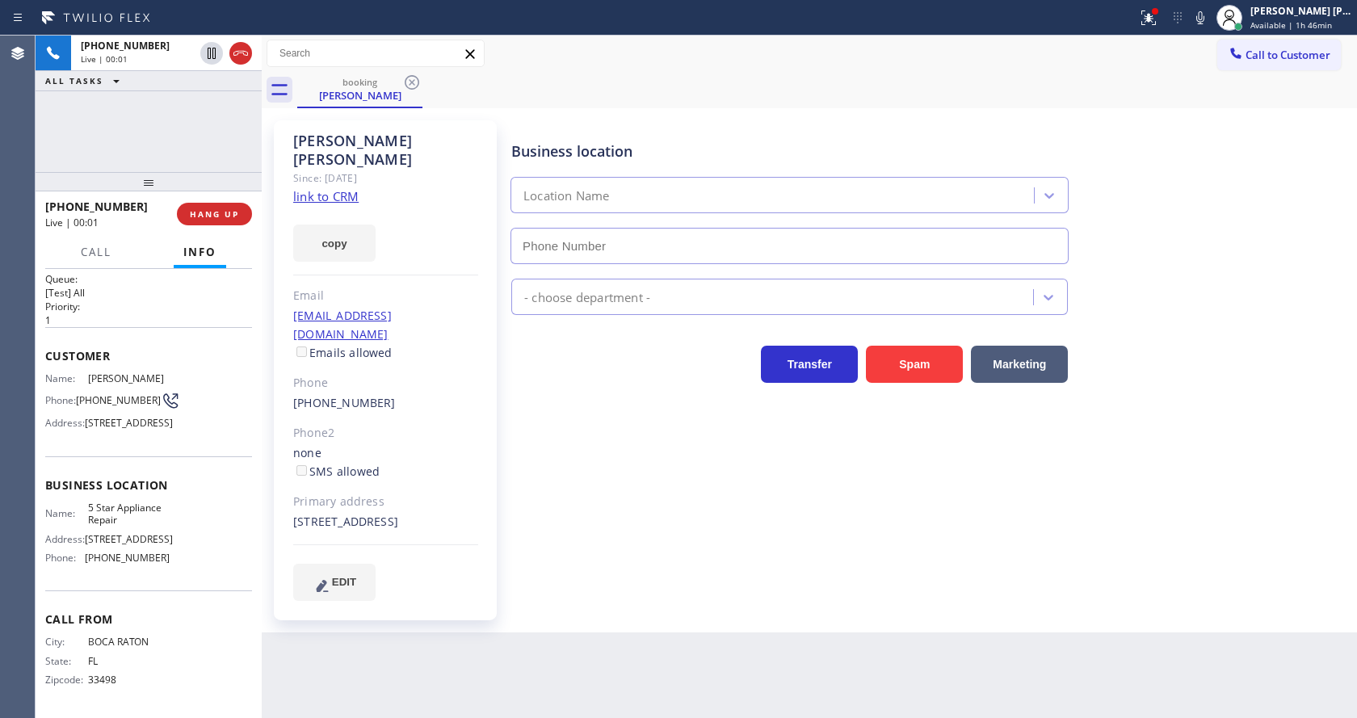
click at [570, 530] on div "Business location Location Name - choose department - Transfer Spam Marketing" at bounding box center [930, 360] width 845 height 472
type input "[PHONE_NUMBER]"
click at [461, 394] on div "[PHONE_NUMBER]" at bounding box center [385, 403] width 185 height 19
click at [338, 188] on link "link to CRM" at bounding box center [325, 196] width 65 height 16
click at [494, 500] on div "[PERSON_NAME] Since: [DATE] link to CRM copy Email [EMAIL_ADDRESS][DOMAIN_NAME]…" at bounding box center [385, 370] width 223 height 500
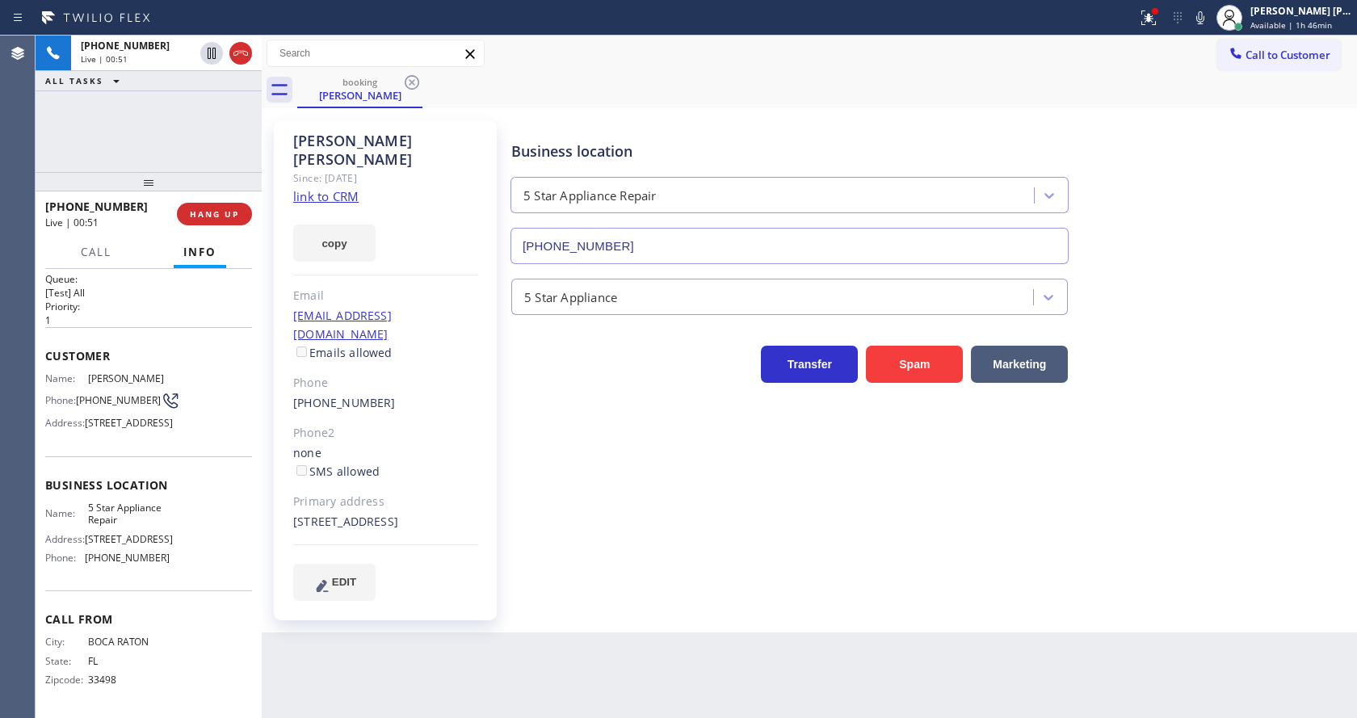
click at [591, 495] on div "Business location 5 Star Appliance Repair [PHONE_NUMBER] 5 Star Appliance Trans…" at bounding box center [930, 360] width 845 height 472
click at [200, 208] on span "HANG UP" at bounding box center [214, 213] width 49 height 11
click at [200, 208] on span "COMPLETE" at bounding box center [211, 213] width 56 height 11
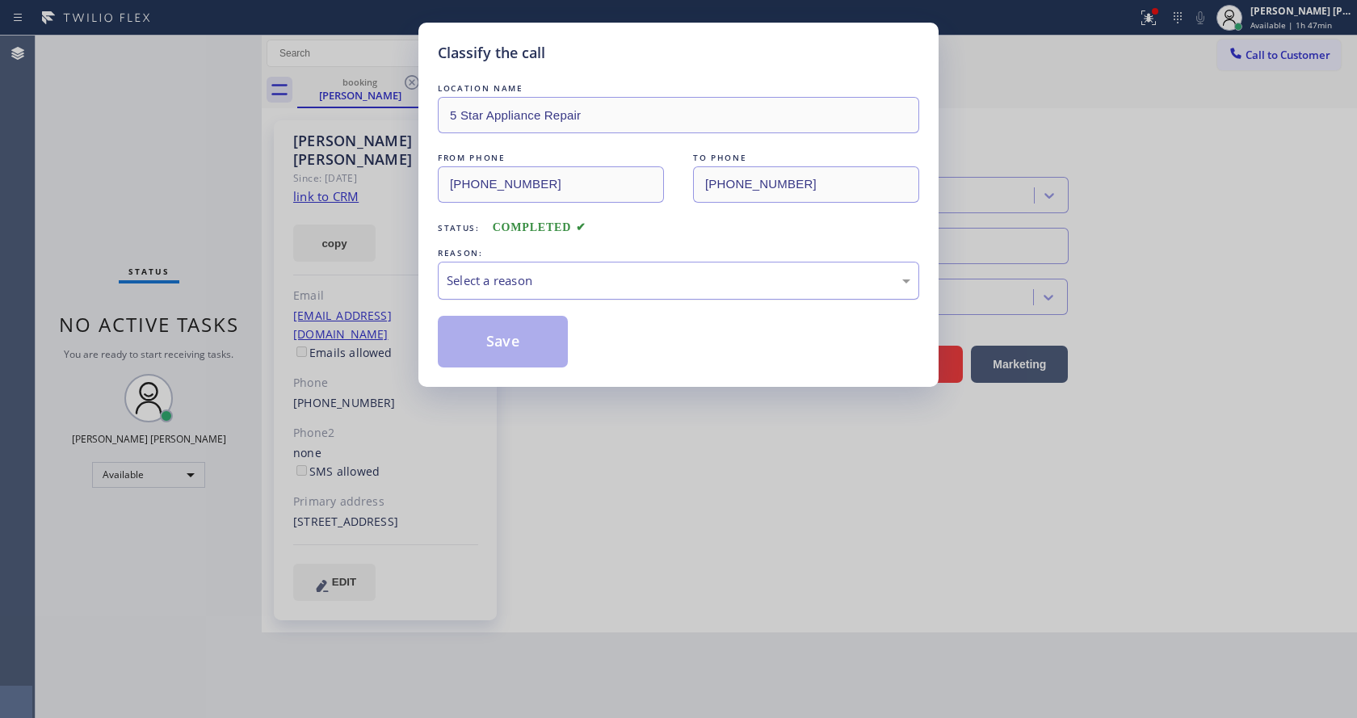
click at [494, 263] on div "Select a reason" at bounding box center [679, 281] width 482 height 38
click at [486, 336] on button "Save" at bounding box center [503, 342] width 130 height 52
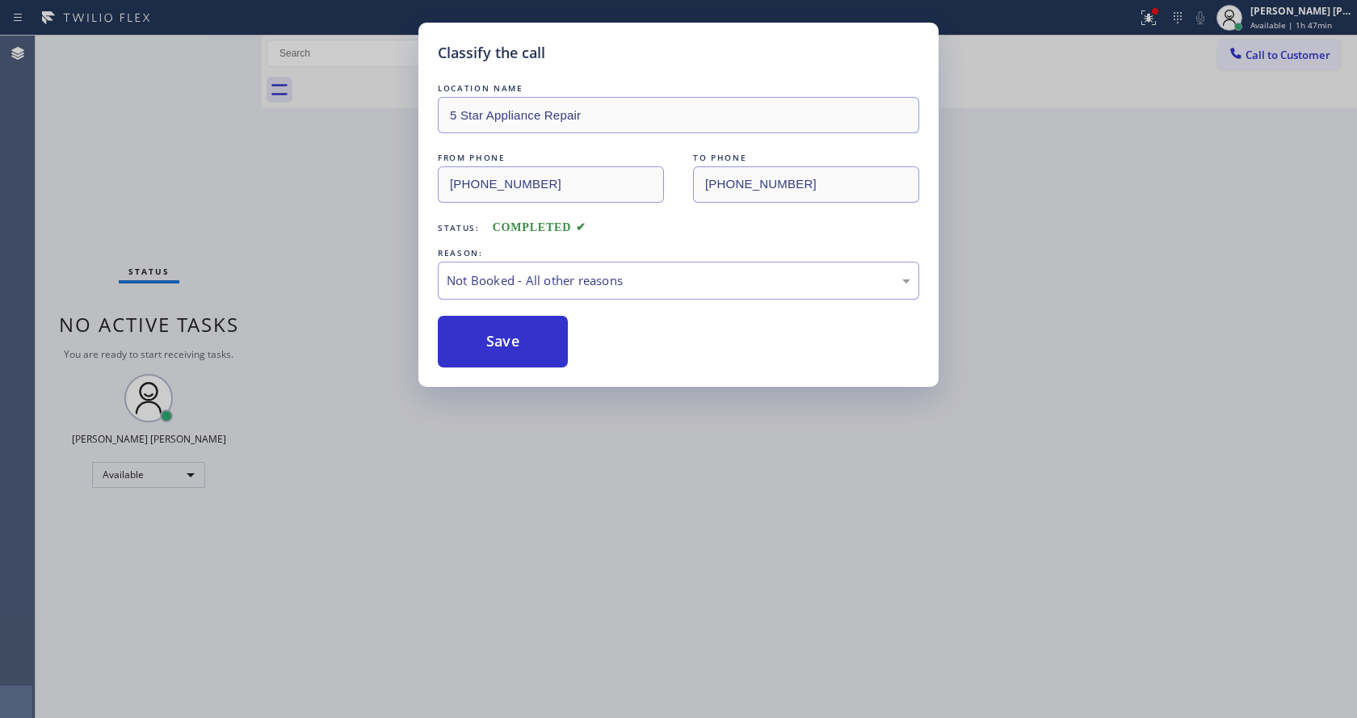
drag, startPoint x: 566, startPoint y: 399, endPoint x: 494, endPoint y: 484, distance: 111.2
click at [566, 402] on div "Classify the call LOCATION NAME 5 Star Appliance Repair FROM PHONE [PHONE_NUMBE…" at bounding box center [678, 359] width 1357 height 718
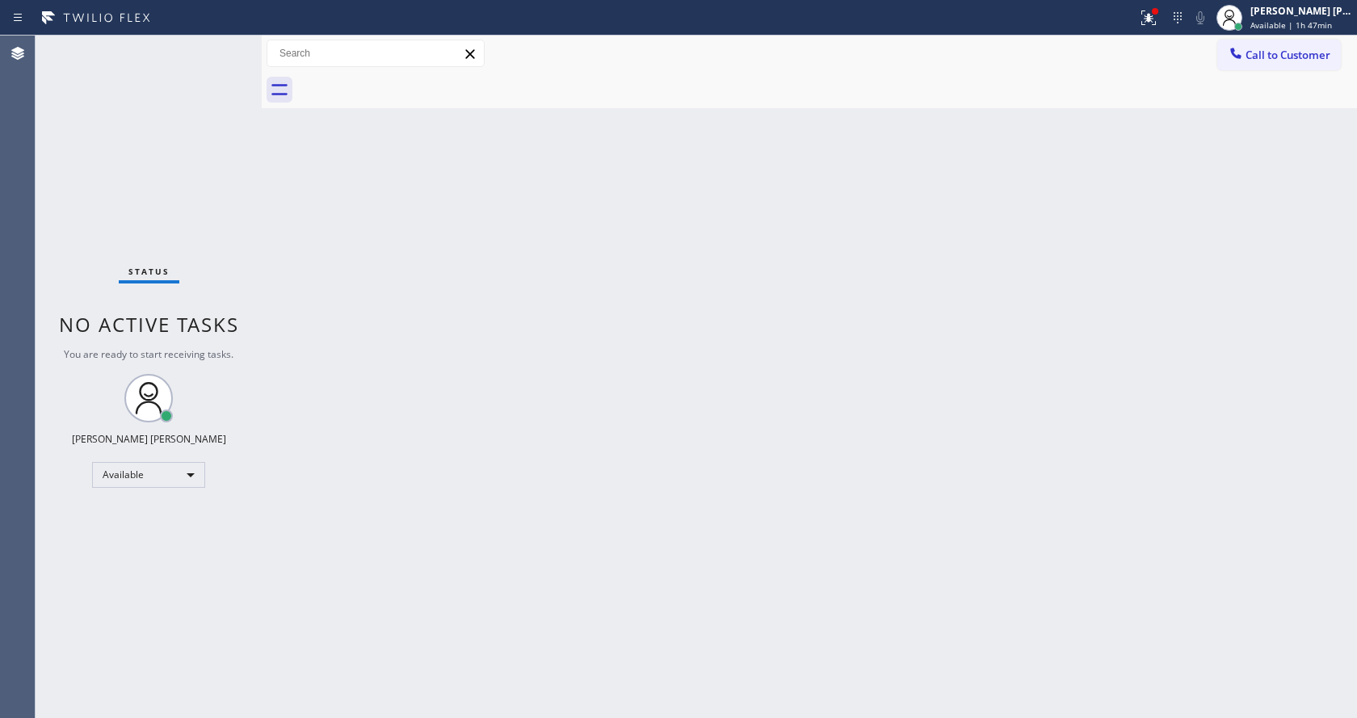
click at [627, 444] on div "Back to Dashboard Change Sender ID Customers Technicians Select a contact Outbo…" at bounding box center [810, 377] width 1096 height 683
click at [500, 425] on div "Back to Dashboard Change Sender ID Customers Technicians Select a contact Outbo…" at bounding box center [810, 377] width 1096 height 683
click at [253, 225] on div "Status No active tasks You are ready to start receiving tasks. [PERSON_NAME] [P…" at bounding box center [149, 377] width 226 height 683
click at [794, 399] on div "Back to Dashboard Change Sender ID Customers Technicians Select a contact Outbo…" at bounding box center [810, 377] width 1096 height 683
click at [1151, 20] on icon at bounding box center [1147, 16] width 10 height 11
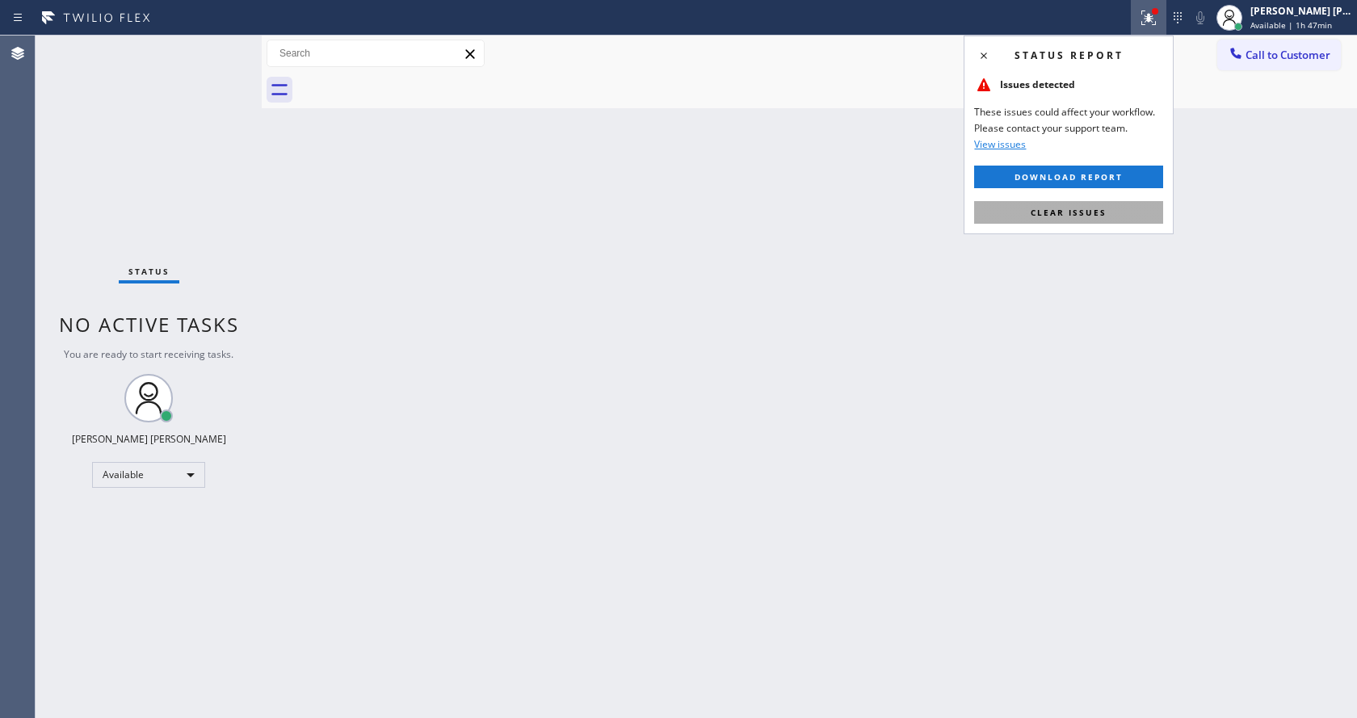
click at [1117, 219] on button "Clear issues" at bounding box center [1068, 212] width 189 height 23
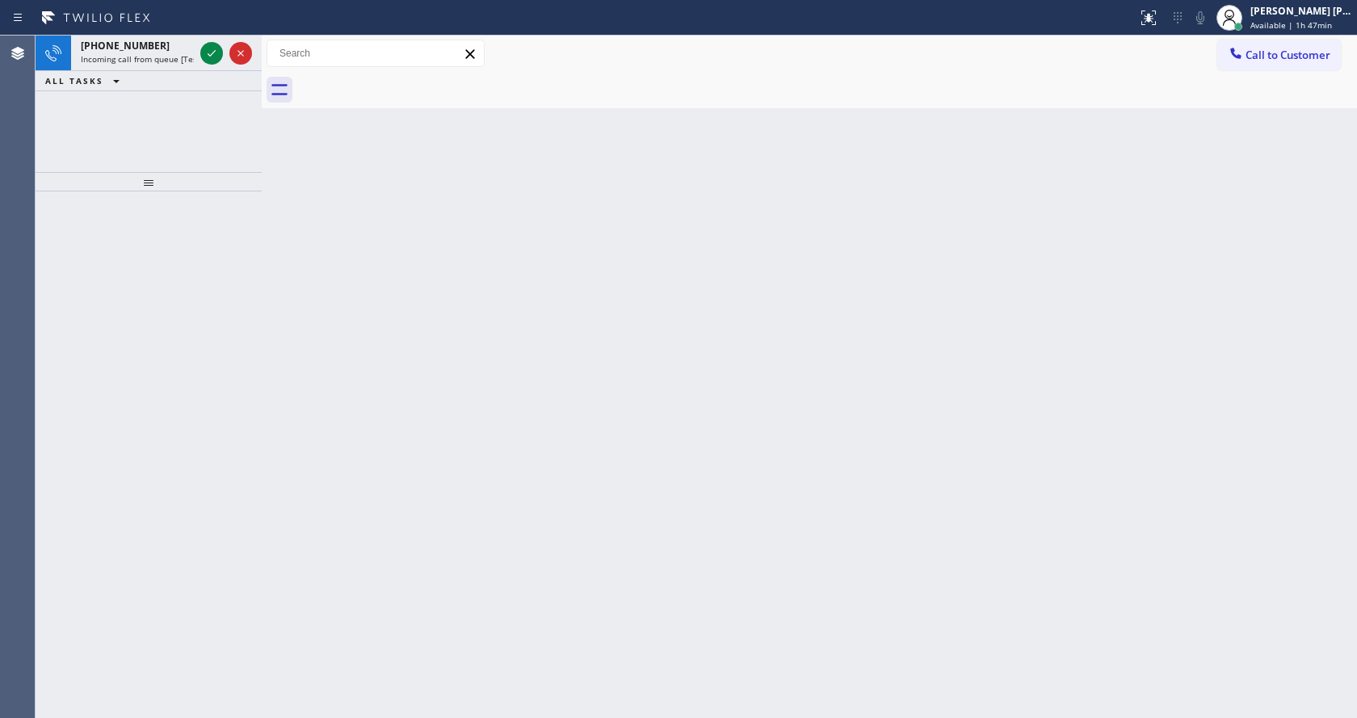
click at [600, 475] on div "Back to Dashboard Change Sender ID Customers Technicians Select a contact Outbo…" at bounding box center [810, 377] width 1096 height 683
click at [191, 52] on div "[PHONE_NUMBER]" at bounding box center [137, 46] width 113 height 14
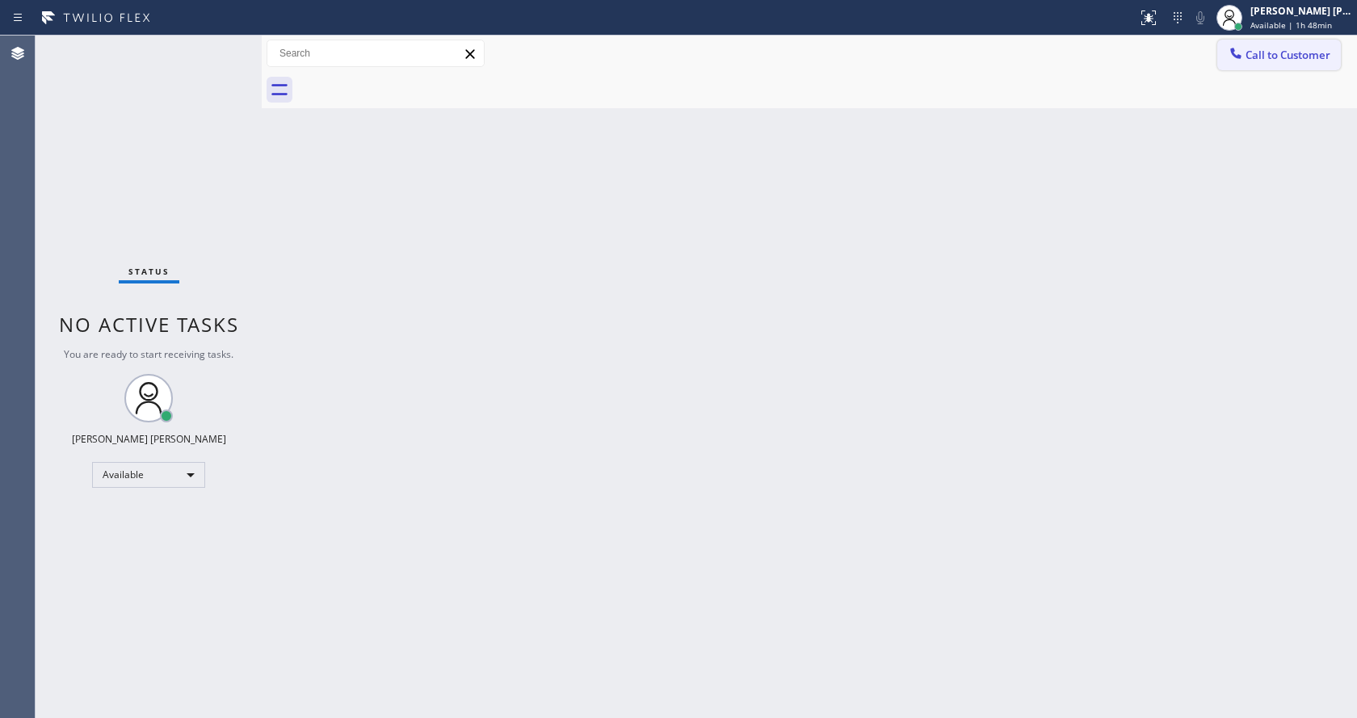
drag, startPoint x: 771, startPoint y: 374, endPoint x: 1296, endPoint y: 61, distance: 611.6
click at [780, 366] on div "Back to Dashboard Change Sender ID Customers Technicians Select a contact Outbo…" at bounding box center [810, 377] width 1096 height 683
click at [305, 179] on div "Back to Dashboard Change Sender ID Customers Technicians Select a contact Outbo…" at bounding box center [810, 377] width 1096 height 683
click at [1297, 30] on span "Available | 1h 48min" at bounding box center [1292, 24] width 82 height 11
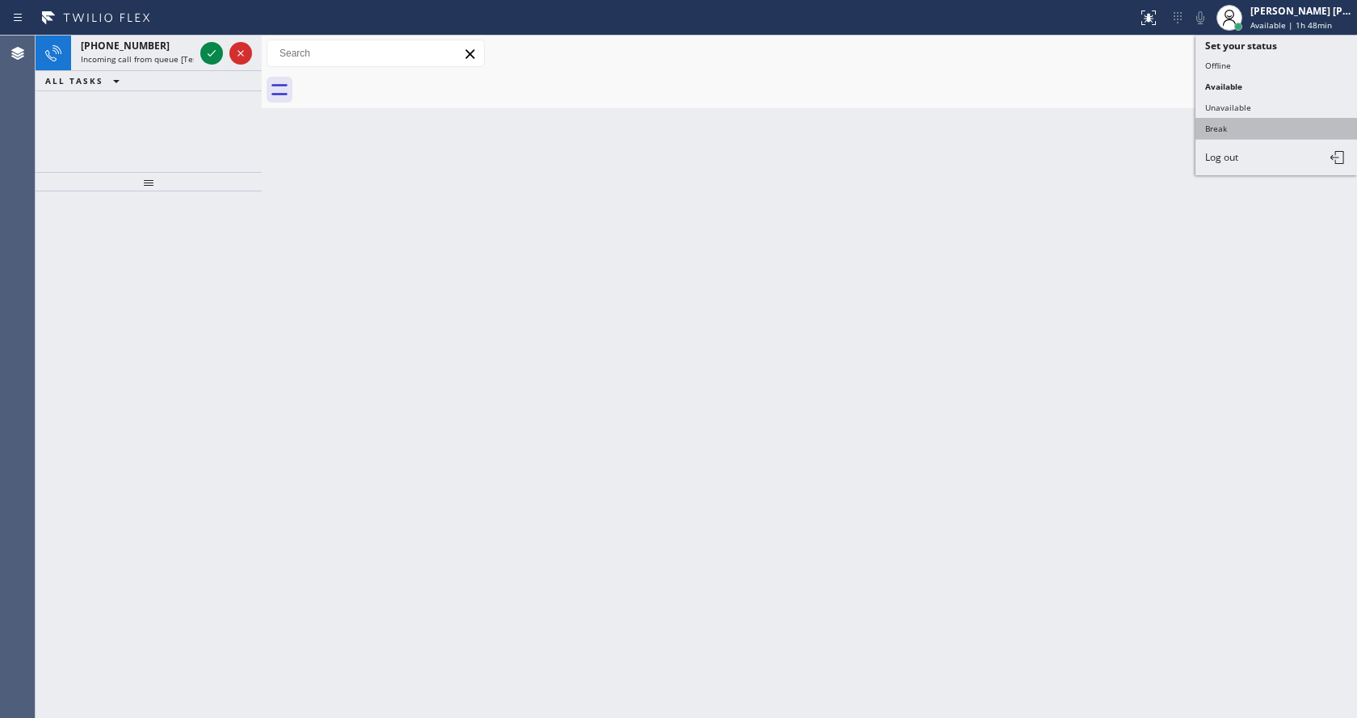
click at [1257, 128] on button "Break" at bounding box center [1277, 128] width 162 height 21
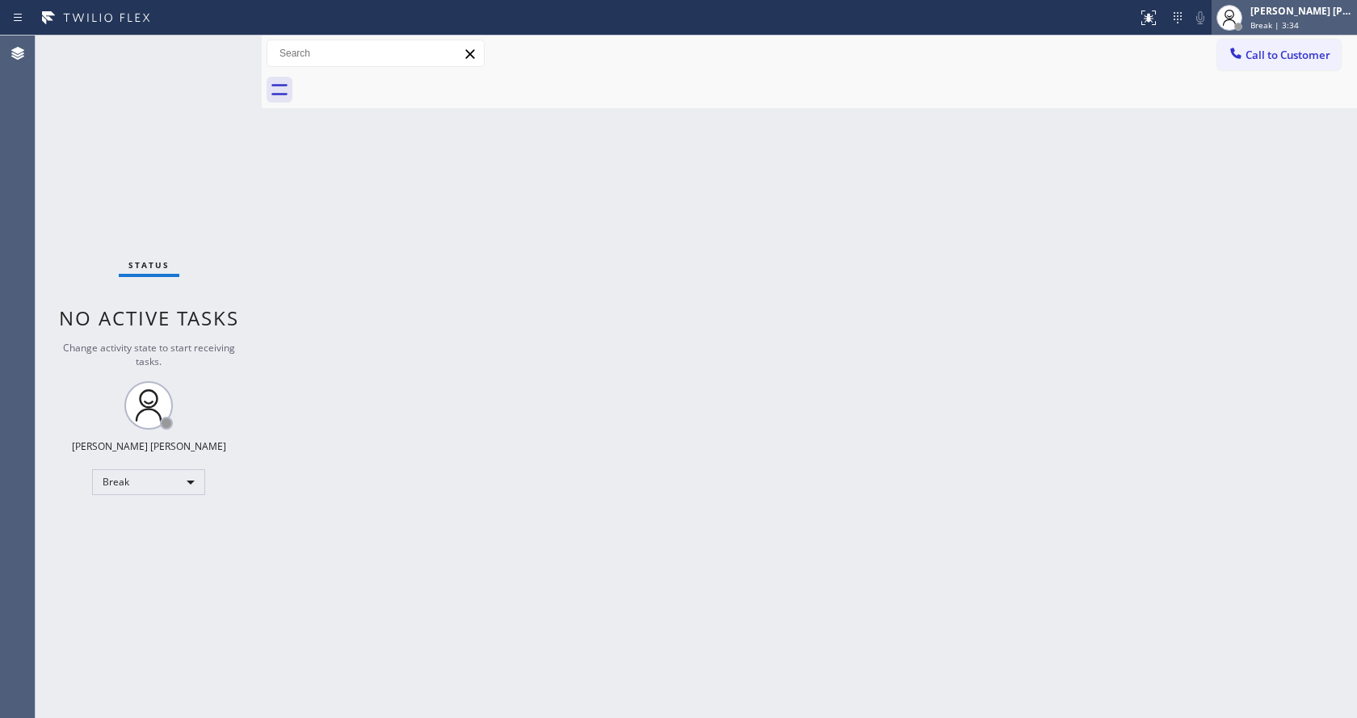
click at [1272, 23] on span "Break | 3:34" at bounding box center [1275, 24] width 48 height 11
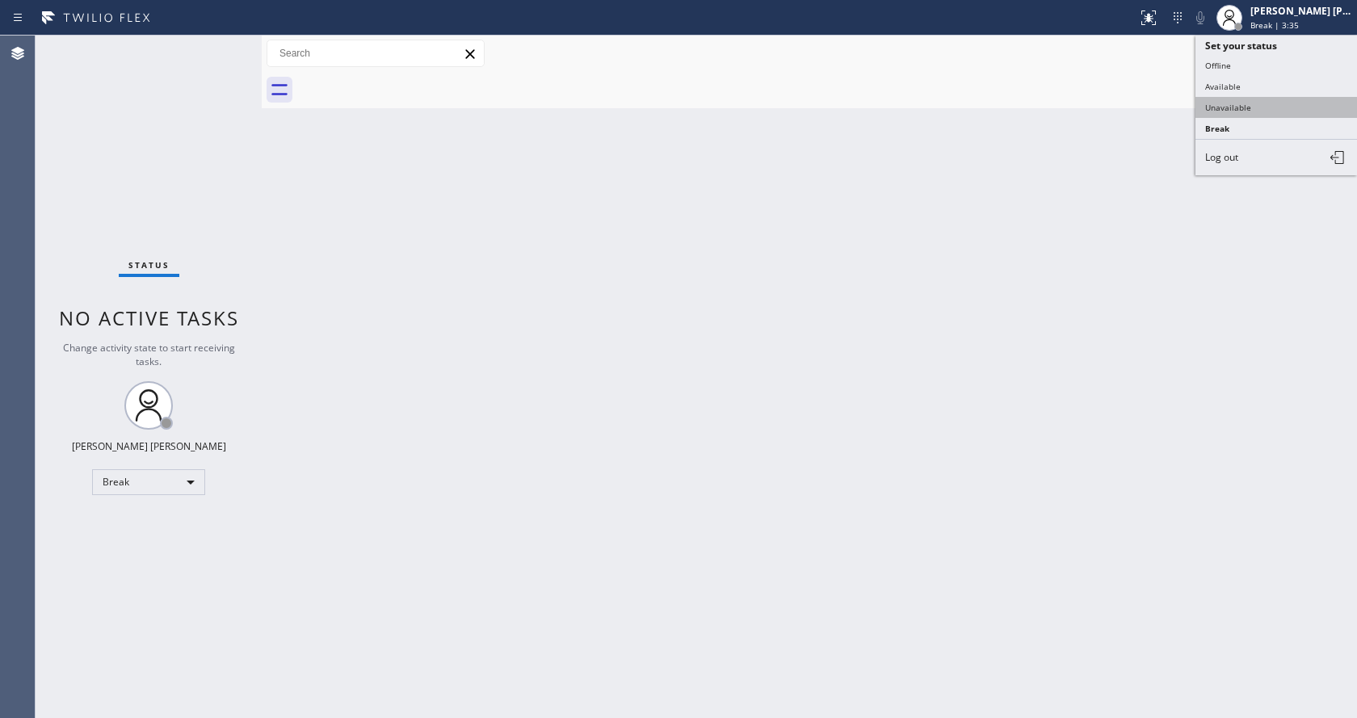
click at [1230, 97] on button "Unavailable" at bounding box center [1277, 107] width 162 height 21
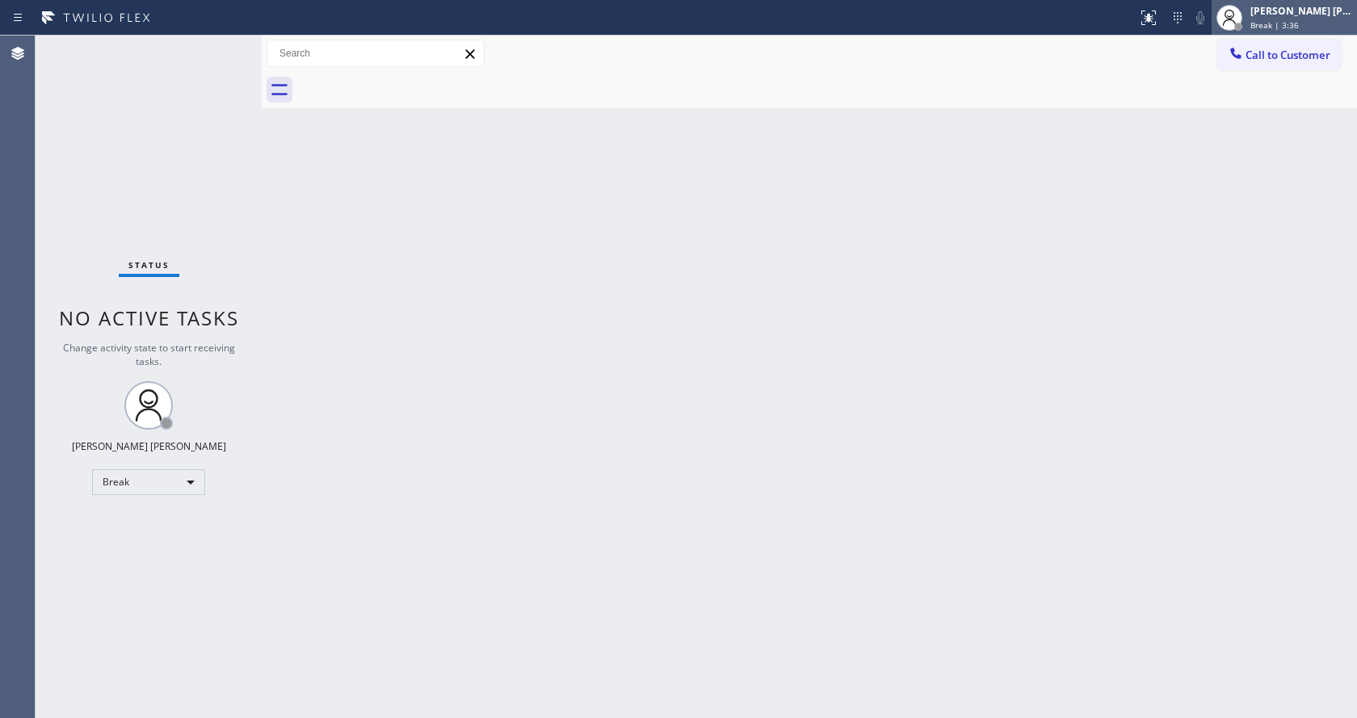
click at [1265, 32] on div "[PERSON_NAME] [PERSON_NAME] Break | 3:36" at bounding box center [1284, 18] width 145 height 36
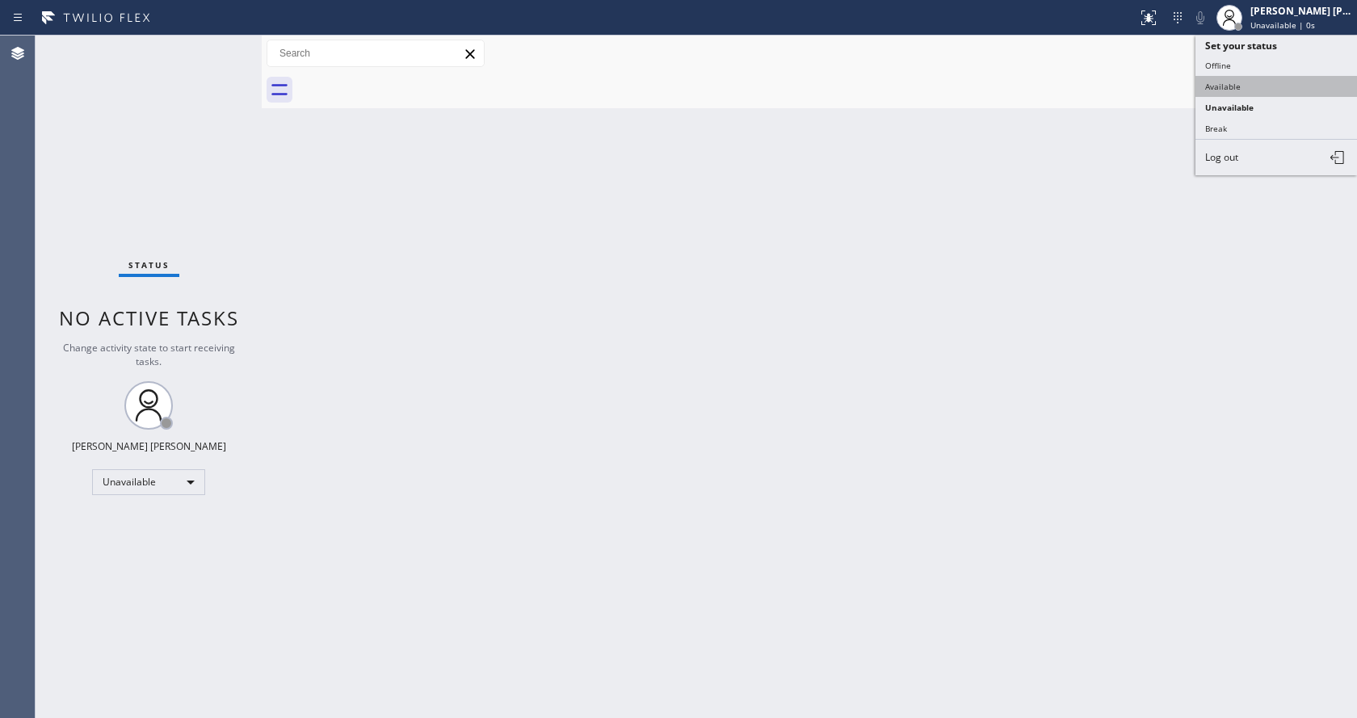
click at [1235, 87] on button "Available" at bounding box center [1277, 86] width 162 height 21
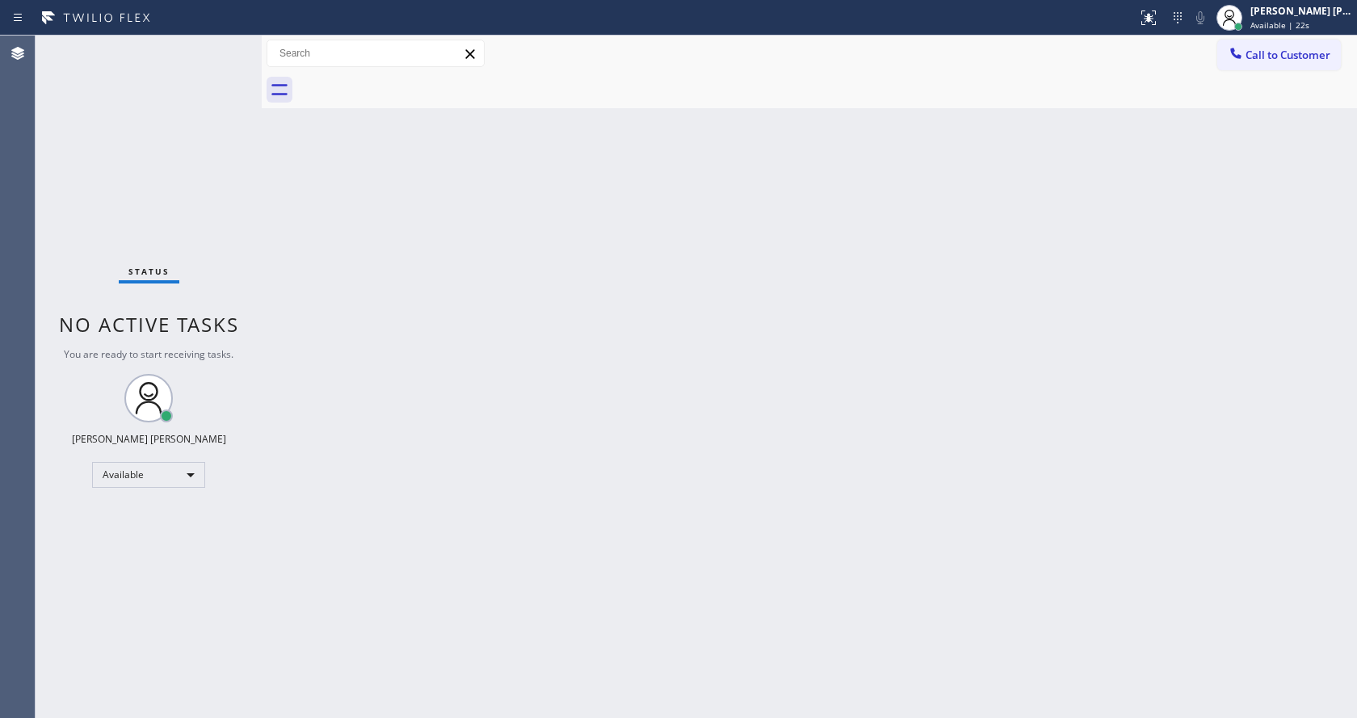
click at [111, 192] on div "Status No active tasks You are ready to start receiving tasks. [PERSON_NAME] [P…" at bounding box center [149, 377] width 226 height 683
click at [520, 389] on div "Back to Dashboard Change Sender ID Customers Technicians Select a contact Outbo…" at bounding box center [810, 377] width 1096 height 683
click at [338, 233] on div "Back to Dashboard Change Sender ID Customers Technicians Select a contact Outbo…" at bounding box center [810, 377] width 1096 height 683
click at [468, 511] on div "Back to Dashboard Change Sender ID Customers Technicians Select a contact Outbo…" at bounding box center [810, 377] width 1096 height 683
click at [737, 433] on div "Back to Dashboard Change Sender ID Customers Technicians Select a contact Outbo…" at bounding box center [810, 377] width 1096 height 683
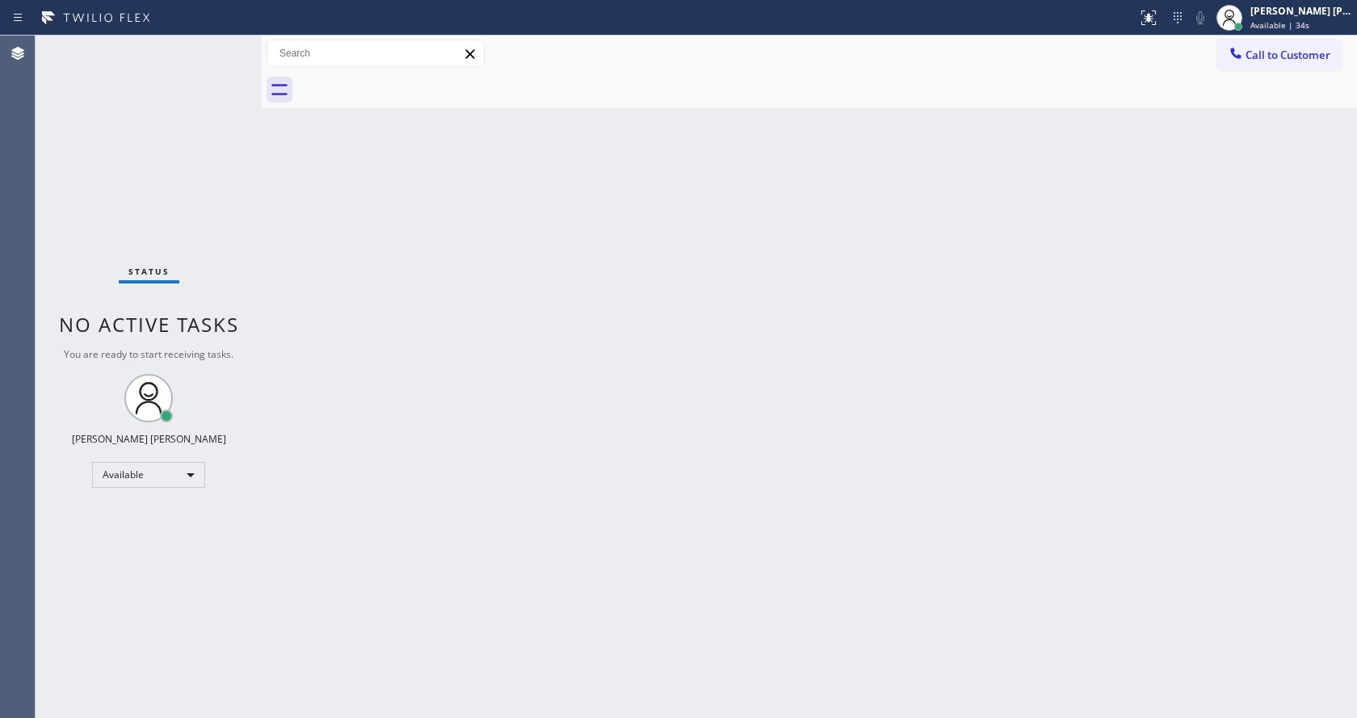
click at [297, 275] on div "Back to Dashboard Change Sender ID Customers Technicians Select a contact Outbo…" at bounding box center [810, 377] width 1096 height 683
click at [219, 44] on div "Status No active tasks You are ready to start receiving tasks. [PERSON_NAME] [P…" at bounding box center [149, 377] width 226 height 683
click at [226, 43] on div "Status No active tasks You are ready to start receiving tasks. [PERSON_NAME] [P…" at bounding box center [149, 377] width 226 height 683
click at [332, 215] on div "Back to Dashboard Change Sender ID Customers Technicians Select a contact Outbo…" at bounding box center [810, 377] width 1096 height 683
click at [389, 367] on div "Back to Dashboard Change Sender ID Customers Technicians Select a contact Outbo…" at bounding box center [810, 377] width 1096 height 683
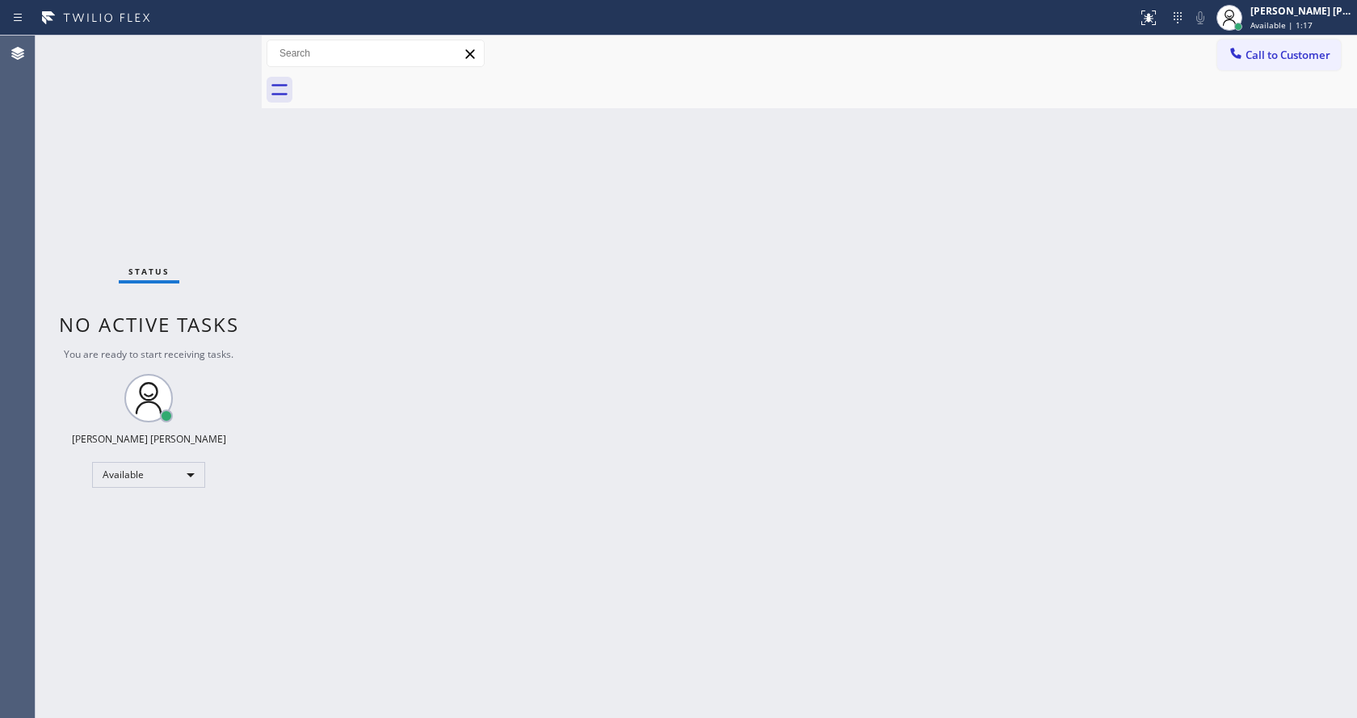
click at [262, 335] on div at bounding box center [262, 377] width 0 height 683
click at [223, 48] on div "Status No active tasks You are ready to start receiving tasks. [PERSON_NAME] [P…" at bounding box center [149, 377] width 226 height 683
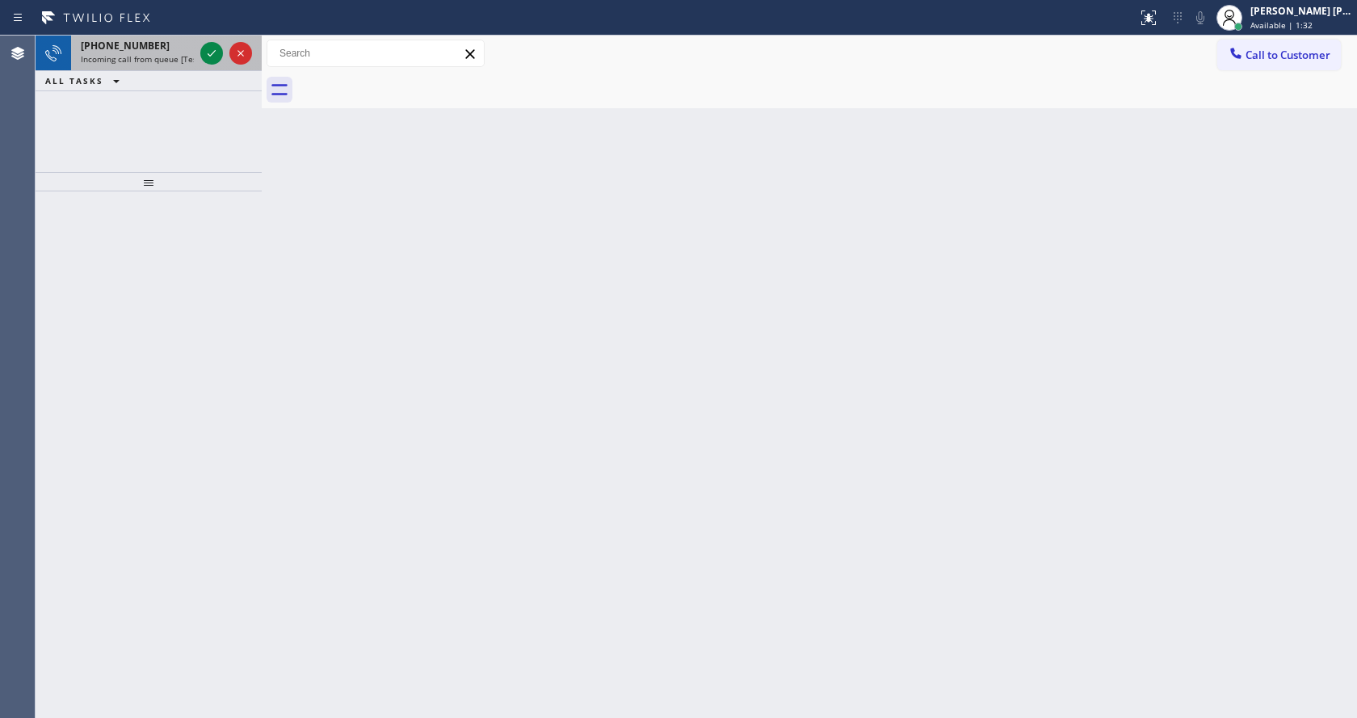
click at [200, 61] on div at bounding box center [226, 54] width 58 height 36
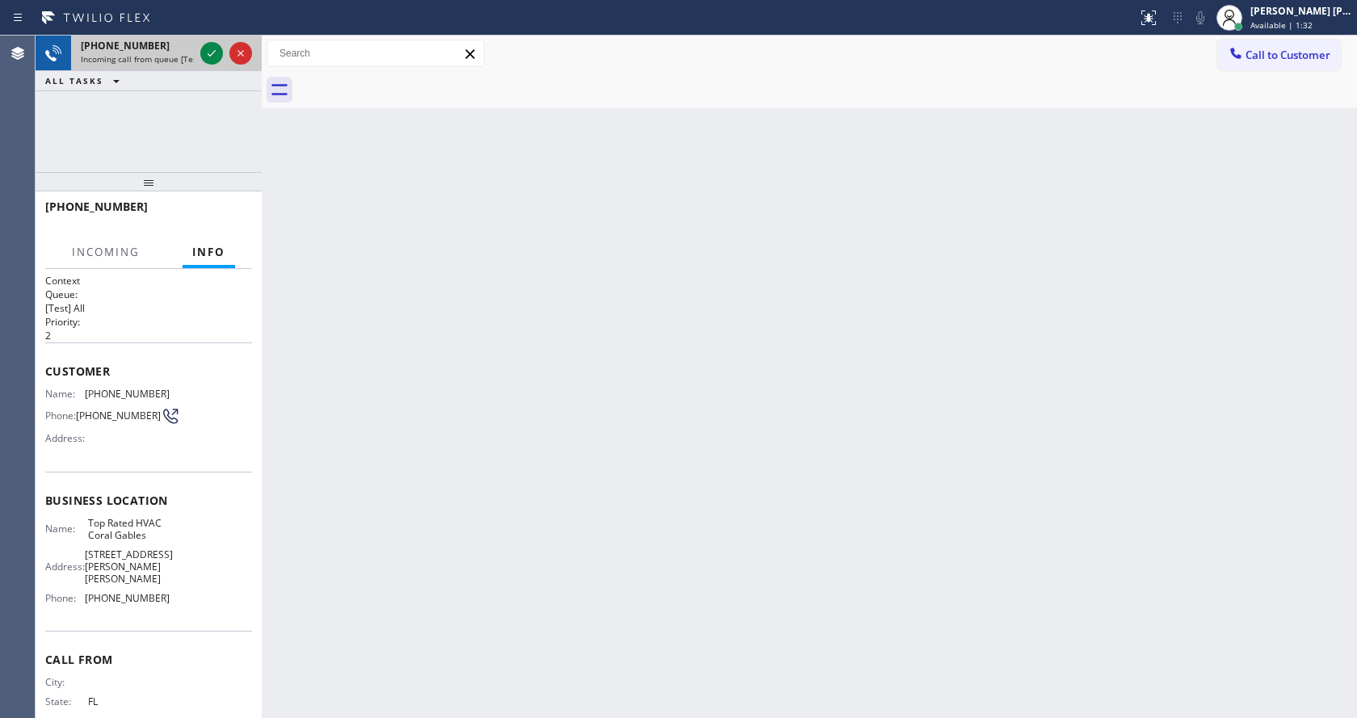
click at [223, 53] on div at bounding box center [226, 54] width 58 height 36
click at [217, 54] on icon at bounding box center [211, 53] width 19 height 19
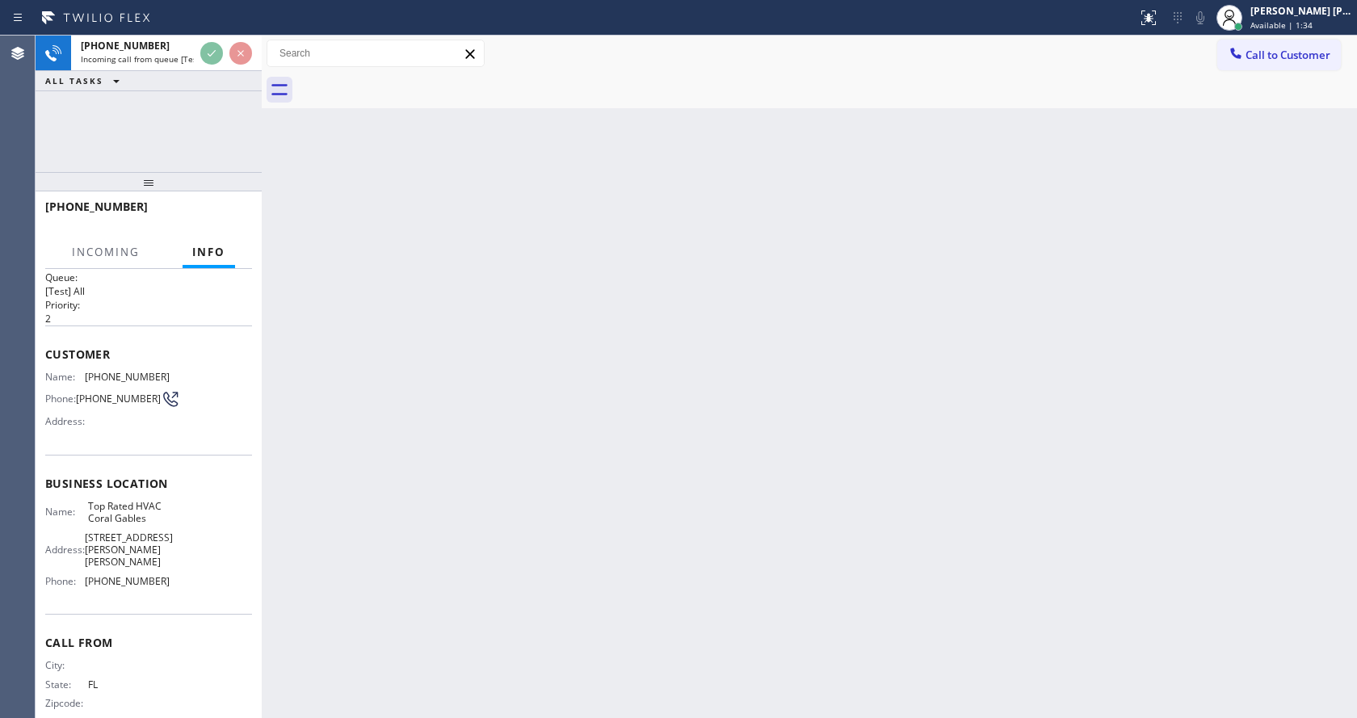
scroll to position [33, 0]
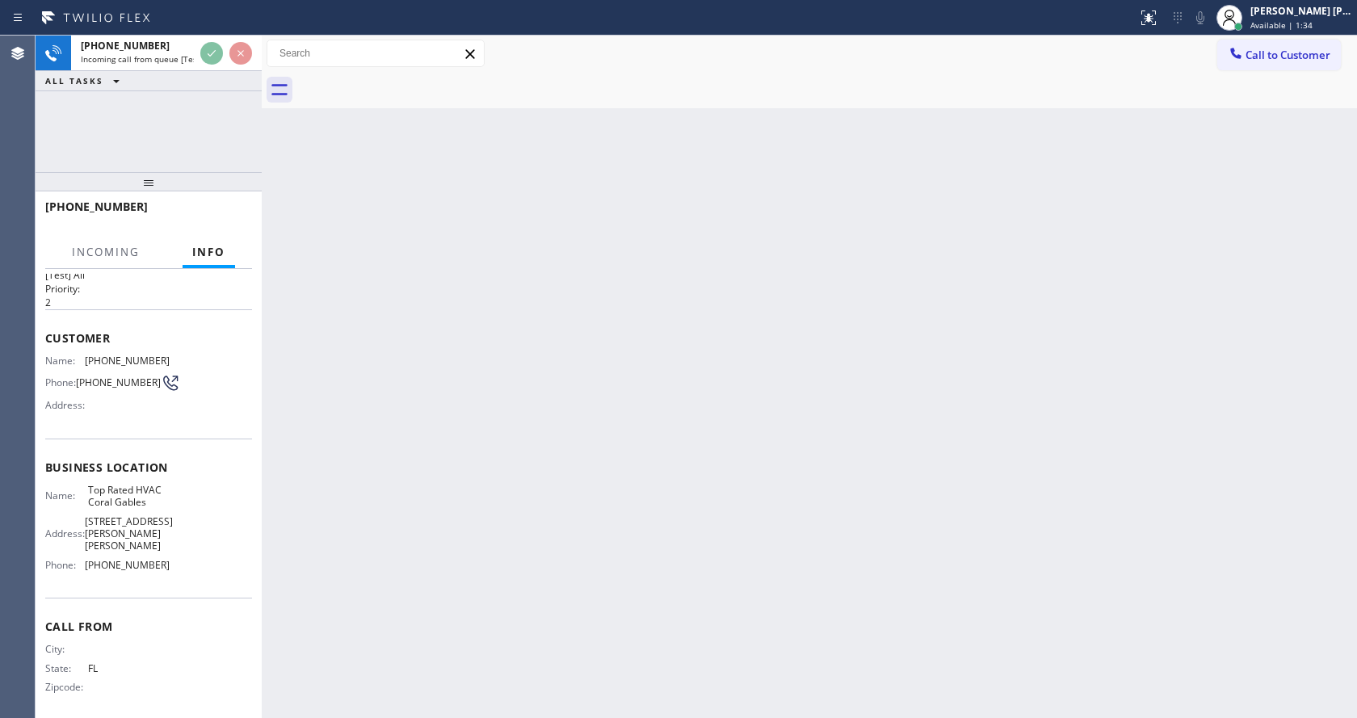
click at [320, 480] on div "Back to Dashboard Change Sender ID Customers Technicians Select a contact Outbo…" at bounding box center [810, 377] width 1096 height 683
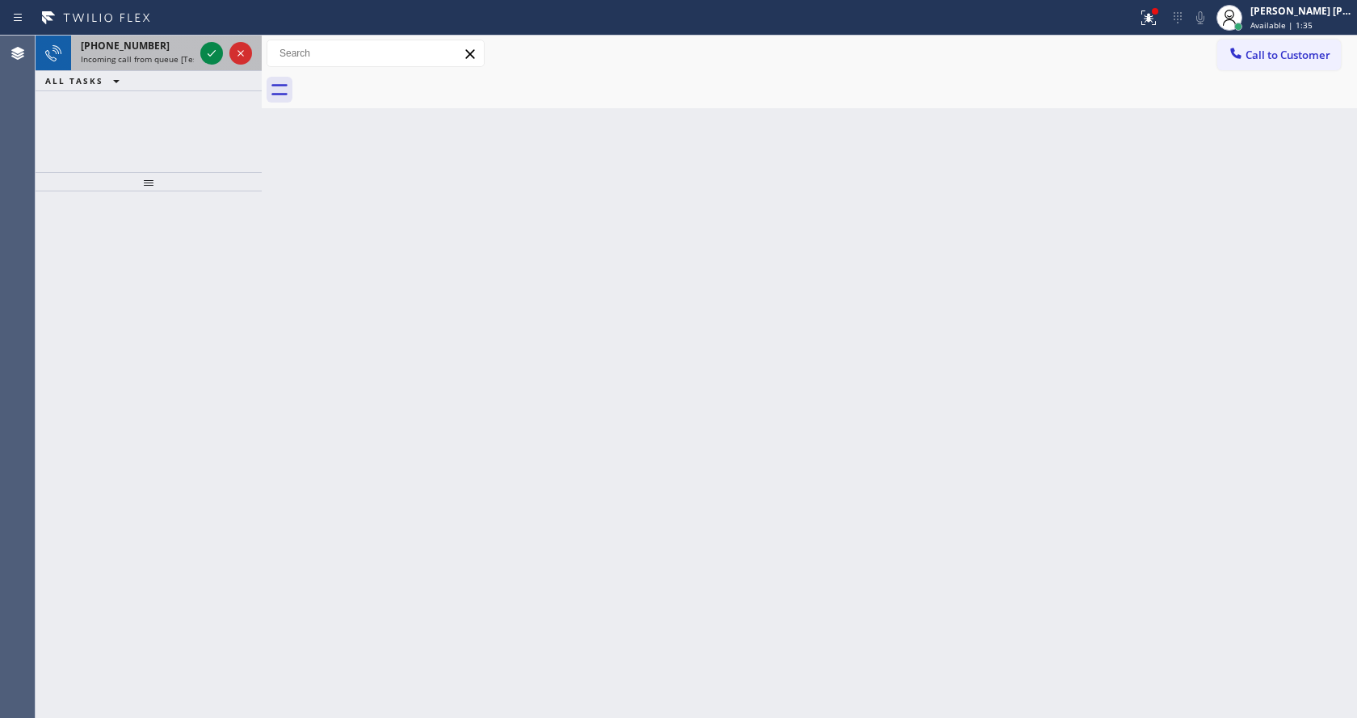
click at [184, 57] on span "Incoming call from queue [Test] All" at bounding box center [148, 58] width 134 height 11
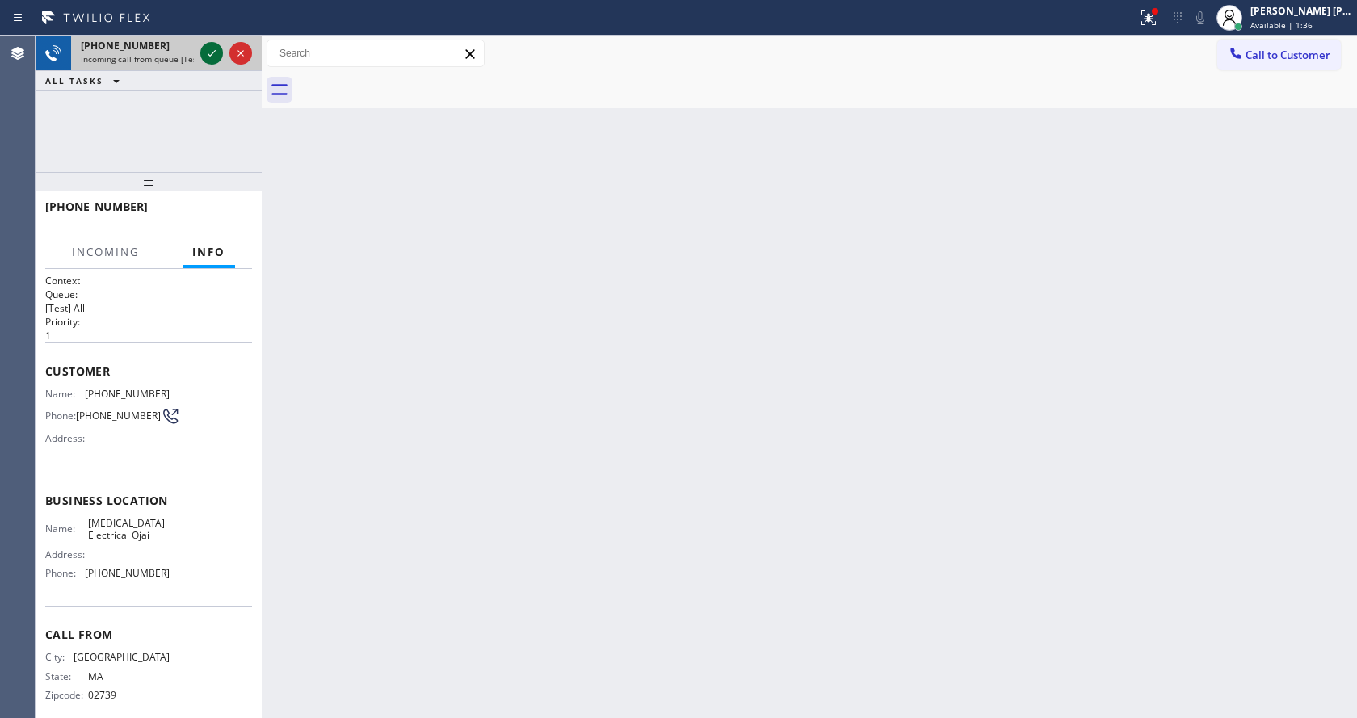
click at [211, 53] on icon at bounding box center [211, 53] width 19 height 19
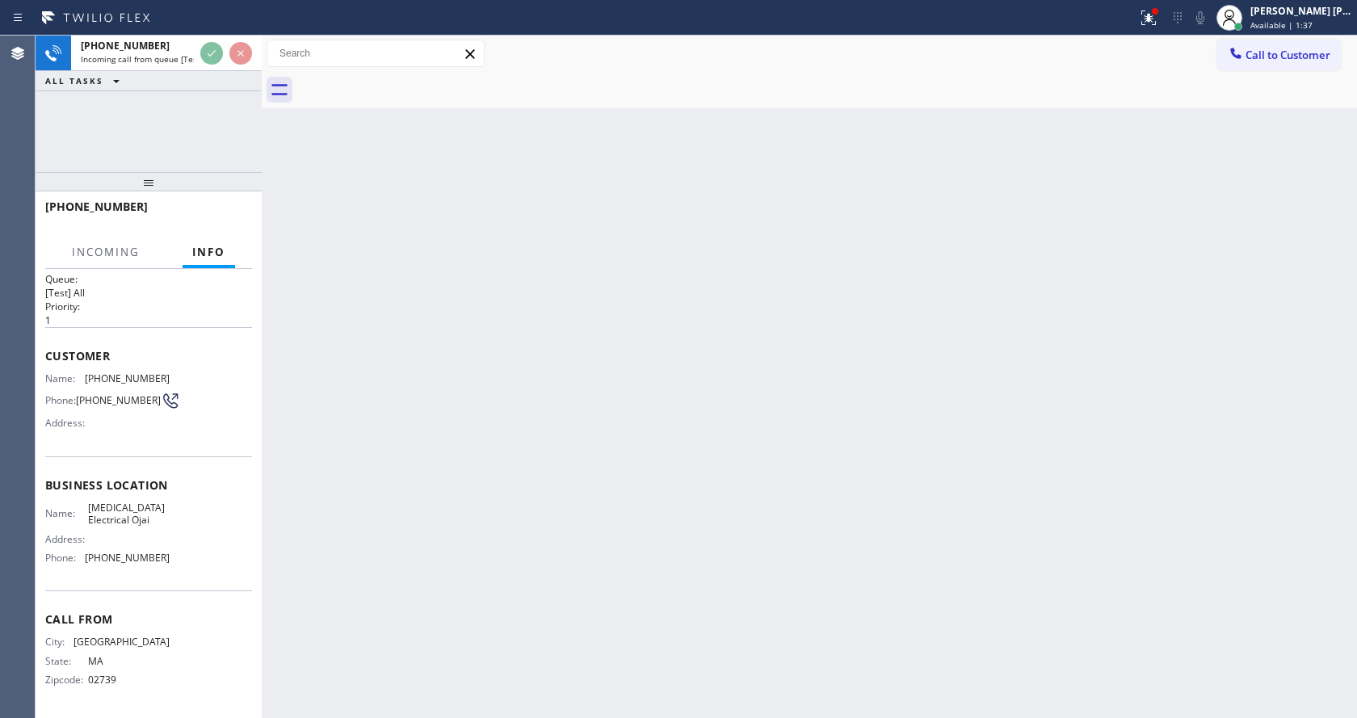
scroll to position [21, 0]
click at [463, 484] on div "Back to Dashboard Change Sender ID Customers Technicians Select a contact Outbo…" at bounding box center [810, 377] width 1096 height 683
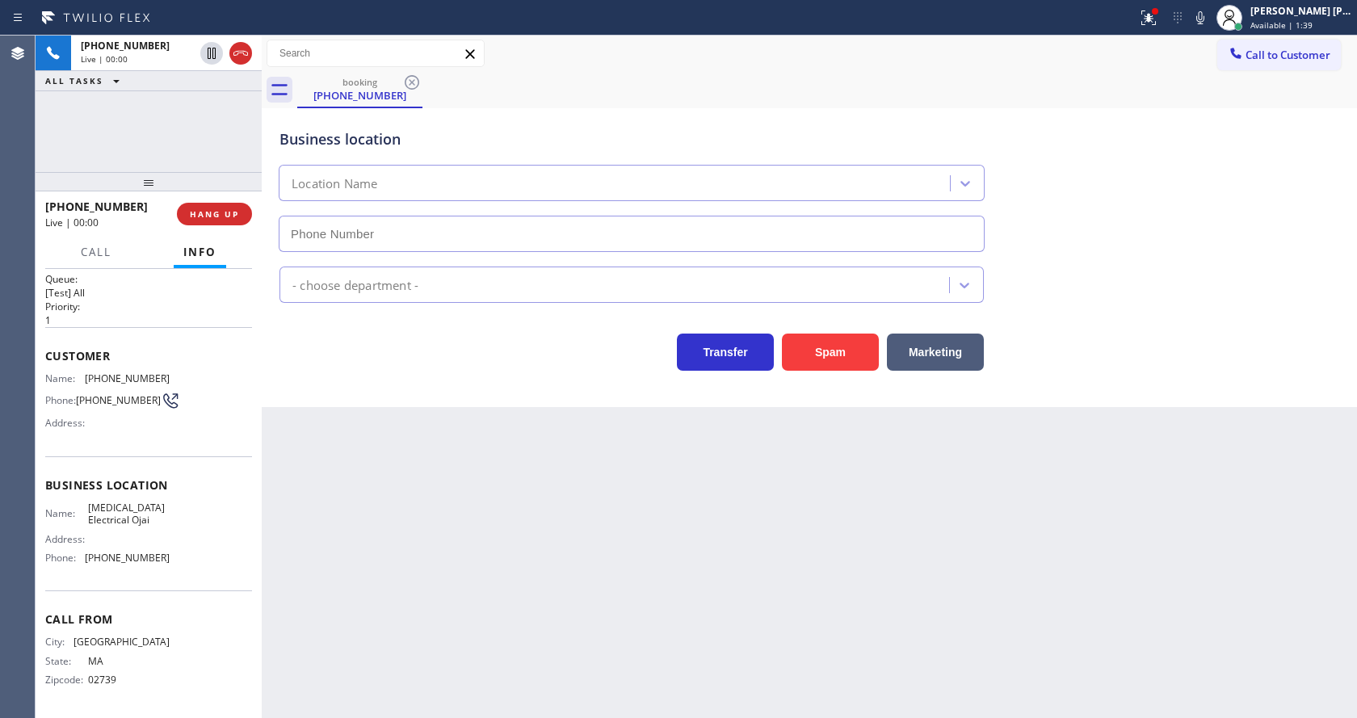
type input "[PHONE_NUMBER]"
click at [463, 484] on div "Back to Dashboard Change Sender ID Customers Technicians Select a contact Outbo…" at bounding box center [810, 377] width 1096 height 683
click at [329, 473] on div "Back to Dashboard Change Sender ID Customers Technicians Select a contact Outbo…" at bounding box center [810, 377] width 1096 height 683
click at [443, 693] on div "Back to Dashboard Change Sender ID Customers Technicians Select a contact Outbo…" at bounding box center [810, 377] width 1096 height 683
click at [191, 467] on div "Business location Name: [MEDICAL_DATA] Electrical Ojai Address: Phone: [PHONE_N…" at bounding box center [148, 523] width 207 height 135
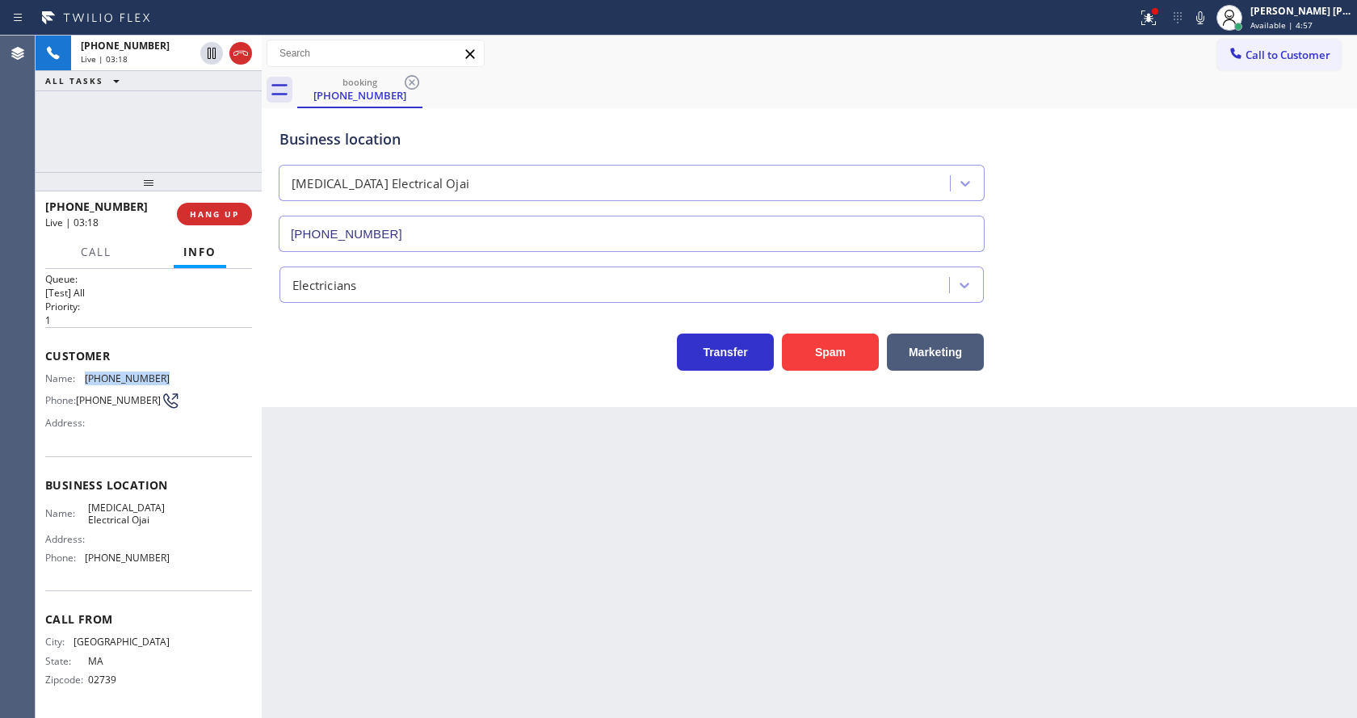
drag, startPoint x: 82, startPoint y: 369, endPoint x: 159, endPoint y: 372, distance: 76.8
click at [159, 372] on div "Name: [PHONE_NUMBER]" at bounding box center [107, 378] width 124 height 12
click at [462, 469] on div "Back to Dashboard Change Sender ID Customers Technicians Select a contact Outbo…" at bounding box center [810, 377] width 1096 height 683
click at [153, 562] on span "[PHONE_NUMBER]" at bounding box center [127, 558] width 85 height 12
drag, startPoint x: 86, startPoint y: 503, endPoint x: 158, endPoint y: 524, distance: 74.7
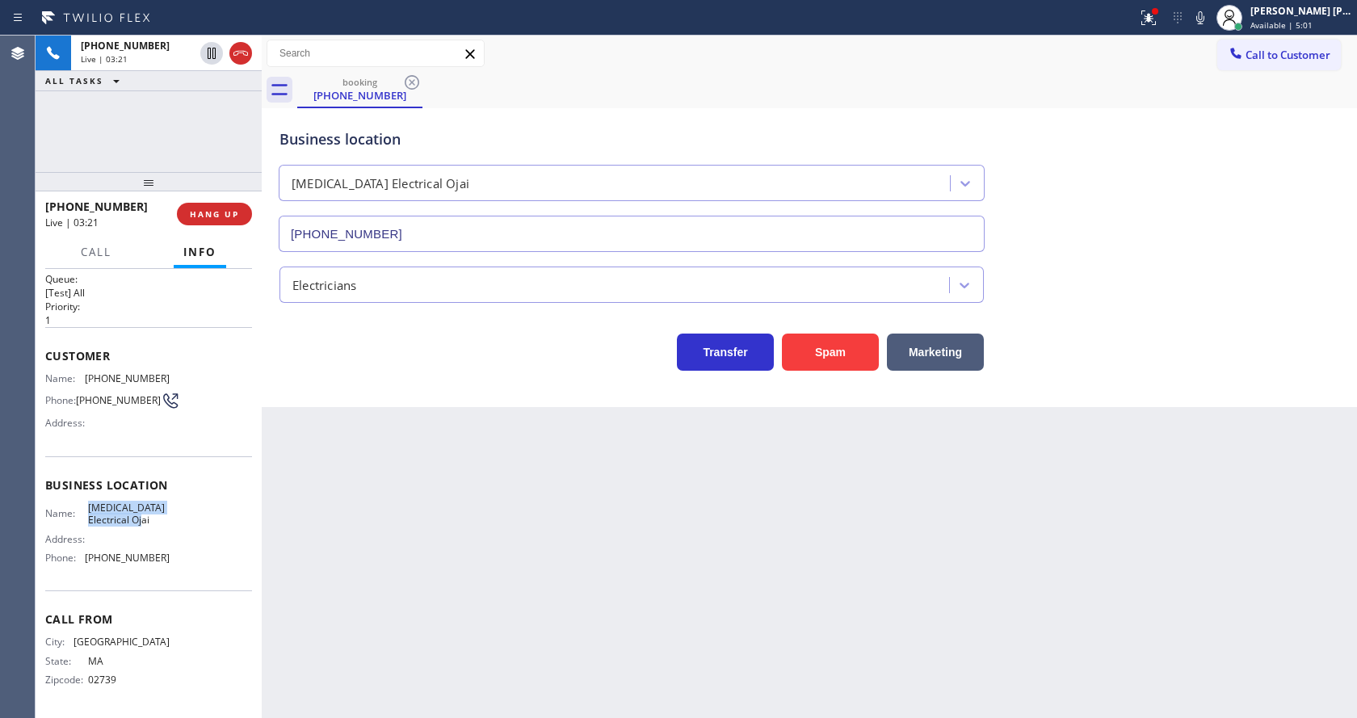
click at [158, 524] on span "[MEDICAL_DATA] Electrical Ojai" at bounding box center [128, 514] width 81 height 25
click at [416, 560] on div "Back to Dashboard Change Sender ID Customers Technicians Select a contact Outbo…" at bounding box center [810, 377] width 1096 height 683
click at [135, 594] on div "Call From City: [GEOGRAPHIC_DATA]: [US_STATE] Zipcode: 02739" at bounding box center [148, 652] width 207 height 122
drag, startPoint x: 80, startPoint y: 559, endPoint x: 166, endPoint y: 561, distance: 86.5
click at [166, 561] on div "Name: [MEDICAL_DATA] Electrical Ojai Address: Phone: [PHONE_NUMBER]" at bounding box center [148, 536] width 207 height 69
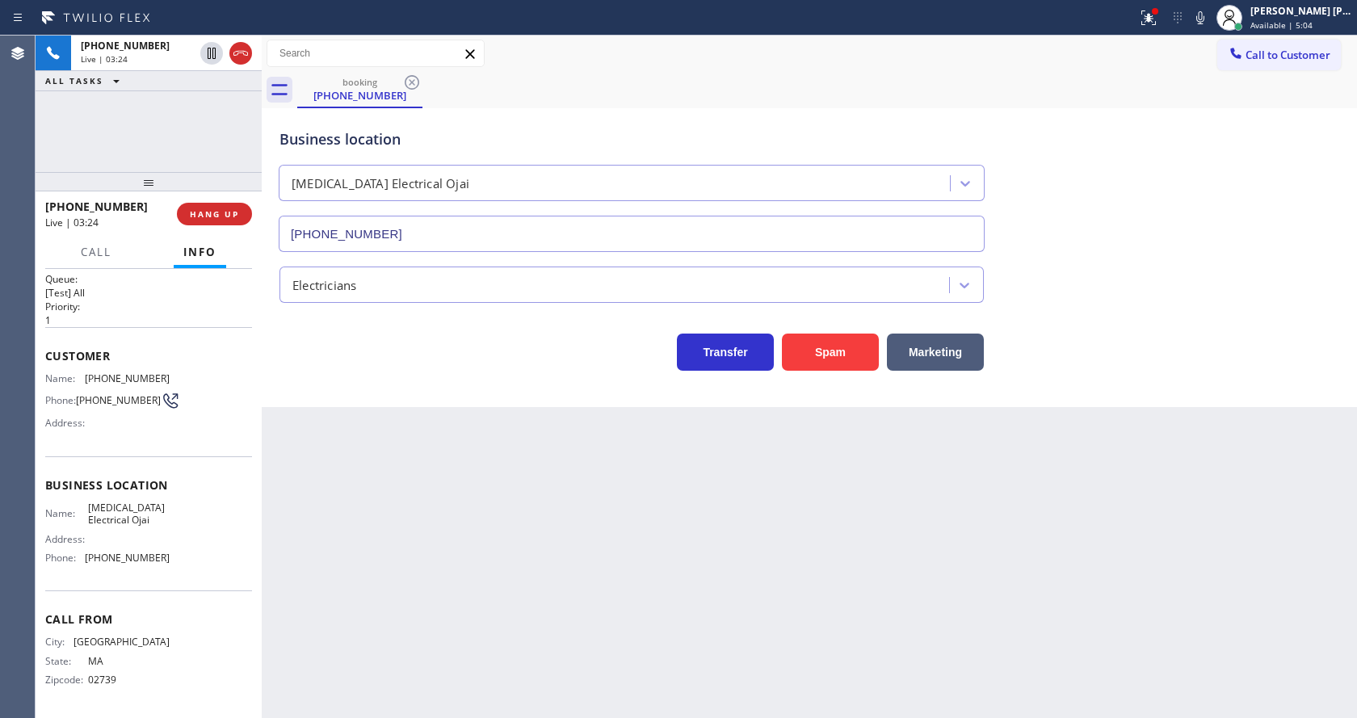
click at [402, 524] on div "Back to Dashboard Change Sender ID Customers Technicians Select a contact Outbo…" at bounding box center [810, 377] width 1096 height 683
drag, startPoint x: 689, startPoint y: 542, endPoint x: 952, endPoint y: 142, distance: 478.4
click at [695, 538] on div "Back to Dashboard Change Sender ID Customers Technicians Select a contact Outbo…" at bounding box center [810, 377] width 1096 height 683
click at [473, 513] on div "Back to Dashboard Change Sender ID Customers Technicians Select a contact Outbo…" at bounding box center [810, 377] width 1096 height 683
click at [767, 517] on div "Back to Dashboard Change Sender ID Customers Technicians Select a contact Outbo…" at bounding box center [810, 377] width 1096 height 683
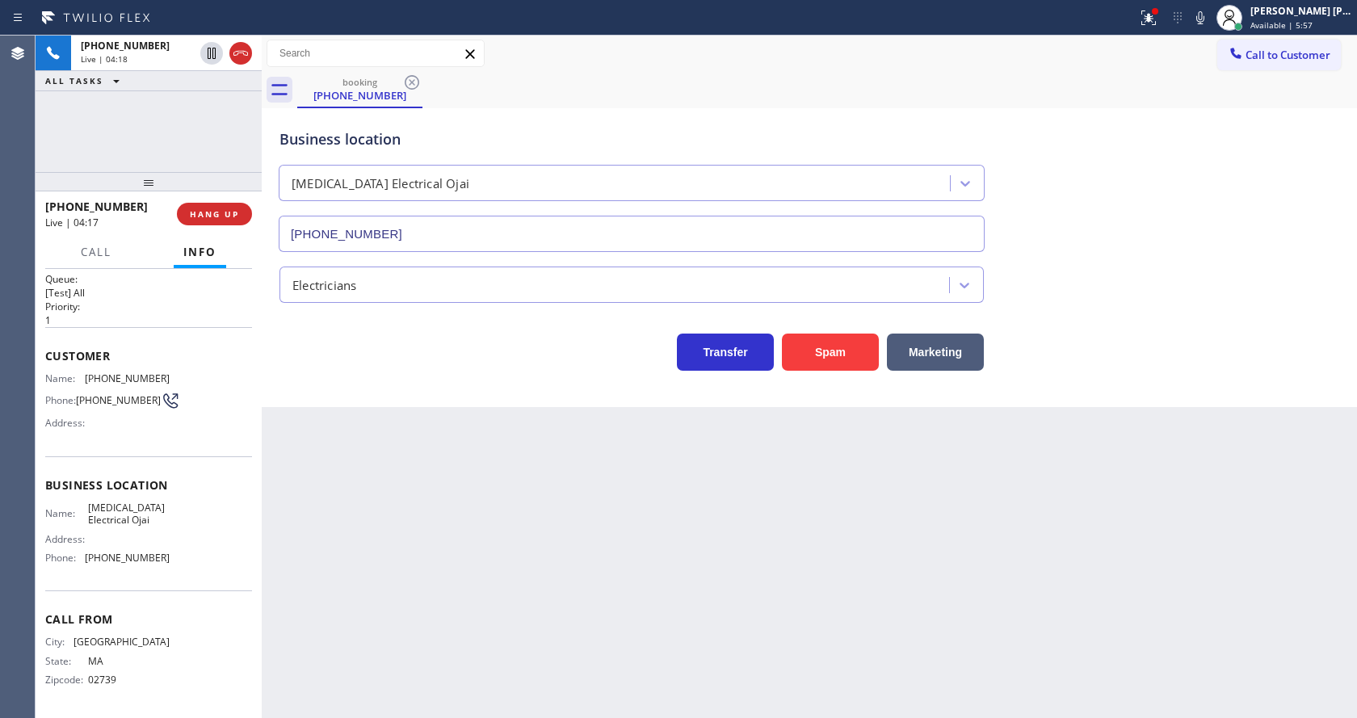
drag, startPoint x: 418, startPoint y: 627, endPoint x: 420, endPoint y: 715, distance: 88.1
click at [418, 627] on div "Back to Dashboard Change Sender ID Customers Technicians Select a contact Outbo…" at bounding box center [810, 377] width 1096 height 683
click at [789, 482] on div "Back to Dashboard Change Sender ID Customers Technicians Select a contact Outbo…" at bounding box center [810, 377] width 1096 height 683
drag, startPoint x: 1156, startPoint y: 14, endPoint x: 1156, endPoint y: 88, distance: 74.3
click at [1156, 13] on icon at bounding box center [1148, 17] width 19 height 19
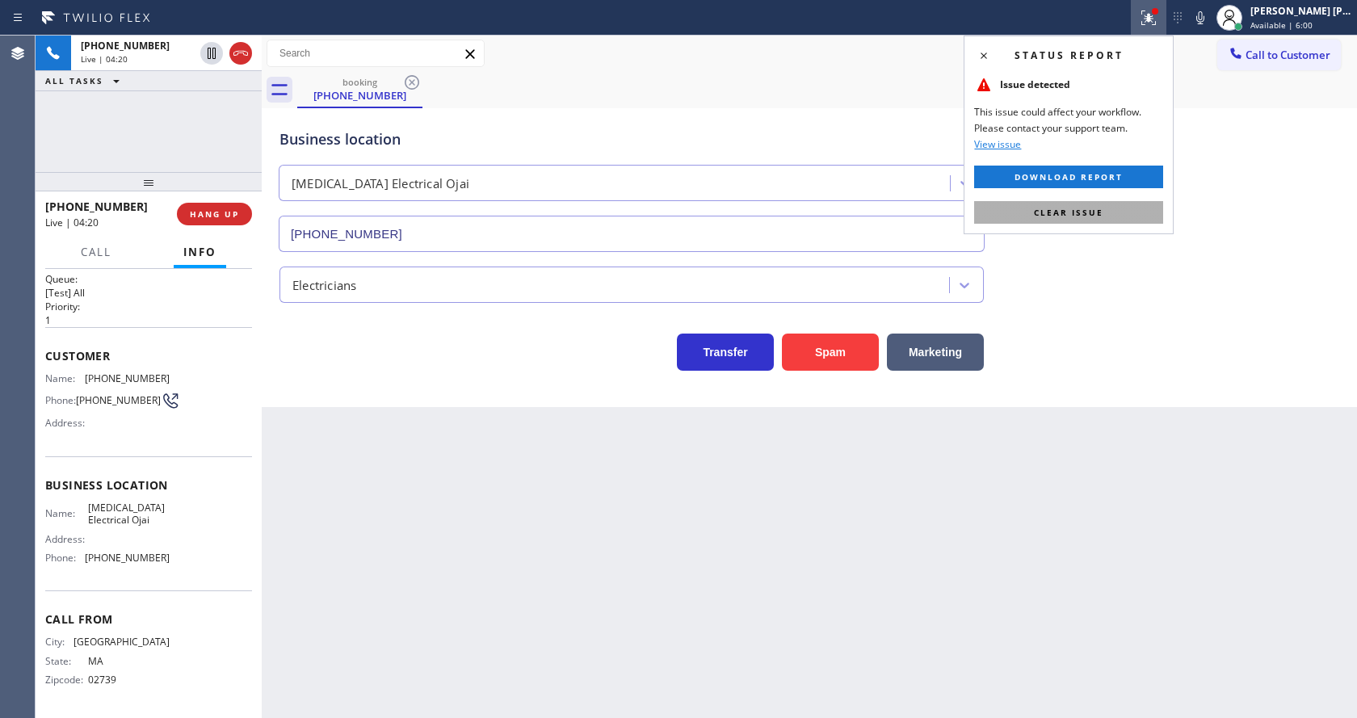
click at [1110, 217] on button "Clear issue" at bounding box center [1068, 212] width 189 height 23
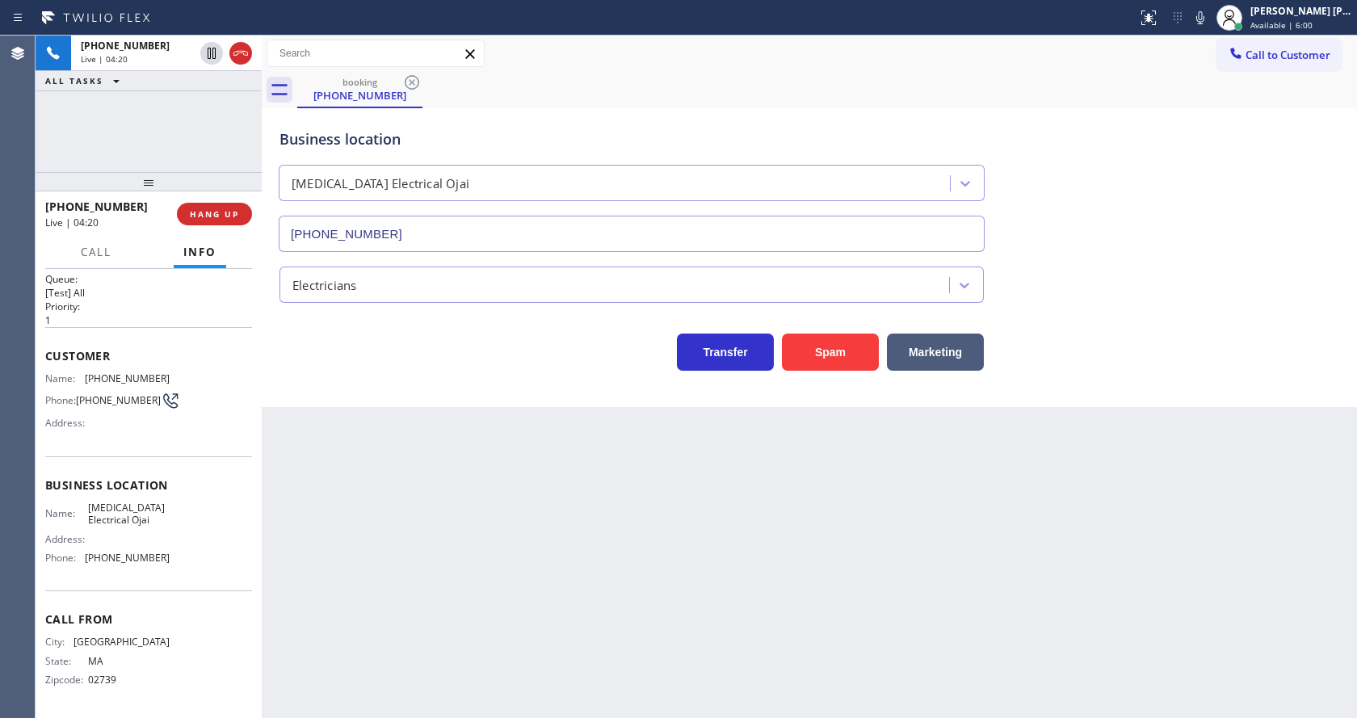
drag, startPoint x: 1166, startPoint y: 217, endPoint x: 1206, endPoint y: 38, distance: 183.1
click at [1167, 212] on div "Business location [MEDICAL_DATA] Electrical Ojai [PHONE_NUMBER]" at bounding box center [809, 179] width 1066 height 146
click at [1205, 20] on icon at bounding box center [1200, 17] width 19 height 19
click at [212, 52] on icon at bounding box center [211, 53] width 19 height 19
click at [352, 402] on div "Business location [MEDICAL_DATA] Electrical Ojai [PHONE_NUMBER] Electricians Tr…" at bounding box center [810, 257] width 1096 height 299
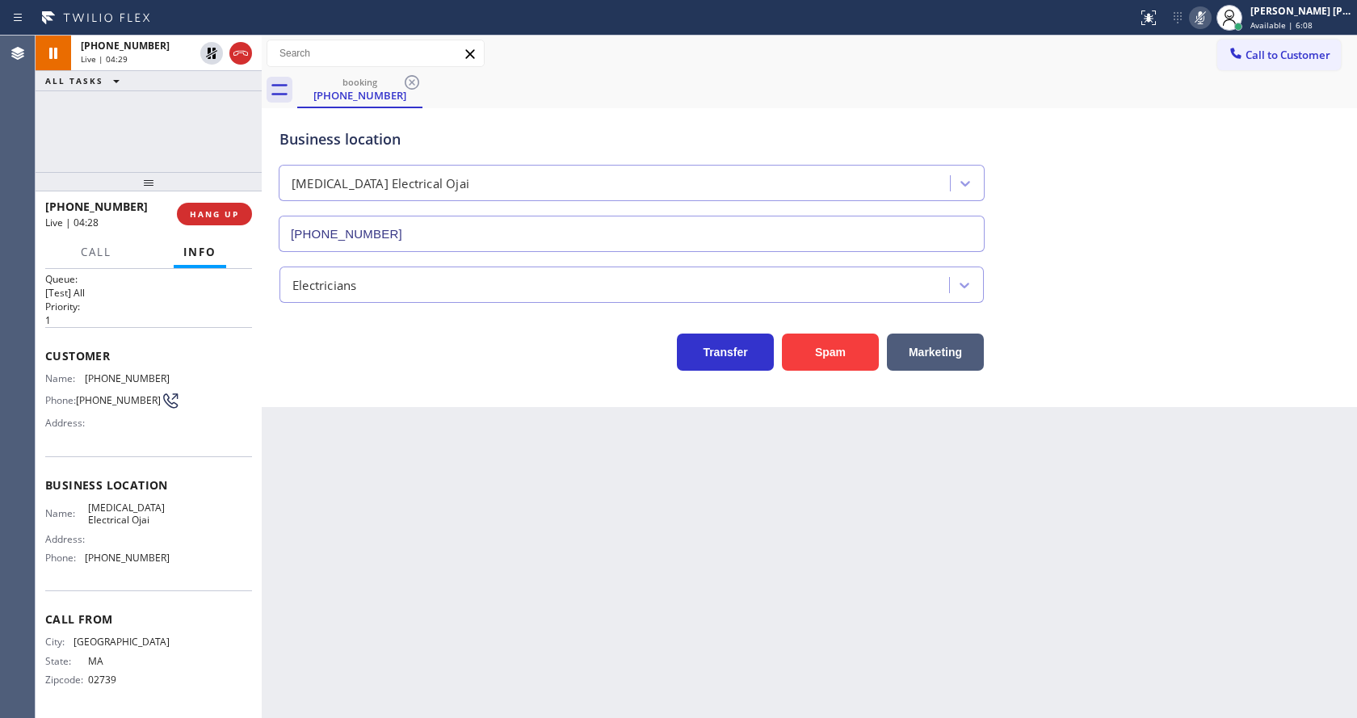
click at [689, 490] on div "Back to Dashboard Change Sender ID Customers Technicians Select a contact Outbo…" at bounding box center [810, 377] width 1096 height 683
click at [473, 545] on div "Back to Dashboard Change Sender ID Customers Technicians Select a contact Outbo…" at bounding box center [810, 377] width 1096 height 683
drag, startPoint x: 435, startPoint y: 404, endPoint x: 248, endPoint y: 166, distance: 302.7
click at [435, 404] on div "Business location [MEDICAL_DATA] Electrical Ojai [PHONE_NUMBER] Electricians Tr…" at bounding box center [810, 257] width 1096 height 299
click at [209, 52] on icon at bounding box center [211, 53] width 11 height 11
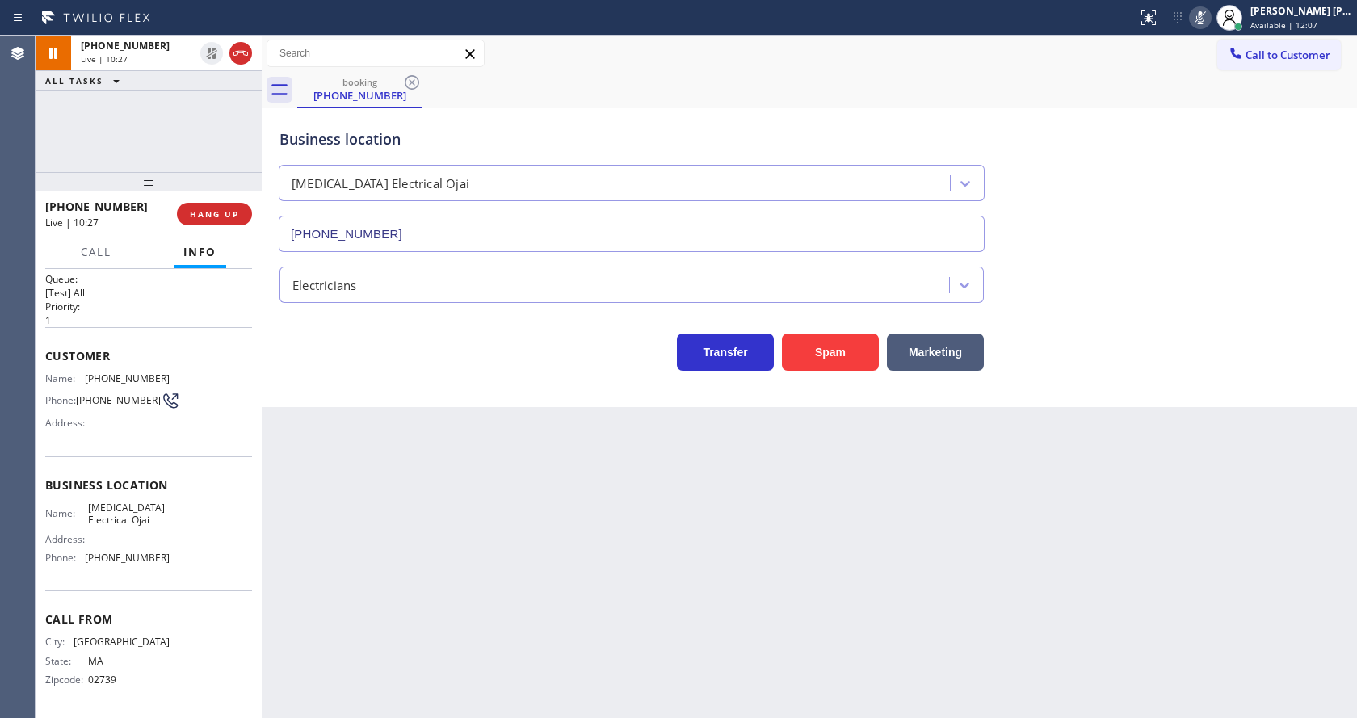
click at [1210, 22] on icon at bounding box center [1200, 17] width 19 height 19
click at [1213, 55] on div "Call to Customer Outbound call Location Search location Your caller id phone nu…" at bounding box center [810, 54] width 1096 height 28
click at [491, 570] on div "Back to Dashboard Change Sender ID Customers Technicians Select a contact Outbo…" at bounding box center [810, 377] width 1096 height 683
click at [593, 549] on div "Back to Dashboard Change Sender ID Customers Technicians Select a contact Outbo…" at bounding box center [810, 377] width 1096 height 683
click at [745, 469] on div "Back to Dashboard Change Sender ID Customers Technicians Select a contact Outbo…" at bounding box center [810, 377] width 1096 height 683
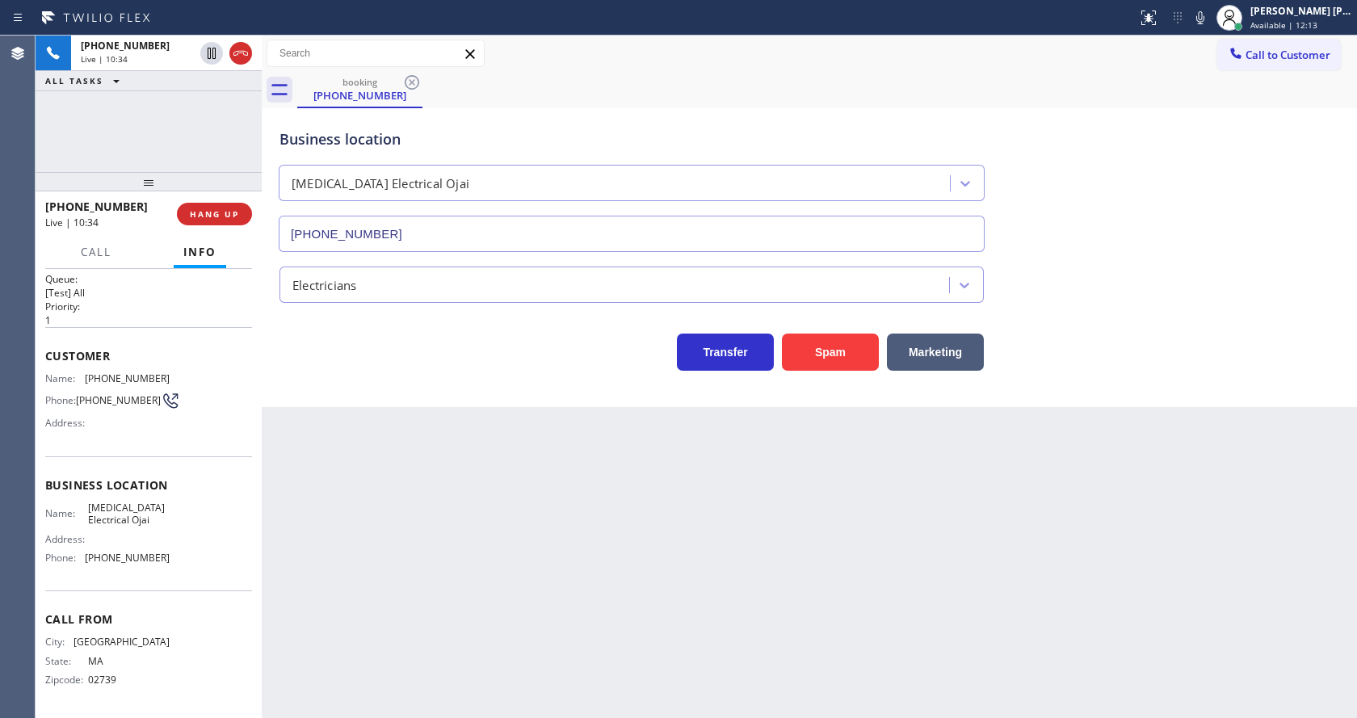
click at [400, 617] on div "Back to Dashboard Change Sender ID Customers Technicians Select a contact Outbo…" at bounding box center [810, 377] width 1096 height 683
click at [555, 502] on div "Back to Dashboard Change Sender ID Customers Technicians Select a contact Outbo…" at bounding box center [810, 377] width 1096 height 683
click at [432, 435] on div "Back to Dashboard Change Sender ID Customers Technicians Select a contact Outbo…" at bounding box center [810, 377] width 1096 height 683
click at [423, 605] on div "Back to Dashboard Change Sender ID Customers Technicians Select a contact Outbo…" at bounding box center [810, 377] width 1096 height 683
click at [668, 574] on div "Back to Dashboard Change Sender ID Customers Technicians Select a contact Outbo…" at bounding box center [810, 377] width 1096 height 683
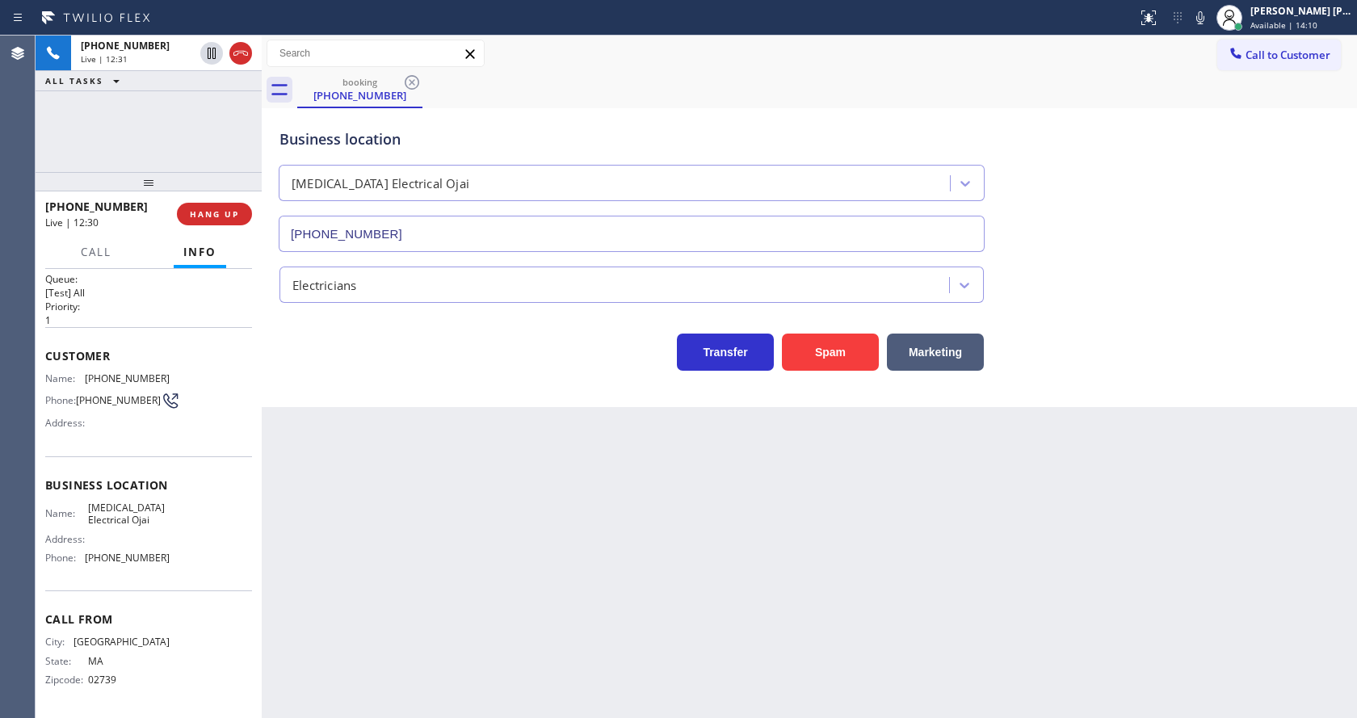
click at [724, 611] on div "Back to Dashboard Change Sender ID Customers Technicians Select a contact Outbo…" at bounding box center [810, 377] width 1096 height 683
click at [835, 647] on div "Back to Dashboard Change Sender ID Customers Technicians Select a contact Outbo…" at bounding box center [810, 377] width 1096 height 683
click at [1247, 454] on div "Back to Dashboard Change Sender ID Customers Technicians Select a contact Outbo…" at bounding box center [810, 377] width 1096 height 683
click at [388, 706] on div "Back to Dashboard Change Sender ID Customers Technicians Select a contact Outbo…" at bounding box center [810, 377] width 1096 height 683
click at [630, 583] on div "Back to Dashboard Change Sender ID Customers Technicians Select a contact Outbo…" at bounding box center [810, 377] width 1096 height 683
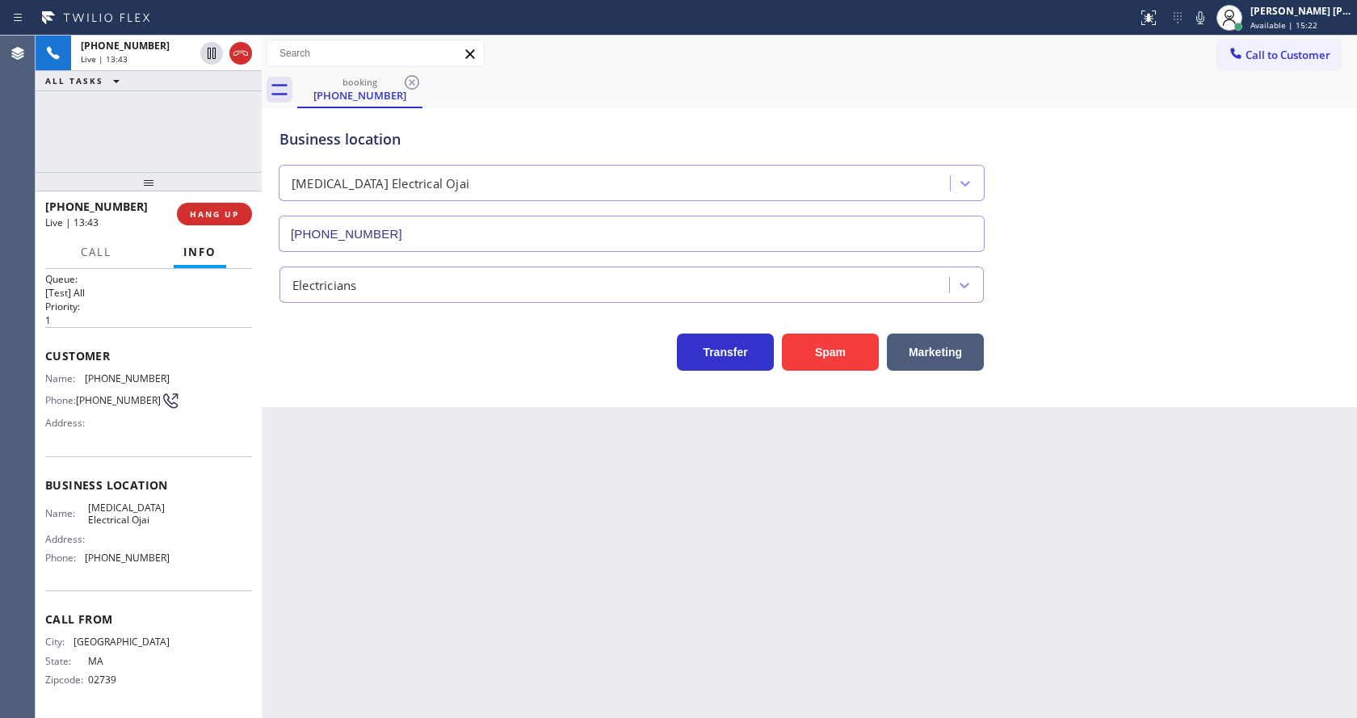
click at [385, 613] on div "Back to Dashboard Change Sender ID Customers Technicians Select a contact Outbo…" at bounding box center [810, 377] width 1096 height 683
click at [690, 528] on div "Back to Dashboard Change Sender ID Customers Technicians Select a contact Outbo…" at bounding box center [810, 377] width 1096 height 683
click at [501, 593] on div "Back to Dashboard Change Sender ID Customers Technicians Select a contact Outbo…" at bounding box center [810, 377] width 1096 height 683
click at [728, 636] on div "Back to Dashboard Change Sender ID Customers Technicians Select a contact Outbo…" at bounding box center [810, 377] width 1096 height 683
click at [546, 694] on div "Back to Dashboard Change Sender ID Customers Technicians Select a contact Outbo…" at bounding box center [810, 377] width 1096 height 683
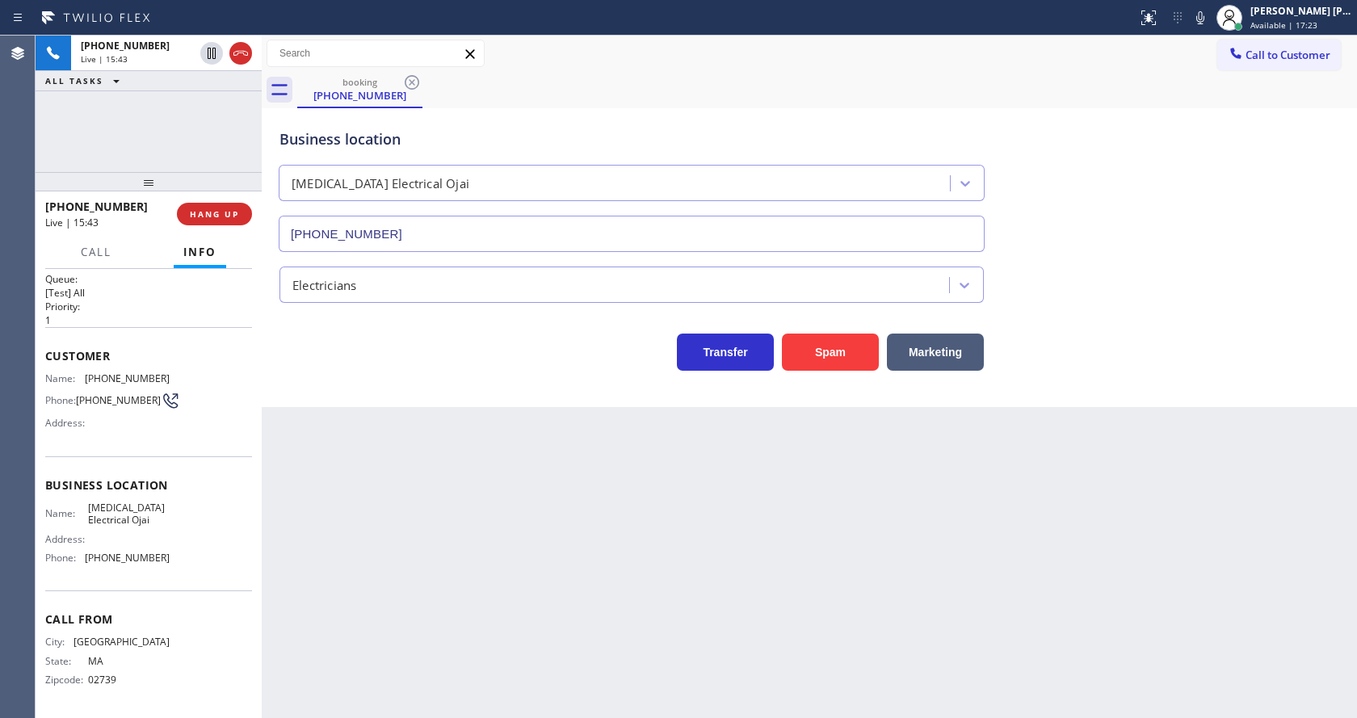
click at [444, 474] on div "Back to Dashboard Change Sender ID Customers Technicians Select a contact Outbo…" at bounding box center [810, 377] width 1096 height 683
click at [616, 603] on div "Back to Dashboard Change Sender ID Customers Technicians Select a contact Outbo…" at bounding box center [810, 377] width 1096 height 683
drag, startPoint x: 339, startPoint y: 504, endPoint x: 348, endPoint y: 569, distance: 65.4
click at [339, 504] on div "Back to Dashboard Change Sender ID Customers Technicians Select a contact Outbo…" at bounding box center [810, 377] width 1096 height 683
drag, startPoint x: 639, startPoint y: 638, endPoint x: 598, endPoint y: 638, distance: 41.2
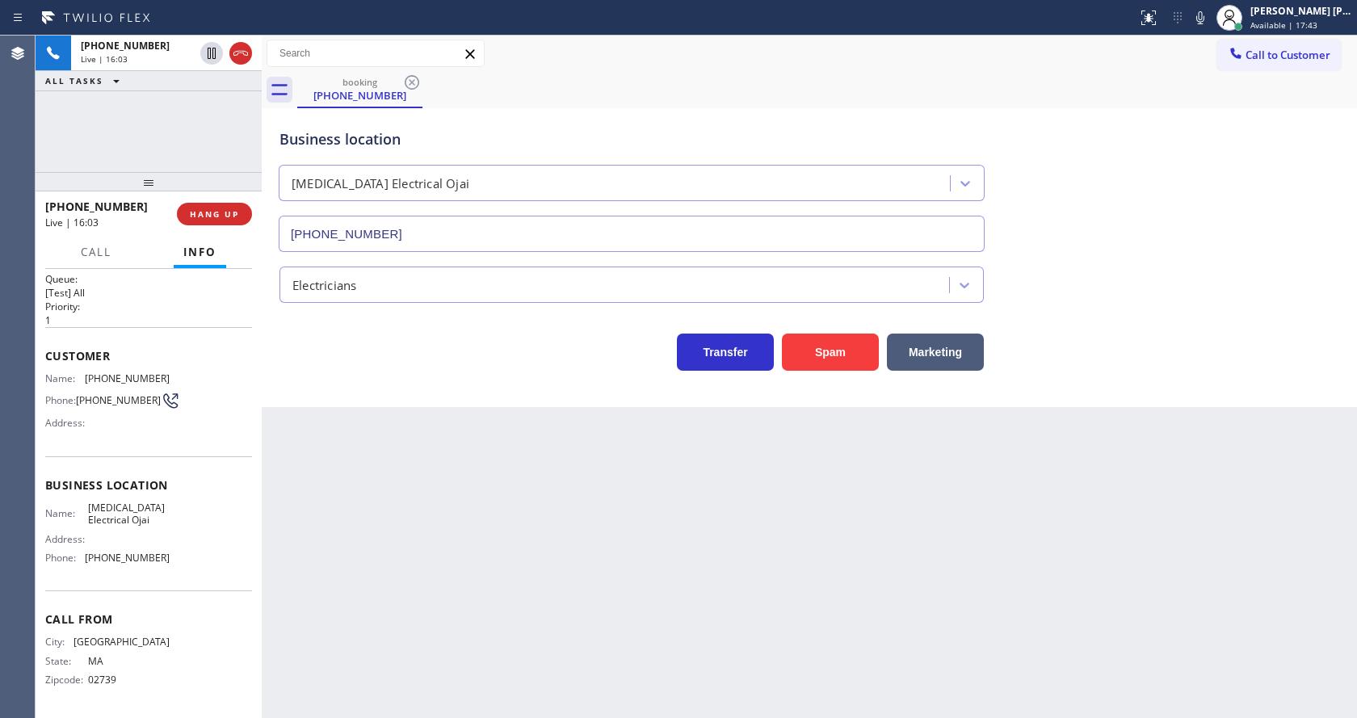
click at [639, 638] on div "Back to Dashboard Change Sender ID Customers Technicians Select a contact Outbo…" at bounding box center [810, 377] width 1096 height 683
click at [691, 541] on div "Back to Dashboard Change Sender ID Customers Technicians Select a contact Outbo…" at bounding box center [810, 377] width 1096 height 683
click at [192, 223] on button "COMPLETE" at bounding box center [211, 214] width 82 height 23
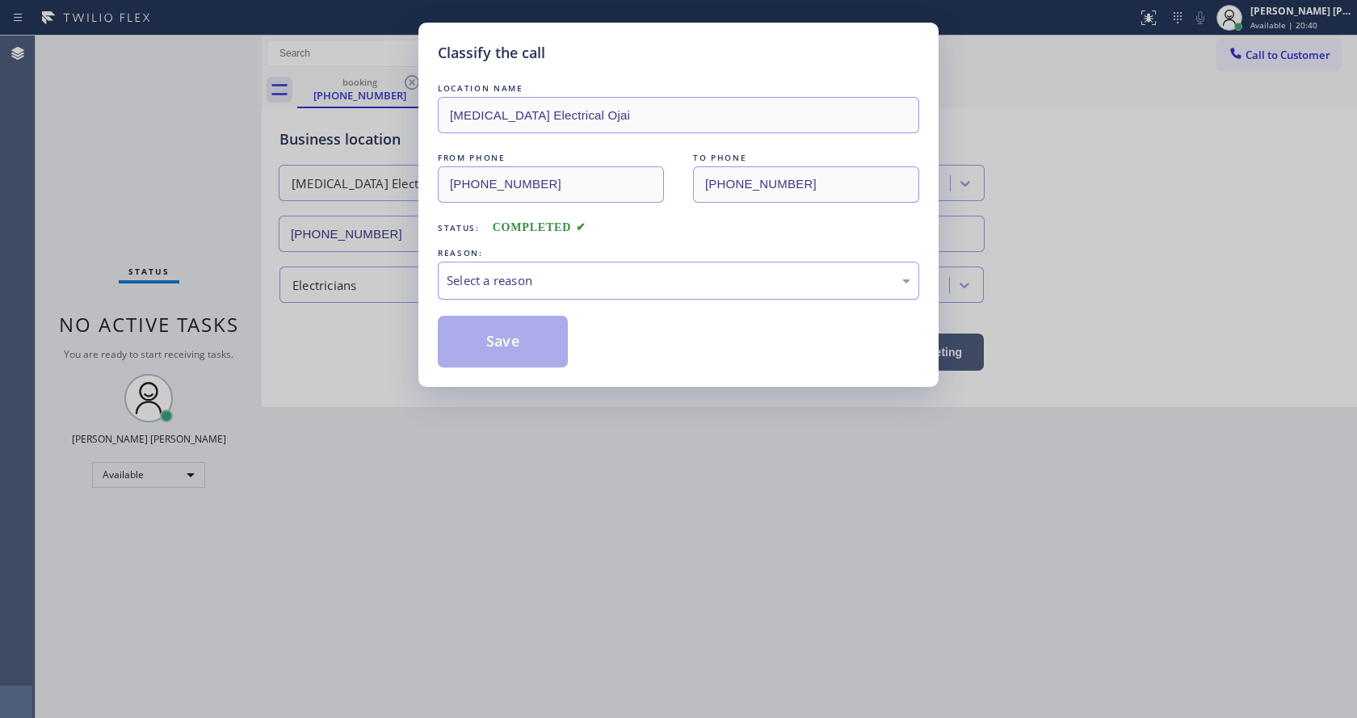
click at [491, 270] on div "Select a reason" at bounding box center [679, 281] width 482 height 38
click at [493, 335] on button "Save" at bounding box center [503, 342] width 130 height 52
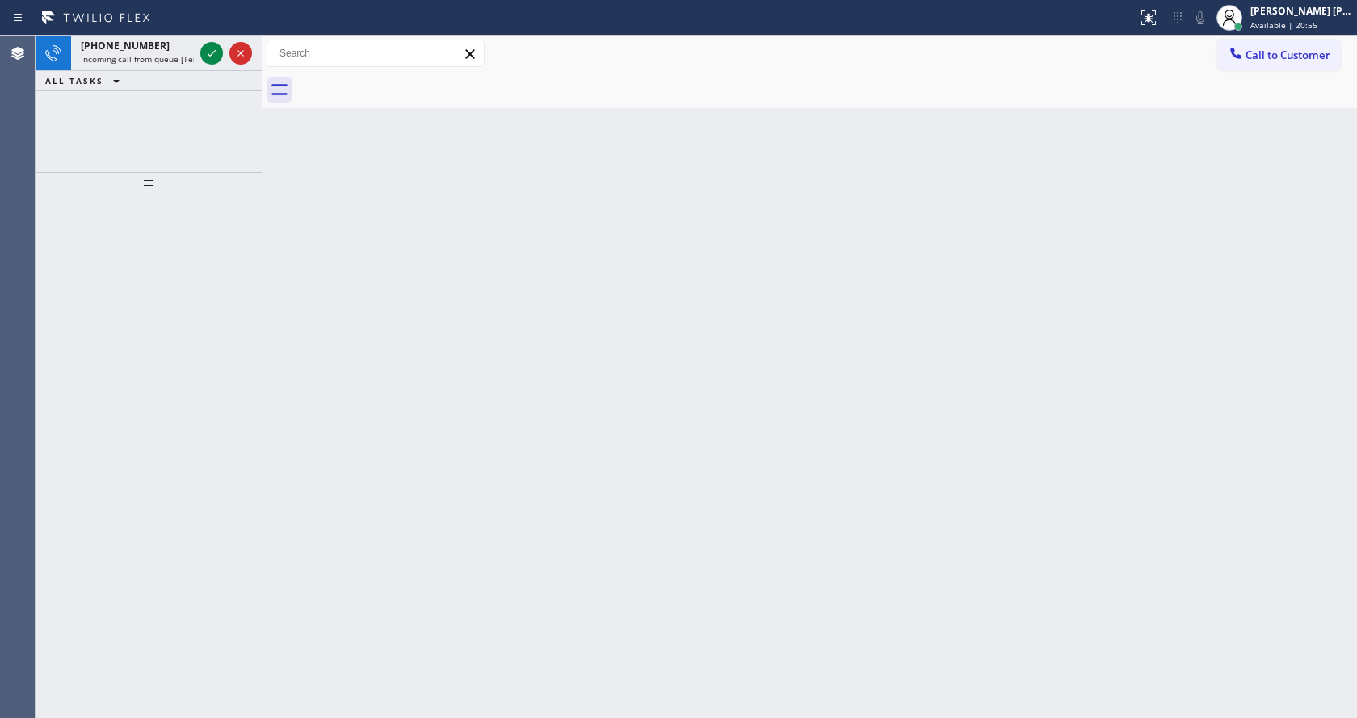
click at [473, 536] on div "Back to Dashboard Change Sender ID Customers Technicians Select a contact Outbo…" at bounding box center [810, 377] width 1096 height 683
click at [163, 51] on div "[PHONE_NUMBER]" at bounding box center [137, 46] width 113 height 14
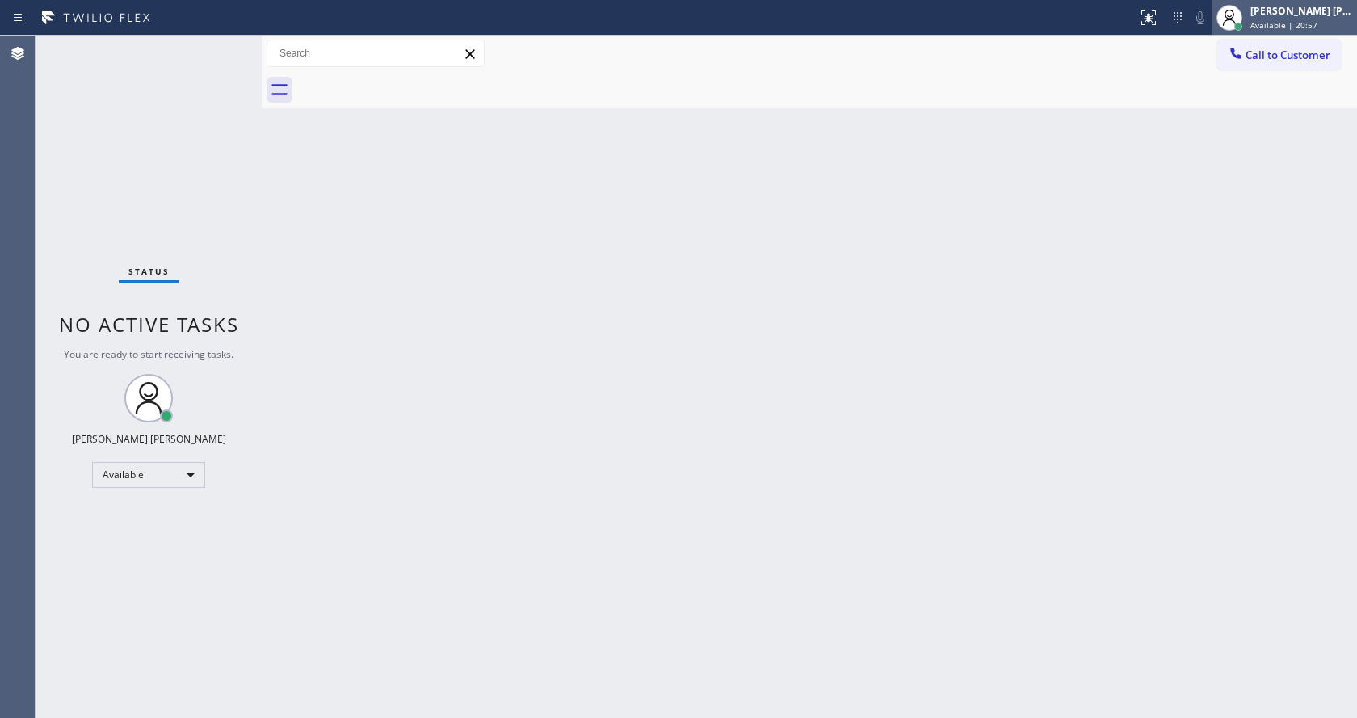
click at [1283, 23] on span "Available | 20:57" at bounding box center [1284, 24] width 67 height 11
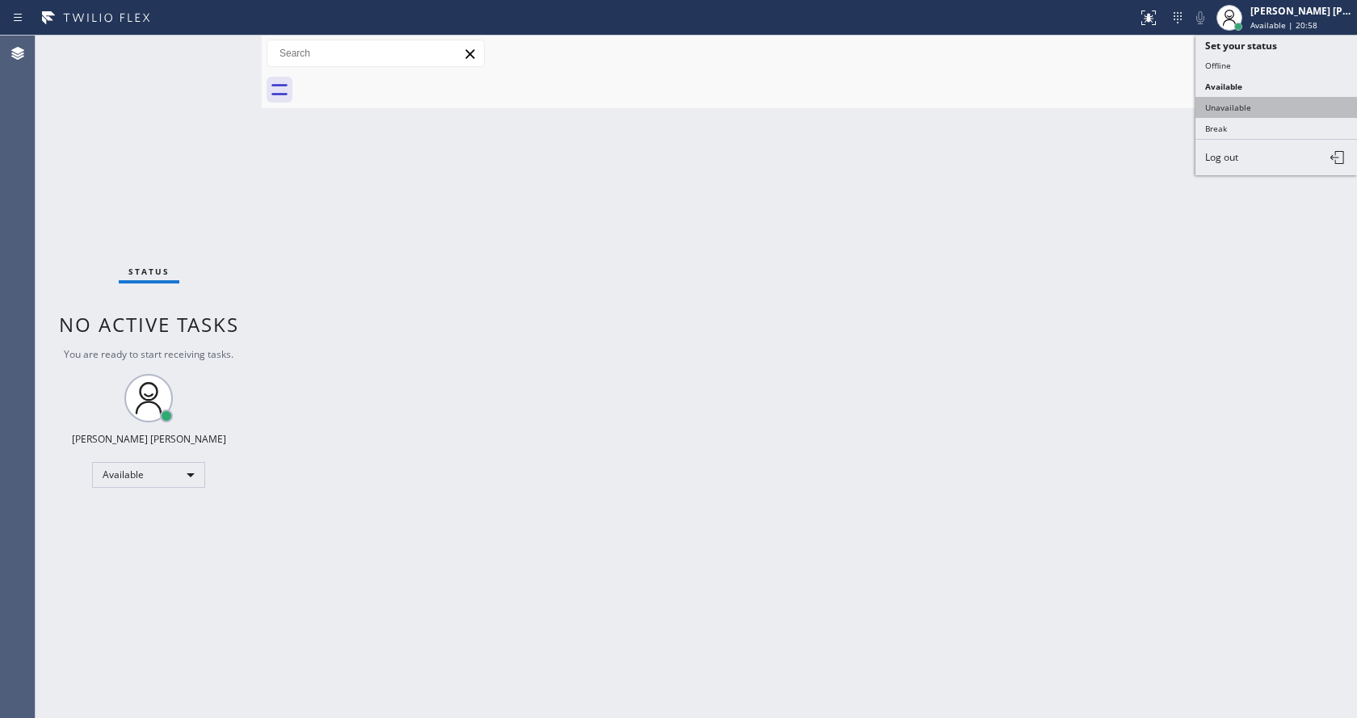
click at [1254, 103] on button "Unavailable" at bounding box center [1277, 107] width 162 height 21
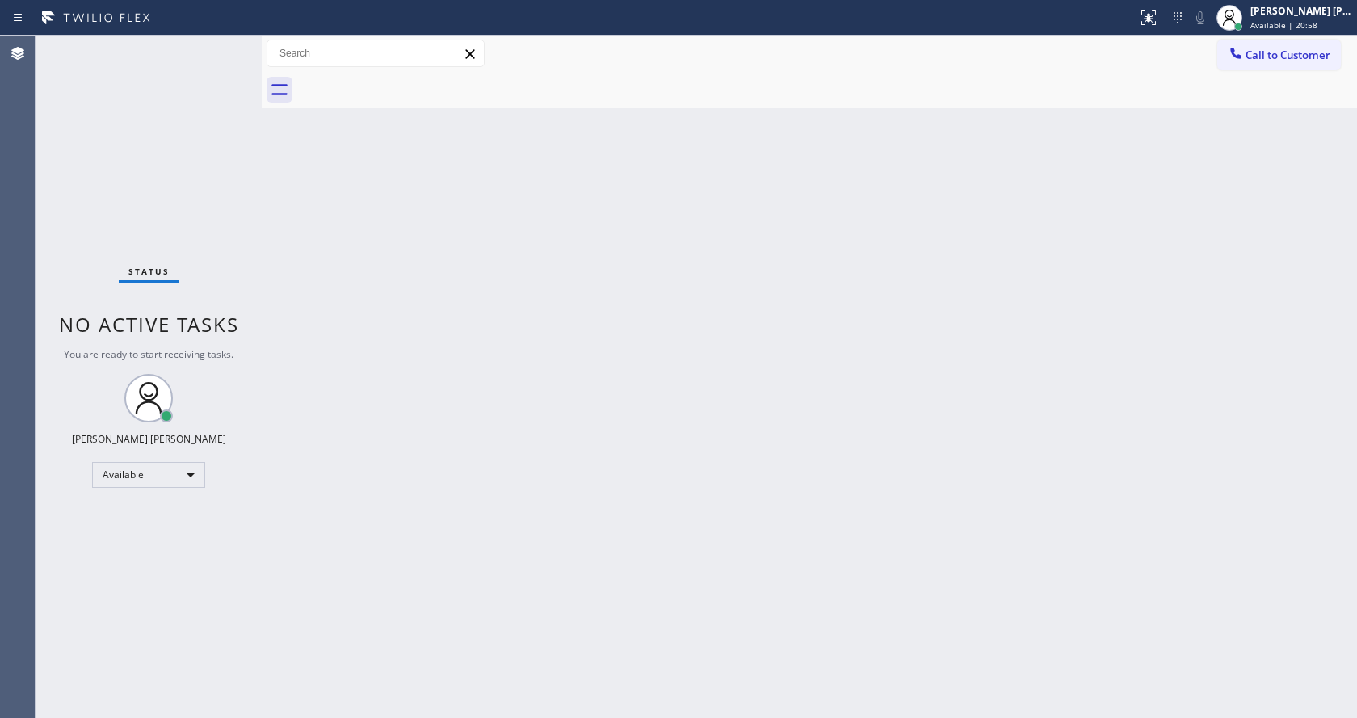
click at [625, 451] on div "Back to Dashboard Change Sender ID Customers Technicians Select a contact Outbo…" at bounding box center [810, 377] width 1096 height 683
click at [823, 444] on div "Back to Dashboard Change Sender ID Customers Technicians Select a contact Outbo…" at bounding box center [810, 377] width 1096 height 683
click at [291, 221] on div "Back to Dashboard Change Sender ID Customers Technicians Select a contact Outbo…" at bounding box center [810, 377] width 1096 height 683
click at [1055, 155] on div "Back to Dashboard Change Sender ID Customers Technicians Select a contact Outbo…" at bounding box center [810, 377] width 1096 height 683
click at [262, 257] on div at bounding box center [262, 377] width 0 height 683
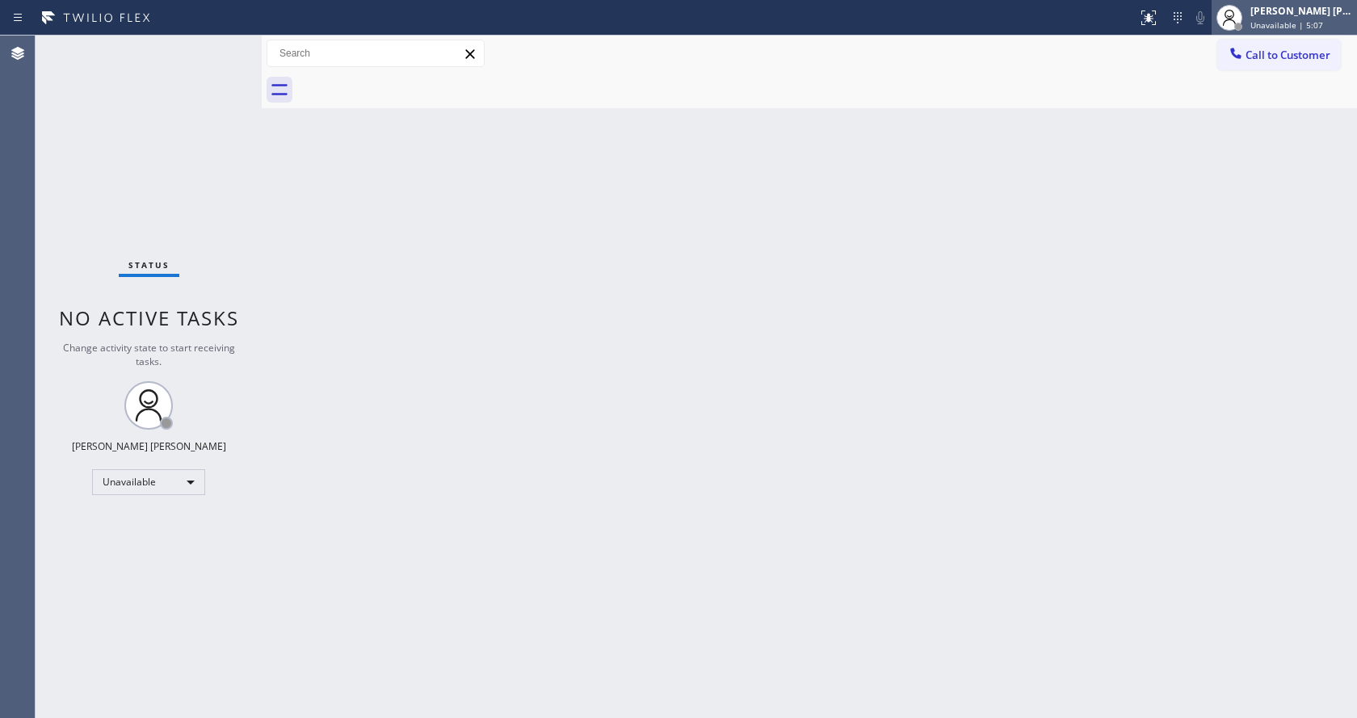
click at [1290, 28] on span "Unavailable | 5:07" at bounding box center [1287, 24] width 73 height 11
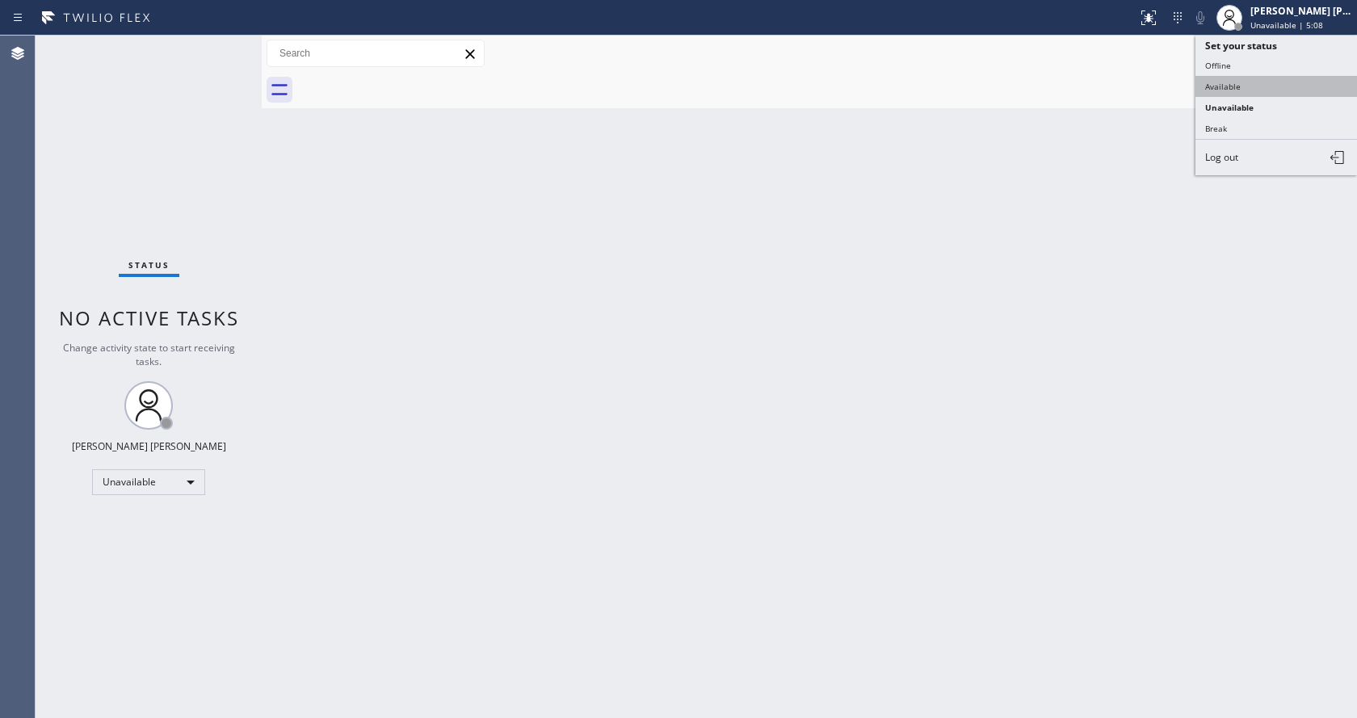
click at [1253, 90] on button "Available" at bounding box center [1277, 86] width 162 height 21
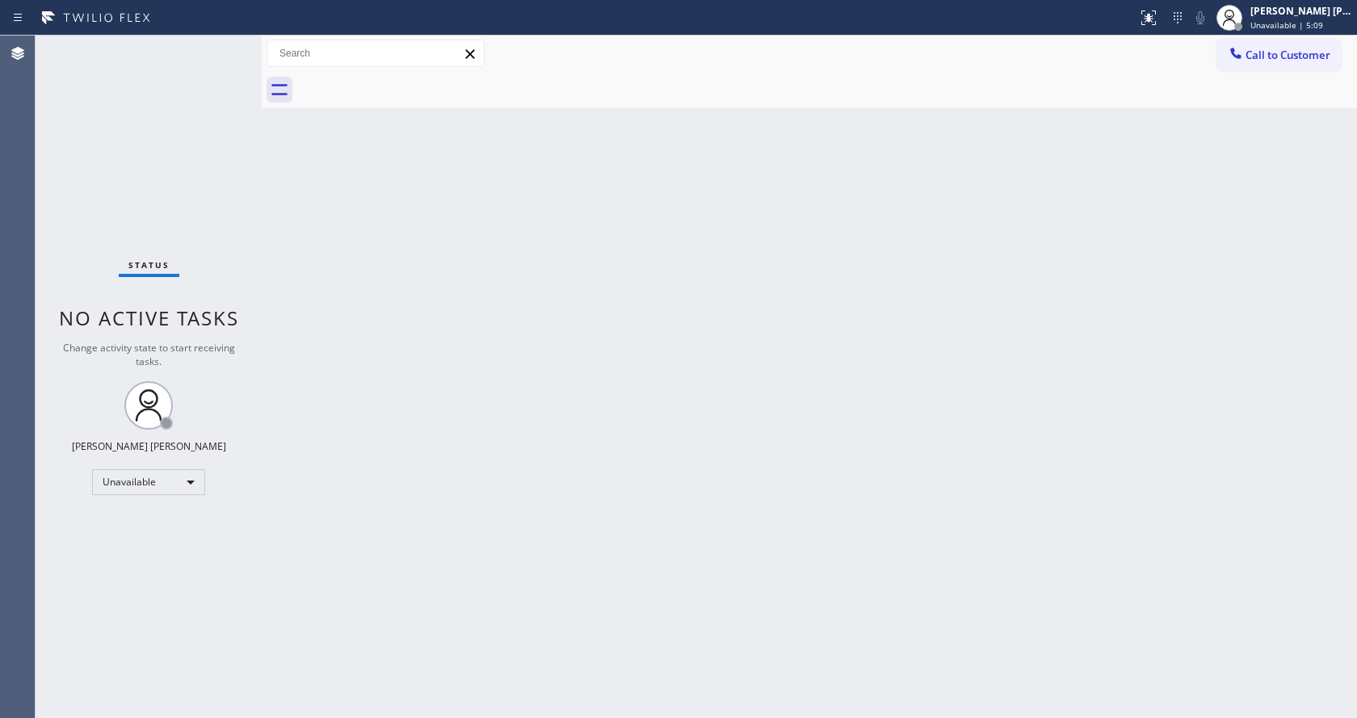
click at [819, 504] on div "Back to Dashboard Change Sender ID Customers Technicians Select a contact Outbo…" at bounding box center [810, 377] width 1096 height 683
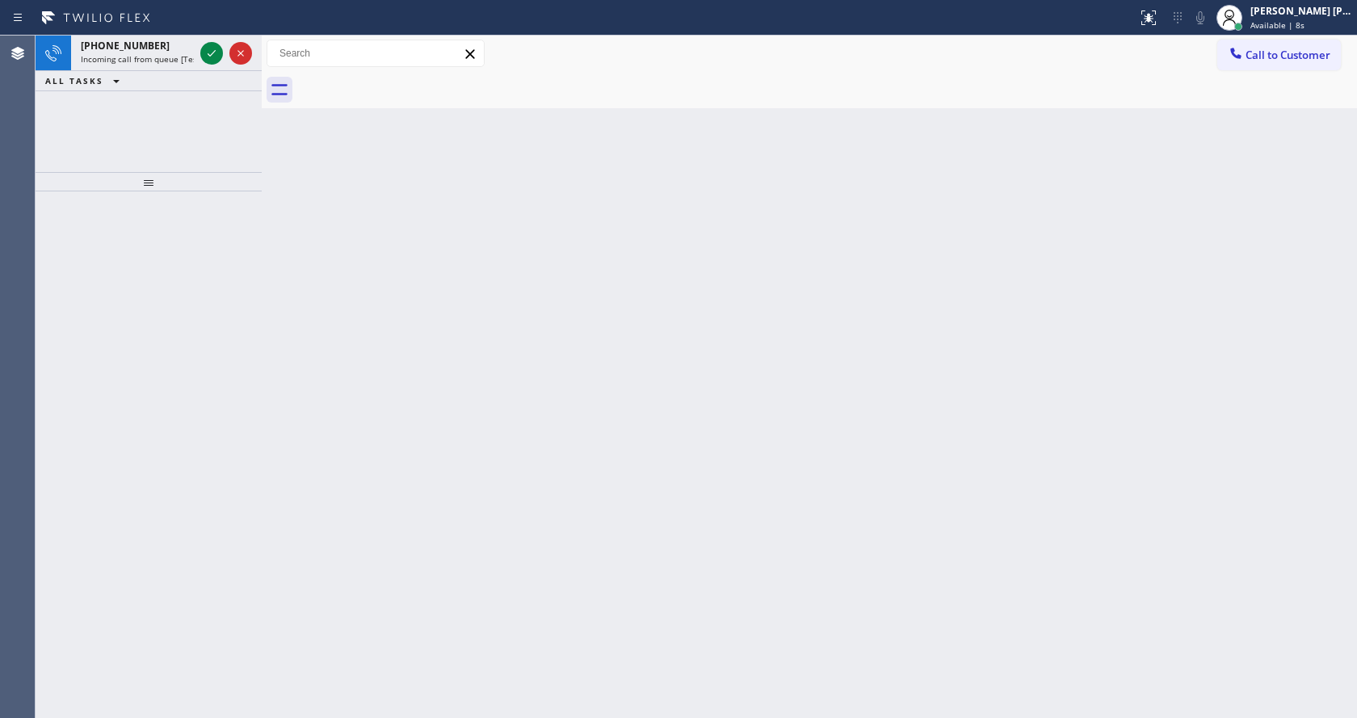
click at [304, 337] on div "Back to Dashboard Change Sender ID Customers Technicians Select a contact Outbo…" at bounding box center [810, 377] width 1096 height 683
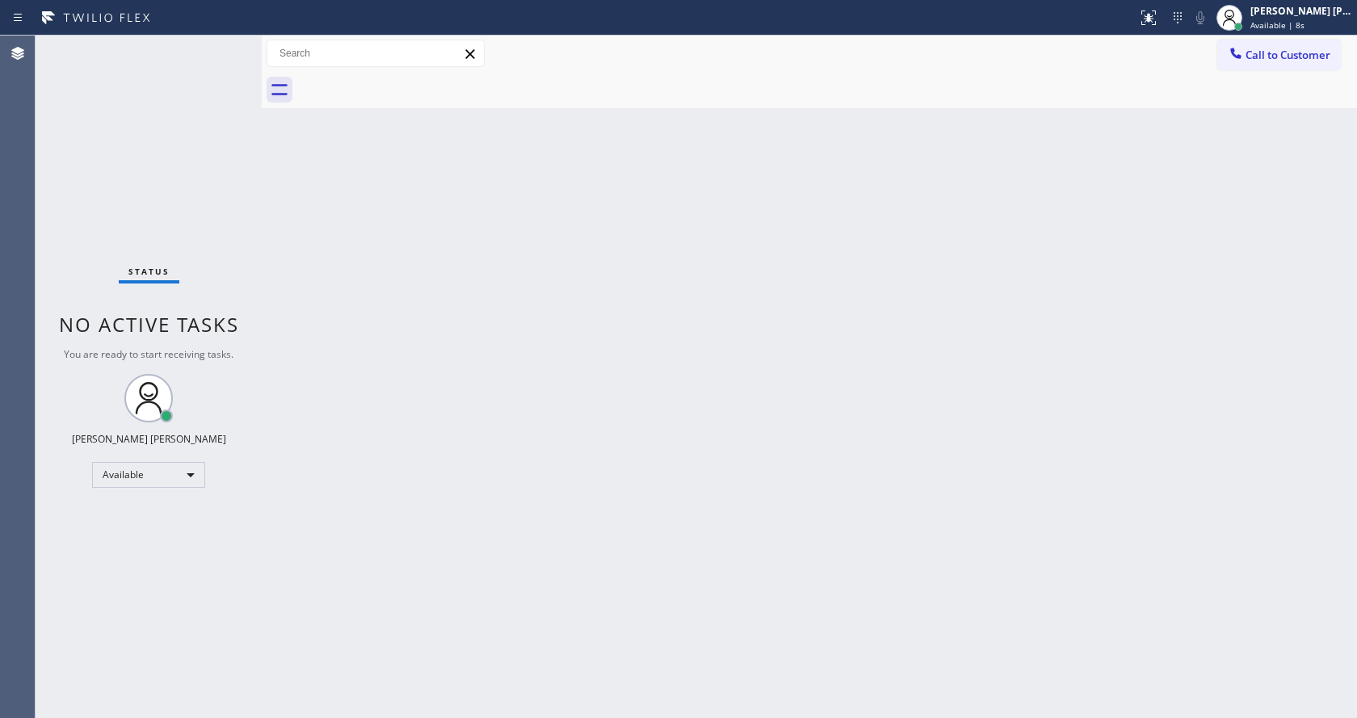
click at [209, 53] on div "Status No active tasks You are ready to start receiving tasks. [PERSON_NAME] [P…" at bounding box center [149, 377] width 226 height 683
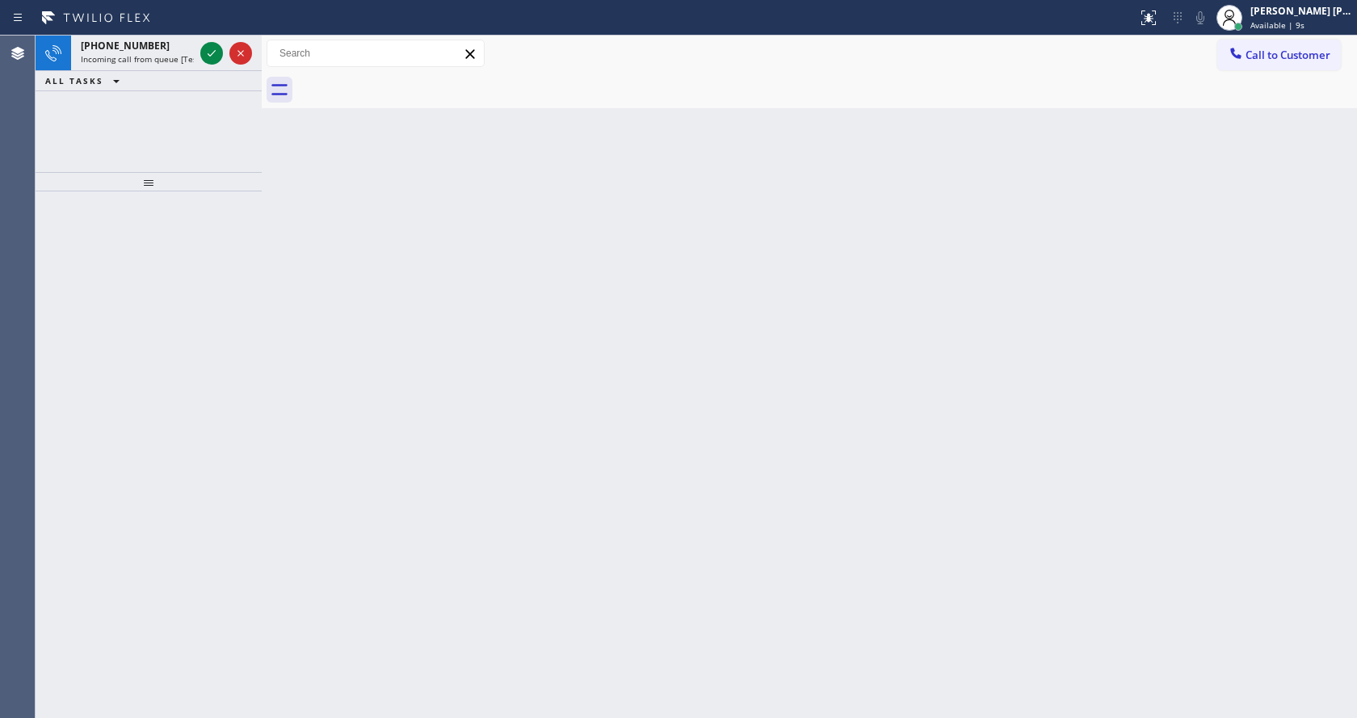
click at [209, 53] on icon at bounding box center [211, 53] width 19 height 19
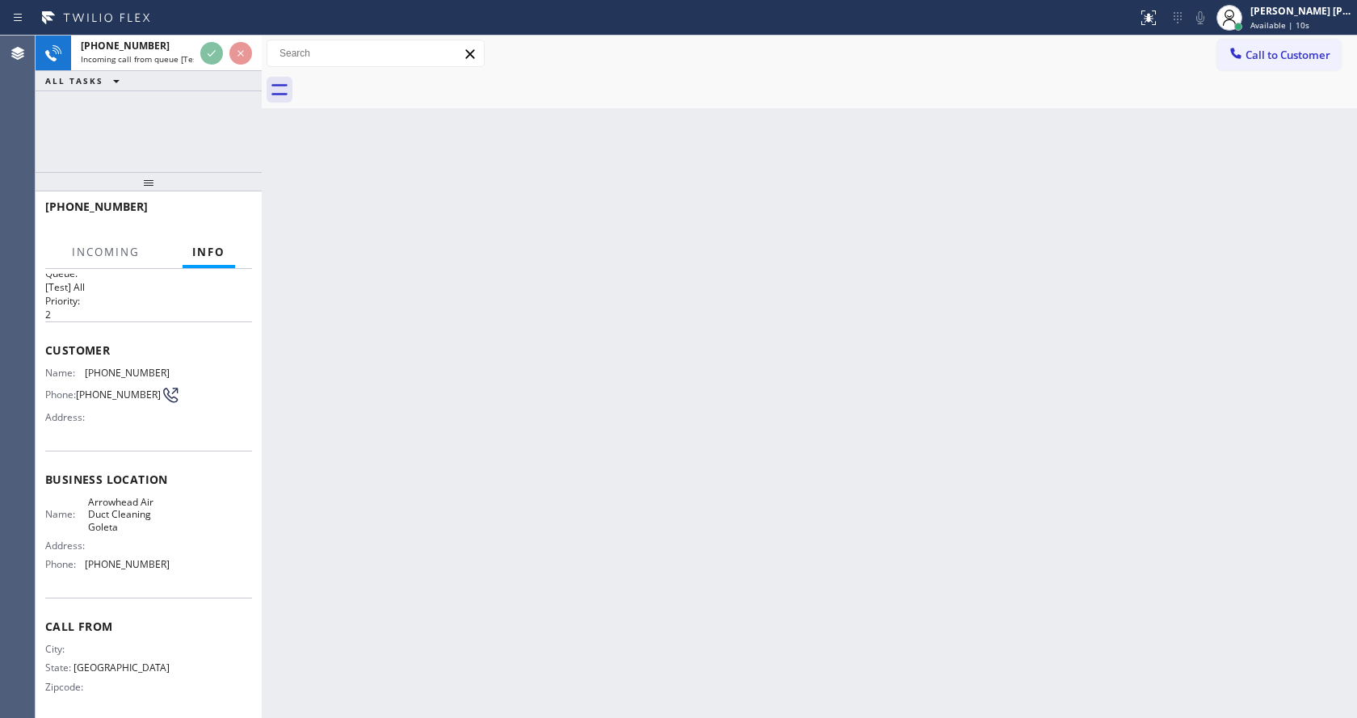
scroll to position [33, 0]
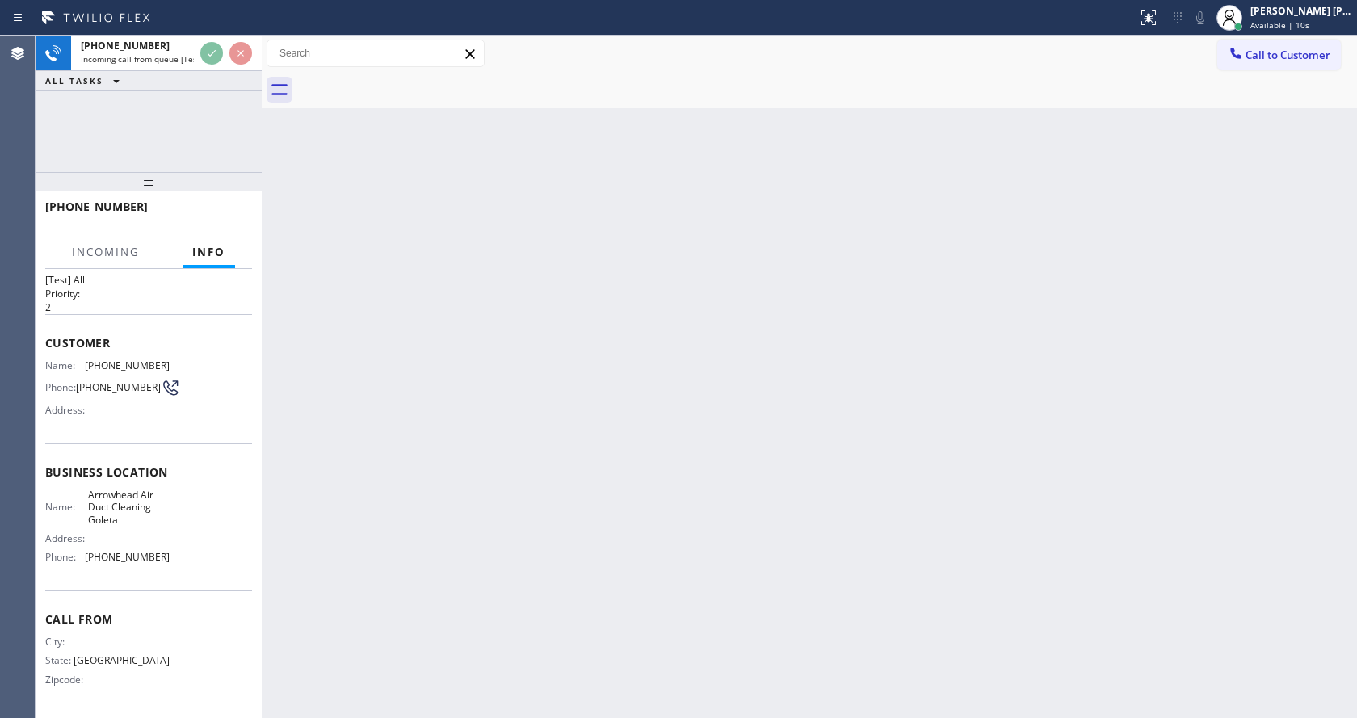
click at [672, 447] on div "Back to Dashboard Change Sender ID Customers Technicians Select a contact Outbo…" at bounding box center [810, 377] width 1096 height 683
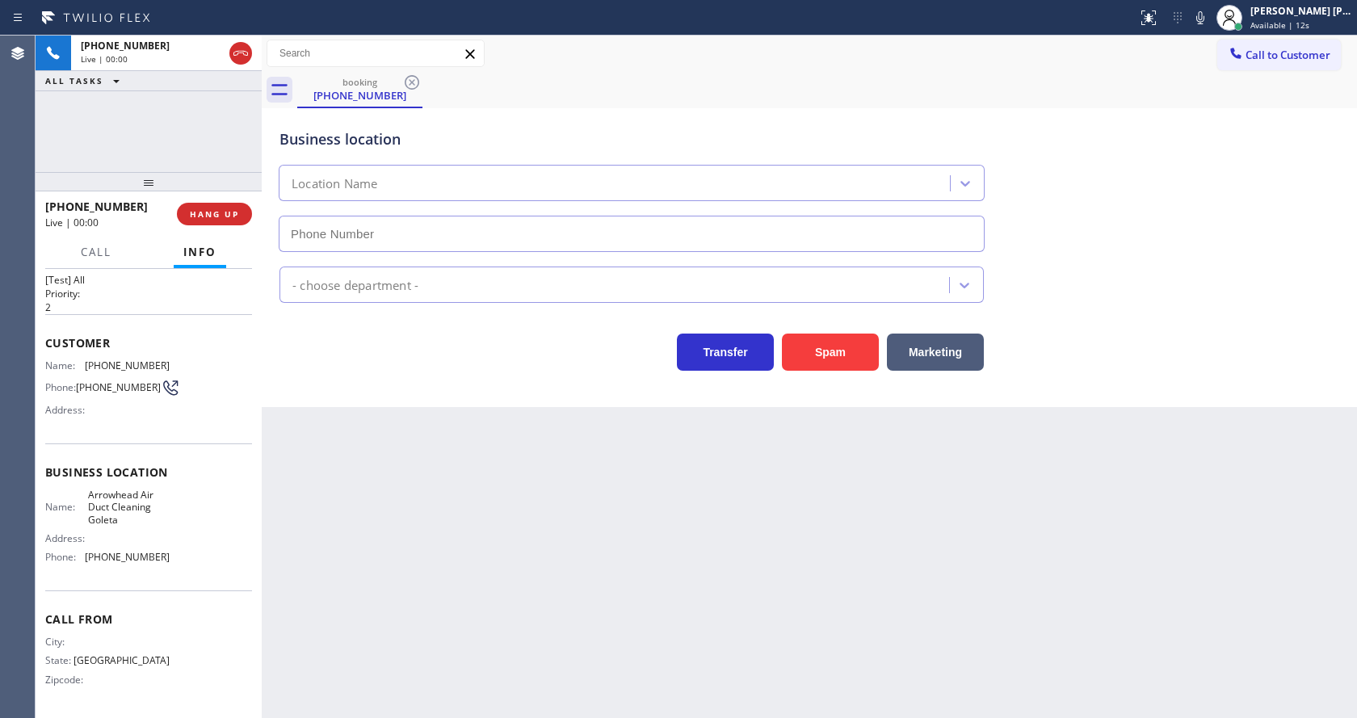
type input "[PHONE_NUMBER]"
click at [812, 344] on button "Spam" at bounding box center [830, 352] width 97 height 37
click at [564, 607] on div "Back to Dashboard Change Sender ID Customers Technicians Select a contact Outbo…" at bounding box center [810, 377] width 1096 height 683
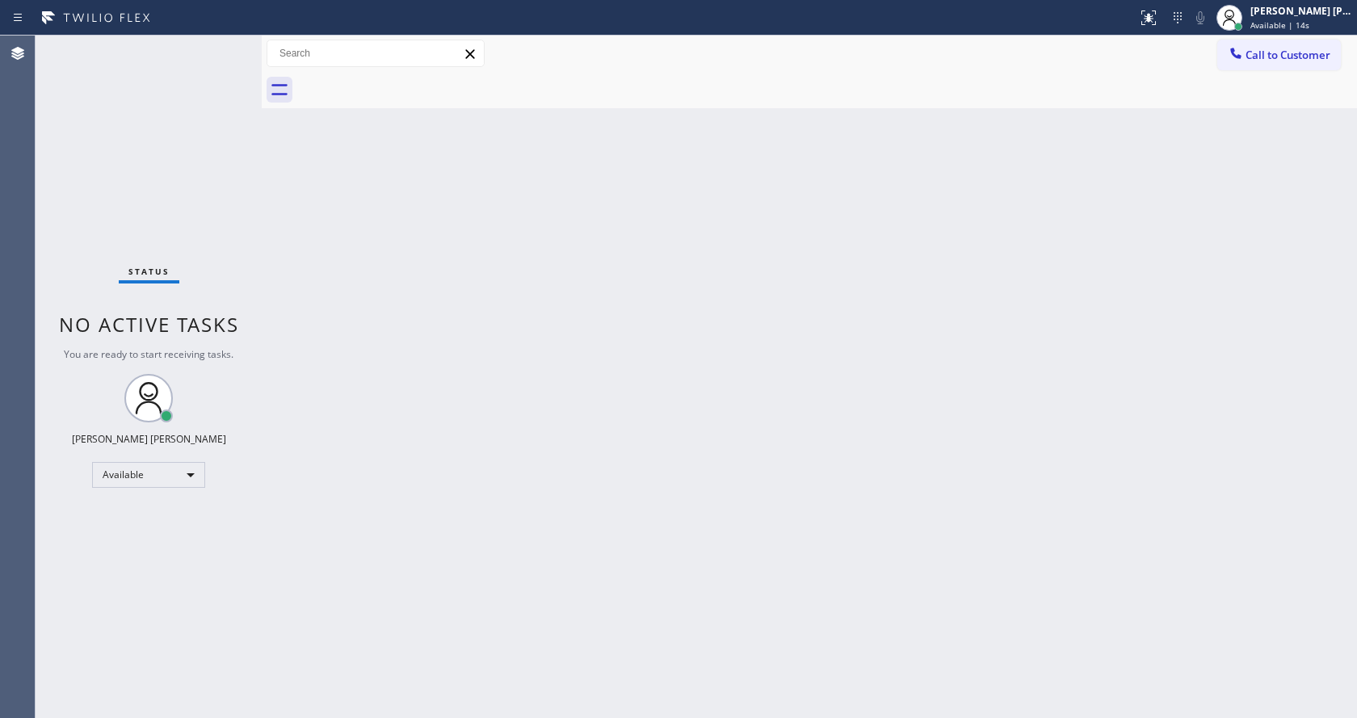
drag, startPoint x: 461, startPoint y: 435, endPoint x: 510, endPoint y: 419, distance: 50.8
click at [461, 435] on div "Back to Dashboard Change Sender ID Customers Technicians Select a contact Outbo…" at bounding box center [810, 377] width 1096 height 683
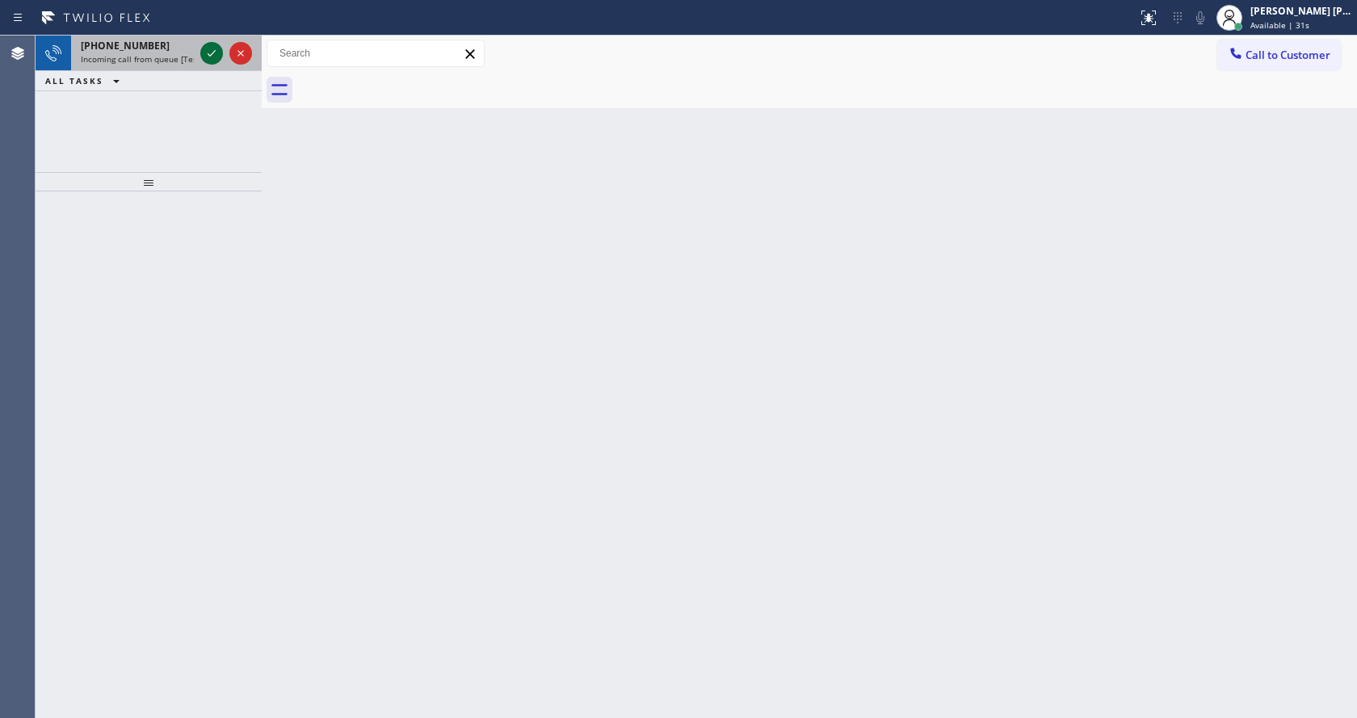
click at [204, 46] on icon at bounding box center [211, 53] width 19 height 19
click at [460, 479] on div "Back to Dashboard Change Sender ID Customers Technicians Select a contact Outbo…" at bounding box center [810, 377] width 1096 height 683
click at [212, 56] on icon at bounding box center [211, 53] width 19 height 19
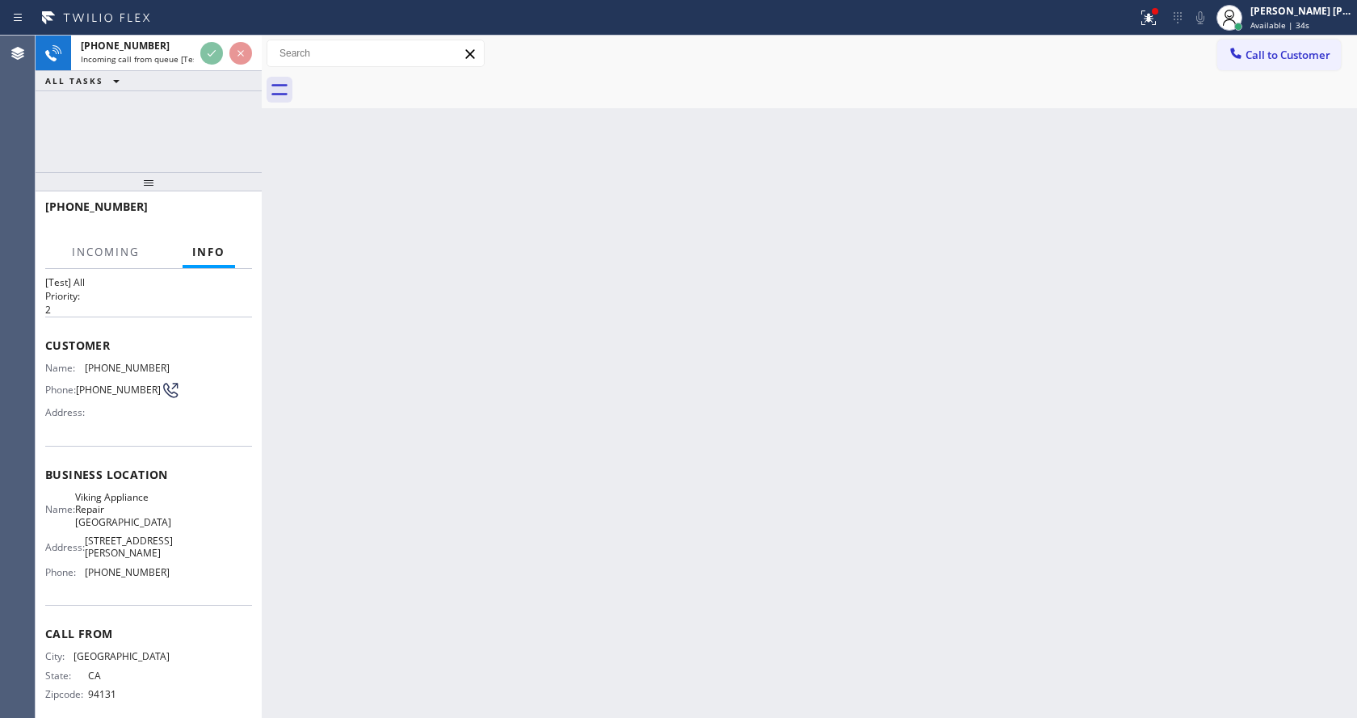
scroll to position [33, 0]
click at [512, 500] on div "Back to Dashboard Change Sender ID Customers Technicians Select a contact Outbo…" at bounding box center [810, 377] width 1096 height 683
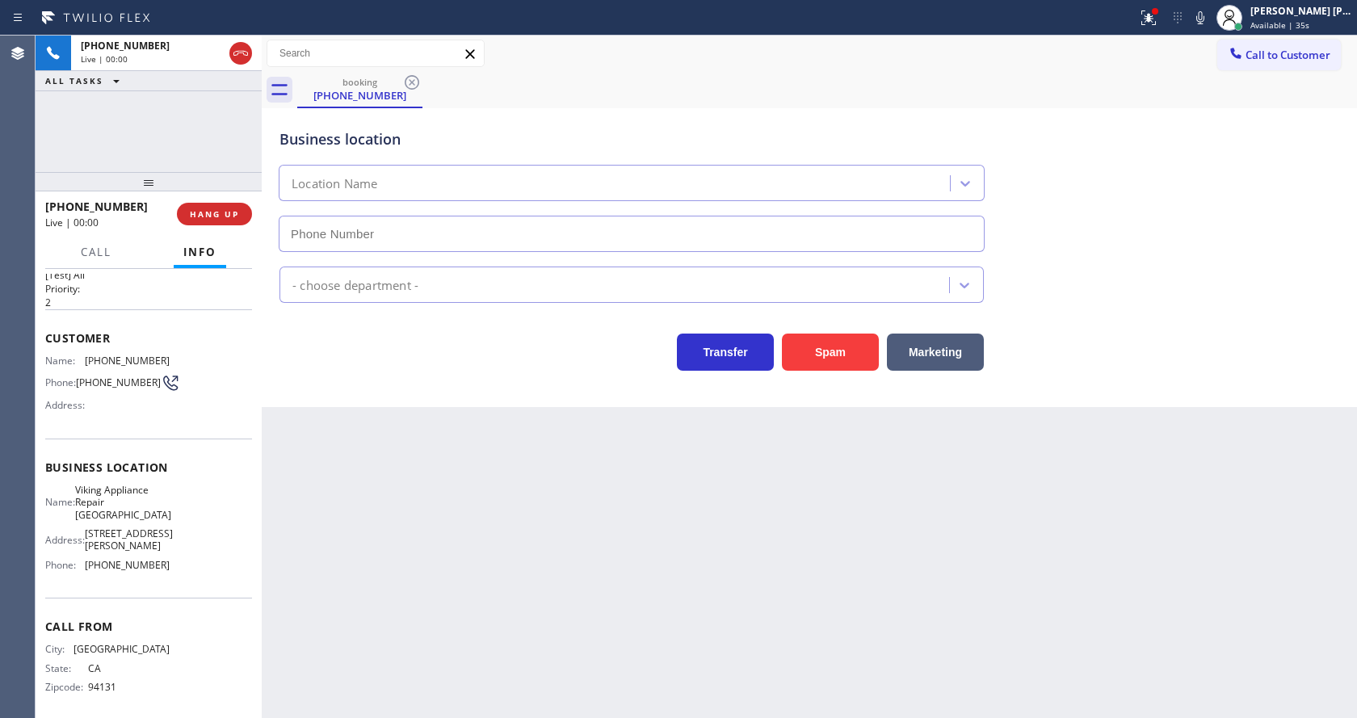
type input "[PHONE_NUMBER]"
click at [564, 515] on div "Back to Dashboard Change Sender ID Customers Technicians Select a contact Outbo…" at bounding box center [810, 377] width 1096 height 683
click at [526, 515] on div "Back to Dashboard Change Sender ID Customers Technicians Select a contact Outbo…" at bounding box center [810, 377] width 1096 height 683
click at [517, 528] on div "Back to Dashboard Change Sender ID Customers Technicians Select a contact Outbo…" at bounding box center [810, 377] width 1096 height 683
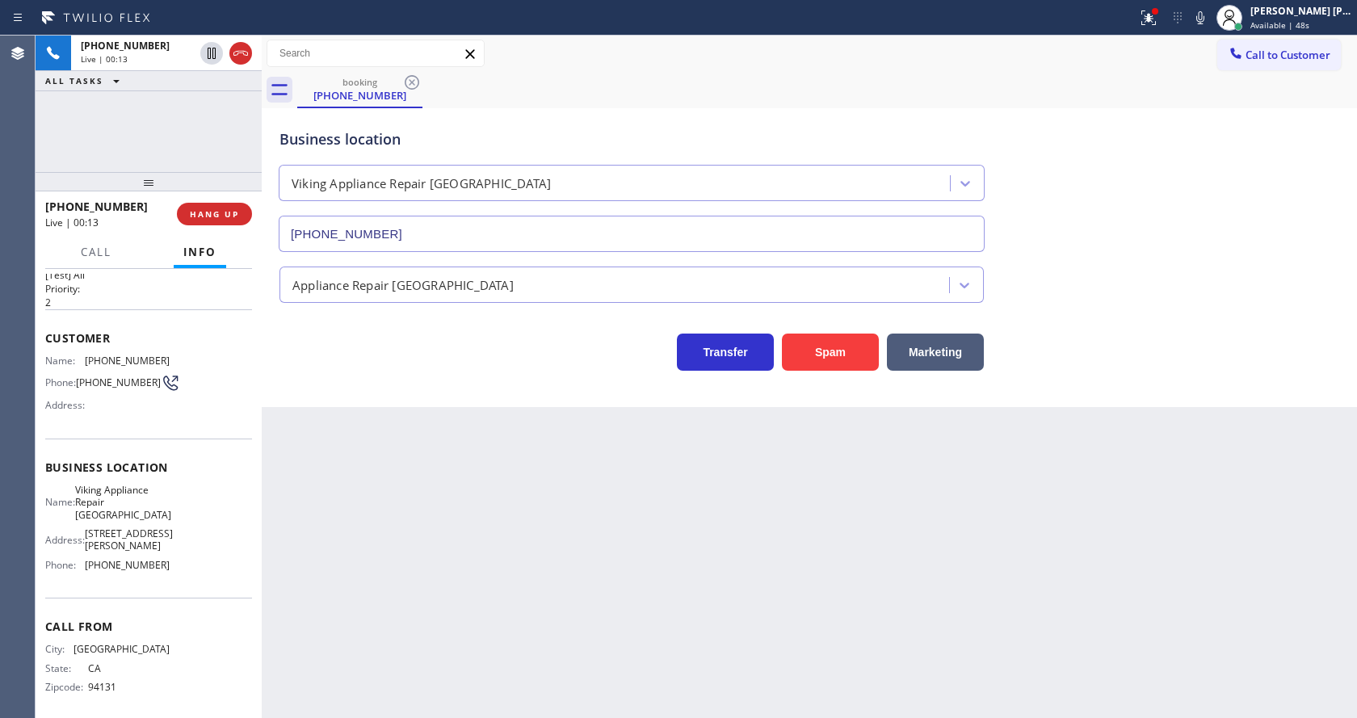
click at [616, 225] on input "[PHONE_NUMBER]" at bounding box center [632, 234] width 706 height 36
click at [842, 353] on button "Spam" at bounding box center [830, 352] width 97 height 37
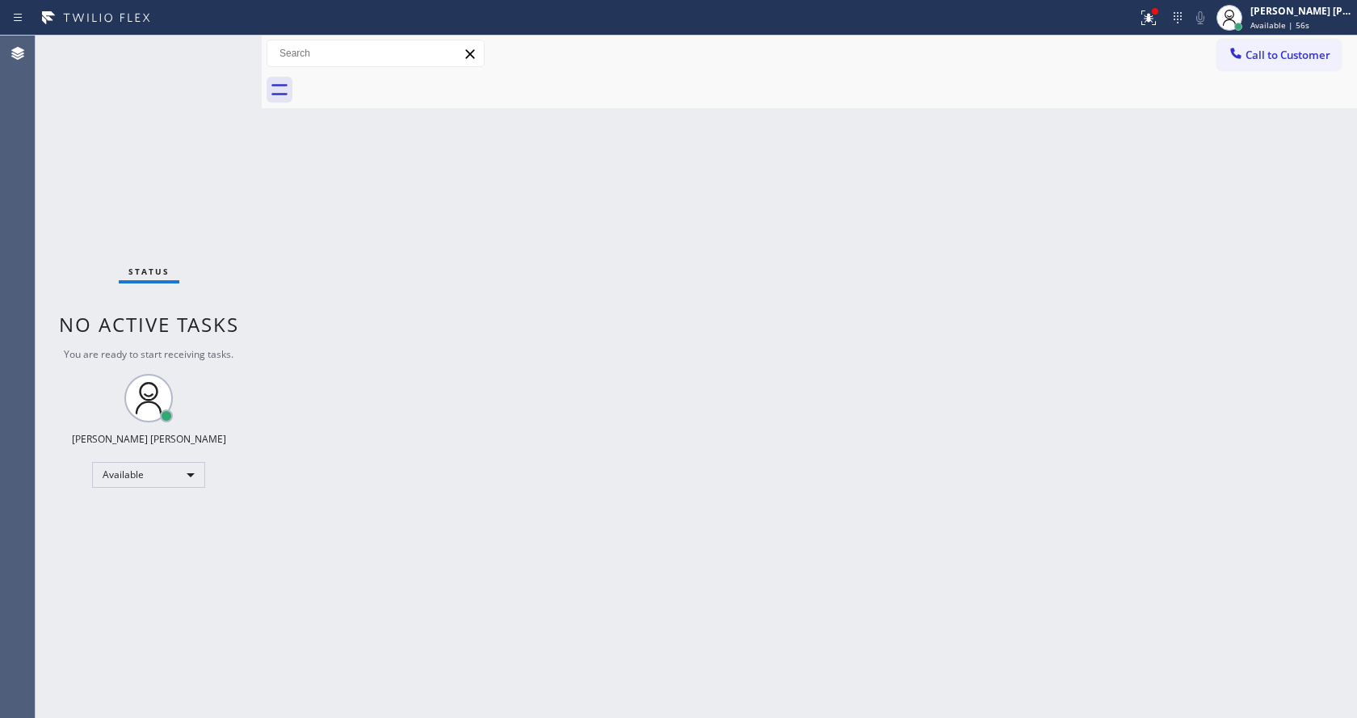
click at [584, 524] on div "Back to Dashboard Change Sender ID Customers Technicians Select a contact Outbo…" at bounding box center [810, 377] width 1096 height 683
click at [219, 96] on div "Status No active tasks You are ready to start receiving tasks. [PERSON_NAME] [P…" at bounding box center [149, 377] width 226 height 683
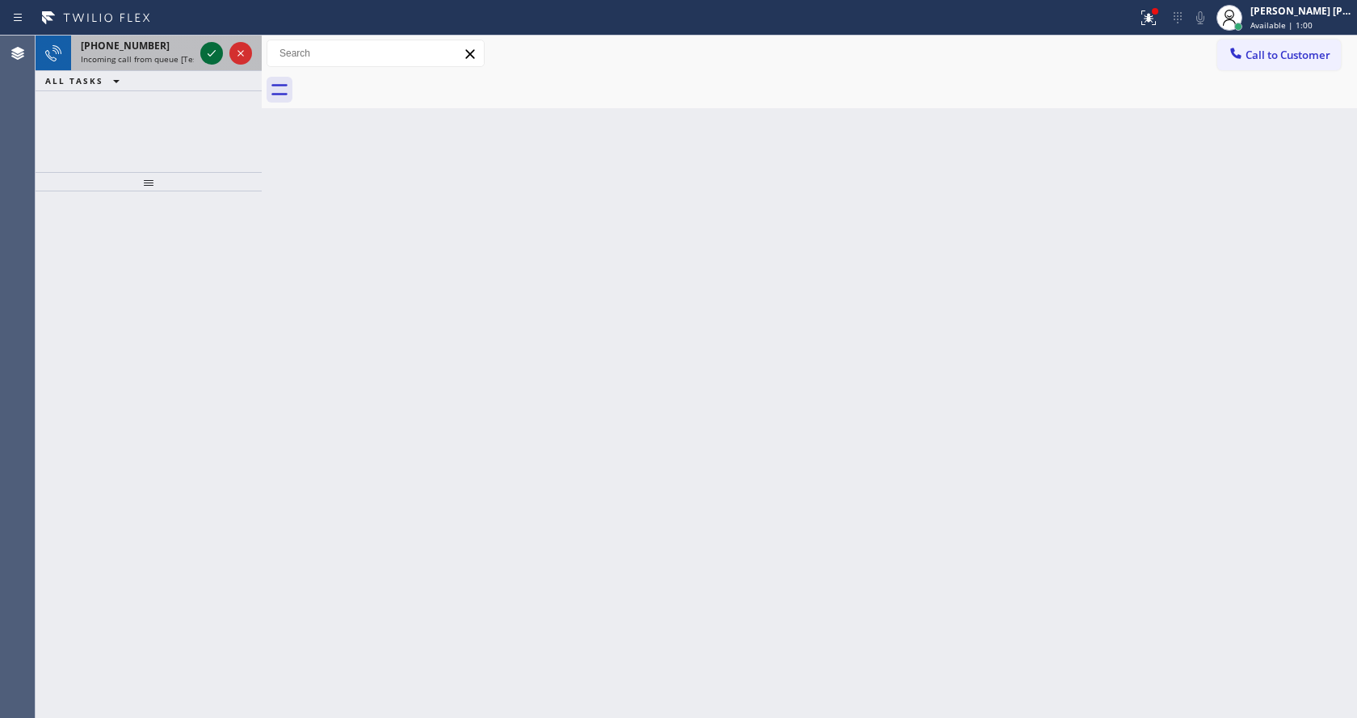
click at [208, 55] on icon at bounding box center [211, 53] width 19 height 19
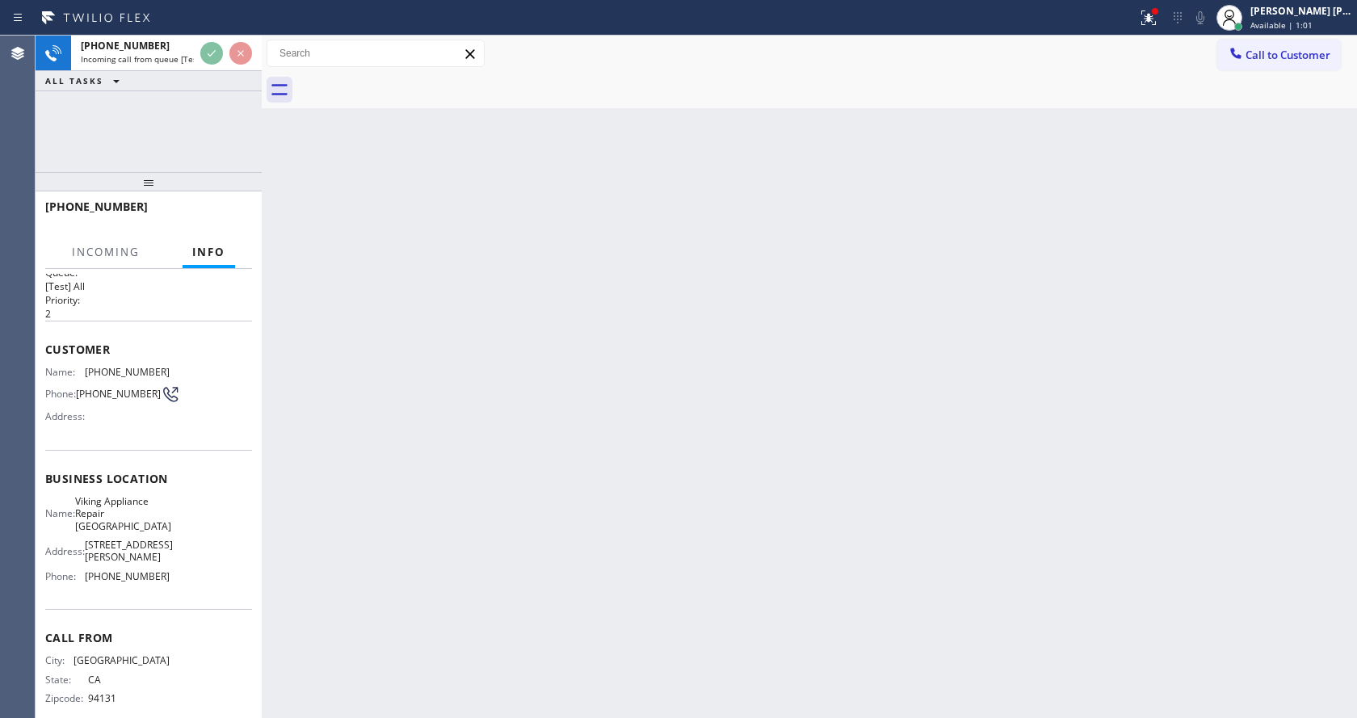
scroll to position [33, 0]
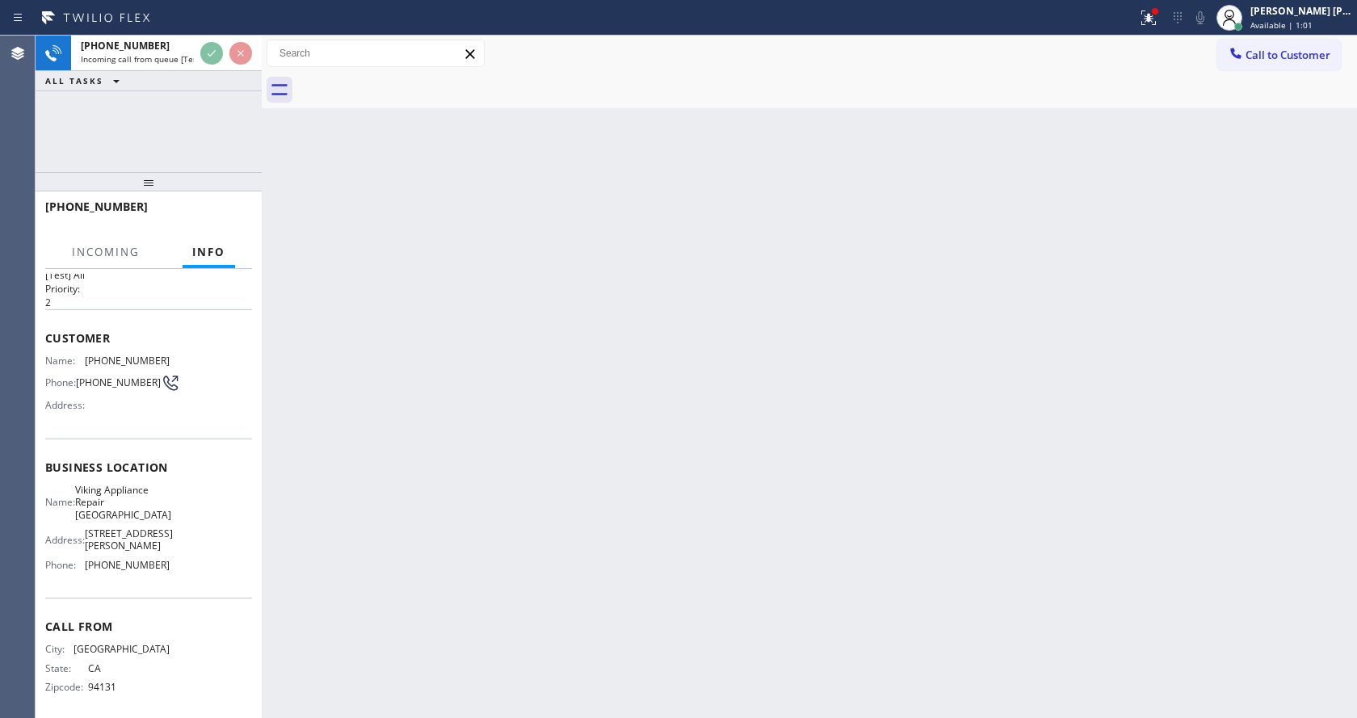
click at [567, 574] on div "Back to Dashboard Change Sender ID Customers Technicians Select a contact Outbo…" at bounding box center [810, 377] width 1096 height 683
click at [411, 440] on div "Back to Dashboard Change Sender ID Customers Technicians Select a contact Outbo…" at bounding box center [810, 377] width 1096 height 683
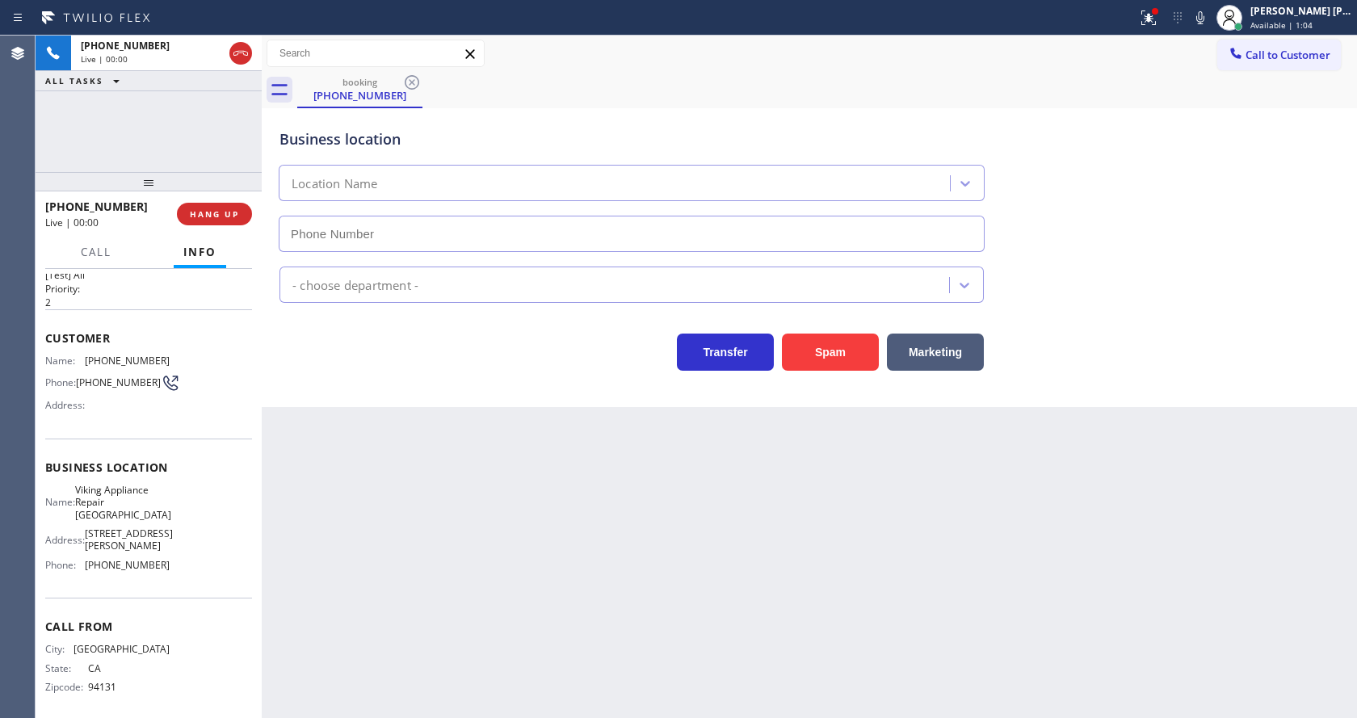
type input "[PHONE_NUMBER]"
click at [376, 520] on div "Back to Dashboard Change Sender ID Customers Technicians Select a contact Outbo…" at bounding box center [810, 377] width 1096 height 683
drag, startPoint x: 162, startPoint y: 480, endPoint x: 145, endPoint y: 428, distance: 54.4
click at [162, 475] on span "Business location" at bounding box center [148, 467] width 207 height 15
drag, startPoint x: 84, startPoint y: 364, endPoint x: 174, endPoint y: 364, distance: 89.7
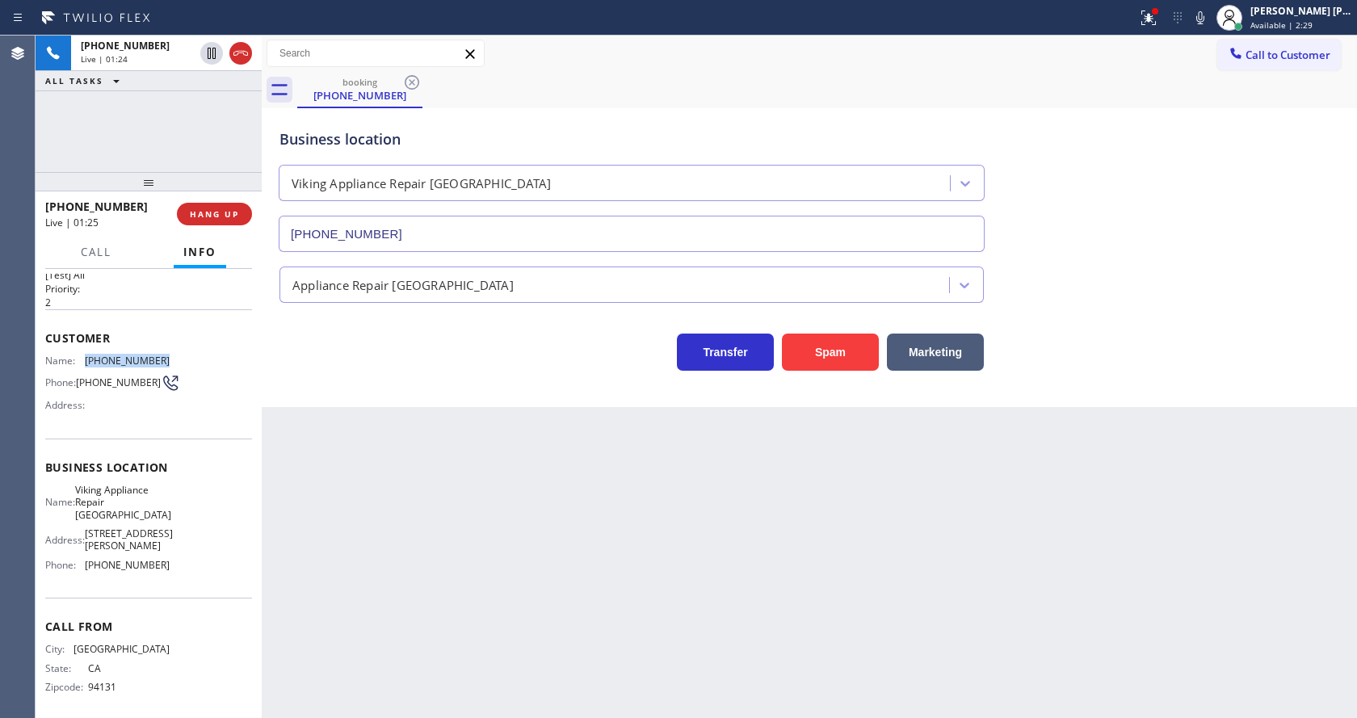
click at [174, 364] on div "Name: [PHONE_NUMBER] Phone: [PHONE_NUMBER] Address:" at bounding box center [148, 387] width 207 height 64
click at [403, 532] on div "Back to Dashboard Change Sender ID Customers Technicians Select a contact Outbo…" at bounding box center [810, 377] width 1096 height 683
drag, startPoint x: 839, startPoint y: 583, endPoint x: 1051, endPoint y: 120, distance: 508.6
click at [847, 572] on div "Back to Dashboard Change Sender ID Customers Technicians Select a contact Outbo…" at bounding box center [810, 377] width 1096 height 683
click at [436, 581] on div "Back to Dashboard Change Sender ID Customers Technicians Select a contact Outbo…" at bounding box center [810, 377] width 1096 height 683
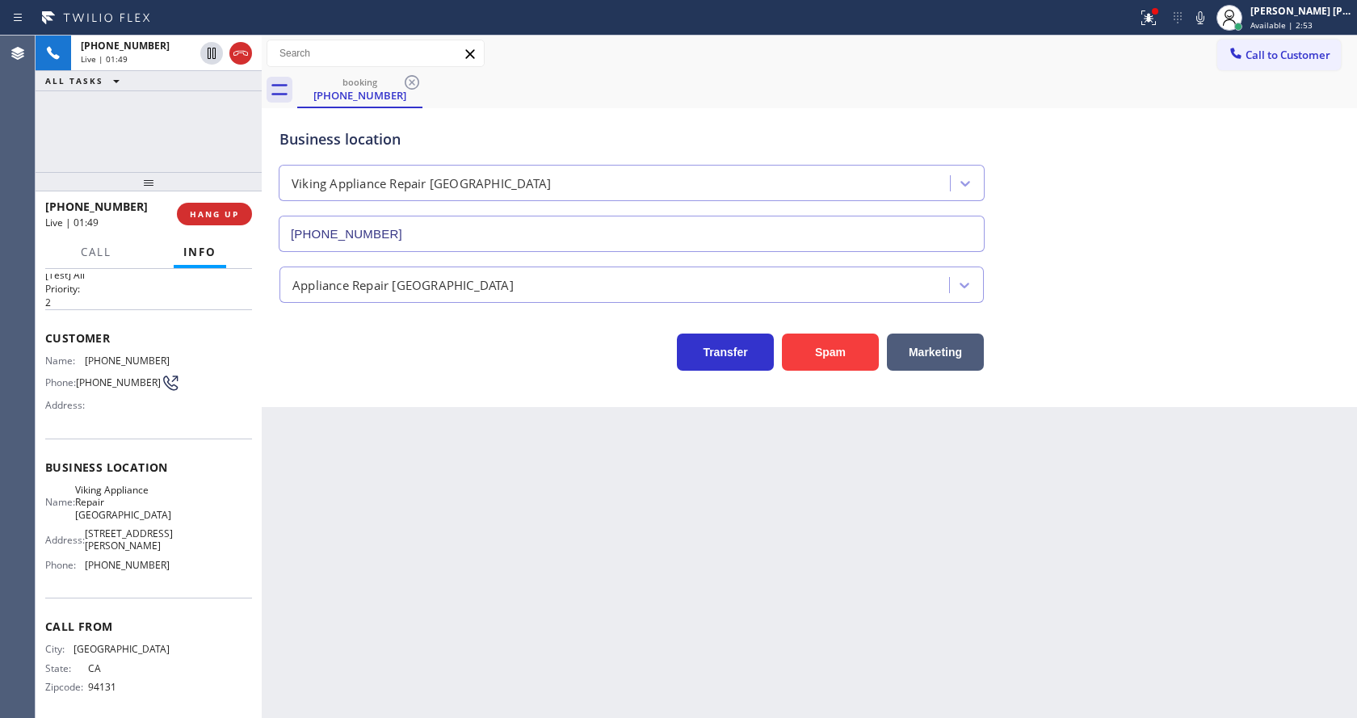
drag, startPoint x: 369, startPoint y: 483, endPoint x: 389, endPoint y: 423, distance: 62.9
click at [370, 478] on div "Back to Dashboard Change Sender ID Customers Technicians Select a contact Outbo…" at bounding box center [810, 377] width 1096 height 683
click at [100, 545] on span "[STREET_ADDRESS][PERSON_NAME]" at bounding box center [129, 540] width 88 height 25
drag, startPoint x: 83, startPoint y: 490, endPoint x: 143, endPoint y: 522, distance: 68.0
click at [143, 521] on div "Name: Viking Appliance Repair [GEOGRAPHIC_DATA]" at bounding box center [107, 502] width 124 height 37
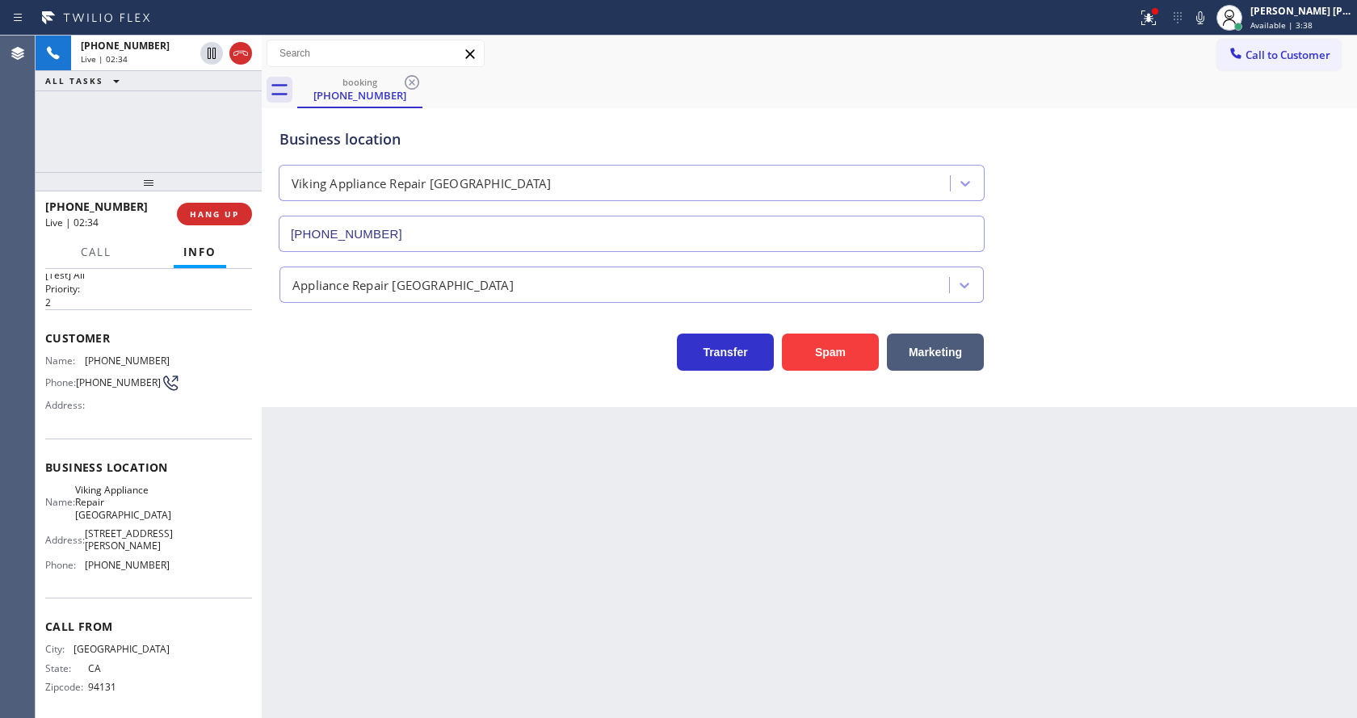
click at [352, 556] on div "Back to Dashboard Change Sender ID Customers Technicians Select a contact Outbo…" at bounding box center [810, 377] width 1096 height 683
drag, startPoint x: 167, startPoint y: 559, endPoint x: 104, endPoint y: 570, distance: 64.0
click at [167, 559] on div "Name: Viking Appliance Repair [GEOGRAPHIC_DATA] Address: [STREET_ADDRESS][PERSO…" at bounding box center [148, 531] width 207 height 95
drag, startPoint x: 82, startPoint y: 559, endPoint x: 163, endPoint y: 562, distance: 80.8
click at [163, 562] on div "Name: Viking Appliance Repair [GEOGRAPHIC_DATA] Address: [STREET_ADDRESS][PERSO…" at bounding box center [148, 531] width 207 height 95
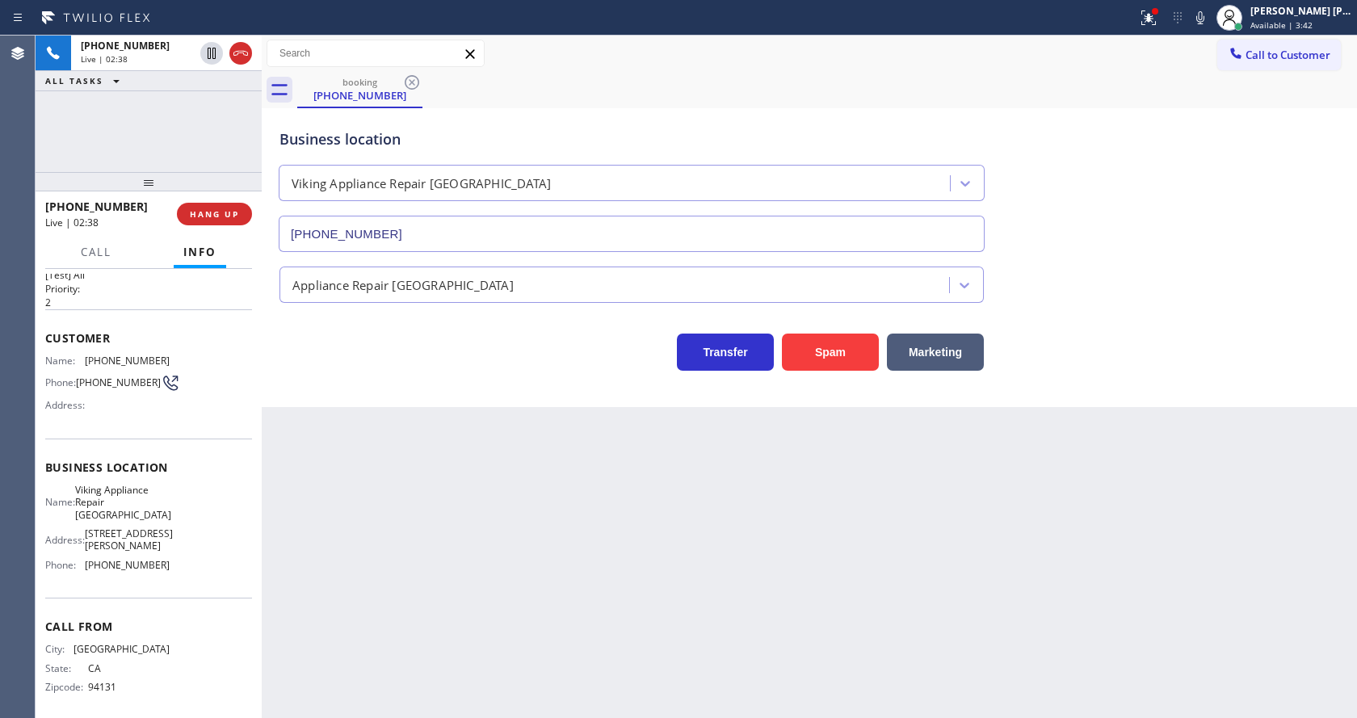
drag, startPoint x: 423, startPoint y: 542, endPoint x: 402, endPoint y: 705, distance: 163.7
click at [421, 546] on div "Back to Dashboard Change Sender ID Customers Technicians Select a contact Outbo…" at bounding box center [810, 377] width 1096 height 683
click at [687, 610] on div "Back to Dashboard Change Sender ID Customers Technicians Select a contact Outbo…" at bounding box center [810, 377] width 1096 height 683
click at [437, 432] on div "Back to Dashboard Change Sender ID Customers Technicians Select a contact Outbo…" at bounding box center [810, 377] width 1096 height 683
click at [1154, 18] on icon at bounding box center [1149, 16] width 10 height 6
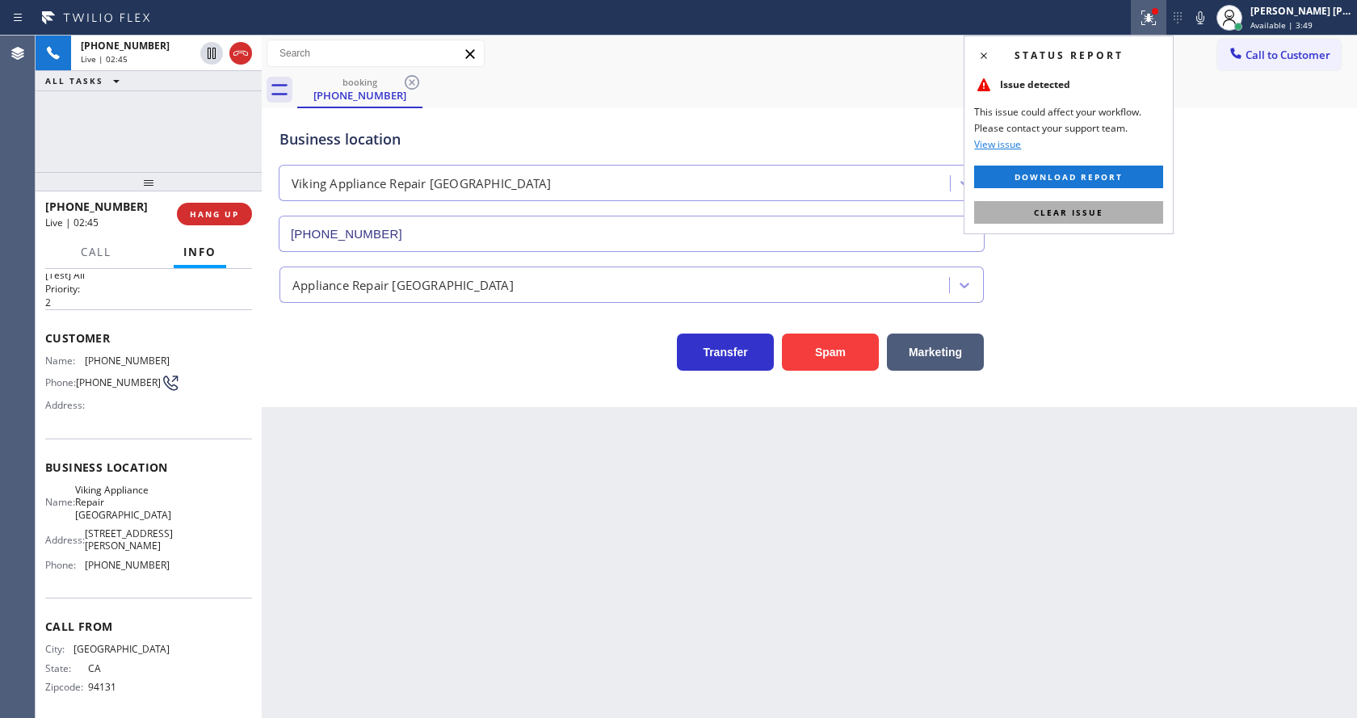
click at [1099, 216] on span "Clear issue" at bounding box center [1068, 212] width 69 height 11
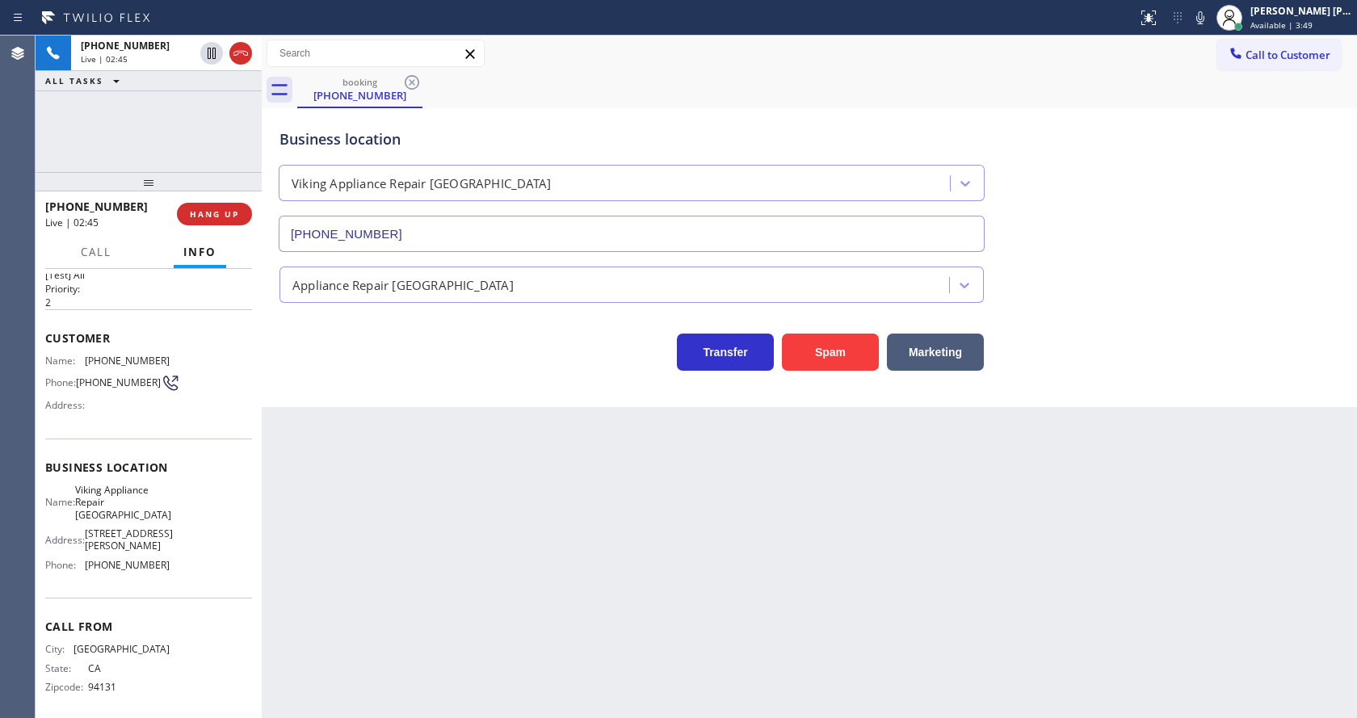
click at [1169, 182] on div "Business location Viking Appliance Repair [GEOGRAPHIC_DATA] [PHONE_NUMBER]" at bounding box center [809, 179] width 1066 height 146
click at [1204, 21] on icon at bounding box center [1200, 17] width 19 height 19
click at [212, 53] on icon at bounding box center [211, 53] width 19 height 19
click at [565, 593] on div "Back to Dashboard Change Sender ID Customers Technicians Select a contact Outbo…" at bounding box center [810, 377] width 1096 height 683
click at [604, 440] on div "Back to Dashboard Change Sender ID Customers Technicians Select a contact Outbo…" at bounding box center [810, 377] width 1096 height 683
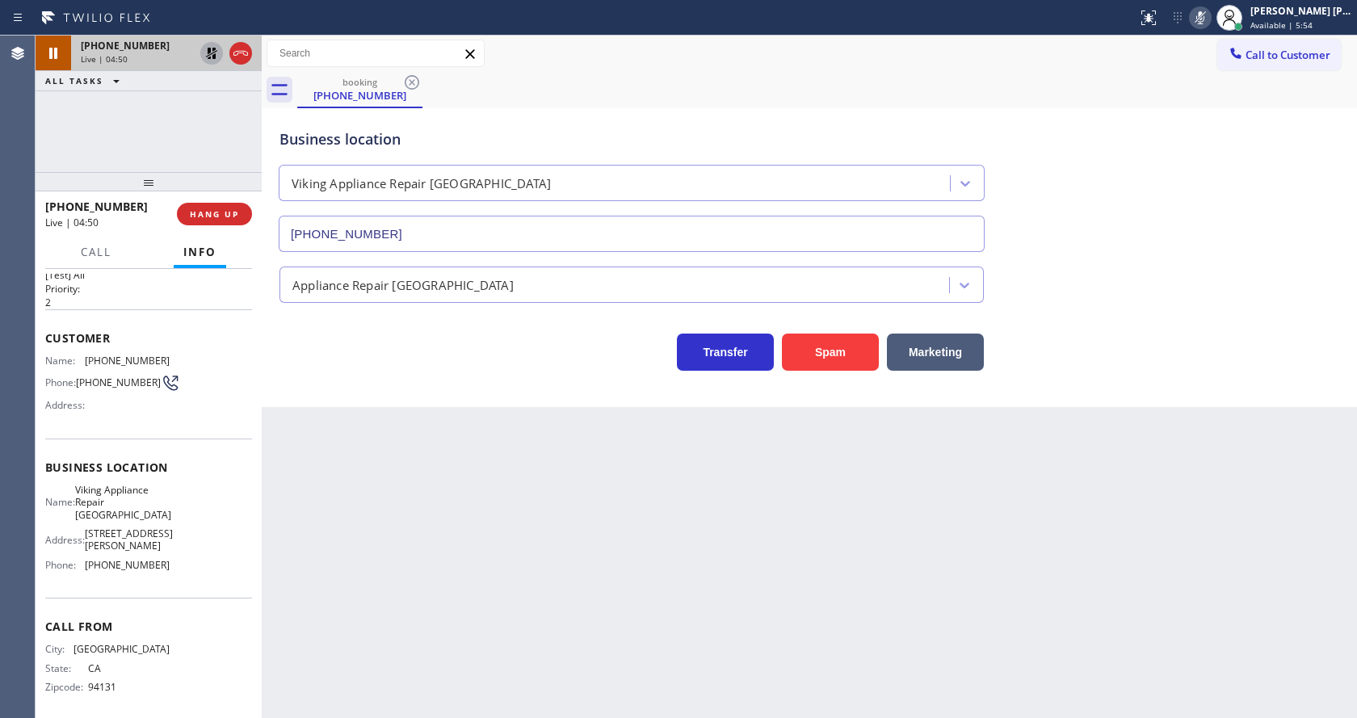
click at [209, 51] on icon at bounding box center [211, 53] width 11 height 11
drag, startPoint x: 1209, startPoint y: 23, endPoint x: 1218, endPoint y: 151, distance: 127.9
click at [1210, 34] on div "Status report No issues detected If you experience an issue, please download th…" at bounding box center [1244, 18] width 226 height 36
click at [1218, 158] on div "Business location Viking Appliance Repair [GEOGRAPHIC_DATA] [PHONE_NUMBER]" at bounding box center [809, 179] width 1066 height 146
click at [544, 671] on div "Back to Dashboard Change Sender ID Customers Technicians Select a contact Outbo…" at bounding box center [810, 377] width 1096 height 683
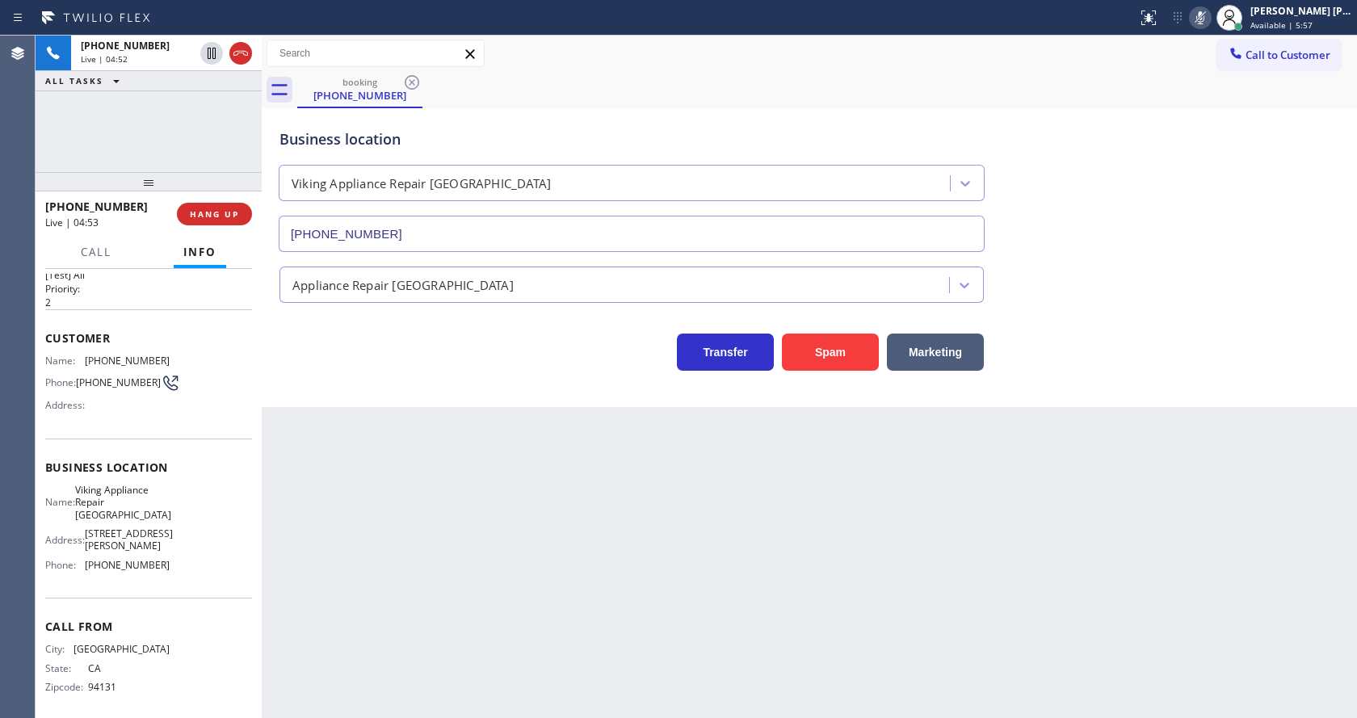
click at [1203, 21] on icon at bounding box center [1200, 17] width 19 height 19
click at [1232, 170] on div "Business location Viking Appliance Repair [GEOGRAPHIC_DATA] [PHONE_NUMBER]" at bounding box center [809, 179] width 1066 height 146
click at [519, 570] on div "Back to Dashboard Change Sender ID Customers Technicians Select a contact Outbo…" at bounding box center [810, 377] width 1096 height 683
click at [650, 591] on div "Back to Dashboard Change Sender ID Customers Technicians Select a contact Outbo…" at bounding box center [810, 377] width 1096 height 683
click at [364, 634] on div "Back to Dashboard Change Sender ID Customers Technicians Select a contact Outbo…" at bounding box center [810, 377] width 1096 height 683
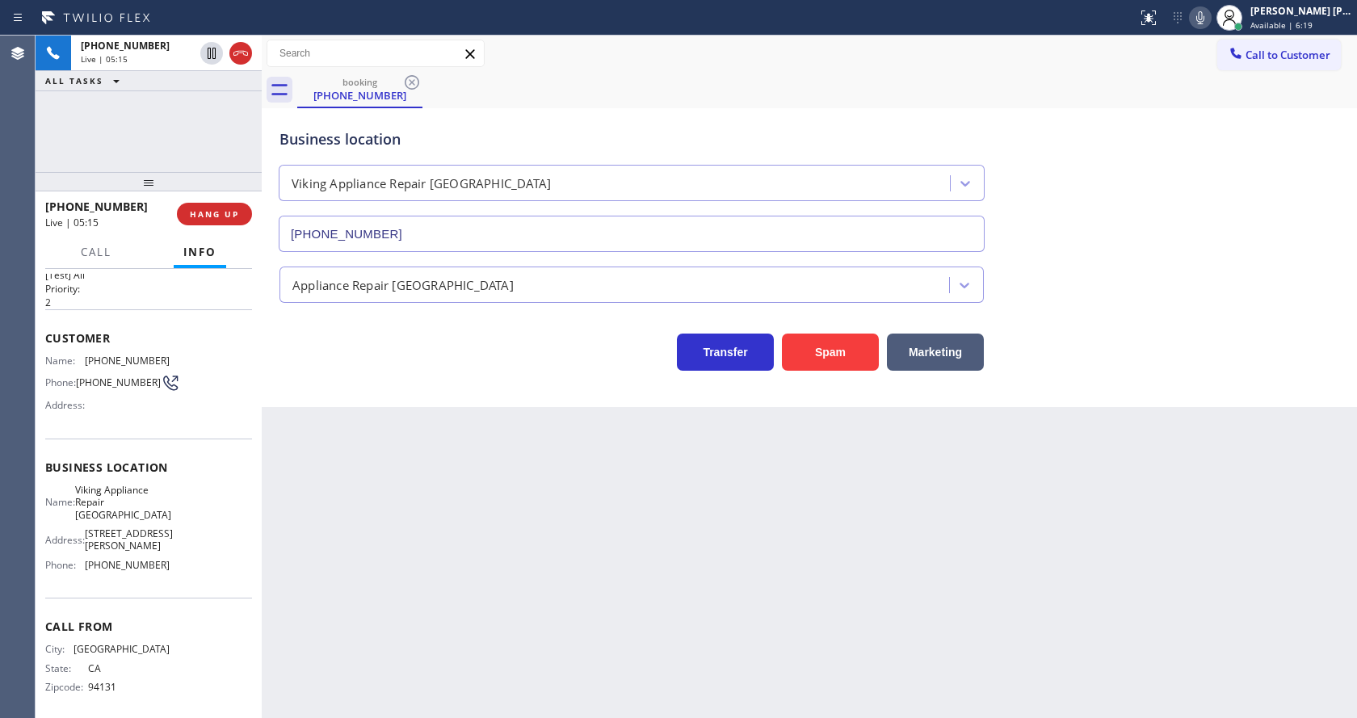
click at [738, 563] on div "Back to Dashboard Change Sender ID Customers Technicians Select a contact Outbo…" at bounding box center [810, 377] width 1096 height 683
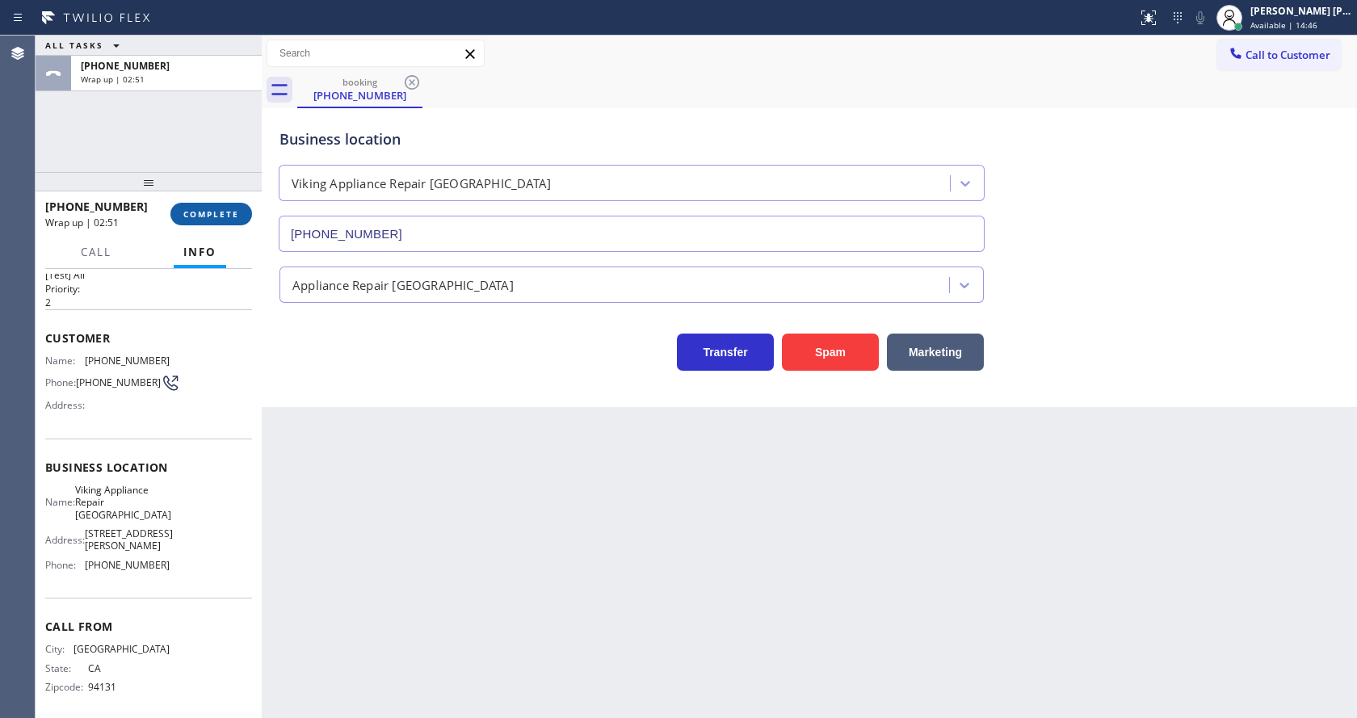
click at [193, 204] on button "COMPLETE" at bounding box center [211, 214] width 82 height 23
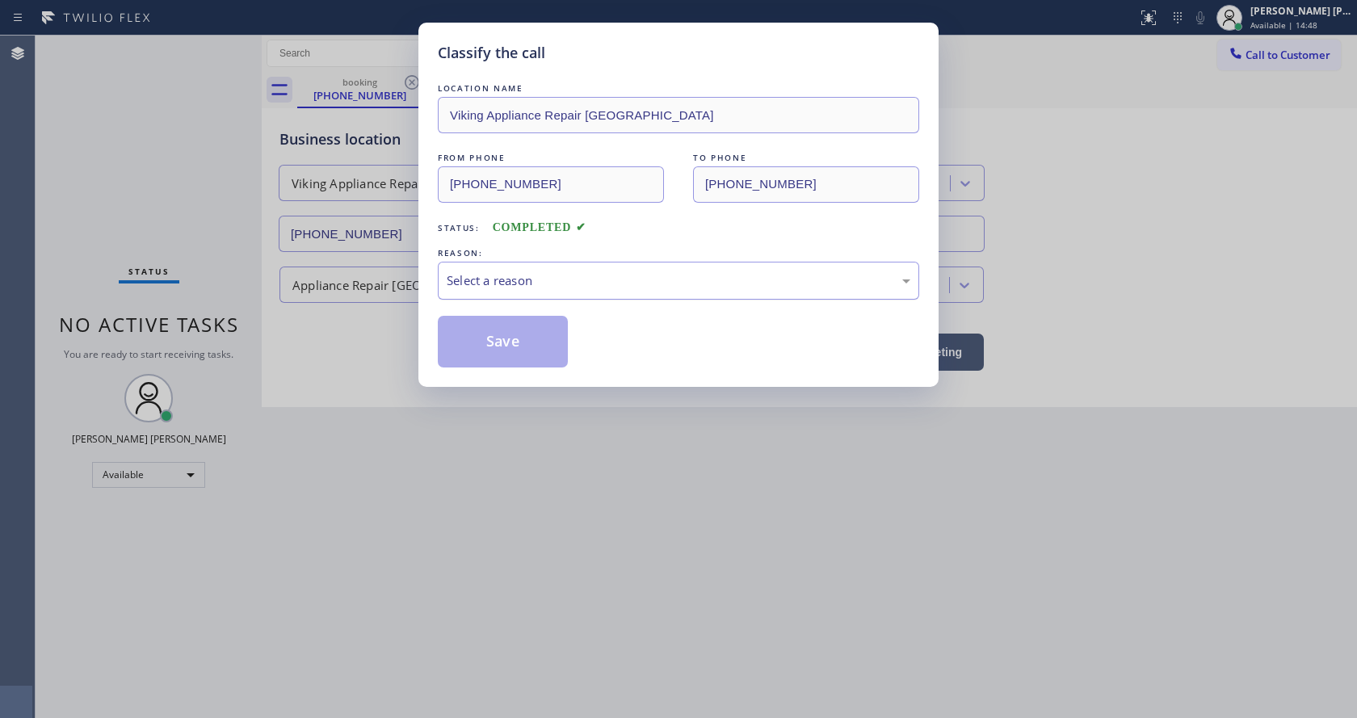
click at [483, 289] on div "Select a reason" at bounding box center [679, 280] width 464 height 19
click at [482, 330] on button "Save" at bounding box center [503, 342] width 130 height 52
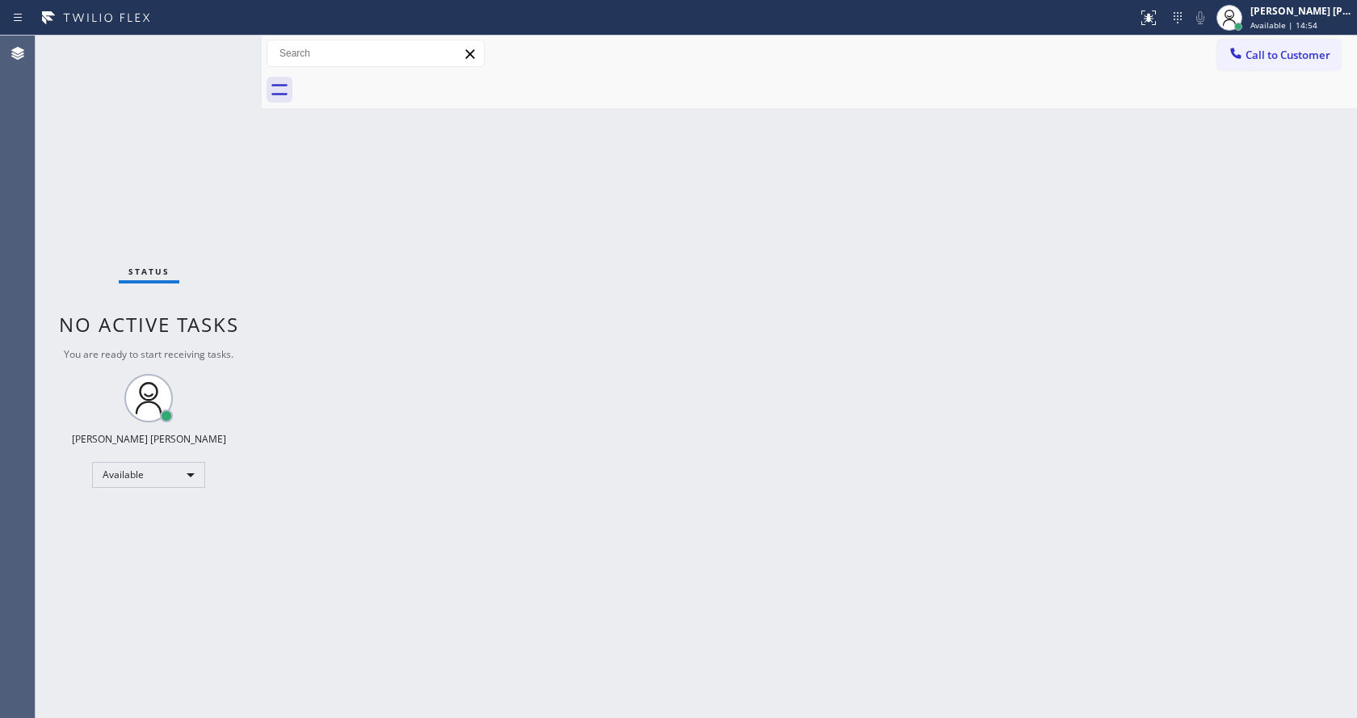
drag, startPoint x: 279, startPoint y: 253, endPoint x: 609, endPoint y: 121, distance: 355.7
click at [279, 253] on div "Back to Dashboard Change Sender ID Customers Technicians Select a contact Outbo…" at bounding box center [810, 377] width 1096 height 683
click at [450, 492] on div "Back to Dashboard Change Sender ID Customers Technicians Select a contact Outbo…" at bounding box center [810, 377] width 1096 height 683
click at [820, 421] on div "Back to Dashboard Change Sender ID Customers Technicians Select a contact Outbo…" at bounding box center [810, 377] width 1096 height 683
click at [592, 516] on div "Back to Dashboard Change Sender ID Customers Technicians Select a contact Outbo…" at bounding box center [810, 377] width 1096 height 683
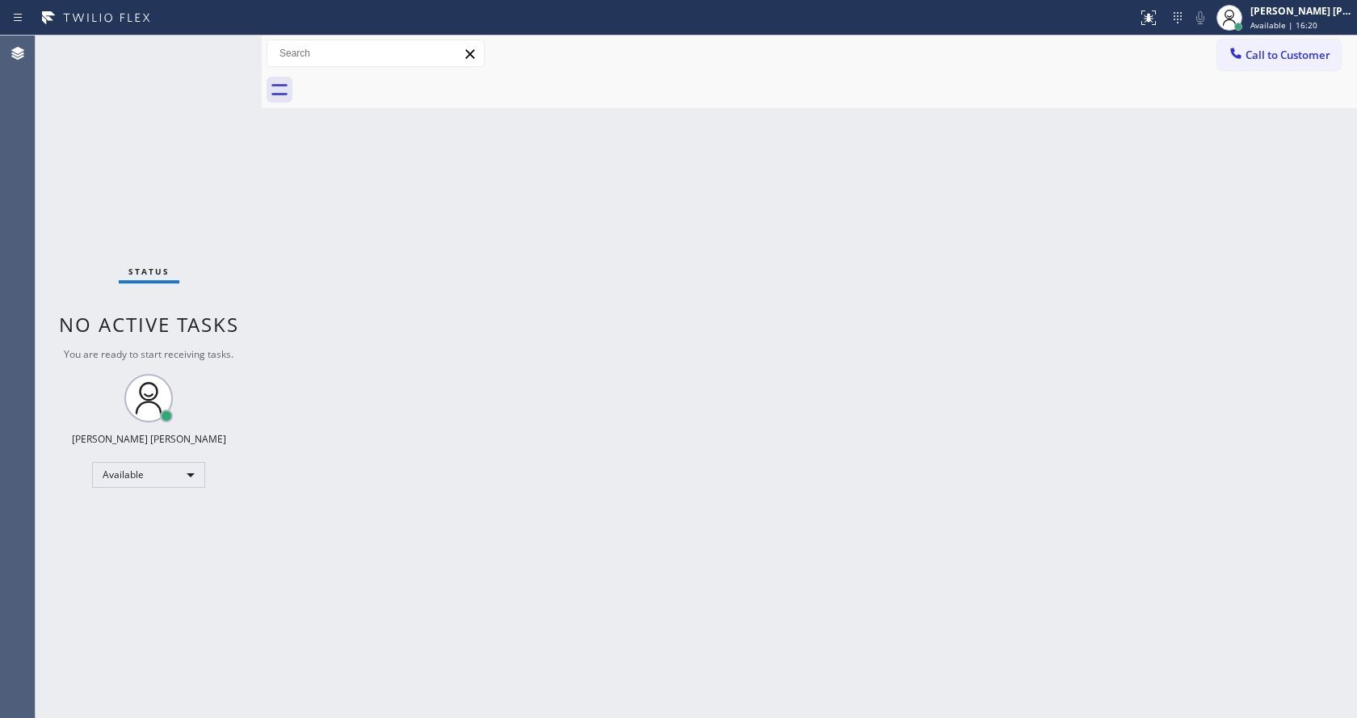
click at [890, 449] on div "Back to Dashboard Change Sender ID Customers Technicians Select a contact Outbo…" at bounding box center [810, 377] width 1096 height 683
click at [237, 289] on div "Status No active tasks You are ready to start receiving tasks. [PERSON_NAME] [P…" at bounding box center [149, 377] width 226 height 683
drag, startPoint x: 738, startPoint y: 405, endPoint x: 1024, endPoint y: 29, distance: 472.2
click at [743, 402] on div "Back to Dashboard Change Sender ID Customers Technicians Select a contact Outbo…" at bounding box center [810, 377] width 1096 height 683
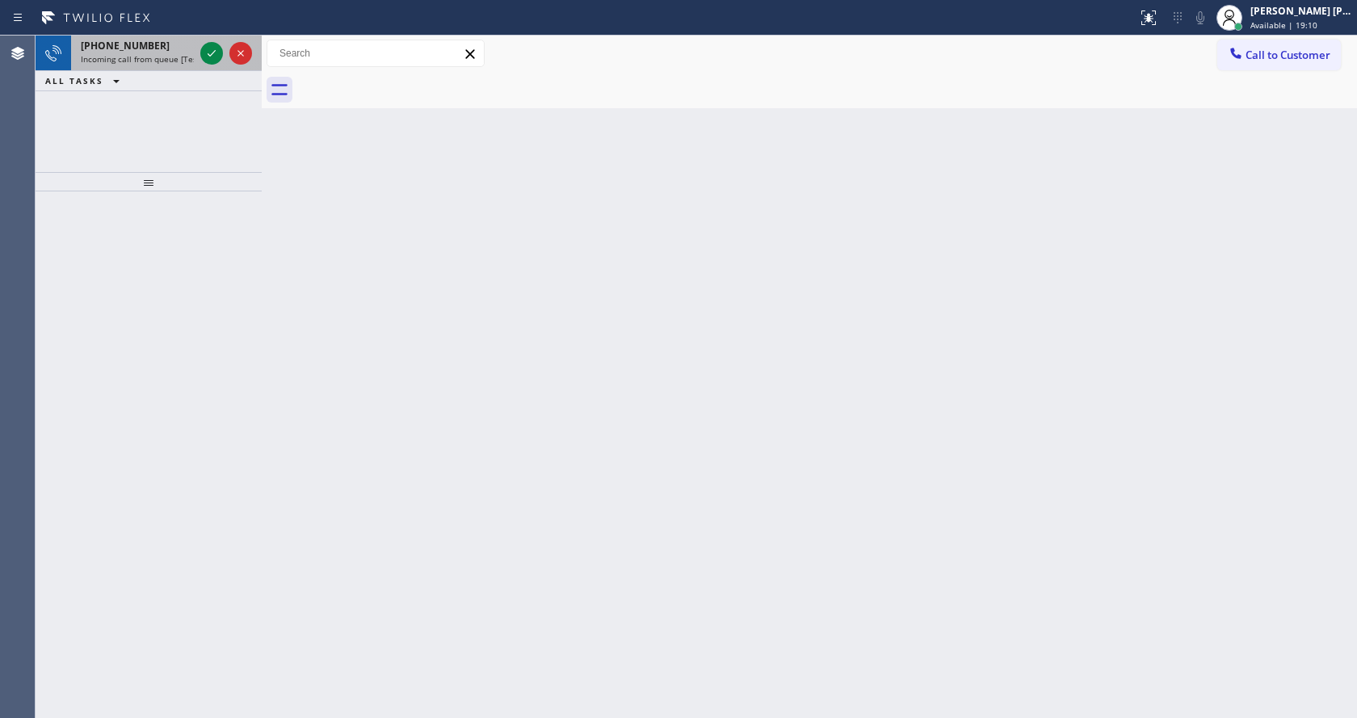
click at [196, 53] on div "[PHONE_NUMBER] Incoming call from queue [Test] All" at bounding box center [134, 54] width 126 height 36
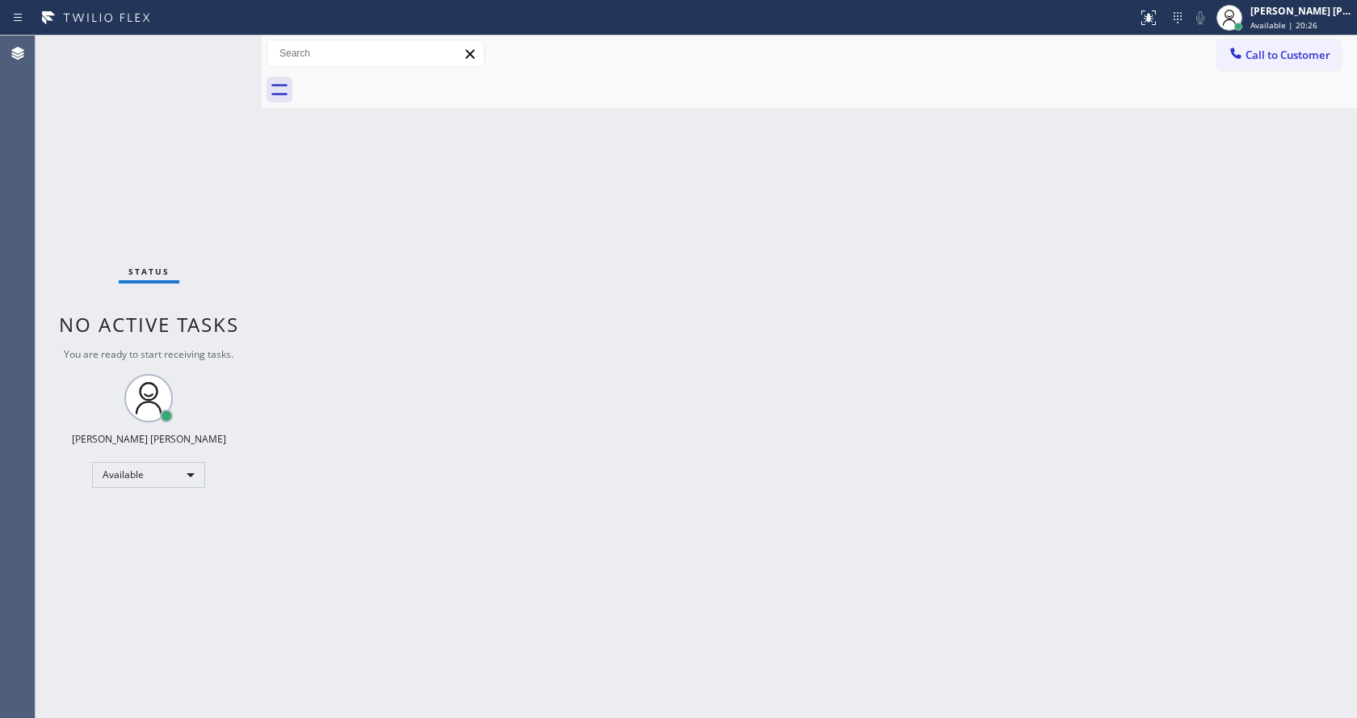
drag, startPoint x: 505, startPoint y: 511, endPoint x: 439, endPoint y: 660, distance: 162.8
click at [501, 520] on div "Back to Dashboard Change Sender ID Customers Technicians Select a contact Outbo…" at bounding box center [810, 377] width 1096 height 683
click at [355, 300] on div "Back to Dashboard Change Sender ID Customers Technicians Select a contact Outbo…" at bounding box center [810, 377] width 1096 height 683
click at [384, 673] on div "Back to Dashboard Change Sender ID Customers Technicians Select a contact Outbo…" at bounding box center [810, 377] width 1096 height 683
drag, startPoint x: 894, startPoint y: 334, endPoint x: 1204, endPoint y: 56, distance: 417.1
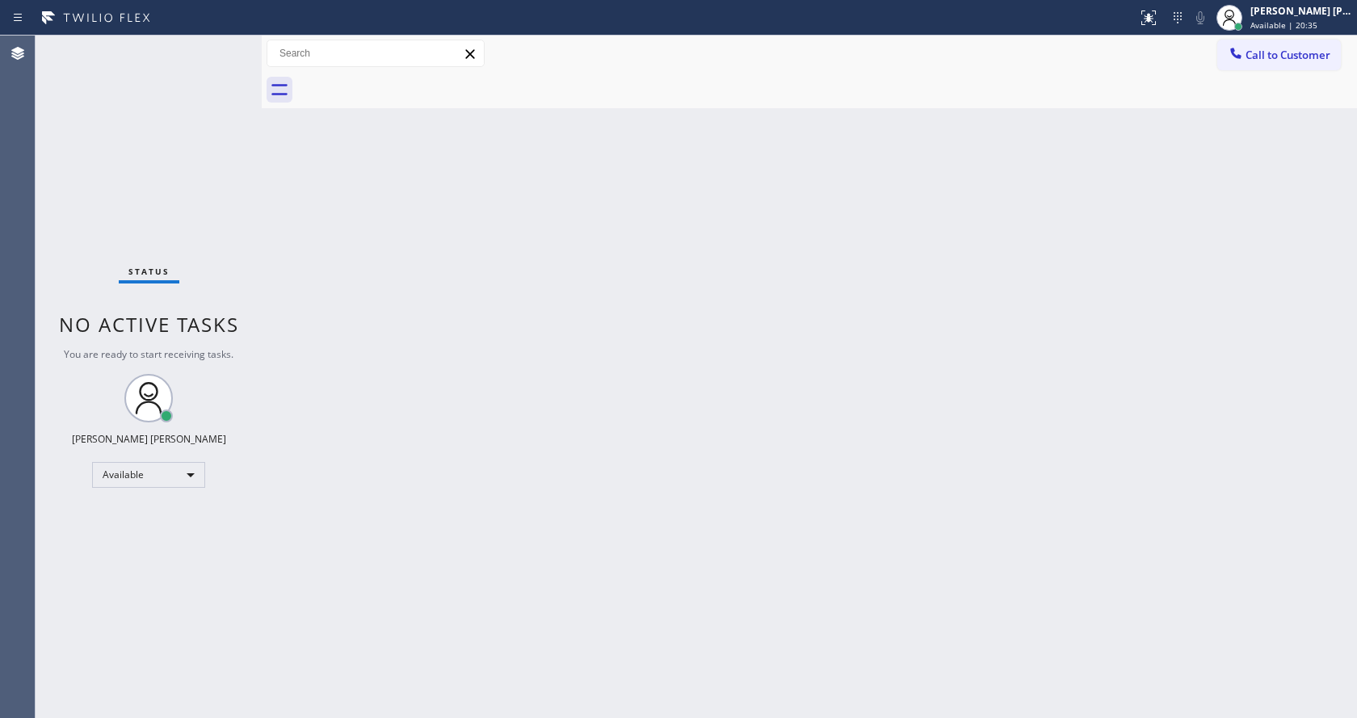
click at [904, 332] on div "Back to Dashboard Change Sender ID Customers Technicians Select a contact Outbo…" at bounding box center [810, 377] width 1096 height 683
click at [610, 622] on div "Back to Dashboard Change Sender ID Customers Technicians Select a contact Outbo…" at bounding box center [810, 377] width 1096 height 683
click at [397, 313] on div "Back to Dashboard Change Sender ID Customers Technicians Select a contact Outbo…" at bounding box center [810, 377] width 1096 height 683
click at [444, 417] on div "Back to Dashboard Change Sender ID Customers Technicians Select a contact Outbo…" at bounding box center [810, 377] width 1096 height 683
click at [172, 211] on div "Status No active tasks You are ready to start receiving tasks. [PERSON_NAME] [P…" at bounding box center [149, 377] width 226 height 683
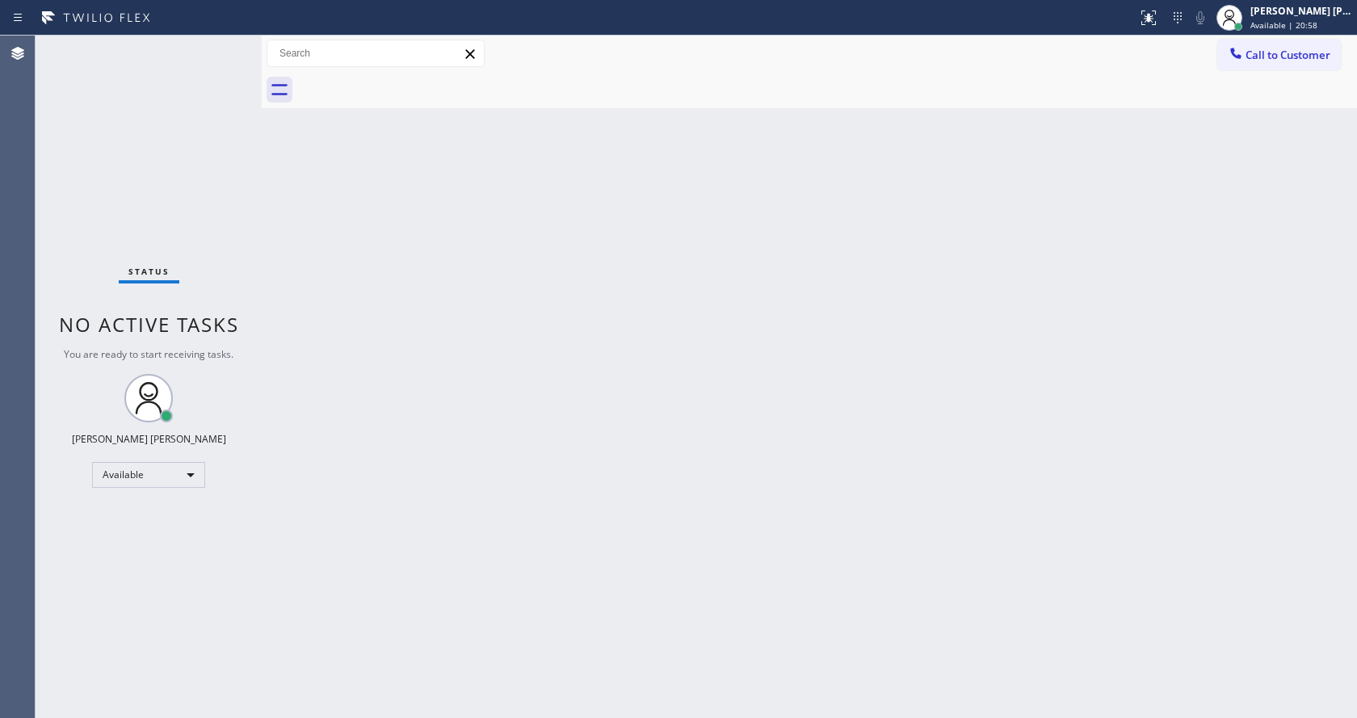
click at [534, 364] on div "Back to Dashboard Change Sender ID Customers Technicians Select a contact Outbo…" at bounding box center [810, 377] width 1096 height 683
drag, startPoint x: 261, startPoint y: 251, endPoint x: 338, endPoint y: 509, distance: 268.9
click at [262, 251] on div at bounding box center [262, 377] width 0 height 683
click at [834, 434] on div "Back to Dashboard Change Sender ID Customers Technicians Select a contact Outbo…" at bounding box center [810, 377] width 1096 height 683
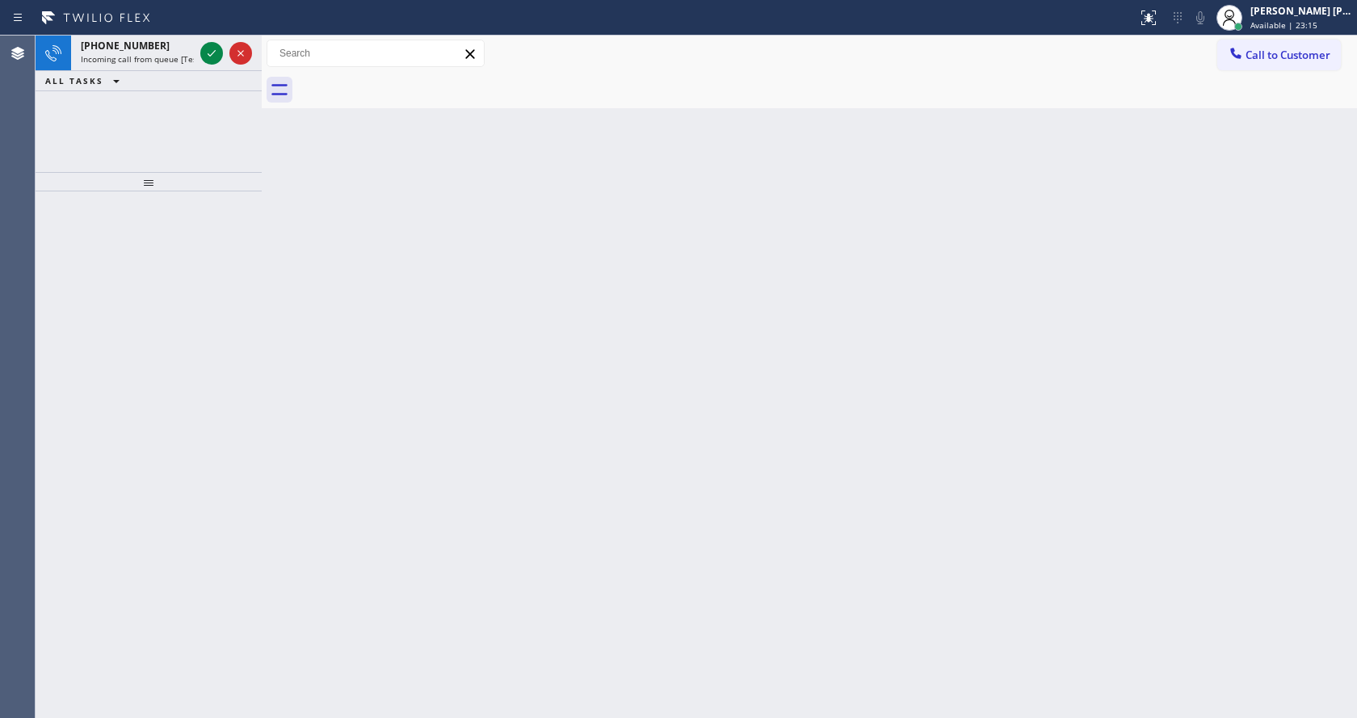
click at [408, 436] on div "Back to Dashboard Change Sender ID Customers Technicians Select a contact Outbo…" at bounding box center [810, 377] width 1096 height 683
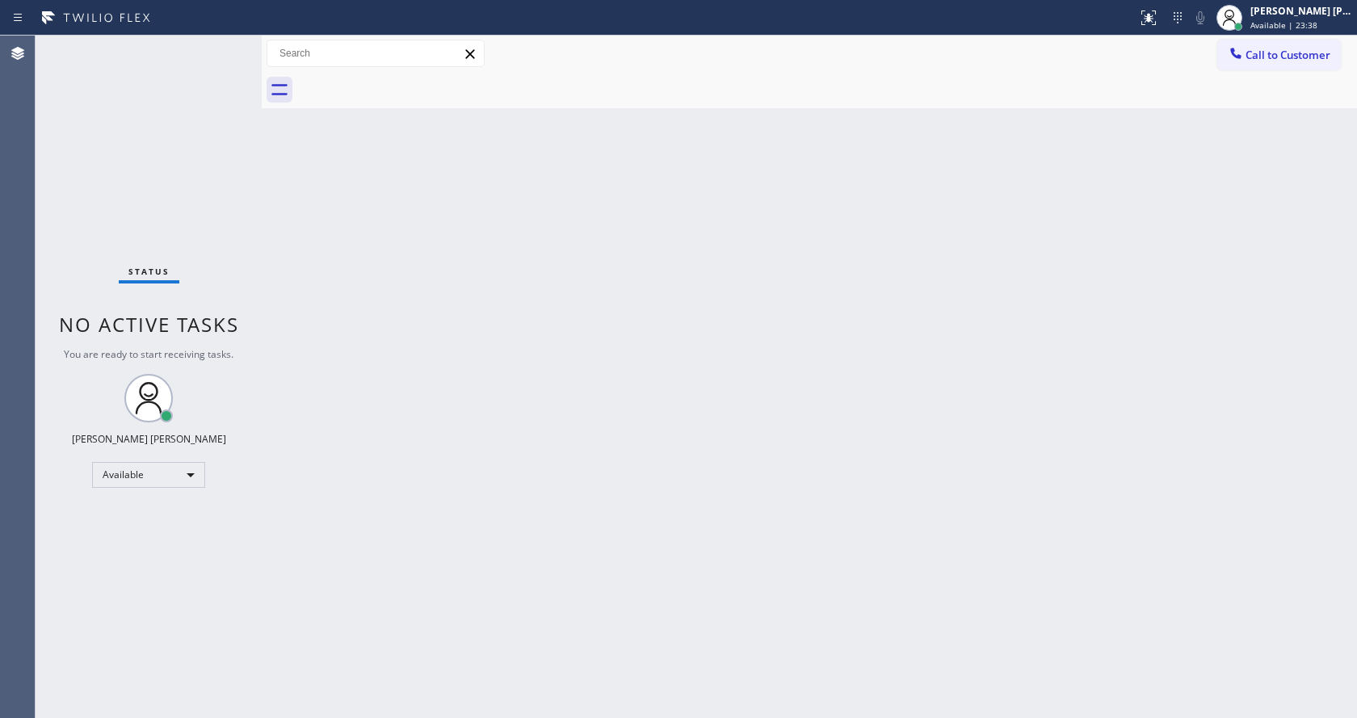
click at [202, 179] on div "Status No active tasks You are ready to start receiving tasks. [PERSON_NAME] [P…" at bounding box center [149, 377] width 226 height 683
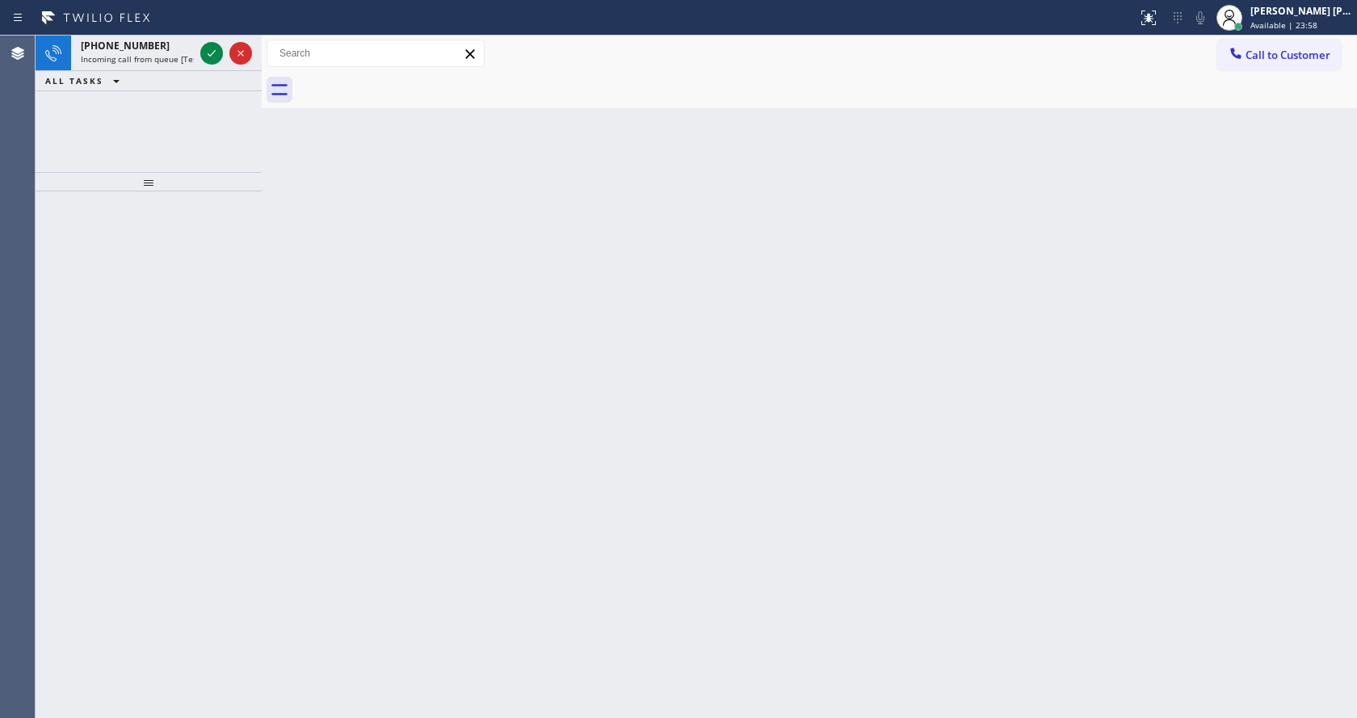
click at [217, 163] on div "[PHONE_NUMBER] Incoming call from queue [Test] All ALL TASKS ALL TASKS ACTIVE T…" at bounding box center [149, 104] width 226 height 137
click at [1306, 26] on span "Available | 23:59" at bounding box center [1284, 24] width 67 height 11
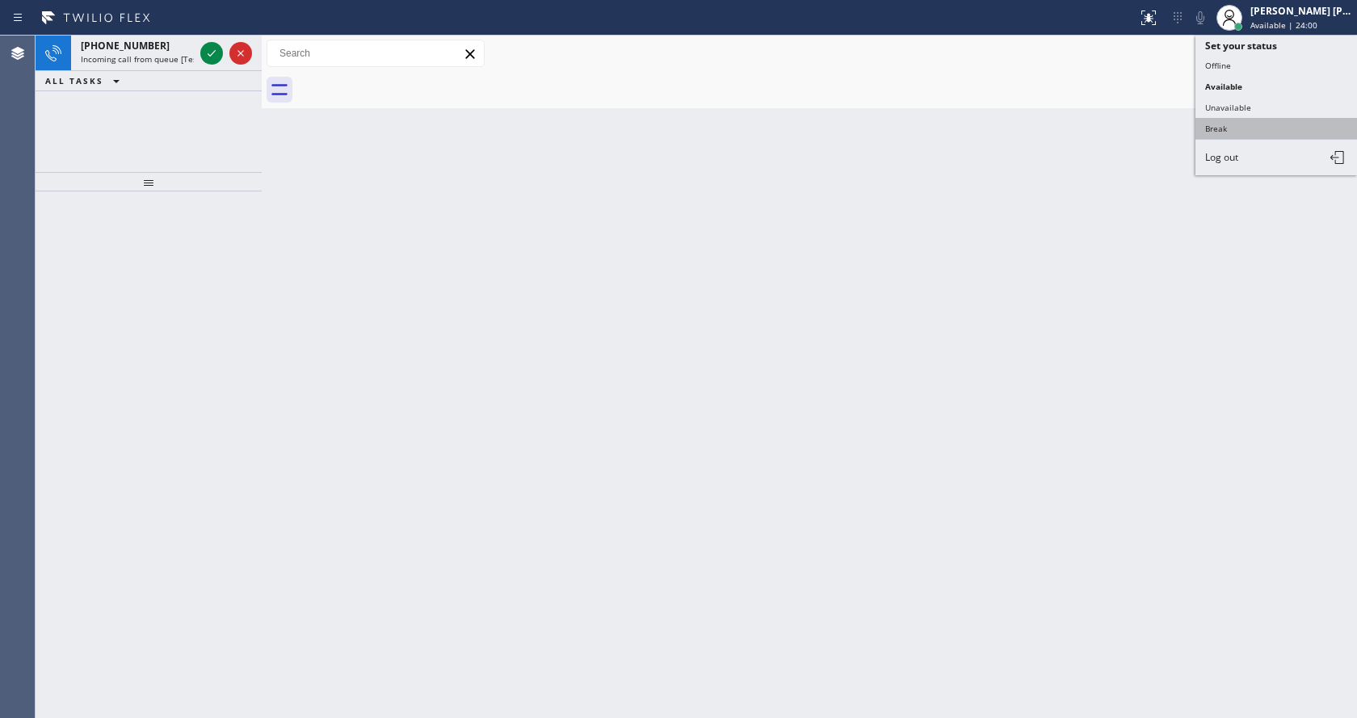
click at [1239, 120] on button "Break" at bounding box center [1277, 128] width 162 height 21
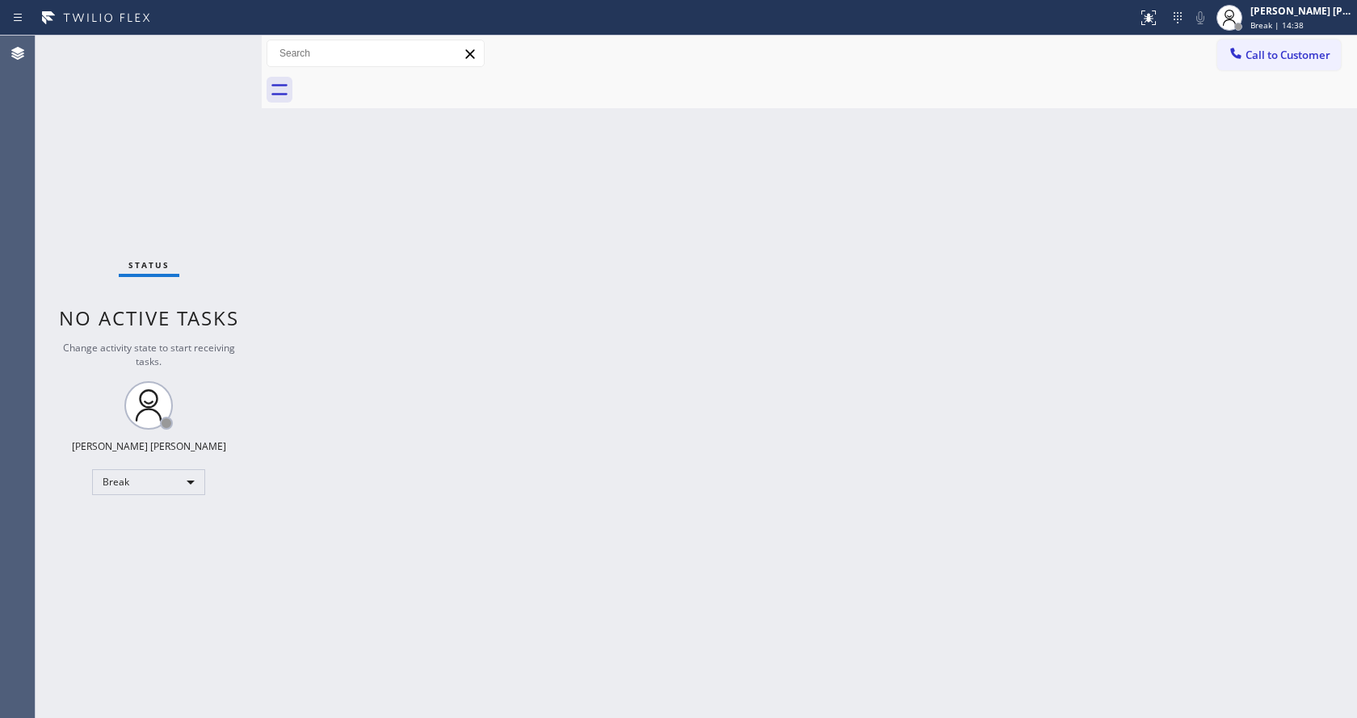
click at [1218, 290] on div "Back to Dashboard Change Sender ID Customers Technicians Select a contact Outbo…" at bounding box center [810, 377] width 1096 height 683
click at [1177, 270] on div "Back to Dashboard Change Sender ID Customers Technicians Select a contact Outbo…" at bounding box center [810, 377] width 1096 height 683
click at [306, 238] on div "Back to Dashboard Change Sender ID Customers Technicians Select a contact Outbo…" at bounding box center [810, 377] width 1096 height 683
click at [1298, 6] on div "[PERSON_NAME] [PERSON_NAME]" at bounding box center [1302, 11] width 102 height 14
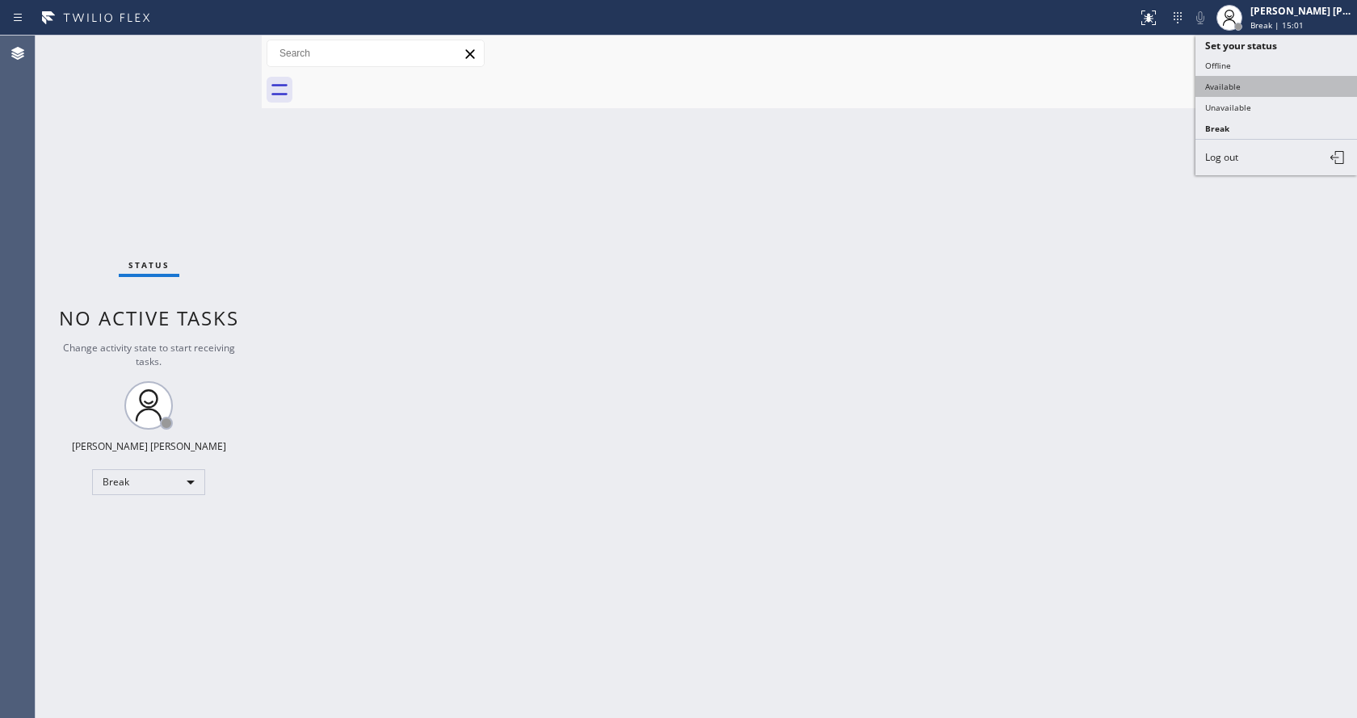
click at [1256, 80] on button "Available" at bounding box center [1277, 86] width 162 height 21
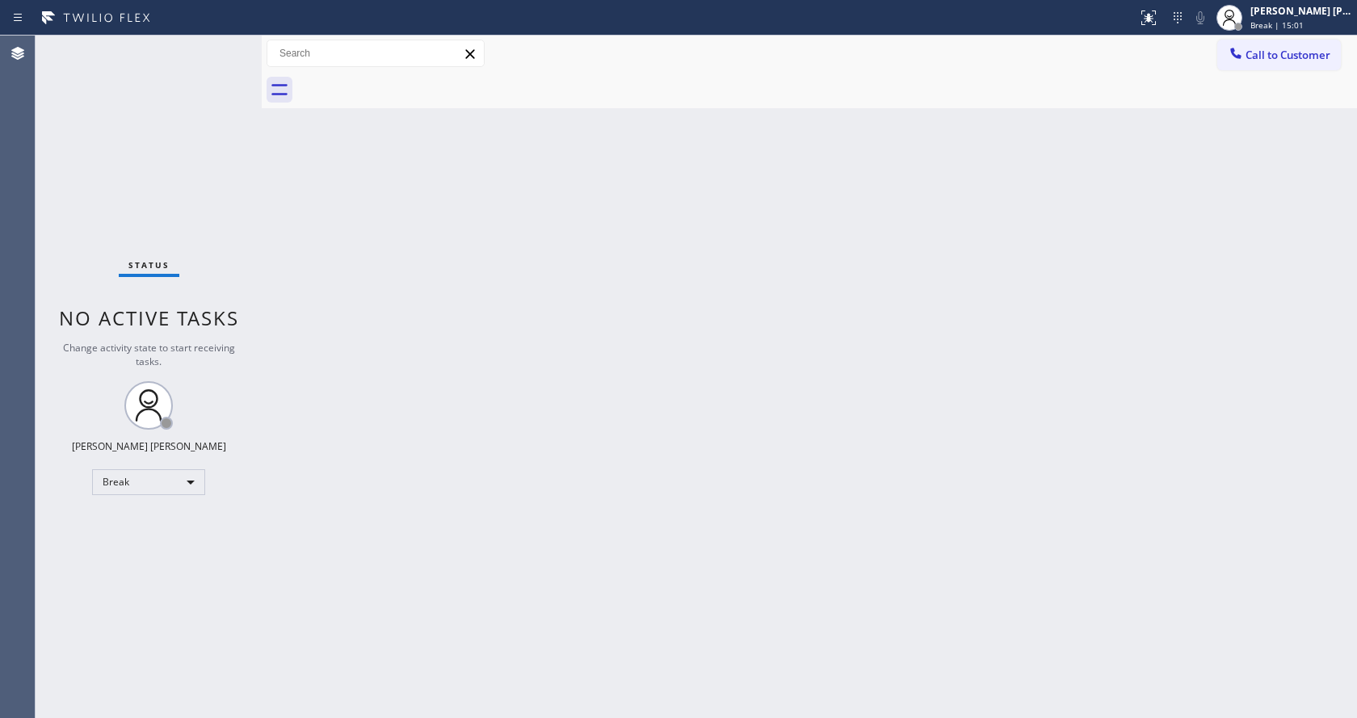
click at [902, 263] on div "Back to Dashboard Change Sender ID Customers Technicians Select a contact Outbo…" at bounding box center [810, 377] width 1096 height 683
click at [449, 514] on div "Back to Dashboard Change Sender ID Customers Technicians Select a contact Outbo…" at bounding box center [810, 377] width 1096 height 683
click at [415, 352] on div "Back to Dashboard Change Sender ID Customers Technicians Select a contact Outbo…" at bounding box center [810, 377] width 1096 height 683
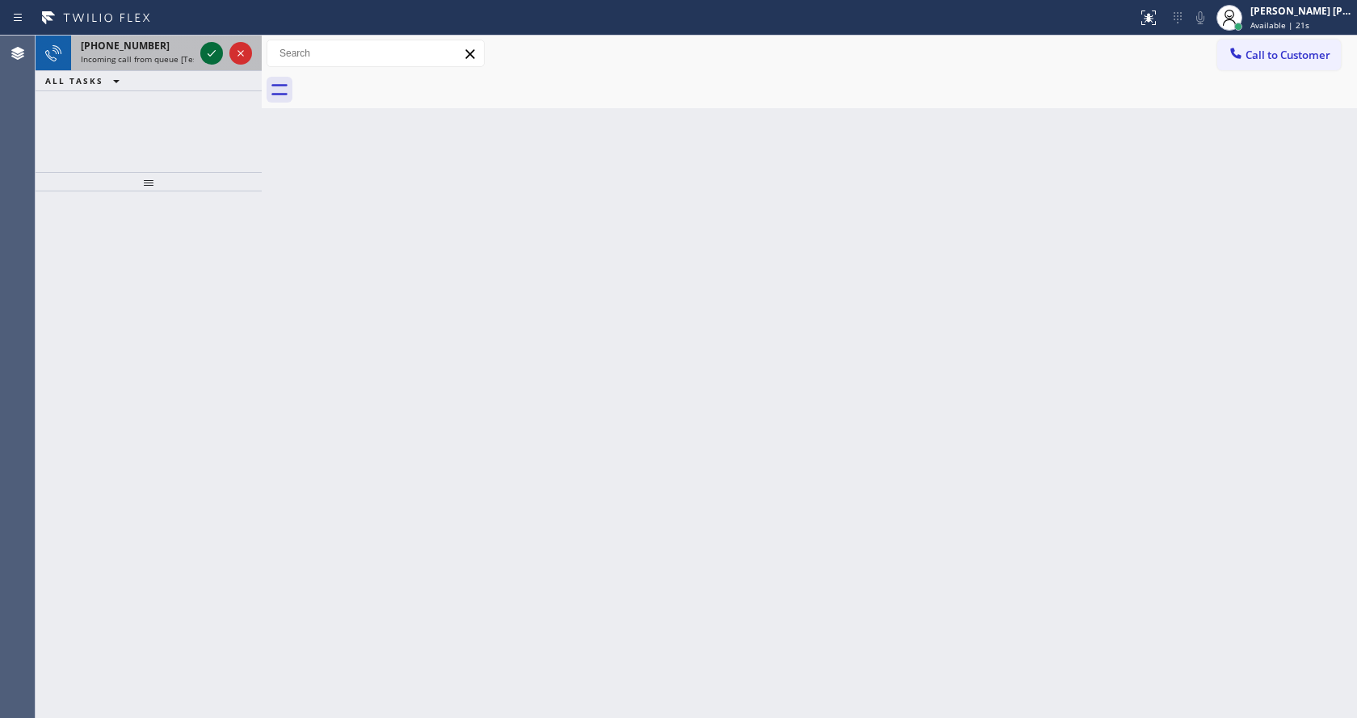
click at [211, 53] on icon at bounding box center [211, 53] width 19 height 19
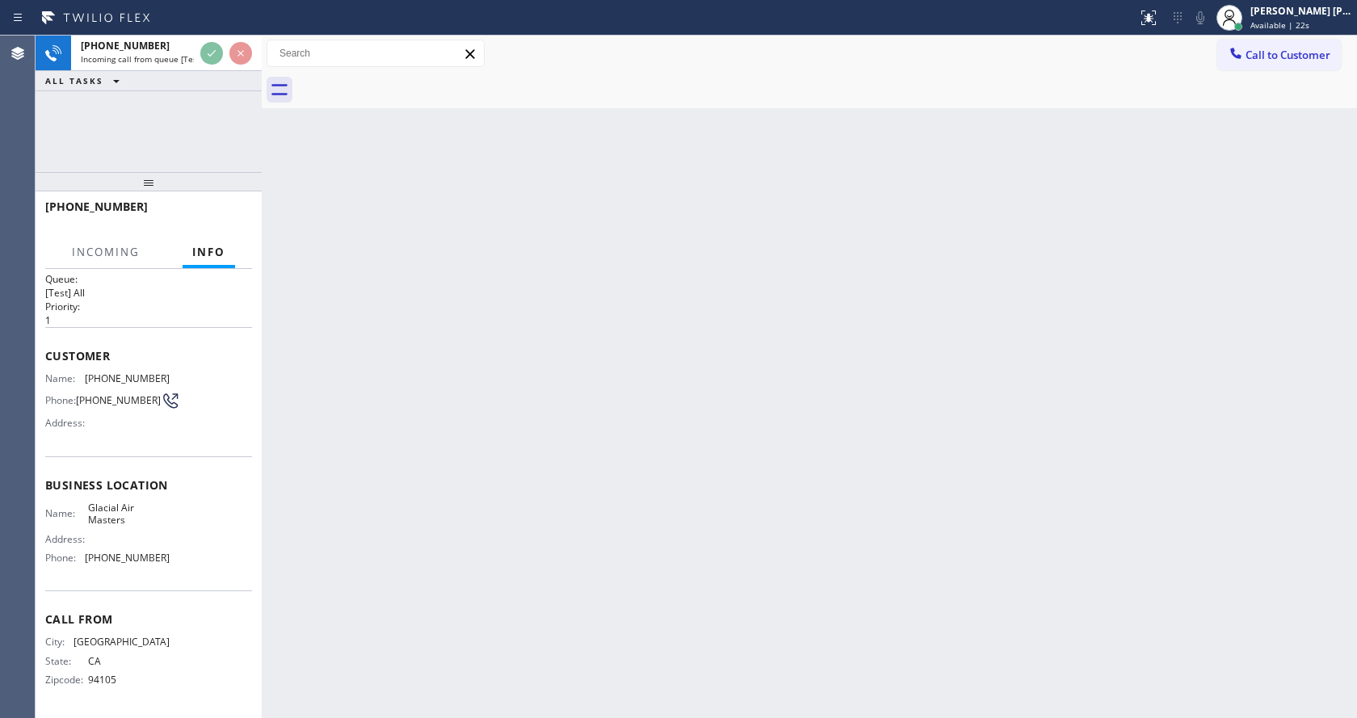
scroll to position [21, 0]
click at [572, 463] on div "Back to Dashboard Change Sender ID Customers Technicians Select a contact Outbo…" at bounding box center [810, 377] width 1096 height 683
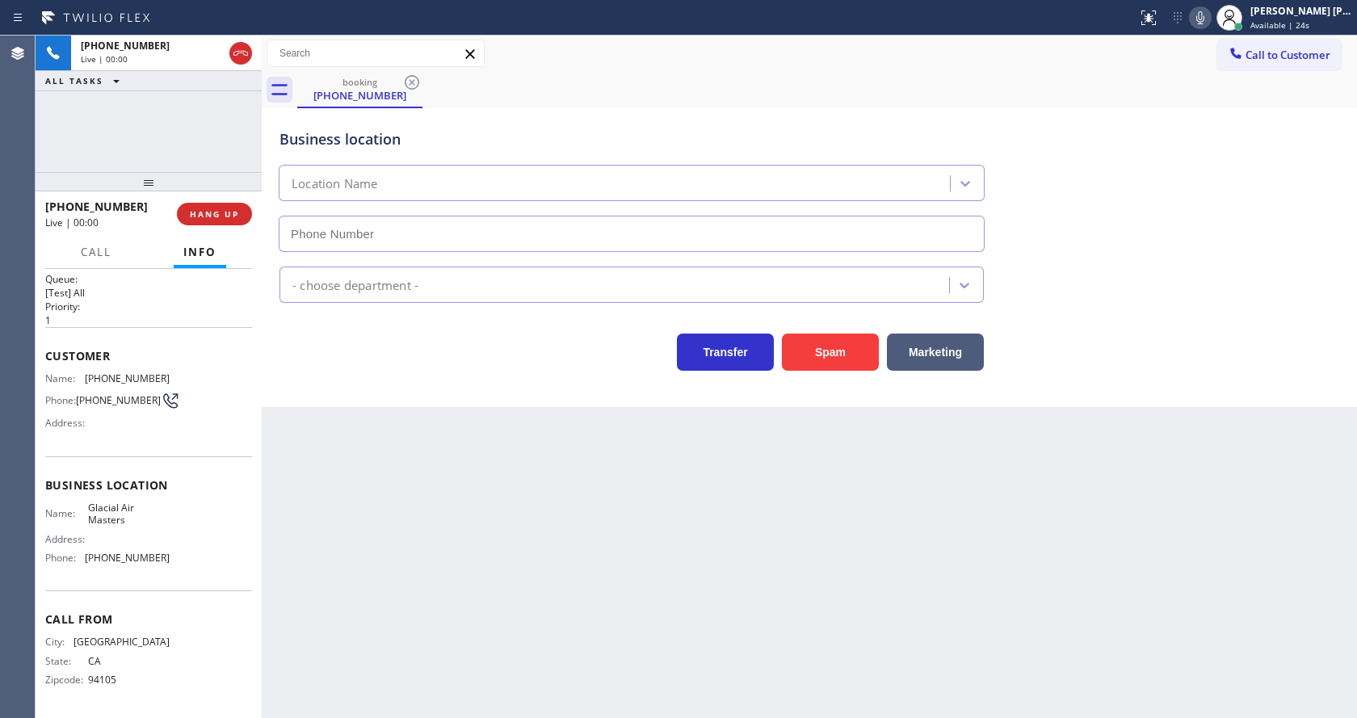
type input "[PHONE_NUMBER]"
click at [503, 504] on div "Back to Dashboard Change Sender ID Customers Technicians Select a contact Outbo…" at bounding box center [810, 377] width 1096 height 683
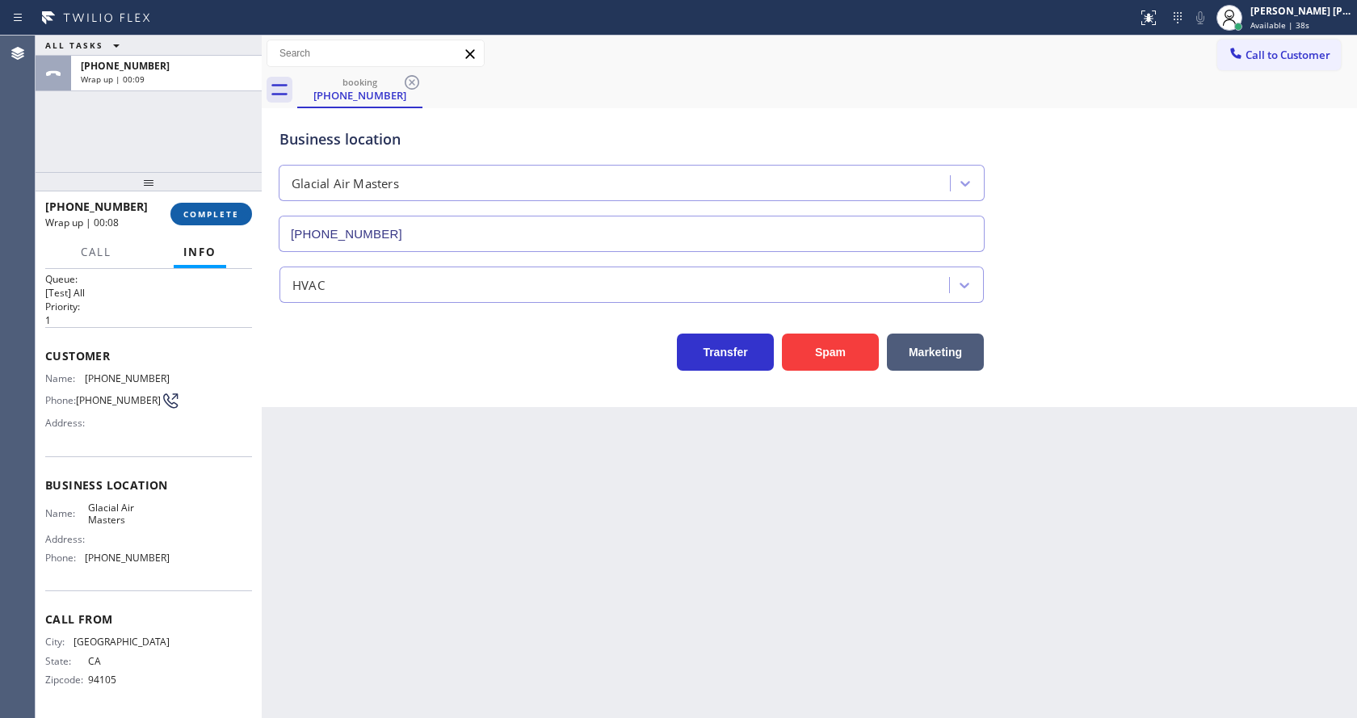
click at [200, 219] on span "COMPLETE" at bounding box center [211, 213] width 56 height 11
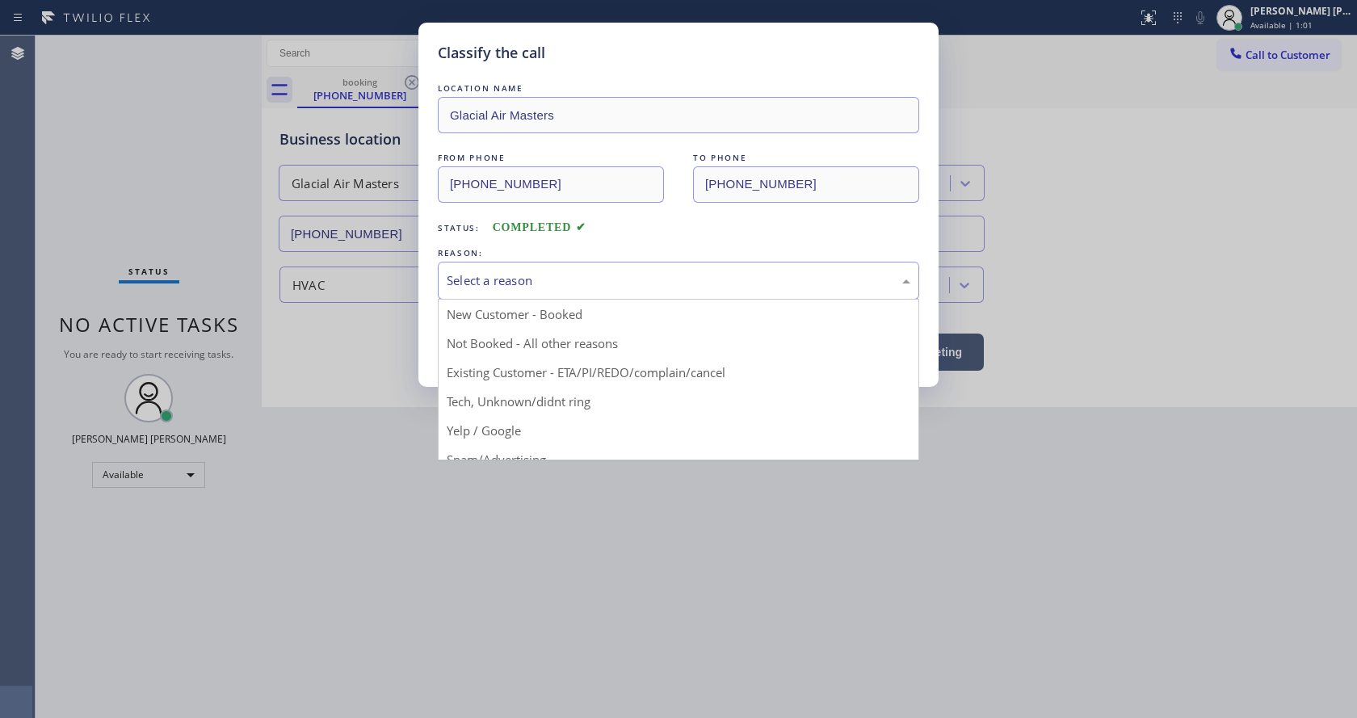
click at [498, 286] on div "Select a reason" at bounding box center [679, 280] width 464 height 19
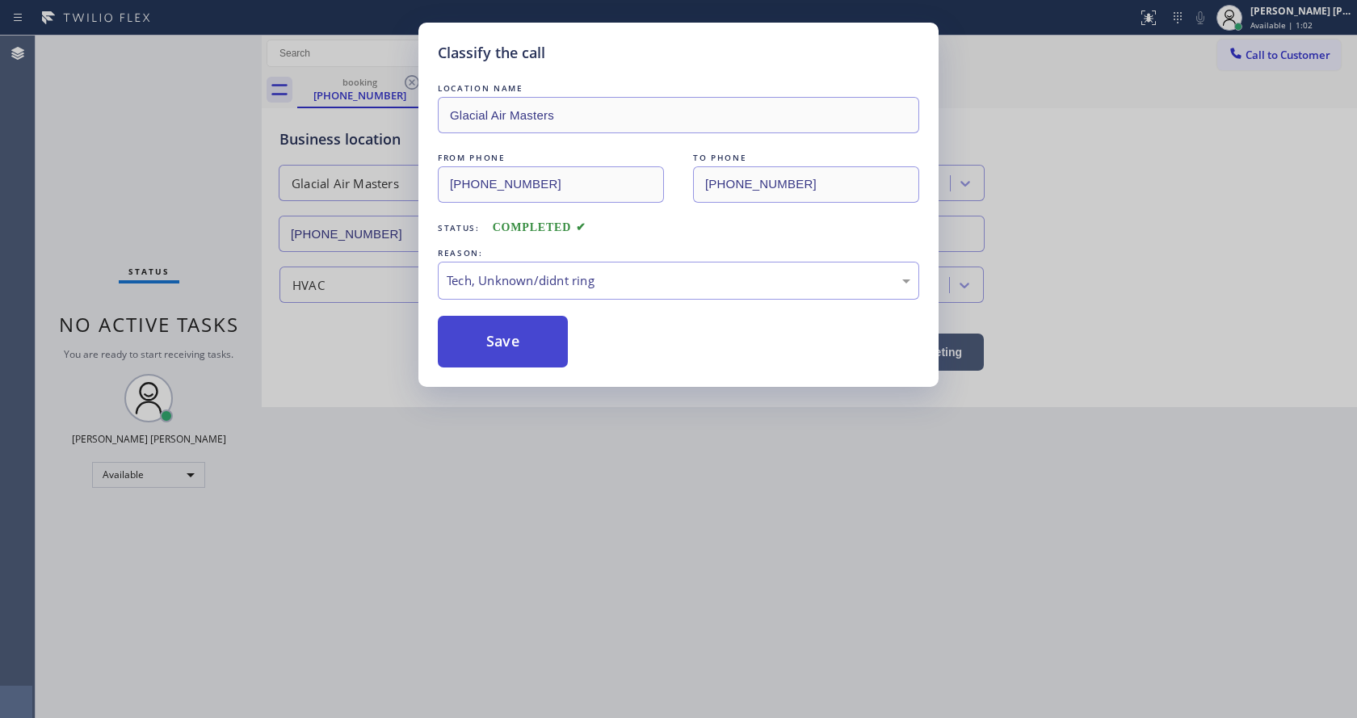
click at [505, 337] on button "Save" at bounding box center [503, 342] width 130 height 52
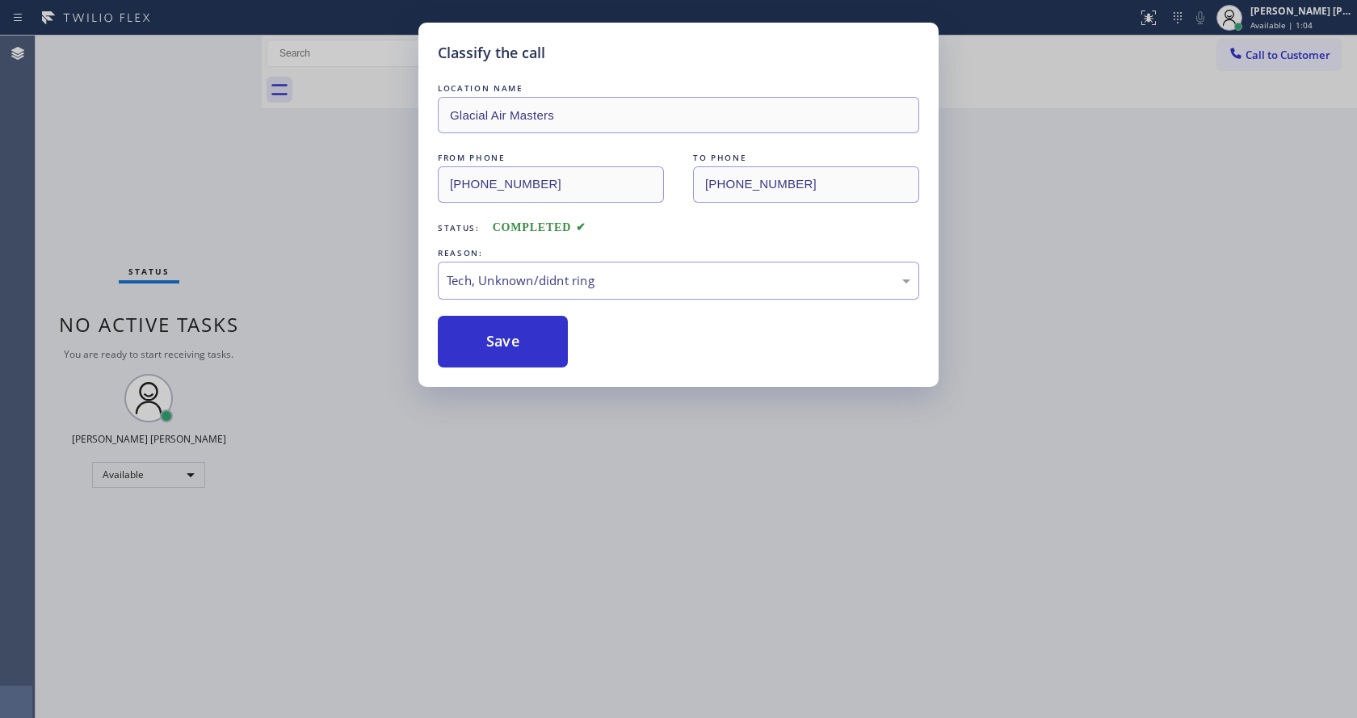
click at [161, 112] on div "Status No active tasks You are ready to start receiving tasks. [PERSON_NAME] [P…" at bounding box center [149, 377] width 226 height 683
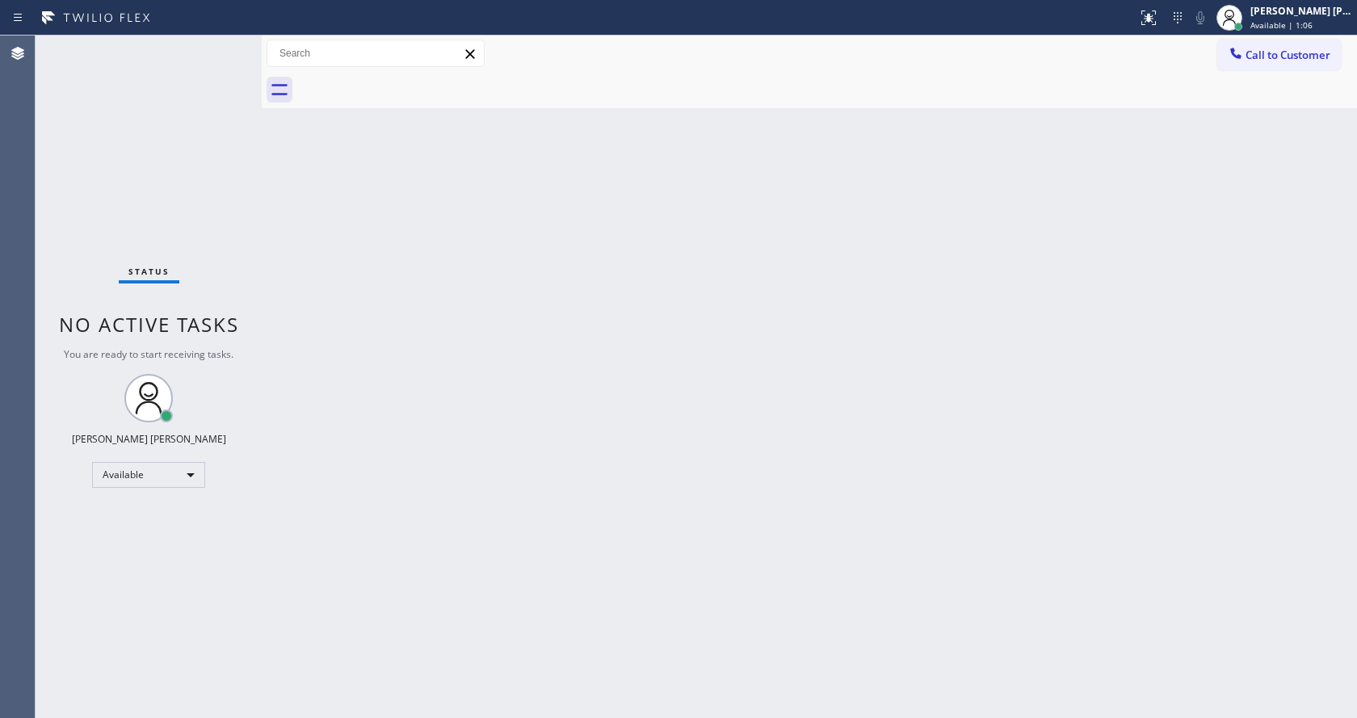
click at [323, 390] on div "Back to Dashboard Change Sender ID Customers Technicians Select a contact Outbo…" at bounding box center [810, 377] width 1096 height 683
click at [557, 546] on div "Back to Dashboard Change Sender ID Customers Technicians Select a contact Outbo…" at bounding box center [810, 377] width 1096 height 683
click at [401, 344] on div "Back to Dashboard Change Sender ID Customers Technicians Select a contact Outbo…" at bounding box center [810, 377] width 1096 height 683
click at [620, 466] on div "Back to Dashboard Change Sender ID Customers Technicians Select a contact Outbo…" at bounding box center [810, 377] width 1096 height 683
click at [490, 706] on div "Back to Dashboard Change Sender ID Customers Technicians Select a contact Outbo…" at bounding box center [810, 377] width 1096 height 683
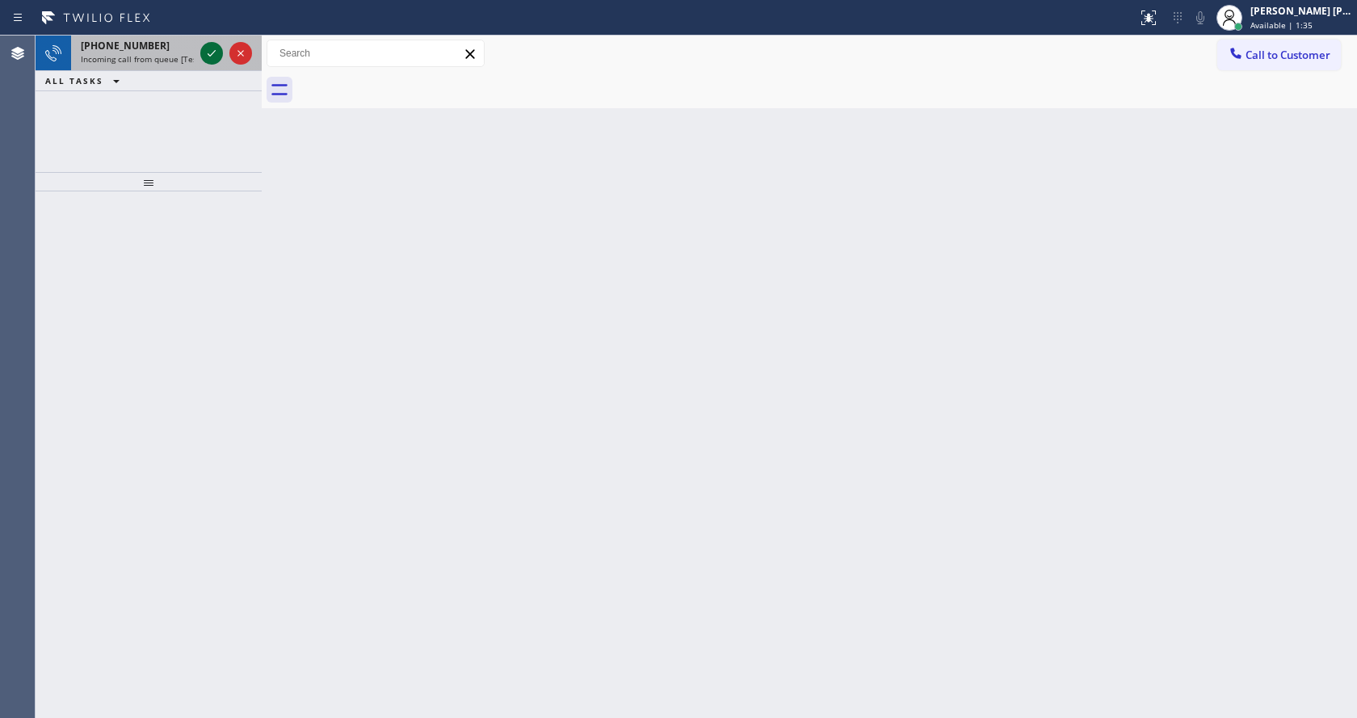
click at [210, 54] on icon at bounding box center [211, 53] width 19 height 19
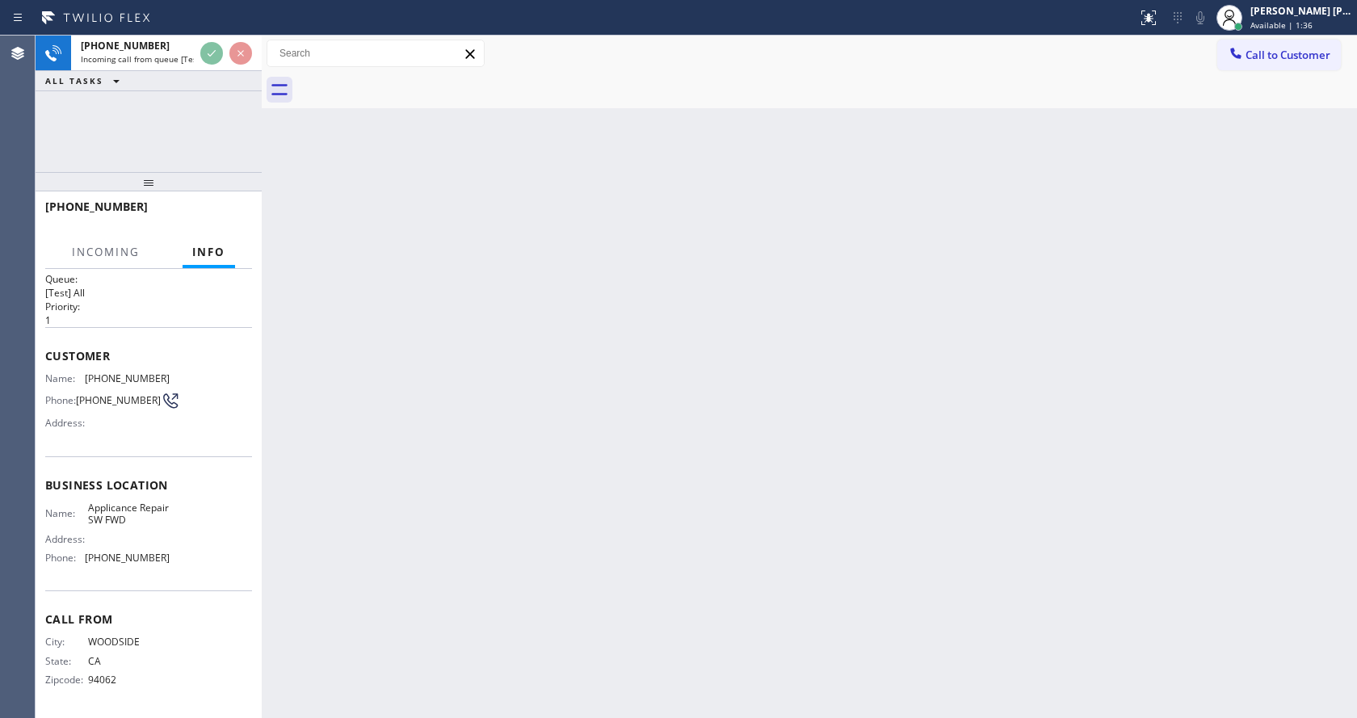
scroll to position [21, 0]
click at [598, 449] on div "Back to Dashboard Change Sender ID Customers Technicians Select a contact Outbo…" at bounding box center [810, 377] width 1096 height 683
click at [317, 461] on div "Back to Dashboard Change Sender ID Customers Technicians Select a contact Outbo…" at bounding box center [810, 377] width 1096 height 683
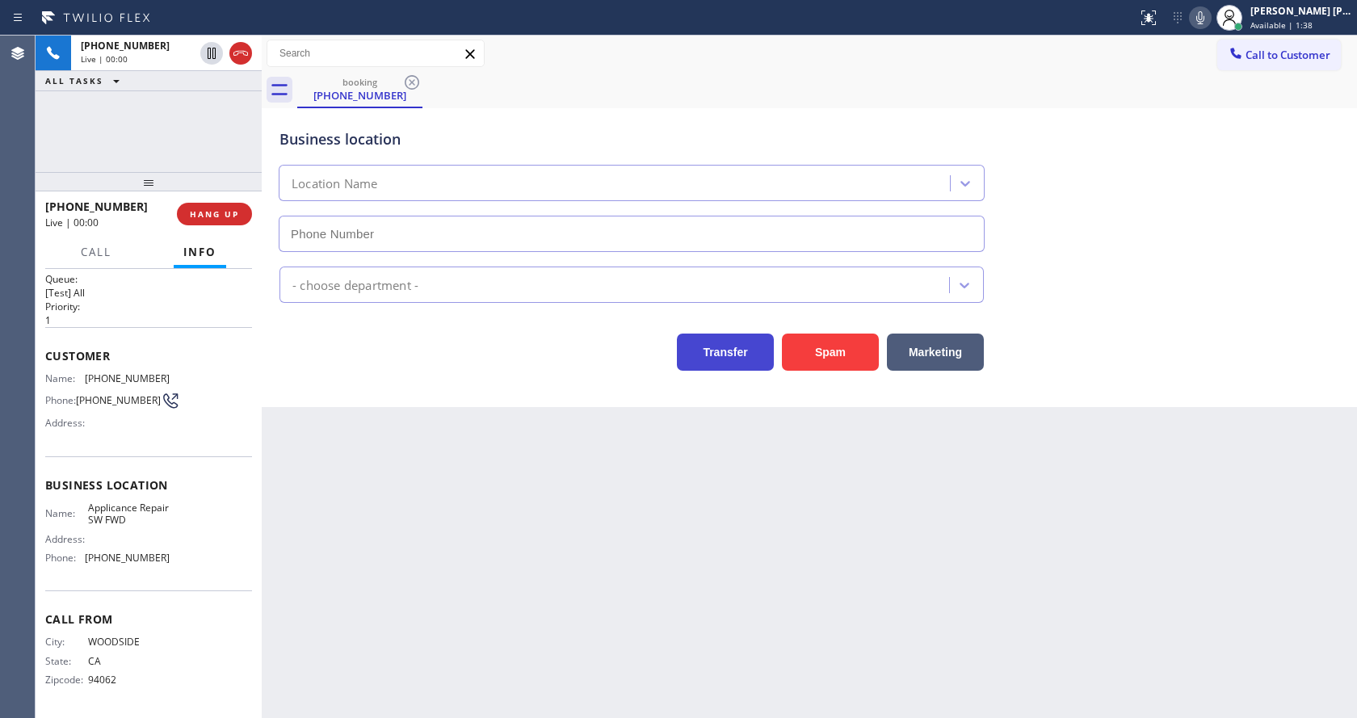
type input "[PHONE_NUMBER]"
click at [810, 370] on button "Spam" at bounding box center [830, 352] width 97 height 37
click at [480, 580] on div "Back to Dashboard Change Sender ID Customers Technicians Select a contact Outbo…" at bounding box center [810, 377] width 1096 height 683
click at [167, 124] on div "[PHONE_NUMBER] Live | 00:01 ALL TASKS ALL TASKS ACTIVE TASKS TASKS IN WRAP UP" at bounding box center [149, 104] width 226 height 137
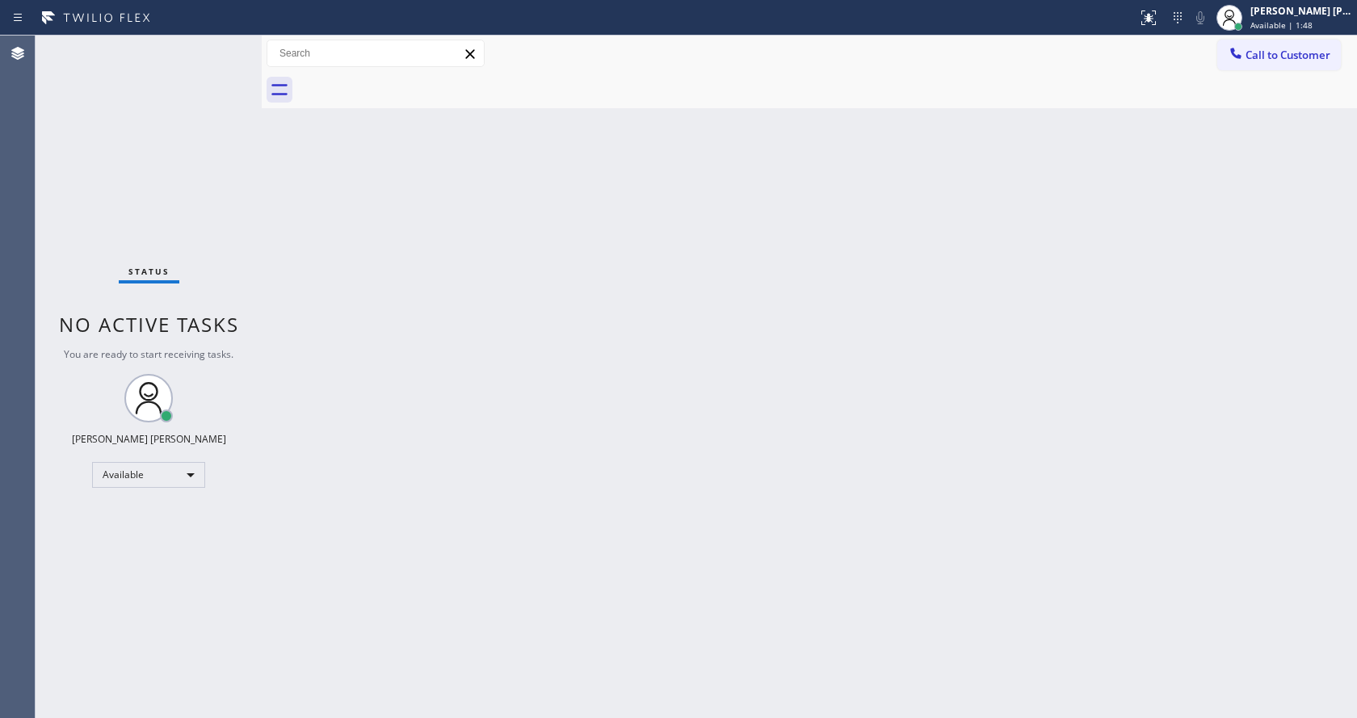
click at [642, 484] on div "Back to Dashboard Change Sender ID Customers Technicians Select a contact Outbo…" at bounding box center [810, 377] width 1096 height 683
click at [433, 364] on div "Back to Dashboard Change Sender ID Customers Technicians Select a contact Outbo…" at bounding box center [810, 377] width 1096 height 683
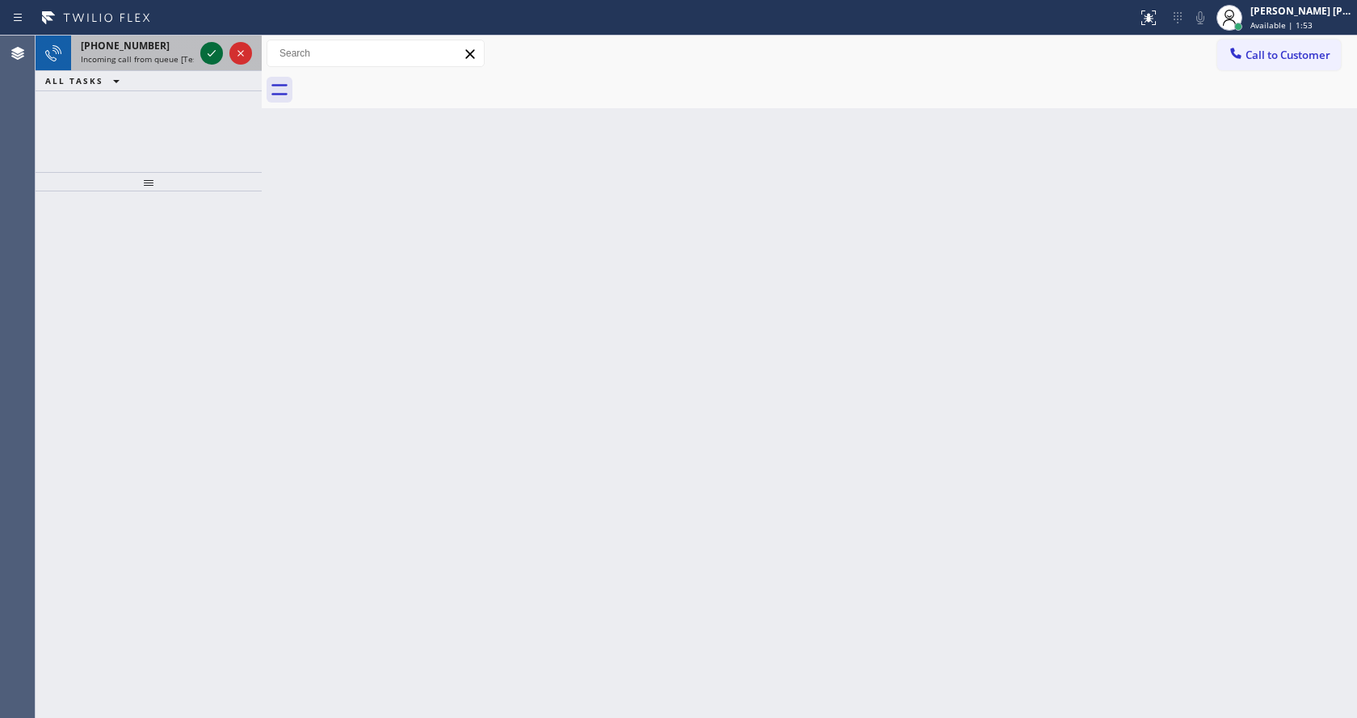
click at [214, 50] on icon at bounding box center [211, 53] width 19 height 19
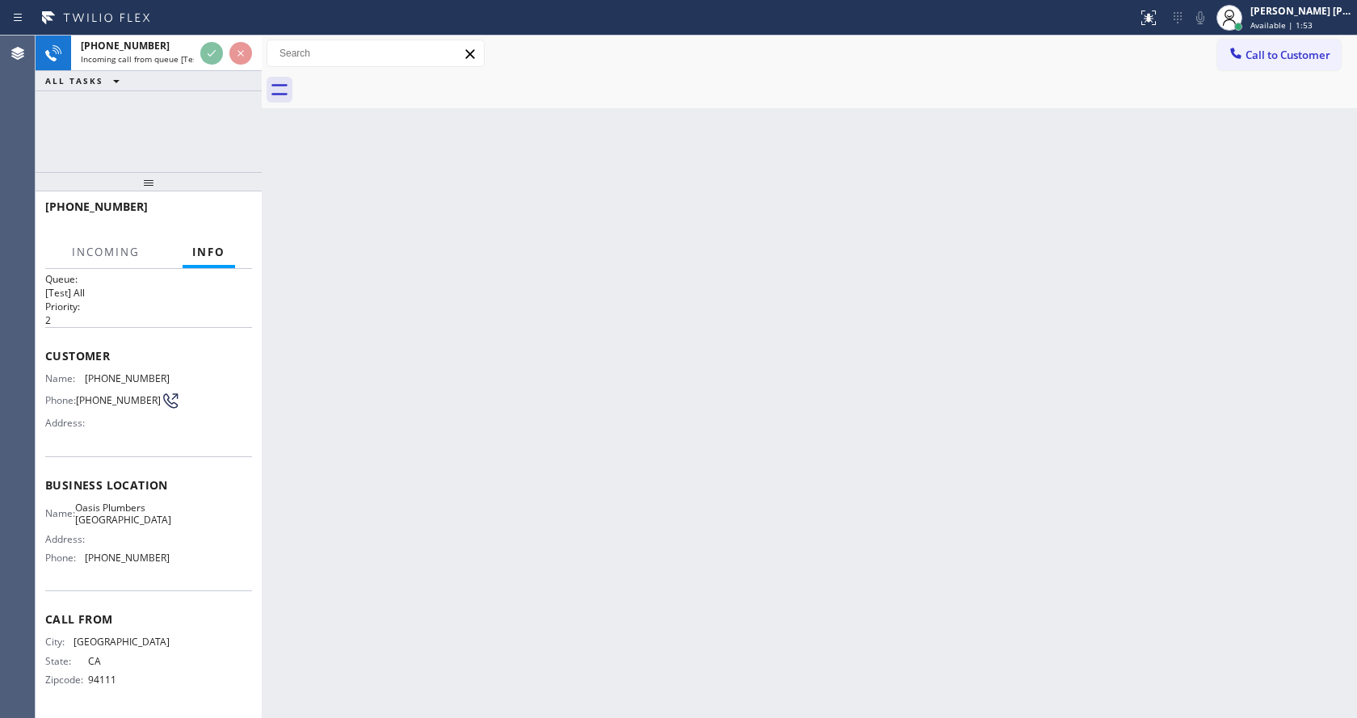
scroll to position [21, 0]
click at [619, 435] on div "Back to Dashboard Change Sender ID Customers Technicians Select a contact Outbo…" at bounding box center [810, 377] width 1096 height 683
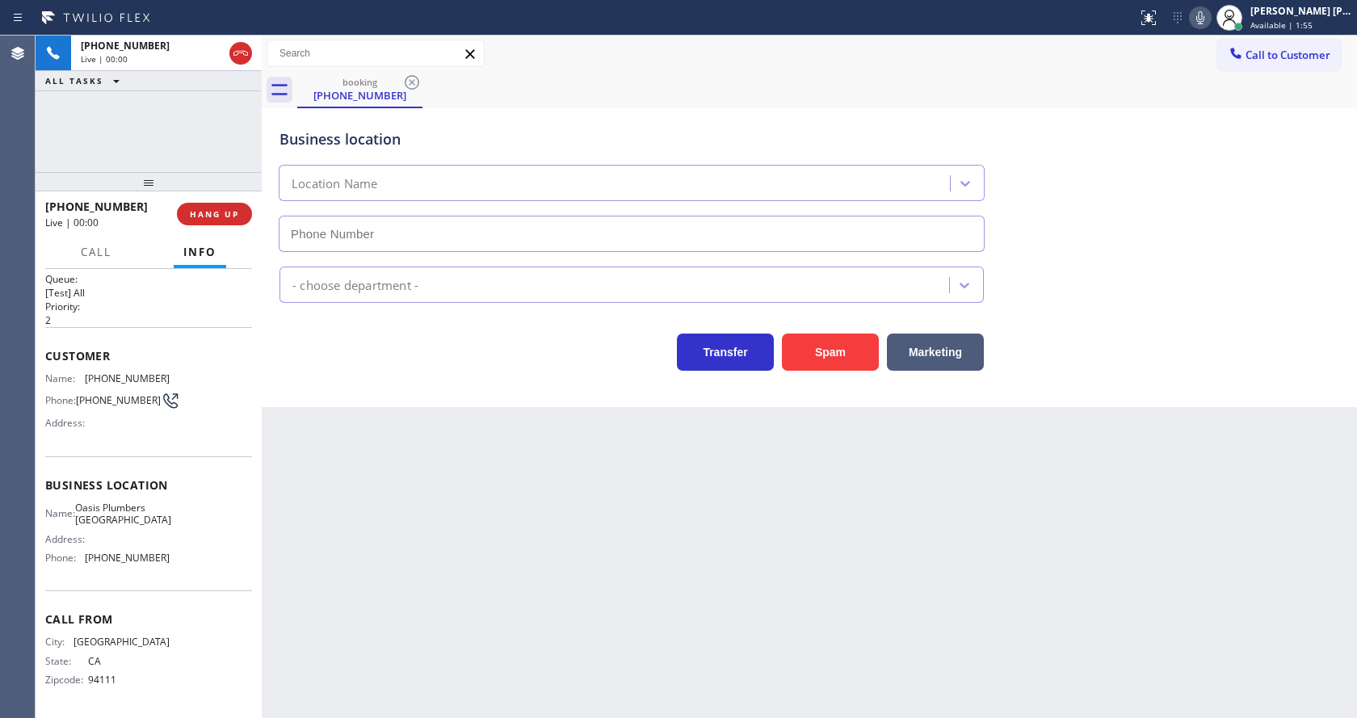
type input "[PHONE_NUMBER]"
click at [802, 347] on button "Spam" at bounding box center [830, 352] width 97 height 37
click at [528, 547] on div "Back to Dashboard Change Sender ID Customers Technicians Select a contact Outbo…" at bounding box center [810, 377] width 1096 height 683
click at [706, 612] on div "Back to Dashboard Change Sender ID Customers Technicians Select a contact Outbo…" at bounding box center [810, 377] width 1096 height 683
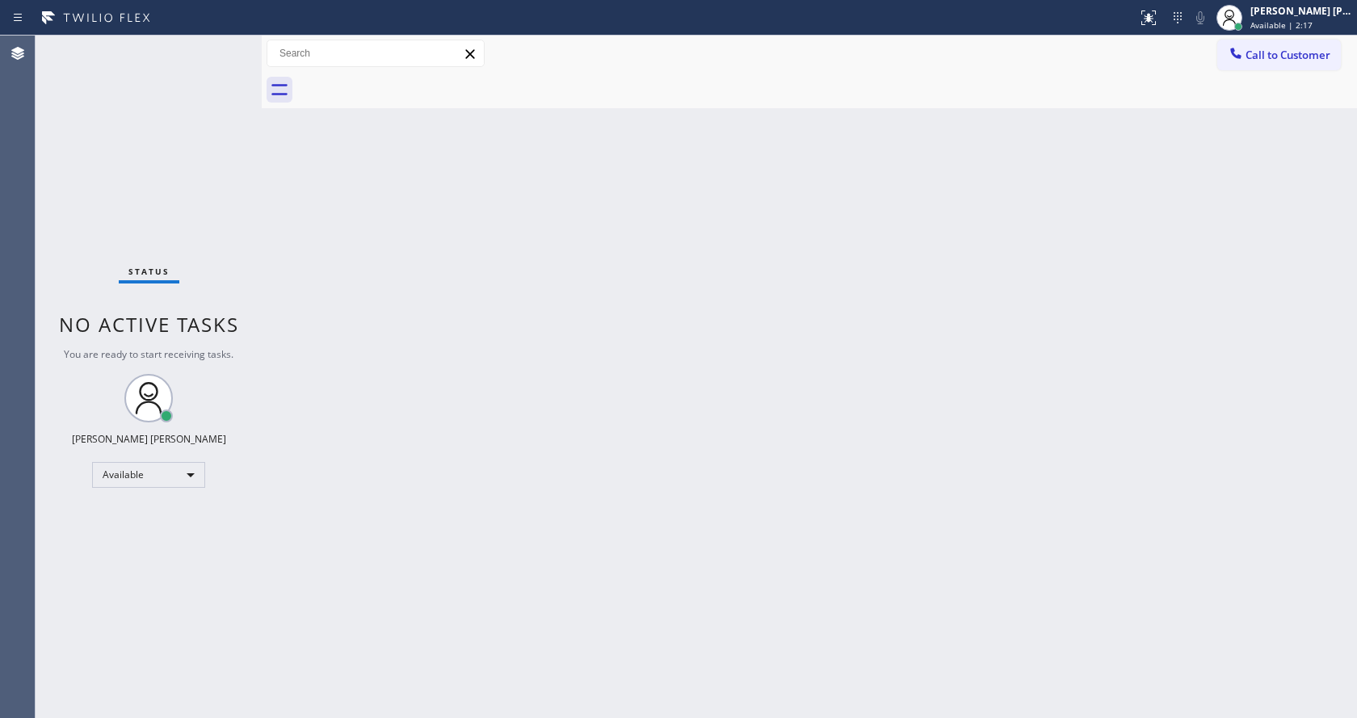
click at [280, 262] on div "Back to Dashboard Change Sender ID Customers Technicians Select a contact Outbo…" at bounding box center [810, 377] width 1096 height 683
click at [229, 41] on div "Status No active tasks You are ready to start receiving tasks. [PERSON_NAME] [P…" at bounding box center [149, 377] width 226 height 683
click at [221, 48] on div "Status No active tasks You are ready to start receiving tasks. [PERSON_NAME] [P…" at bounding box center [149, 377] width 226 height 683
drag, startPoint x: 571, startPoint y: 511, endPoint x: 503, endPoint y: 717, distance: 217.2
click at [571, 512] on div "Back to Dashboard Change Sender ID Customers Technicians Select a contact Outbo…" at bounding box center [810, 377] width 1096 height 683
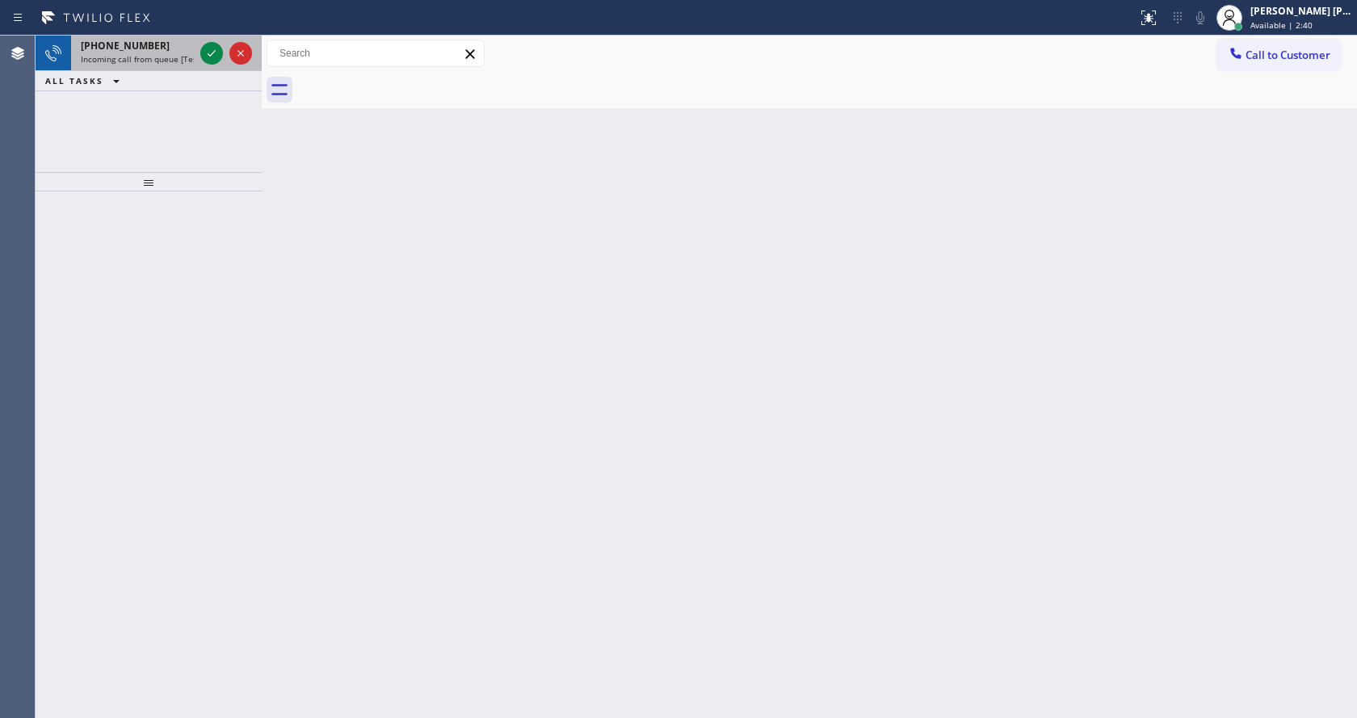
click at [198, 48] on div at bounding box center [226, 54] width 58 height 36
click at [199, 48] on div at bounding box center [226, 54] width 58 height 36
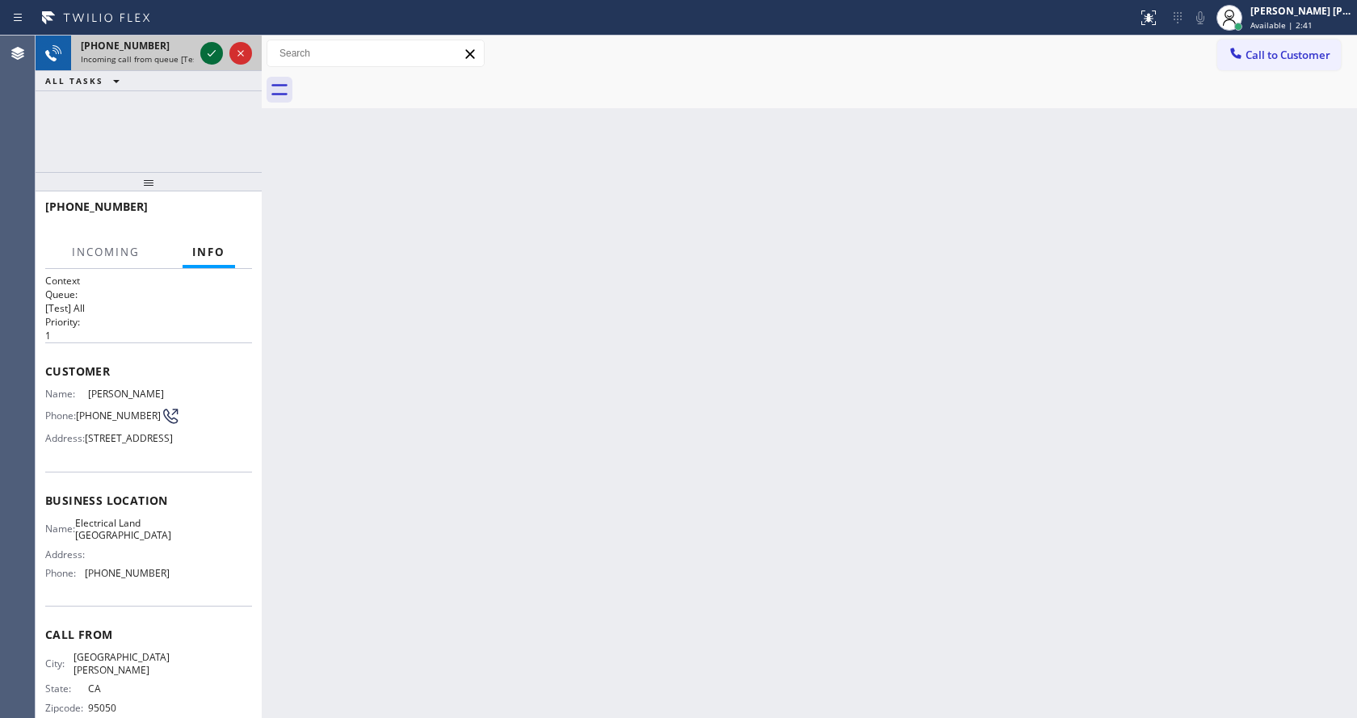
click at [210, 56] on icon at bounding box center [212, 53] width 8 height 6
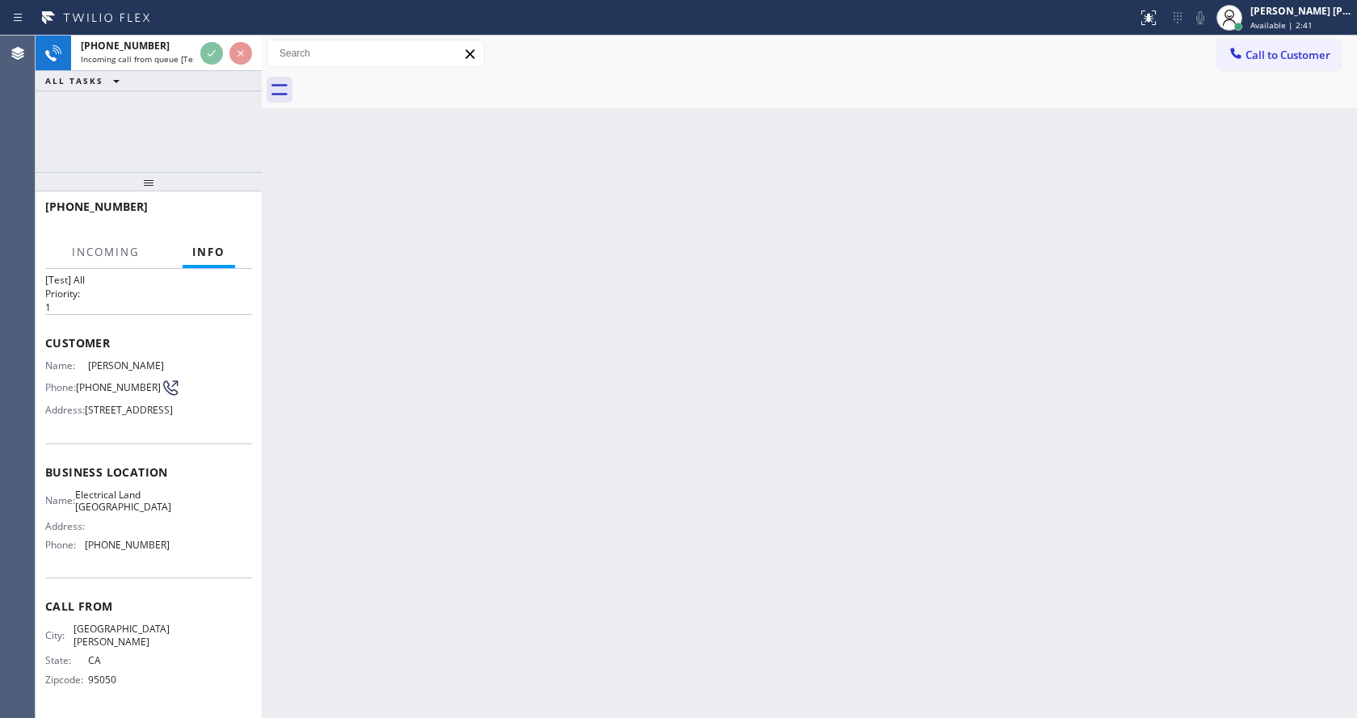
scroll to position [46, 0]
click at [520, 532] on div "Back to Dashboard Change Sender ID Customers Technicians Select a contact Outbo…" at bounding box center [810, 377] width 1096 height 683
click at [447, 395] on div "Back to Dashboard Change Sender ID Customers Technicians Select a contact Outbo…" at bounding box center [810, 377] width 1096 height 683
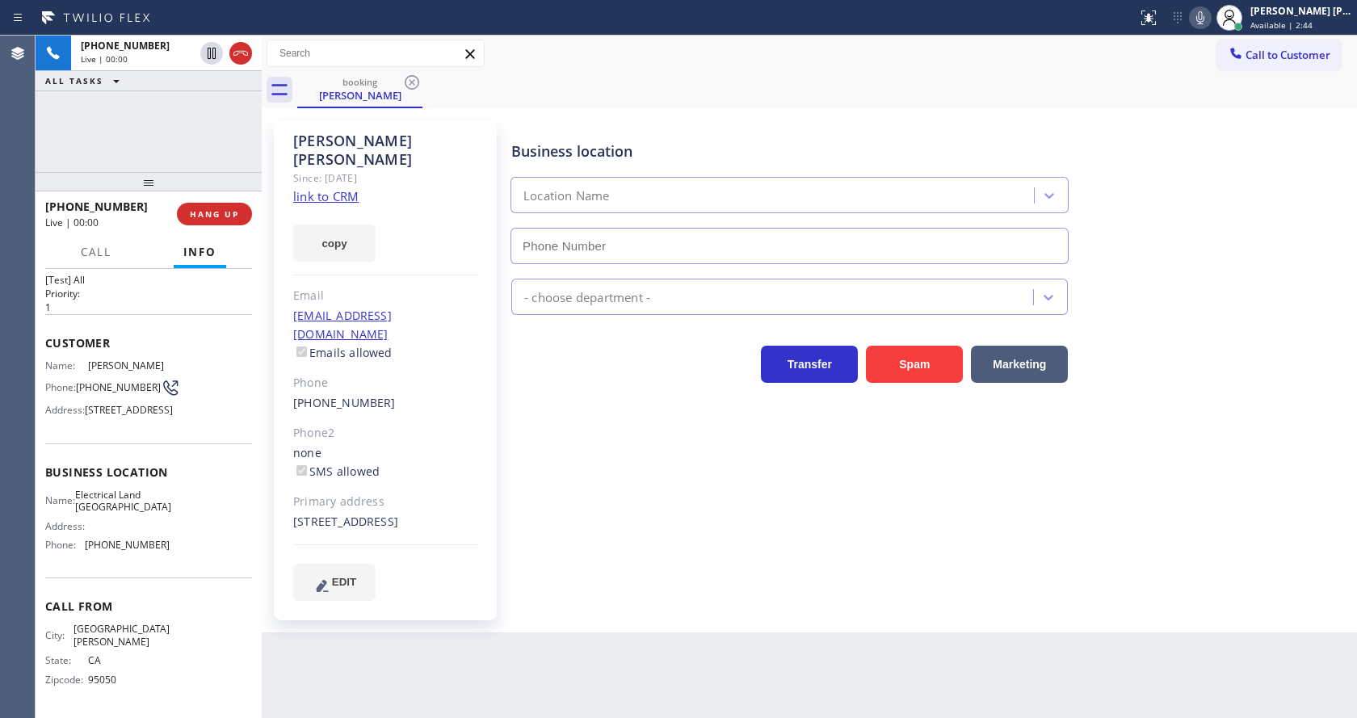
type input "[PHONE_NUMBER]"
click at [557, 486] on div "Business location Electrical Land [GEOGRAPHIC_DATA] [PHONE_NUMBER] Electricians…" at bounding box center [930, 360] width 845 height 472
drag, startPoint x: 514, startPoint y: 680, endPoint x: 508, endPoint y: 692, distance: 13.4
click at [514, 682] on div "Back to Dashboard Change Sender ID Customers Technicians Select a contact Outbo…" at bounding box center [810, 377] width 1096 height 683
drag, startPoint x: 418, startPoint y: 166, endPoint x: 417, endPoint y: 142, distance: 23.4
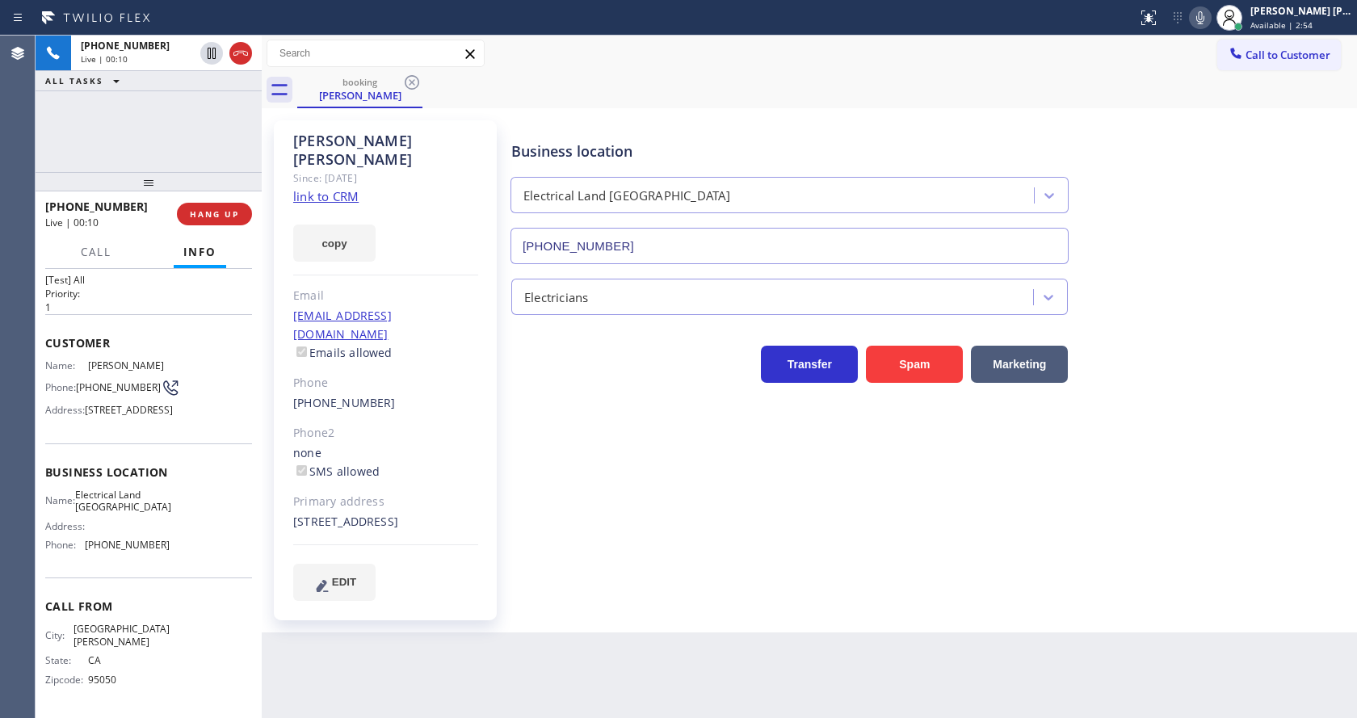
click at [418, 169] on div "Since: [DATE]" at bounding box center [385, 178] width 185 height 19
click at [1205, 28] on button at bounding box center [1200, 17] width 23 height 23
click at [208, 50] on icon at bounding box center [212, 53] width 8 height 11
click at [306, 188] on link "link to CRM" at bounding box center [325, 196] width 65 height 16
click at [207, 49] on icon at bounding box center [211, 53] width 19 height 19
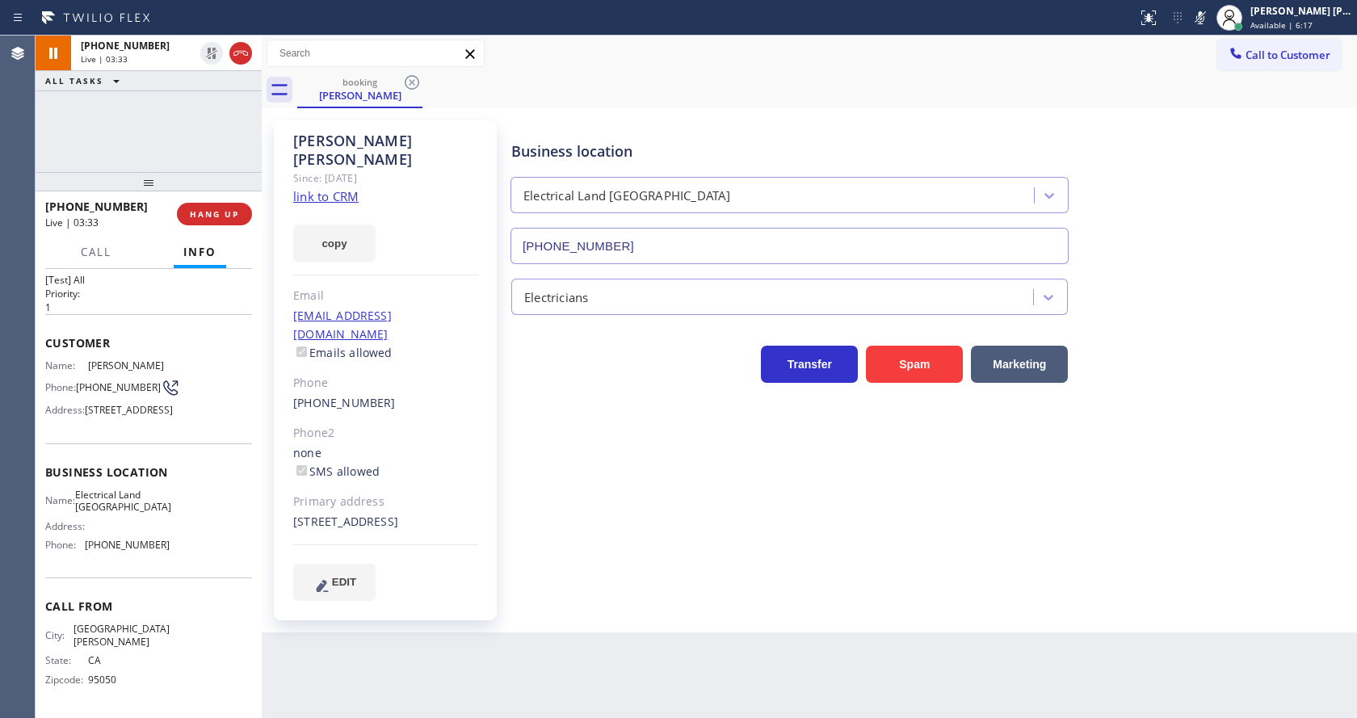
click at [1197, 15] on div at bounding box center [1200, 17] width 23 height 19
click at [1214, 32] on div "Status report No issues detected If you experience an issue, please download th…" at bounding box center [1244, 18] width 226 height 36
click at [756, 495] on div "Business location Electrical Land [GEOGRAPHIC_DATA] [PHONE_NUMBER] Electricians…" at bounding box center [930, 360] width 845 height 472
click at [644, 498] on div "Business location Electrical Land [GEOGRAPHIC_DATA] [PHONE_NUMBER] Electricians…" at bounding box center [930, 360] width 845 height 472
click at [411, 287] on div "Email" at bounding box center [385, 296] width 185 height 19
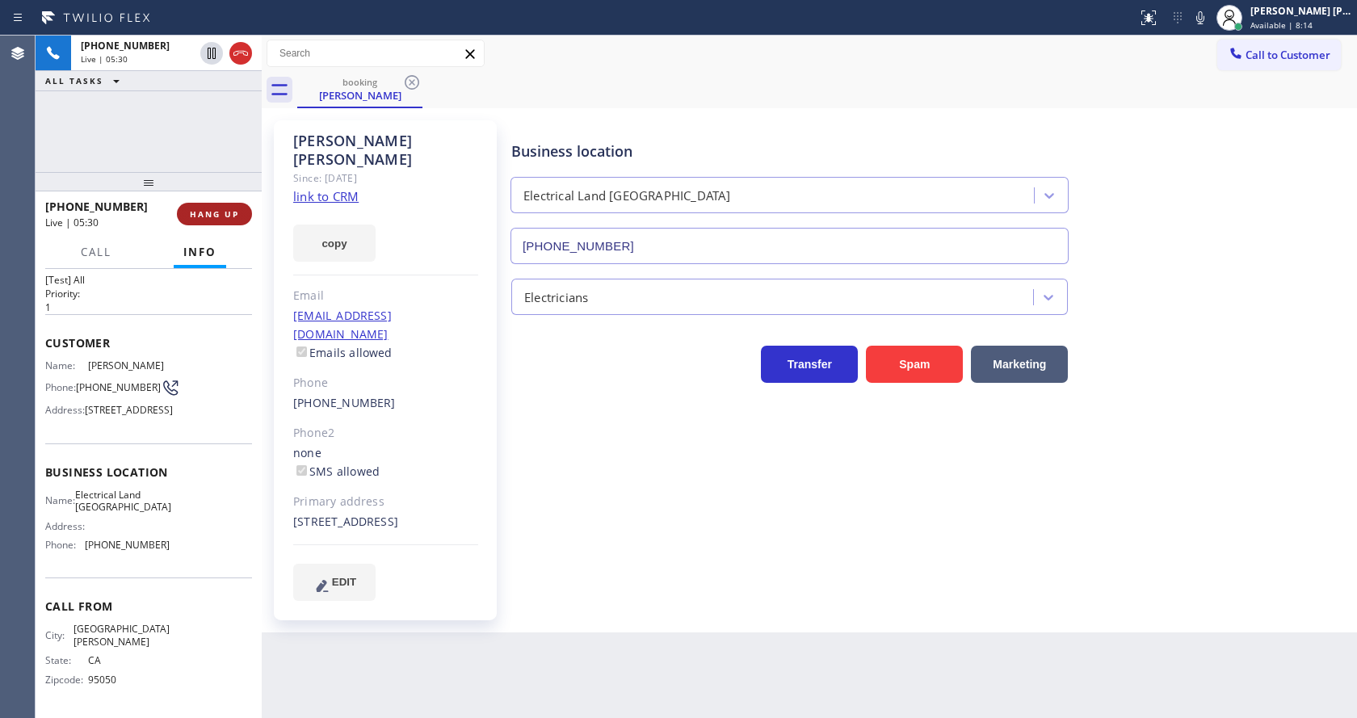
click at [227, 208] on span "HANG UP" at bounding box center [214, 213] width 49 height 11
click at [227, 208] on span "COMPLETE" at bounding box center [211, 213] width 56 height 11
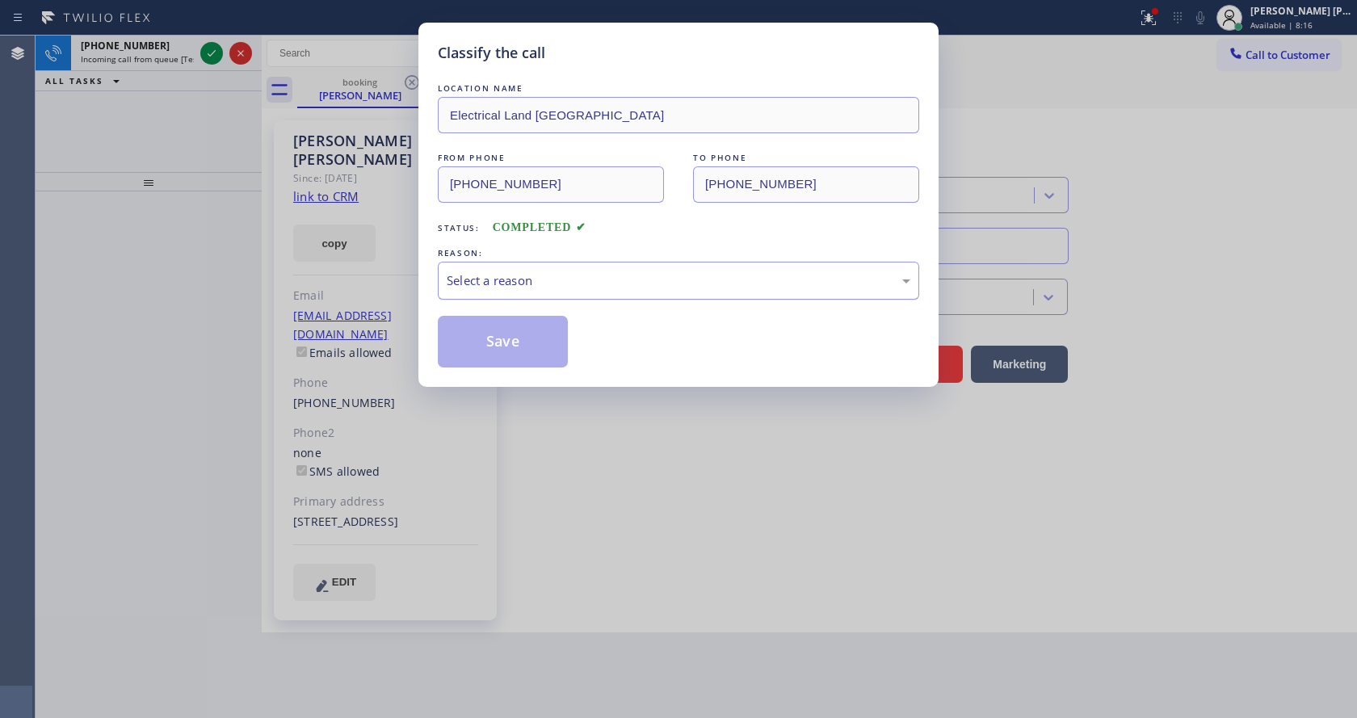
click at [563, 284] on div "Select a reason" at bounding box center [679, 280] width 464 height 19
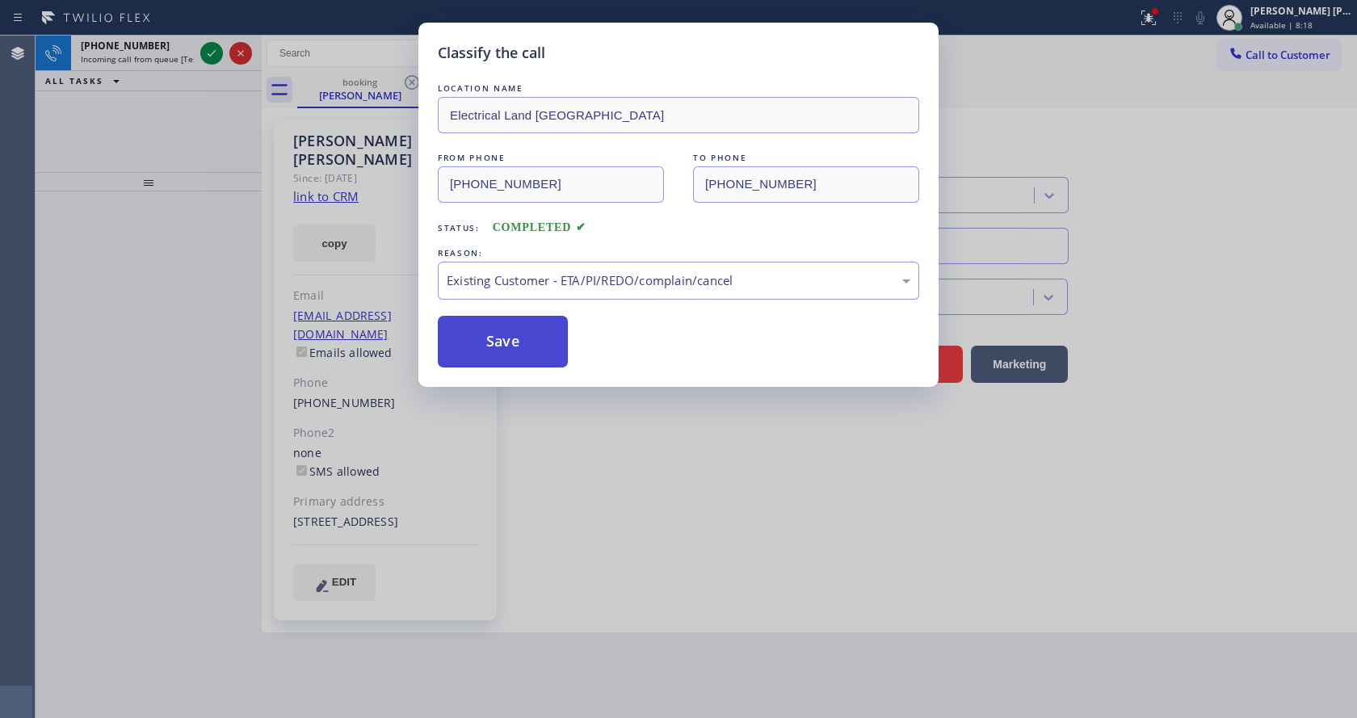
drag, startPoint x: 498, startPoint y: 338, endPoint x: 470, endPoint y: 675, distance: 338.8
click at [498, 343] on button "Save" at bounding box center [503, 342] width 130 height 52
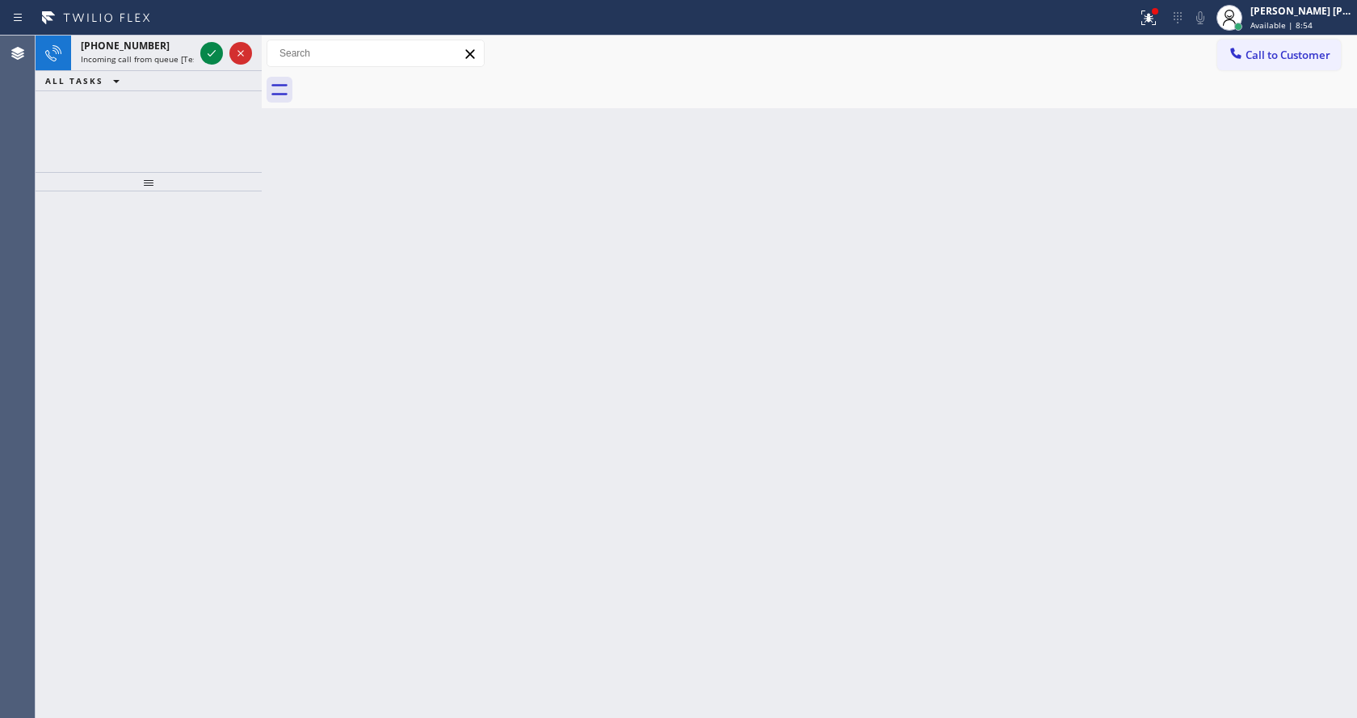
click at [262, 352] on div at bounding box center [262, 377] width 0 height 683
click at [211, 47] on icon at bounding box center [209, 53] width 19 height 19
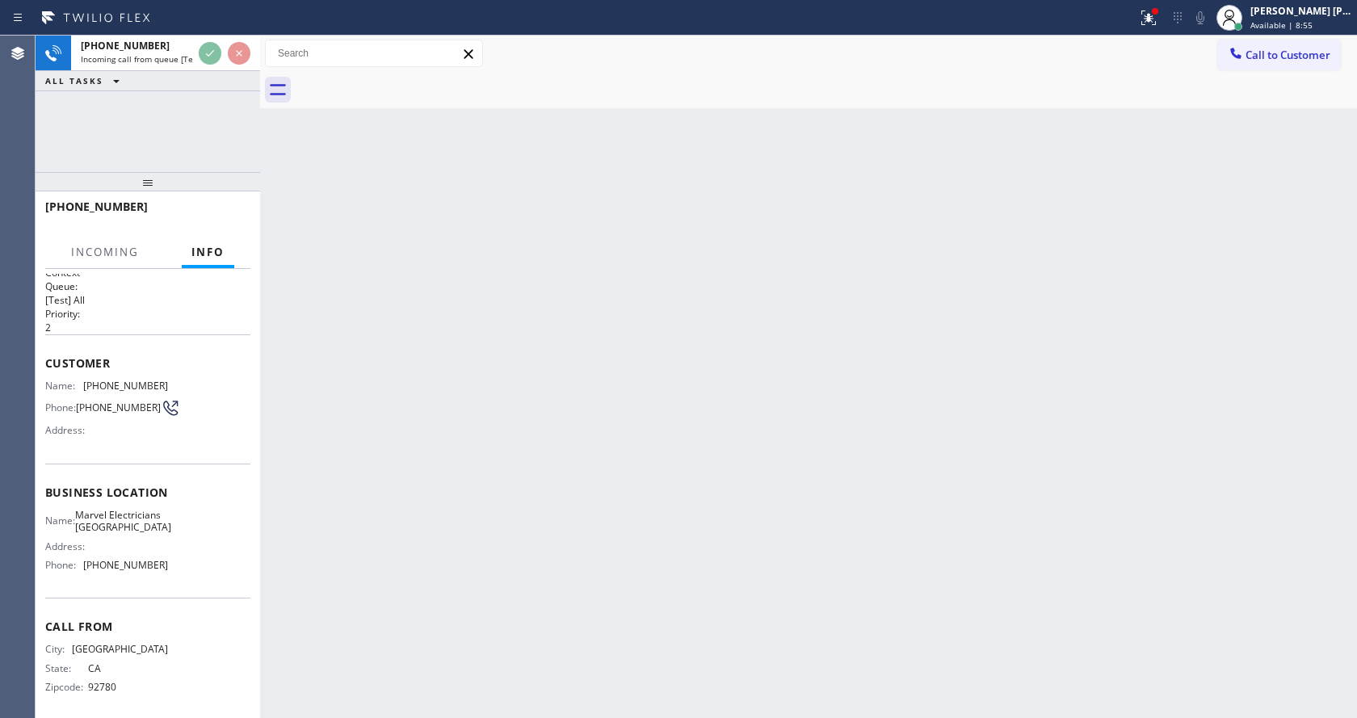
scroll to position [33, 0]
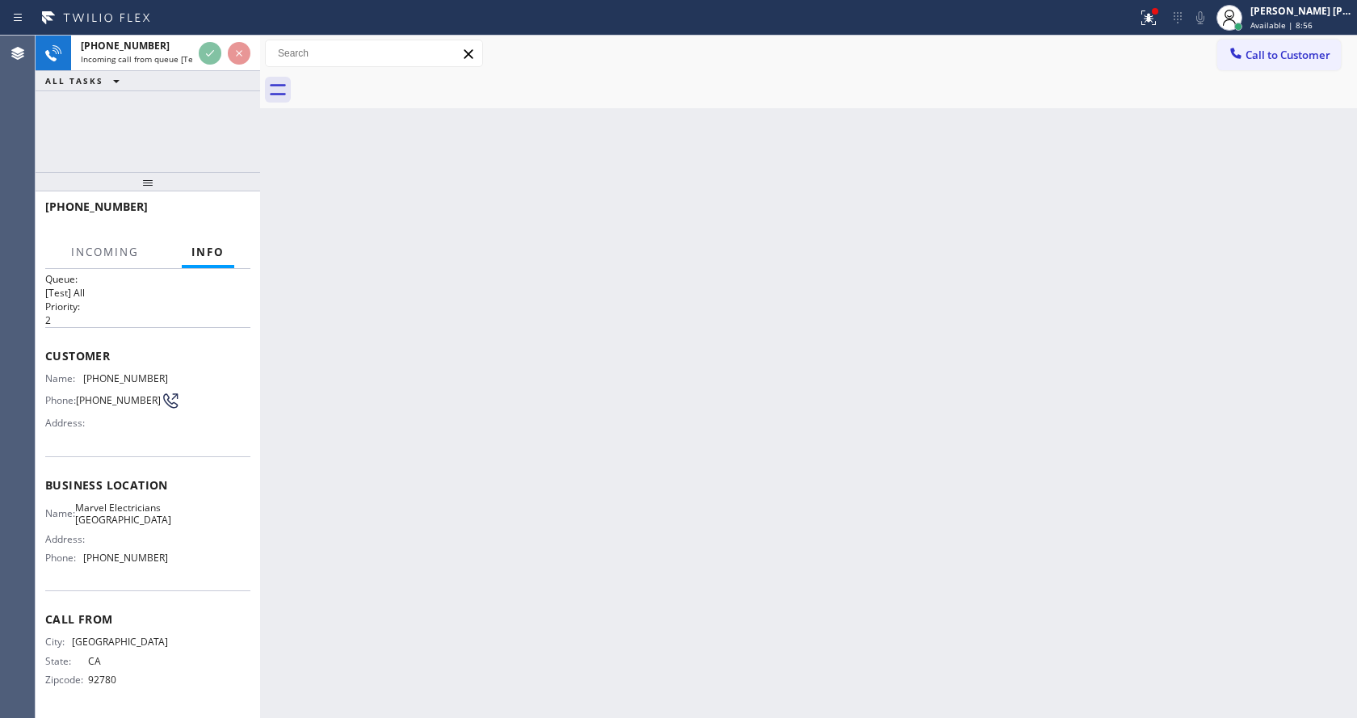
click at [679, 448] on div "Back to Dashboard Change Sender ID Customers Technicians Select a contact Outbo…" at bounding box center [808, 377] width 1097 height 683
click at [291, 500] on div "Back to Dashboard Change Sender ID Customers Technicians Select a contact Outbo…" at bounding box center [808, 377] width 1097 height 683
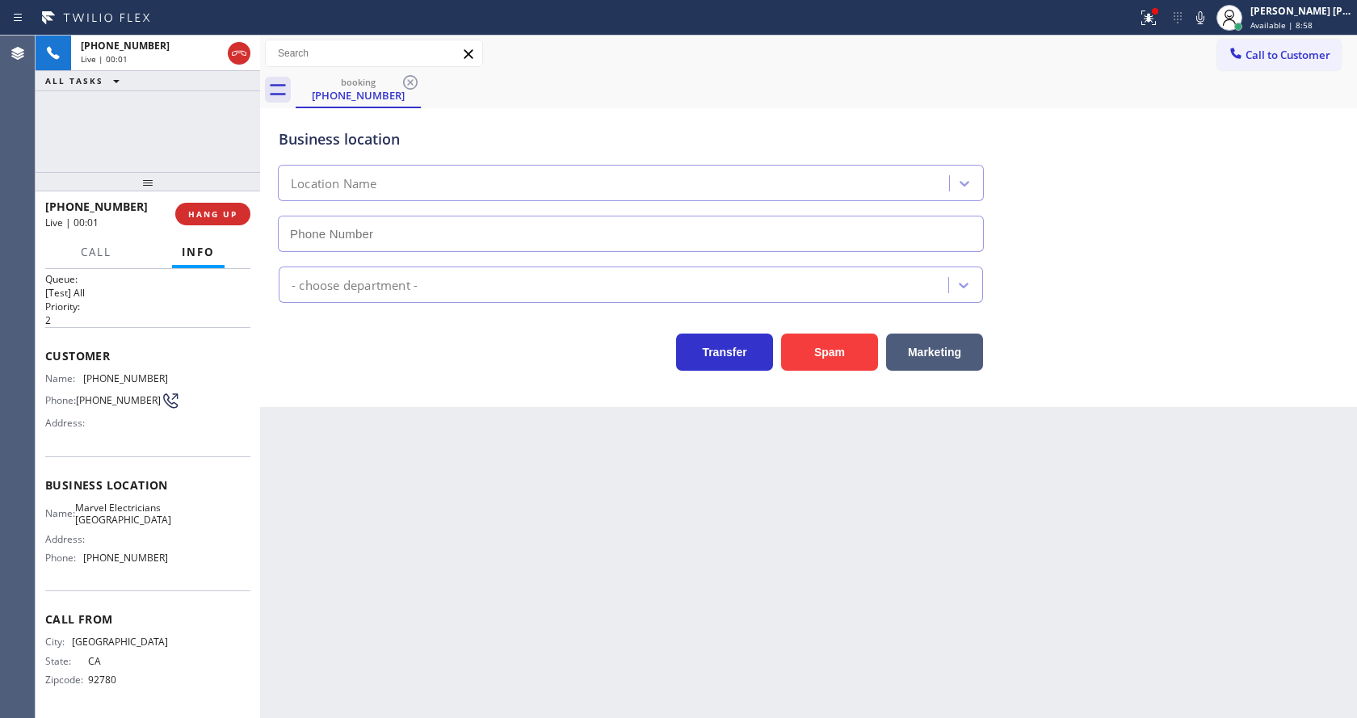
type input "[PHONE_NUMBER]"
click at [528, 563] on div "Back to Dashboard Change Sender ID Customers Technicians Select a contact Outbo…" at bounding box center [808, 377] width 1097 height 683
click at [477, 584] on div "Back to Dashboard Change Sender ID Customers Technicians Select a contact Outbo…" at bounding box center [808, 377] width 1097 height 683
click at [428, 461] on div "Back to Dashboard Change Sender ID Customers Technicians Select a contact Outbo…" at bounding box center [808, 377] width 1097 height 683
click at [169, 441] on div "Customer Name: [PHONE_NUMBER] Phone: [PHONE_NUMBER] Address:" at bounding box center [147, 391] width 205 height 129
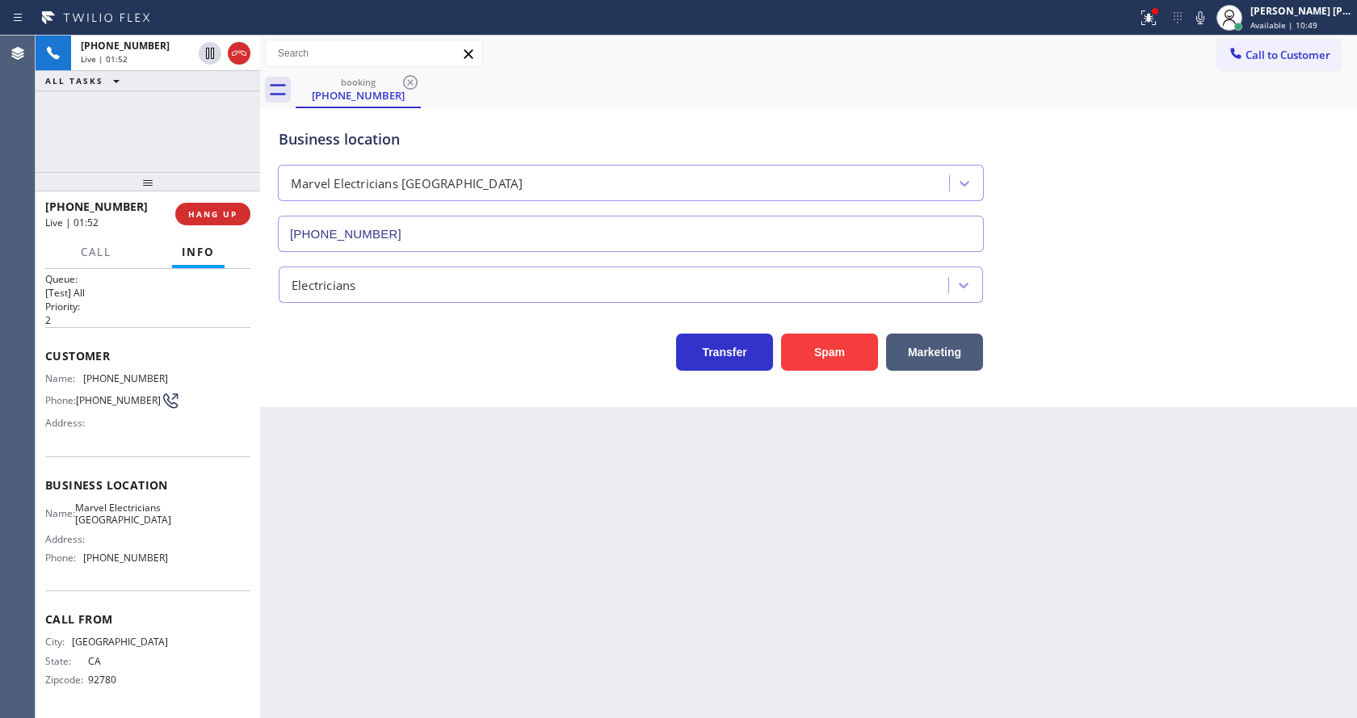
click at [421, 553] on div "Back to Dashboard Change Sender ID Customers Technicians Select a contact Outbo…" at bounding box center [808, 377] width 1097 height 683
click at [589, 622] on div "Back to Dashboard Change Sender ID Customers Technicians Select a contact Outbo…" at bounding box center [808, 377] width 1097 height 683
click at [1159, 23] on icon at bounding box center [1148, 17] width 19 height 19
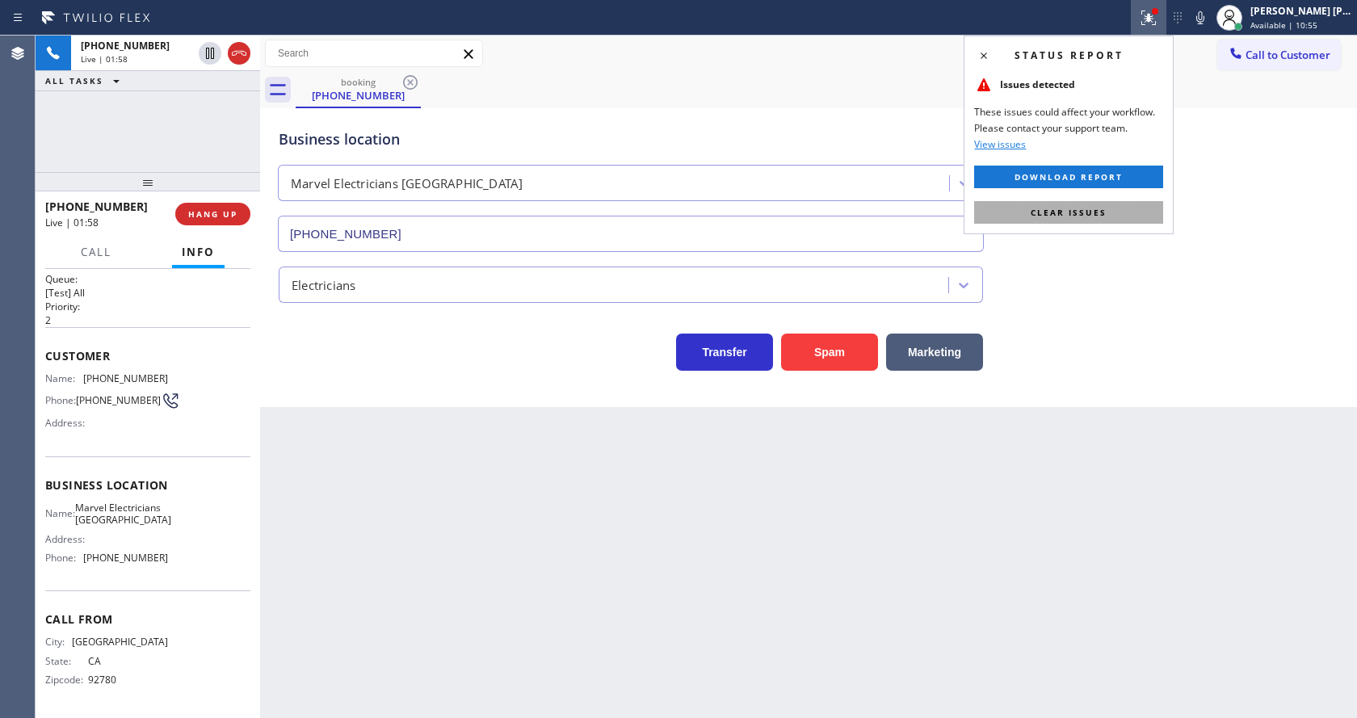
click at [1094, 203] on button "Clear issues" at bounding box center [1068, 212] width 189 height 23
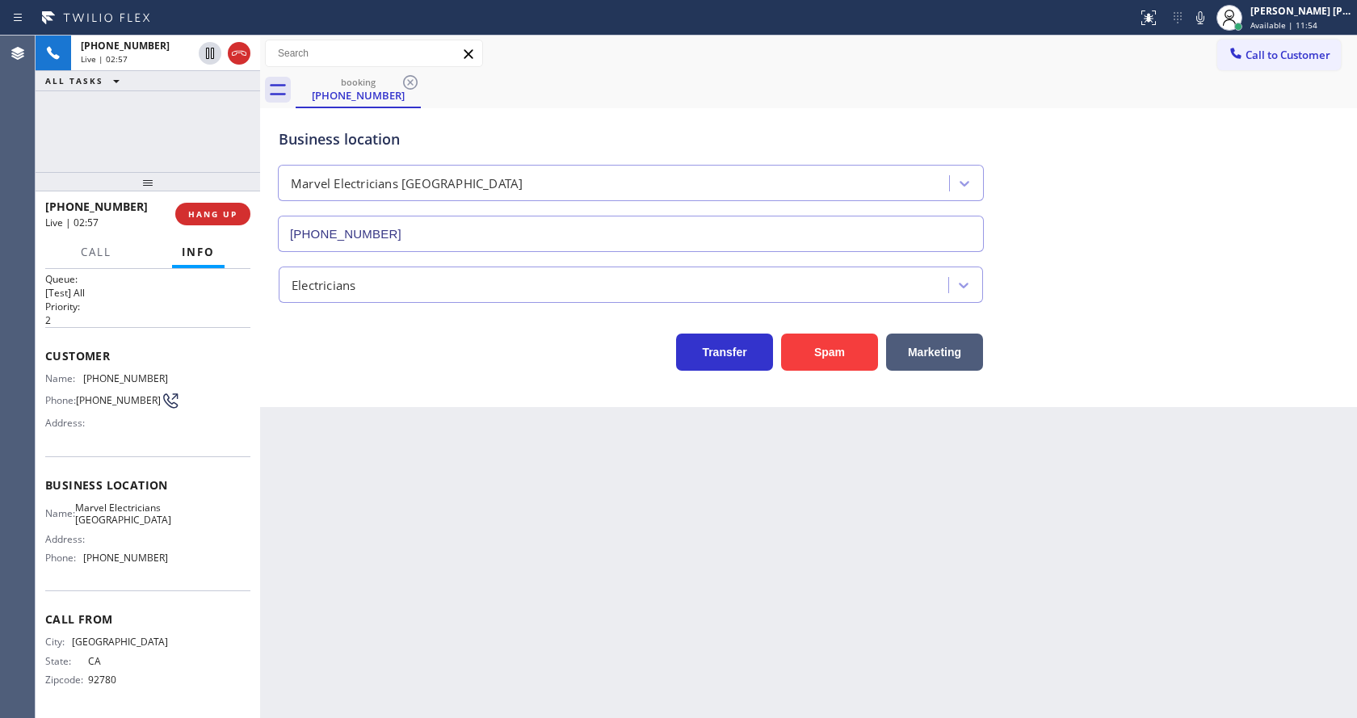
click at [312, 370] on div "Transfer Spam Marketing" at bounding box center [631, 348] width 711 height 45
drag, startPoint x: 81, startPoint y: 357, endPoint x: 177, endPoint y: 362, distance: 96.3
click at [177, 372] on div "Name: [PHONE_NUMBER] Phone: [PHONE_NUMBER] Address:" at bounding box center [147, 404] width 205 height 64
drag, startPoint x: 373, startPoint y: 477, endPoint x: 372, endPoint y: 494, distance: 17.0
click at [373, 488] on div "Back to Dashboard Change Sender ID Customers Technicians Select a contact Outbo…" at bounding box center [808, 377] width 1097 height 683
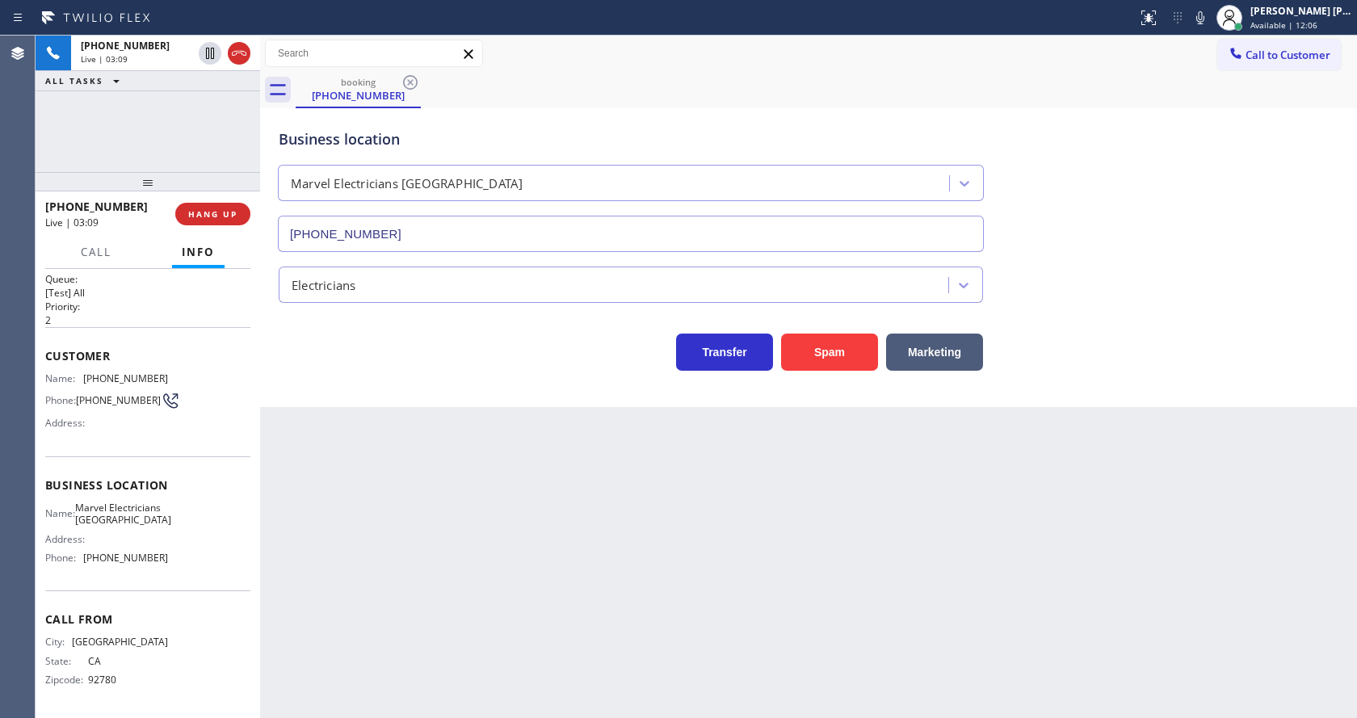
drag, startPoint x: 85, startPoint y: 529, endPoint x: 98, endPoint y: 528, distance: 13.0
click at [90, 532] on div "Name: Marvel Electricians San Clemente Address: Phone: [PHONE_NUMBER]" at bounding box center [106, 536] width 123 height 69
click at [78, 502] on div "Name: Marvel Electricians [GEOGRAPHIC_DATA]" at bounding box center [106, 514] width 123 height 25
drag, startPoint x: 80, startPoint y: 491, endPoint x: 141, endPoint y: 519, distance: 67.3
click at [141, 519] on div "Name: Marvel Electricians [GEOGRAPHIC_DATA]" at bounding box center [106, 514] width 123 height 25
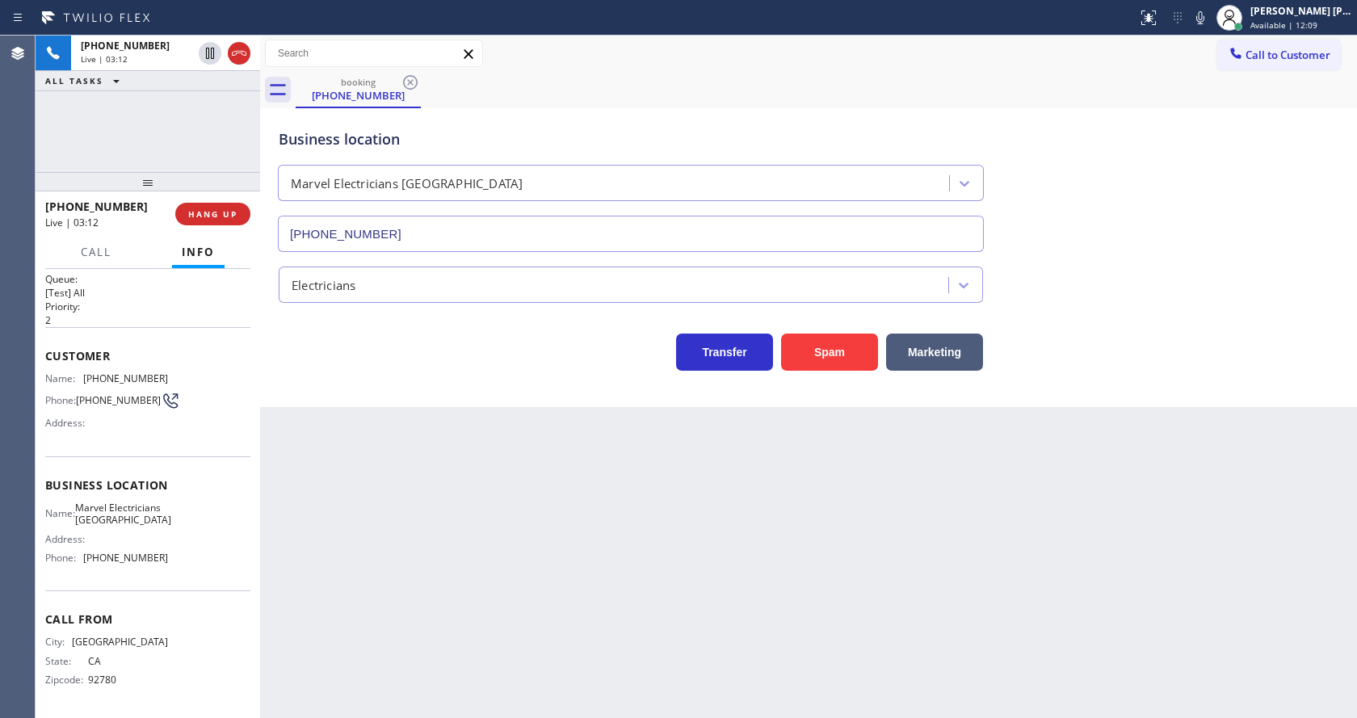
drag, startPoint x: 470, startPoint y: 553, endPoint x: 409, endPoint y: 694, distance: 153.4
click at [467, 560] on div "Back to Dashboard Change Sender ID Customers Technicians Select a contact Outbo…" at bounding box center [808, 377] width 1097 height 683
drag, startPoint x: 126, startPoint y: 526, endPoint x: 102, endPoint y: 549, distance: 33.7
click at [126, 526] on span "Marvel Electricians [GEOGRAPHIC_DATA]" at bounding box center [123, 514] width 96 height 25
drag, startPoint x: 82, startPoint y: 557, endPoint x: 173, endPoint y: 571, distance: 92.4
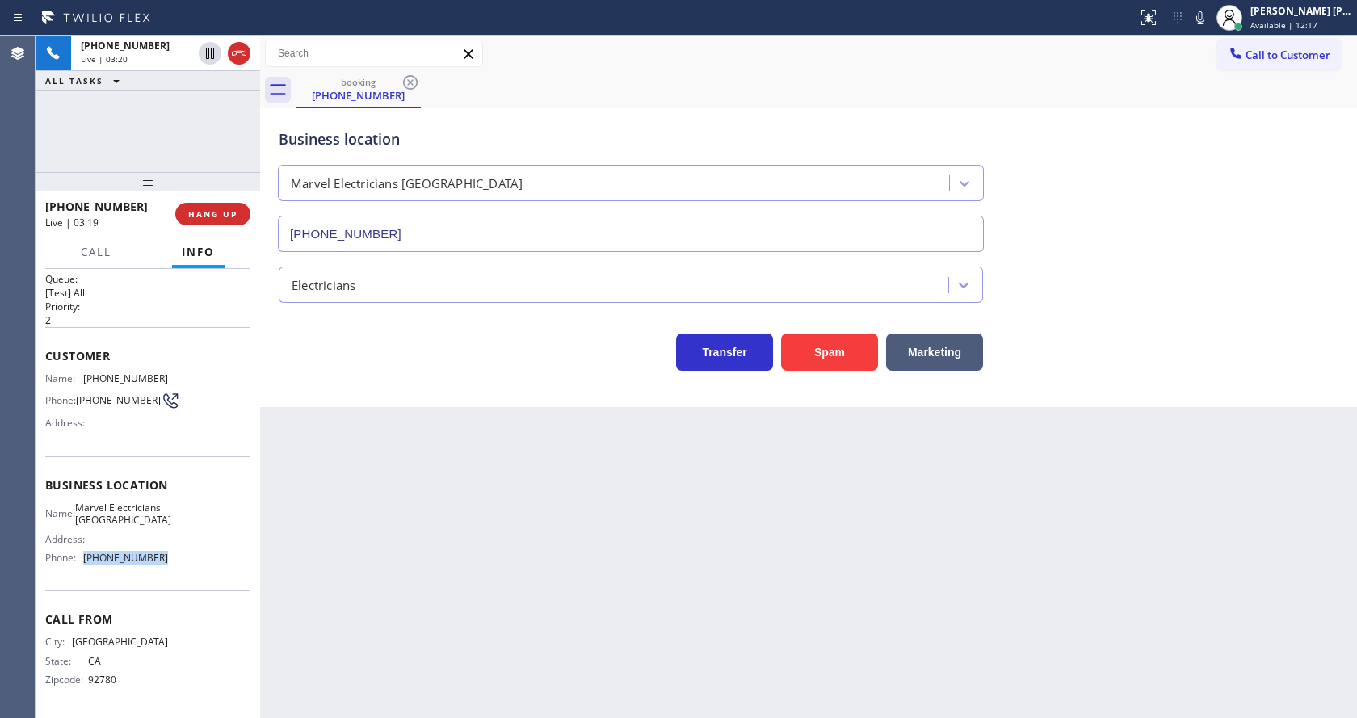
click at [173, 571] on div "Business location Name: Marvel Electricians [GEOGRAPHIC_DATA] Address: Phone: […" at bounding box center [147, 523] width 205 height 135
drag, startPoint x: 454, startPoint y: 579, endPoint x: 445, endPoint y: 623, distance: 44.5
click at [448, 600] on div "Back to Dashboard Change Sender ID Customers Technicians Select a contact Outbo…" at bounding box center [808, 377] width 1097 height 683
click at [761, 576] on div "Back to Dashboard Change Sender ID Customers Technicians Select a contact Outbo…" at bounding box center [808, 377] width 1097 height 683
click at [491, 620] on div "Back to Dashboard Change Sender ID Customers Technicians Select a contact Outbo…" at bounding box center [808, 377] width 1097 height 683
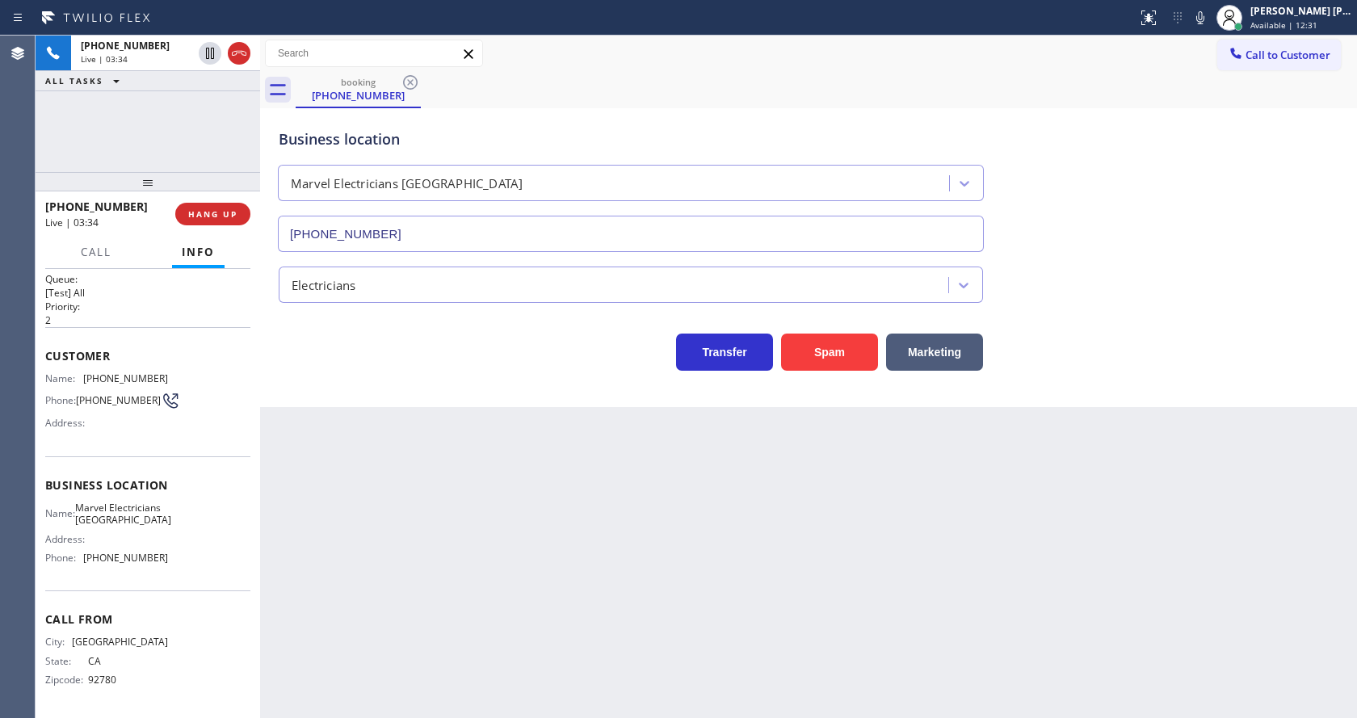
click at [375, 710] on div "Back to Dashboard Change Sender ID Customers Technicians Select a contact Outbo…" at bounding box center [808, 377] width 1097 height 683
click at [568, 511] on div "Back to Dashboard Change Sender ID Customers Technicians Select a contact Outbo…" at bounding box center [808, 377] width 1097 height 683
click at [1205, 19] on icon at bounding box center [1201, 17] width 8 height 13
click at [212, 52] on icon at bounding box center [210, 53] width 8 height 11
drag, startPoint x: 425, startPoint y: 536, endPoint x: 419, endPoint y: 545, distance: 11.7
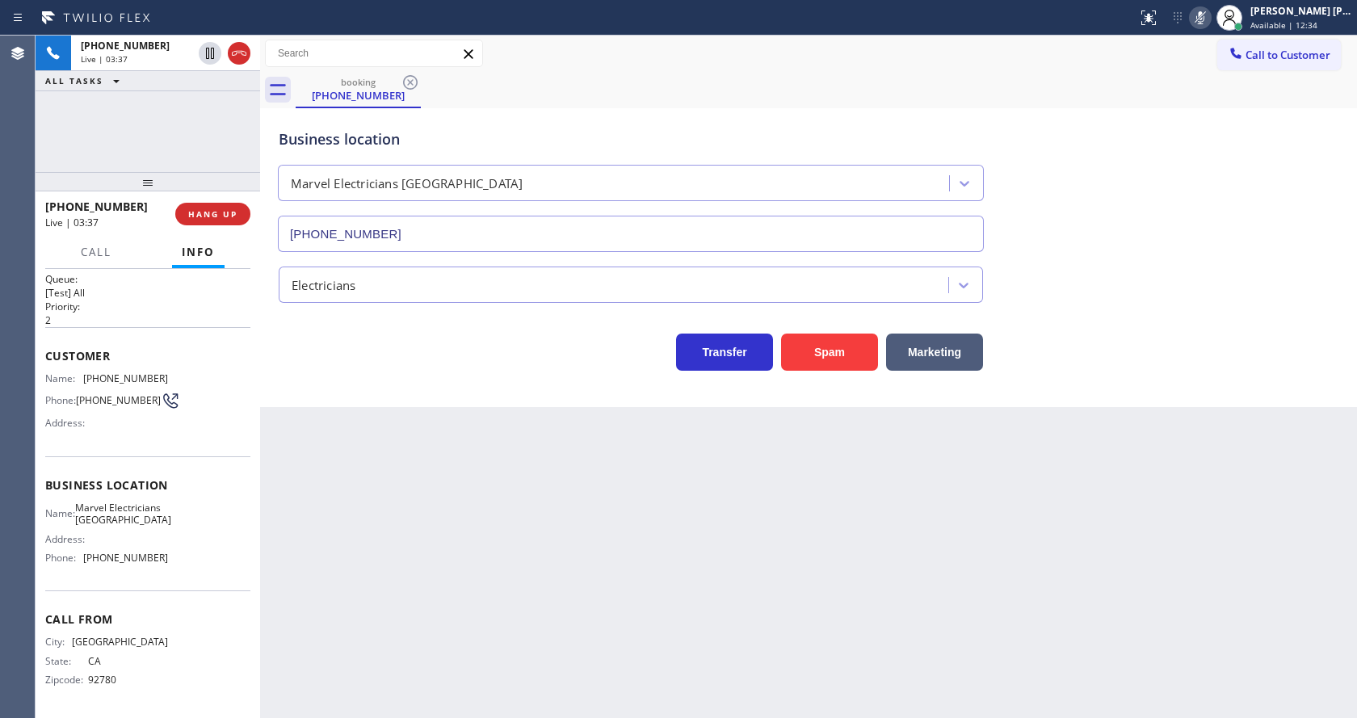
click at [424, 537] on div "Back to Dashboard Change Sender ID Customers Technicians Select a contact Outbo…" at bounding box center [808, 377] width 1097 height 683
click at [720, 490] on div "Back to Dashboard Change Sender ID Customers Technicians Select a contact Outbo…" at bounding box center [808, 377] width 1097 height 683
click at [383, 427] on div "Back to Dashboard Change Sender ID Customers Technicians Select a contact Outbo…" at bounding box center [808, 377] width 1097 height 683
drag, startPoint x: 608, startPoint y: 467, endPoint x: 423, endPoint y: 655, distance: 264.5
click at [608, 469] on div "Back to Dashboard Change Sender ID Customers Technicians Select a contact Outbo…" at bounding box center [808, 377] width 1097 height 683
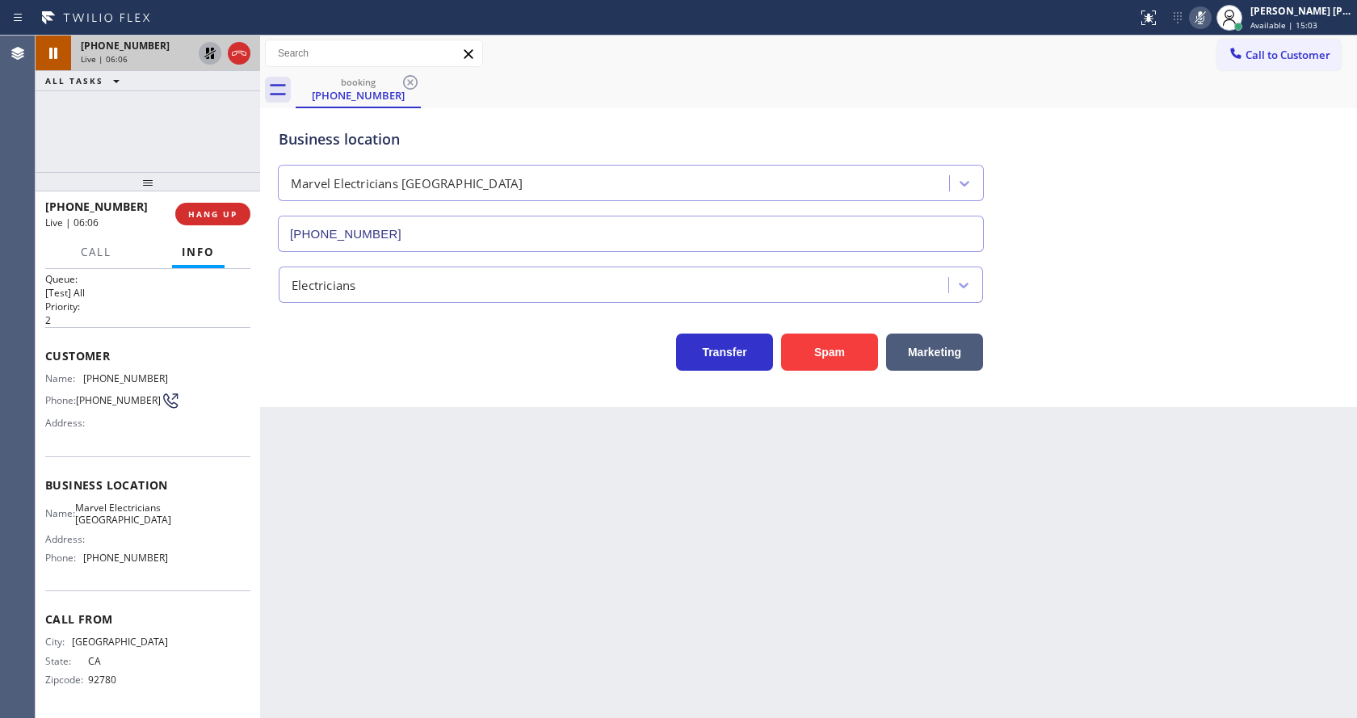
click at [210, 54] on icon at bounding box center [209, 53] width 11 height 11
drag, startPoint x: 1203, startPoint y: 23, endPoint x: 1226, endPoint y: 65, distance: 47.4
click at [1205, 27] on button at bounding box center [1200, 17] width 23 height 23
click at [1226, 65] on button "Call to Customer" at bounding box center [1280, 55] width 124 height 31
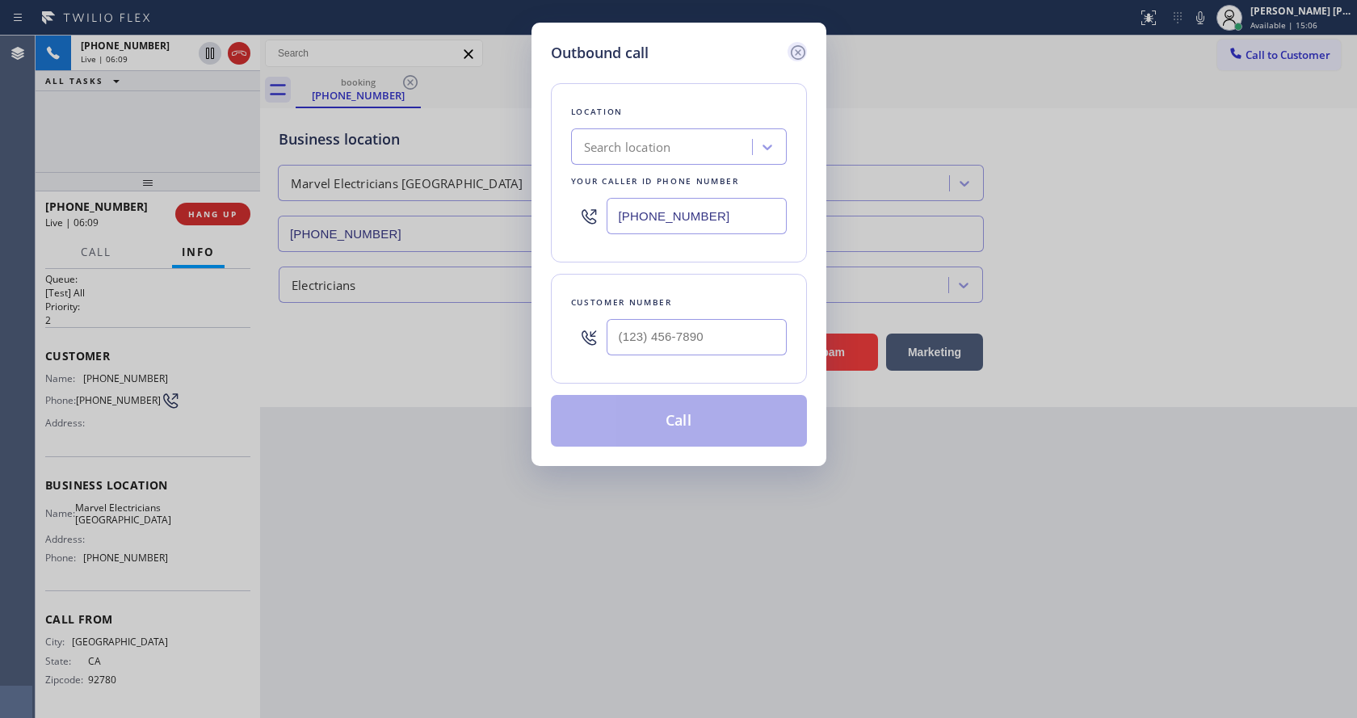
click at [799, 49] on icon at bounding box center [798, 52] width 19 height 19
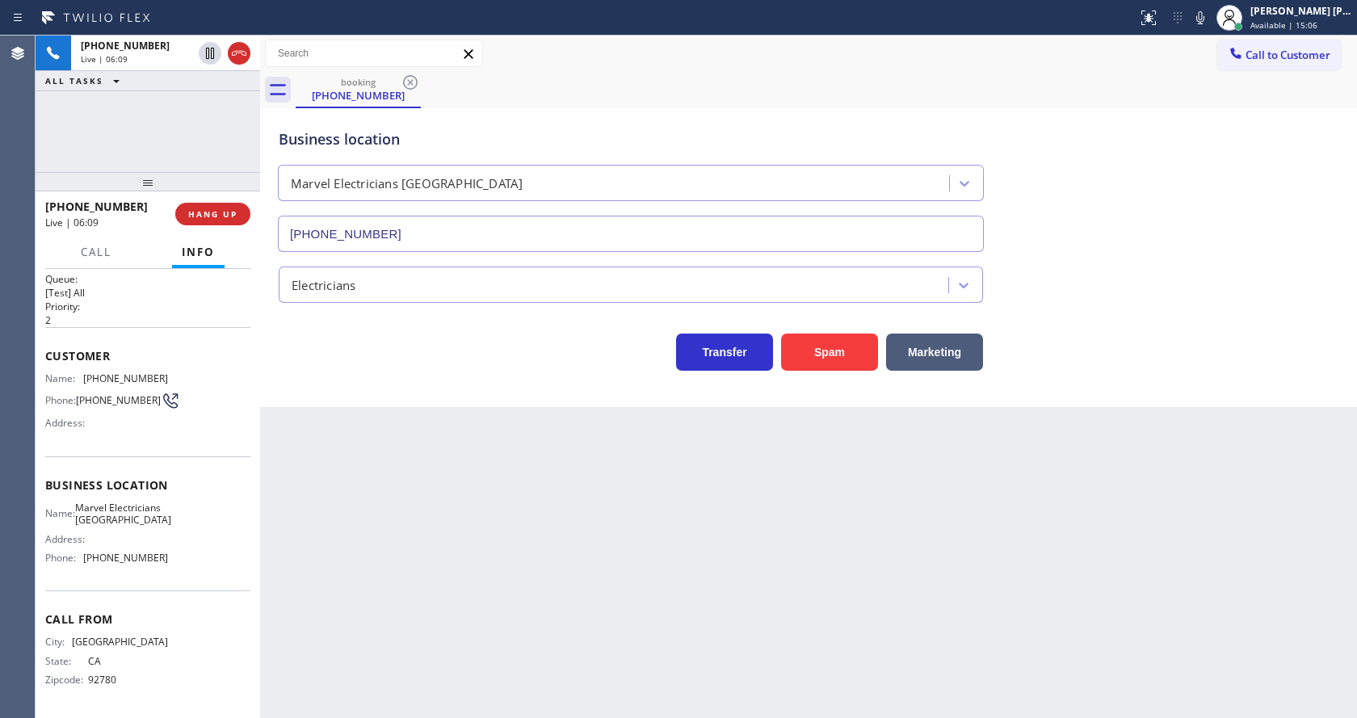
click at [372, 671] on div "Back to Dashboard Change Sender ID Customers Technicians Select a contact Outbo…" at bounding box center [808, 377] width 1097 height 683
click at [642, 537] on div "Back to Dashboard Change Sender ID Customers Technicians Select a contact Outbo…" at bounding box center [808, 377] width 1097 height 683
click at [515, 494] on div "Back to Dashboard Change Sender ID Customers Technicians Select a contact Outbo…" at bounding box center [808, 377] width 1097 height 683
click at [688, 515] on div "Back to Dashboard Change Sender ID Customers Technicians Select a contact Outbo…" at bounding box center [808, 377] width 1097 height 683
click at [211, 105] on icon at bounding box center [209, 108] width 19 height 19
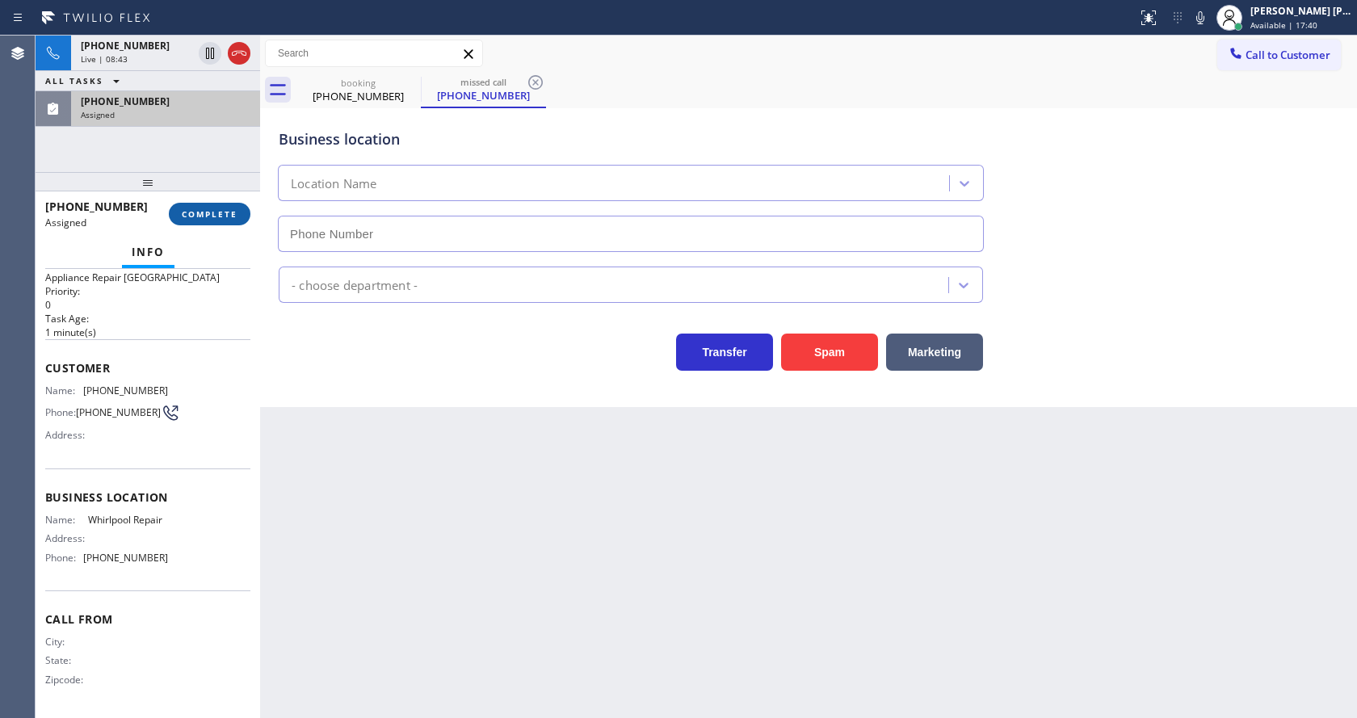
type input "[PHONE_NUMBER]"
click at [192, 217] on span "COMPLETE" at bounding box center [210, 213] width 56 height 11
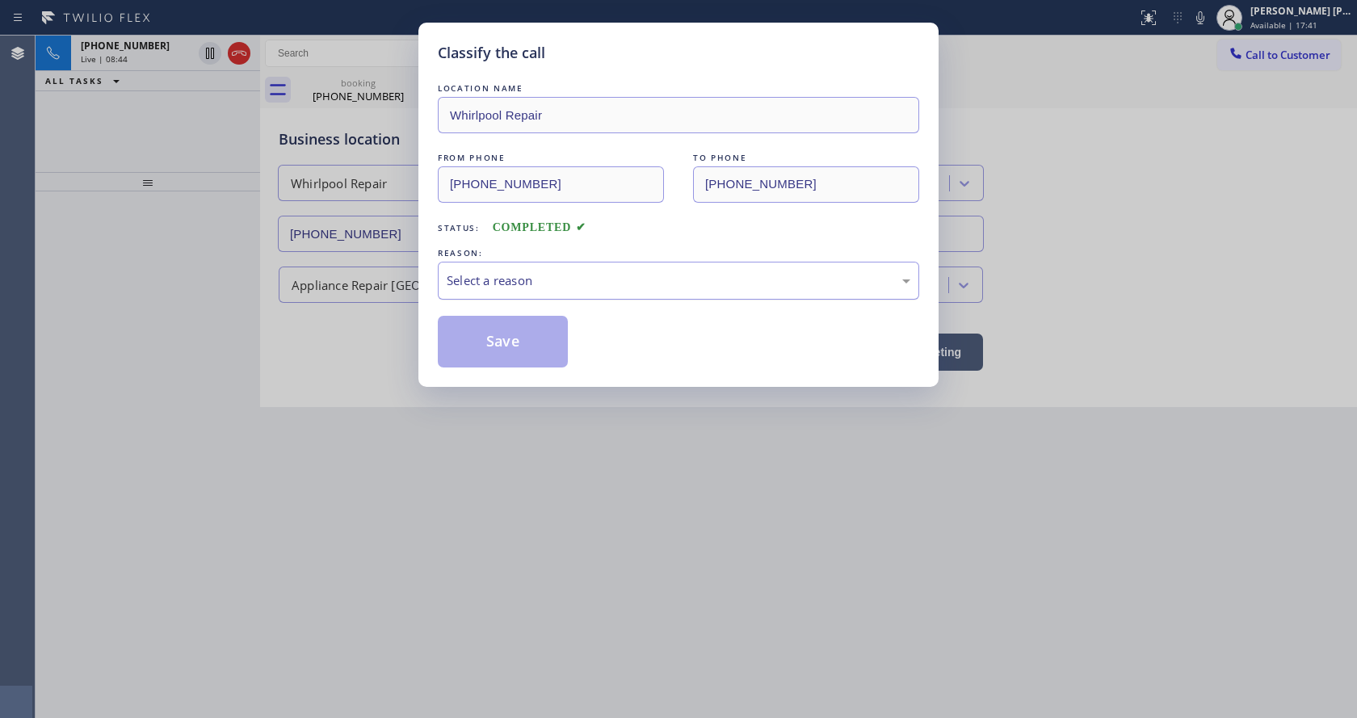
click at [498, 290] on div "Select a reason" at bounding box center [679, 281] width 482 height 38
click at [487, 335] on button "Save" at bounding box center [503, 342] width 130 height 52
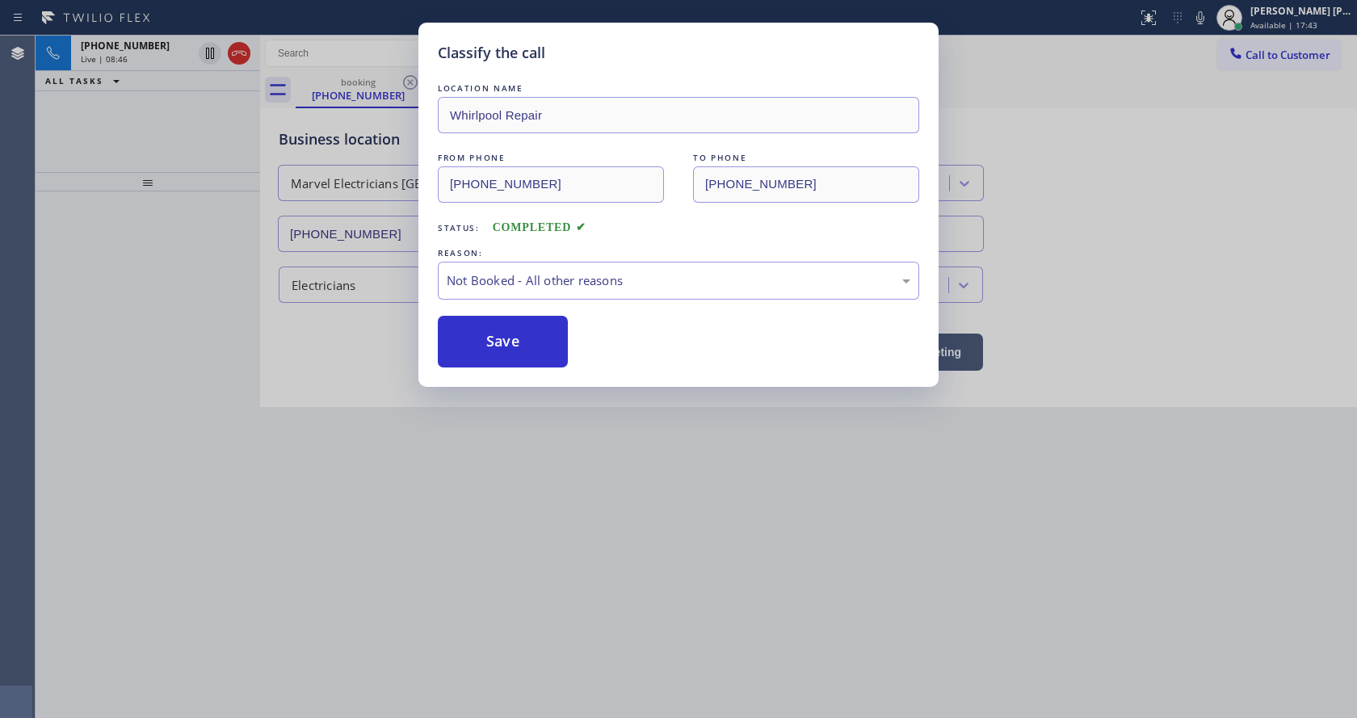
click at [160, 57] on div "Live | 08:46" at bounding box center [136, 58] width 111 height 11
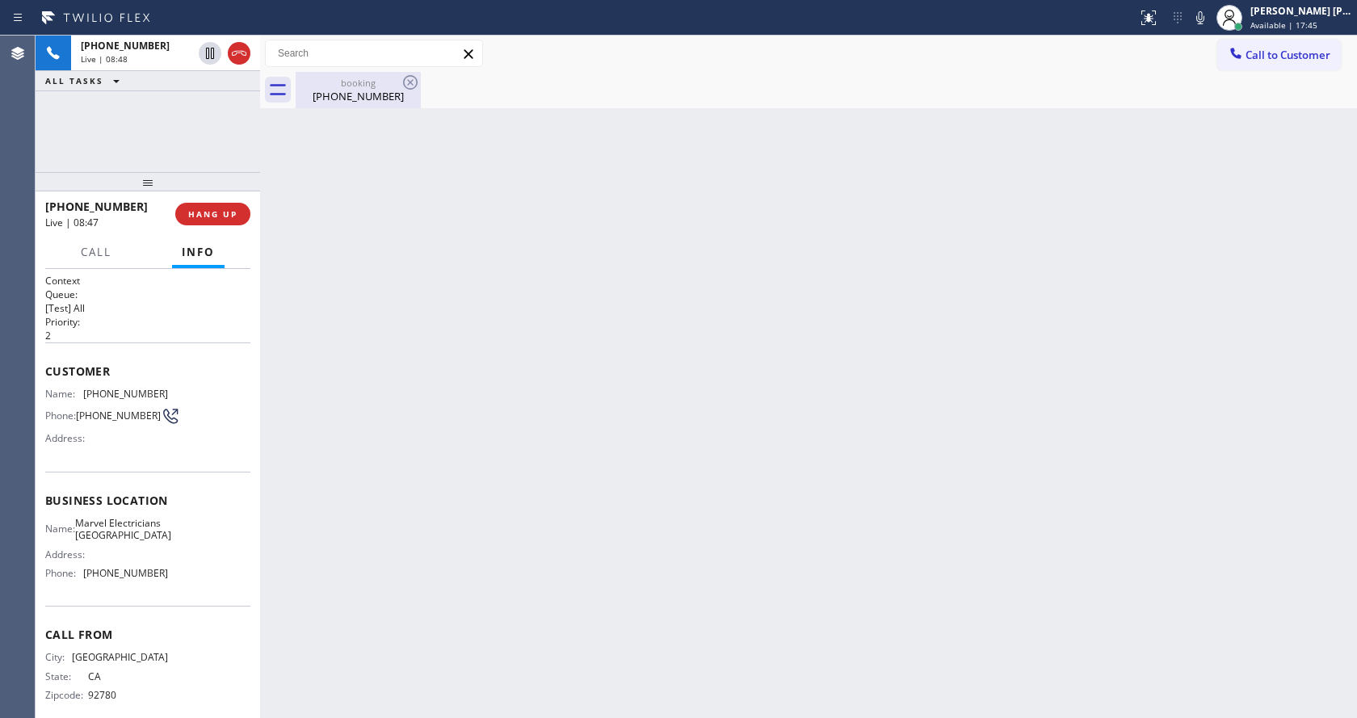
click at [354, 97] on div "[PHONE_NUMBER]" at bounding box center [358, 96] width 122 height 15
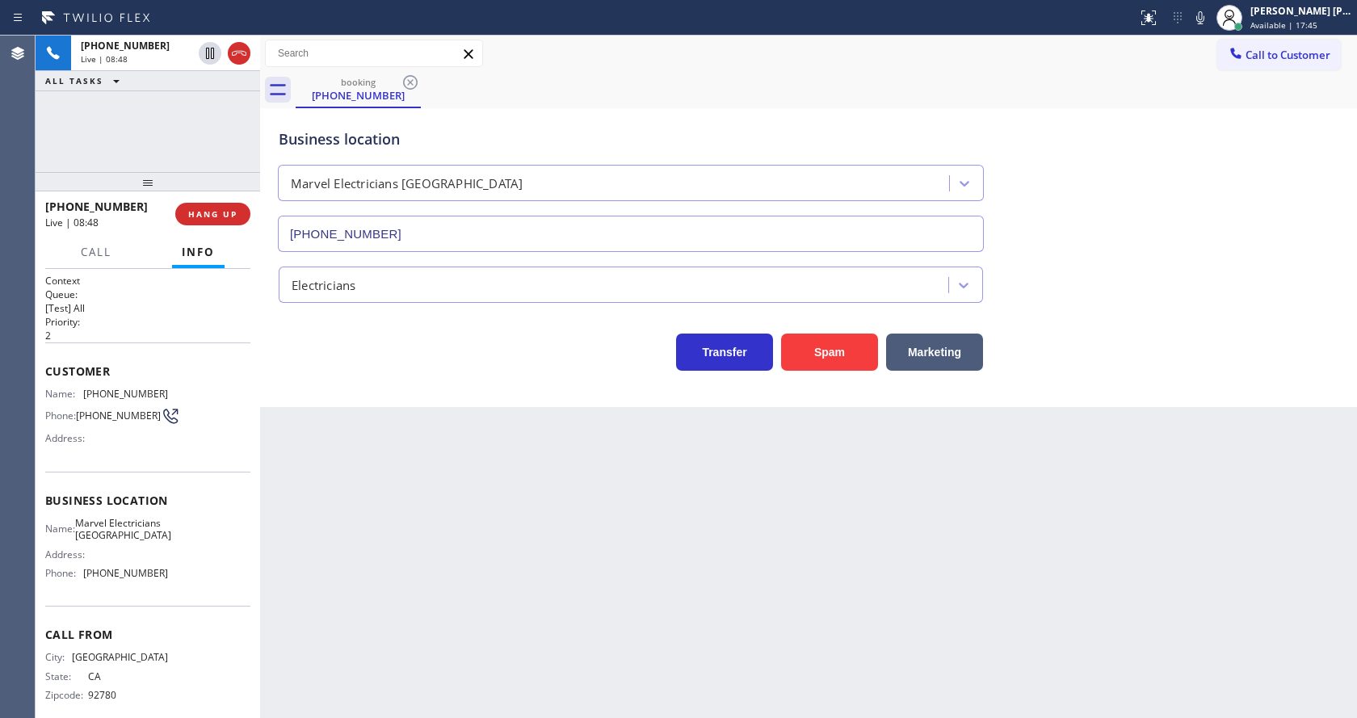
click at [526, 508] on div "Back to Dashboard Change Sender ID Customers Technicians Select a contact Outbo…" at bounding box center [808, 377] width 1097 height 683
click at [382, 476] on div "Back to Dashboard Change Sender ID Customers Technicians Select a contact Outbo…" at bounding box center [808, 377] width 1097 height 683
click at [740, 602] on div "Back to Dashboard Change Sender ID Customers Technicians Select a contact Outbo…" at bounding box center [808, 377] width 1097 height 683
click at [987, 485] on div "Back to Dashboard Change Sender ID Customers Technicians Select a contact Outbo…" at bounding box center [808, 377] width 1097 height 683
drag, startPoint x: 810, startPoint y: 620, endPoint x: 756, endPoint y: 631, distance: 54.5
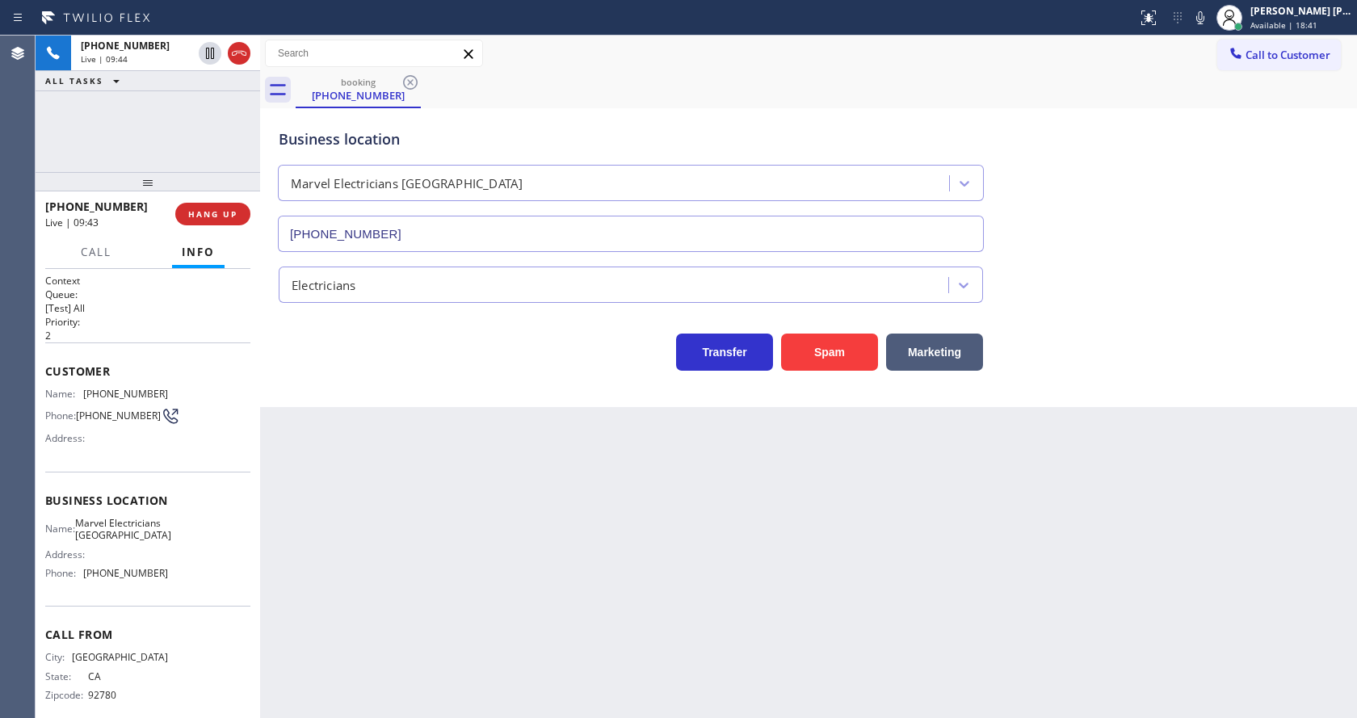
click at [810, 620] on div "Back to Dashboard Change Sender ID Customers Technicians Select a contact Outbo…" at bounding box center [808, 377] width 1097 height 683
click at [744, 637] on div "Back to Dashboard Change Sender ID Customers Technicians Select a contact Outbo…" at bounding box center [808, 377] width 1097 height 683
click at [451, 421] on div "Back to Dashboard Change Sender ID Customers Technicians Select a contact Outbo…" at bounding box center [808, 377] width 1097 height 683
click at [214, 212] on span "HANG UP" at bounding box center [212, 213] width 49 height 11
click at [484, 431] on div "Back to Dashboard Change Sender ID Customers Technicians Select a contact Outbo…" at bounding box center [808, 377] width 1097 height 683
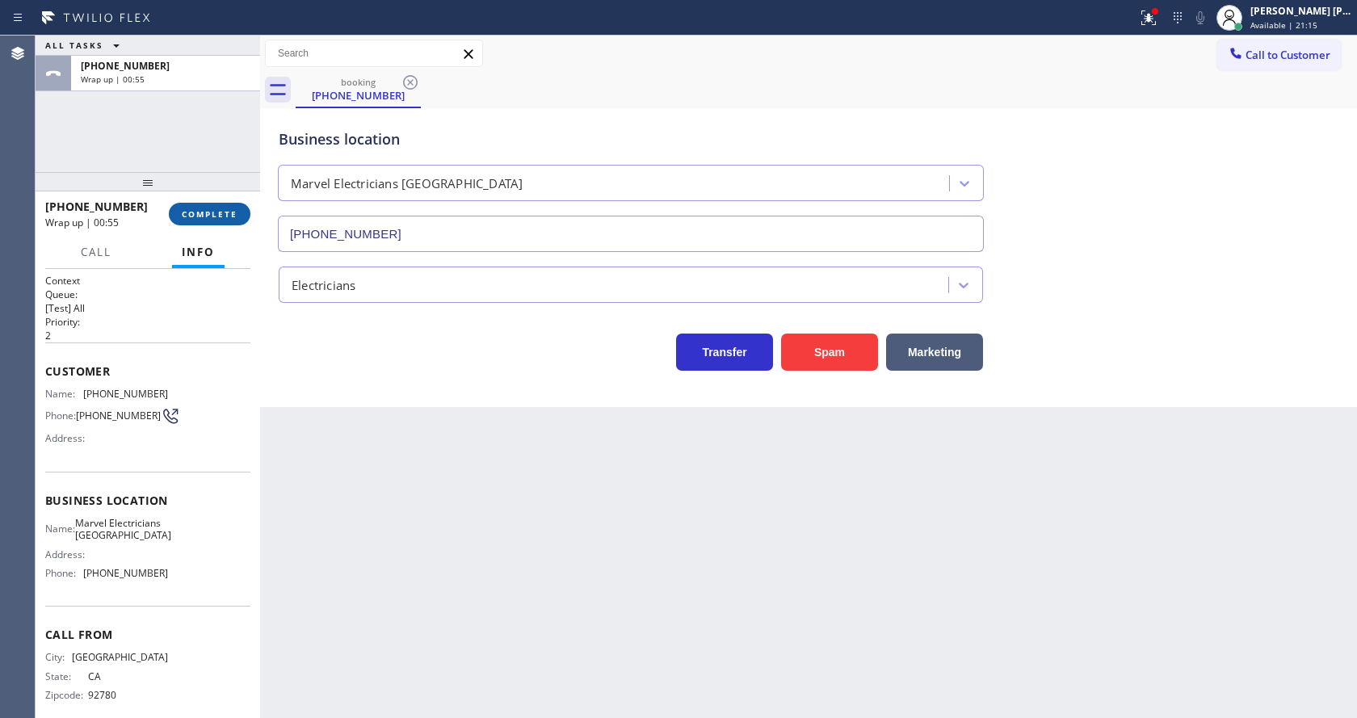
click at [192, 223] on button "COMPLETE" at bounding box center [210, 214] width 82 height 23
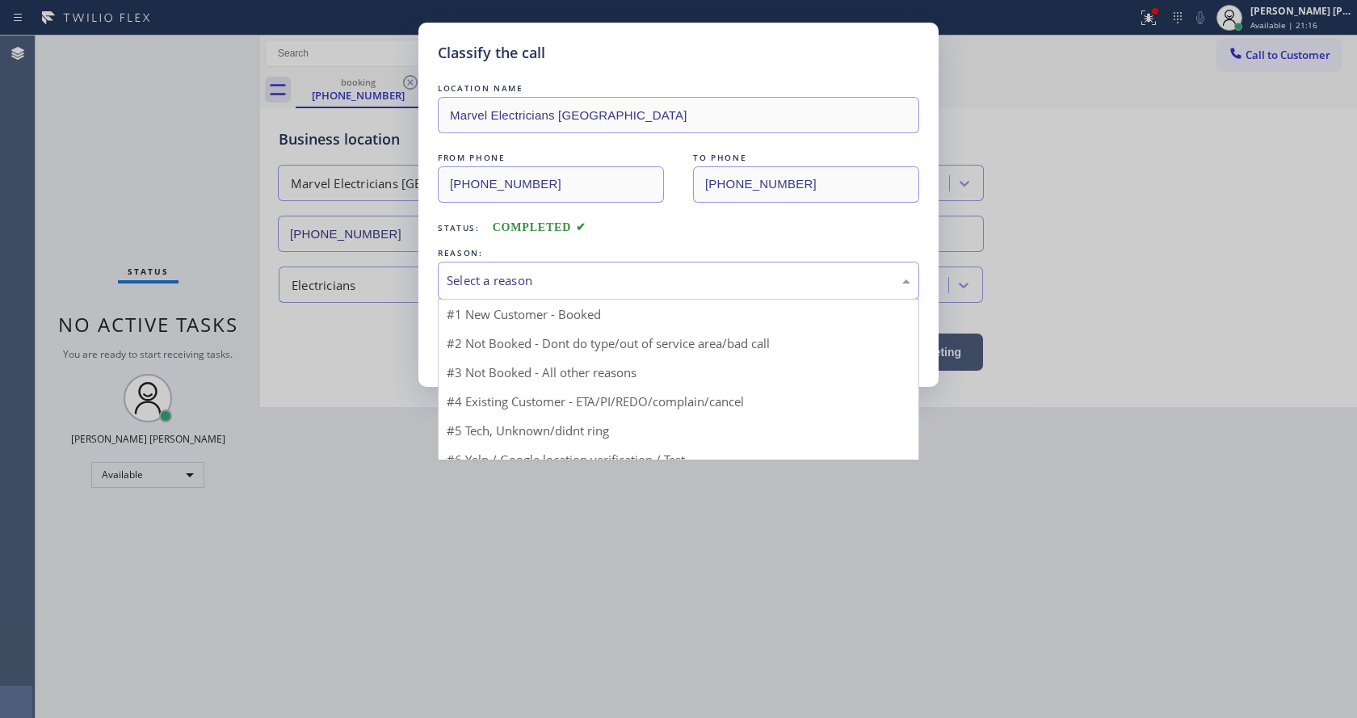
click at [482, 280] on div "Select a reason" at bounding box center [679, 280] width 464 height 19
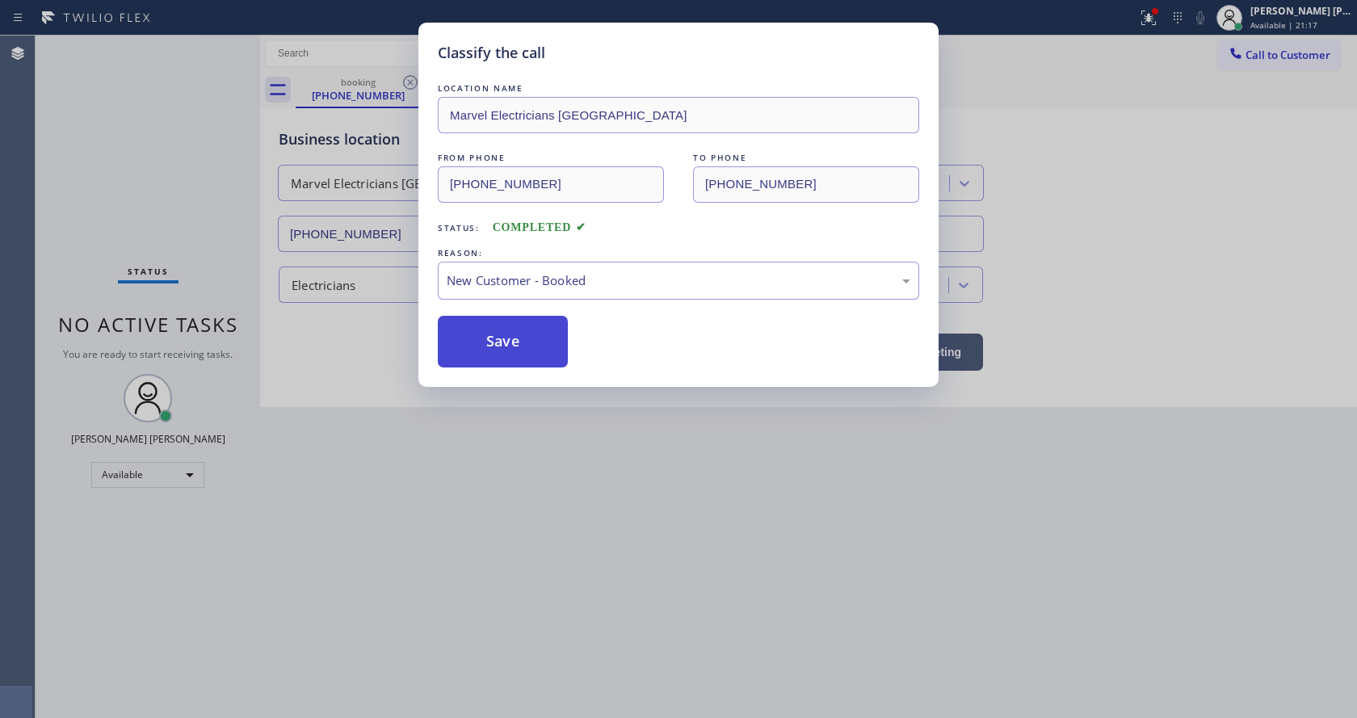
click at [481, 353] on button "Save" at bounding box center [503, 342] width 130 height 52
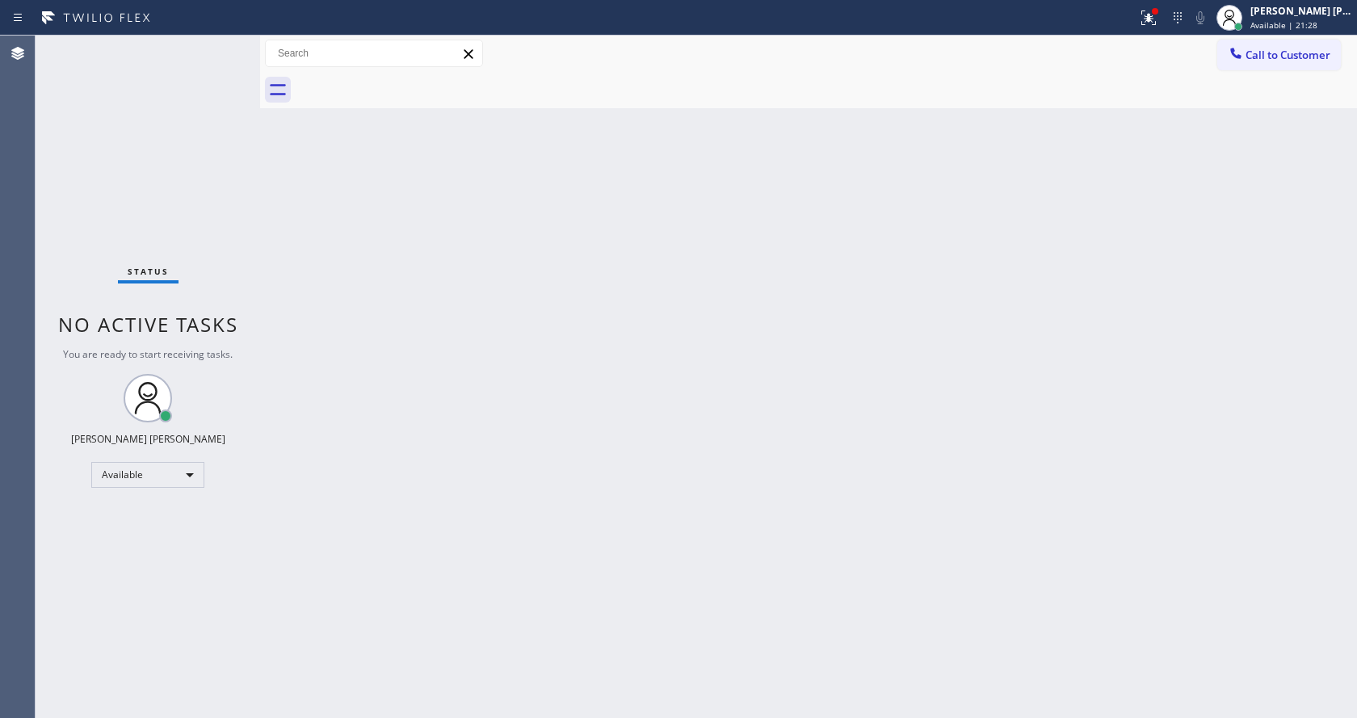
click at [800, 380] on div "Back to Dashboard Change Sender ID Customers Technicians Select a contact Outbo…" at bounding box center [808, 377] width 1097 height 683
click at [1155, 5] on button at bounding box center [1149, 18] width 36 height 36
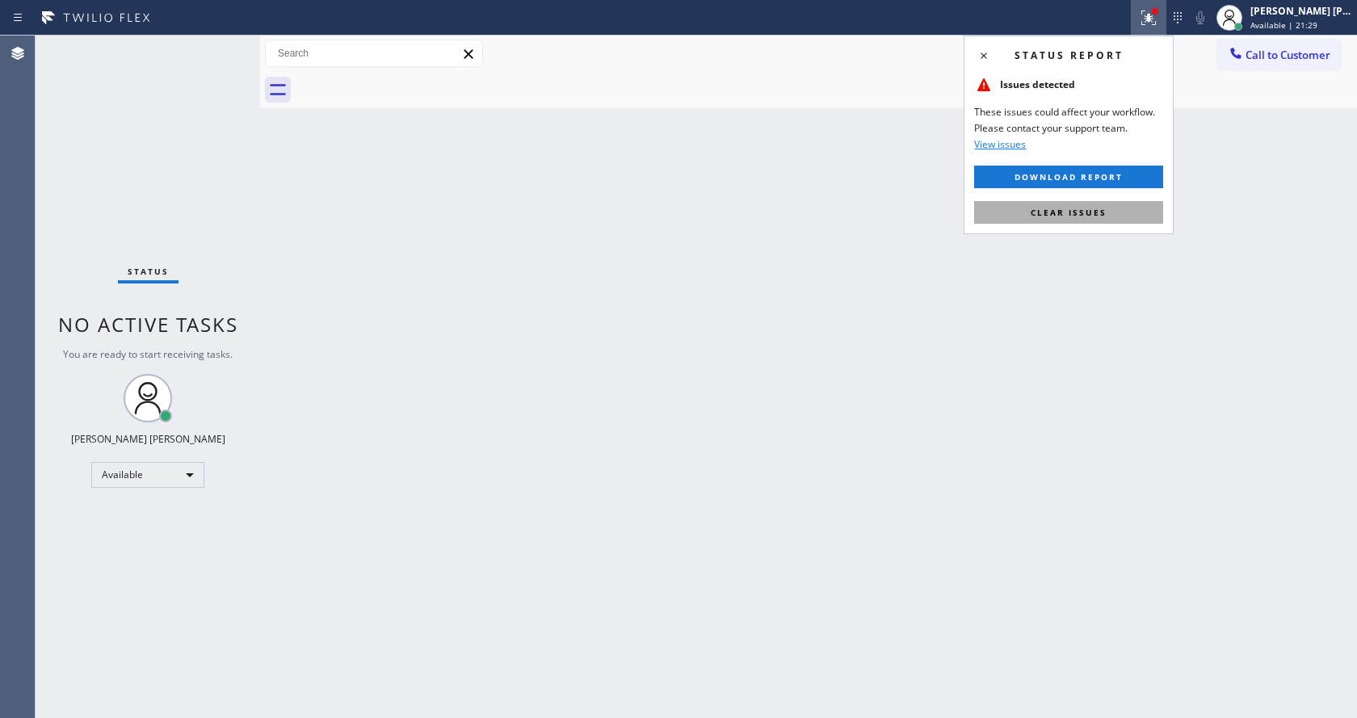
click at [1069, 215] on span "Clear issues" at bounding box center [1069, 212] width 76 height 11
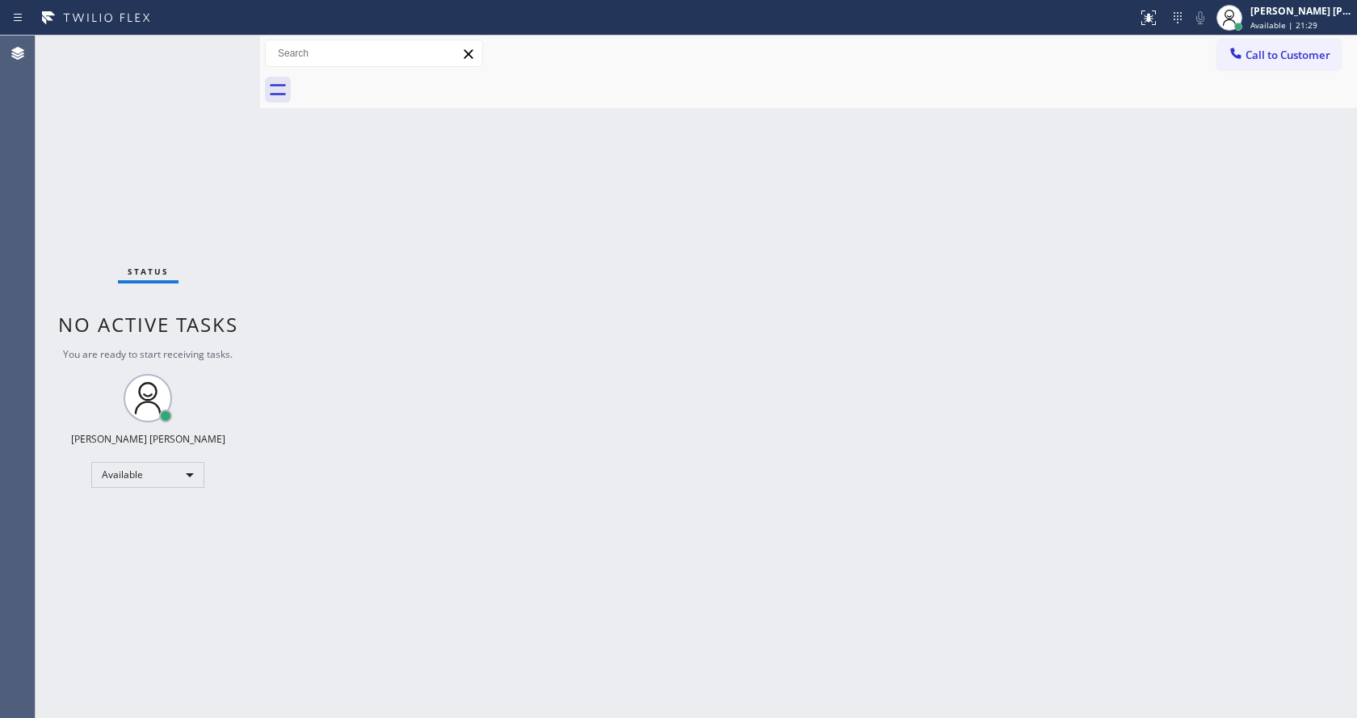
click at [1084, 232] on div "Back to Dashboard Change Sender ID Customers Technicians Select a contact Outbo…" at bounding box center [808, 377] width 1097 height 683
click at [169, 225] on div "Status No active tasks You are ready to start receiving tasks. [PERSON_NAME] [P…" at bounding box center [148, 377] width 225 height 683
drag, startPoint x: 727, startPoint y: 370, endPoint x: 719, endPoint y: 358, distance: 14.6
click at [727, 368] on div "Back to Dashboard Change Sender ID Customers Technicians Select a contact Outbo…" at bounding box center [808, 377] width 1097 height 683
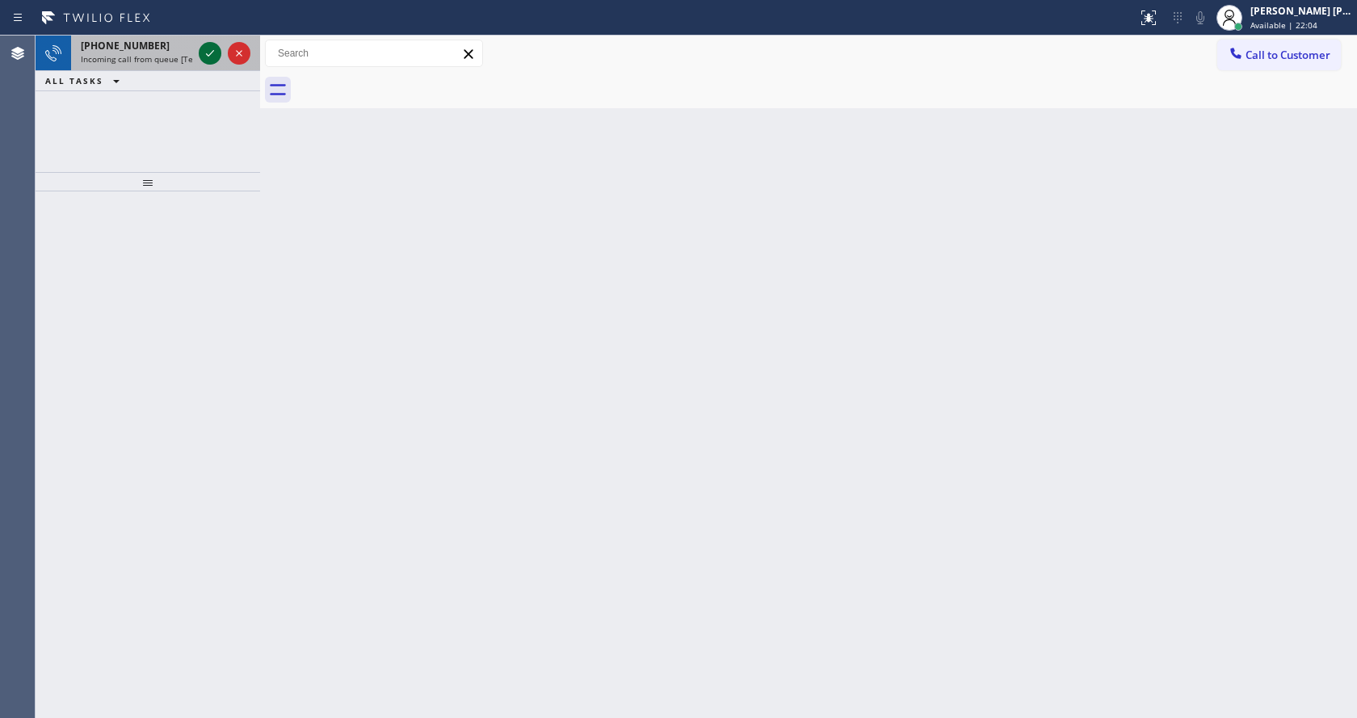
click at [208, 56] on icon at bounding box center [210, 53] width 8 height 6
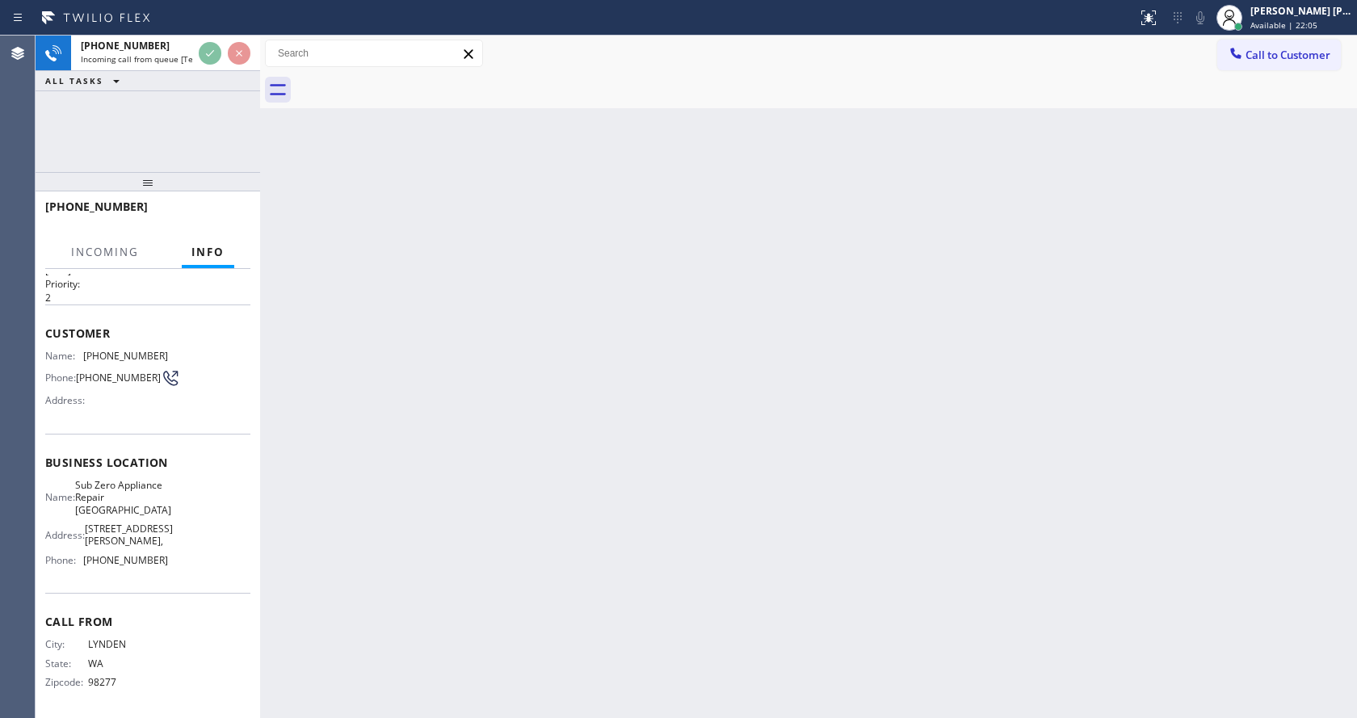
scroll to position [46, 0]
click at [448, 492] on div "Back to Dashboard Change Sender ID Customers Technicians Select a contact Outbo…" at bounding box center [808, 377] width 1097 height 683
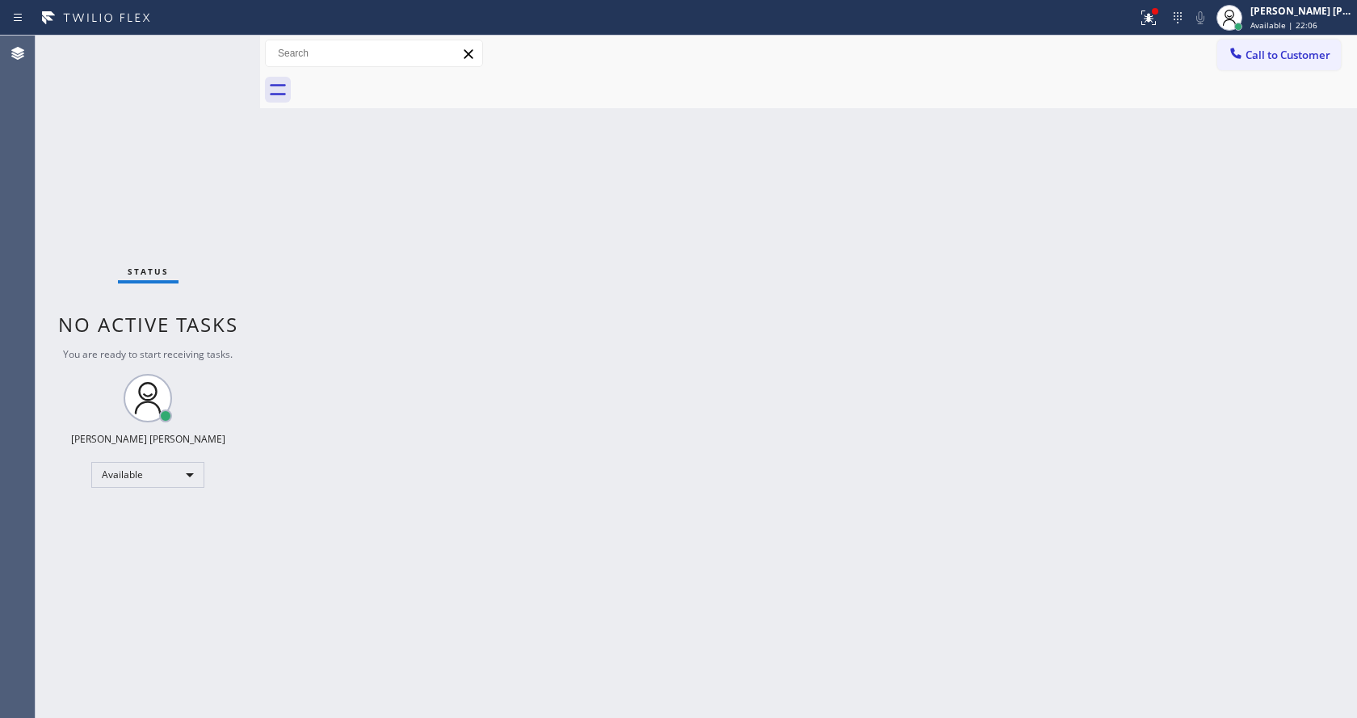
click at [227, 124] on div "Status No active tasks You are ready to start receiving tasks. [PERSON_NAME] [P…" at bounding box center [148, 377] width 225 height 683
click at [483, 398] on div "Back to Dashboard Change Sender ID Customers Technicians Select a contact Outbo…" at bounding box center [808, 377] width 1097 height 683
drag, startPoint x: 322, startPoint y: 348, endPoint x: 403, endPoint y: 633, distance: 295.9
click at [326, 364] on div "Back to Dashboard Change Sender ID Customers Technicians Select a contact Outbo…" at bounding box center [808, 377] width 1097 height 683
drag, startPoint x: 717, startPoint y: 335, endPoint x: 724, endPoint y: 331, distance: 8.3
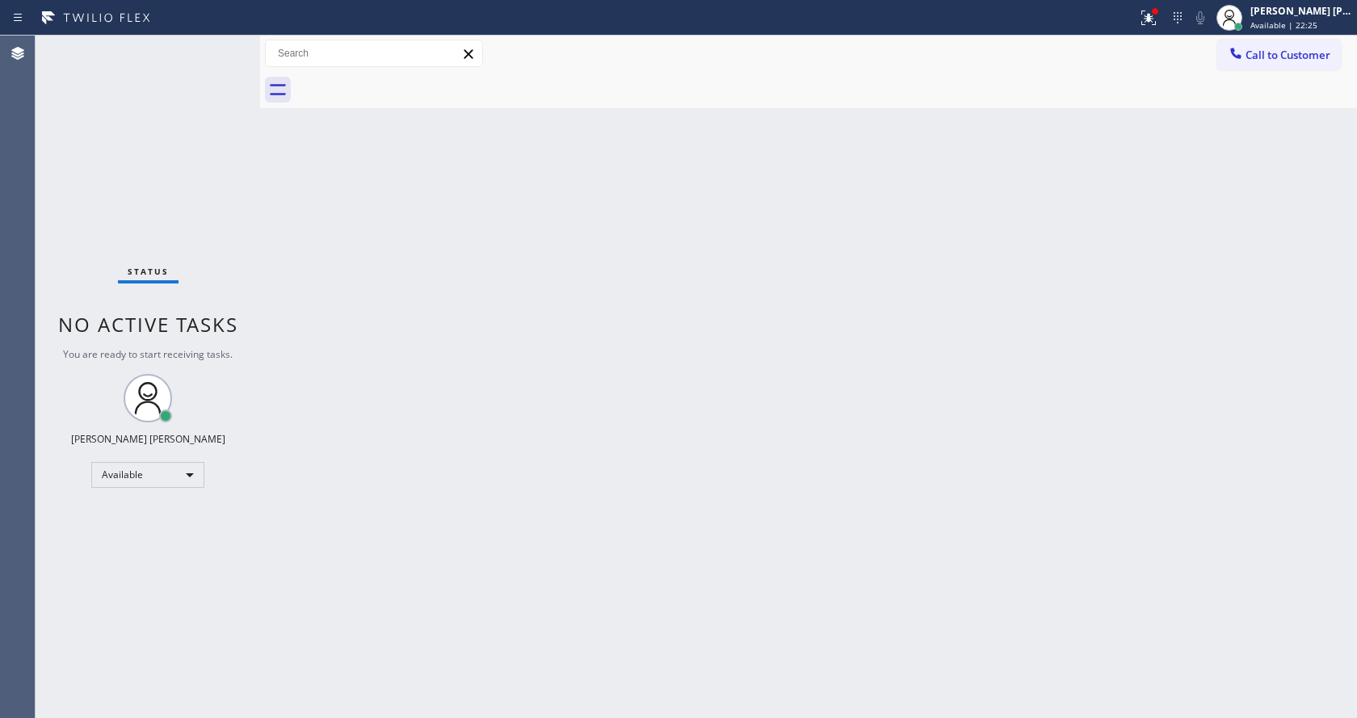
click at [724, 331] on div "Back to Dashboard Change Sender ID Customers Technicians Select a contact Outbo…" at bounding box center [808, 377] width 1097 height 683
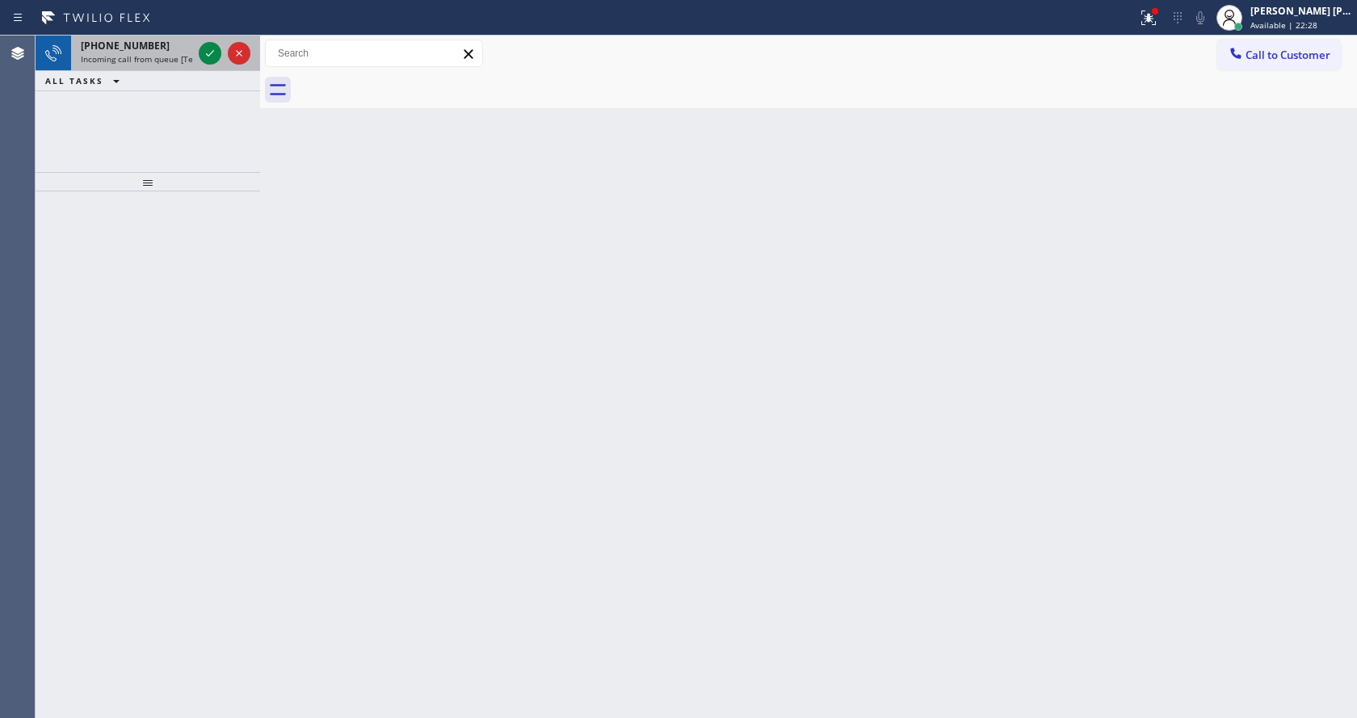
click at [169, 55] on span "Incoming call from queue [Test] All" at bounding box center [148, 58] width 134 height 11
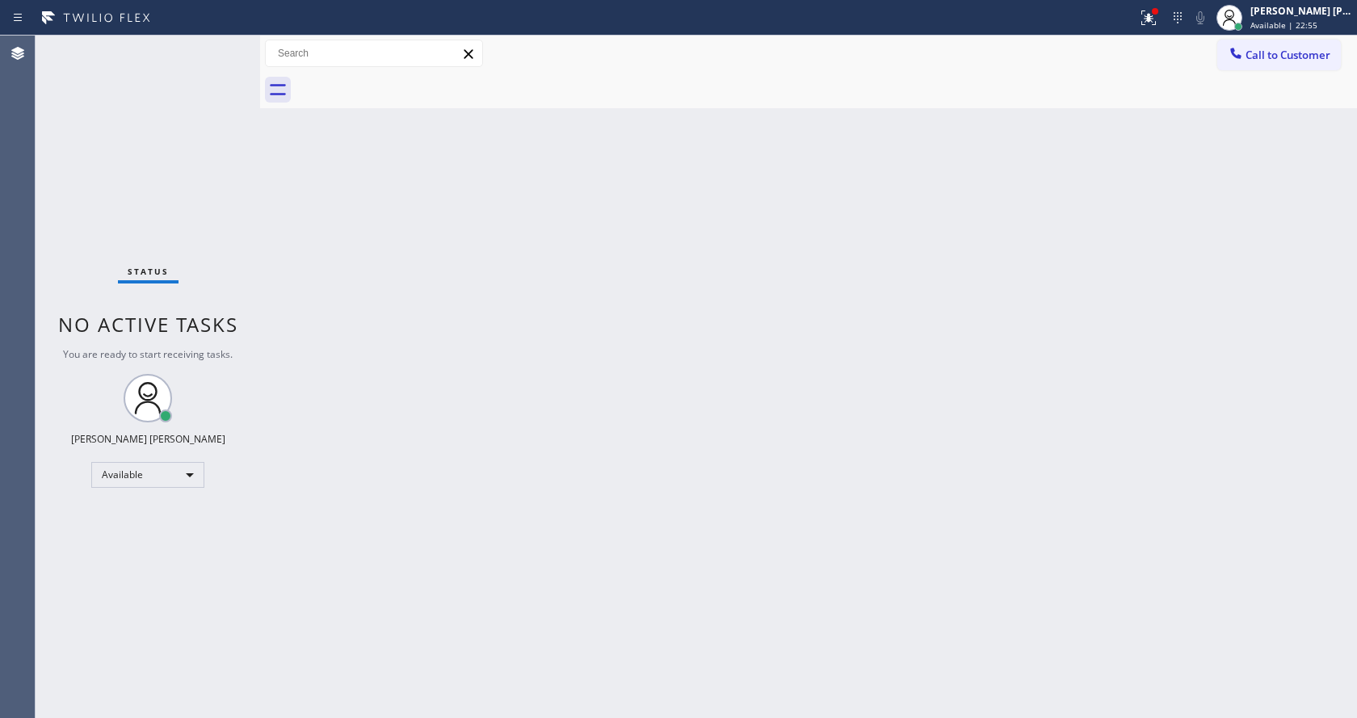
click at [490, 355] on div "Back to Dashboard Change Sender ID Customers Technicians Select a contact Outbo…" at bounding box center [808, 377] width 1097 height 683
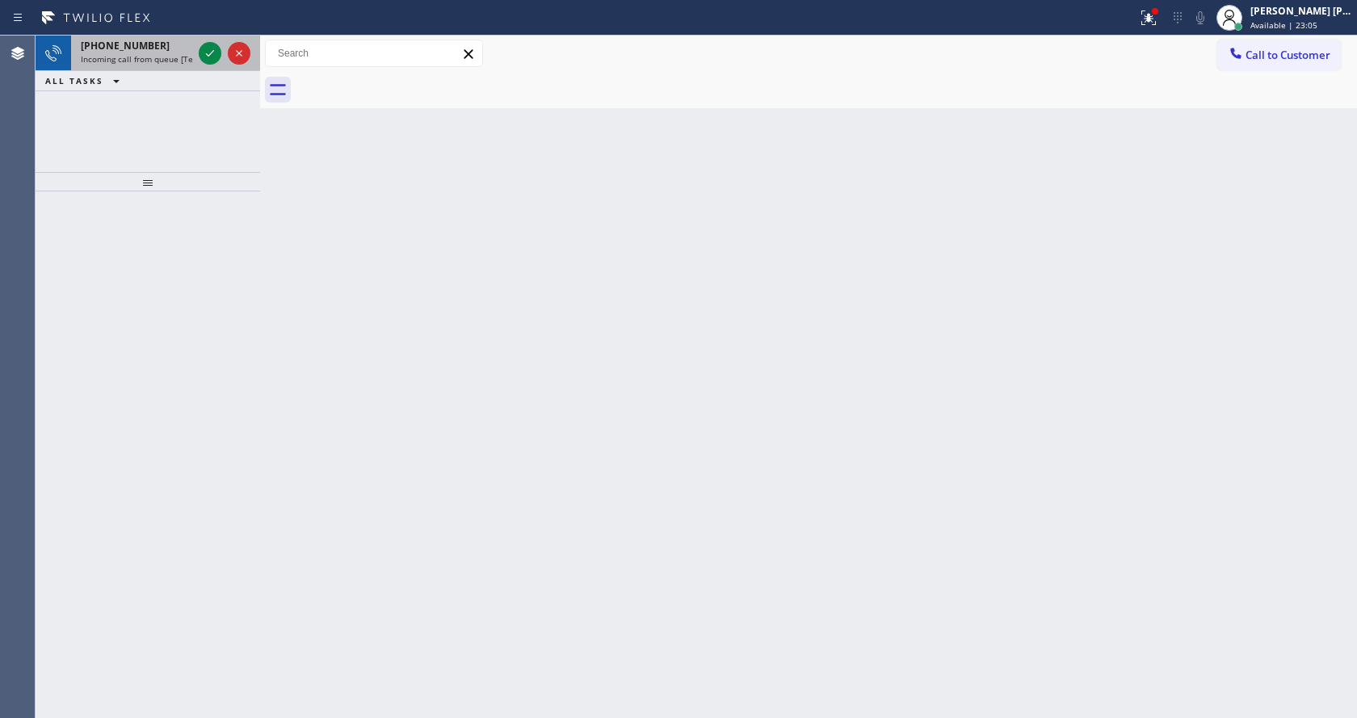
click at [191, 56] on span "Incoming call from queue [Test] All" at bounding box center [148, 58] width 134 height 11
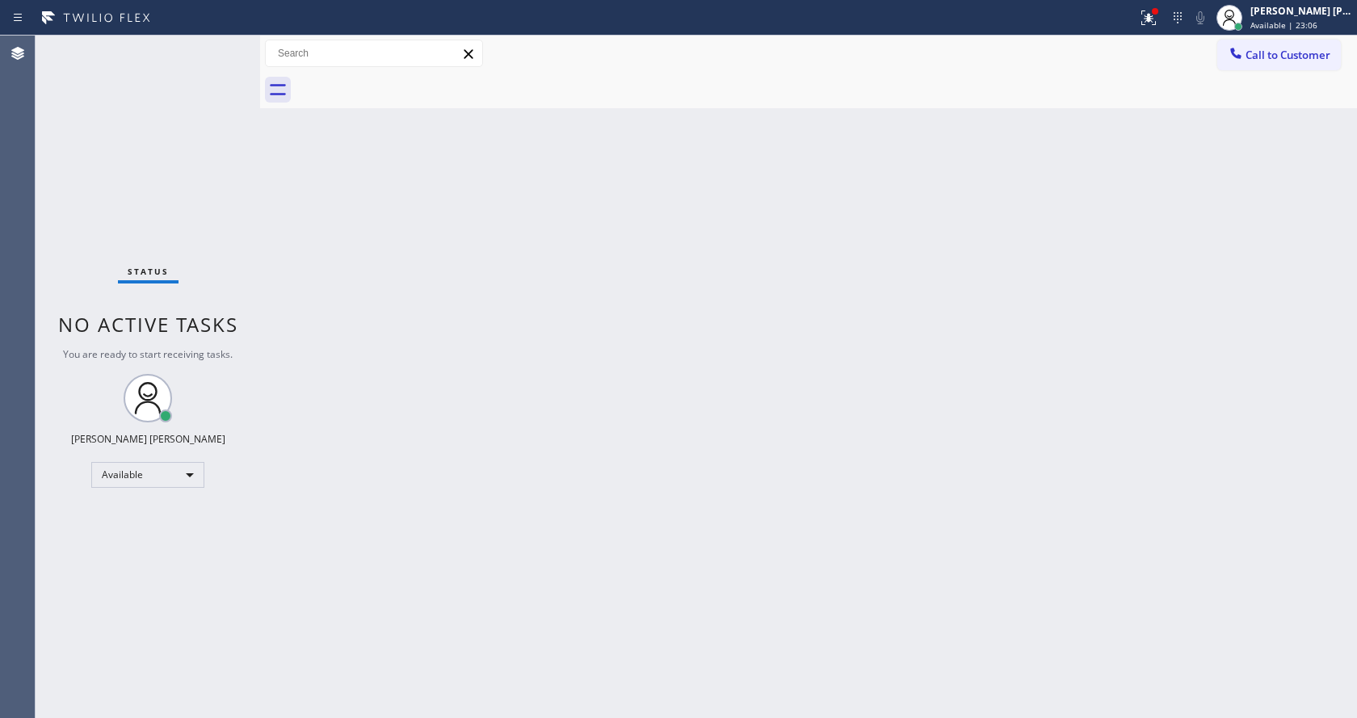
click at [214, 51] on div "Status No active tasks You are ready to start receiving tasks. [PERSON_NAME] [P…" at bounding box center [148, 377] width 225 height 683
drag, startPoint x: 698, startPoint y: 541, endPoint x: 540, endPoint y: 668, distance: 202.9
click at [688, 539] on div "Back to Dashboard Change Sender ID Customers Technicians Select a contact Outbo…" at bounding box center [808, 377] width 1097 height 683
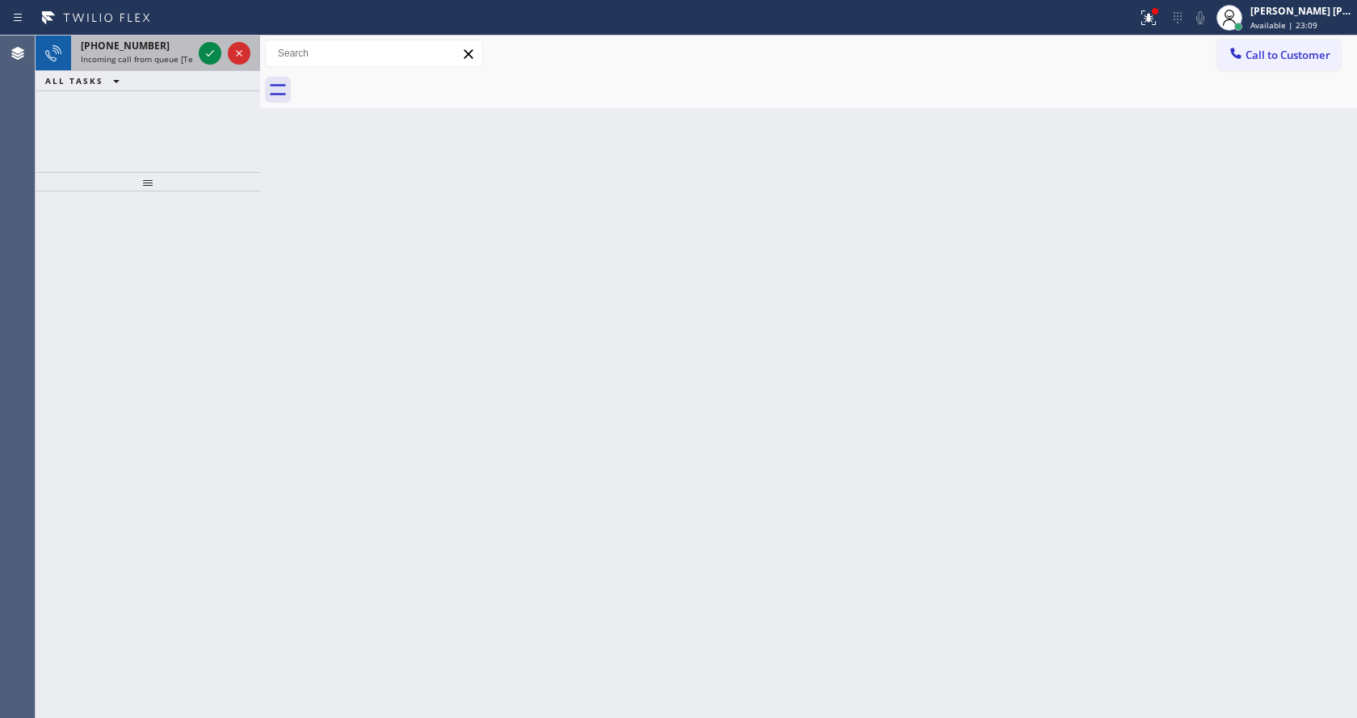
click at [197, 48] on div at bounding box center [225, 54] width 58 height 36
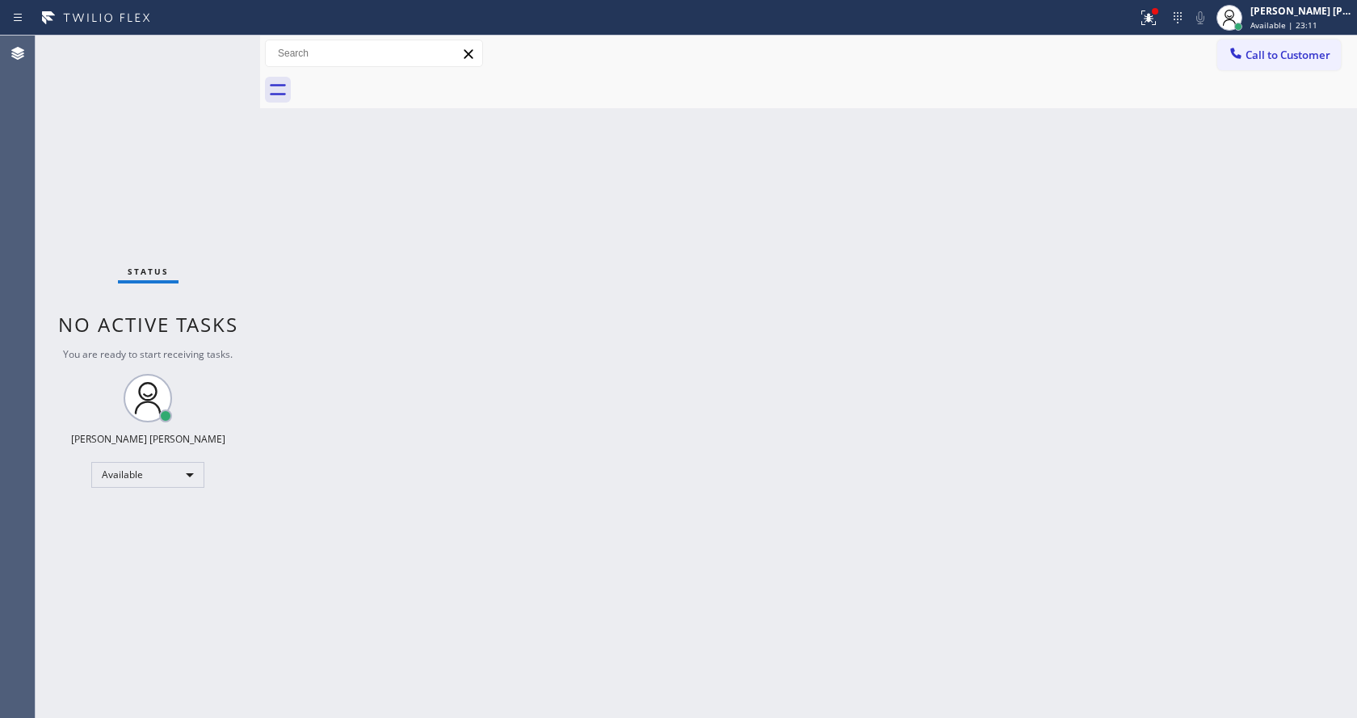
click at [537, 455] on div "Back to Dashboard Change Sender ID Customers Technicians Select a contact Outbo…" at bounding box center [808, 377] width 1097 height 683
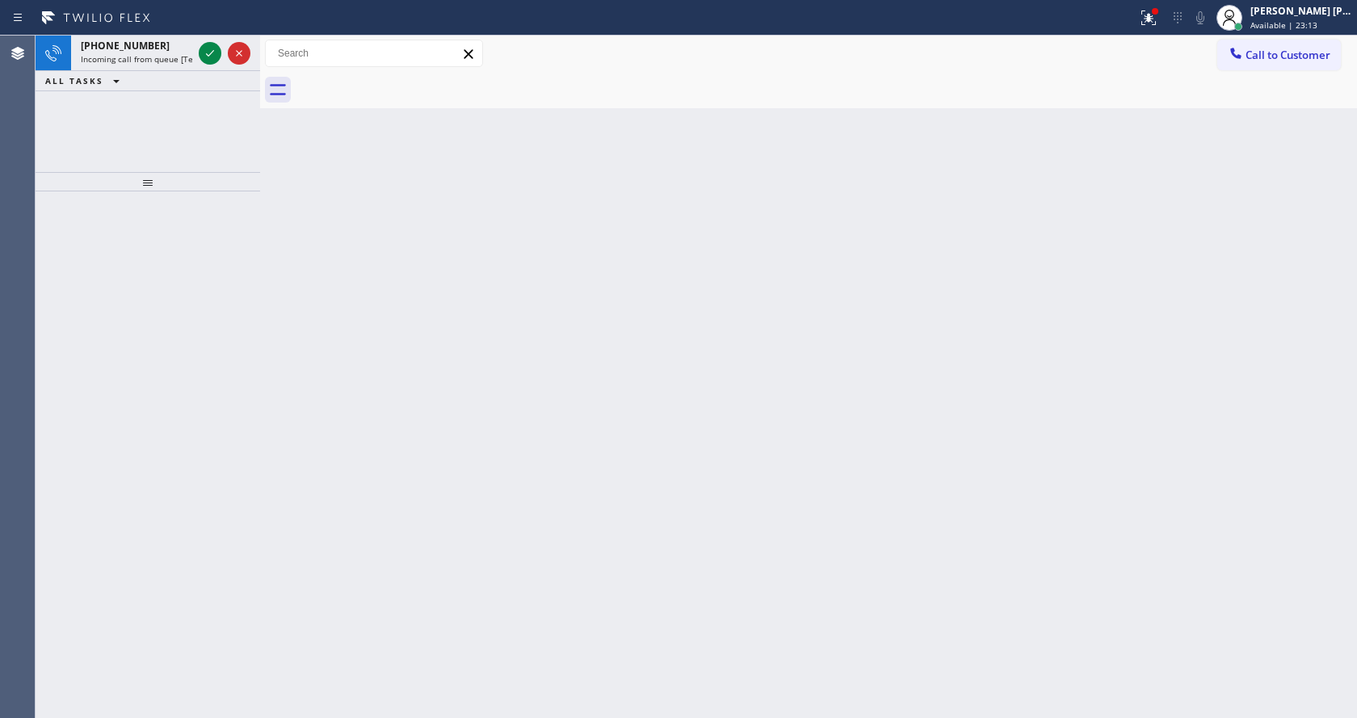
click at [306, 233] on div "Back to Dashboard Change Sender ID Customers Technicians Select a contact Outbo…" at bounding box center [808, 377] width 1097 height 683
click at [202, 48] on icon at bounding box center [209, 53] width 19 height 19
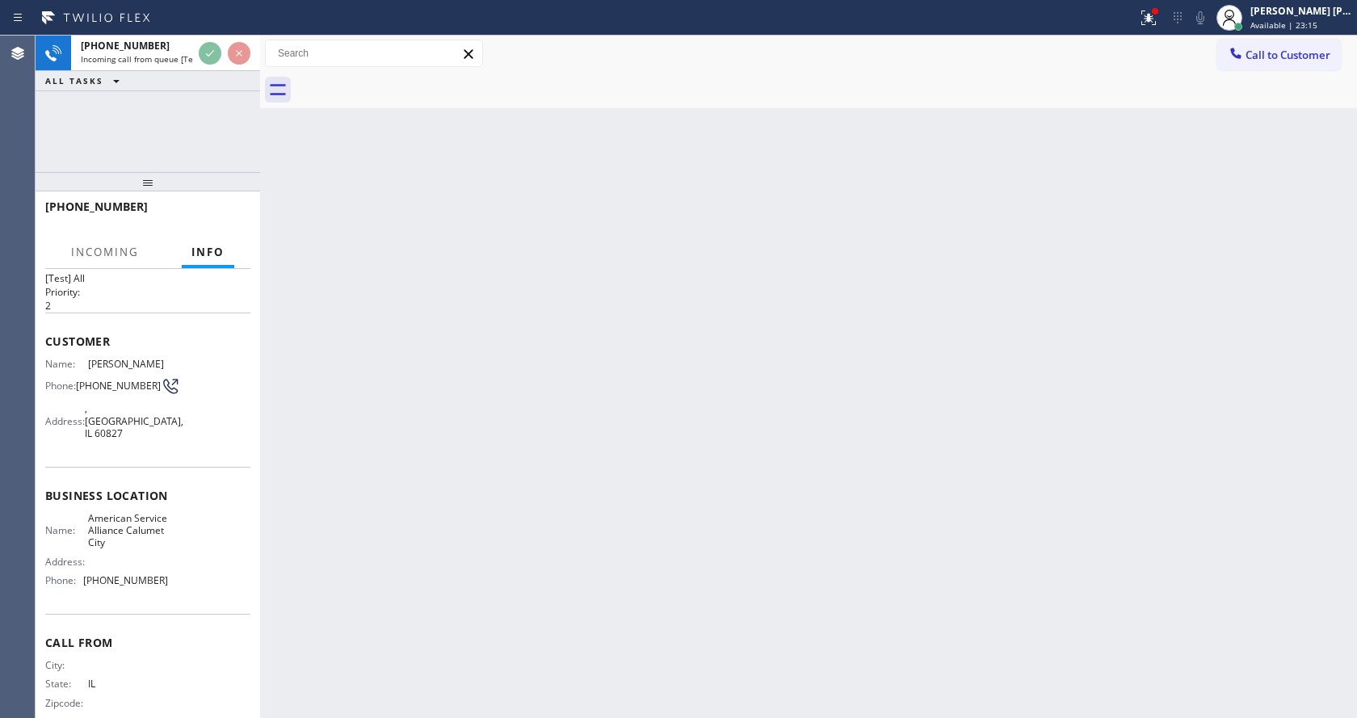
scroll to position [58, 0]
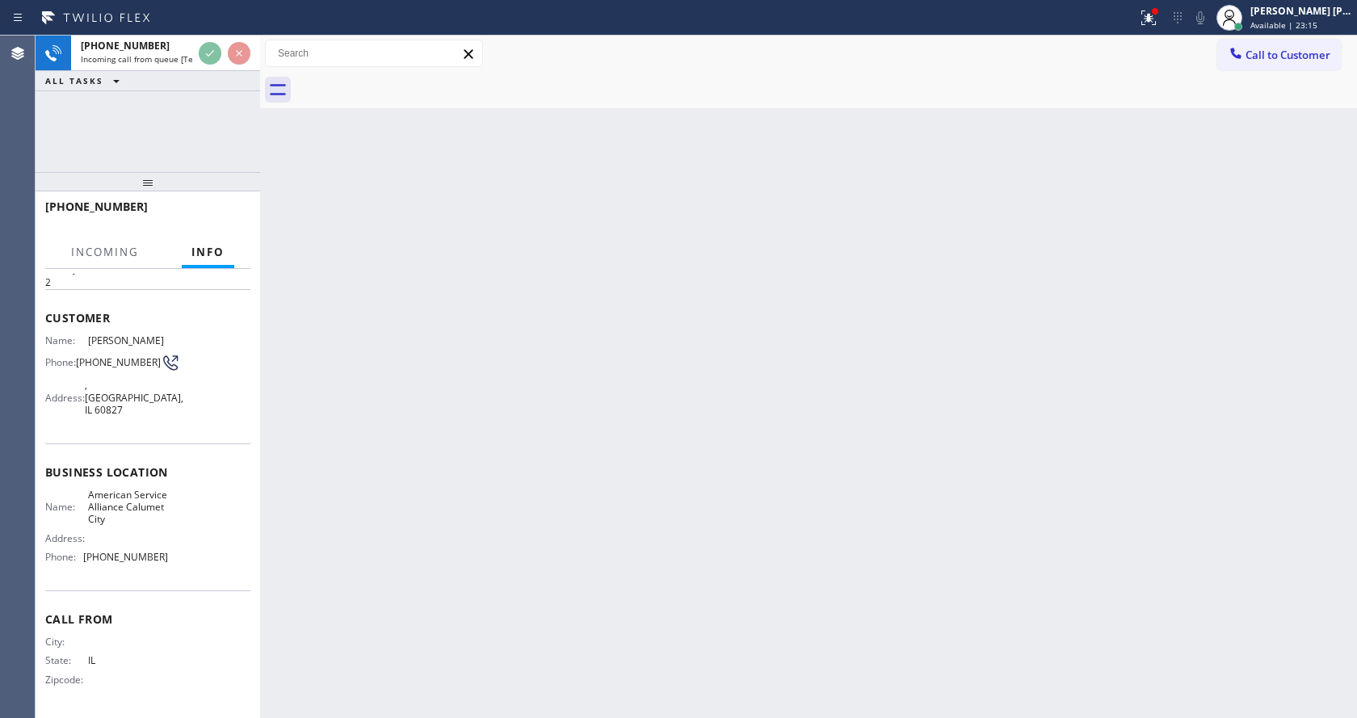
click at [494, 463] on div "Back to Dashboard Change Sender ID Customers Technicians Select a contact Outbo…" at bounding box center [808, 377] width 1097 height 683
click at [648, 532] on div "Back to Dashboard Change Sender ID Customers Technicians Select a contact Outbo…" at bounding box center [808, 377] width 1097 height 683
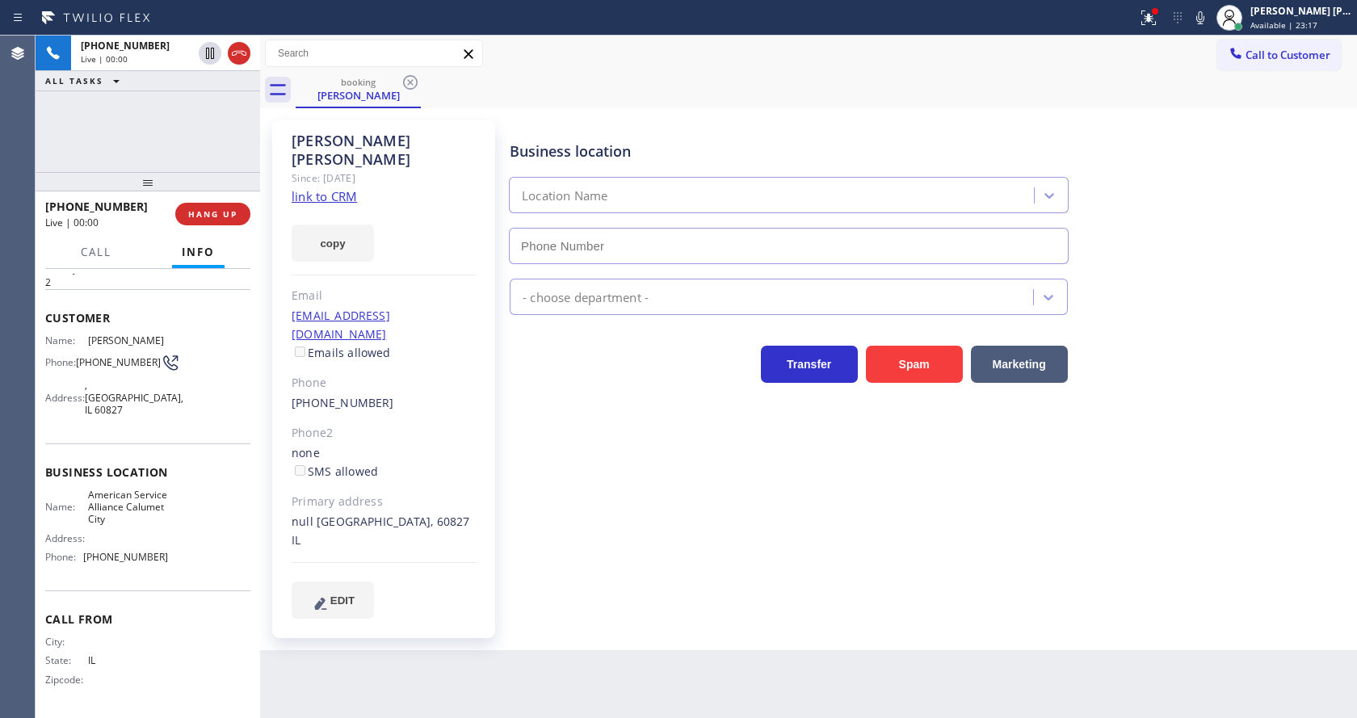
type input "[PHONE_NUMBER]"
click at [537, 542] on div "Business location American Service Alliance [GEOGRAPHIC_DATA] [PHONE_NUMBER] Ap…" at bounding box center [930, 369] width 847 height 490
click at [343, 188] on link "link to CRM" at bounding box center [324, 196] width 65 height 16
click at [1205, 12] on icon at bounding box center [1200, 17] width 19 height 19
click at [1159, 17] on icon at bounding box center [1148, 17] width 19 height 19
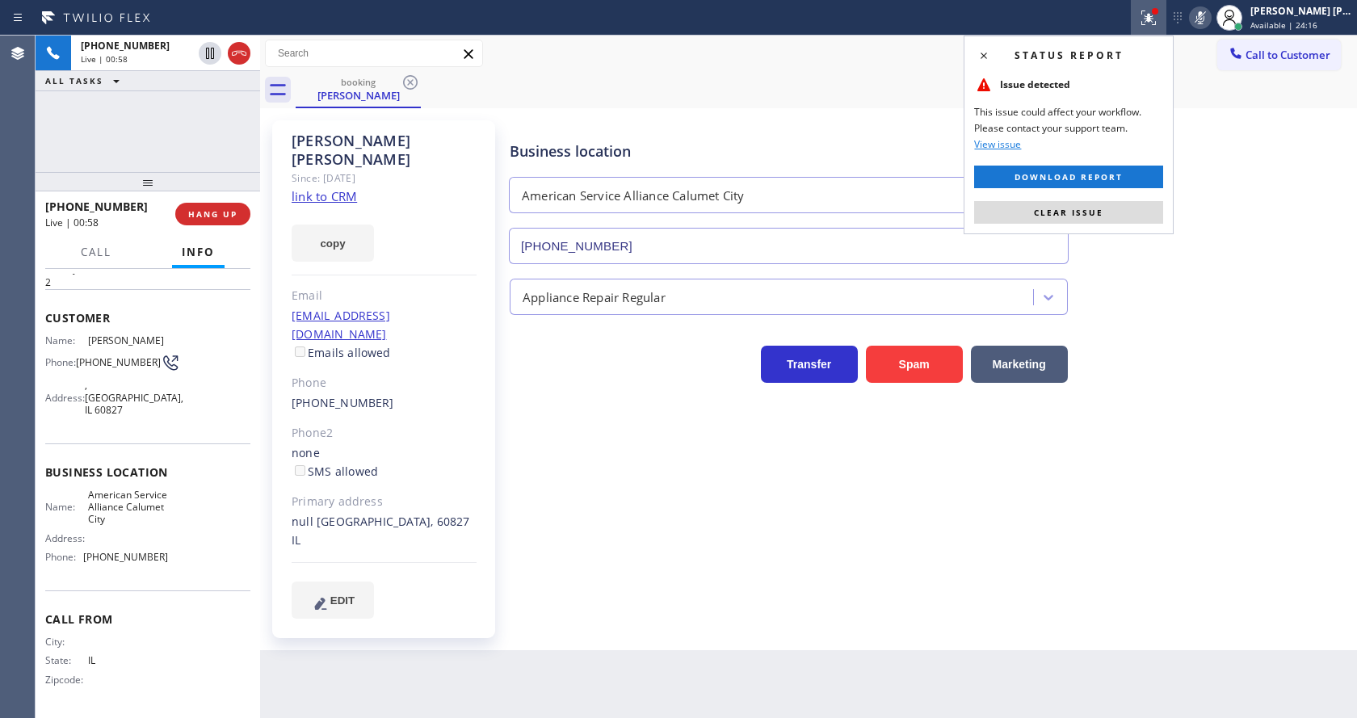
click at [1113, 200] on div "Status report Issue detected This issue could affect your workflow. Please cont…" at bounding box center [1069, 135] width 210 height 199
click at [1127, 199] on div "Status report Issue detected This issue could affect your workflow. Please cont…" at bounding box center [1069, 135] width 210 height 199
click at [1125, 208] on button "Clear issue" at bounding box center [1068, 212] width 189 height 23
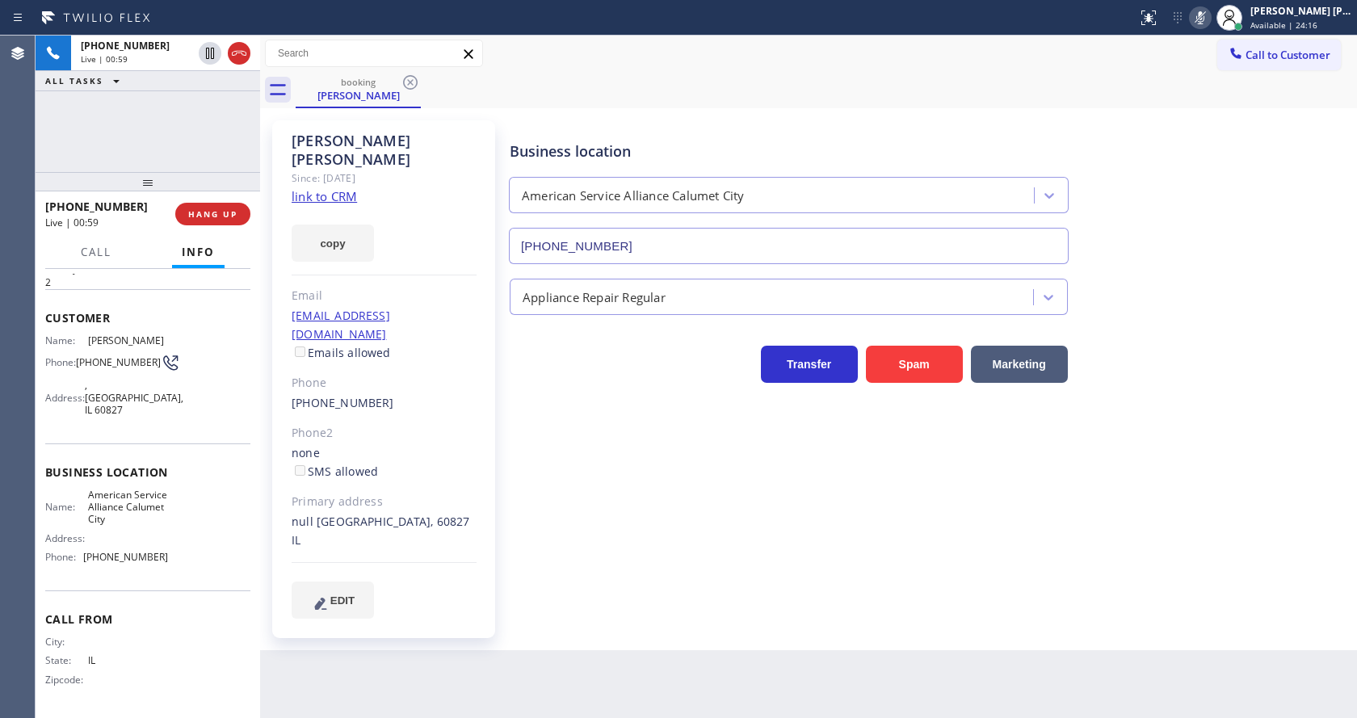
drag, startPoint x: 1172, startPoint y: 190, endPoint x: 490, endPoint y: 145, distance: 683.4
click at [1165, 188] on div "Business location American Service Alliance [GEOGRAPHIC_DATA] [PHONE_NUMBER]" at bounding box center [930, 191] width 847 height 146
click at [211, 50] on icon at bounding box center [210, 53] width 8 height 11
click at [208, 53] on icon at bounding box center [209, 53] width 11 height 11
click at [1204, 17] on icon at bounding box center [1200, 17] width 19 height 19
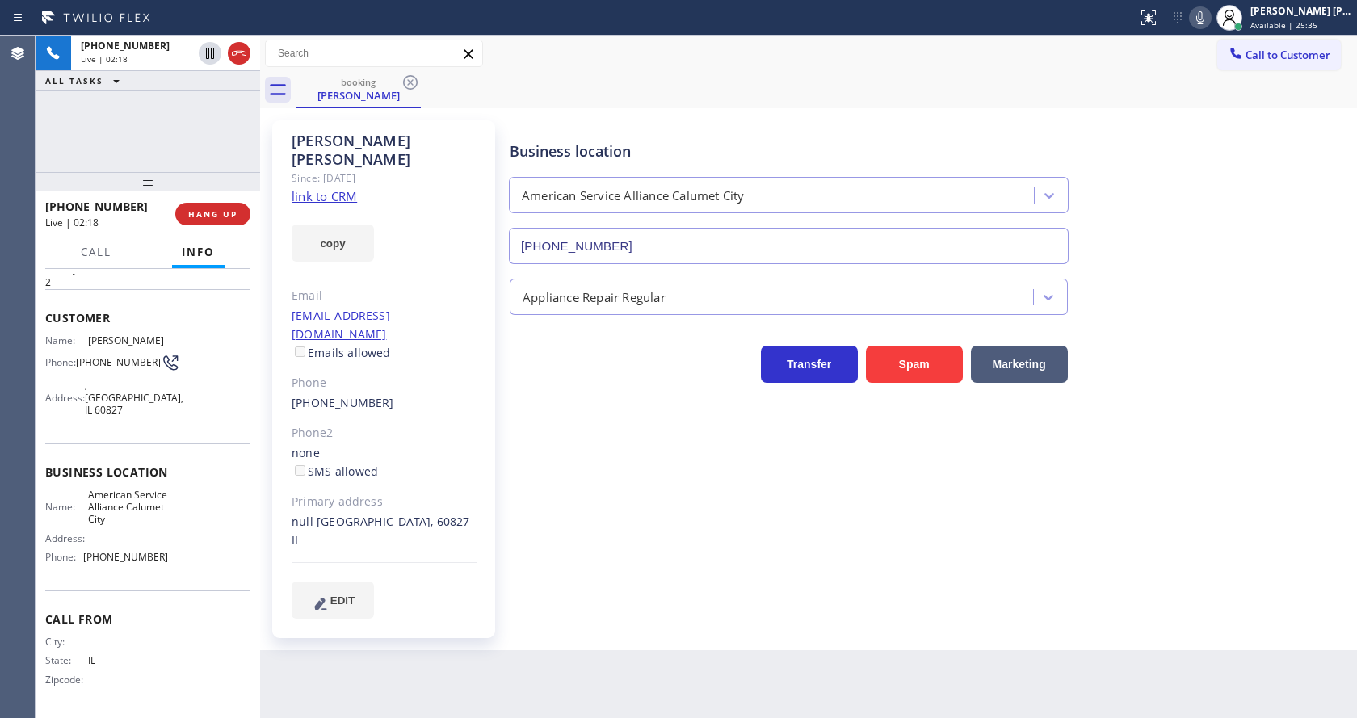
click at [1239, 139] on div "Business location American Service Alliance [GEOGRAPHIC_DATA] [PHONE_NUMBER]" at bounding box center [930, 191] width 847 height 146
click at [856, 582] on div "Business location American Service Alliance [GEOGRAPHIC_DATA] [PHONE_NUMBER] Ap…" at bounding box center [930, 385] width 847 height 522
click at [733, 538] on div "Business location American Service Alliance [GEOGRAPHIC_DATA] [PHONE_NUMBER] Ap…" at bounding box center [930, 369] width 847 height 490
drag, startPoint x: 597, startPoint y: 574, endPoint x: 590, endPoint y: 524, distance: 50.6
click at [599, 574] on div "Business location American Service Alliance [GEOGRAPHIC_DATA] [PHONE_NUMBER] Ap…" at bounding box center [930, 385] width 847 height 522
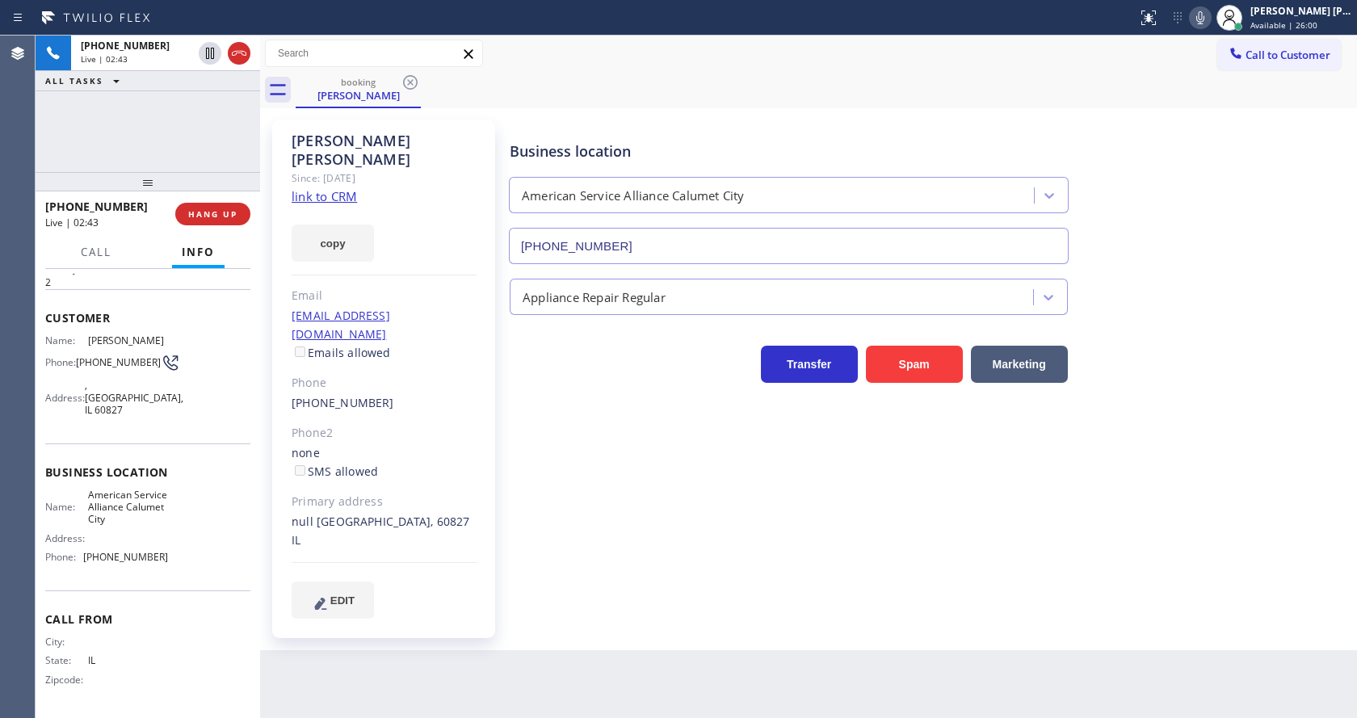
click at [582, 552] on div "Business location American Service Alliance [GEOGRAPHIC_DATA] [PHONE_NUMBER] Ap…" at bounding box center [930, 369] width 847 height 490
click at [581, 452] on div "Business location American Service Alliance [GEOGRAPHIC_DATA] [PHONE_NUMBER] Ap…" at bounding box center [930, 369] width 847 height 490
click at [321, 188] on link "link to CRM" at bounding box center [324, 196] width 65 height 16
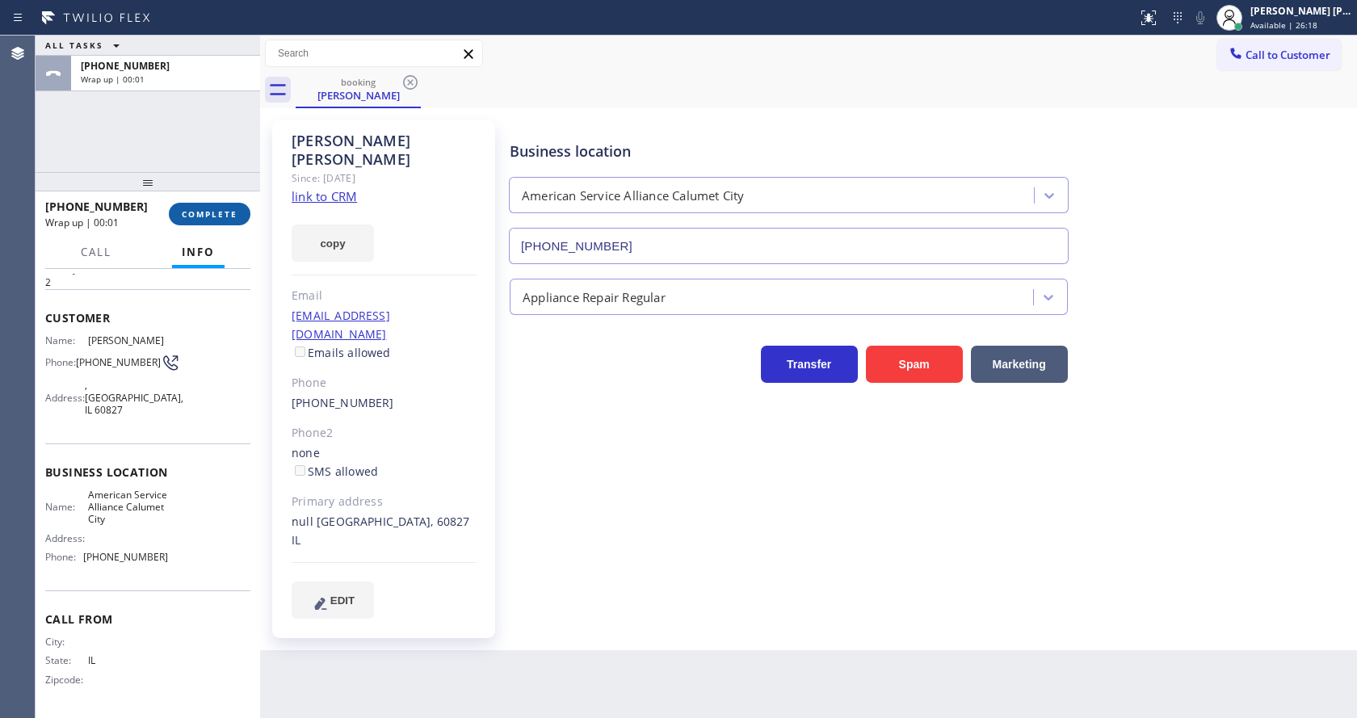
click at [198, 212] on span "COMPLETE" at bounding box center [210, 213] width 56 height 11
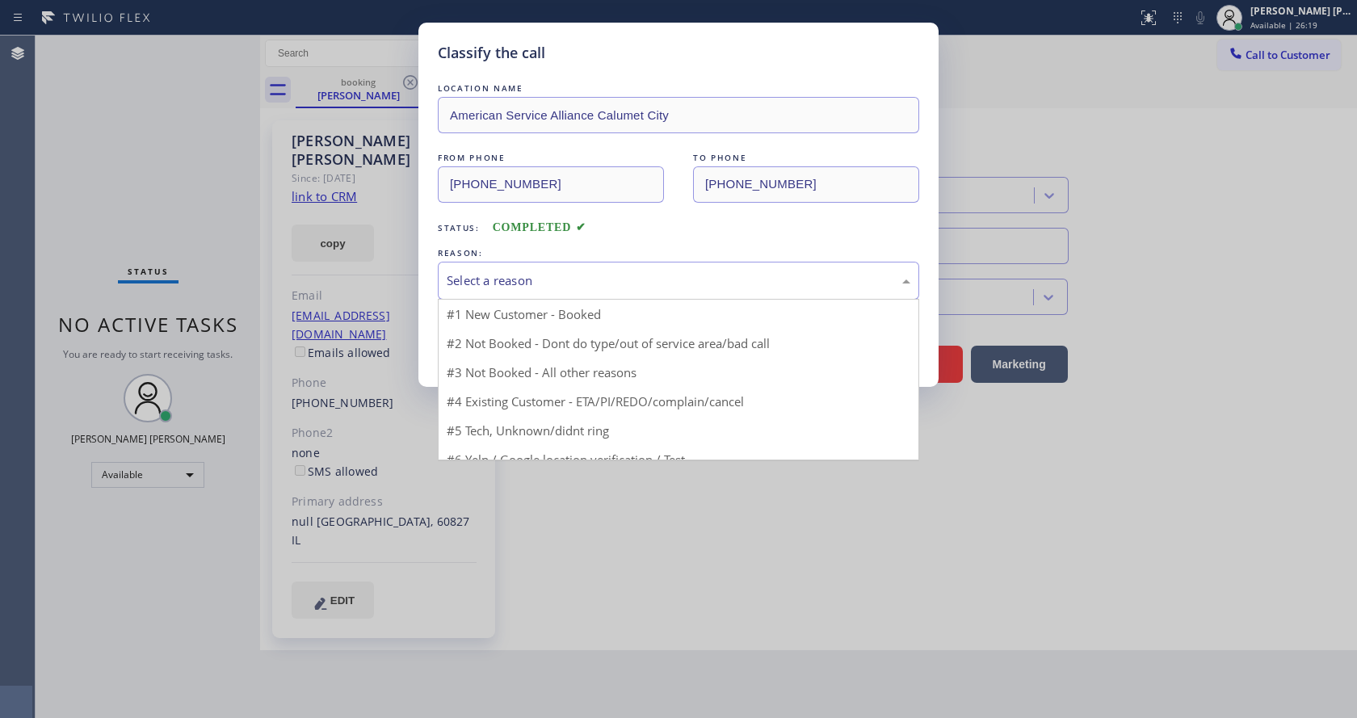
click at [540, 297] on div "Select a reason" at bounding box center [679, 281] width 482 height 38
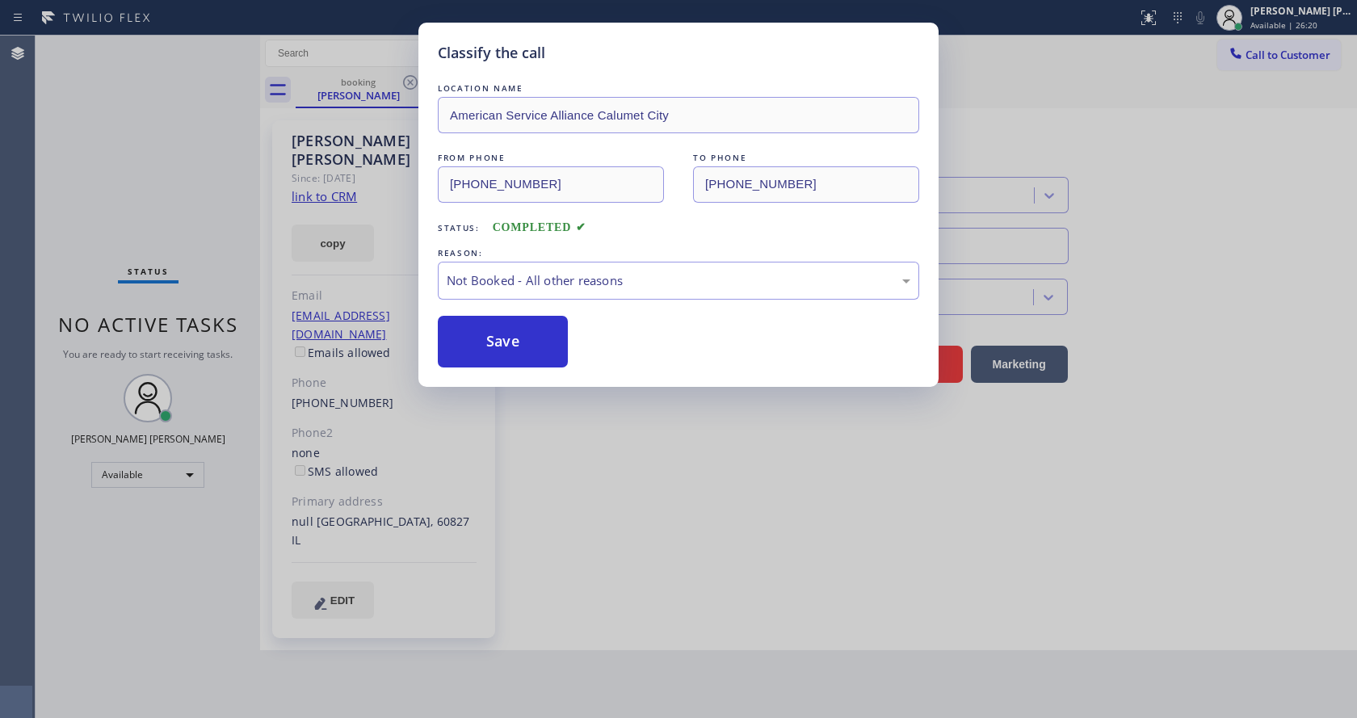
click at [520, 339] on button "Save" at bounding box center [503, 342] width 130 height 52
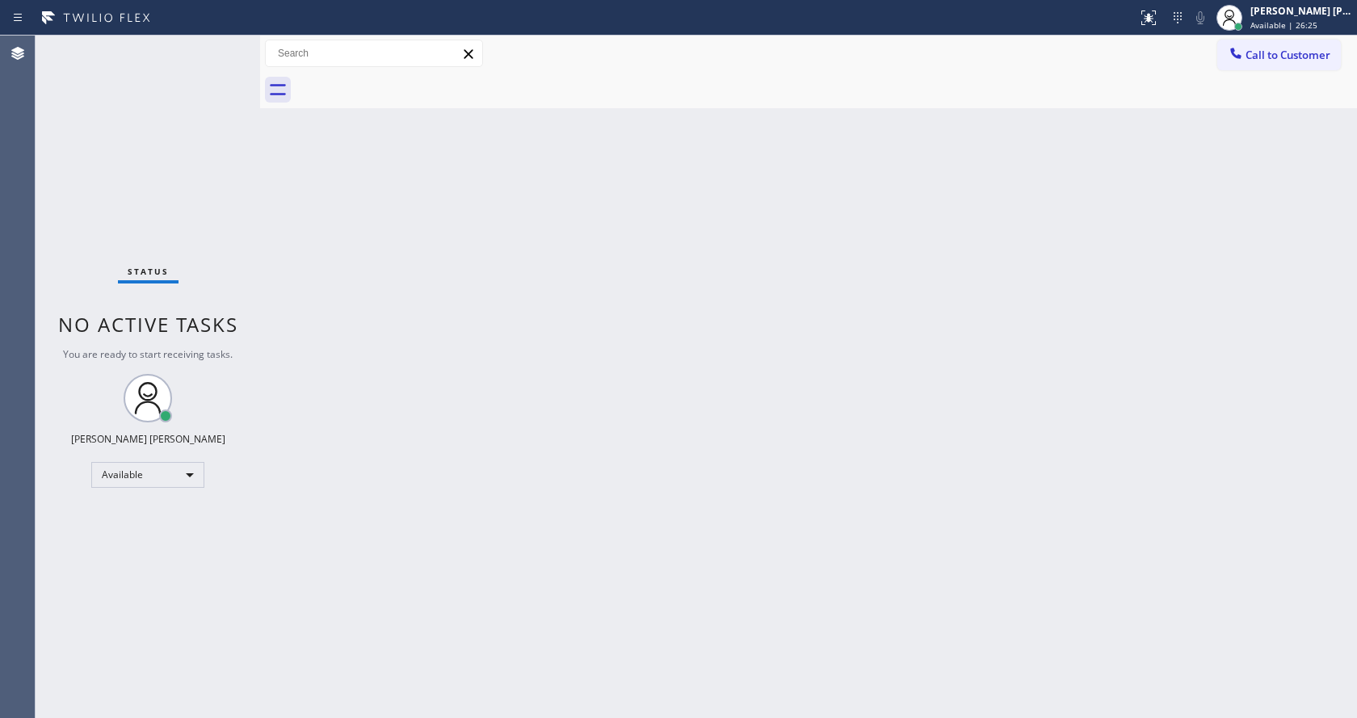
click at [764, 276] on div "Back to Dashboard Change Sender ID Customers Technicians Select a contact Outbo…" at bounding box center [808, 377] width 1097 height 683
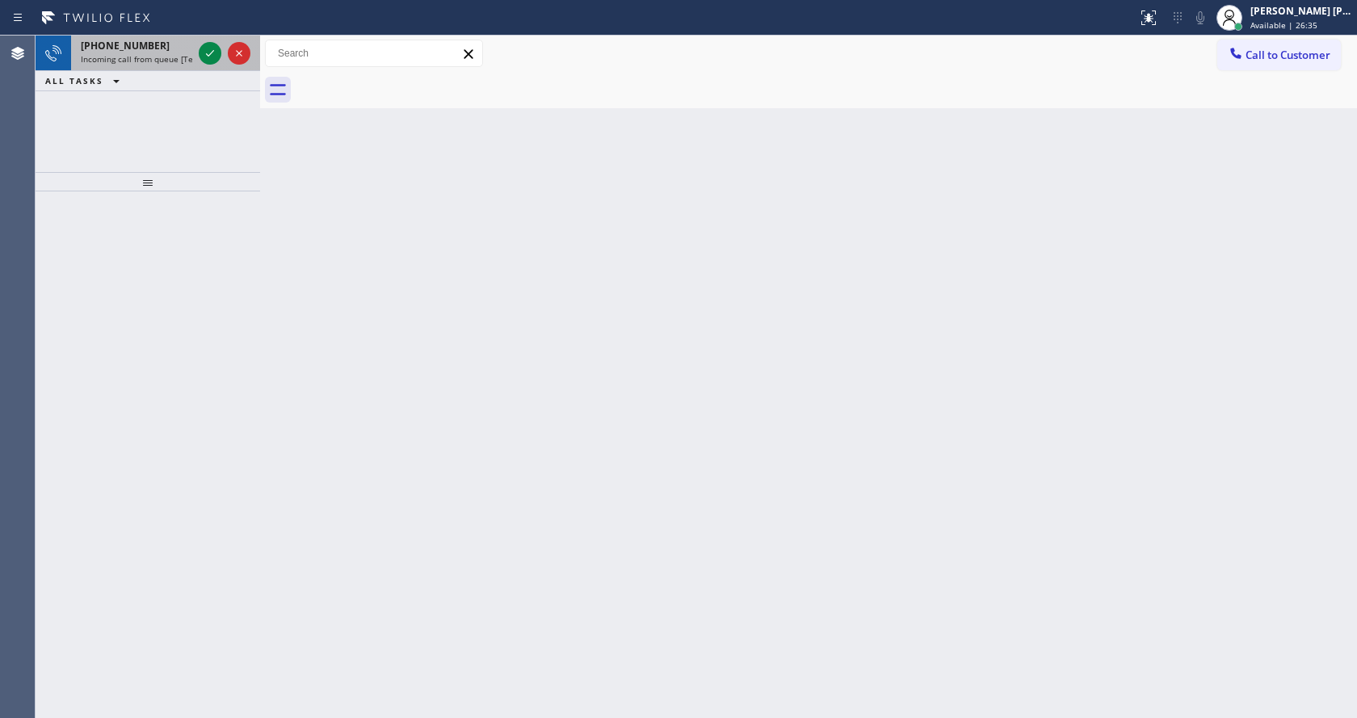
click at [174, 40] on div "[PHONE_NUMBER]" at bounding box center [136, 46] width 111 height 14
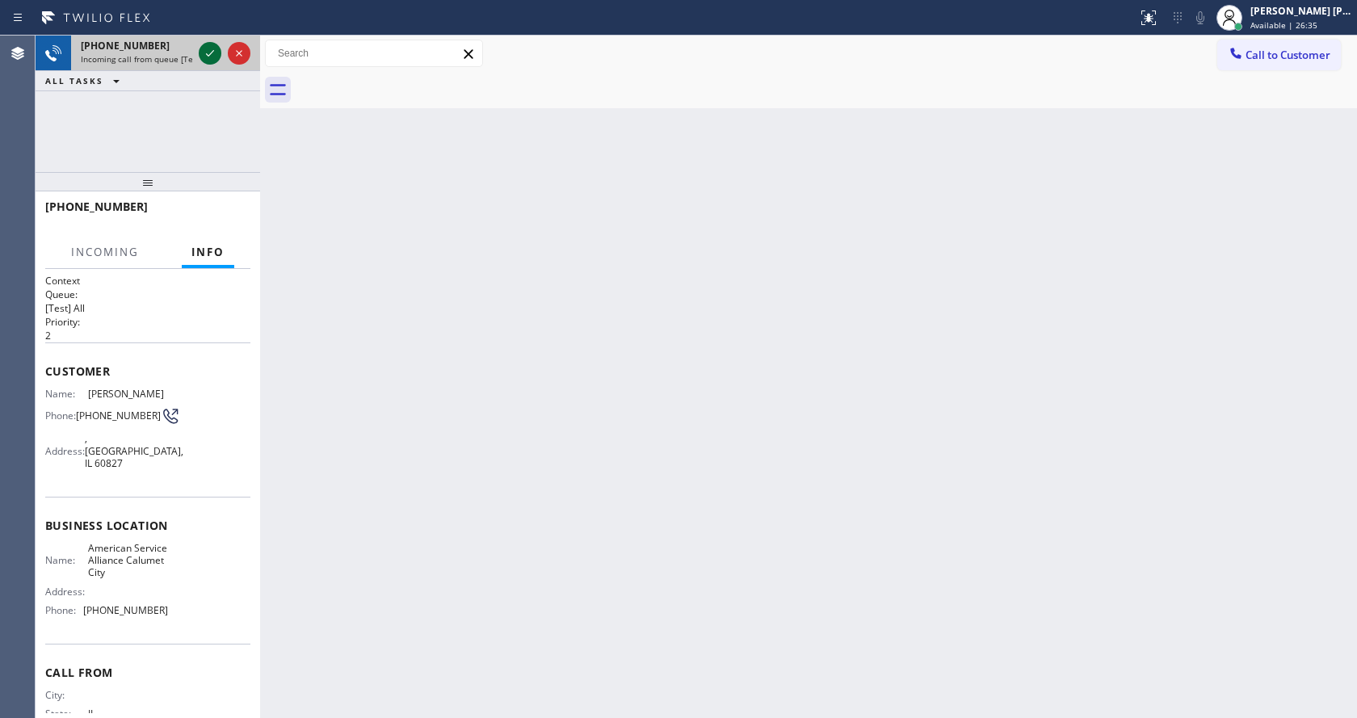
click at [204, 49] on icon at bounding box center [209, 53] width 19 height 19
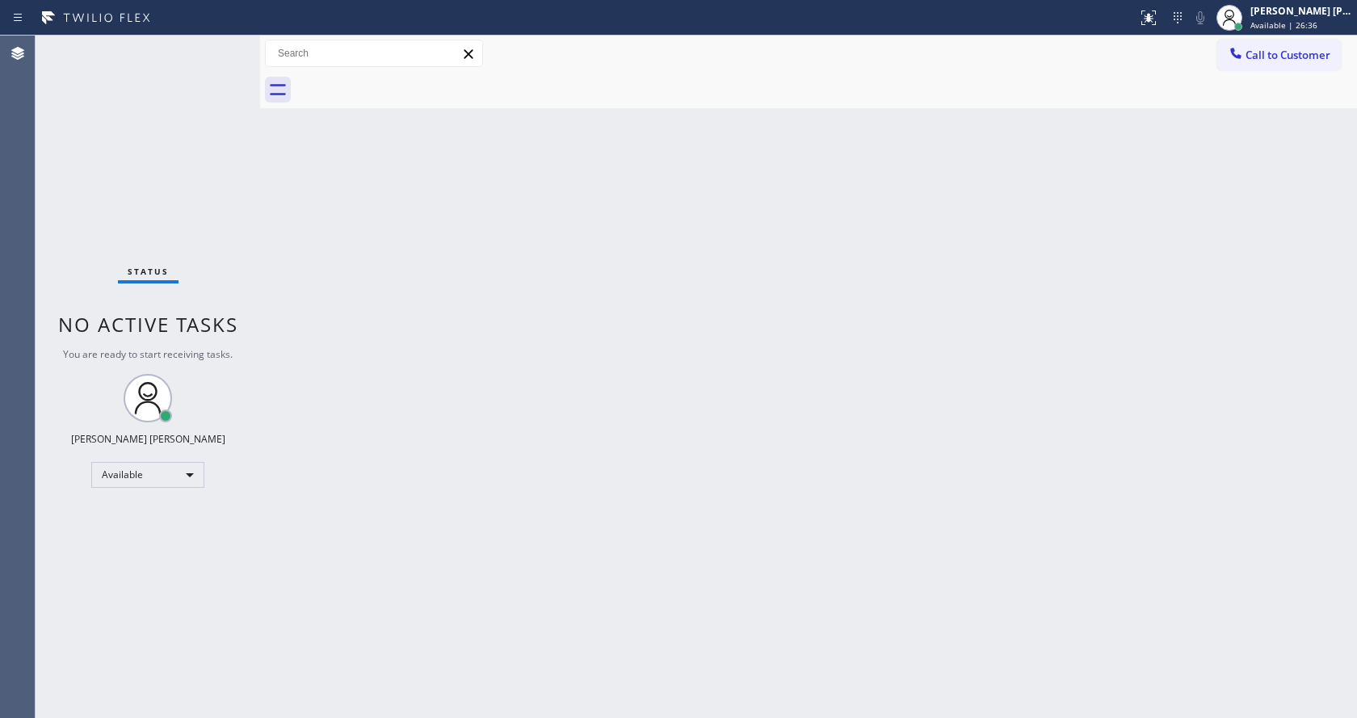
click at [533, 399] on div "Back to Dashboard Change Sender ID Customers Technicians Select a contact Outbo…" at bounding box center [808, 377] width 1097 height 683
click at [575, 675] on div "Back to Dashboard Change Sender ID Customers Technicians Select a contact Outbo…" at bounding box center [808, 377] width 1097 height 683
click at [229, 256] on div "Status No active tasks You are ready to start receiving tasks. [PERSON_NAME] [P…" at bounding box center [148, 377] width 225 height 683
click at [339, 259] on div "Back to Dashboard Change Sender ID Customers Technicians Select a contact Outbo…" at bounding box center [808, 377] width 1097 height 683
click at [250, 306] on div "Status No active tasks You are ready to start receiving tasks. [PERSON_NAME] [P…" at bounding box center [148, 377] width 225 height 683
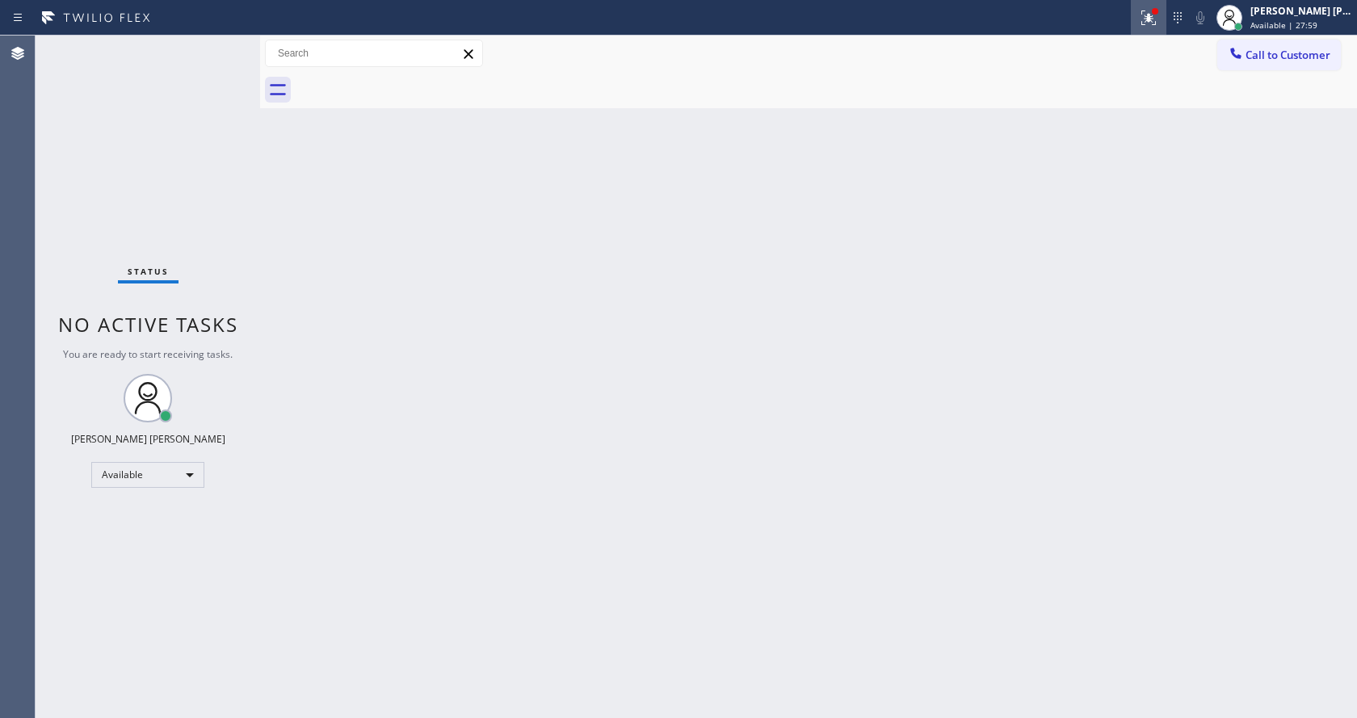
click at [1141, 13] on div at bounding box center [1149, 17] width 36 height 19
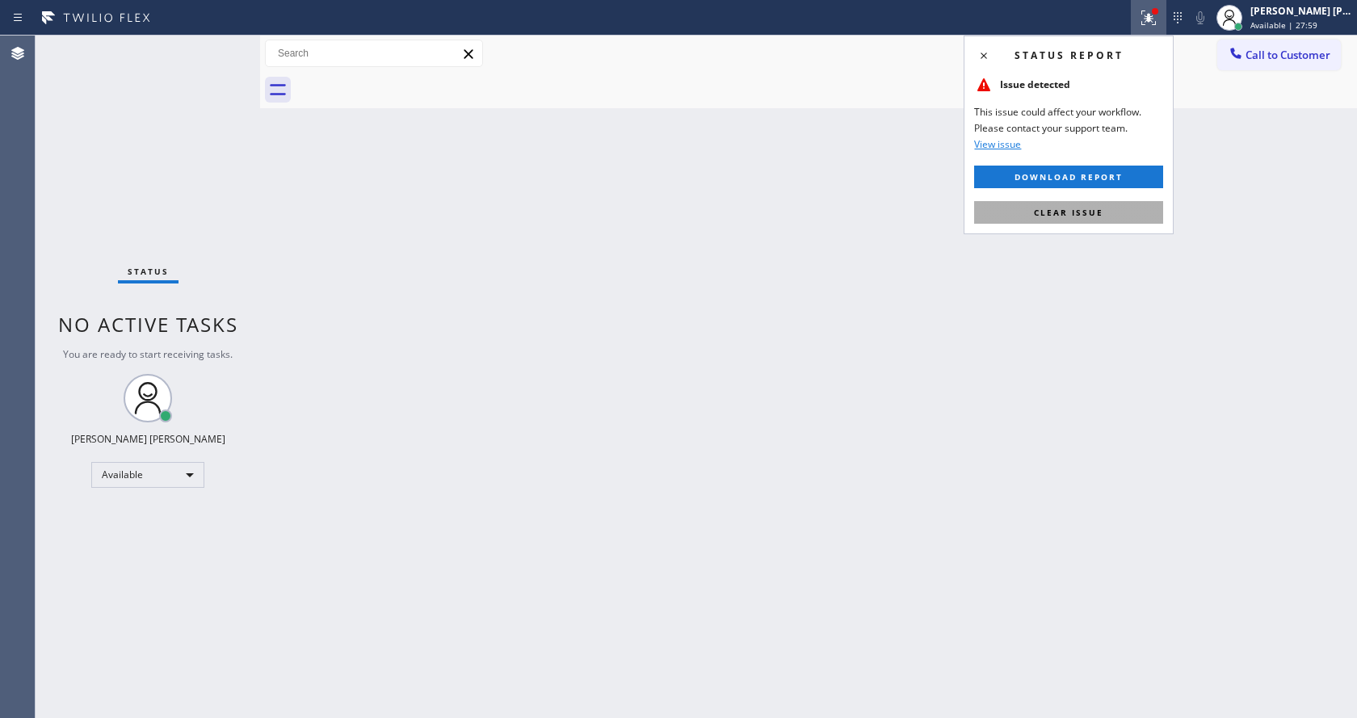
click at [1109, 204] on button "Clear issue" at bounding box center [1068, 212] width 189 height 23
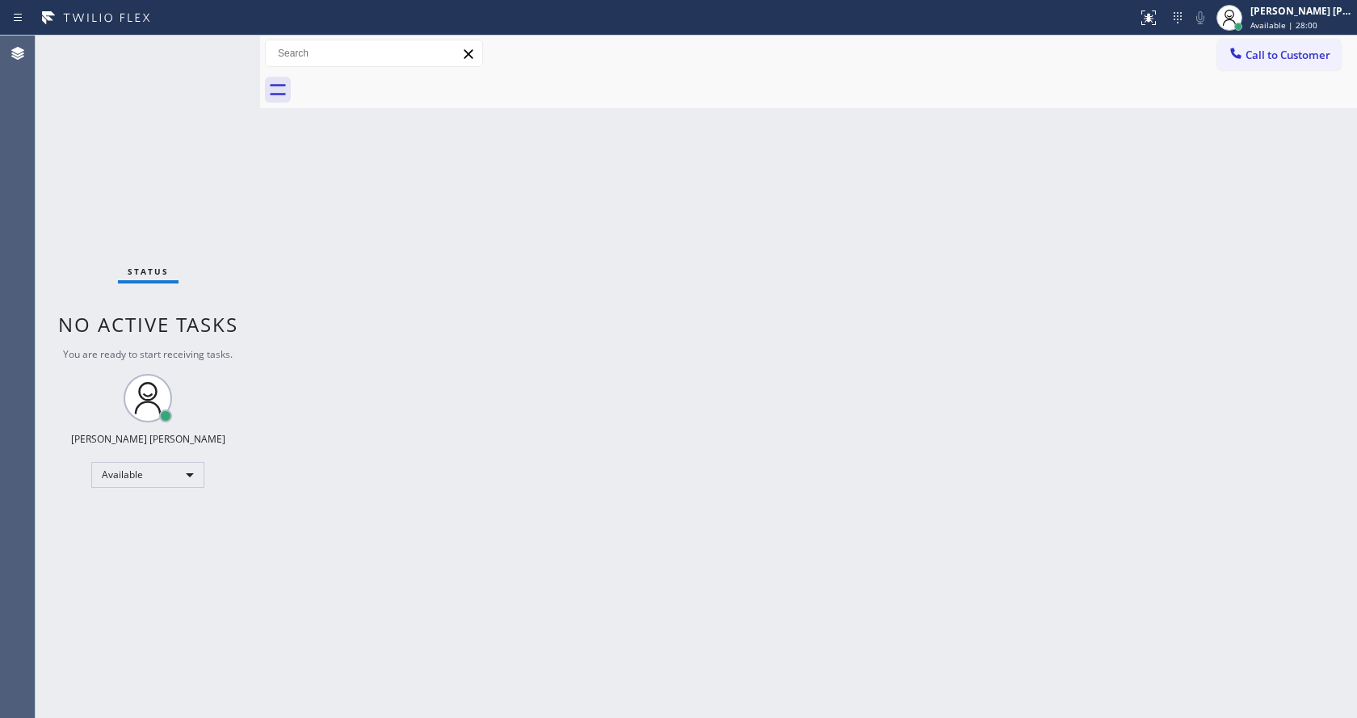
click at [1109, 205] on div "Back to Dashboard Change Sender ID Customers Technicians Select a contact Outbo…" at bounding box center [808, 377] width 1097 height 683
click at [396, 305] on div "Back to Dashboard Change Sender ID Customers Technicians Select a contact Outbo…" at bounding box center [808, 377] width 1097 height 683
click at [201, 221] on div "Status No active tasks You are ready to start receiving tasks. [PERSON_NAME] [P…" at bounding box center [148, 377] width 225 height 683
click at [223, 111] on div "Status No active tasks You are ready to start receiving tasks. [PERSON_NAME] [P…" at bounding box center [148, 377] width 225 height 683
click at [412, 347] on div "Back to Dashboard Change Sender ID Customers Technicians Select a contact Outbo…" at bounding box center [808, 377] width 1097 height 683
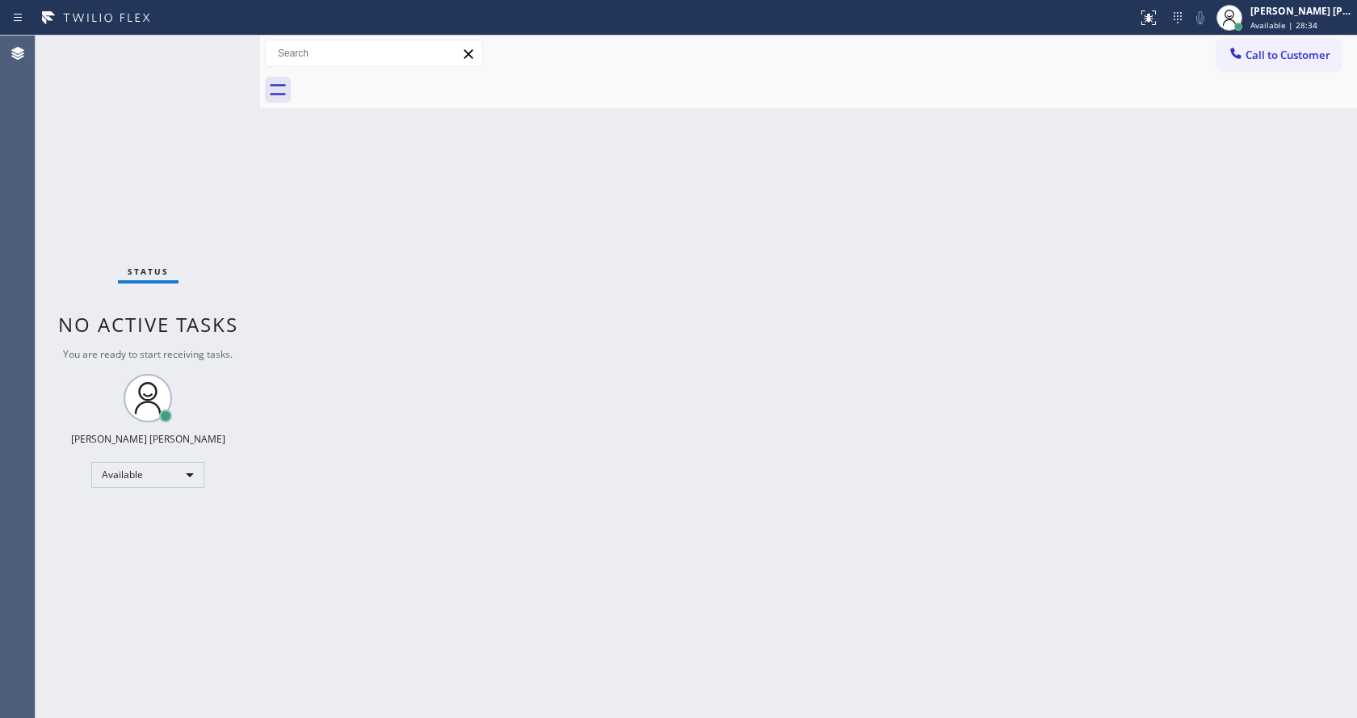
click at [242, 337] on div "Status No active tasks You are ready to start receiving tasks. [PERSON_NAME] [P…" at bounding box center [148, 377] width 225 height 683
click at [229, 46] on div "Status No active tasks You are ready to start receiving tasks. [PERSON_NAME] [P…" at bounding box center [148, 377] width 225 height 683
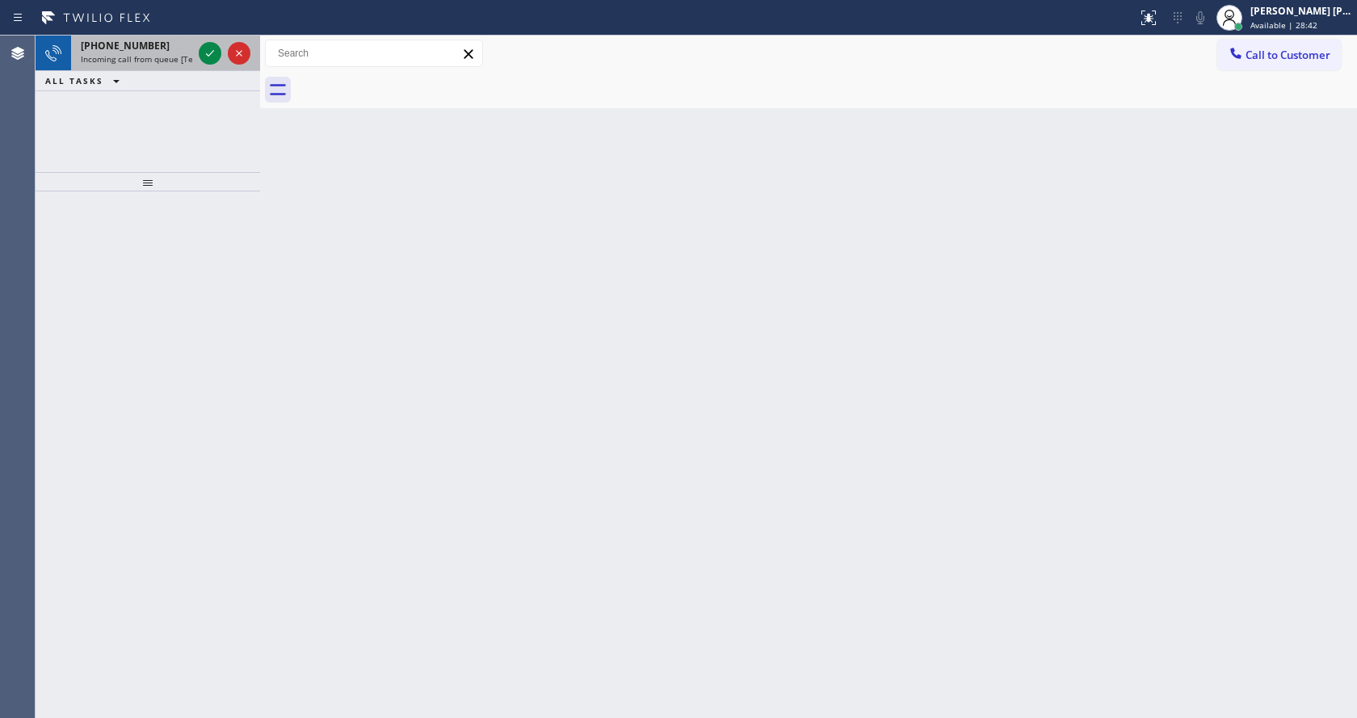
click at [182, 65] on div "[PHONE_NUMBER] Incoming call from queue [Test] All" at bounding box center [133, 54] width 124 height 36
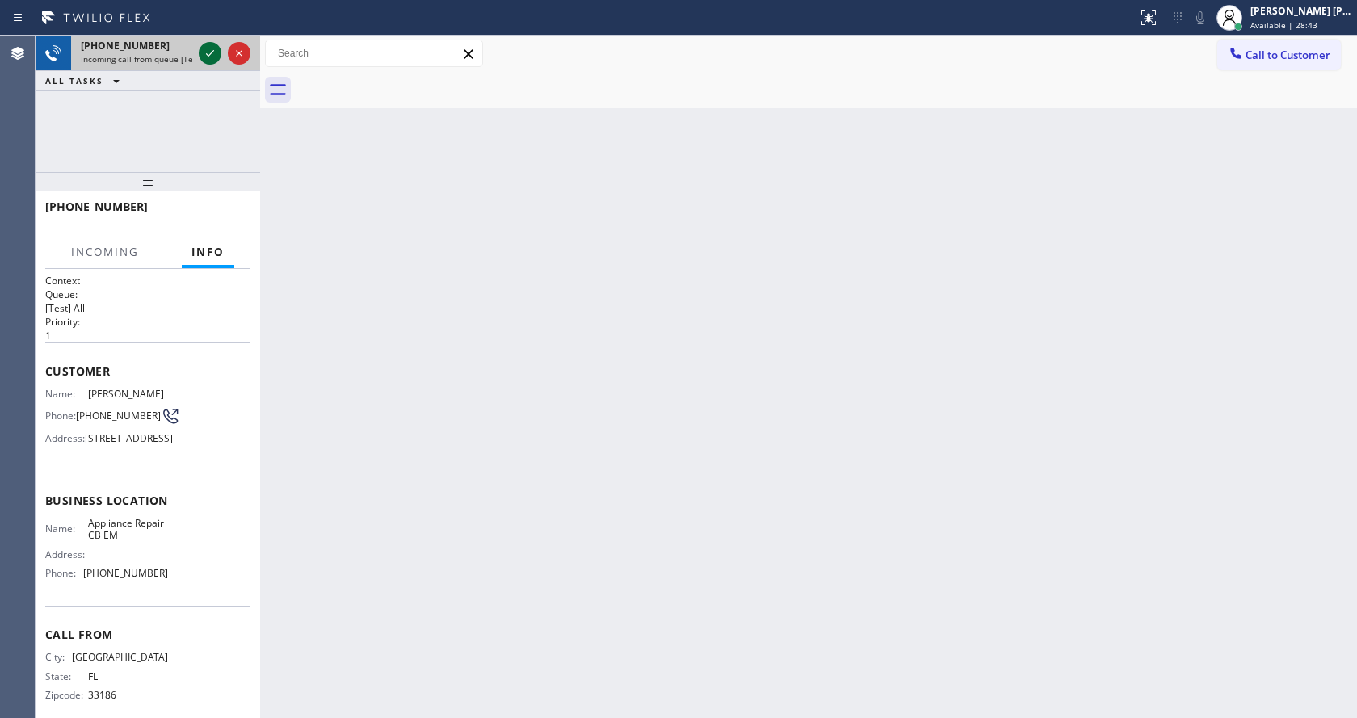
click at [206, 55] on icon at bounding box center [209, 53] width 19 height 19
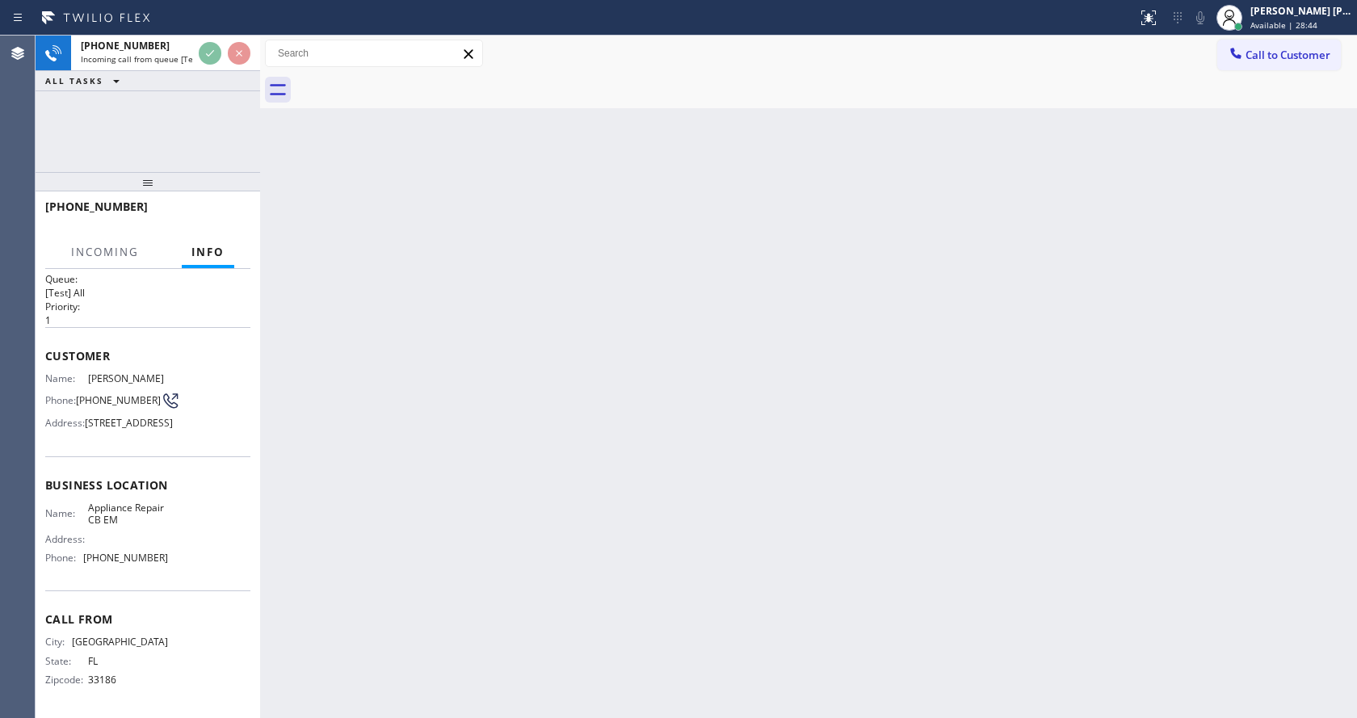
scroll to position [46, 0]
click at [650, 541] on div "Back to Dashboard Change Sender ID Customers Technicians Select a contact Outbo…" at bounding box center [808, 377] width 1097 height 683
click at [724, 612] on div "Back to Dashboard Change Sender ID Customers Technicians Select a contact Outbo…" at bounding box center [808, 377] width 1097 height 683
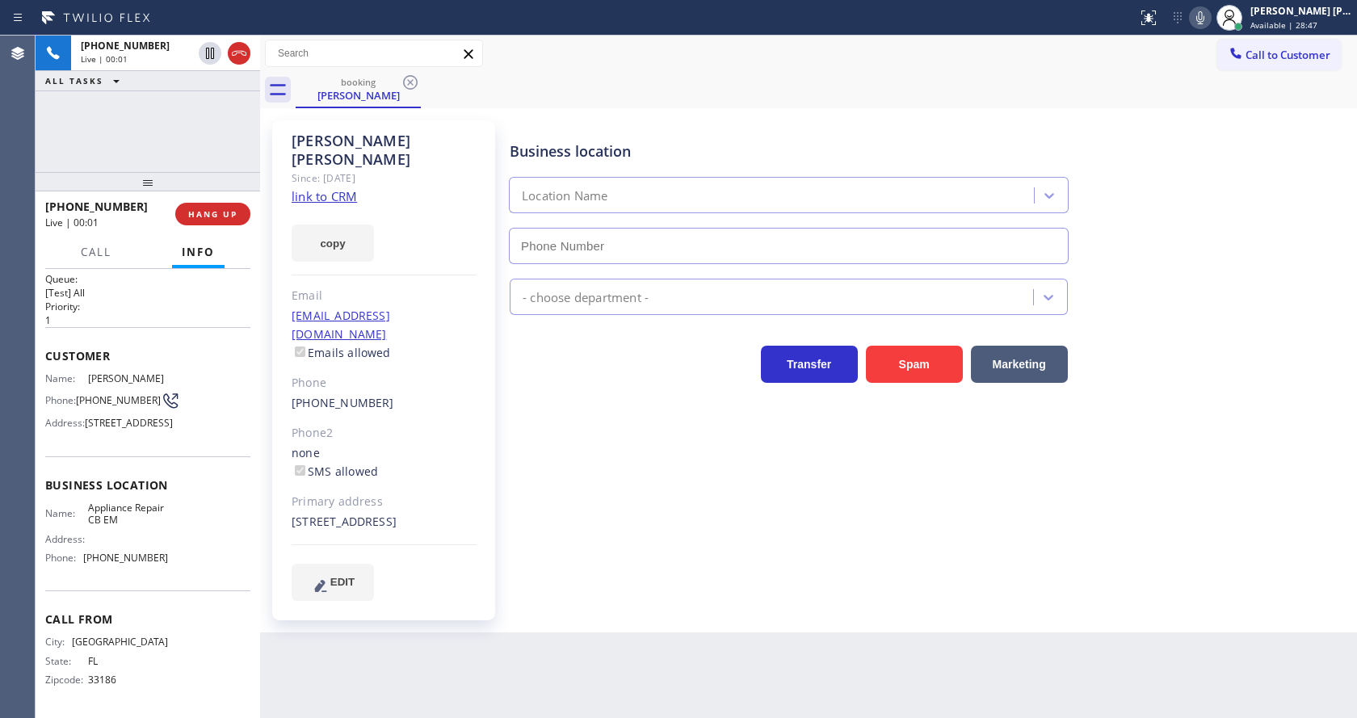
type input "[PHONE_NUMBER]"
click at [342, 188] on link "link to CRM" at bounding box center [324, 196] width 65 height 16
click at [201, 212] on span "HANG UP" at bounding box center [212, 213] width 49 height 11
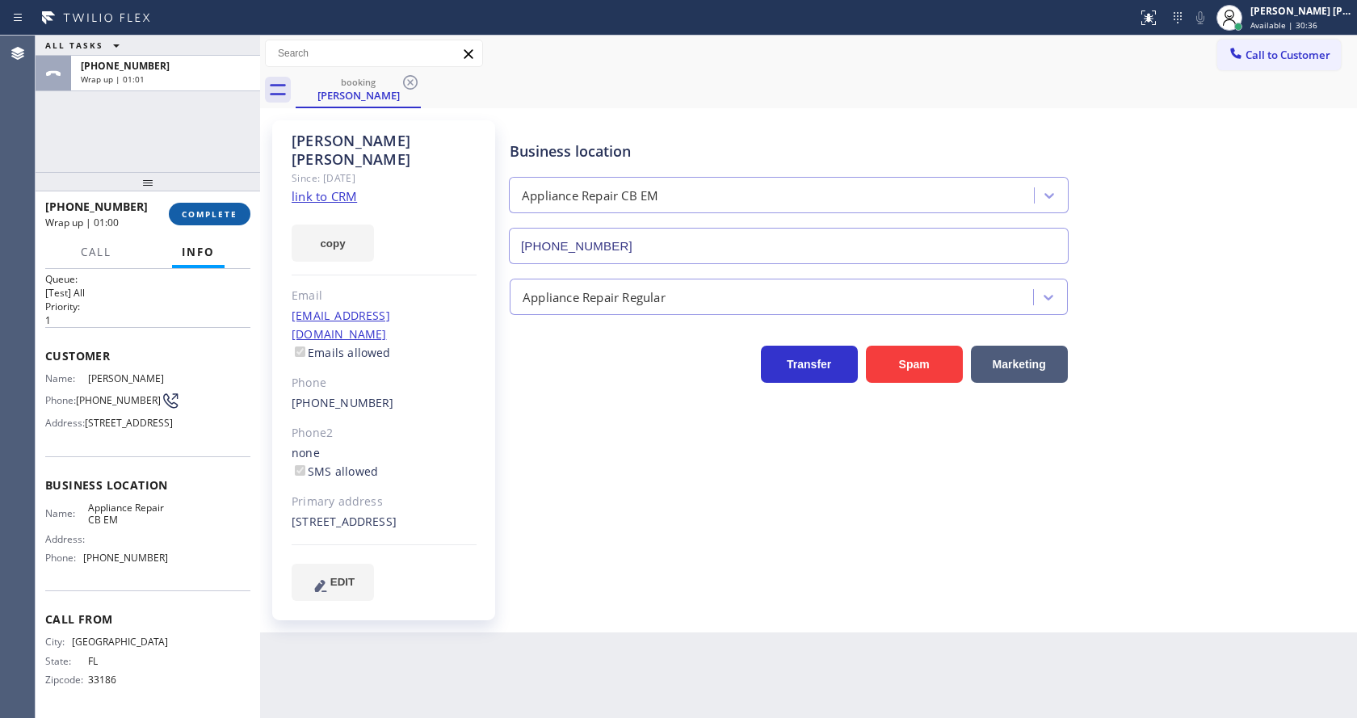
click at [180, 210] on button "COMPLETE" at bounding box center [210, 214] width 82 height 23
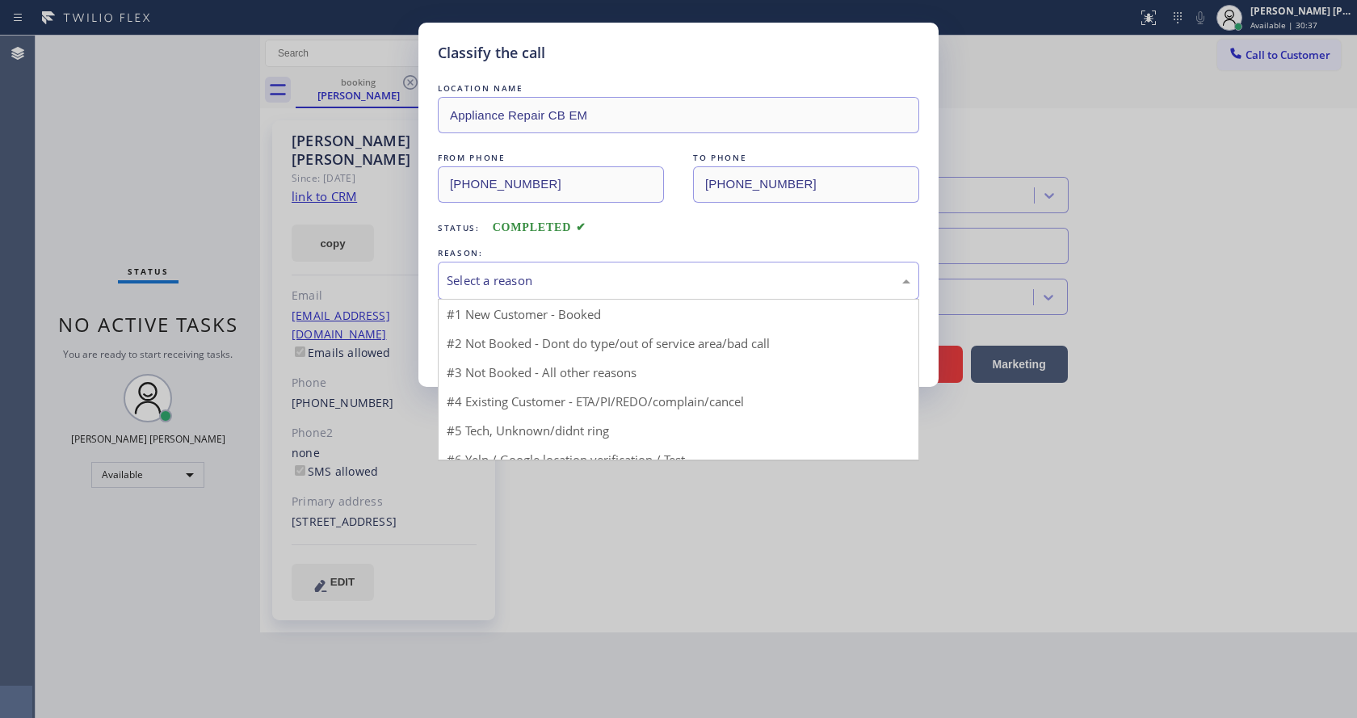
click at [533, 271] on div "Select a reason" at bounding box center [679, 280] width 464 height 19
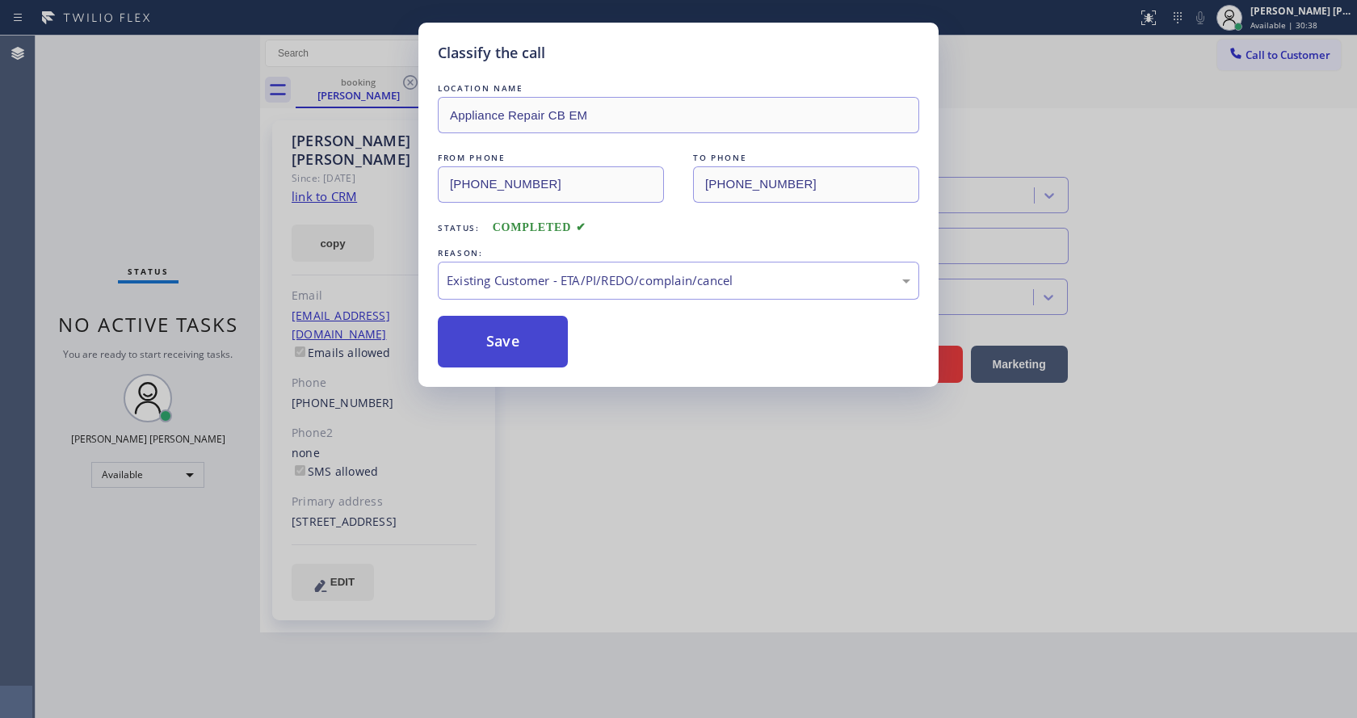
click at [511, 336] on button "Save" at bounding box center [503, 342] width 130 height 52
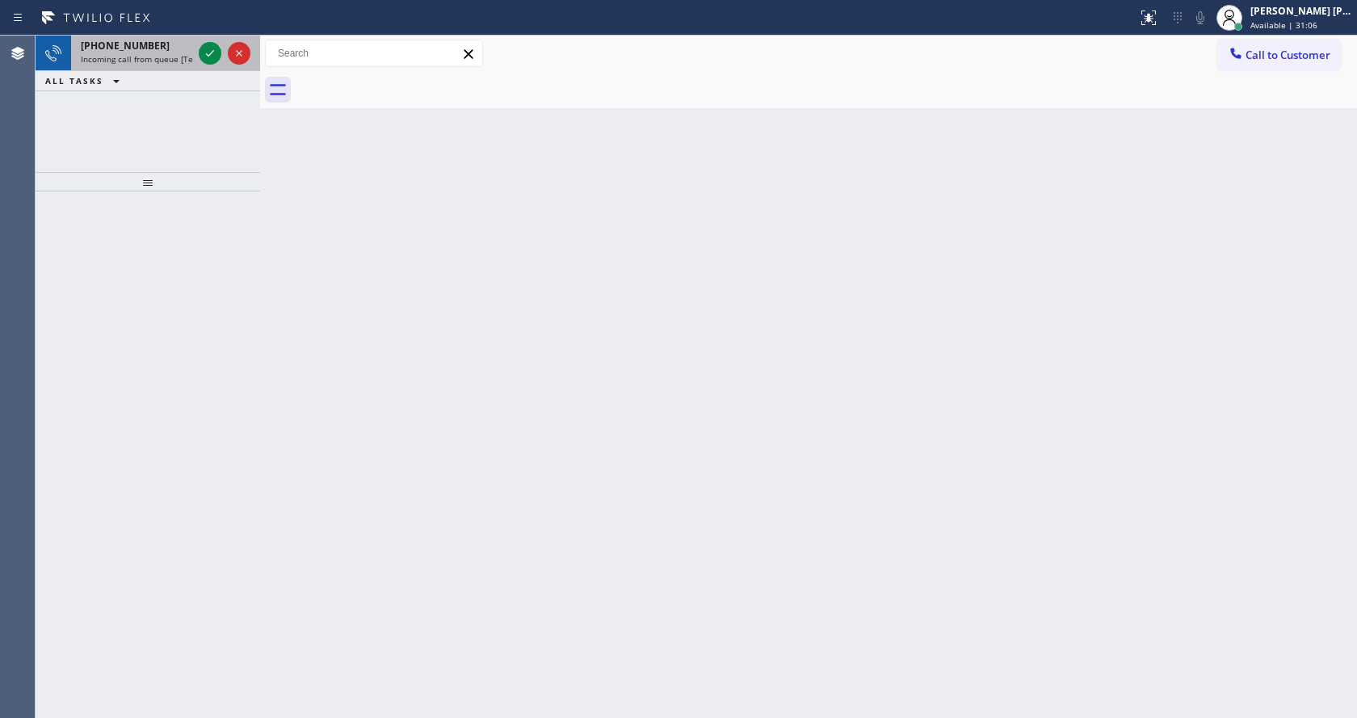
click at [158, 61] on span "Incoming call from queue [Test] All" at bounding box center [148, 58] width 134 height 11
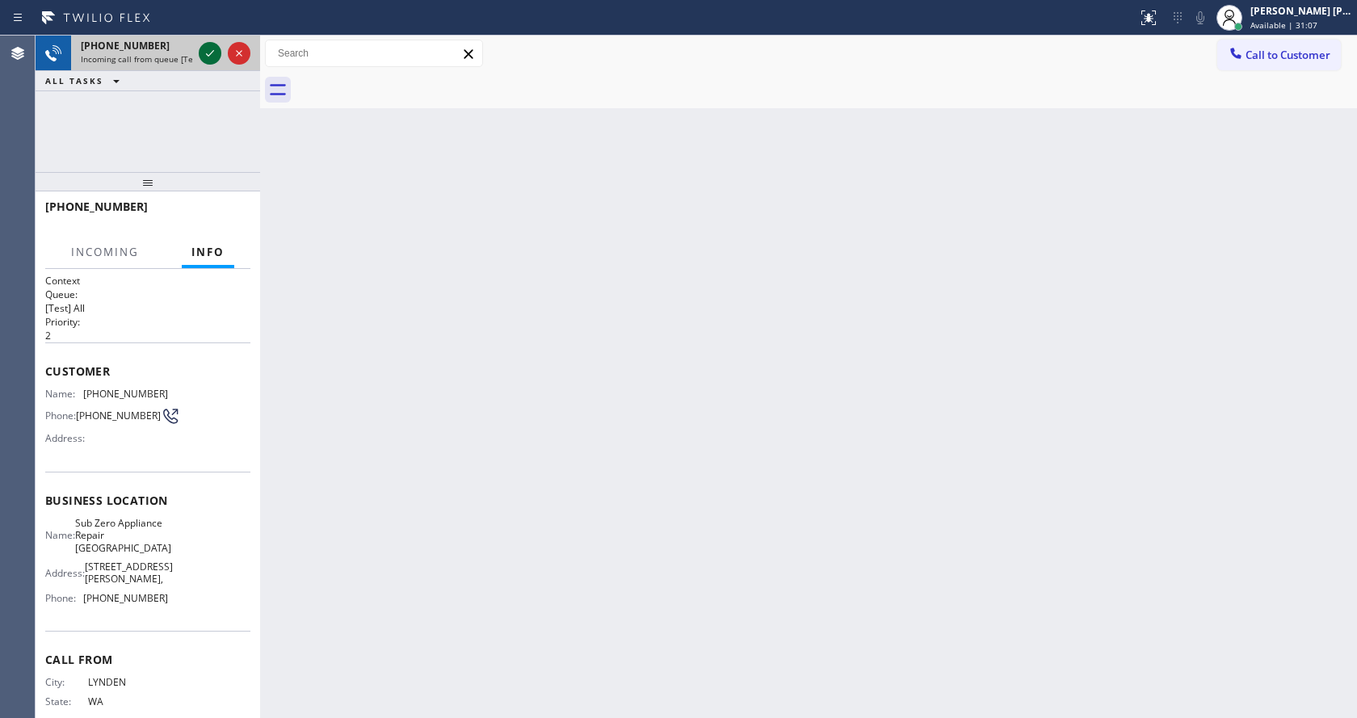
click at [208, 59] on icon at bounding box center [209, 53] width 19 height 19
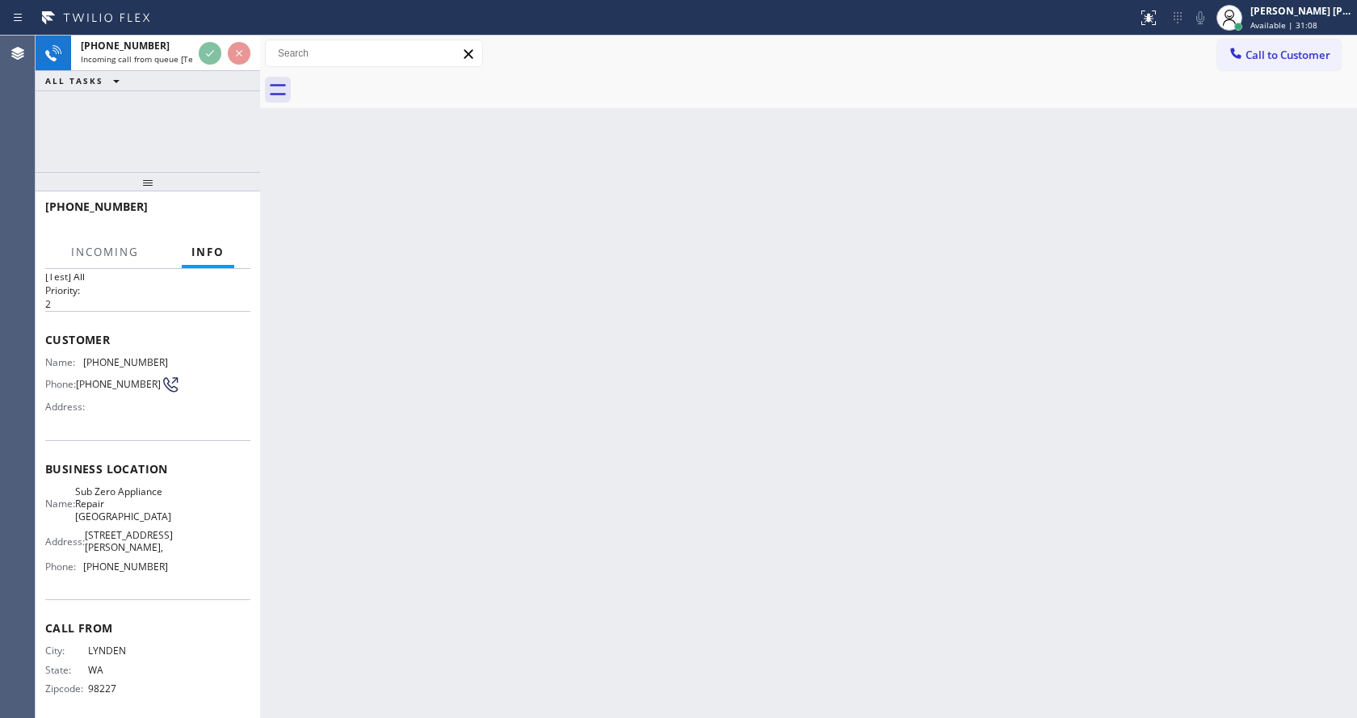
scroll to position [46, 0]
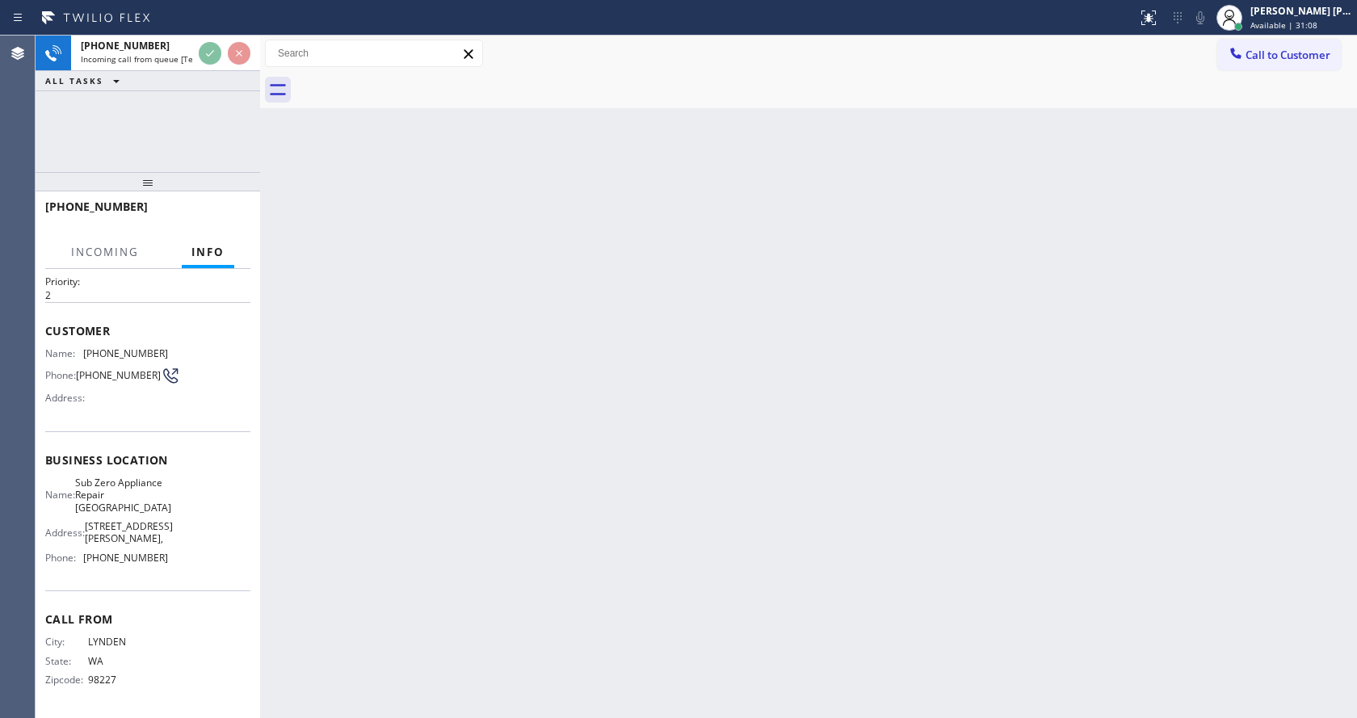
click at [616, 528] on div "Back to Dashboard Change Sender ID Customers Technicians Select a contact Outbo…" at bounding box center [808, 377] width 1097 height 683
click at [575, 528] on div "Back to Dashboard Change Sender ID Customers Technicians Select a contact Outbo…" at bounding box center [808, 377] width 1097 height 683
click at [351, 296] on div "Back to Dashboard Change Sender ID Customers Technicians Select a contact Outbo…" at bounding box center [808, 377] width 1097 height 683
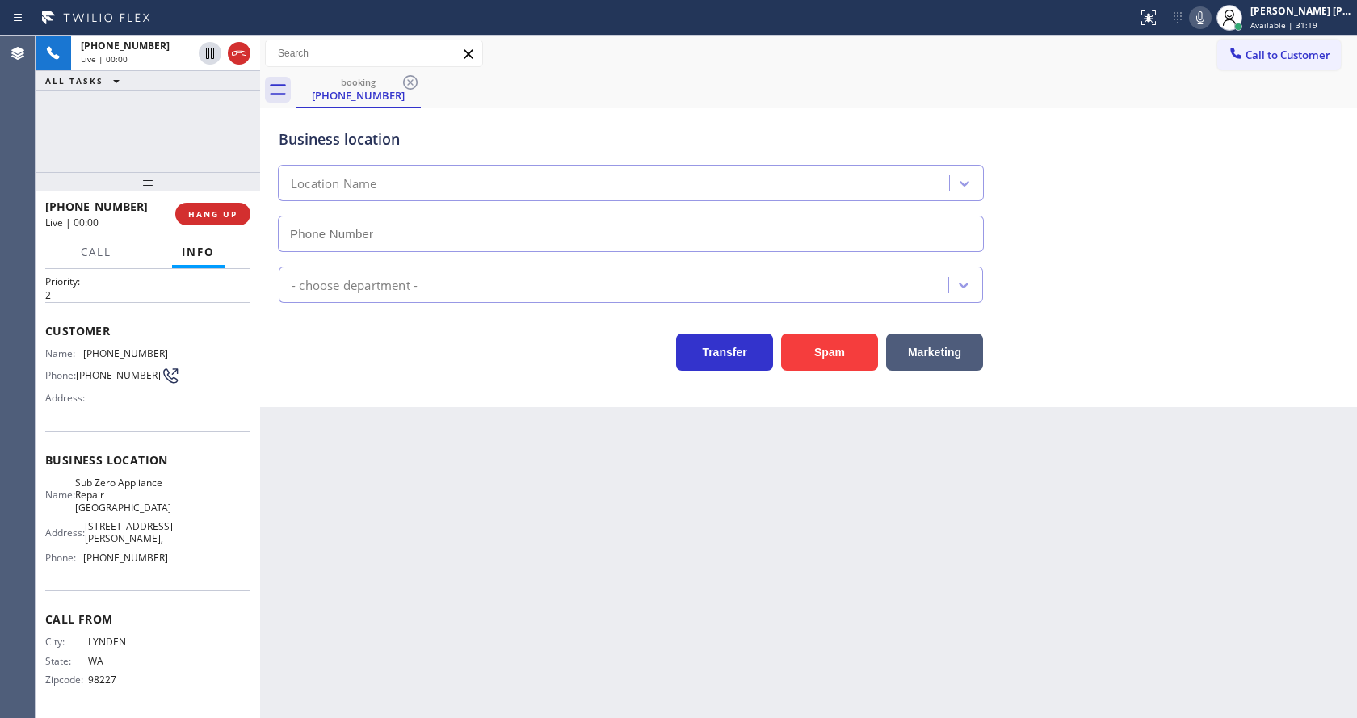
click at [806, 480] on div "Back to Dashboard Change Sender ID Customers Technicians Select a contact Outbo…" at bounding box center [808, 377] width 1097 height 683
type input "[PHONE_NUMBER]"
click at [532, 476] on div "Back to Dashboard Change Sender ID Customers Technicians Select a contact Outbo…" at bounding box center [808, 377] width 1097 height 683
click at [461, 489] on div "Back to Dashboard Change Sender ID Customers Technicians Select a contact Outbo…" at bounding box center [808, 377] width 1097 height 683
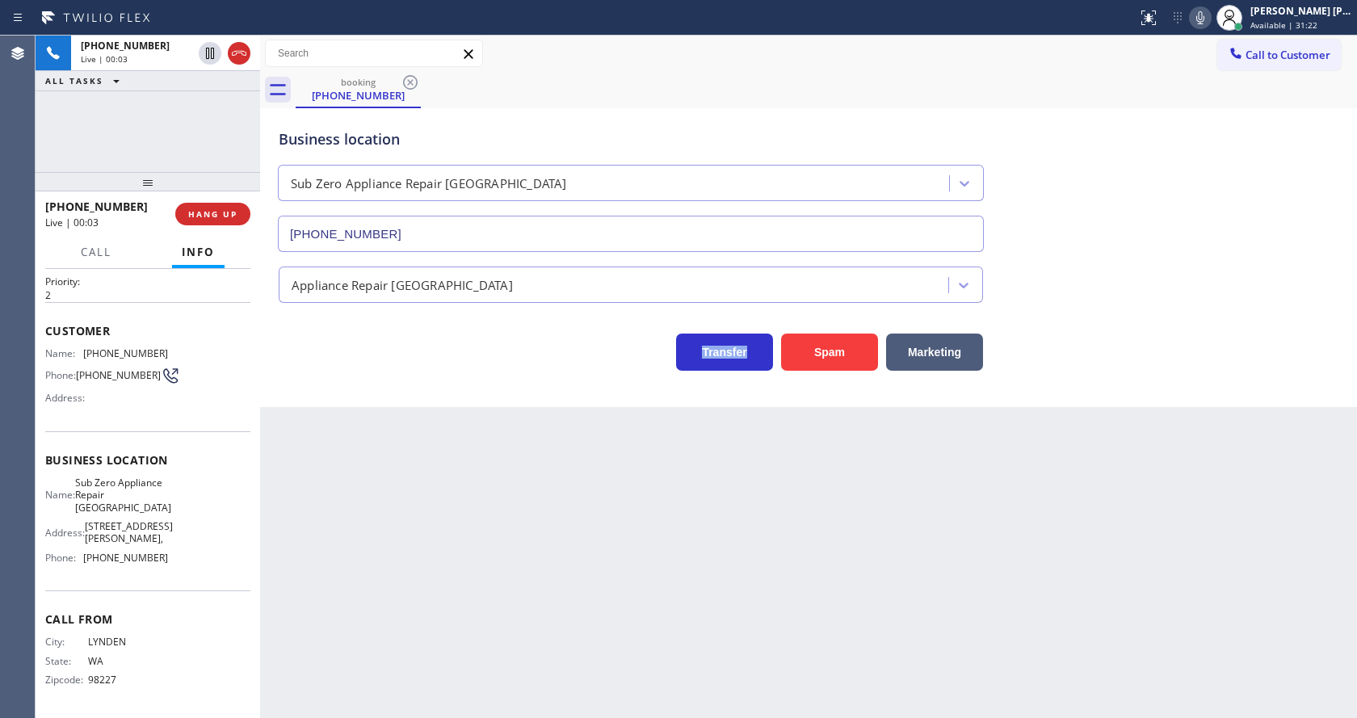
click at [427, 474] on div "Back to Dashboard Change Sender ID Customers Technicians Select a contact Outbo…" at bounding box center [808, 377] width 1097 height 683
click at [1200, 24] on icon at bounding box center [1200, 17] width 19 height 19
click at [1184, 252] on div "Appliance Repair [GEOGRAPHIC_DATA]" at bounding box center [809, 277] width 1066 height 51
click at [334, 614] on div "Back to Dashboard Change Sender ID Customers Technicians Select a contact Outbo…" at bounding box center [808, 377] width 1097 height 683
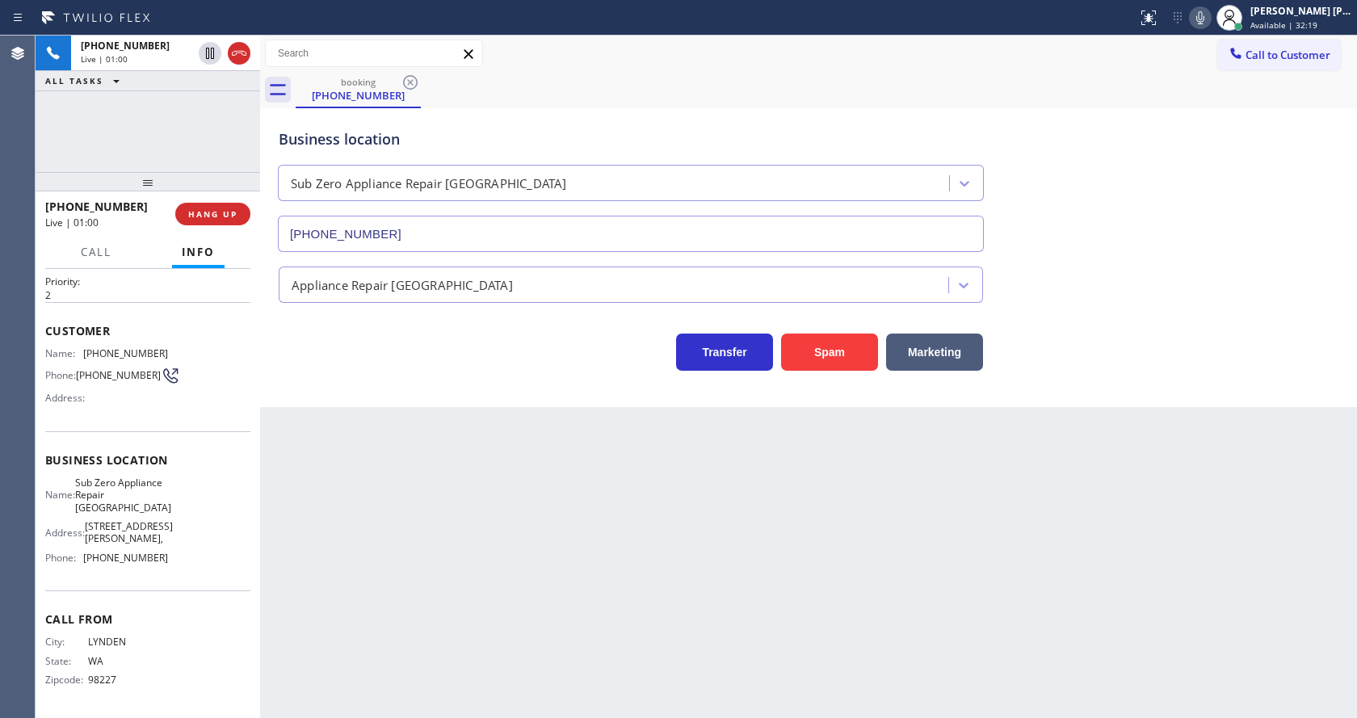
drag, startPoint x: 207, startPoint y: 459, endPoint x: 177, endPoint y: 427, distance: 44.0
click at [207, 459] on span "Business location" at bounding box center [147, 459] width 205 height 15
drag, startPoint x: 82, startPoint y: 347, endPoint x: 169, endPoint y: 350, distance: 87.3
click at [169, 350] on div "Name: [PHONE_NUMBER] Phone: [PHONE_NUMBER] Address:" at bounding box center [147, 379] width 205 height 64
click at [351, 503] on div "Back to Dashboard Change Sender ID Customers Technicians Select a contact Outbo…" at bounding box center [808, 377] width 1097 height 683
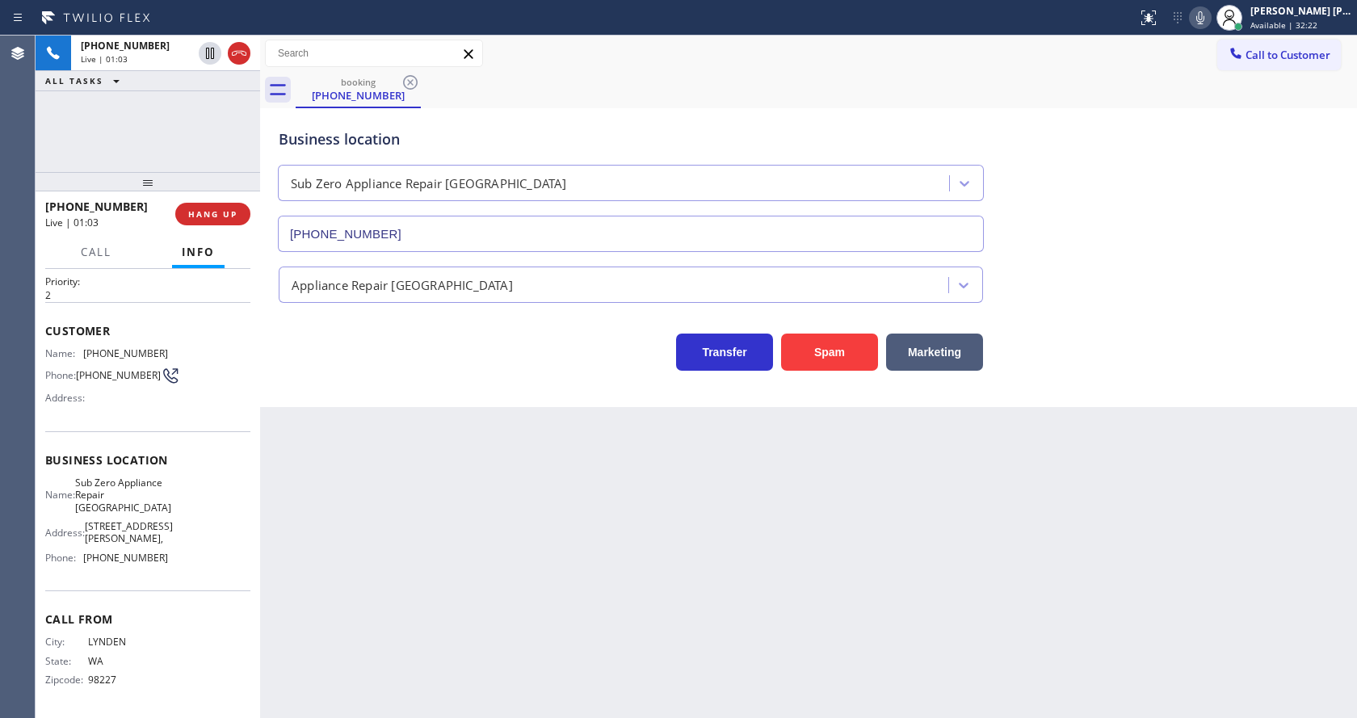
click at [221, 534] on div "Name: Sub Zero Appliance Repair Bellingham Address: [STREET_ADDRESS][GEOGRAPHIC…" at bounding box center [147, 524] width 205 height 95
drag, startPoint x: 79, startPoint y: 475, endPoint x: 145, endPoint y: 516, distance: 78.0
click at [145, 516] on div "Business location Name: Sub Zero Appliance Repair [GEOGRAPHIC_DATA] Address: [S…" at bounding box center [147, 511] width 205 height 160
drag, startPoint x: 427, startPoint y: 514, endPoint x: 399, endPoint y: 710, distance: 198.2
click at [426, 520] on div "Back to Dashboard Change Sender ID Customers Technicians Select a contact Outbo…" at bounding box center [808, 377] width 1097 height 683
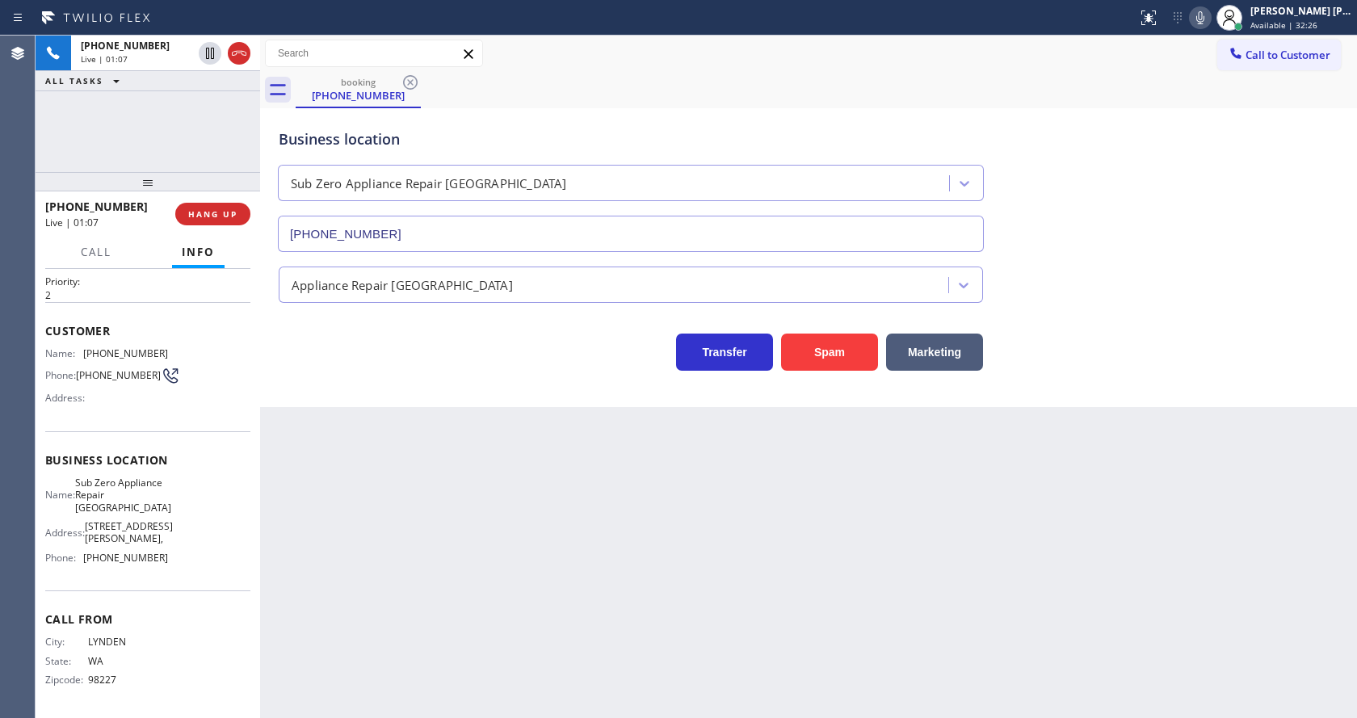
click at [173, 555] on div "Name: Sub Zero Appliance Repair Bellingham Address: [STREET_ADDRESS][GEOGRAPHIC…" at bounding box center [147, 524] width 205 height 95
drag, startPoint x: 83, startPoint y: 557, endPoint x: 202, endPoint y: 553, distance: 118.8
click at [202, 553] on div "Name: Sub Zero Appliance Repair Bellingham Address: [STREET_ADDRESS][GEOGRAPHIC…" at bounding box center [147, 524] width 205 height 95
drag, startPoint x: 386, startPoint y: 457, endPoint x: 369, endPoint y: 717, distance: 259.9
click at [385, 473] on div "Back to Dashboard Change Sender ID Customers Technicians Select a contact Outbo…" at bounding box center [808, 377] width 1097 height 683
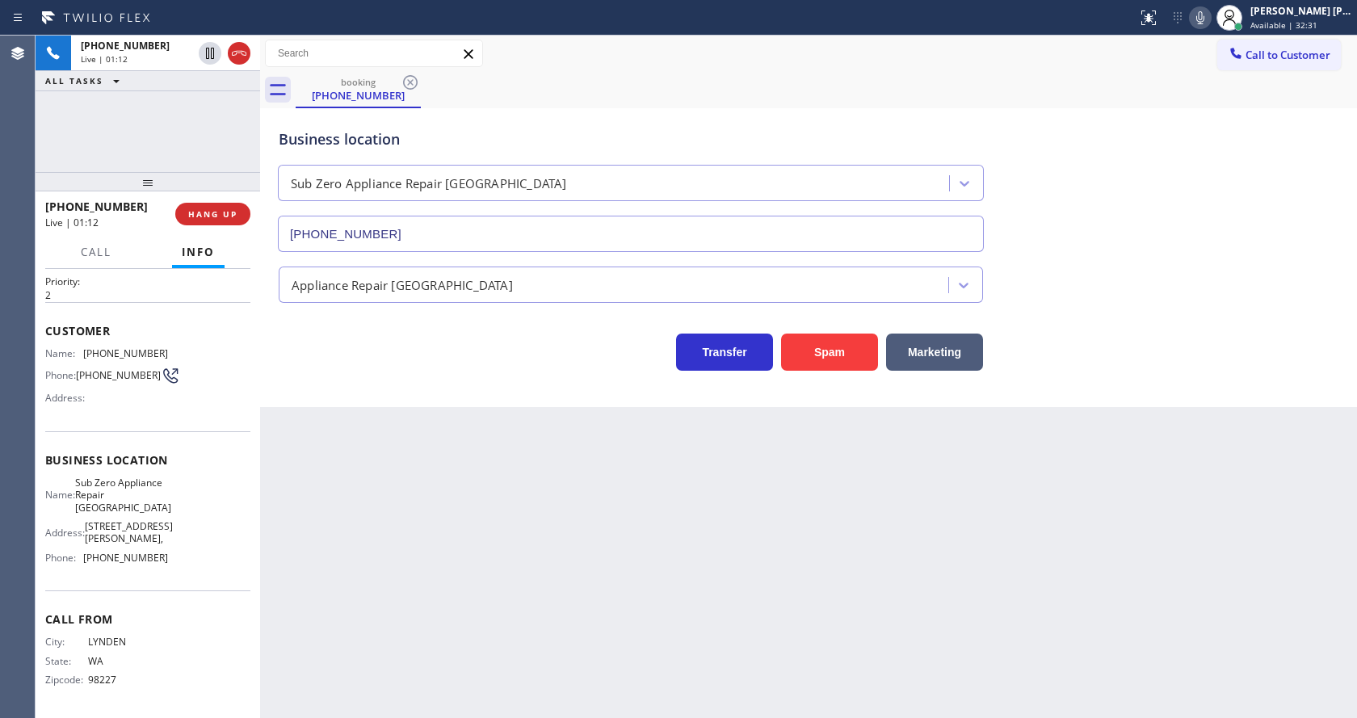
drag, startPoint x: 565, startPoint y: 556, endPoint x: 922, endPoint y: 128, distance: 557.6
click at [566, 556] on div "Back to Dashboard Change Sender ID Customers Technicians Select a contact Outbo…" at bounding box center [808, 377] width 1097 height 683
click at [475, 451] on div "Back to Dashboard Change Sender ID Customers Technicians Select a contact Outbo…" at bounding box center [808, 377] width 1097 height 683
click at [685, 536] on div "Back to Dashboard Change Sender ID Customers Technicians Select a contact Outbo…" at bounding box center [808, 377] width 1097 height 683
click at [373, 509] on div "Back to Dashboard Change Sender ID Customers Technicians Select a contact Outbo…" at bounding box center [808, 377] width 1097 height 683
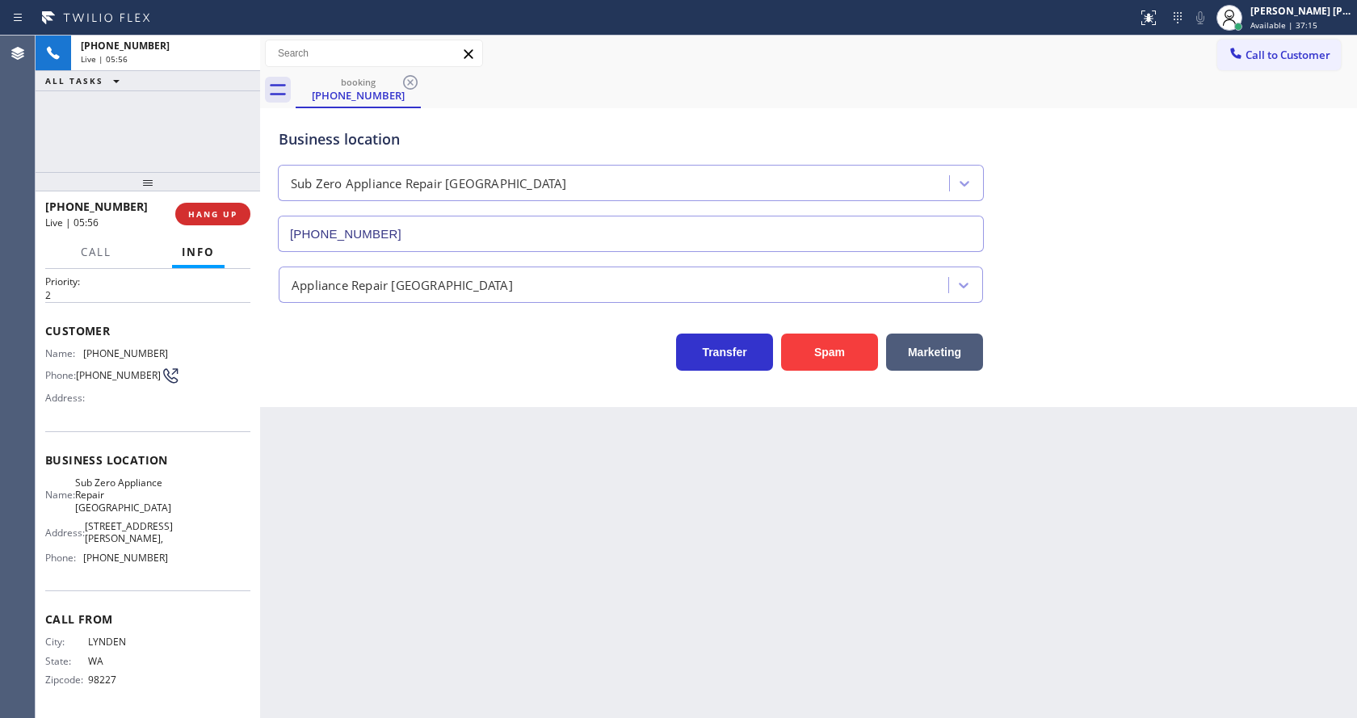
click at [190, 196] on div "[PHONE_NUMBER] Live | 05:56 HANG UP" at bounding box center [147, 214] width 205 height 42
click at [196, 216] on span "COMPLETE" at bounding box center [210, 213] width 56 height 11
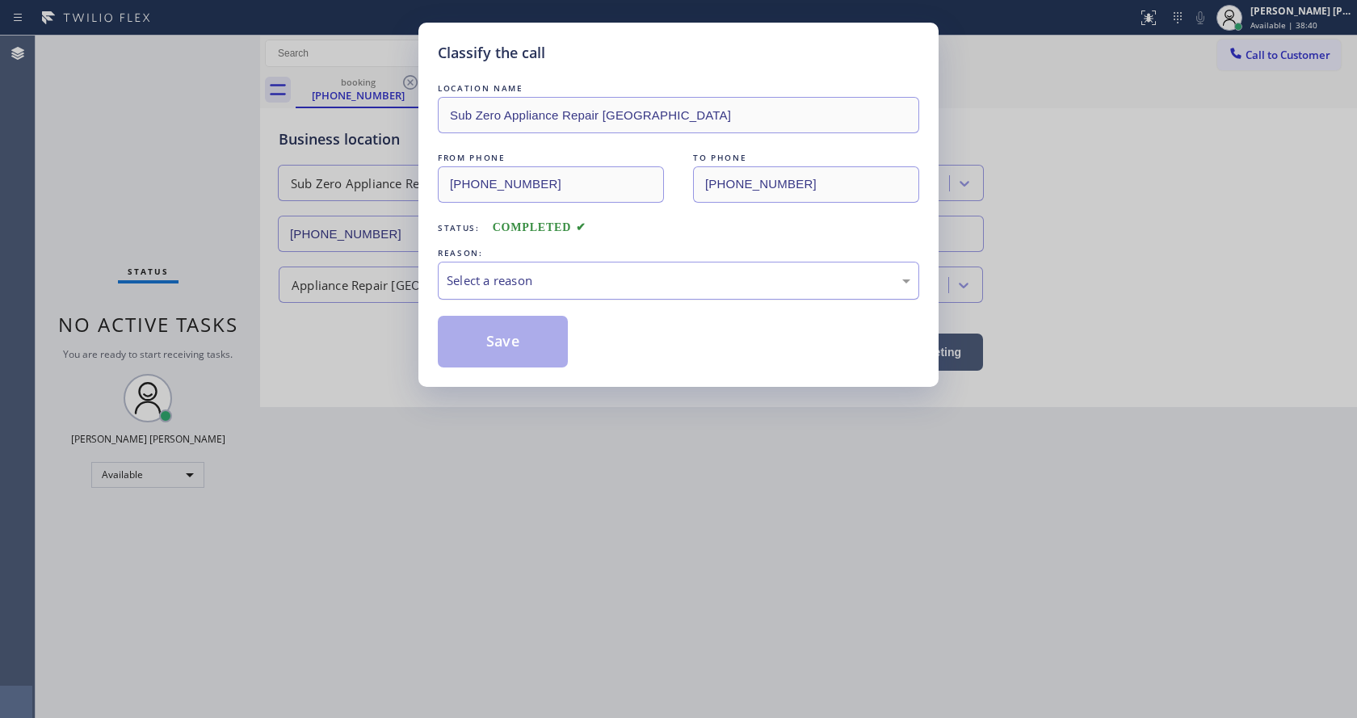
click at [588, 286] on div "Select a reason" at bounding box center [679, 280] width 464 height 19
click at [507, 354] on button "Save" at bounding box center [503, 342] width 130 height 52
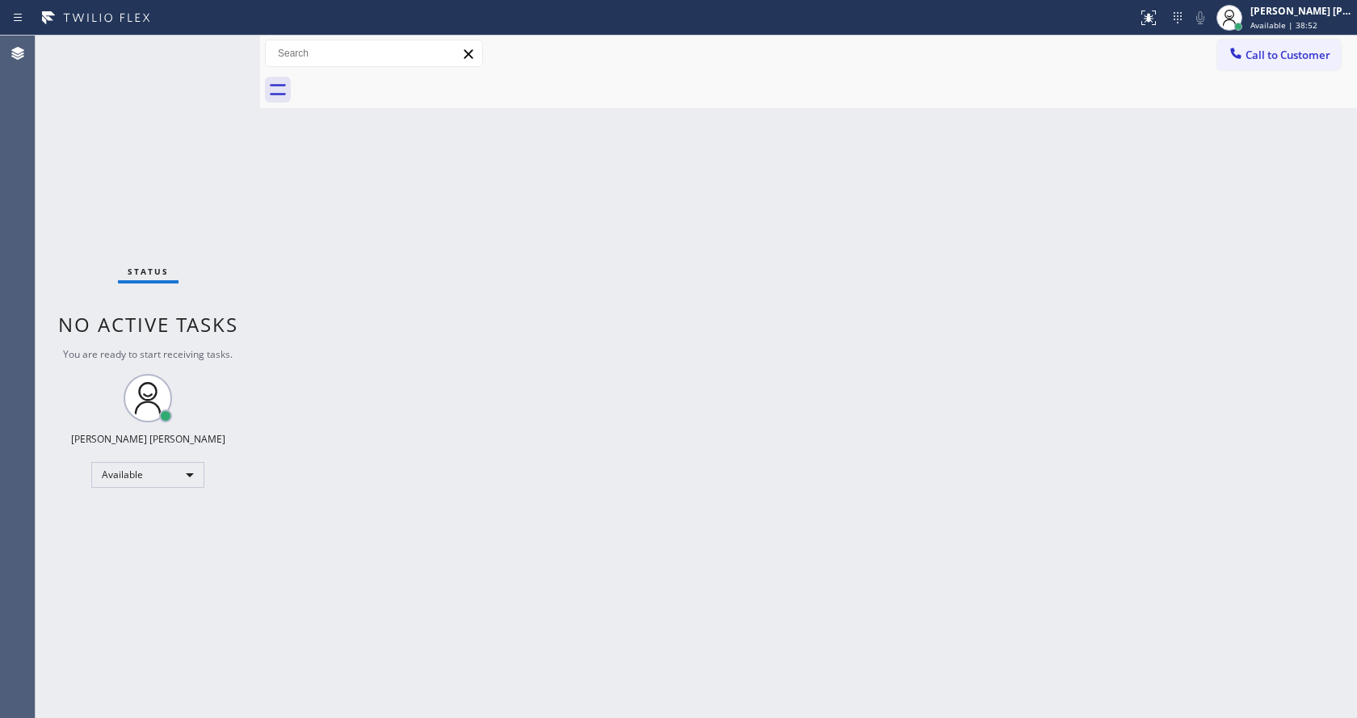
drag, startPoint x: 955, startPoint y: 275, endPoint x: 955, endPoint y: 263, distance: 12.1
click at [955, 275] on div "Back to Dashboard Change Sender ID Customers Technicians Select a contact Outbo…" at bounding box center [808, 377] width 1097 height 683
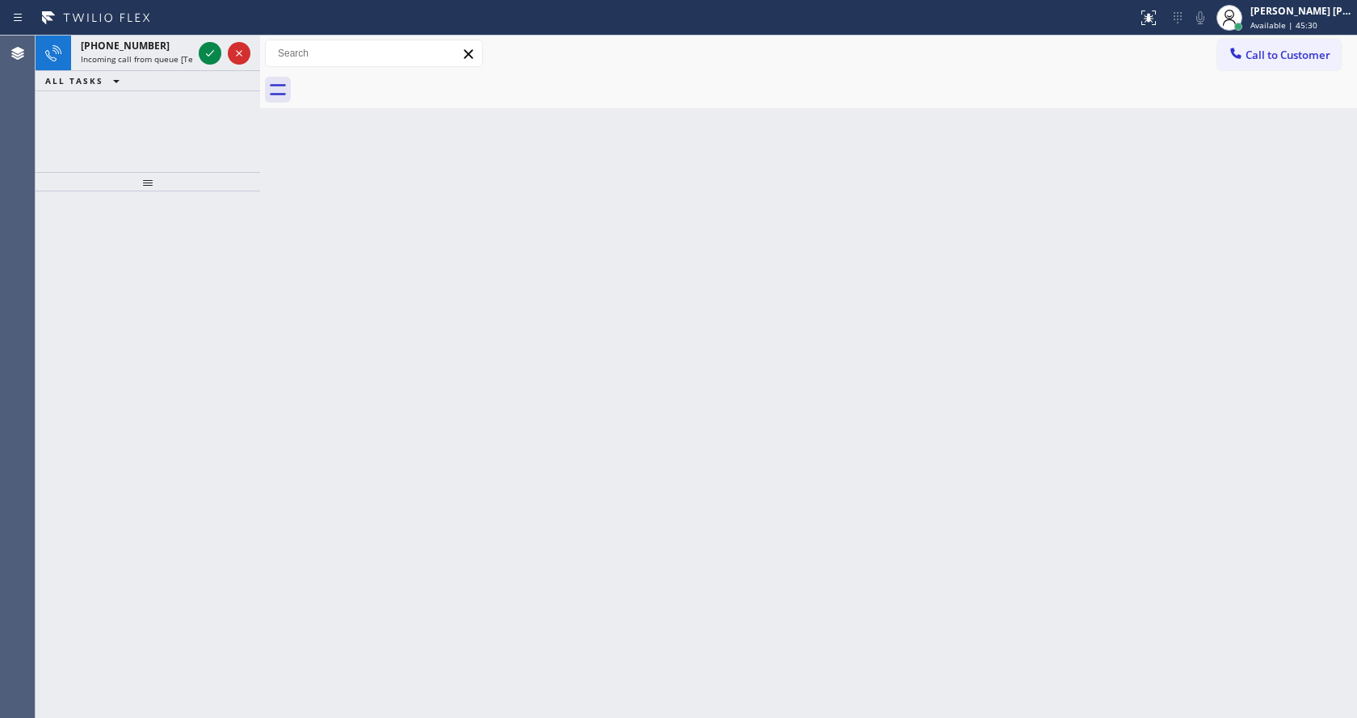
drag, startPoint x: 332, startPoint y: 393, endPoint x: 936, endPoint y: 126, distance: 659.8
click at [344, 389] on div "Back to Dashboard Change Sender ID Customers Technicians Select a contact Outbo…" at bounding box center [808, 377] width 1097 height 683
click at [170, 57] on span "Incoming call from queue [Test] All" at bounding box center [148, 58] width 134 height 11
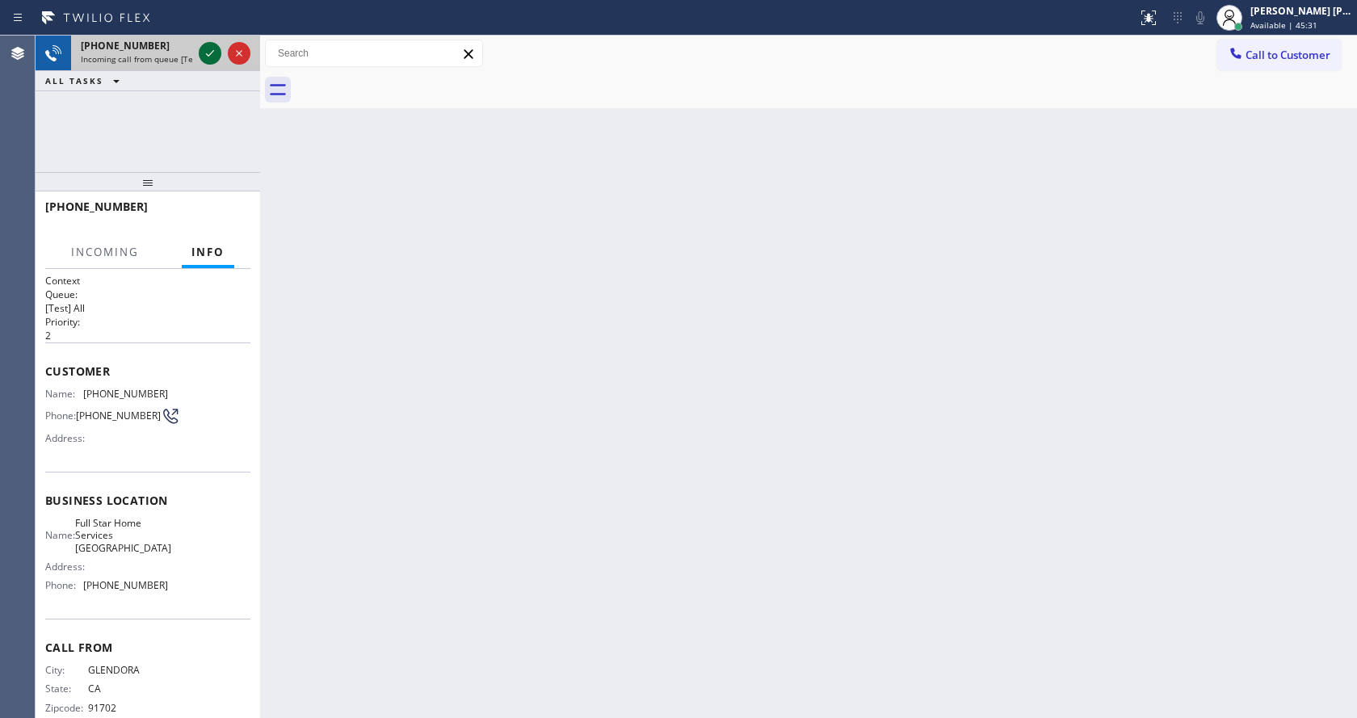
click at [202, 50] on icon at bounding box center [209, 53] width 19 height 19
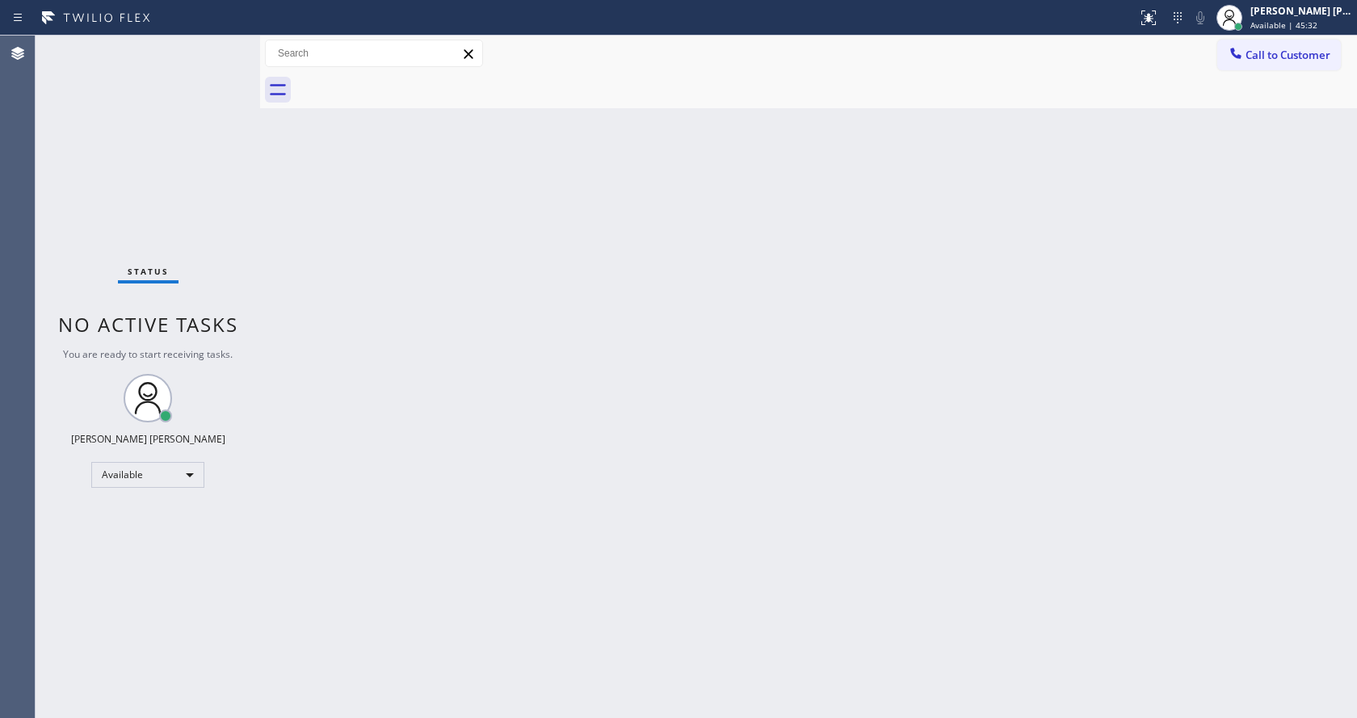
click at [710, 492] on div "Back to Dashboard Change Sender ID Customers Technicians Select a contact Outbo…" at bounding box center [808, 377] width 1097 height 683
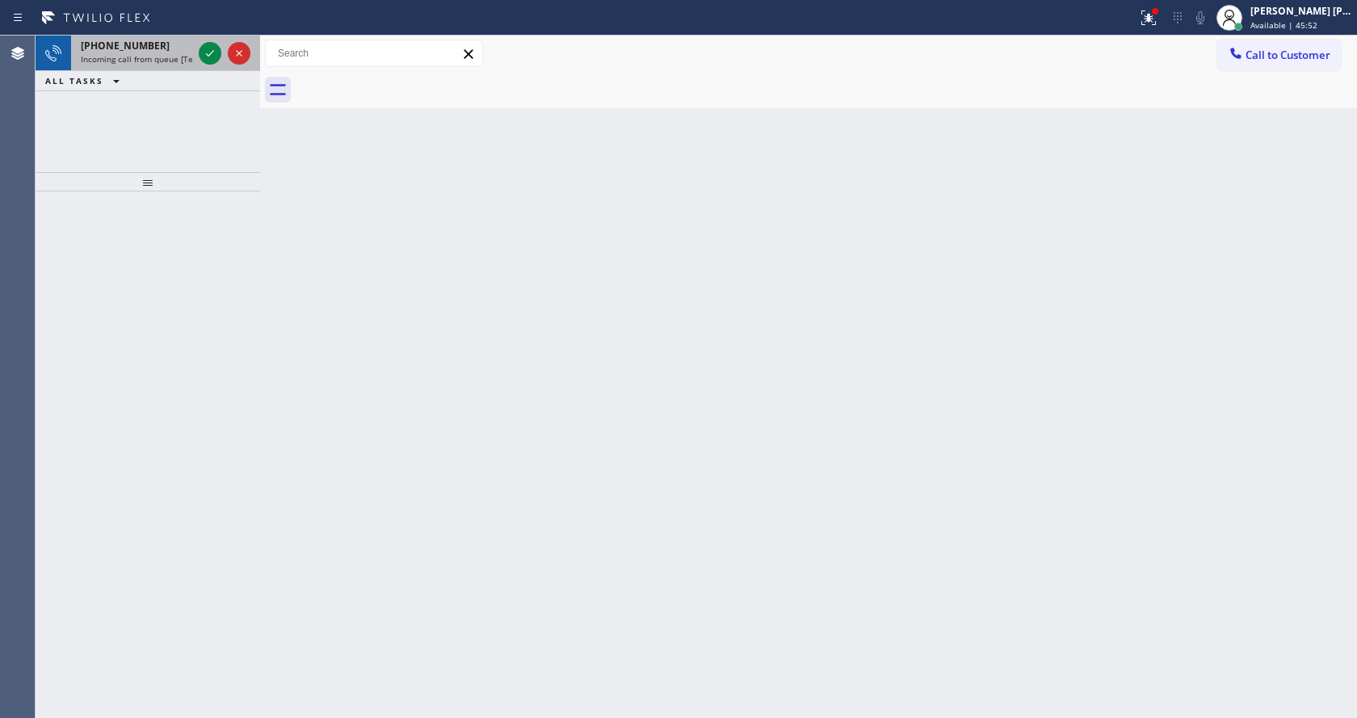
click at [169, 59] on span "Incoming call from queue [Test] All" at bounding box center [148, 58] width 134 height 11
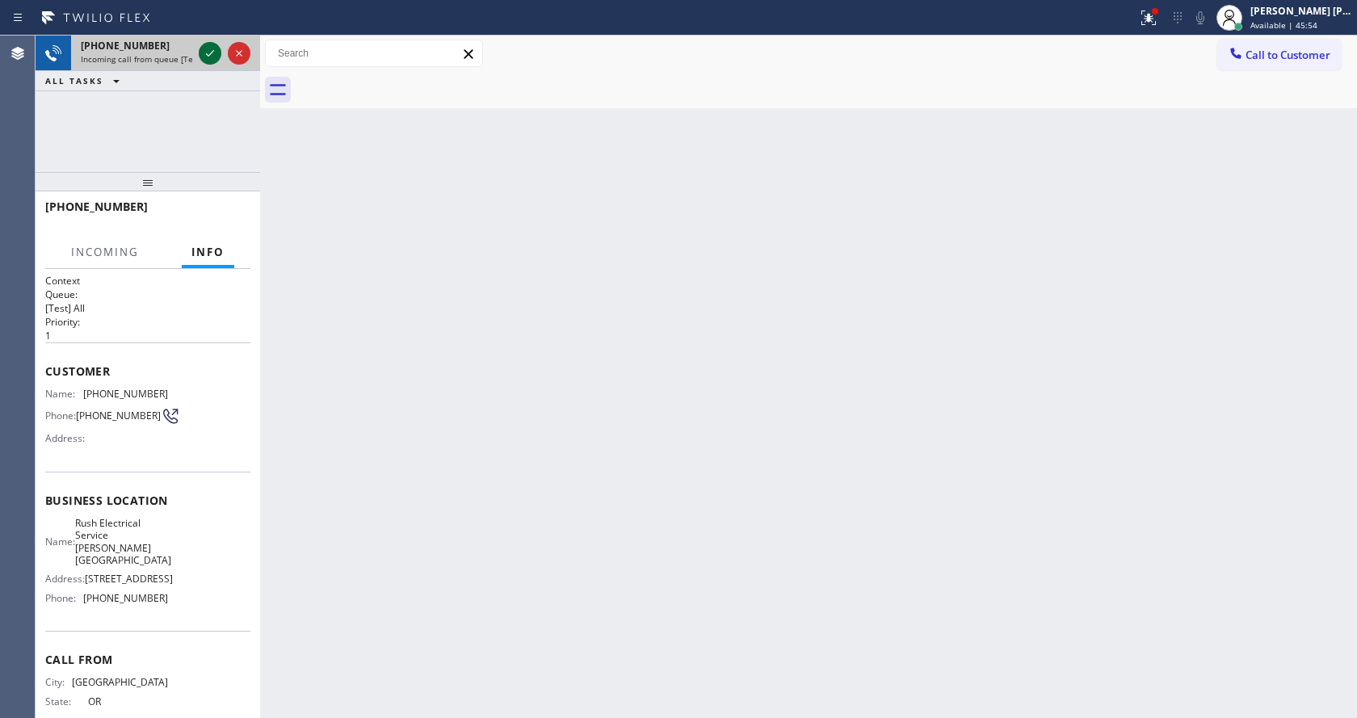
click at [208, 53] on icon at bounding box center [209, 53] width 19 height 19
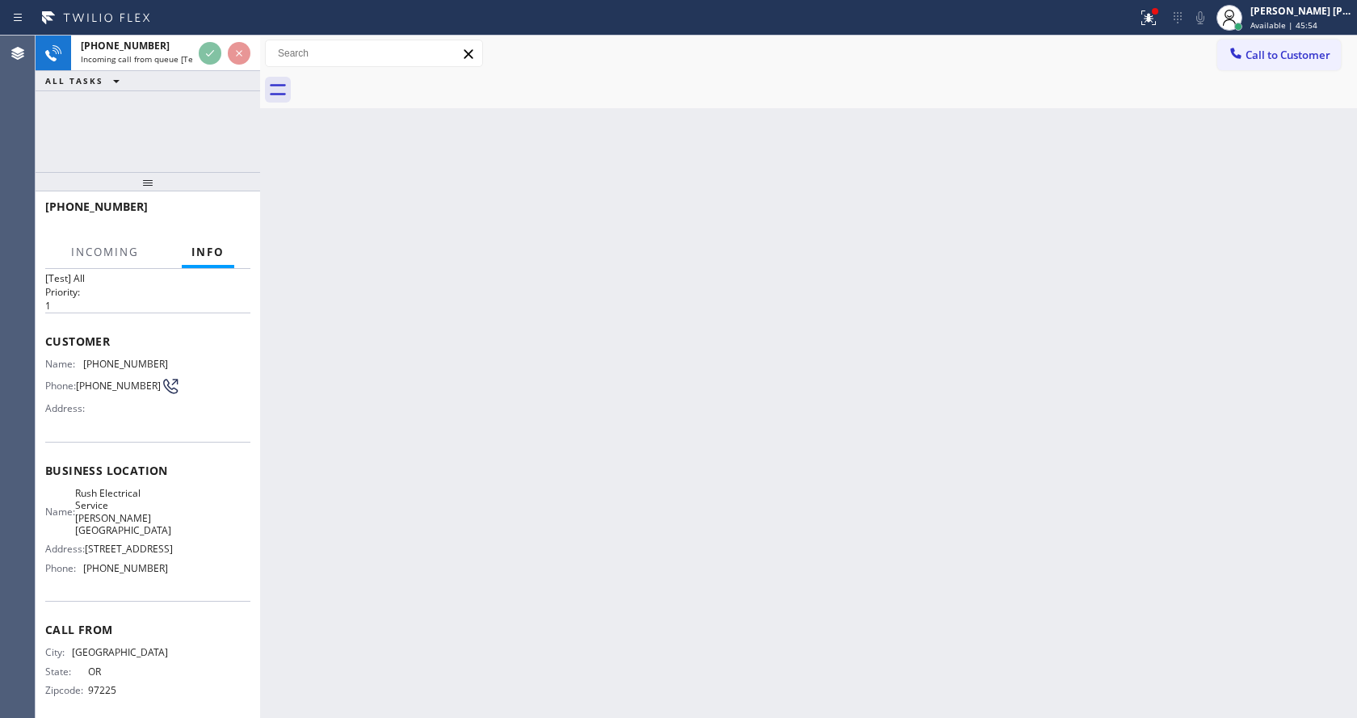
scroll to position [46, 0]
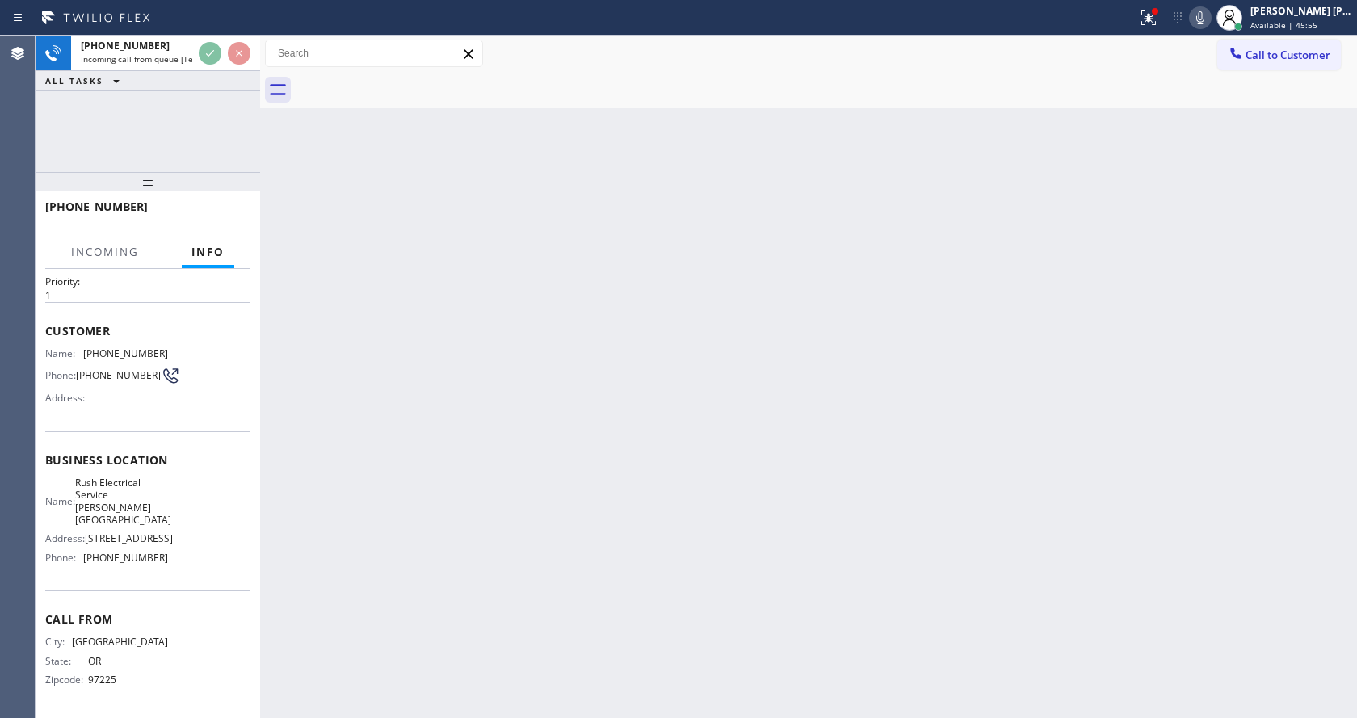
click at [562, 479] on div "Back to Dashboard Change Sender ID Customers Technicians Select a contact Outbo…" at bounding box center [808, 377] width 1097 height 683
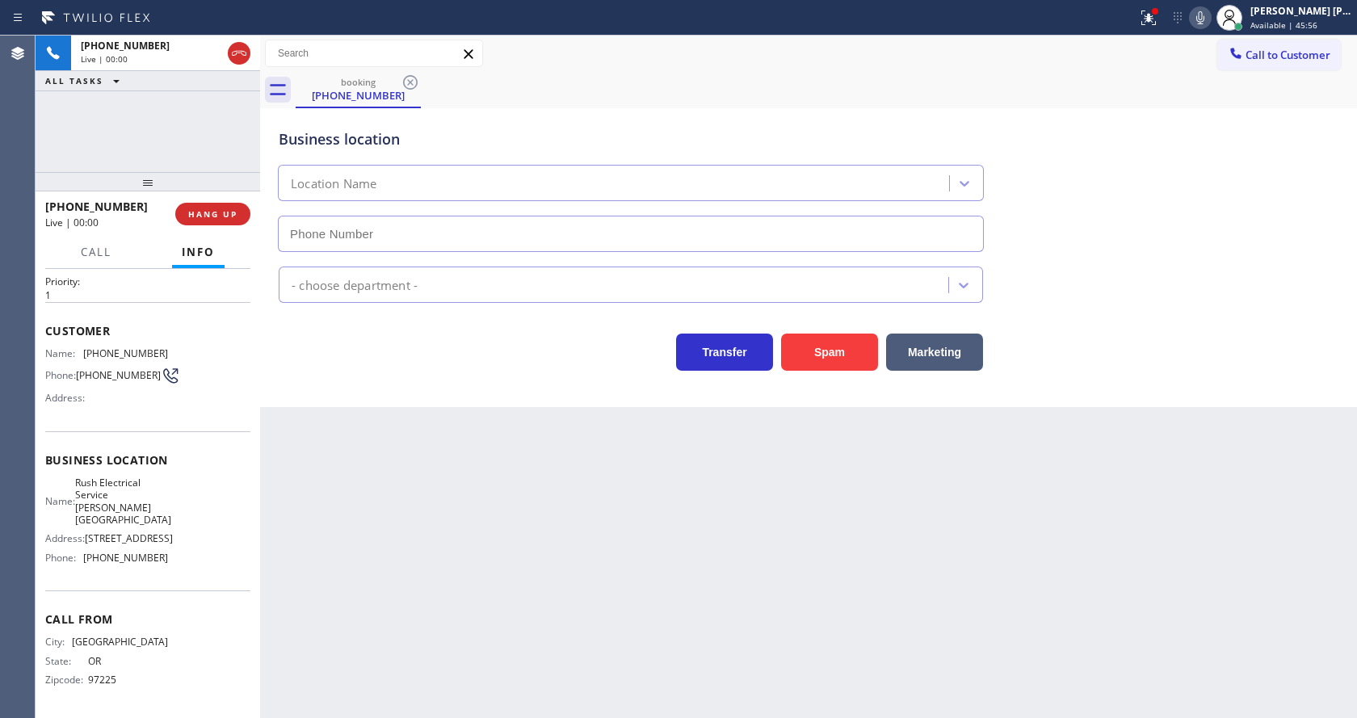
type input "[PHONE_NUMBER]"
drag, startPoint x: 233, startPoint y: 394, endPoint x: 267, endPoint y: 478, distance: 90.6
click at [233, 394] on div "Name: [PHONE_NUMBER] Phone: [PHONE_NUMBER] Address:" at bounding box center [147, 379] width 205 height 64
click at [260, 392] on div at bounding box center [260, 377] width 0 height 683
drag, startPoint x: 367, startPoint y: 717, endPoint x: 319, endPoint y: 414, distance: 306.7
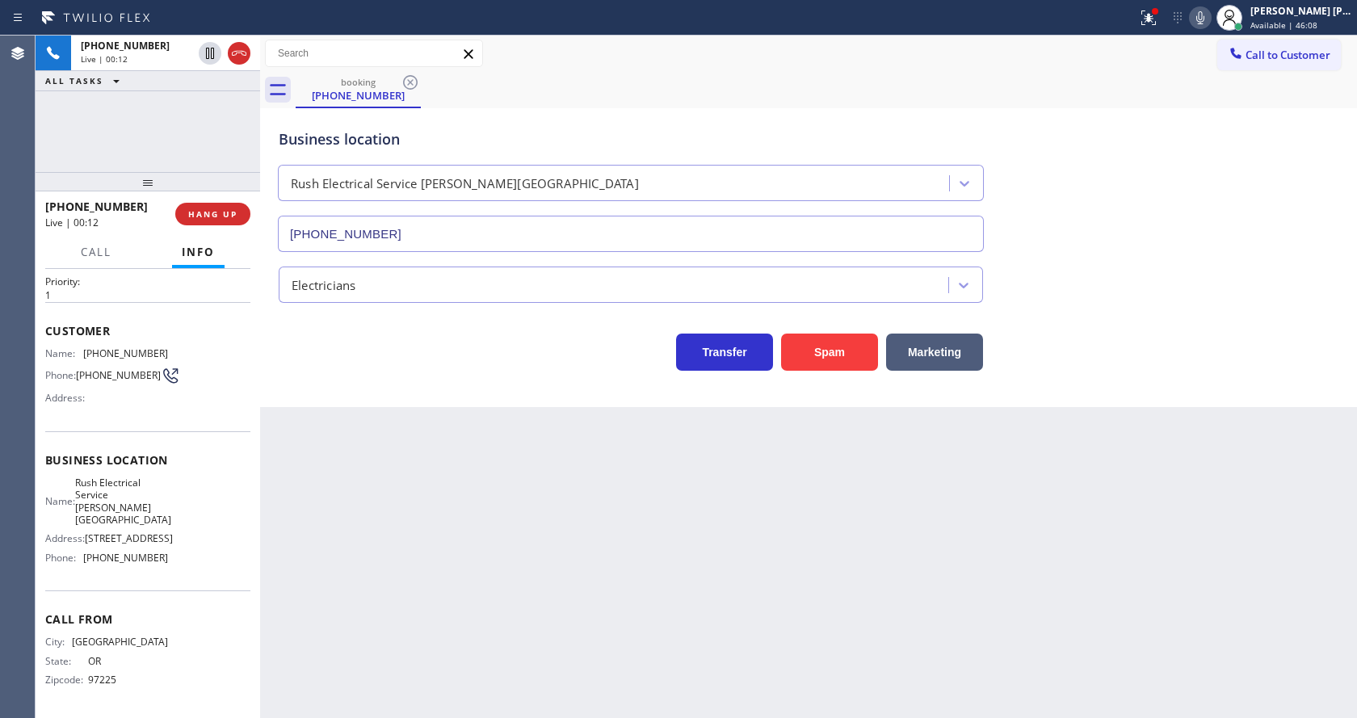
click at [367, 717] on div "Back to Dashboard Change Sender ID Customers Technicians Select a contact Outbo…" at bounding box center [808, 377] width 1097 height 683
click at [319, 414] on div "Back to Dashboard Change Sender ID Customers Technicians Select a contact Outbo…" at bounding box center [808, 377] width 1097 height 683
click at [367, 503] on div "Back to Dashboard Change Sender ID Customers Technicians Select a contact Outbo…" at bounding box center [808, 377] width 1097 height 683
click at [339, 488] on div "Back to Dashboard Change Sender ID Customers Technicians Select a contact Outbo…" at bounding box center [808, 377] width 1097 height 683
drag, startPoint x: 82, startPoint y: 352, endPoint x: 187, endPoint y: 352, distance: 105.8
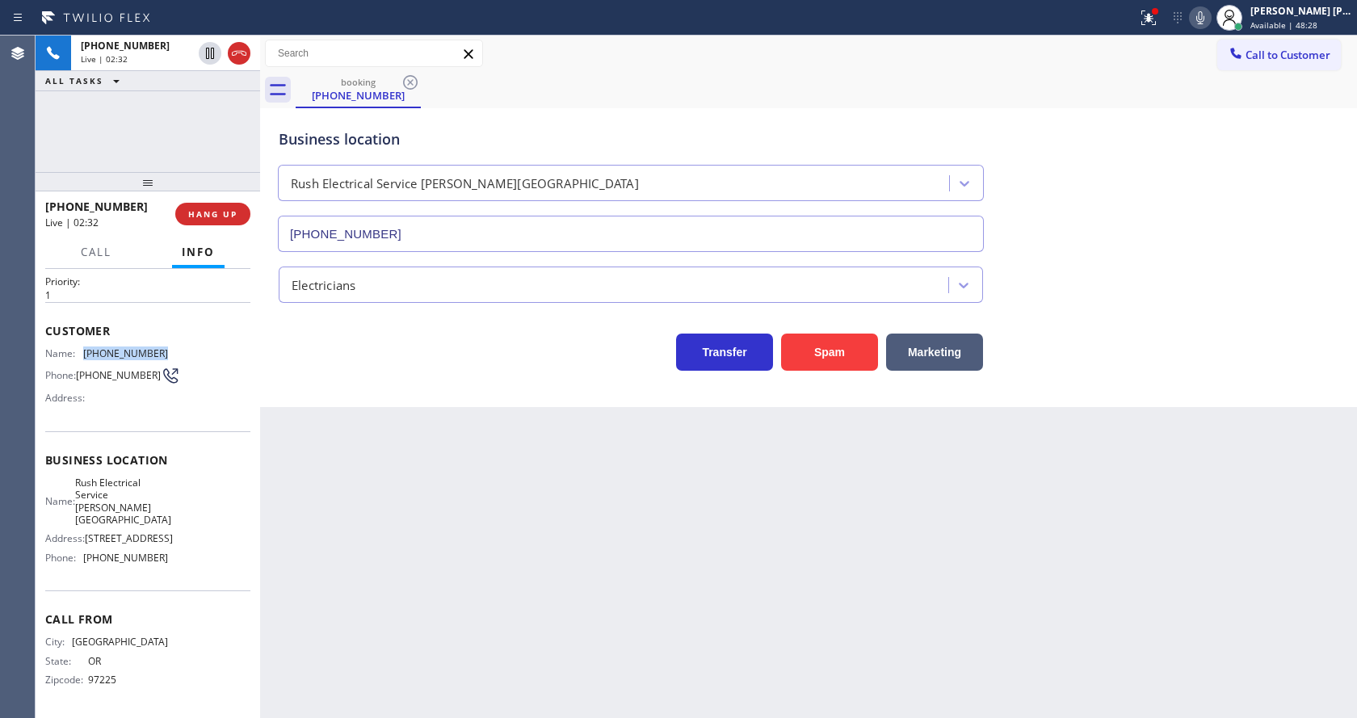
click at [187, 352] on div "Name: [PHONE_NUMBER] Phone: [PHONE_NUMBER] Address:" at bounding box center [147, 379] width 205 height 64
click at [431, 502] on div "Back to Dashboard Change Sender ID Customers Technicians Select a contact Outbo…" at bounding box center [808, 377] width 1097 height 683
click at [217, 522] on div "Name: Rush Electrical Service [PERSON_NAME][GEOGRAPHIC_DATA] Address: [STREET_A…" at bounding box center [147, 524] width 205 height 95
drag, startPoint x: 79, startPoint y: 475, endPoint x: 107, endPoint y: 511, distance: 46.1
click at [107, 511] on div "Business location Name: Rush Electrical Service [PERSON_NAME][GEOGRAPHIC_DATA] …" at bounding box center [147, 511] width 205 height 160
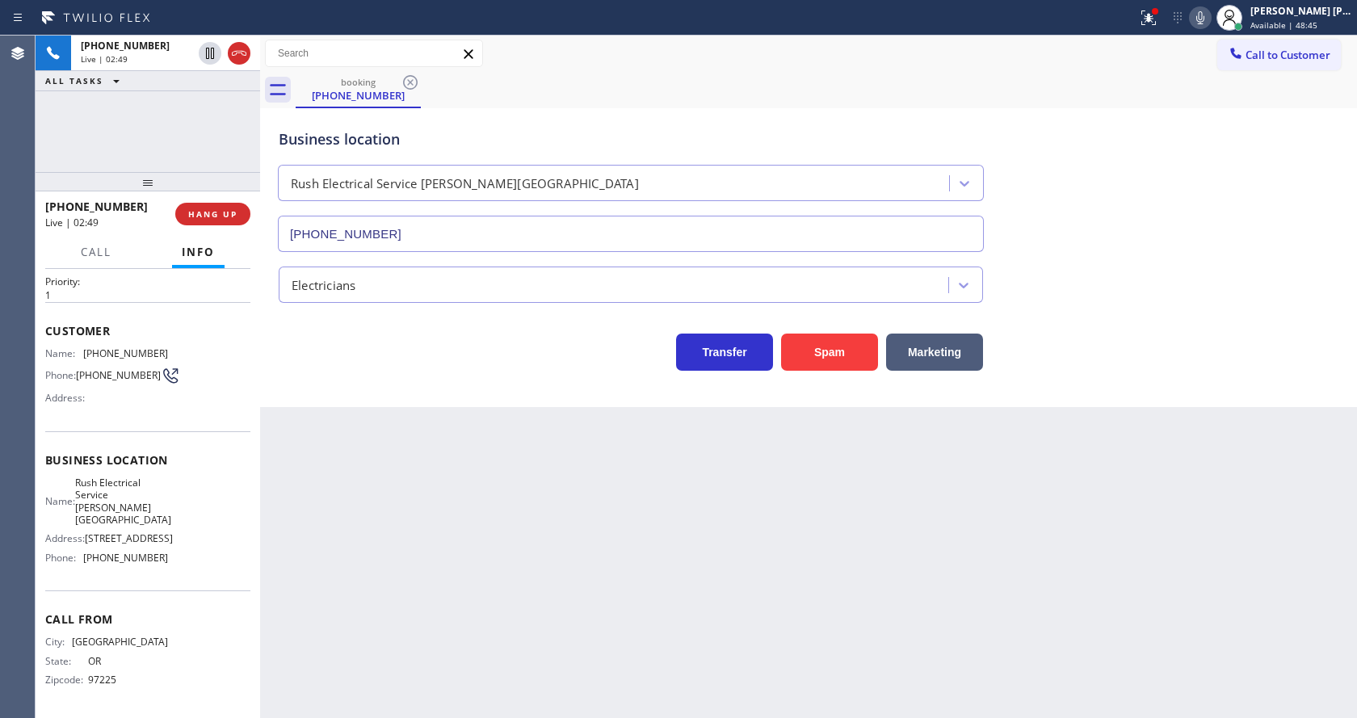
click at [398, 576] on div "Back to Dashboard Change Sender ID Customers Technicians Select a contact Outbo…" at bounding box center [808, 377] width 1097 height 683
drag, startPoint x: 198, startPoint y: 538, endPoint x: 135, endPoint y: 575, distance: 73.2
click at [196, 541] on div "Name: Rush Electrical Service [PERSON_NAME][GEOGRAPHIC_DATA] Address: [STREET_A…" at bounding box center [147, 524] width 205 height 95
drag, startPoint x: 78, startPoint y: 556, endPoint x: 174, endPoint y: 561, distance: 95.5
click at [174, 561] on div "Name: Rush Electrical Service [PERSON_NAME][GEOGRAPHIC_DATA] Address: [STREET_A…" at bounding box center [147, 524] width 205 height 95
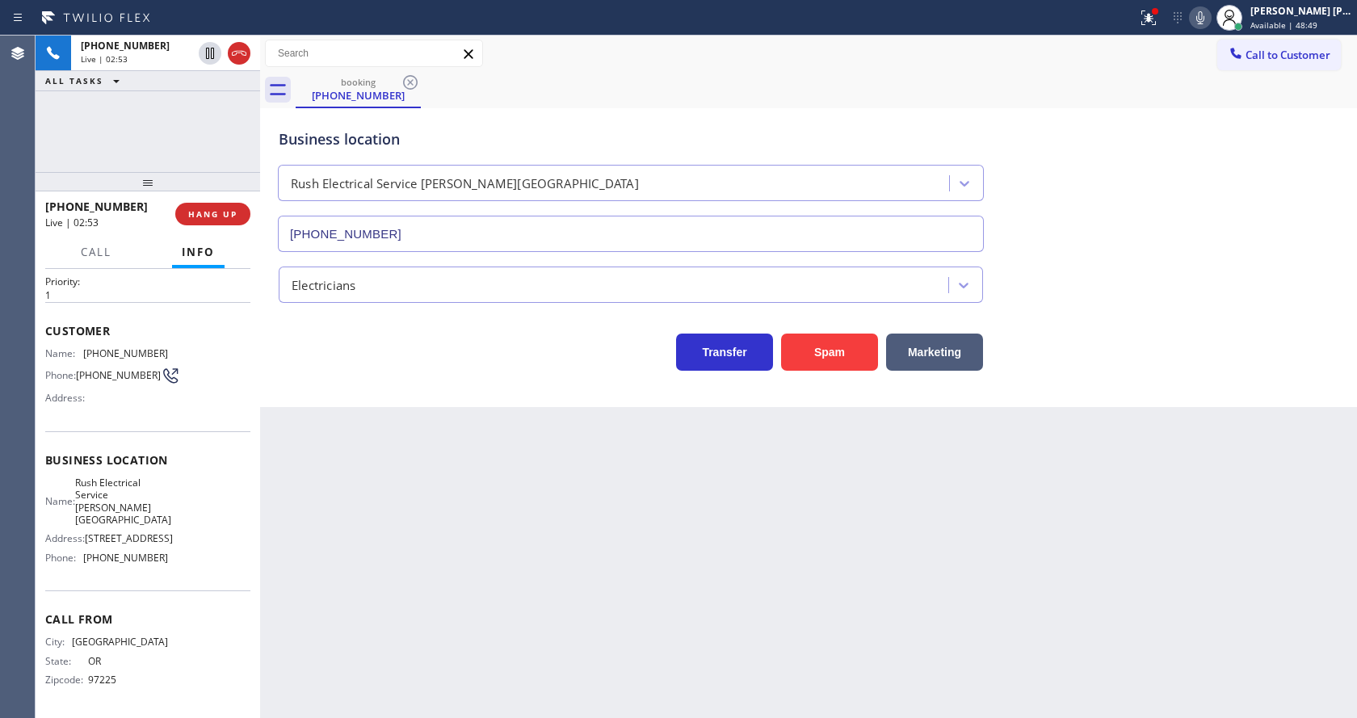
drag, startPoint x: 362, startPoint y: 486, endPoint x: 359, endPoint y: 545, distance: 58.3
click at [362, 493] on div "Back to Dashboard Change Sender ID Customers Technicians Select a contact Outbo…" at bounding box center [808, 377] width 1097 height 683
click at [336, 696] on div "Back to Dashboard Change Sender ID Customers Technicians Select a contact Outbo…" at bounding box center [808, 377] width 1097 height 683
click at [1208, 18] on icon at bounding box center [1200, 17] width 19 height 19
drag, startPoint x: 1134, startPoint y: 27, endPoint x: 1145, endPoint y: 19, distance: 13.8
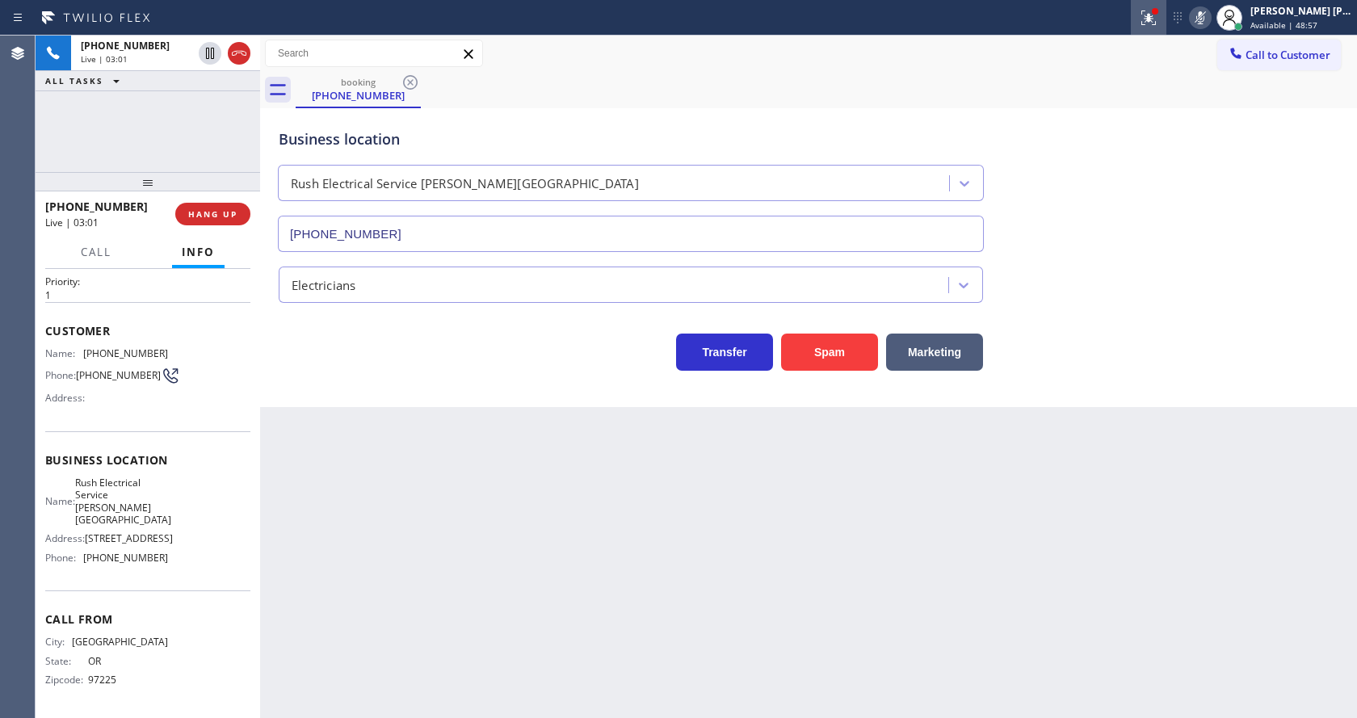
click at [1131, 27] on div at bounding box center [568, 18] width 1125 height 26
click at [1159, 14] on div at bounding box center [1155, 11] width 6 height 6
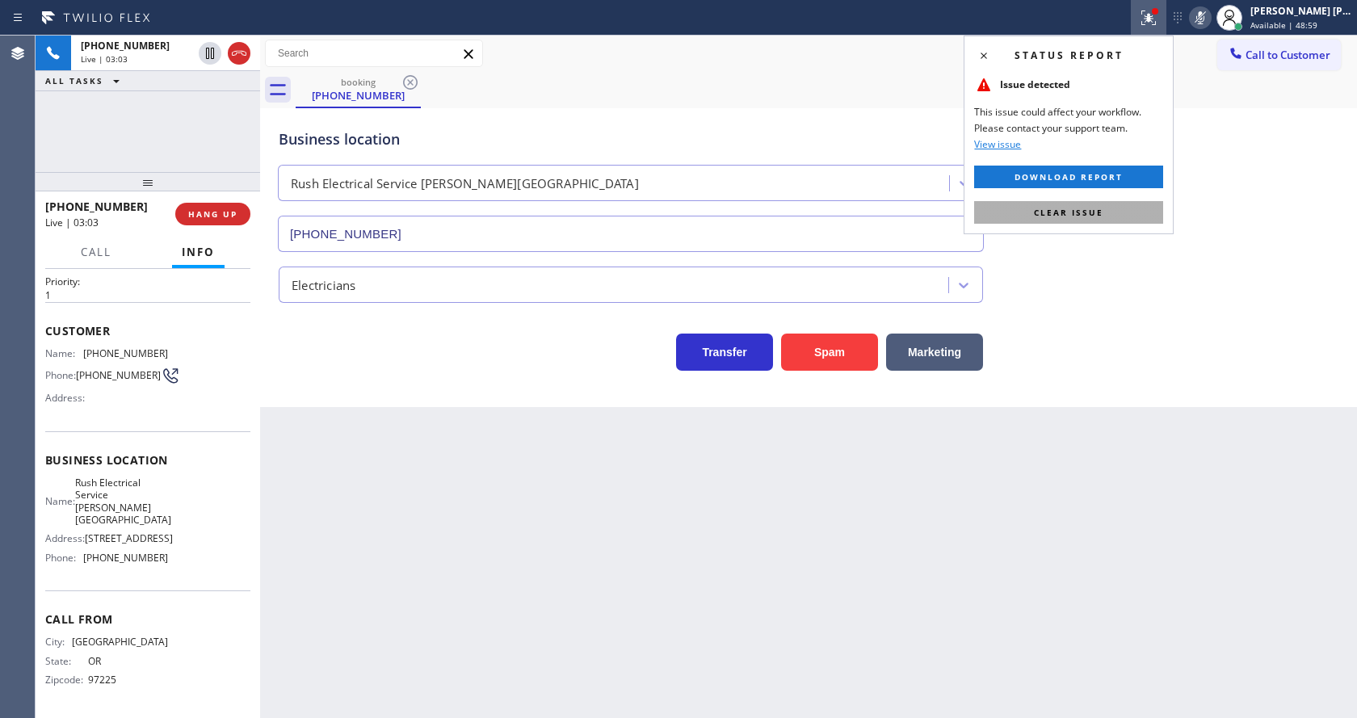
click at [1084, 219] on button "Clear issue" at bounding box center [1068, 212] width 189 height 23
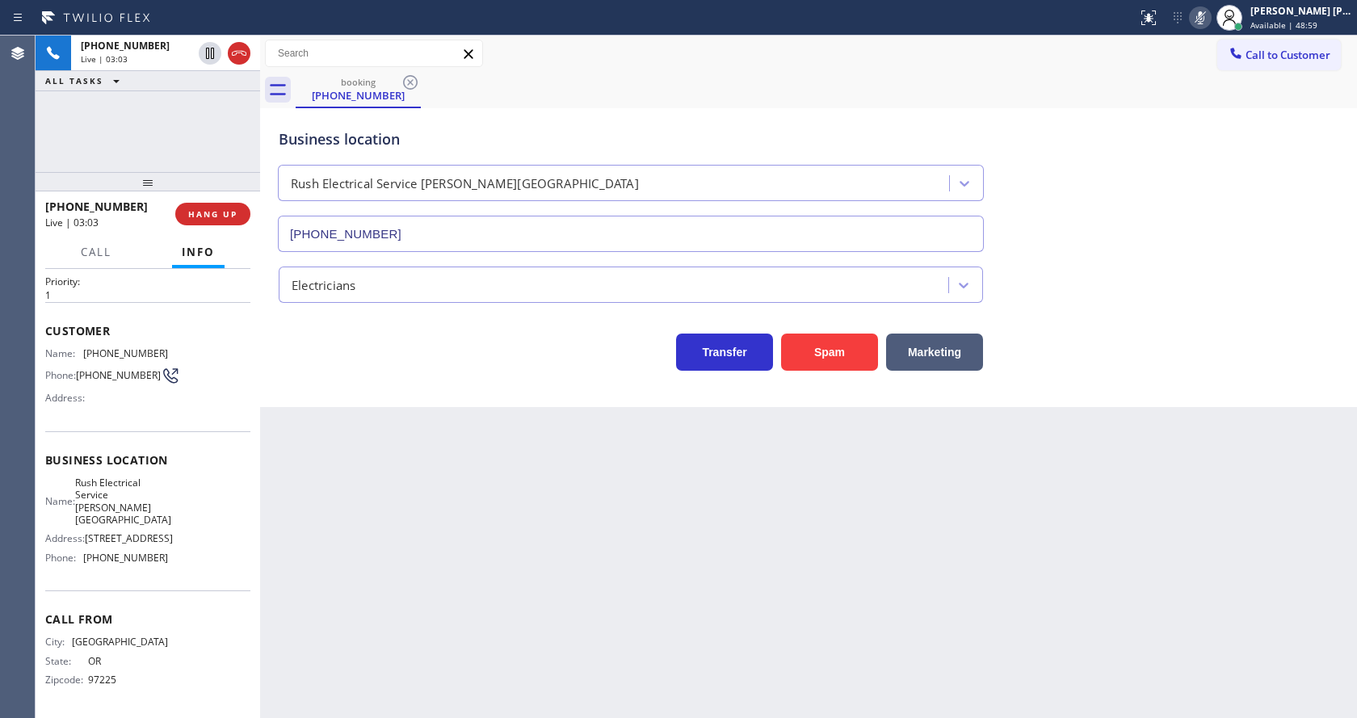
click at [1107, 199] on div "Business location Rush Electrical Service [PERSON_NAME][GEOGRAPHIC_DATA] [PHONE…" at bounding box center [809, 179] width 1066 height 146
click at [208, 49] on icon at bounding box center [210, 53] width 8 height 11
click at [367, 547] on div "Back to Dashboard Change Sender ID Customers Technicians Select a contact Outbo…" at bounding box center [808, 377] width 1097 height 683
click at [650, 506] on div "Back to Dashboard Change Sender ID Customers Technicians Select a contact Outbo…" at bounding box center [808, 377] width 1097 height 683
click at [505, 503] on div "Back to Dashboard Change Sender ID Customers Technicians Select a contact Outbo…" at bounding box center [808, 377] width 1097 height 683
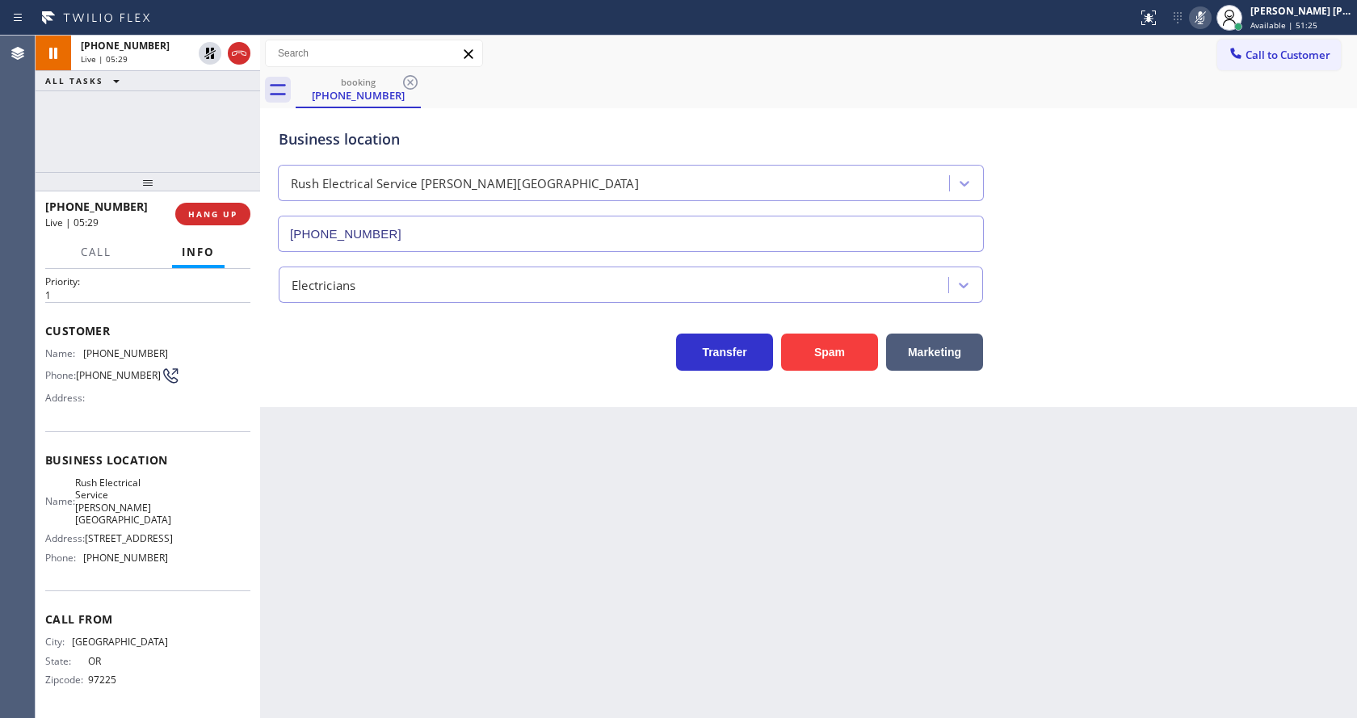
click at [402, 398] on div "Business location Rush Electrical Service [PERSON_NAME][GEOGRAPHIC_DATA] [PHONE…" at bounding box center [808, 257] width 1097 height 299
click at [525, 574] on div "Back to Dashboard Change Sender ID Customers Technicians Select a contact Outbo…" at bounding box center [808, 377] width 1097 height 683
drag, startPoint x: 362, startPoint y: 498, endPoint x: 249, endPoint y: 196, distance: 323.4
click at [362, 498] on div "Back to Dashboard Change Sender ID Customers Technicians Select a contact Outbo…" at bounding box center [808, 377] width 1097 height 683
click at [208, 44] on icon at bounding box center [209, 53] width 19 height 19
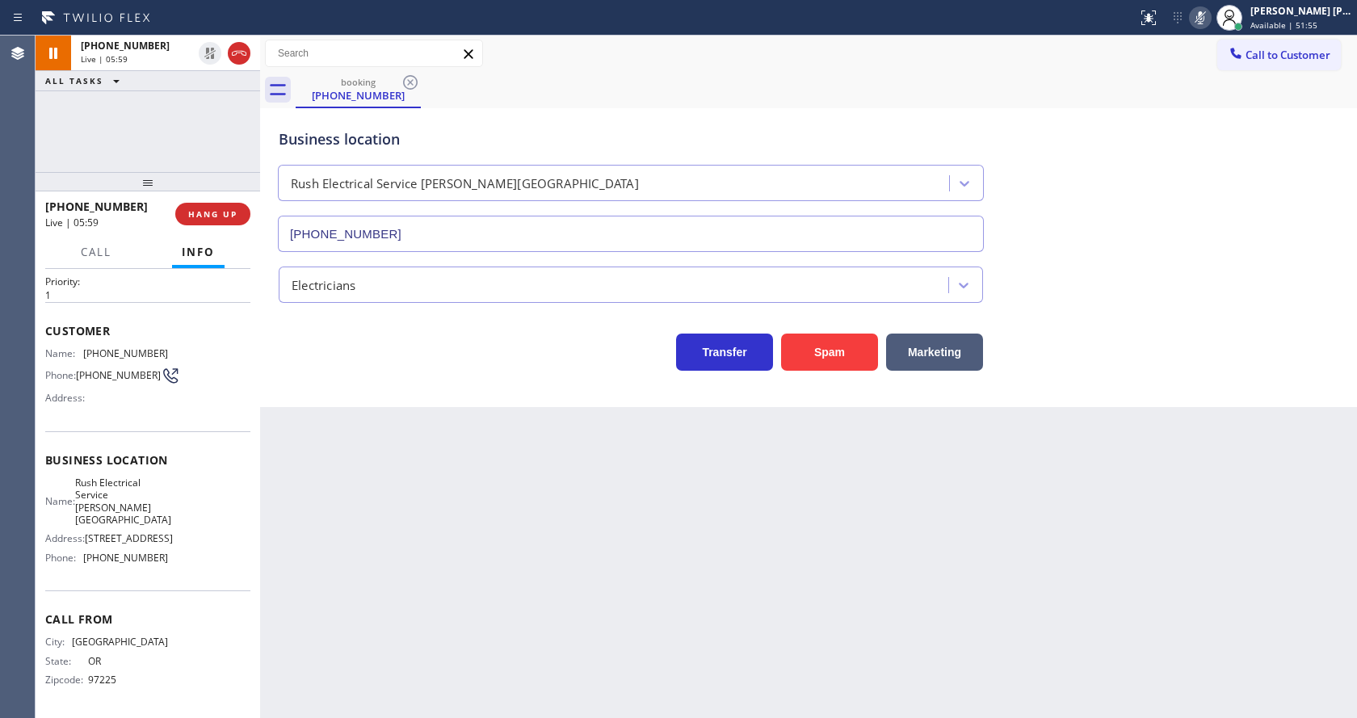
click at [1210, 22] on icon at bounding box center [1200, 17] width 19 height 19
click at [1207, 91] on div "booking [PHONE_NUMBER]" at bounding box center [827, 90] width 1062 height 36
click at [486, 432] on div "Back to Dashboard Change Sender ID Customers Technicians Select a contact Outbo…" at bounding box center [808, 377] width 1097 height 683
click at [607, 549] on div "Back to Dashboard Change Sender ID Customers Technicians Select a contact Outbo…" at bounding box center [808, 377] width 1097 height 683
click at [347, 487] on div "Back to Dashboard Change Sender ID Customers Technicians Select a contact Outbo…" at bounding box center [808, 377] width 1097 height 683
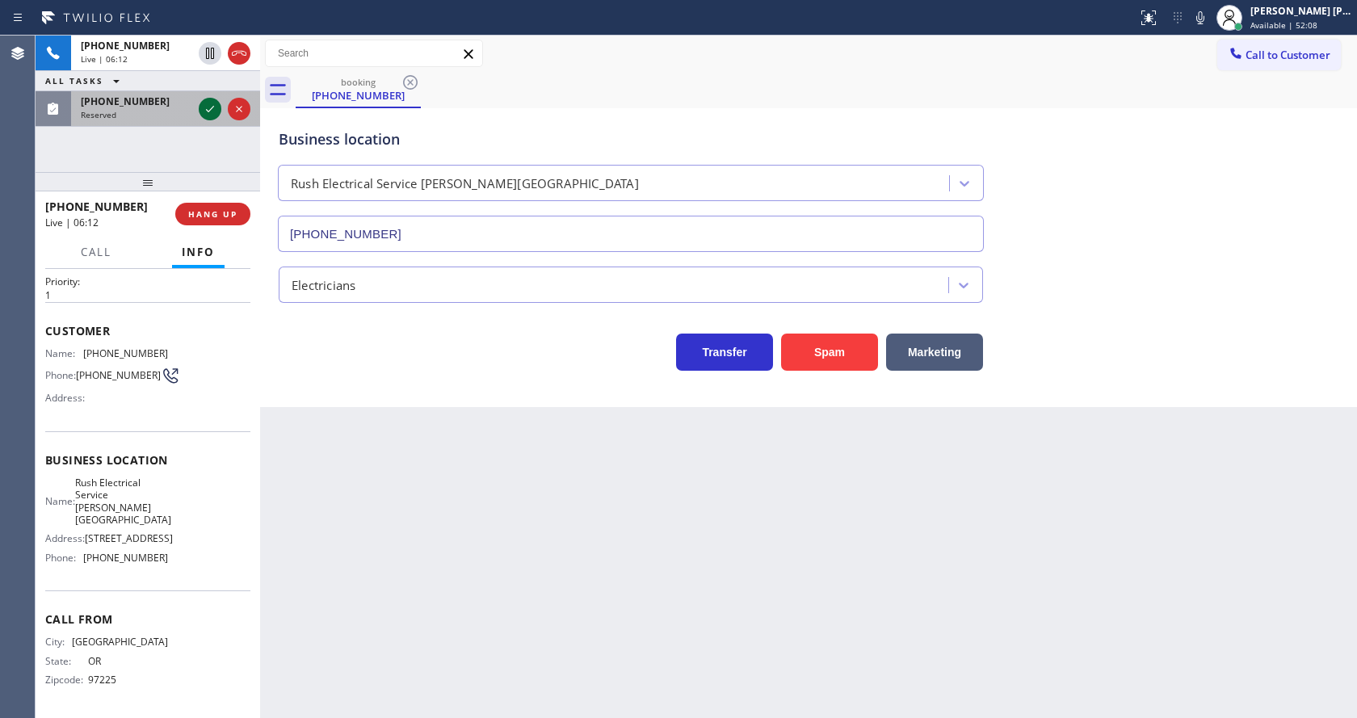
click at [207, 113] on icon at bounding box center [209, 108] width 19 height 19
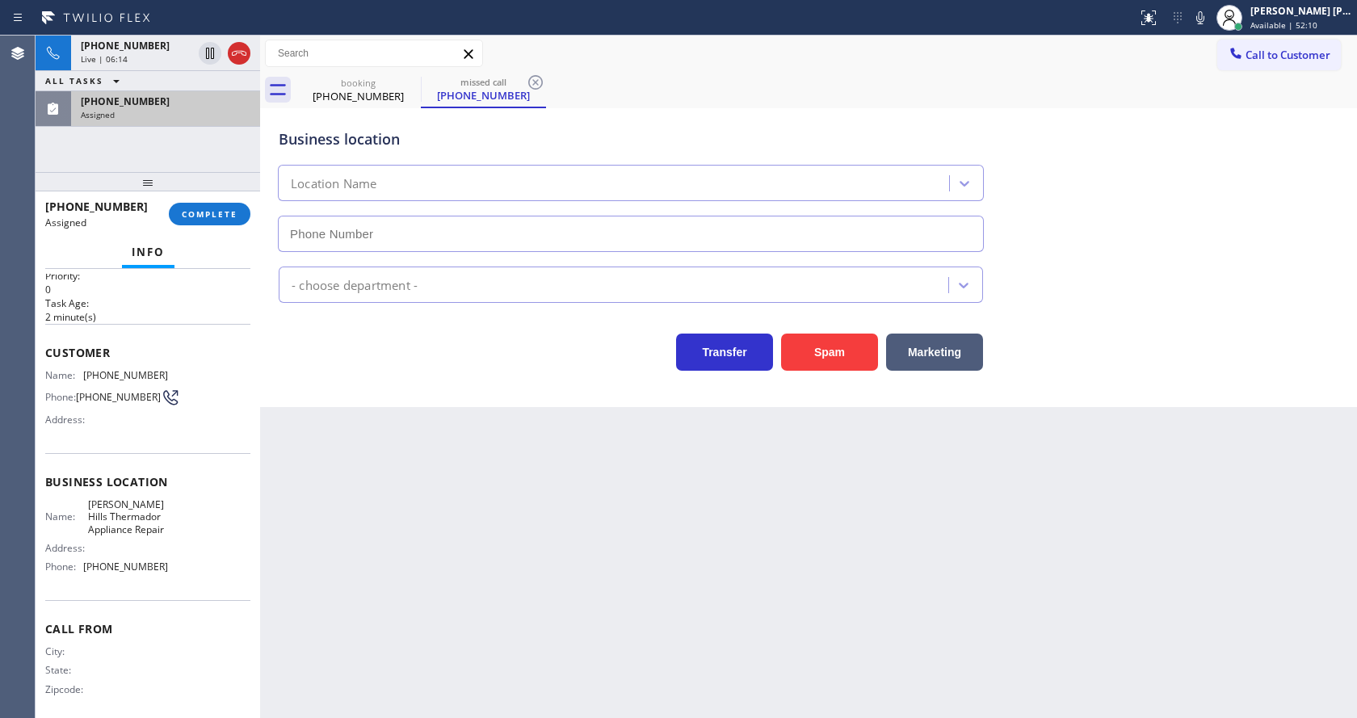
type input "[PHONE_NUMBER]"
click at [180, 199] on div "[PHONE_NUMBER] Assigned COMPLETE" at bounding box center [147, 214] width 205 height 42
click at [183, 204] on button "COMPLETE" at bounding box center [210, 214] width 82 height 23
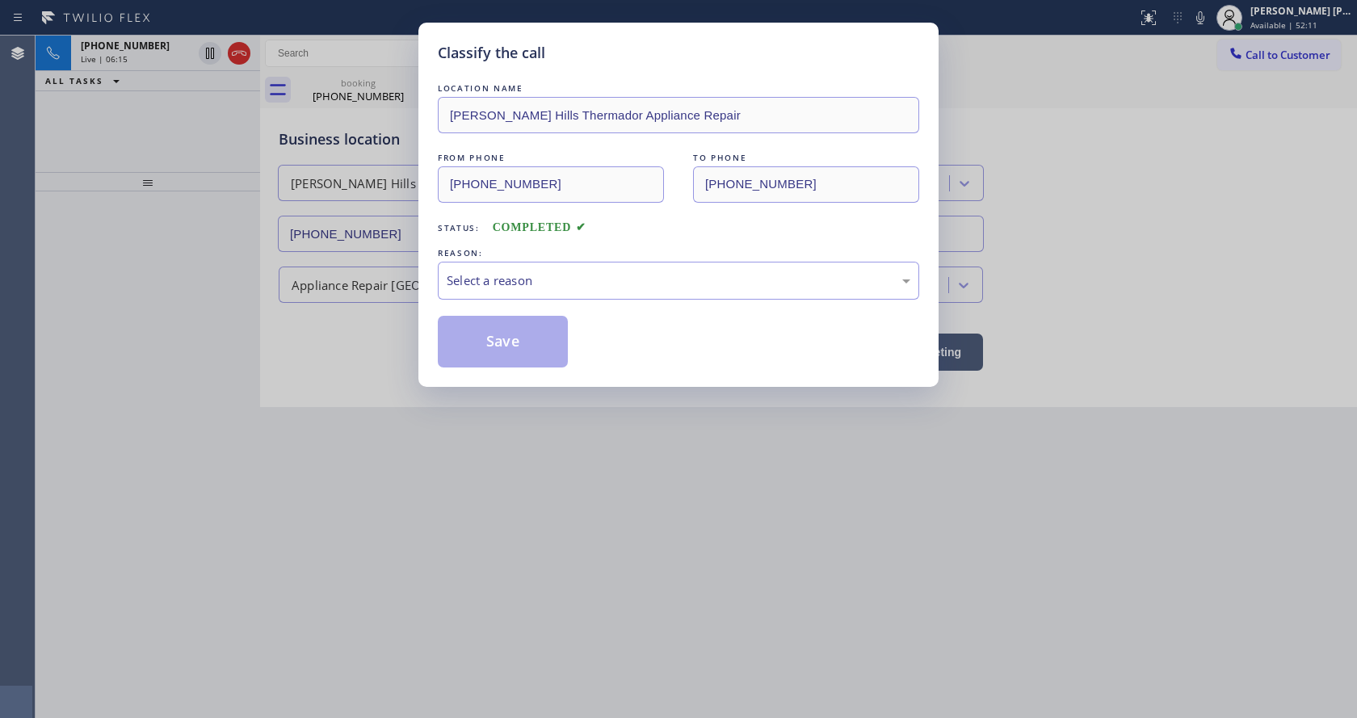
click at [559, 296] on div "Select a reason" at bounding box center [679, 281] width 482 height 38
click at [528, 339] on button "Save" at bounding box center [503, 342] width 130 height 52
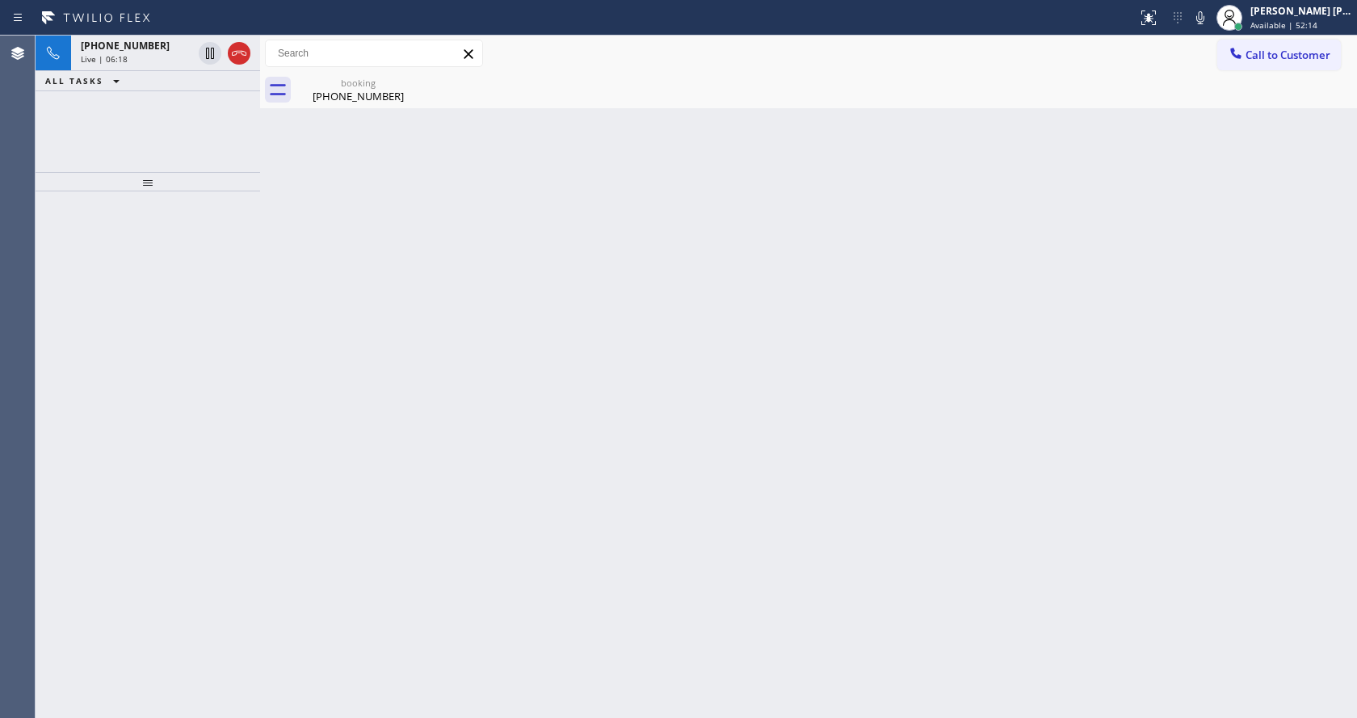
click at [766, 491] on div "Back to Dashboard Change Sender ID Customers Technicians Select a contact Outbo…" at bounding box center [808, 377] width 1097 height 683
click at [340, 95] on div "[PHONE_NUMBER]" at bounding box center [358, 96] width 122 height 15
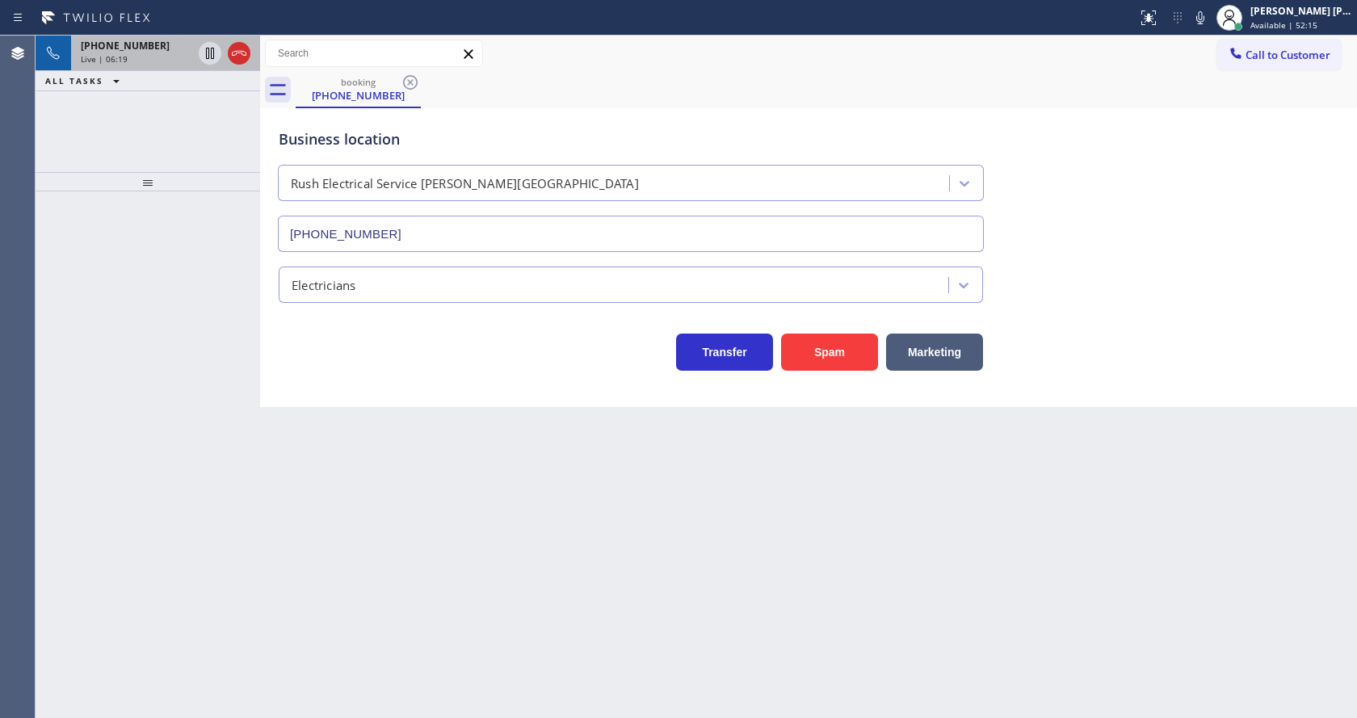
click at [136, 61] on div "Live | 06:19" at bounding box center [136, 58] width 111 height 11
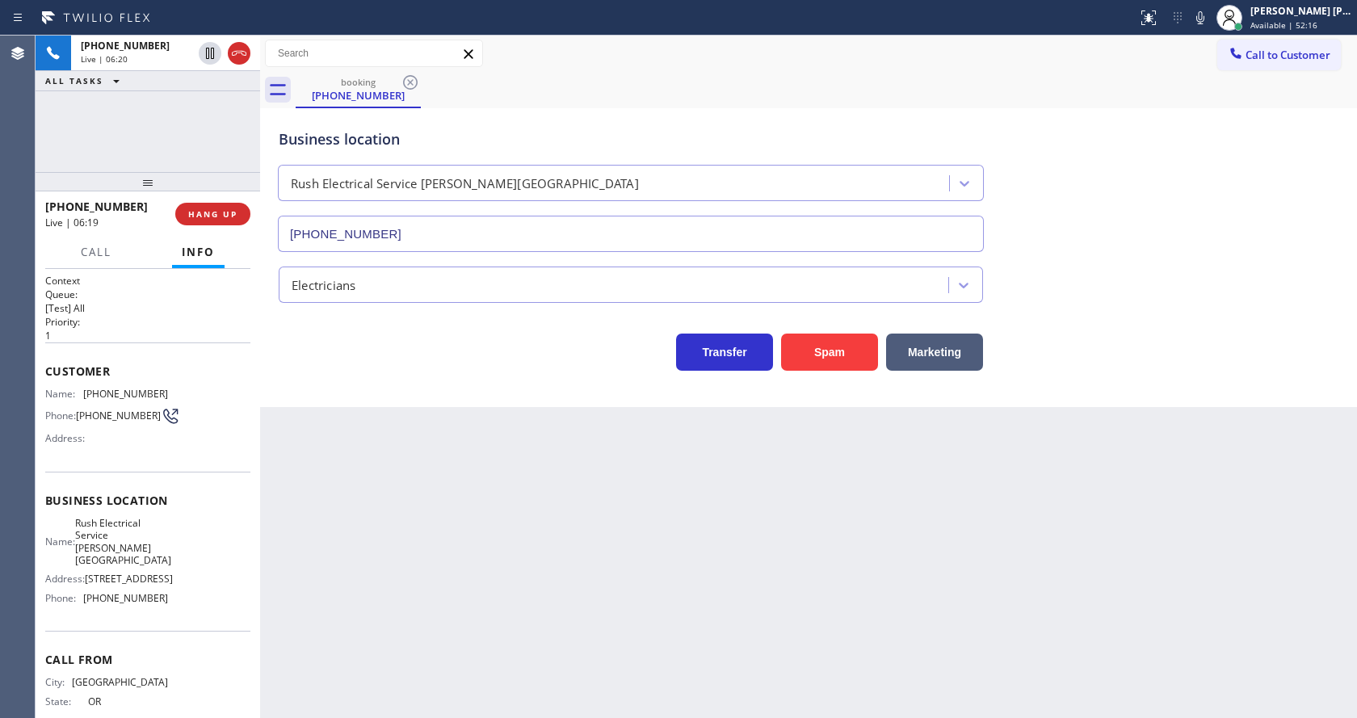
click at [427, 493] on div "Back to Dashboard Change Sender ID Customers Technicians Select a contact Outbo…" at bounding box center [808, 377] width 1097 height 683
drag, startPoint x: 332, startPoint y: 574, endPoint x: 347, endPoint y: 607, distance: 36.2
click at [332, 574] on div "Back to Dashboard Change Sender ID Customers Technicians Select a contact Outbo…" at bounding box center [808, 377] width 1097 height 683
click at [747, 558] on div "Back to Dashboard Change Sender ID Customers Technicians Select a contact Outbo…" at bounding box center [808, 377] width 1097 height 683
click at [419, 562] on div "Back to Dashboard Change Sender ID Customers Technicians Select a contact Outbo…" at bounding box center [808, 377] width 1097 height 683
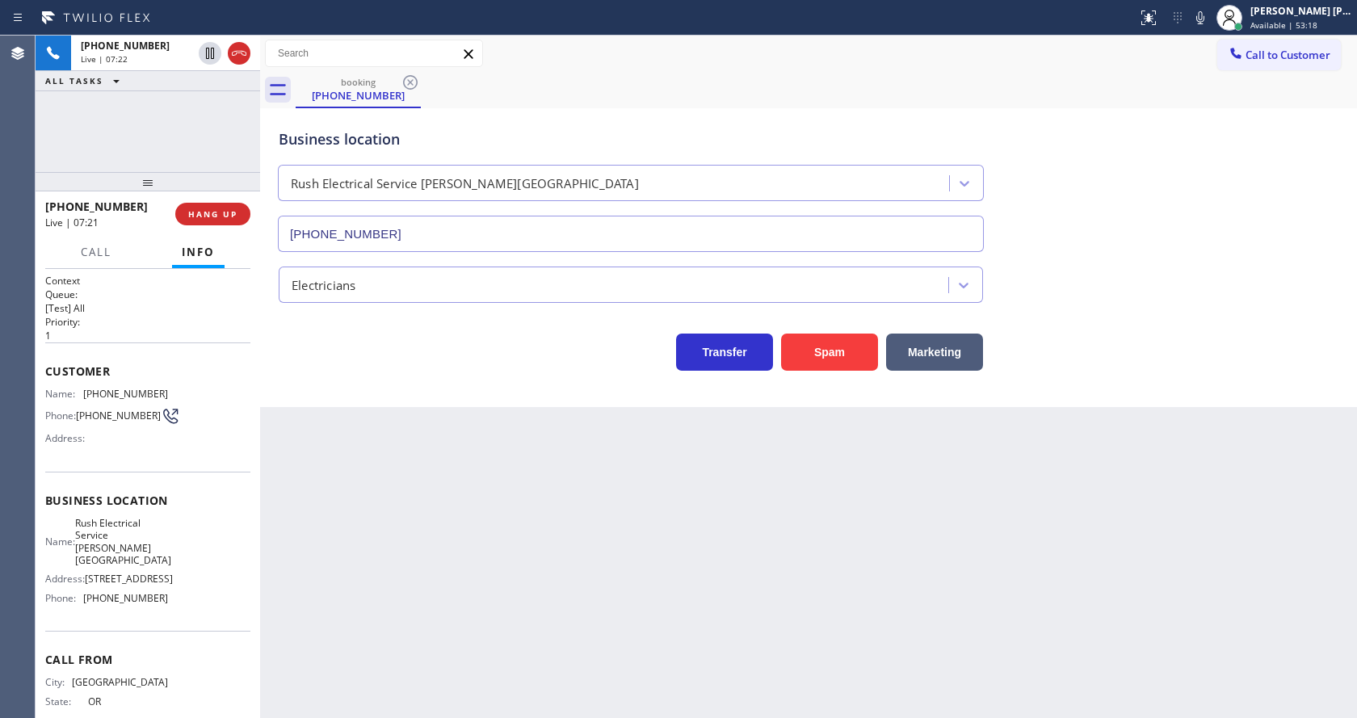
click at [370, 579] on div "Back to Dashboard Change Sender ID Customers Technicians Select a contact Outbo…" at bounding box center [808, 377] width 1097 height 683
drag, startPoint x: 720, startPoint y: 577, endPoint x: 734, endPoint y: 578, distance: 14.6
click at [722, 577] on div "Back to Dashboard Change Sender ID Customers Technicians Select a contact Outbo…" at bounding box center [808, 377] width 1097 height 683
click at [1201, 23] on icon at bounding box center [1200, 17] width 19 height 19
click at [1084, 445] on div "Back to Dashboard Change Sender ID Customers Technicians Select a contact Outbo…" at bounding box center [808, 377] width 1097 height 683
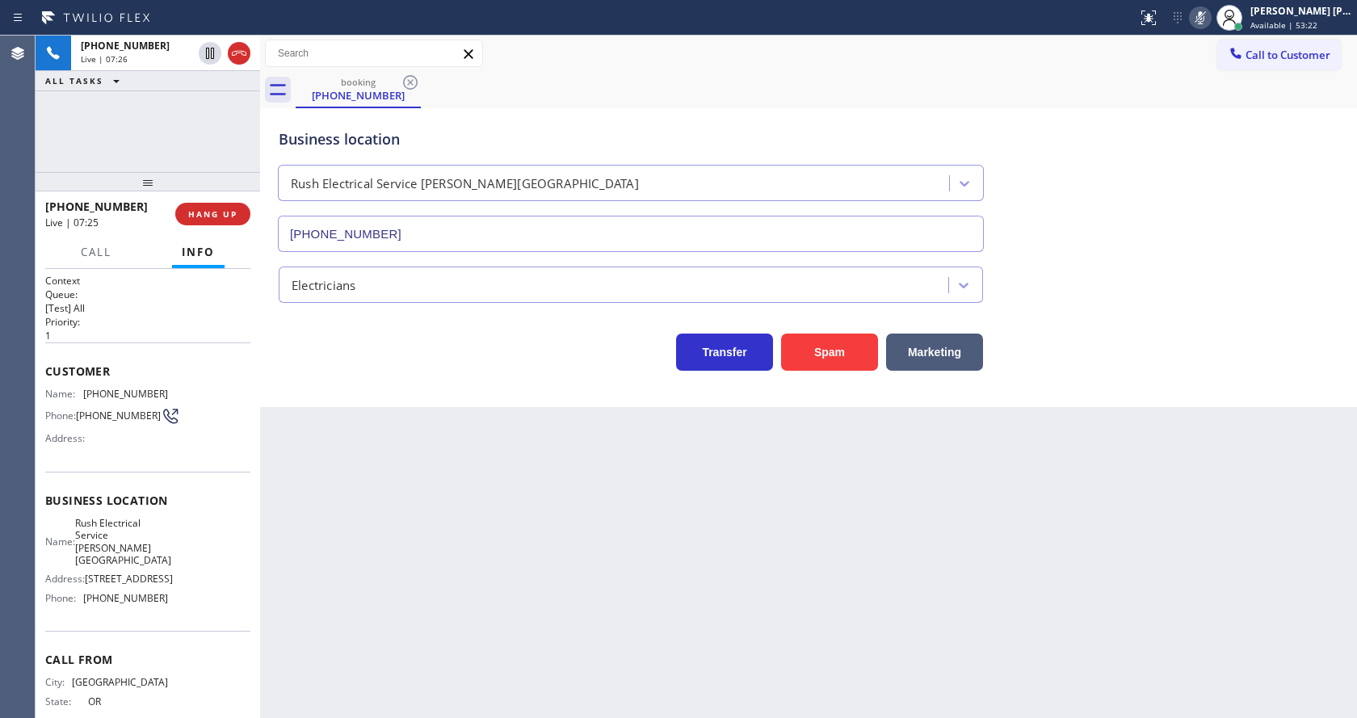
click at [511, 640] on div "Back to Dashboard Change Sender ID Customers Technicians Select a contact Outbo…" at bounding box center [808, 377] width 1097 height 683
drag, startPoint x: 584, startPoint y: 683, endPoint x: 684, endPoint y: 699, distance: 100.7
click at [584, 683] on div "Back to Dashboard Change Sender ID Customers Technicians Select a contact Outbo…" at bounding box center [808, 377] width 1097 height 683
click at [574, 624] on div "Back to Dashboard Change Sender ID Customers Technicians Select a contact Outbo…" at bounding box center [808, 377] width 1097 height 683
click at [663, 527] on div "Back to Dashboard Change Sender ID Customers Technicians Select a contact Outbo…" at bounding box center [808, 377] width 1097 height 683
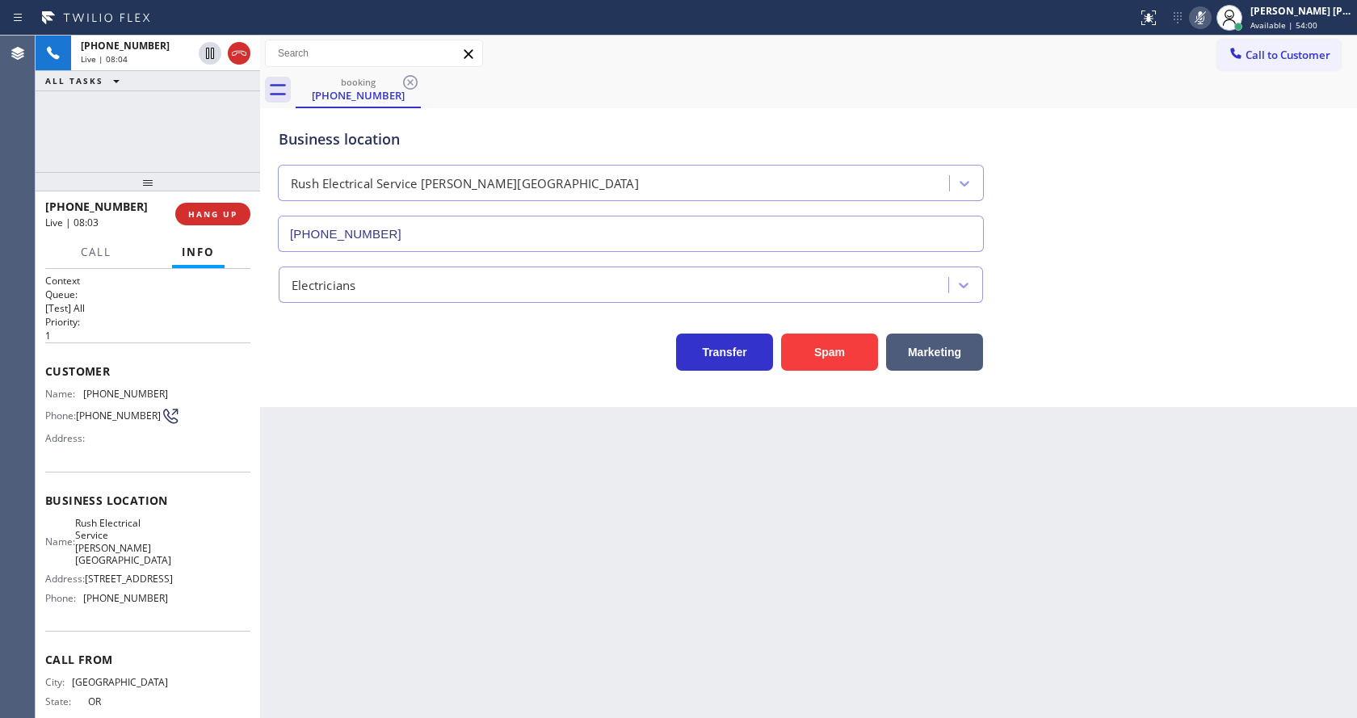
click at [397, 662] on div "Back to Dashboard Change Sender ID Customers Technicians Select a contact Outbo…" at bounding box center [808, 377] width 1097 height 683
click at [587, 529] on div "Back to Dashboard Change Sender ID Customers Technicians Select a contact Outbo…" at bounding box center [808, 377] width 1097 height 683
click at [1243, 137] on div "Business location Rush Electrical Service [PERSON_NAME][GEOGRAPHIC_DATA] [PHONE…" at bounding box center [809, 179] width 1066 height 146
click at [1205, 16] on icon at bounding box center [1201, 17] width 8 height 13
click at [1197, 107] on div "Business location Rush Electrical Service [PERSON_NAME][GEOGRAPHIC_DATA] [PHONE…" at bounding box center [809, 179] width 1066 height 146
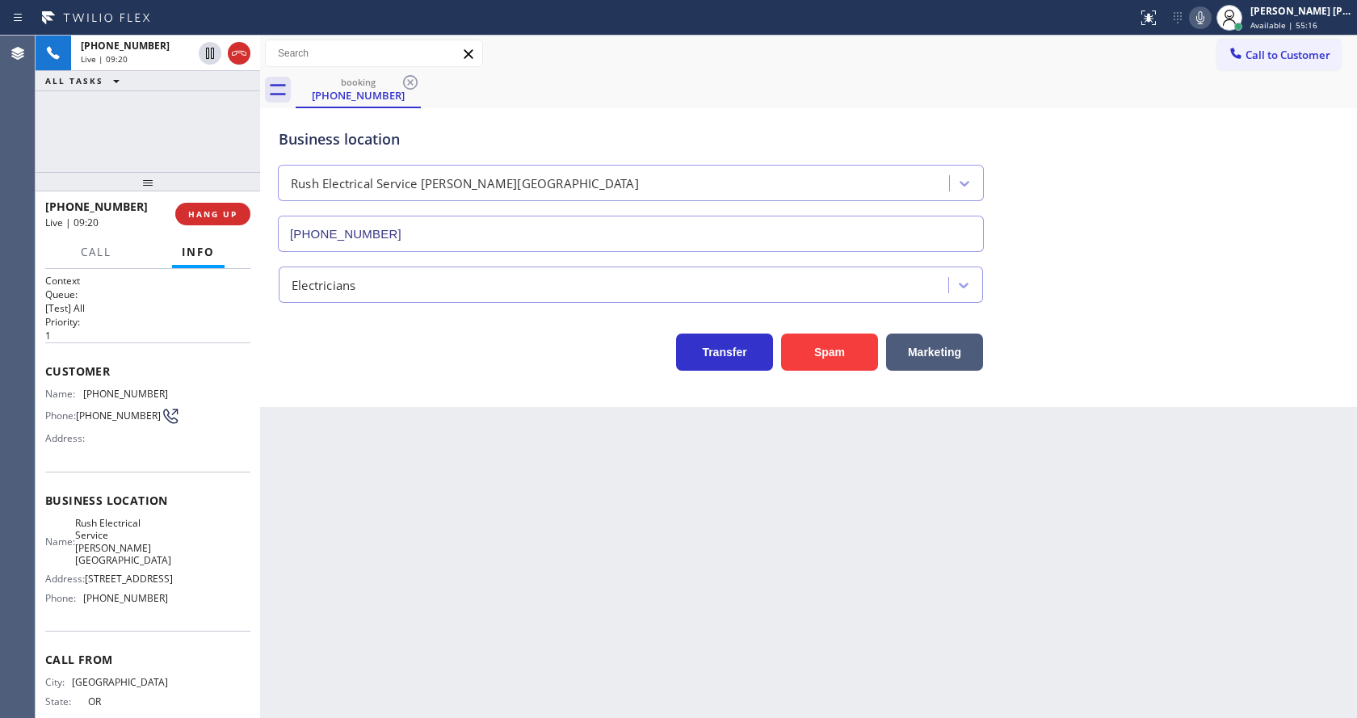
click at [1205, 15] on icon at bounding box center [1200, 17] width 19 height 19
click at [1227, 226] on div "Business location Rush Electrical Service [PERSON_NAME][GEOGRAPHIC_DATA] [PHONE…" at bounding box center [809, 179] width 1066 height 146
click at [422, 668] on div "Back to Dashboard Change Sender ID Customers Technicians Select a contact Outbo…" at bounding box center [808, 377] width 1097 height 683
click at [1200, 19] on icon at bounding box center [1200, 17] width 19 height 19
click at [1188, 156] on div "Business location Rush Electrical Service [PERSON_NAME][GEOGRAPHIC_DATA] [PHONE…" at bounding box center [809, 179] width 1066 height 146
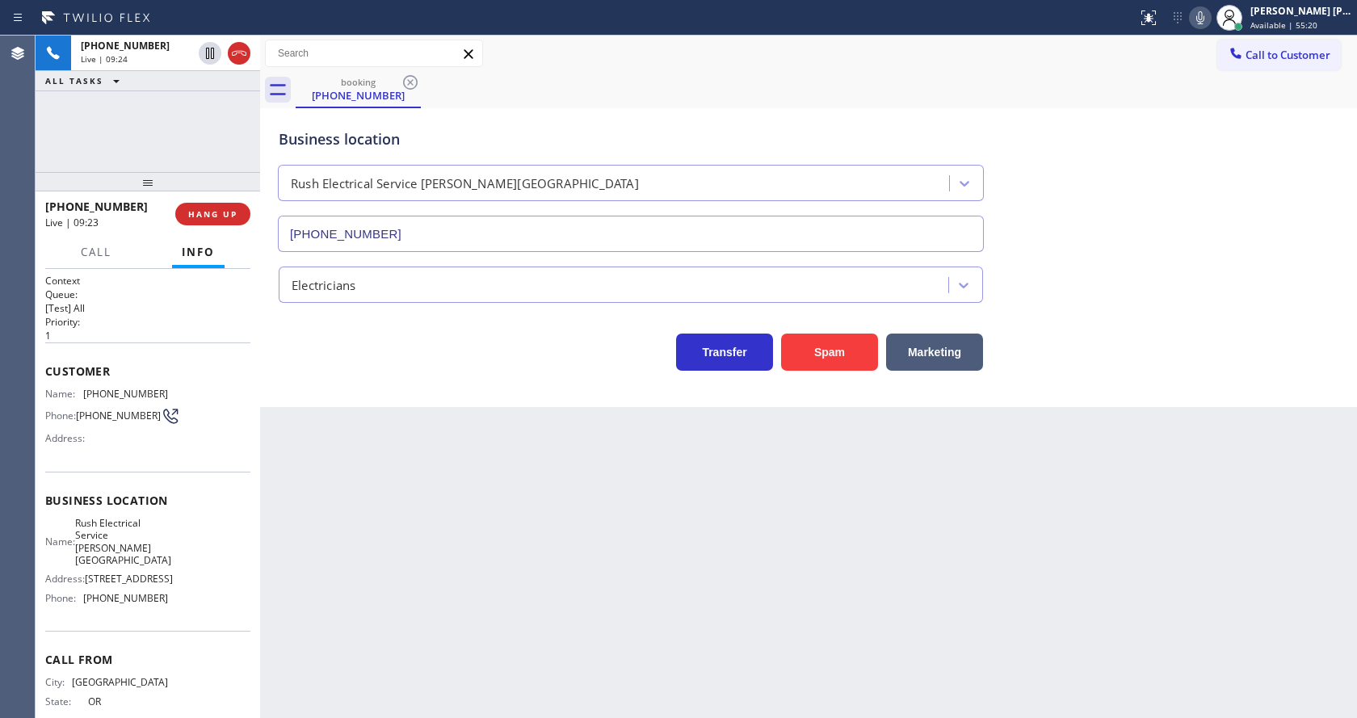
click at [547, 558] on div "Back to Dashboard Change Sender ID Customers Technicians Select a contact Outbo…" at bounding box center [808, 377] width 1097 height 683
click at [1212, 140] on div "Business location Rush Electrical Service [PERSON_NAME][GEOGRAPHIC_DATA] [PHONE…" at bounding box center [809, 179] width 1066 height 146
click at [1205, 13] on icon at bounding box center [1200, 17] width 19 height 19
click at [1208, 178] on div "Business location Rush Electrical Service [PERSON_NAME][GEOGRAPHIC_DATA] [PHONE…" at bounding box center [809, 179] width 1066 height 146
drag, startPoint x: 456, startPoint y: 616, endPoint x: 490, endPoint y: 711, distance: 100.2
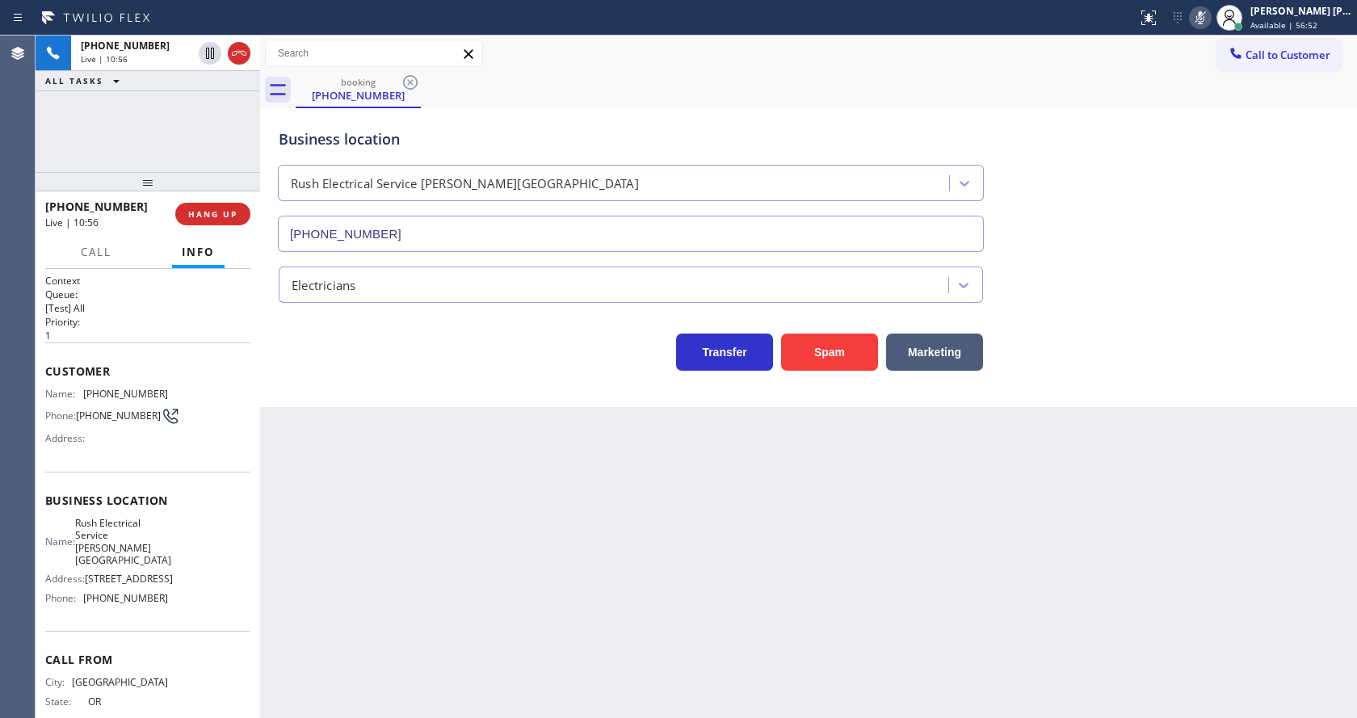
click at [457, 620] on div "Back to Dashboard Change Sender ID Customers Technicians Select a contact Outbo…" at bounding box center [808, 377] width 1097 height 683
click at [1205, 11] on icon at bounding box center [1200, 17] width 19 height 19
click at [1221, 124] on div "Business location Rush Electrical Service [PERSON_NAME][GEOGRAPHIC_DATA] [PHONE…" at bounding box center [809, 179] width 1066 height 146
click at [869, 502] on div "Back to Dashboard Change Sender ID Customers Technicians Select a contact Outbo…" at bounding box center [808, 377] width 1097 height 683
click at [1186, 334] on div "Transfer Spam Marketing" at bounding box center [809, 345] width 1066 height 52
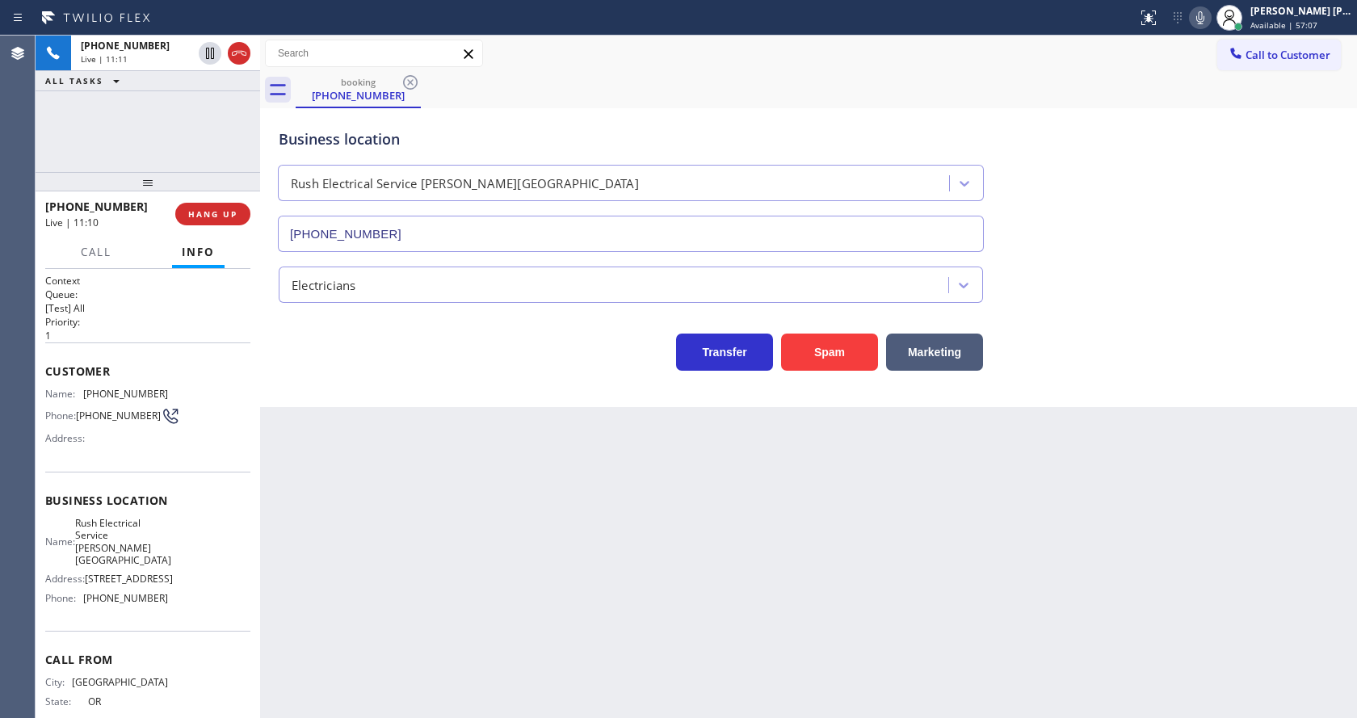
click at [502, 517] on div "Back to Dashboard Change Sender ID Customers Technicians Select a contact Outbo…" at bounding box center [808, 377] width 1097 height 683
click at [1231, 186] on div "Business location Rush Electrical Service [PERSON_NAME][GEOGRAPHIC_DATA] [PHONE…" at bounding box center [809, 179] width 1066 height 146
click at [1205, 18] on icon at bounding box center [1201, 17] width 8 height 13
click at [210, 54] on icon at bounding box center [209, 53] width 19 height 19
click at [407, 586] on div "Back to Dashboard Change Sender ID Customers Technicians Select a contact Outbo…" at bounding box center [808, 377] width 1097 height 683
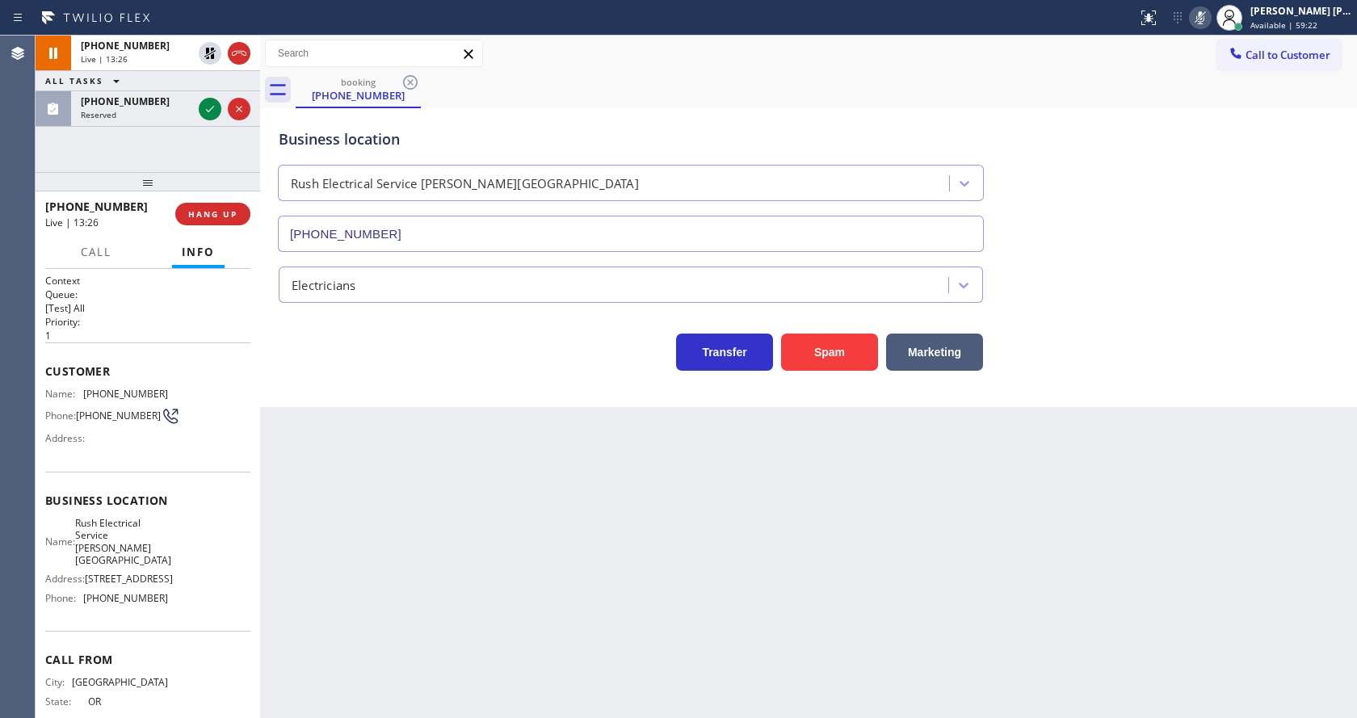
drag, startPoint x: 258, startPoint y: 443, endPoint x: 260, endPoint y: 427, distance: 16.3
click at [260, 443] on div at bounding box center [260, 377] width 0 height 683
click at [203, 107] on icon at bounding box center [209, 108] width 19 height 19
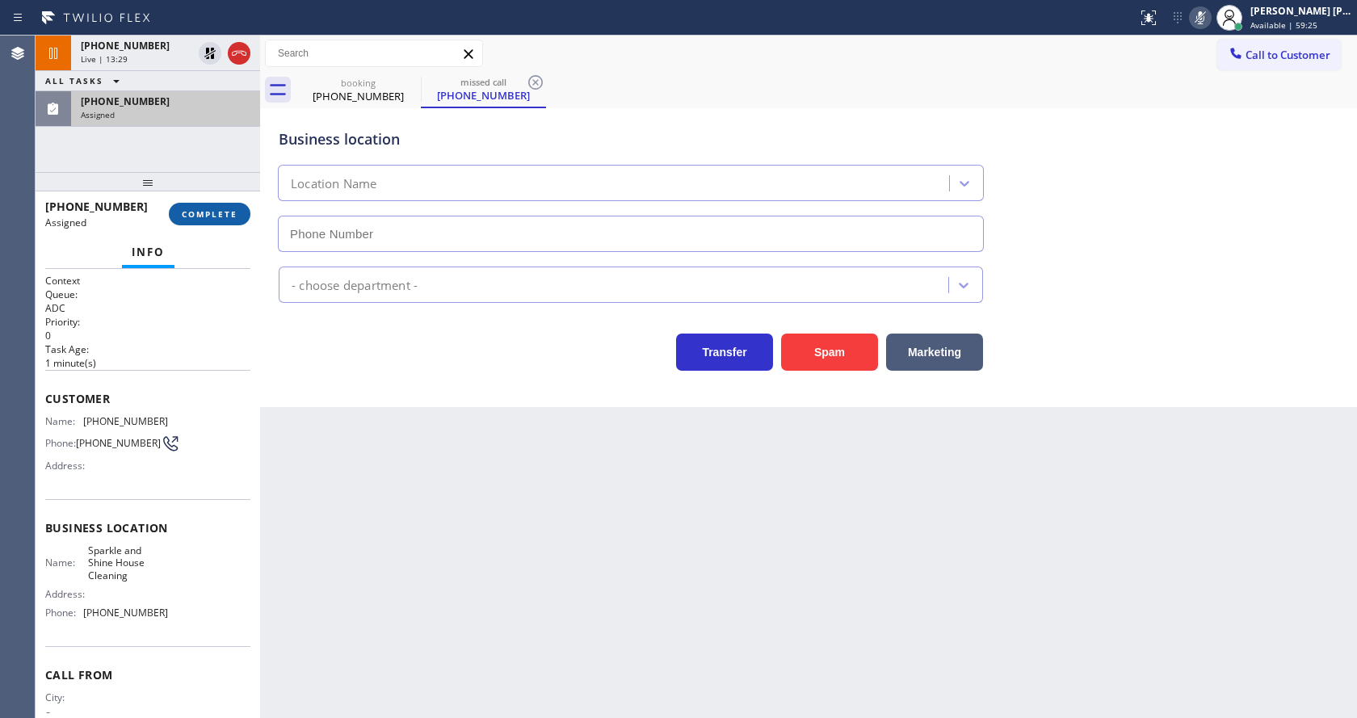
type input "[PHONE_NUMBER]"
click at [193, 220] on button "COMPLETE" at bounding box center [210, 214] width 82 height 23
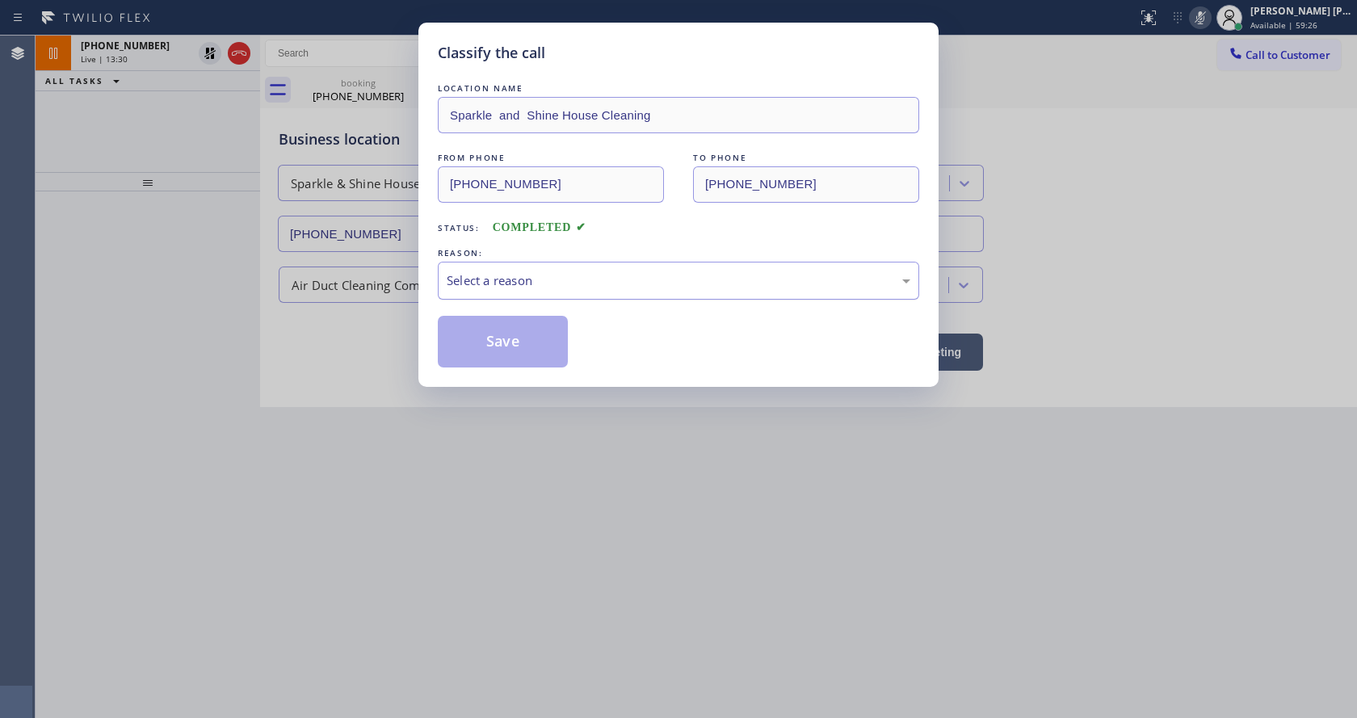
click at [440, 279] on div "Select a reason" at bounding box center [679, 281] width 482 height 38
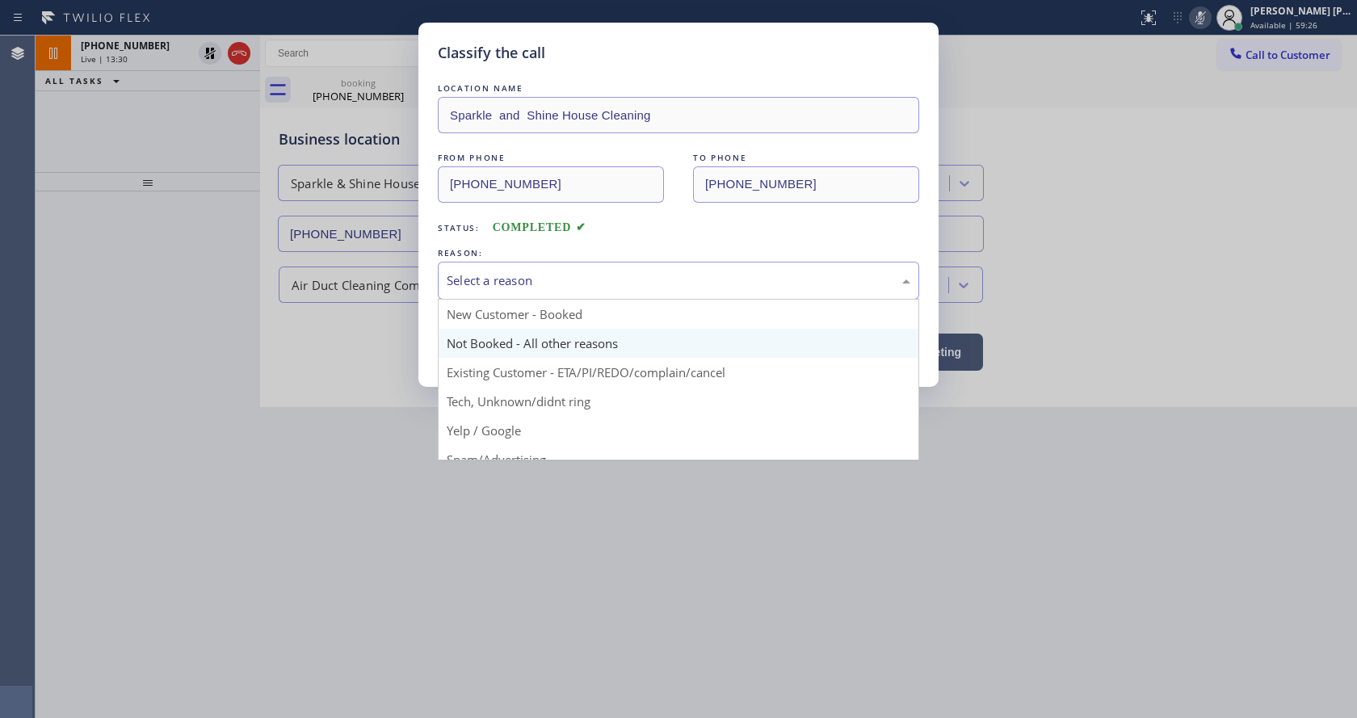
click at [485, 334] on button "Save" at bounding box center [503, 342] width 130 height 52
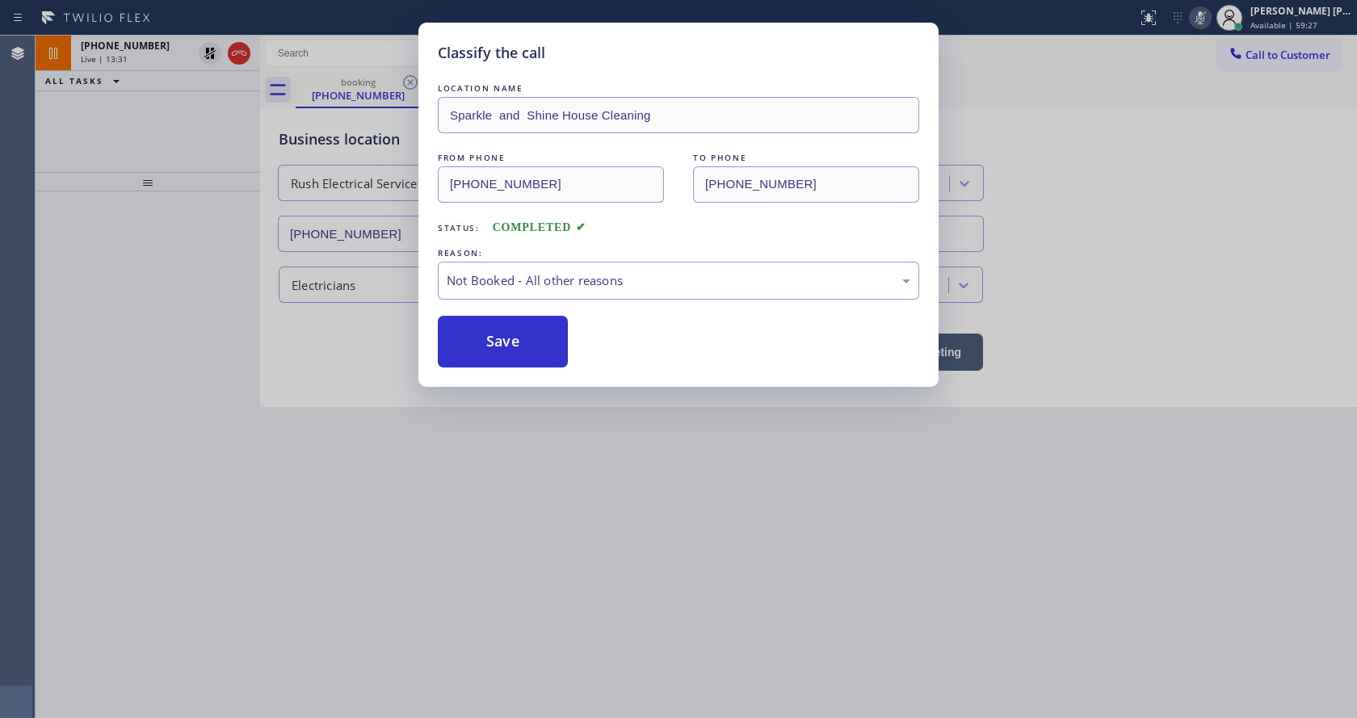
click at [694, 584] on div "Classify the call LOCATION NAME Sparkle and Shine House Cleaning FROM PHONE [PH…" at bounding box center [678, 359] width 1357 height 718
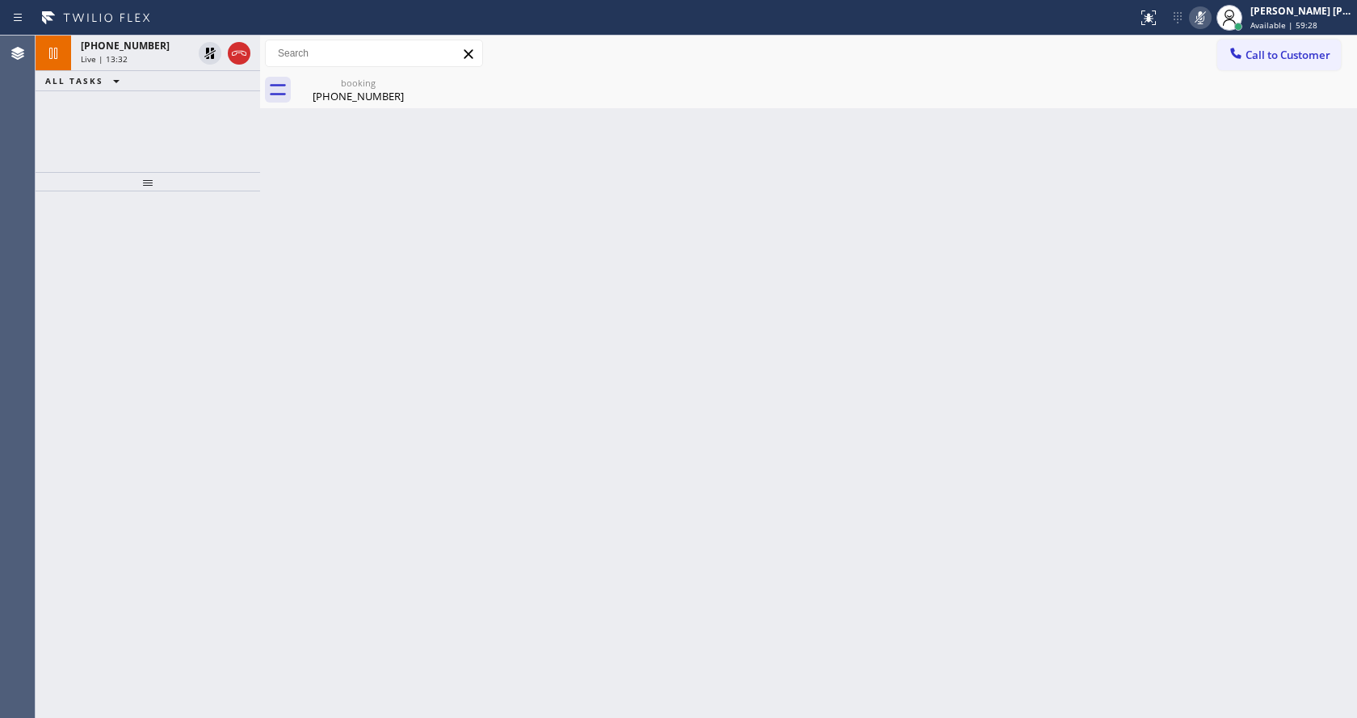
click at [744, 482] on div "Back to Dashboard Change Sender ID Customers Technicians Select a contact Outbo…" at bounding box center [808, 377] width 1097 height 683
click at [293, 330] on div "Back to Dashboard Change Sender ID Customers Technicians Select a contact Outbo…" at bounding box center [808, 377] width 1097 height 683
click at [540, 348] on div "Back to Dashboard Change Sender ID Customers Technicians Select a contact Outbo…" at bounding box center [808, 377] width 1097 height 683
click at [343, 109] on div "Back to Dashboard Change Sender ID Customers Technicians Select a contact Outbo…" at bounding box center [808, 377] width 1097 height 683
click at [343, 95] on div "[PHONE_NUMBER]" at bounding box center [358, 96] width 122 height 15
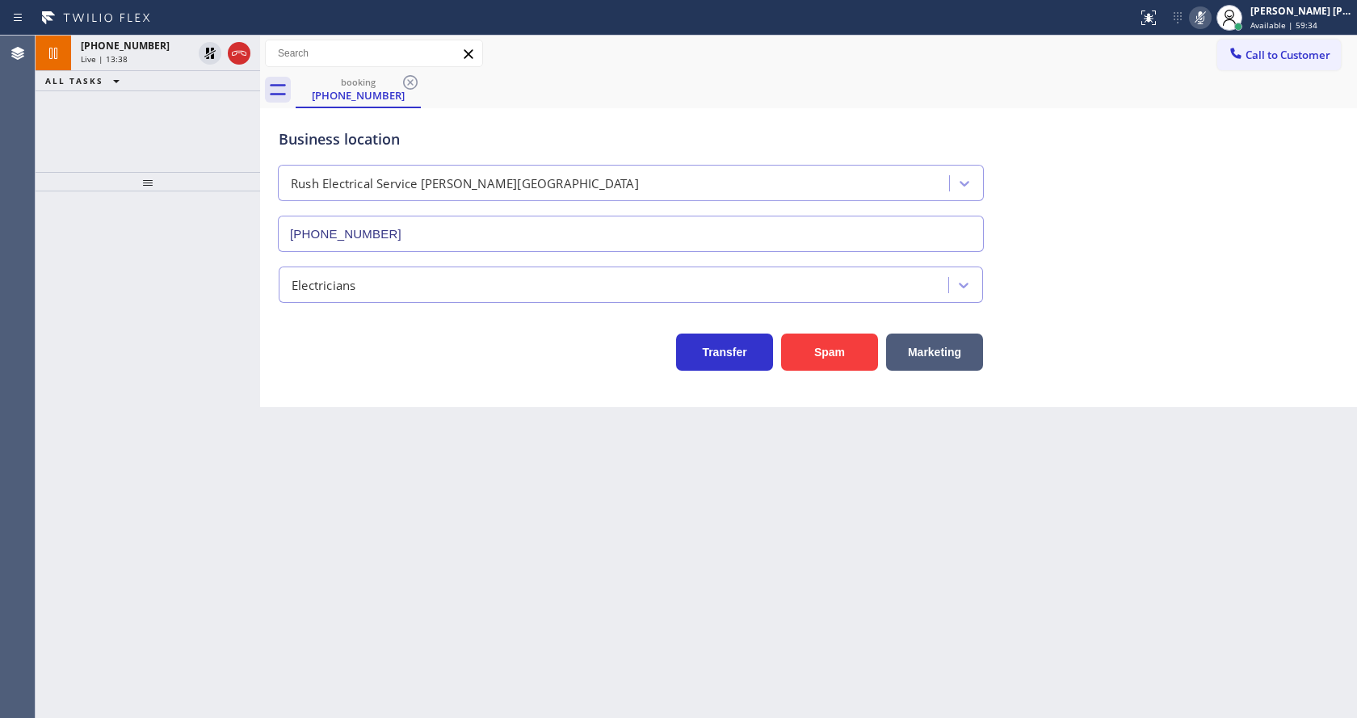
click at [178, 54] on div "Live | 13:38" at bounding box center [136, 58] width 111 height 11
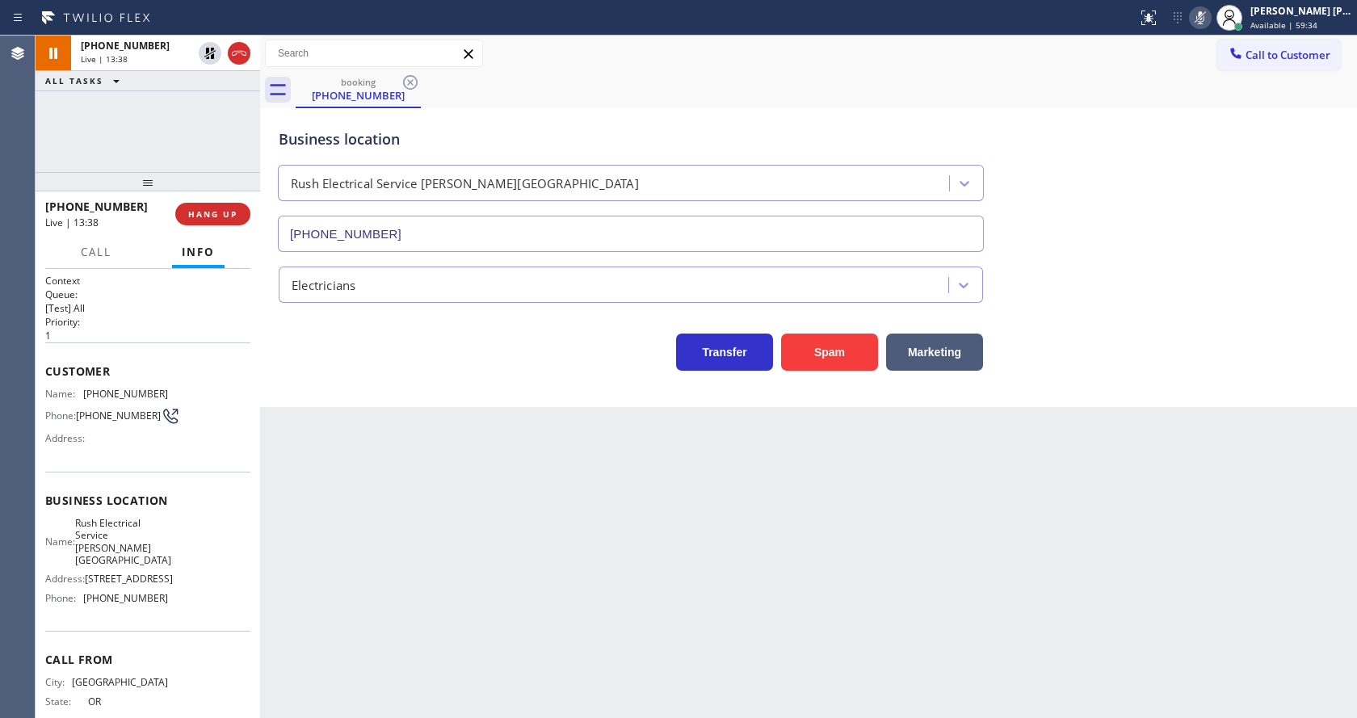
drag, startPoint x: 497, startPoint y: 469, endPoint x: 498, endPoint y: 481, distance: 11.3
click at [498, 469] on div "Back to Dashboard Change Sender ID Customers Technicians Select a contact Outbo…" at bounding box center [808, 377] width 1097 height 683
drag, startPoint x: 1239, startPoint y: 246, endPoint x: 1221, endPoint y: 121, distance: 125.7
click at [1239, 246] on div "Business location Rush Electrical Service [PERSON_NAME][GEOGRAPHIC_DATA] [PHONE…" at bounding box center [809, 179] width 1066 height 146
click at [1210, 17] on icon at bounding box center [1200, 17] width 19 height 19
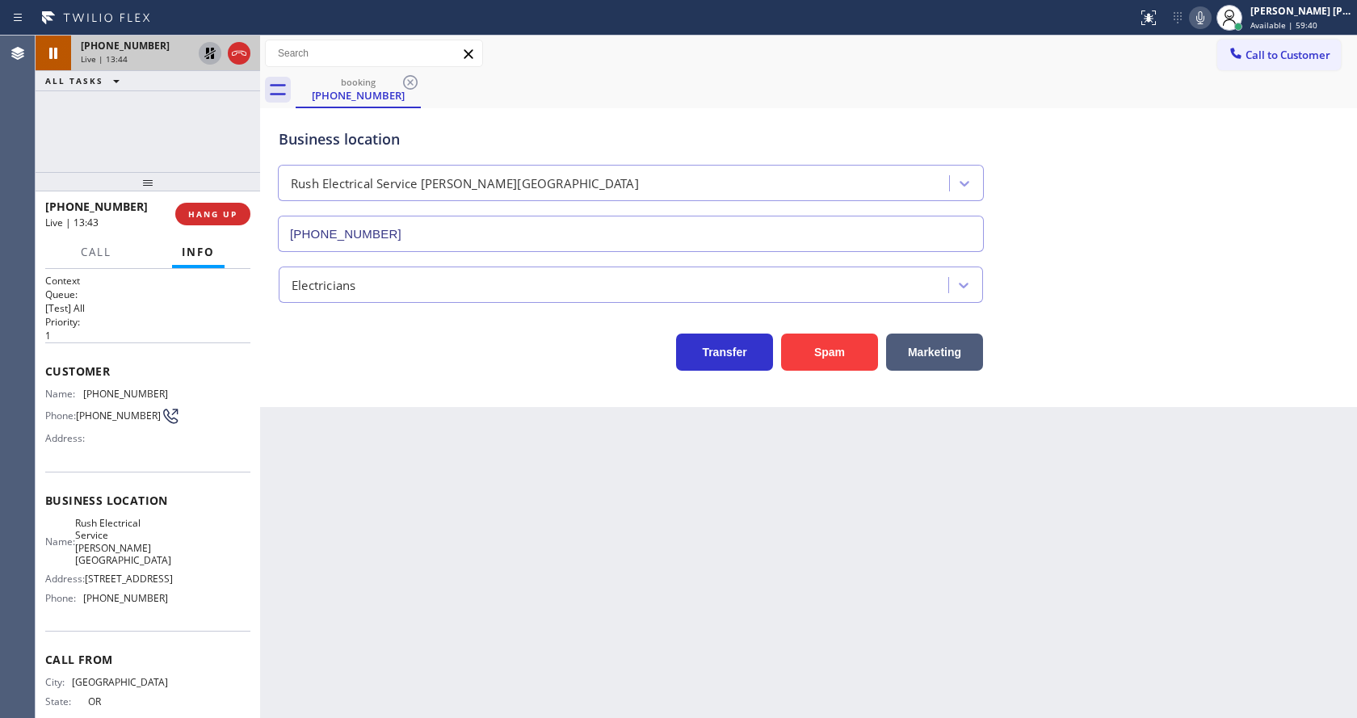
click at [205, 49] on icon at bounding box center [209, 53] width 19 height 19
click at [393, 557] on div "Back to Dashboard Change Sender ID Customers Technicians Select a contact Outbo…" at bounding box center [808, 377] width 1097 height 683
click at [709, 585] on div "Back to Dashboard Change Sender ID Customers Technicians Select a contact Outbo…" at bounding box center [808, 377] width 1097 height 683
click at [491, 573] on div "Back to Dashboard Change Sender ID Customers Technicians Select a contact Outbo…" at bounding box center [808, 377] width 1097 height 683
drag, startPoint x: 528, startPoint y: 685, endPoint x: 494, endPoint y: 717, distance: 46.9
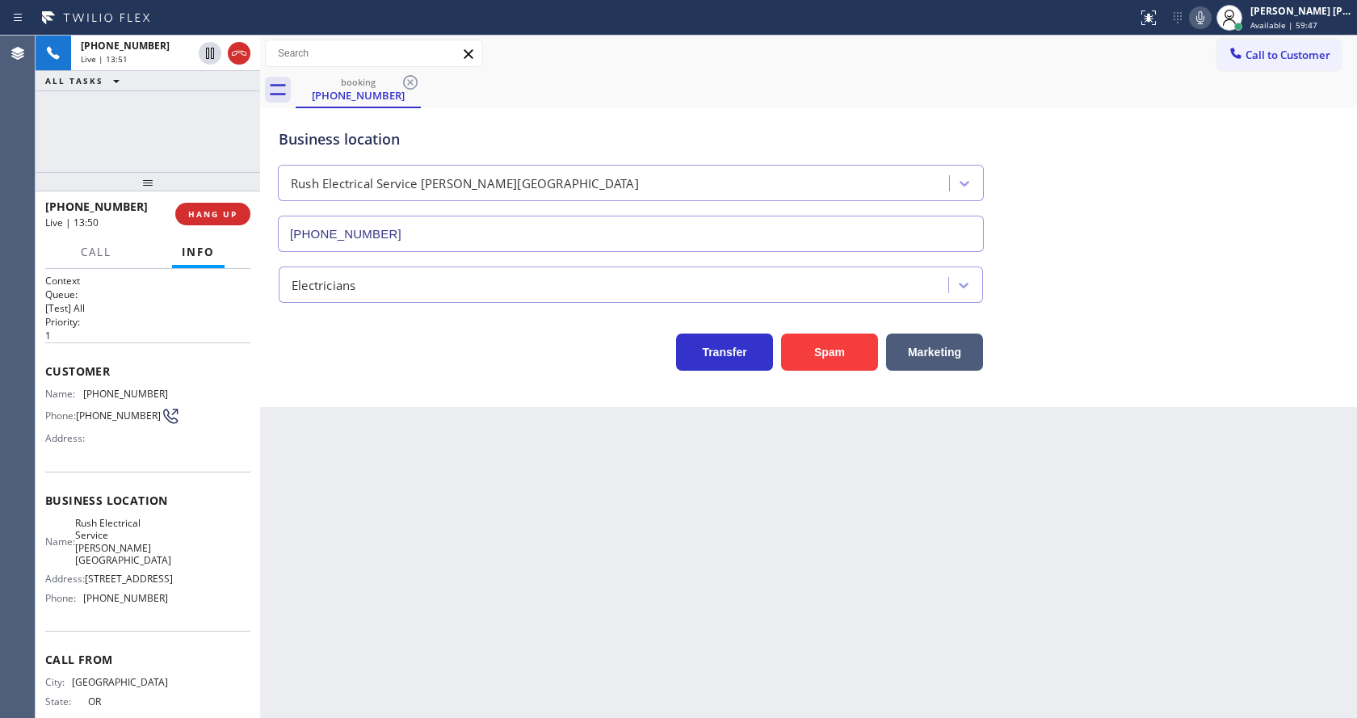
click at [528, 685] on div "Back to Dashboard Change Sender ID Customers Technicians Select a contact Outbo…" at bounding box center [808, 377] width 1097 height 683
click at [283, 537] on div "Back to Dashboard Change Sender ID Customers Technicians Select a contact Outbo…" at bounding box center [808, 377] width 1097 height 683
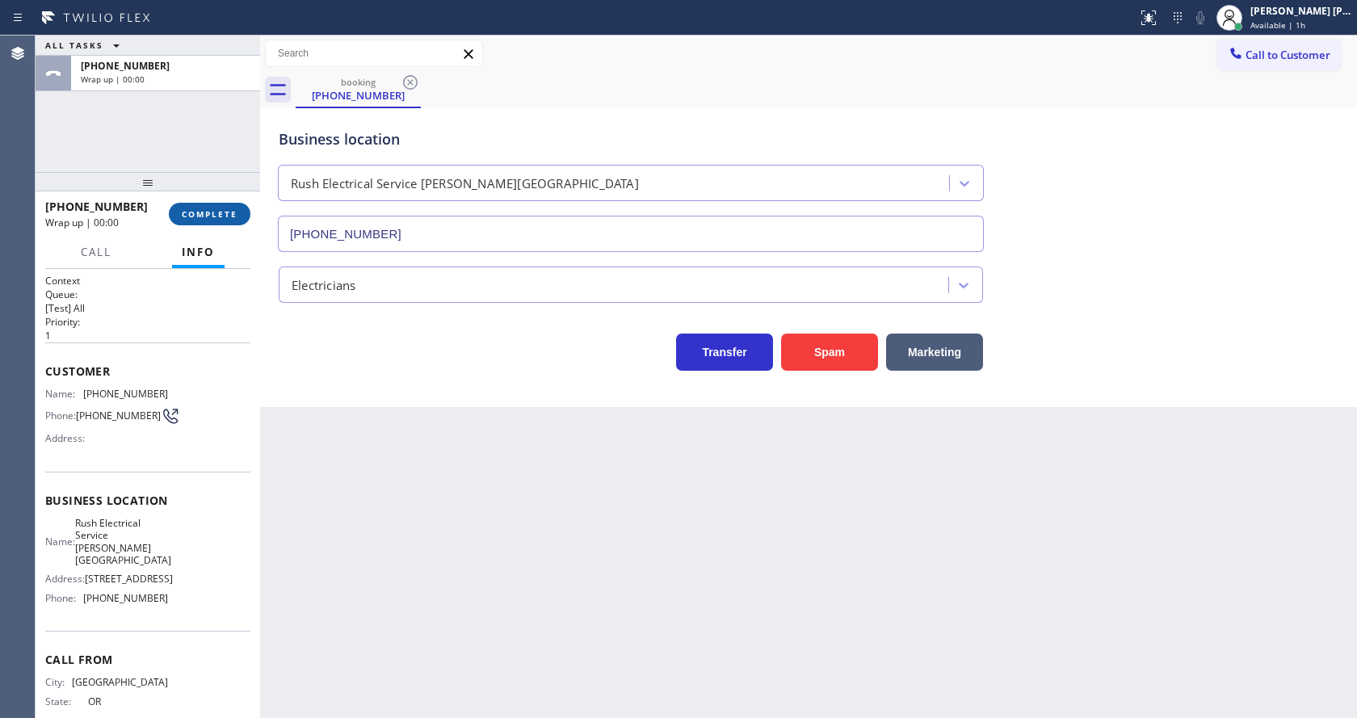
click at [199, 212] on span "COMPLETE" at bounding box center [210, 213] width 56 height 11
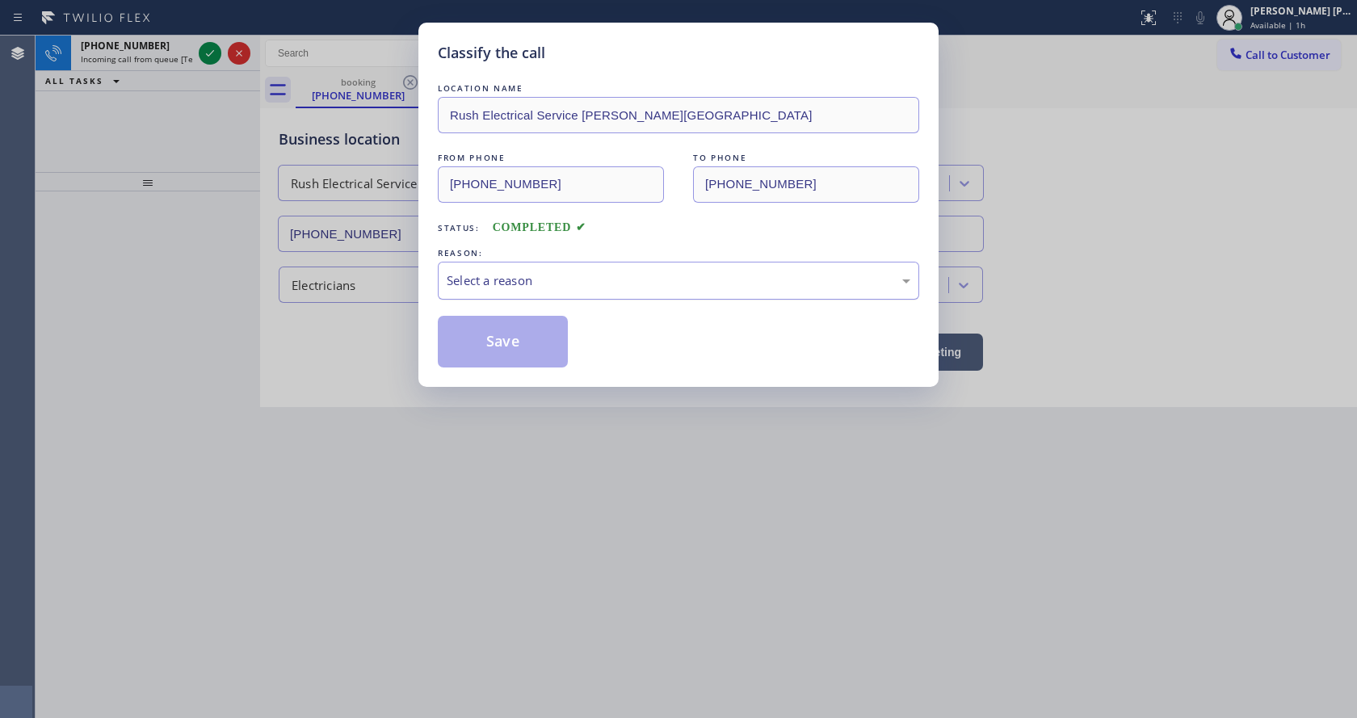
click at [507, 292] on div "Select a reason" at bounding box center [679, 281] width 482 height 38
click at [482, 343] on button "Save" at bounding box center [503, 342] width 130 height 52
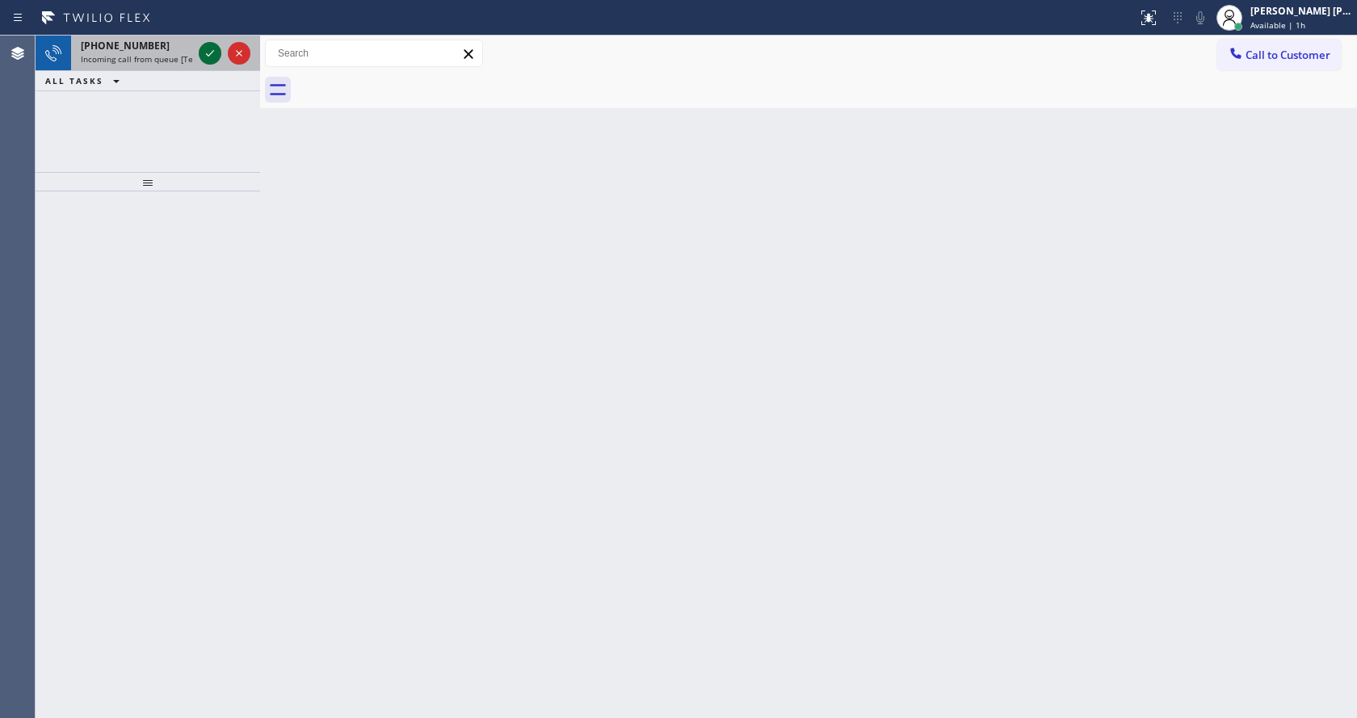
click at [207, 51] on icon at bounding box center [209, 53] width 19 height 19
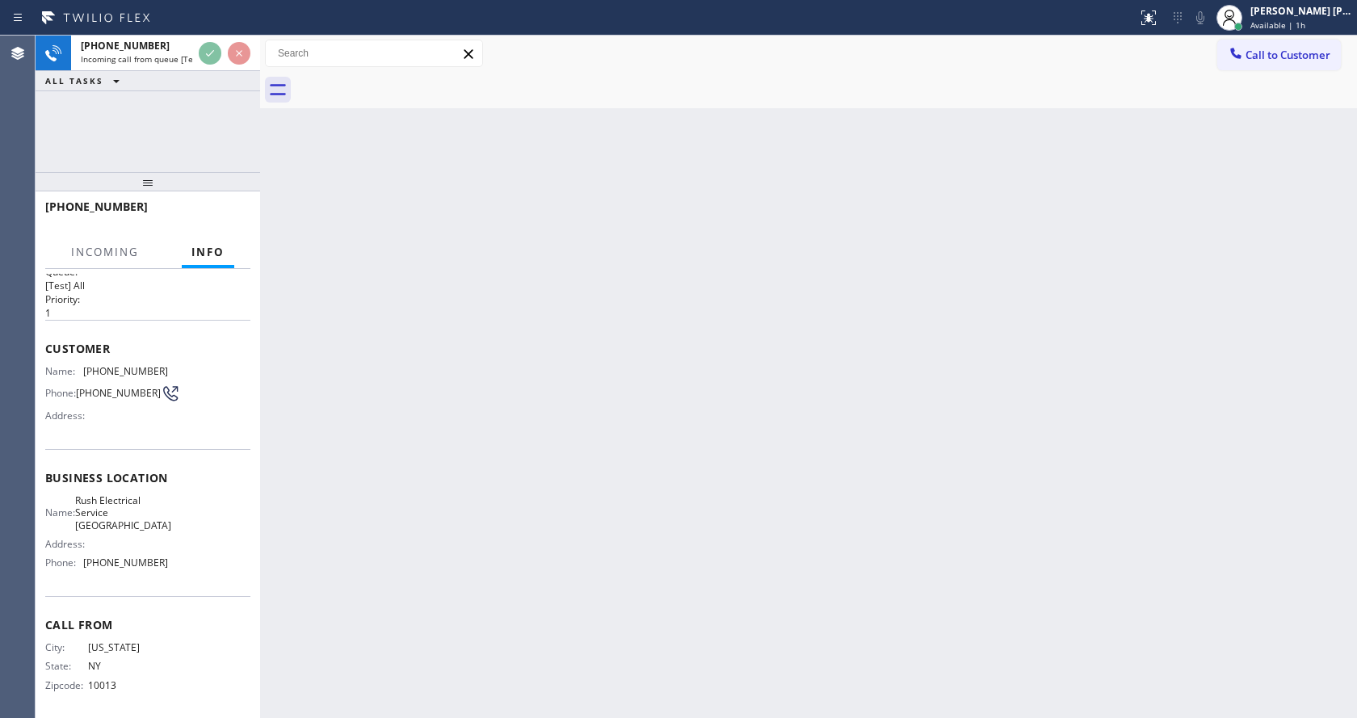
scroll to position [33, 0]
click at [469, 473] on div "Back to Dashboard Change Sender ID Customers Technicians Select a contact Outbo…" at bounding box center [808, 377] width 1097 height 683
click at [697, 515] on div "Back to Dashboard Change Sender ID Customers Technicians Select a contact Outbo…" at bounding box center [808, 377] width 1097 height 683
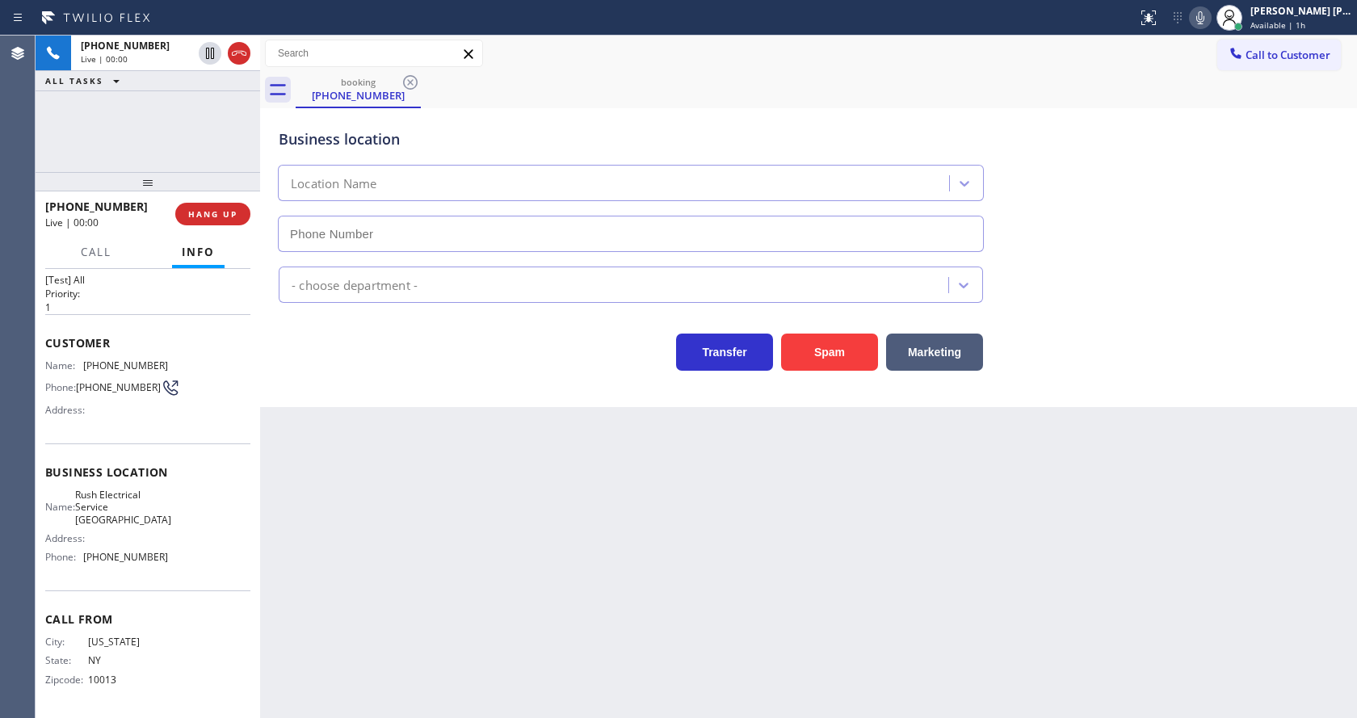
type input "[PHONE_NUMBER]"
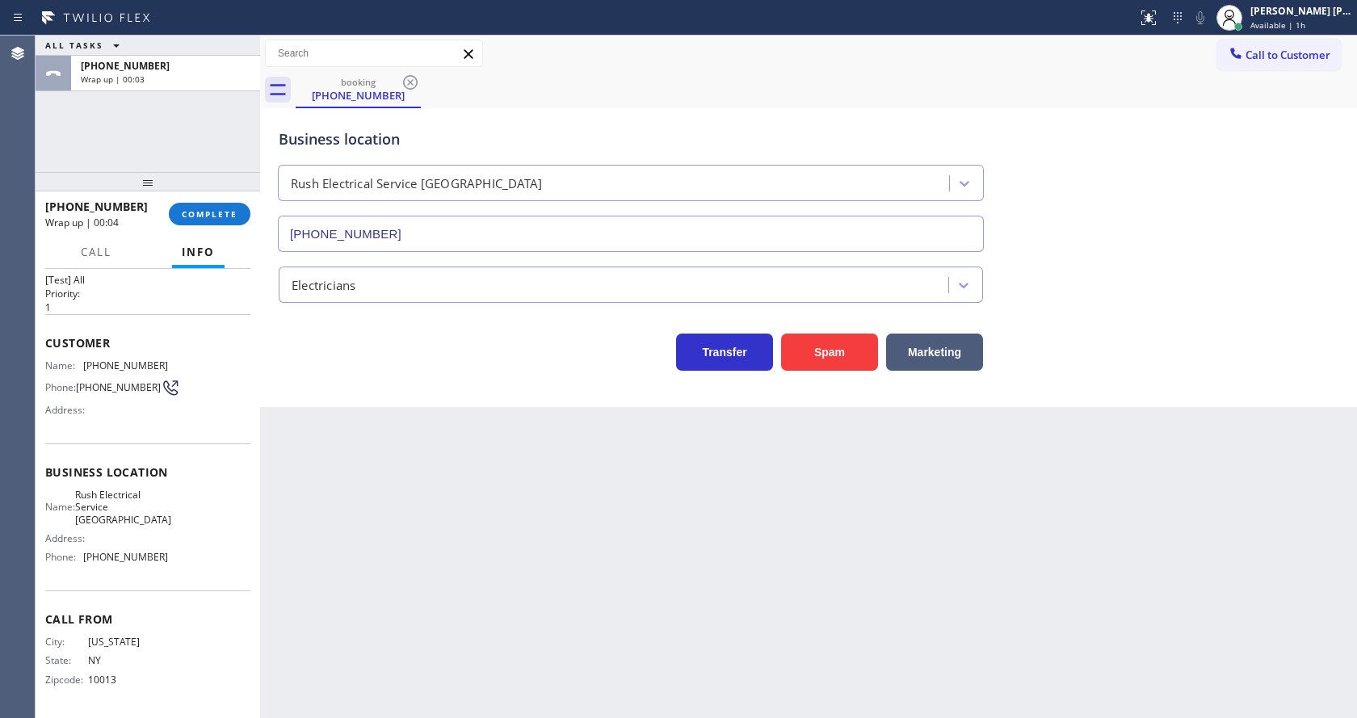
click at [711, 589] on div "Back to Dashboard Change Sender ID Customers Technicians Select a contact Outbo…" at bounding box center [808, 377] width 1097 height 683
click at [298, 498] on div "Back to Dashboard Change Sender ID Customers Technicians Select a contact Outbo…" at bounding box center [808, 377] width 1097 height 683
click at [214, 200] on div "[PHONE_NUMBER] Wrap up | 00:11 COMPLETE" at bounding box center [147, 214] width 205 height 42
click at [214, 224] on button "COMPLETE" at bounding box center [210, 214] width 82 height 23
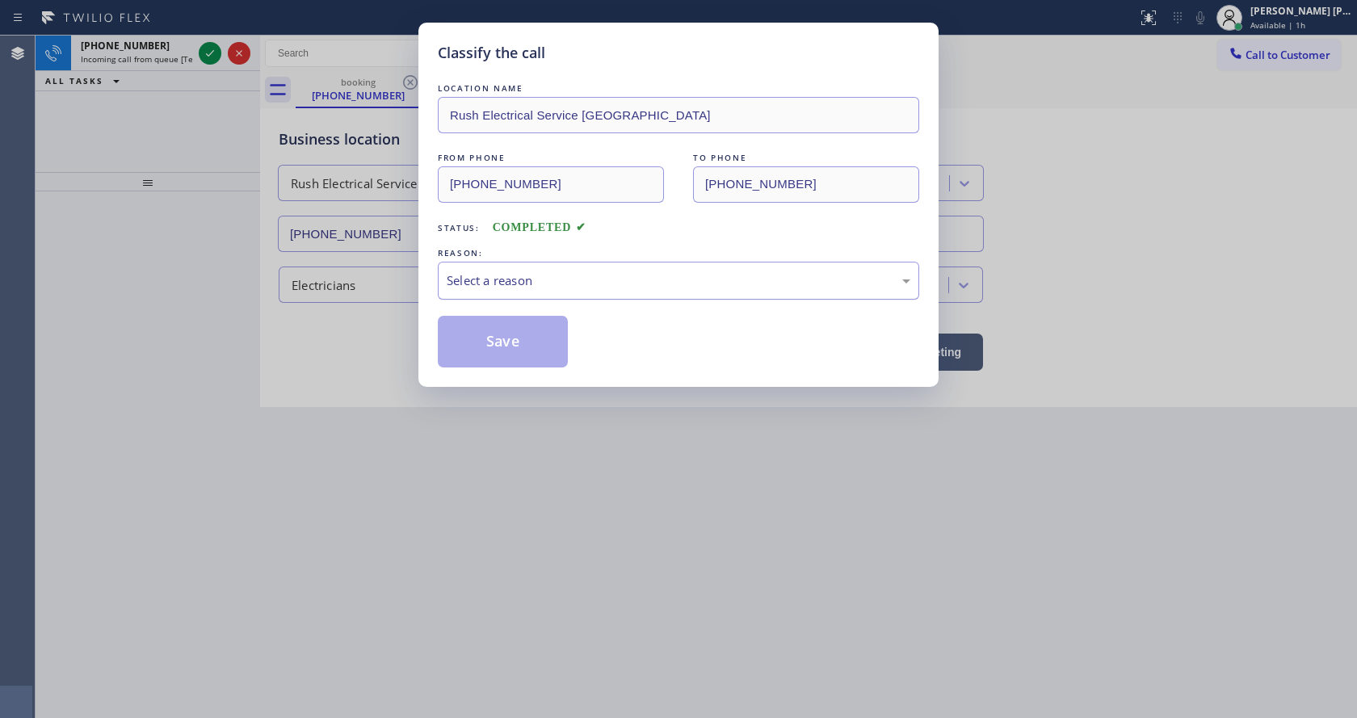
click at [510, 274] on div "Select a reason" at bounding box center [679, 280] width 464 height 19
click at [494, 342] on button "Save" at bounding box center [503, 342] width 130 height 52
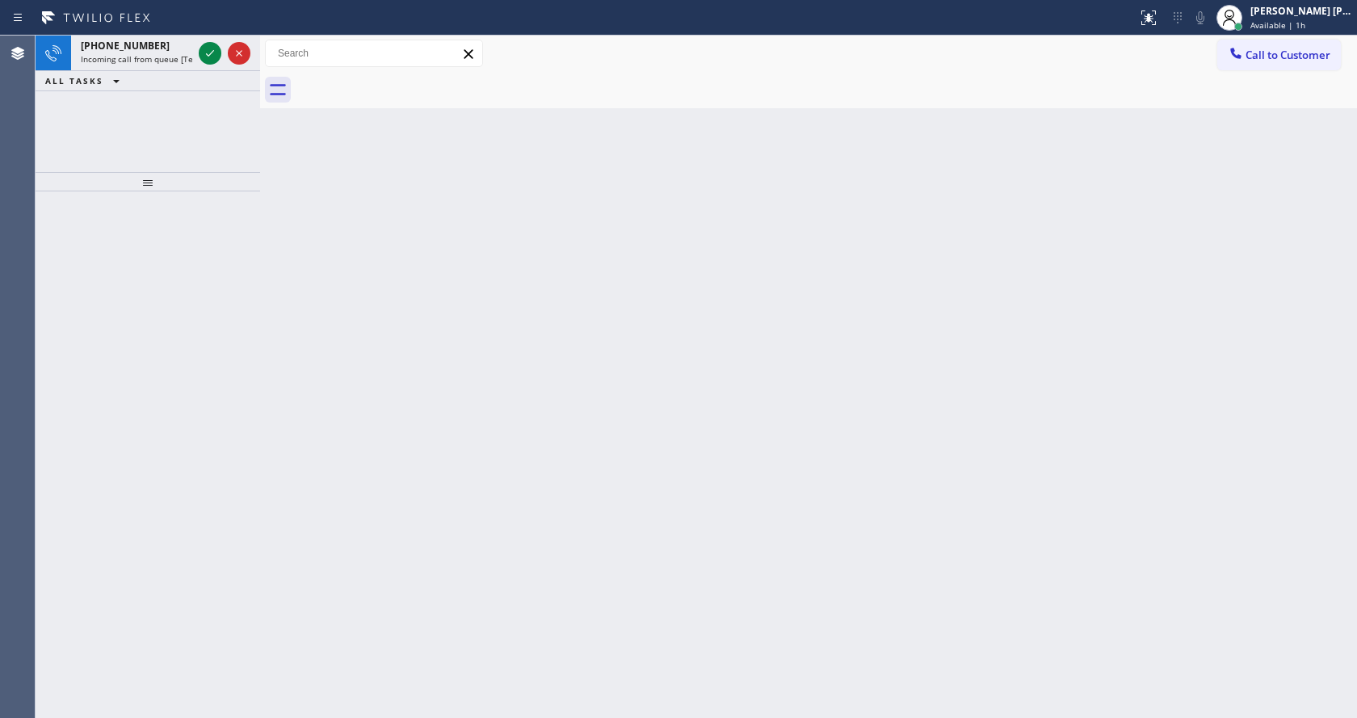
click at [116, 50] on span "[PHONE_NUMBER]" at bounding box center [125, 46] width 89 height 14
click at [213, 53] on icon at bounding box center [209, 53] width 19 height 19
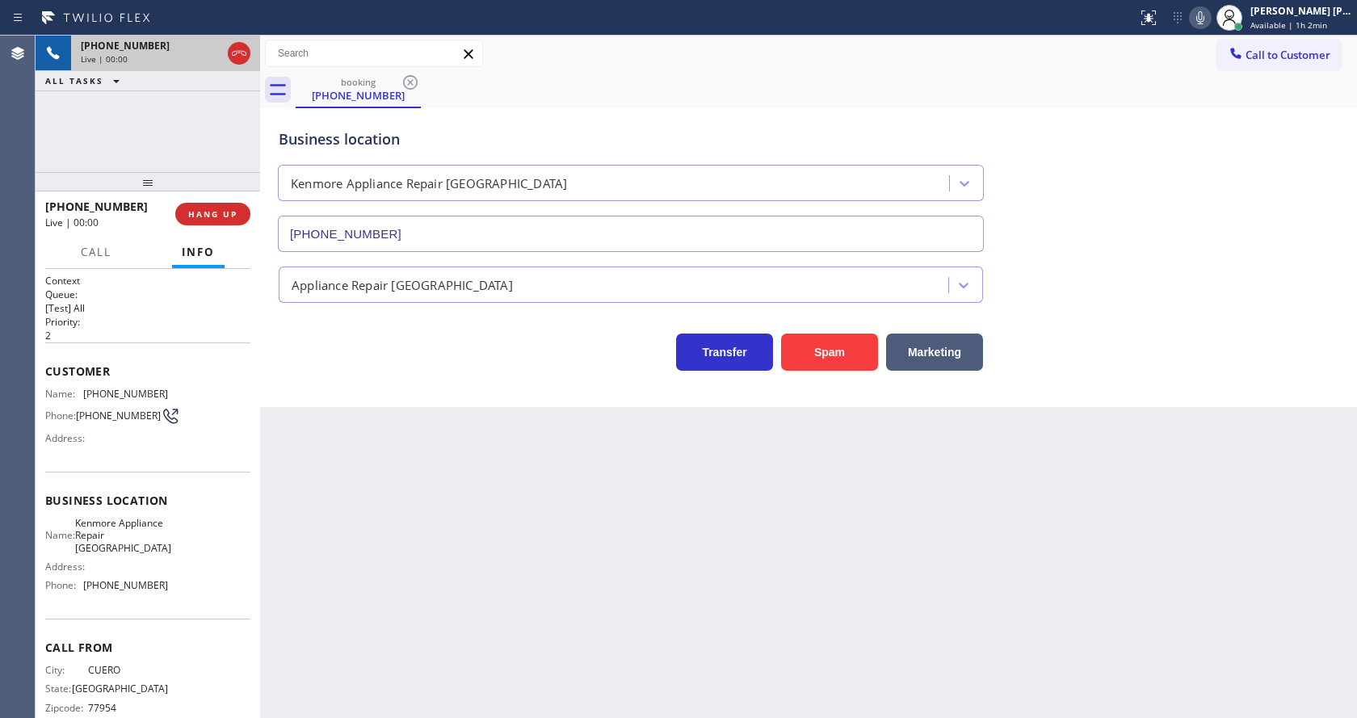
type input "[PHONE_NUMBER]"
click at [381, 425] on div "Back to Dashboard Change Sender ID Customers Technicians Select a contact Outbo…" at bounding box center [808, 377] width 1097 height 683
click at [389, 478] on div "Back to Dashboard Change Sender ID Customers Technicians Select a contact Outbo…" at bounding box center [808, 377] width 1097 height 683
click at [397, 494] on div "Back to Dashboard Change Sender ID Customers Technicians Select a contact Outbo…" at bounding box center [808, 377] width 1097 height 683
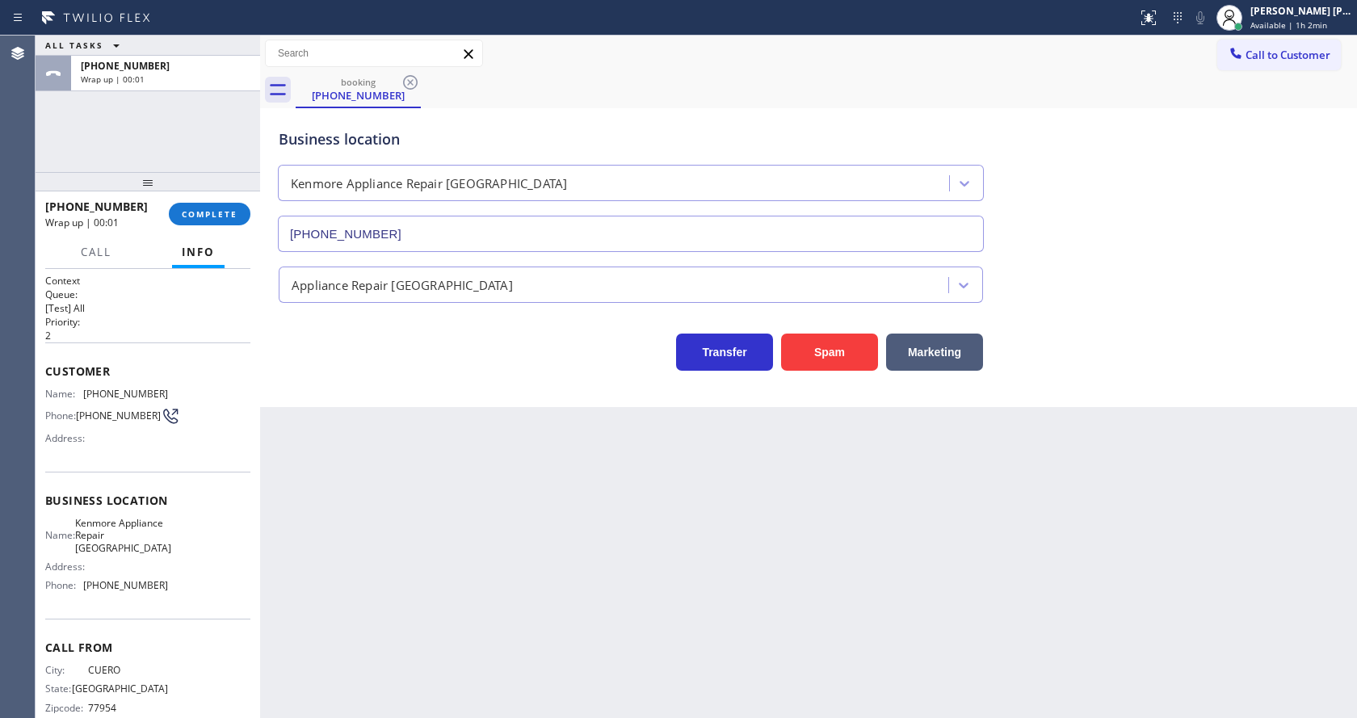
click at [622, 541] on div "Back to Dashboard Change Sender ID Customers Technicians Select a contact Outbo…" at bounding box center [808, 377] width 1097 height 683
click at [207, 212] on span "COMPLETE" at bounding box center [210, 213] width 56 height 11
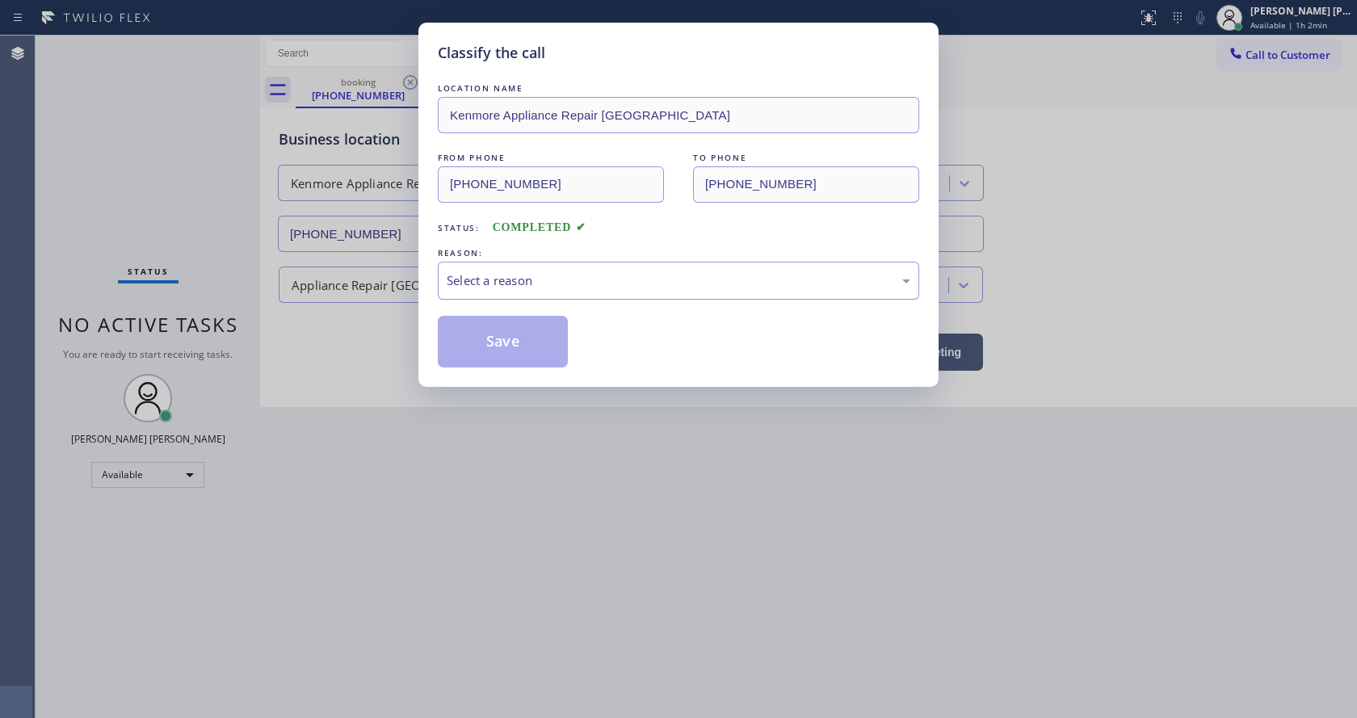
click at [451, 287] on div "Select a reason" at bounding box center [679, 280] width 464 height 19
click at [465, 335] on button "Save" at bounding box center [503, 342] width 130 height 52
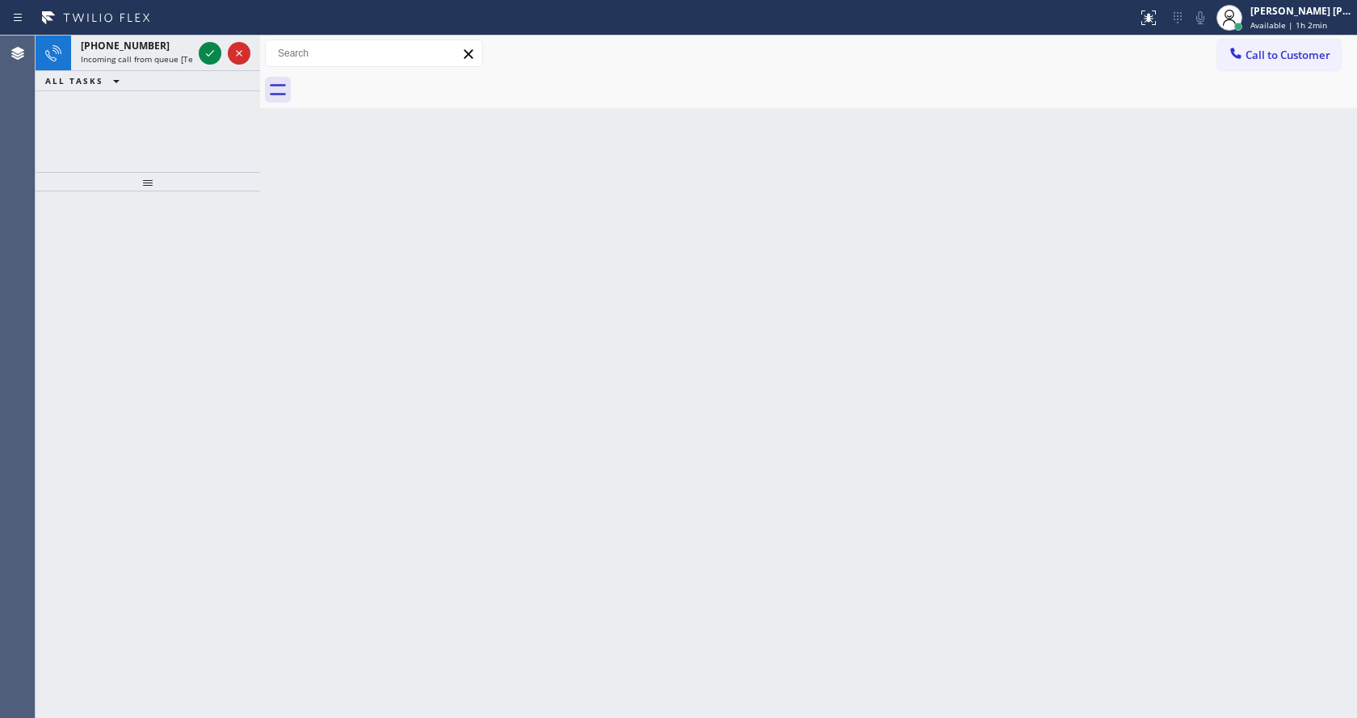
drag, startPoint x: 251, startPoint y: 305, endPoint x: 233, endPoint y: 225, distance: 82.7
click at [251, 305] on div at bounding box center [148, 454] width 225 height 527
click at [205, 52] on icon at bounding box center [209, 53] width 19 height 19
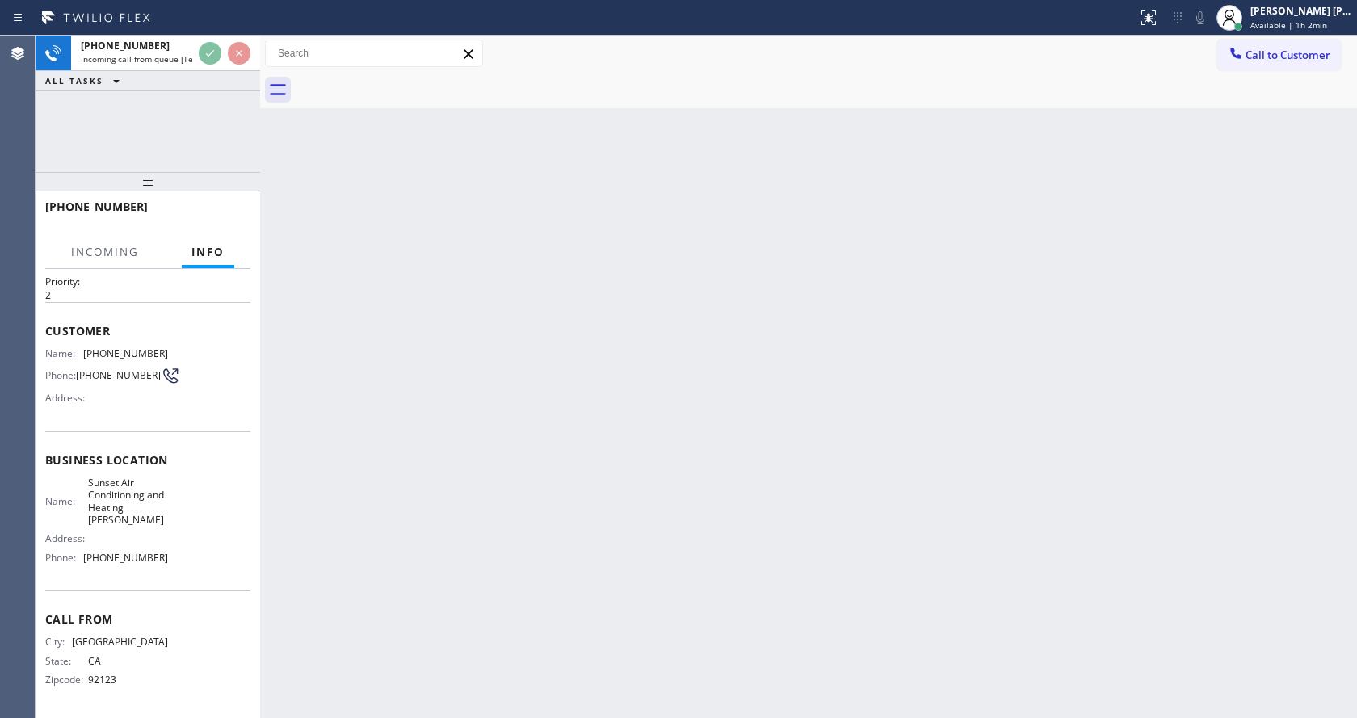
scroll to position [46, 0]
click at [532, 552] on div "Back to Dashboard Change Sender ID Customers Technicians Select a contact Outbo…" at bounding box center [808, 377] width 1097 height 683
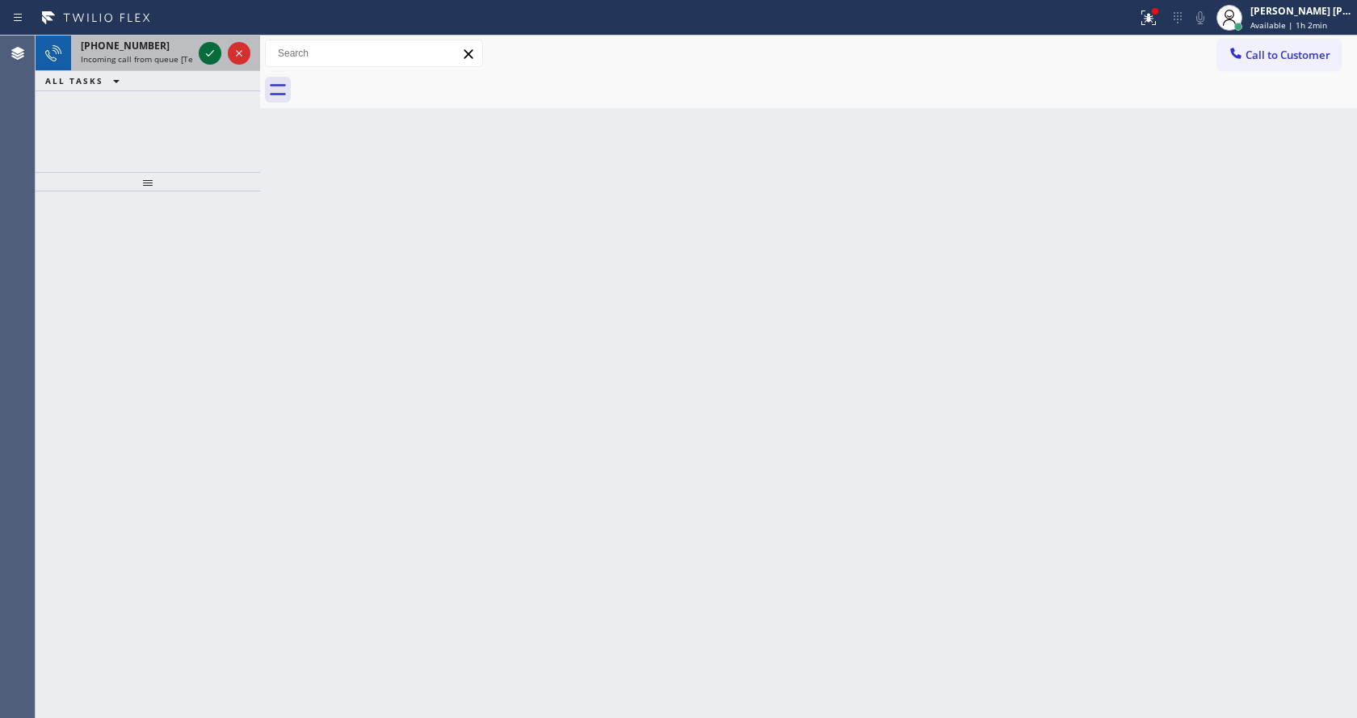
click at [214, 50] on icon at bounding box center [209, 53] width 19 height 19
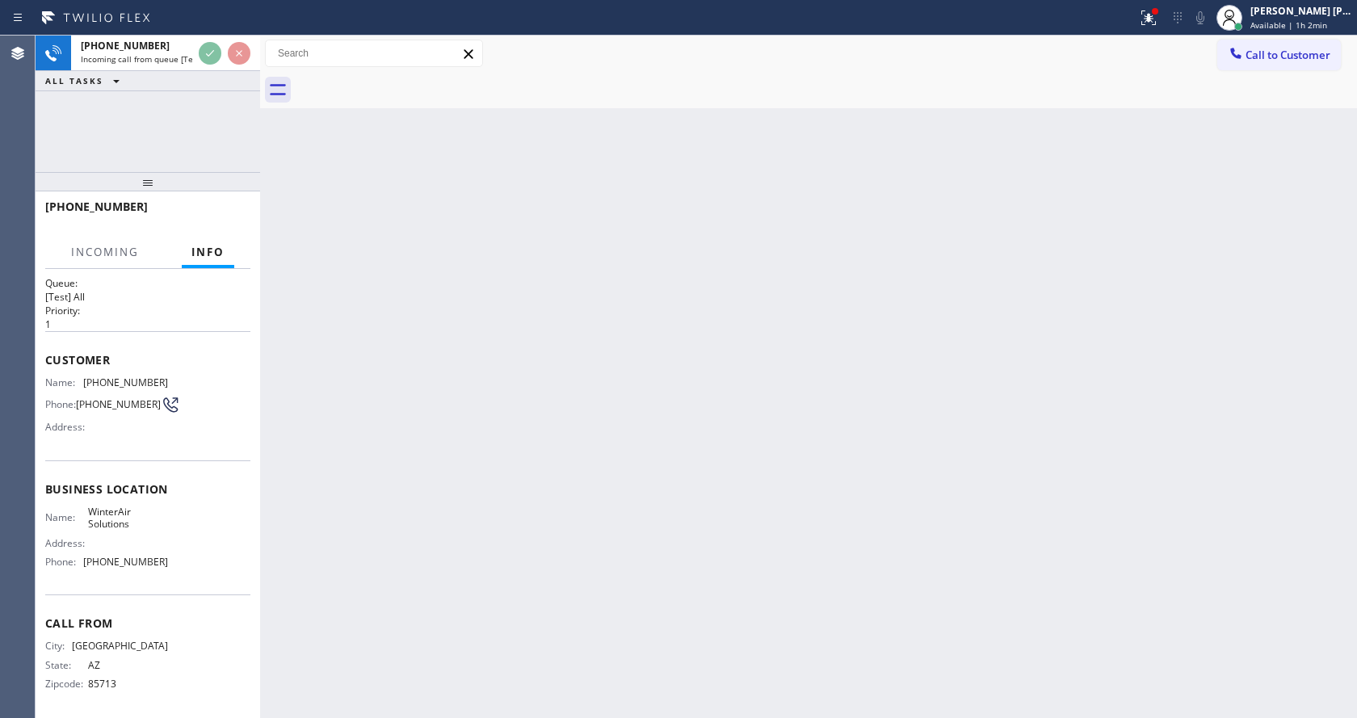
scroll to position [21, 0]
click at [518, 490] on div "Back to Dashboard Change Sender ID Customers Technicians Select a contact Outbo…" at bounding box center [808, 377] width 1097 height 683
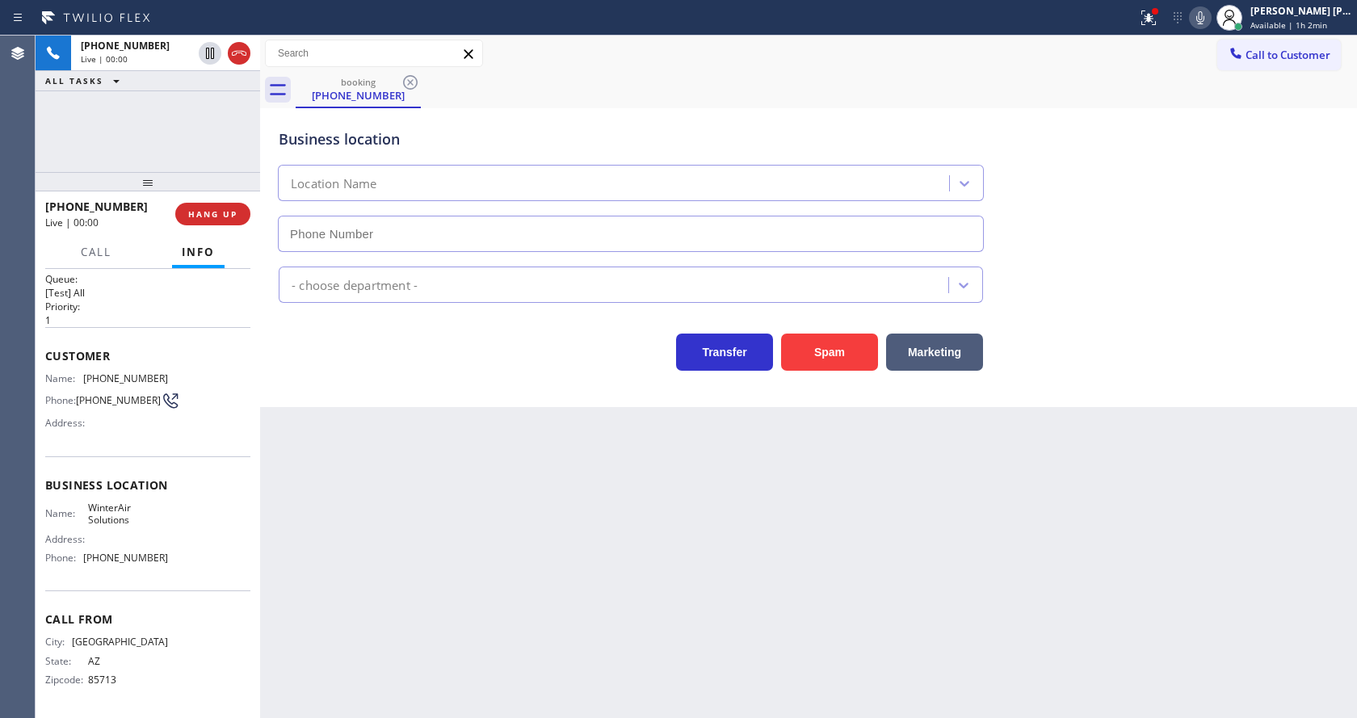
type input "[PHONE_NUMBER]"
click at [284, 425] on div "Back to Dashboard Change Sender ID Customers Technicians Select a contact Outbo…" at bounding box center [808, 377] width 1097 height 683
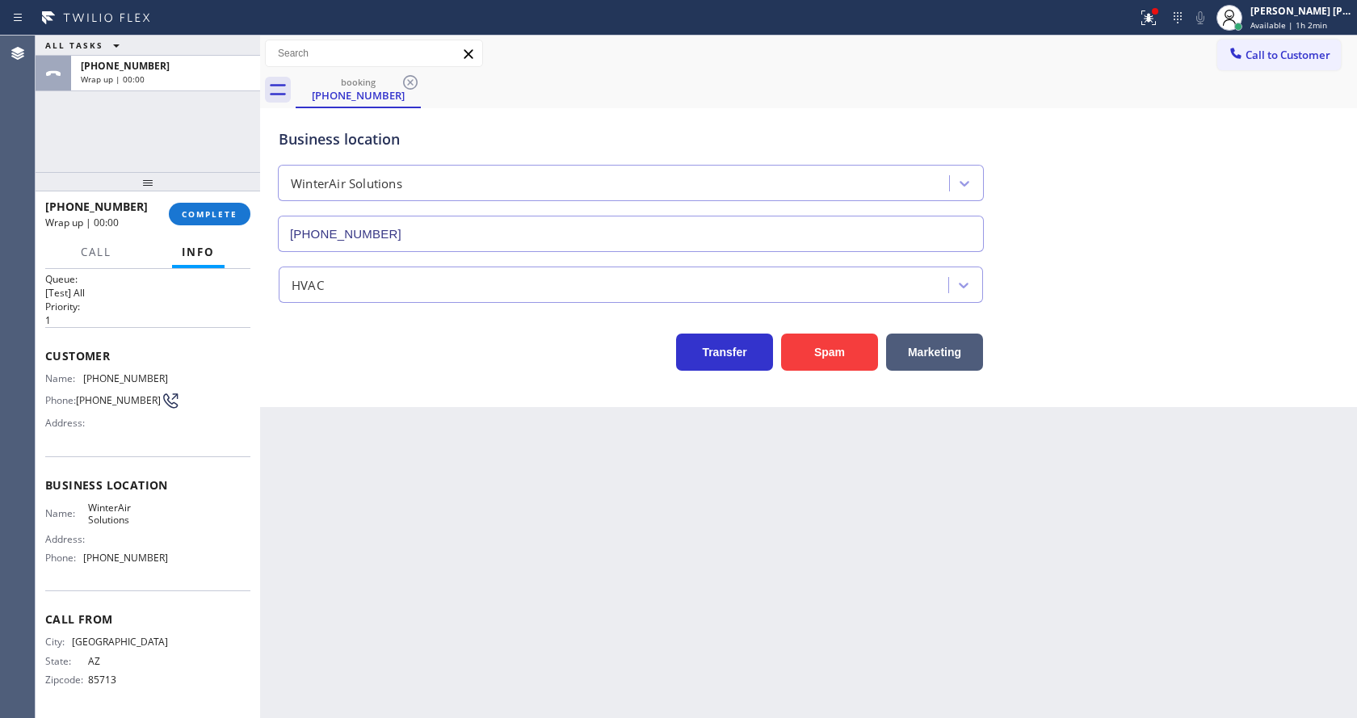
click at [301, 435] on div "Back to Dashboard Change Sender ID Customers Technicians Select a contact Outbo…" at bounding box center [808, 377] width 1097 height 683
click at [200, 209] on span "COMPLETE" at bounding box center [210, 213] width 56 height 11
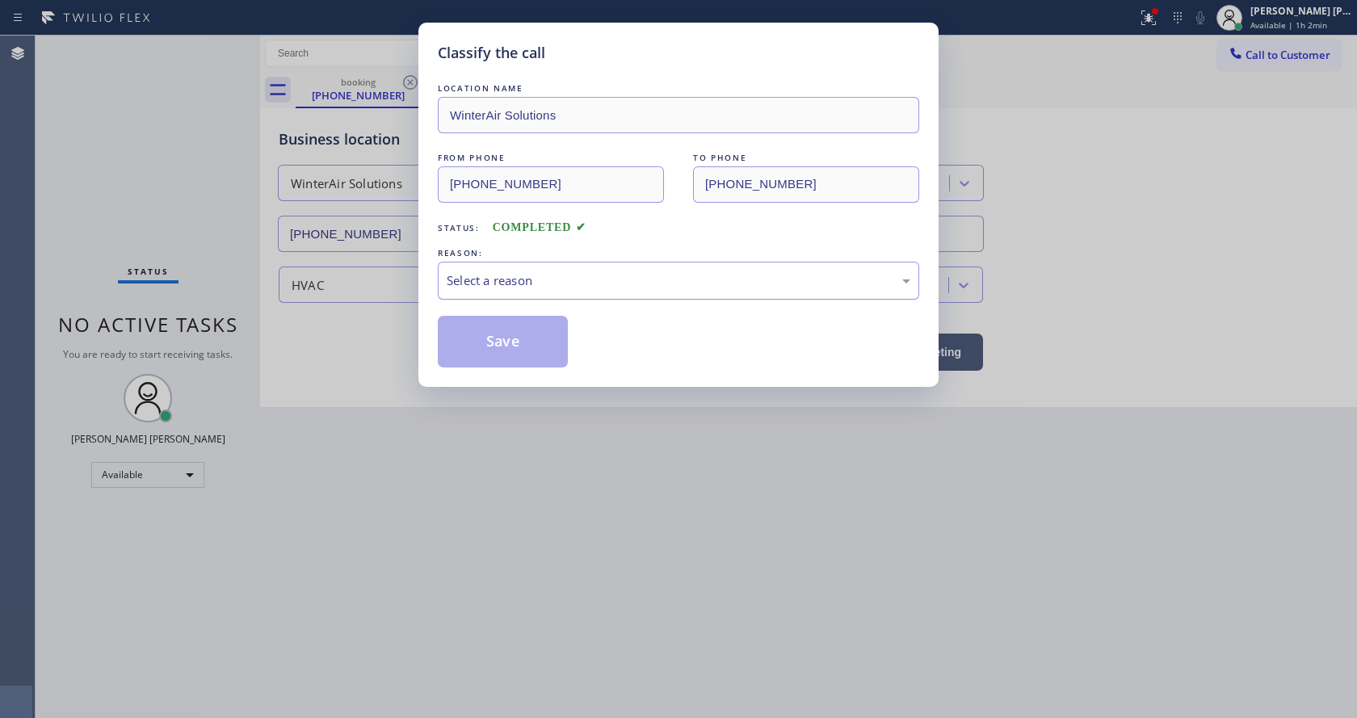
click at [477, 287] on div "Select a reason" at bounding box center [679, 280] width 464 height 19
click at [487, 335] on button "Save" at bounding box center [503, 342] width 130 height 52
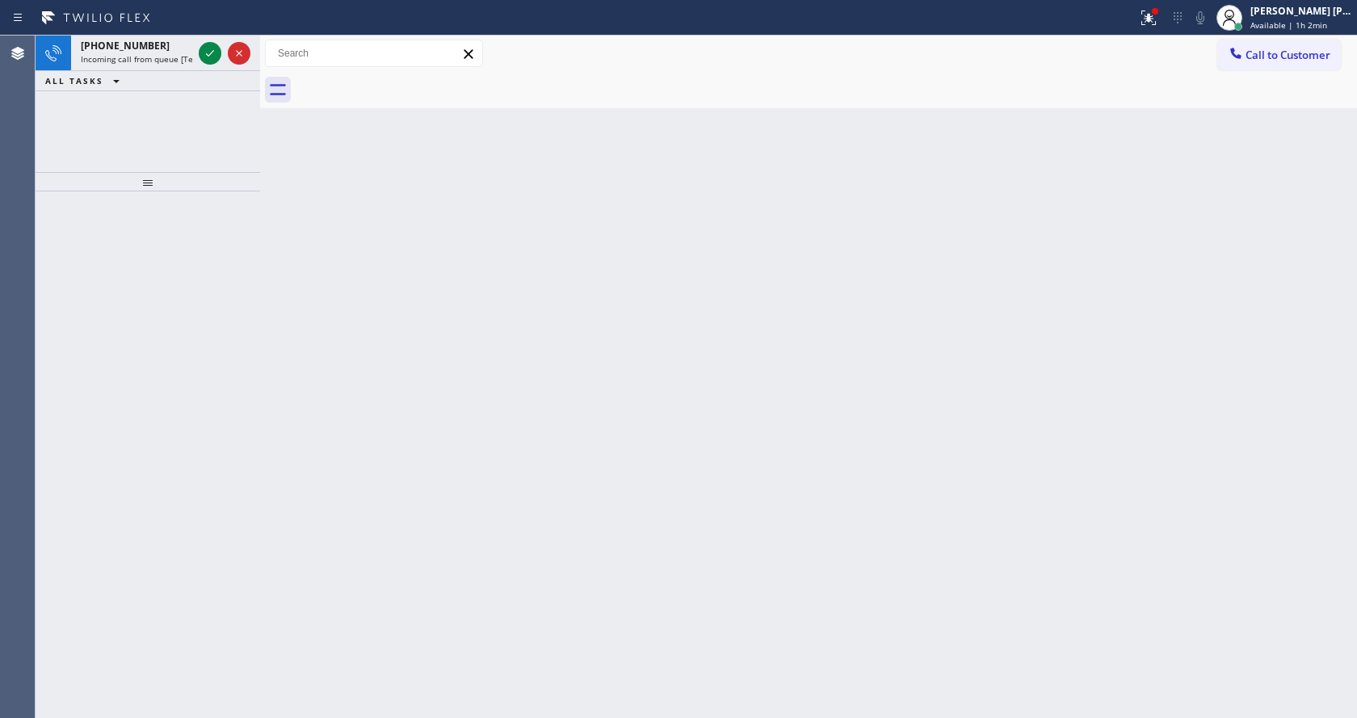
drag, startPoint x: 732, startPoint y: 397, endPoint x: 405, endPoint y: 128, distance: 423.6
click at [716, 388] on div "Back to Dashboard Change Sender ID Customers Technicians Select a contact Outbo…" at bounding box center [808, 377] width 1097 height 683
click at [212, 46] on icon at bounding box center [209, 53] width 19 height 19
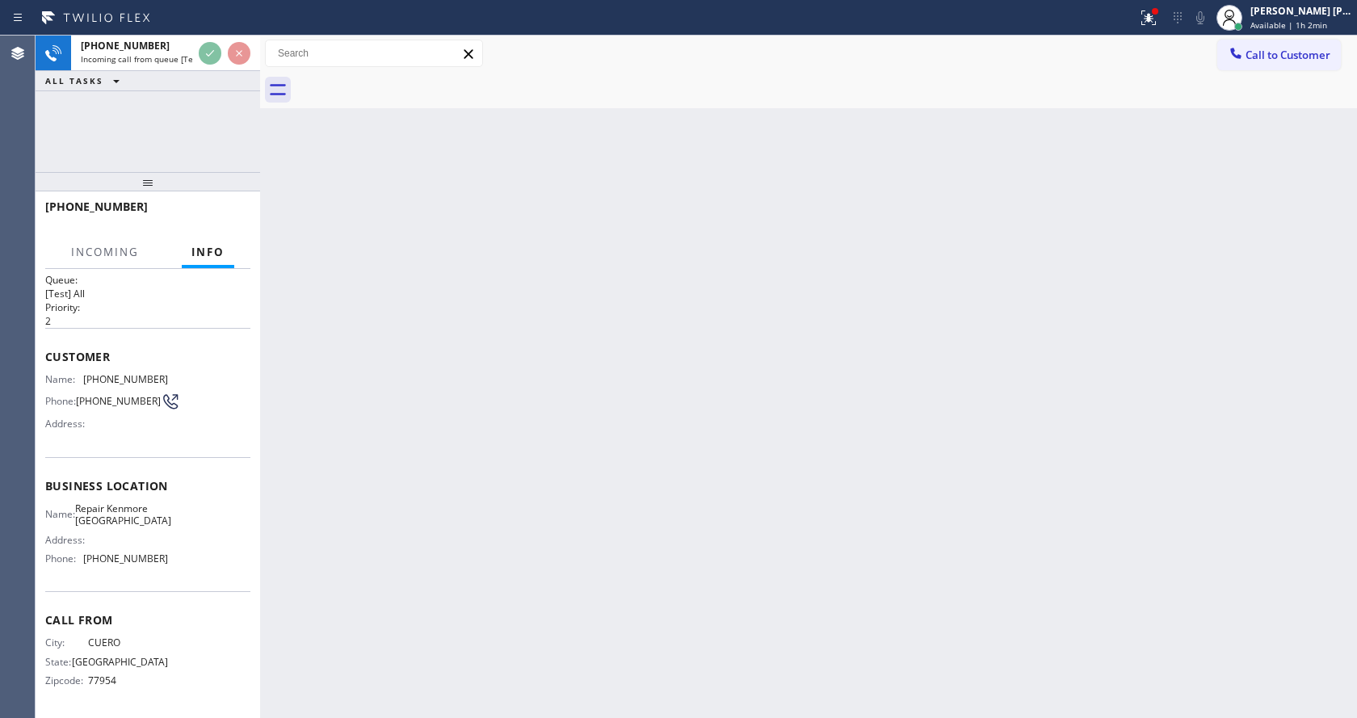
scroll to position [21, 0]
click at [418, 501] on div "Back to Dashboard Change Sender ID Customers Technicians Select a contact Outbo…" at bounding box center [808, 377] width 1097 height 683
click at [330, 383] on div "Back to Dashboard Change Sender ID Customers Technicians Select a contact Outbo…" at bounding box center [808, 377] width 1097 height 683
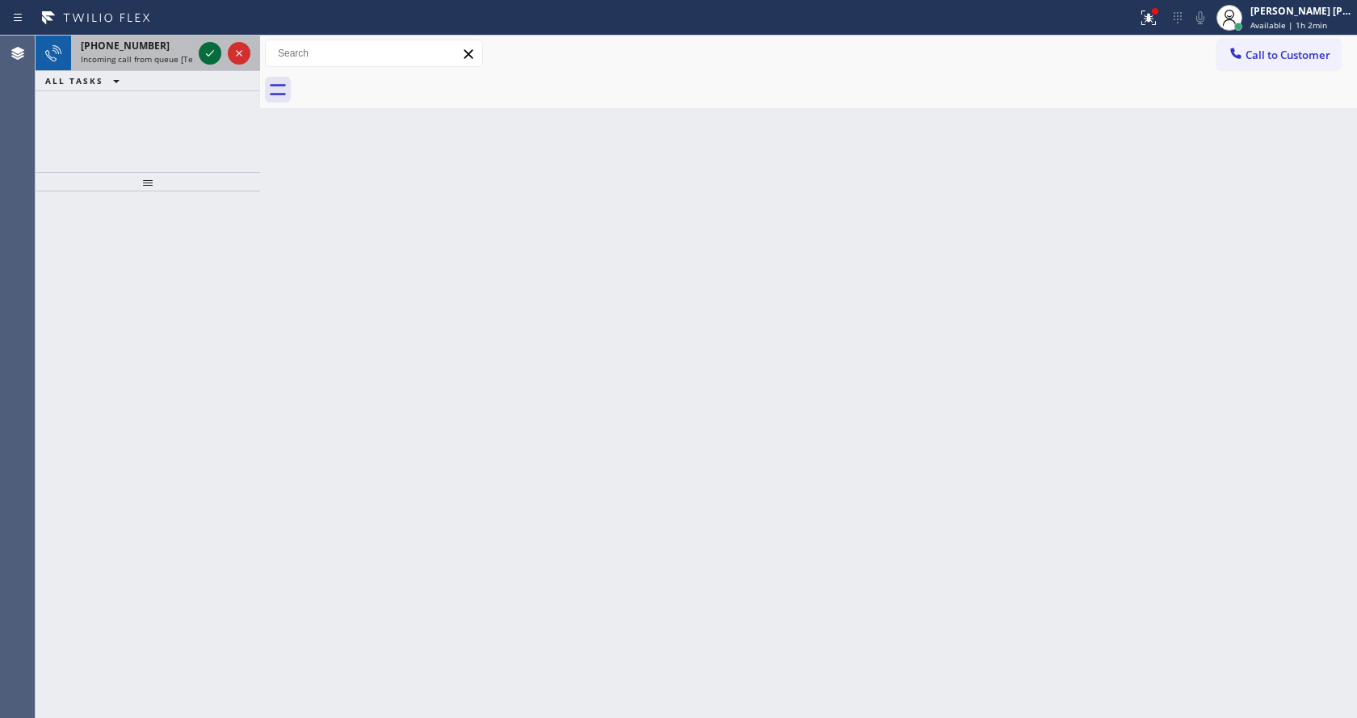
click at [210, 48] on icon at bounding box center [209, 53] width 19 height 19
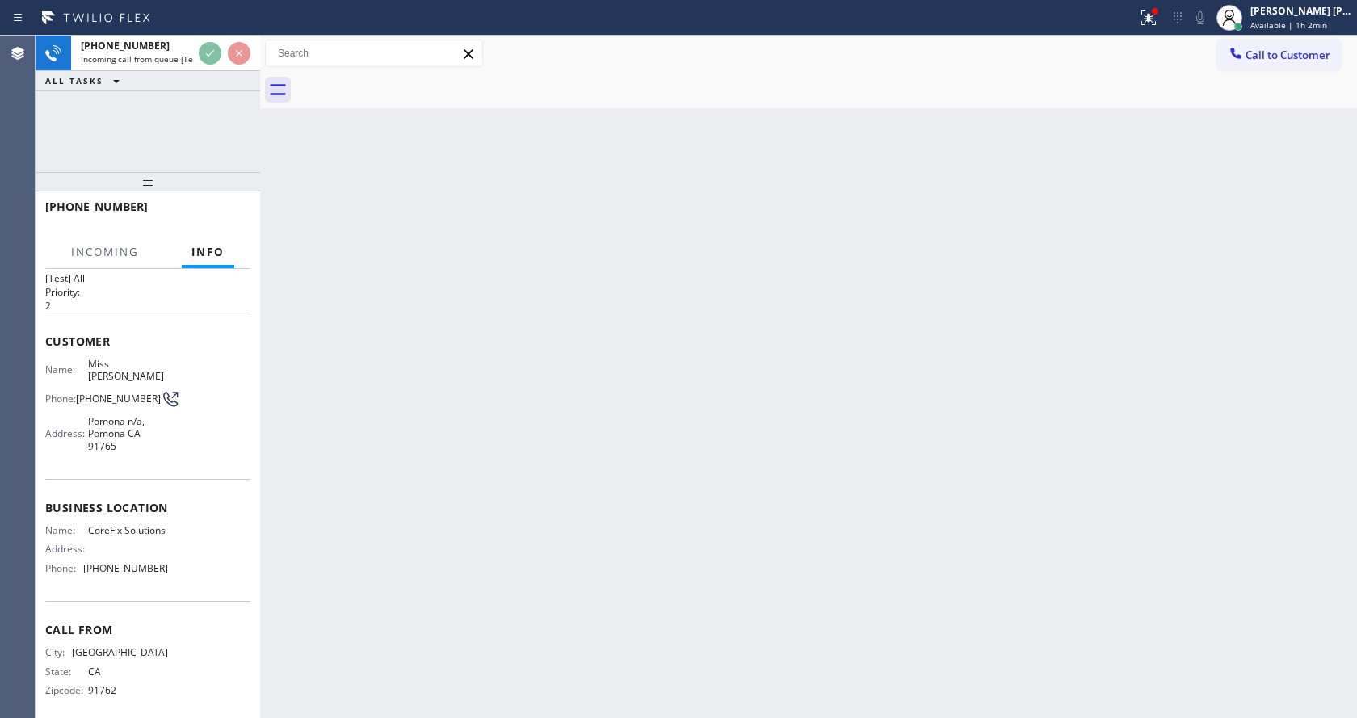
scroll to position [46, 0]
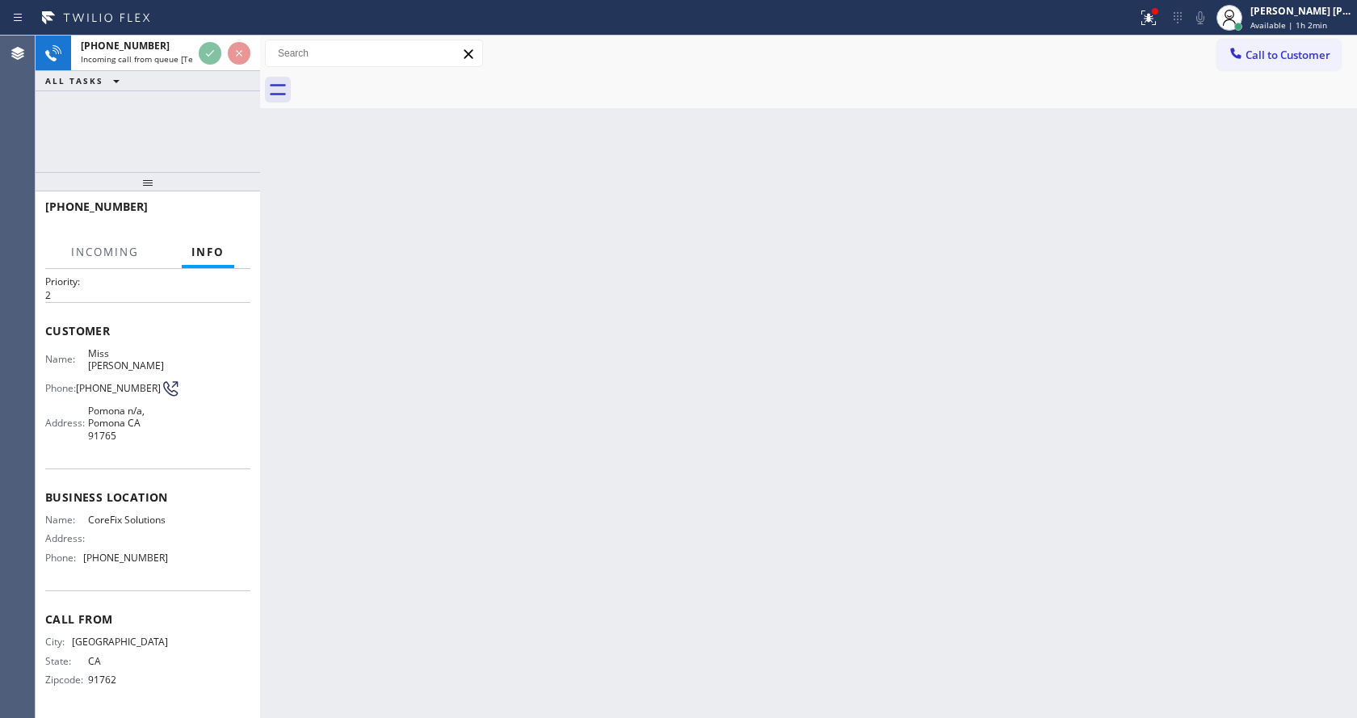
click at [528, 431] on div "Back to Dashboard Change Sender ID Customers Technicians Select a contact Outbo…" at bounding box center [808, 377] width 1097 height 683
click at [416, 466] on div "Back to Dashboard Change Sender ID Customers Technicians Select a contact Outbo…" at bounding box center [808, 377] width 1097 height 683
click at [546, 556] on div "Back to Dashboard Change Sender ID Customers Technicians Select a contact Outbo…" at bounding box center [808, 377] width 1097 height 683
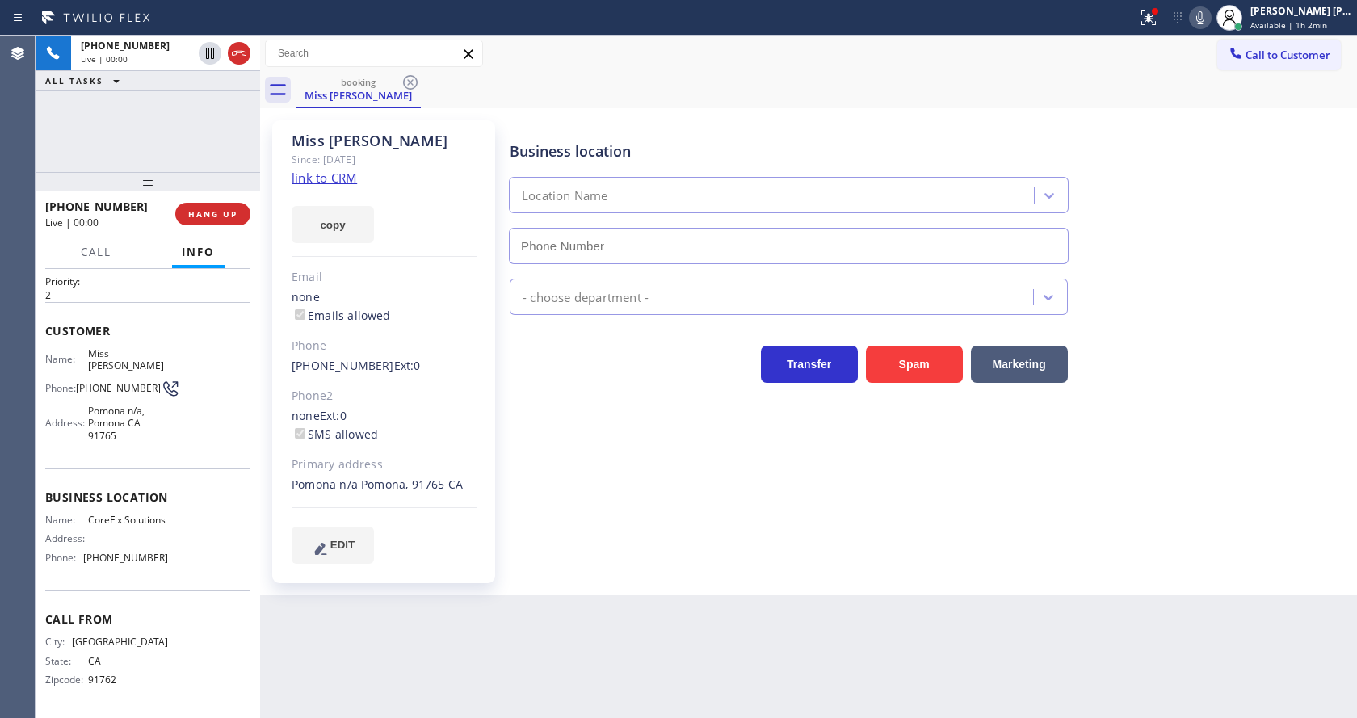
type input "[PHONE_NUMBER]"
click at [353, 175] on link "link to CRM" at bounding box center [324, 178] width 65 height 16
click at [615, 571] on div "Business location CoreFix Solutions [PHONE_NUMBER] Appliance Repair Regular Tra…" at bounding box center [930, 357] width 847 height 467
click at [619, 565] on div "Business location CoreFix Solutions [PHONE_NUMBER] Appliance Repair Regular Tra…" at bounding box center [930, 357] width 847 height 467
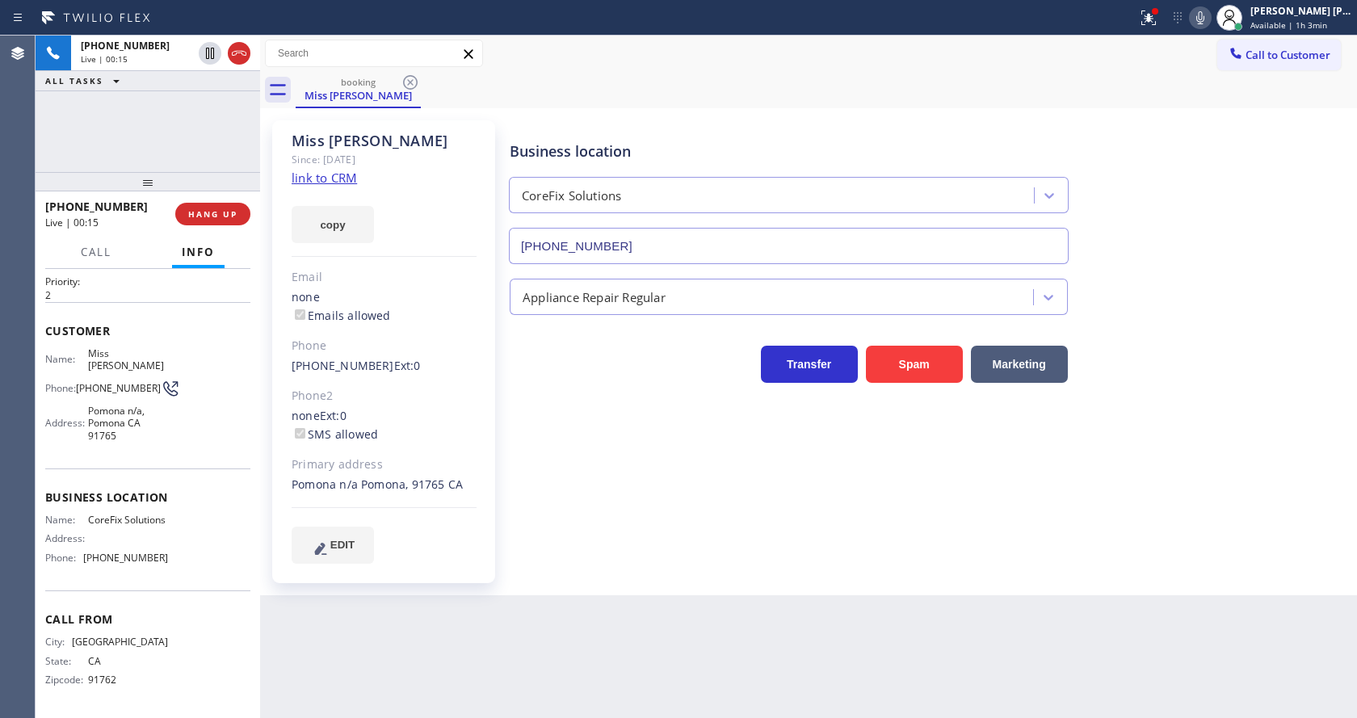
click at [310, 320] on label "Emails allowed" at bounding box center [341, 315] width 99 height 15
click at [346, 314] on label "Emails allowed" at bounding box center [341, 315] width 99 height 15
click at [90, 227] on span "Live | 00:18" at bounding box center [71, 223] width 53 height 14
click at [189, 209] on span "HANG UP" at bounding box center [212, 213] width 49 height 11
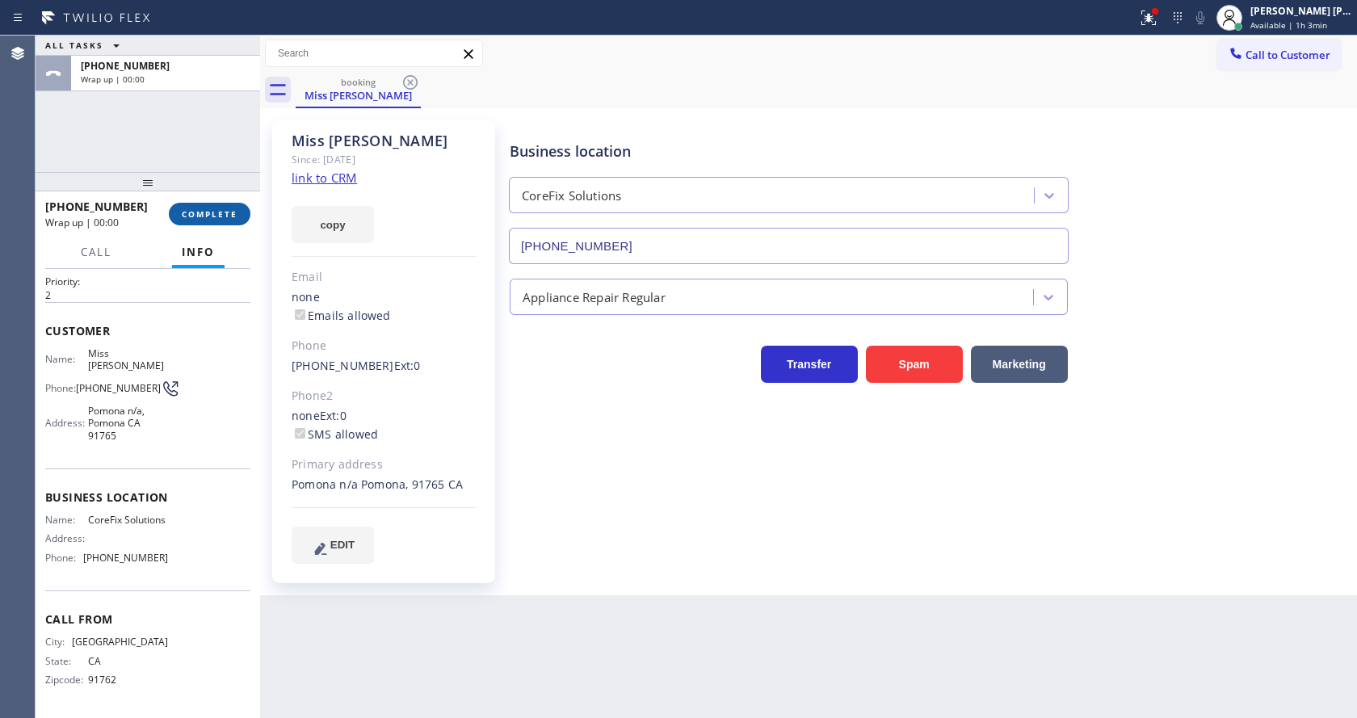
click at [189, 216] on span "COMPLETE" at bounding box center [210, 213] width 56 height 11
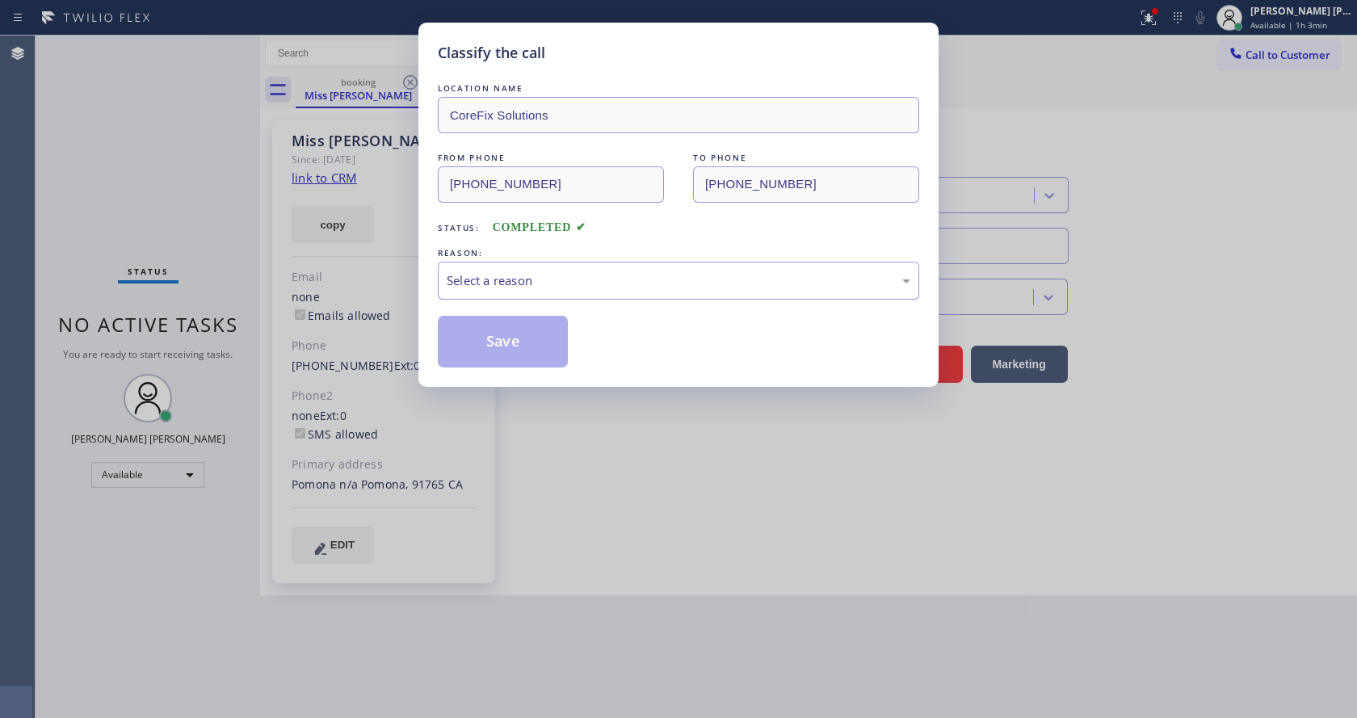
click at [563, 292] on div "Select a reason" at bounding box center [679, 281] width 482 height 38
click at [539, 349] on button "Save" at bounding box center [503, 342] width 130 height 52
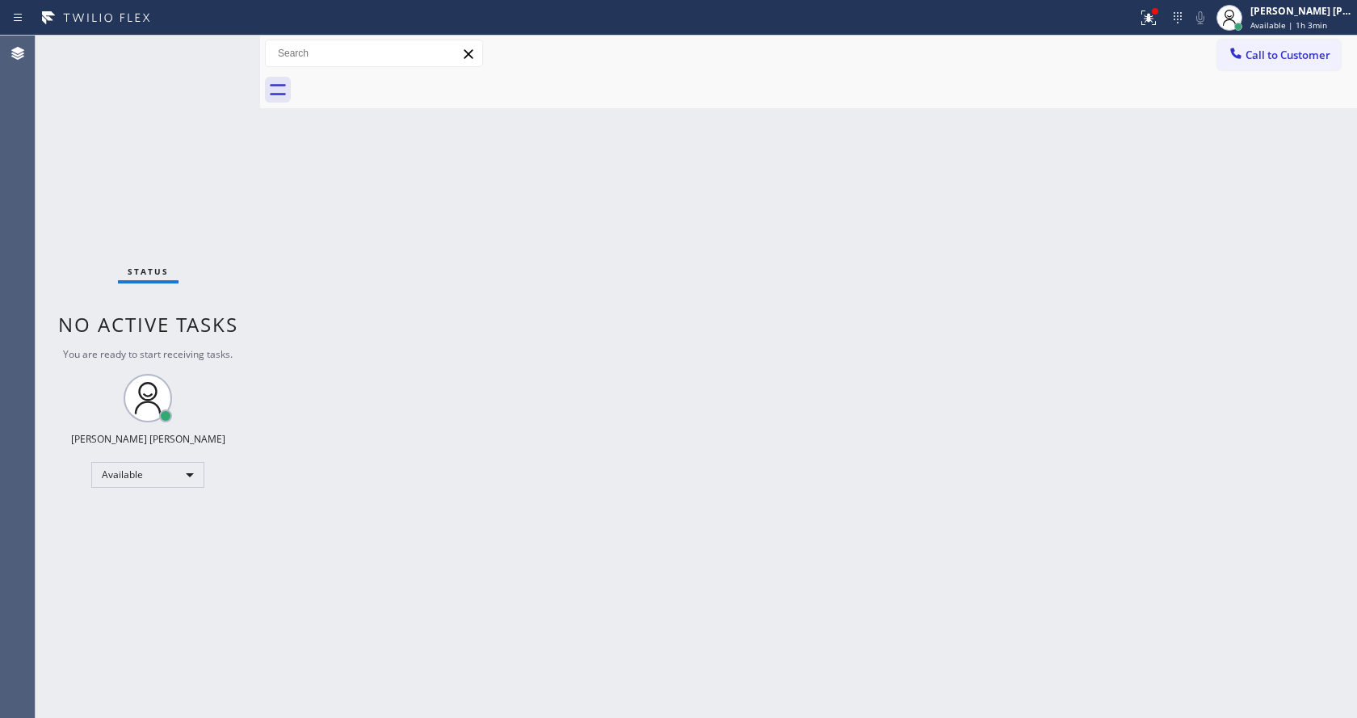
click at [292, 265] on div "Back to Dashboard Change Sender ID Customers Technicians Select a contact Outbo…" at bounding box center [808, 377] width 1097 height 683
click at [330, 260] on div "Back to Dashboard Change Sender ID Customers Technicians Select a contact Outbo…" at bounding box center [808, 377] width 1097 height 683
click at [285, 329] on div "Back to Dashboard Change Sender ID Customers Technicians Select a contact Outbo…" at bounding box center [808, 377] width 1097 height 683
drag, startPoint x: 262, startPoint y: 66, endPoint x: 241, endPoint y: 69, distance: 21.3
click at [241, 69] on div "Status No active tasks You are ready to start receiving tasks. [PERSON_NAME] [P…" at bounding box center [697, 377] width 1322 height 683
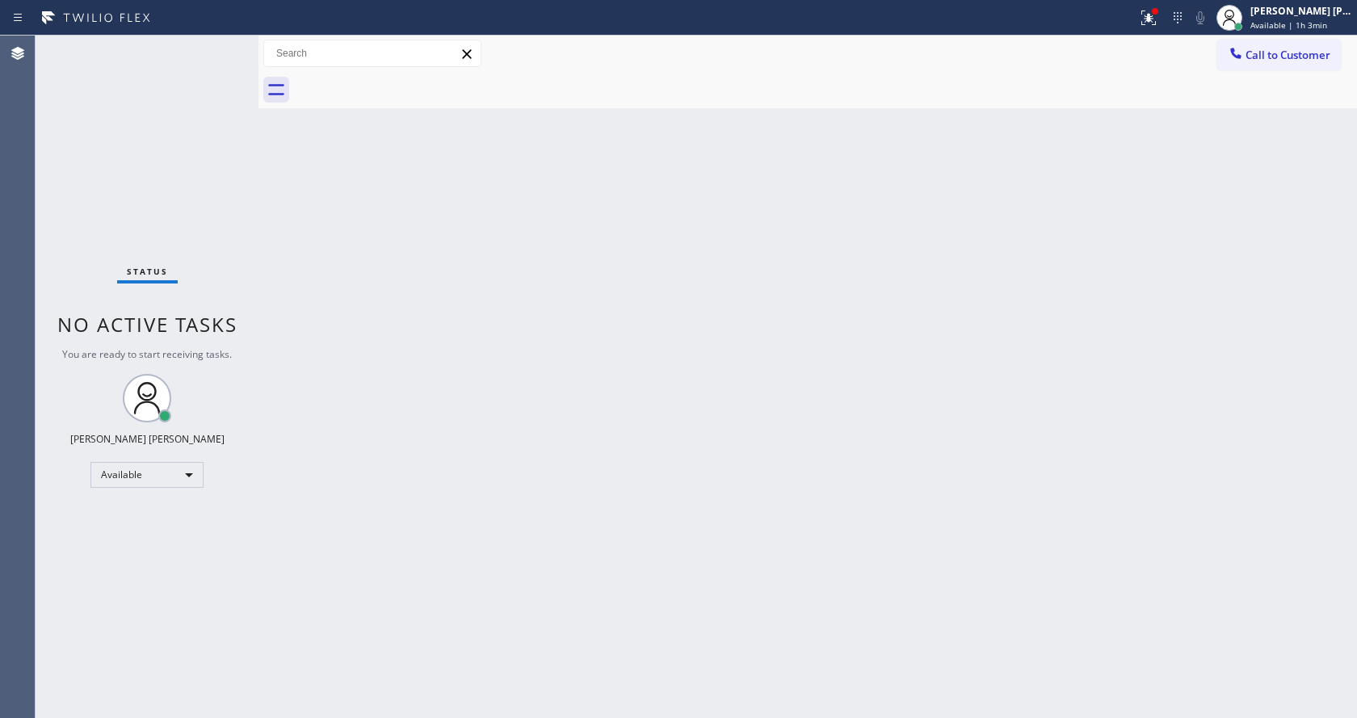
click at [225, 43] on div "Status No active tasks You are ready to start receiving tasks. [PERSON_NAME] [P…" at bounding box center [147, 377] width 223 height 683
click at [393, 298] on div "Back to Dashboard Change Sender ID Customers Technicians Select a contact Outbo…" at bounding box center [808, 377] width 1099 height 683
click at [402, 297] on div "Back to Dashboard Change Sender ID Customers Technicians Select a contact Outbo…" at bounding box center [808, 377] width 1099 height 683
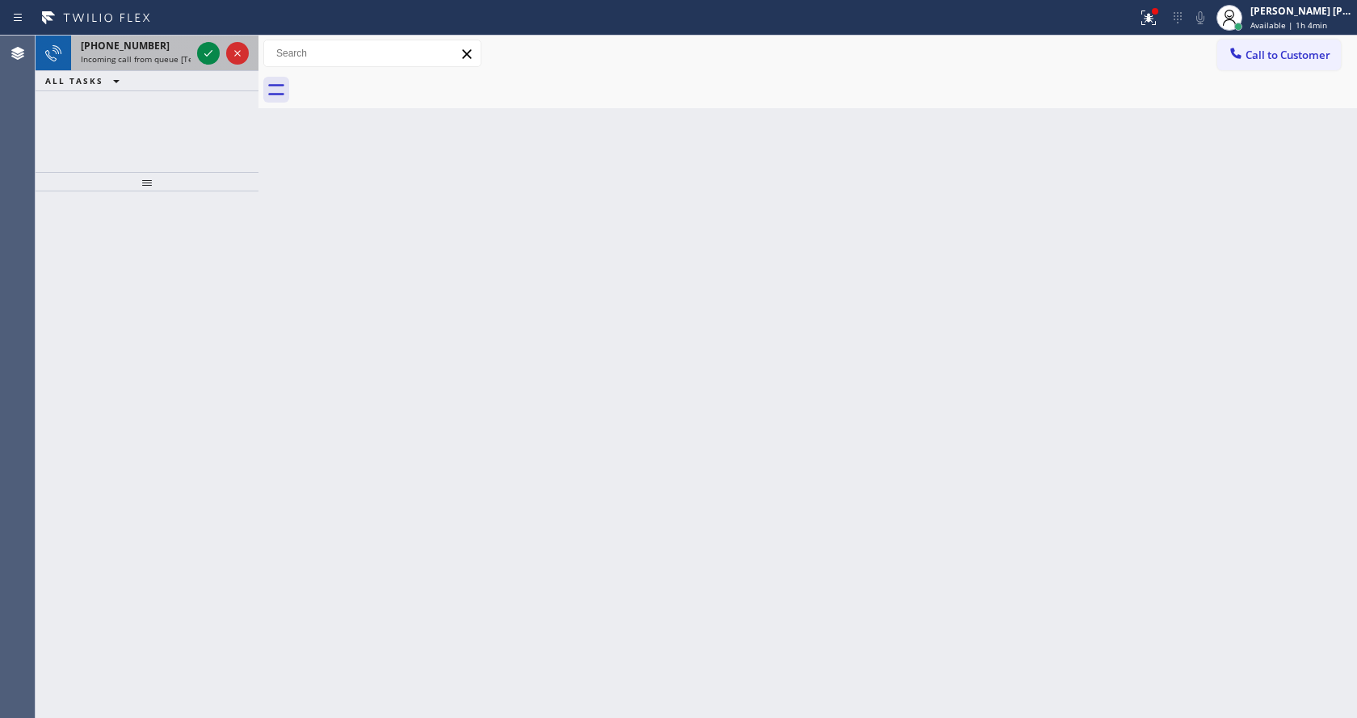
click at [167, 56] on span "Incoming call from queue [Test] All" at bounding box center [148, 58] width 134 height 11
click at [225, 245] on div at bounding box center [147, 454] width 223 height 527
click at [158, 61] on span "Incoming call from queue [Test] All" at bounding box center [148, 58] width 134 height 11
click at [581, 517] on div "Back to Dashboard Change Sender ID Customers Technicians Select a contact Outbo…" at bounding box center [808, 377] width 1099 height 683
click at [179, 65] on div "[PHONE_NUMBER] Incoming call from queue [Test] All" at bounding box center [132, 54] width 123 height 36
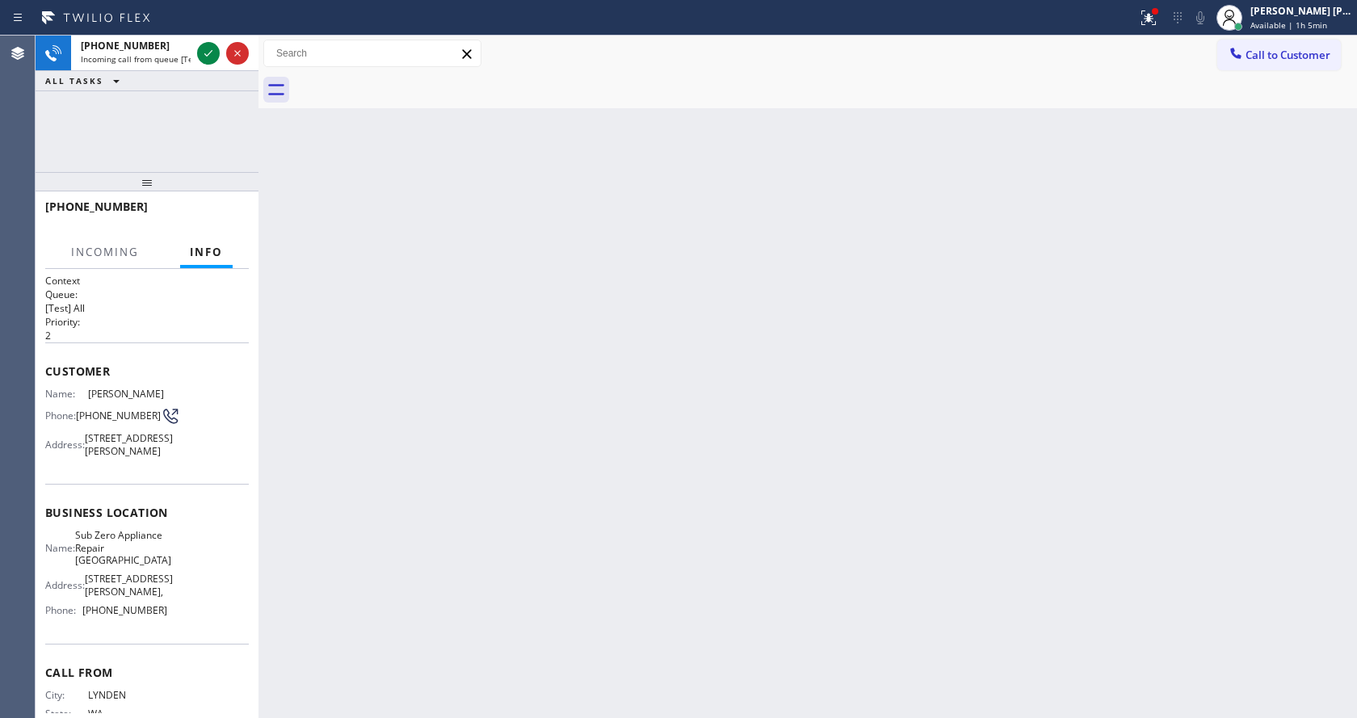
click at [477, 438] on div "Back to Dashboard Change Sender ID Customers Technicians Select a contact Outbo…" at bounding box center [808, 377] width 1099 height 683
click at [935, 429] on div "Back to Dashboard Change Sender ID Customers Technicians Select a contact Outbo…" at bounding box center [808, 377] width 1099 height 683
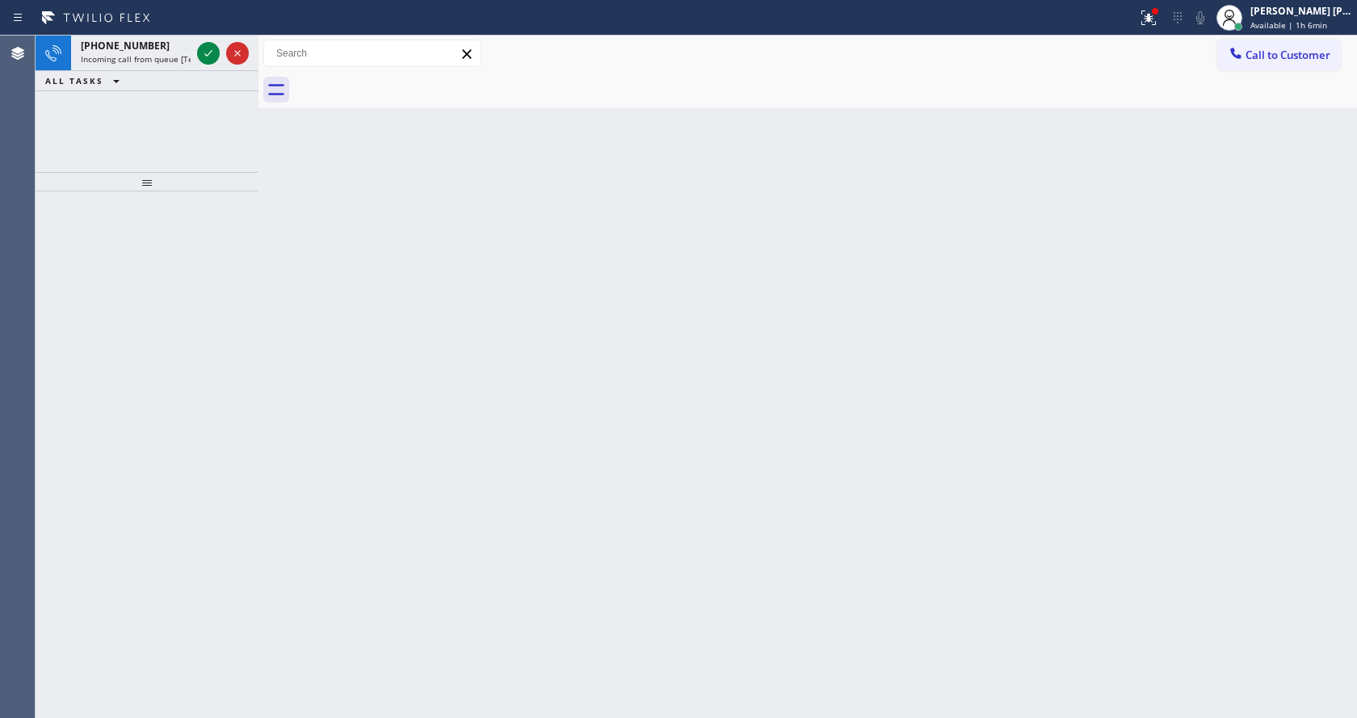
drag, startPoint x: 297, startPoint y: 312, endPoint x: 279, endPoint y: 227, distance: 86.8
click at [297, 312] on div "Back to Dashboard Change Sender ID Customers Technicians Select a contact Outbo…" at bounding box center [808, 377] width 1099 height 683
click at [179, 46] on div "[PHONE_NUMBER]" at bounding box center [136, 46] width 110 height 14
click at [212, 57] on icon at bounding box center [208, 53] width 19 height 19
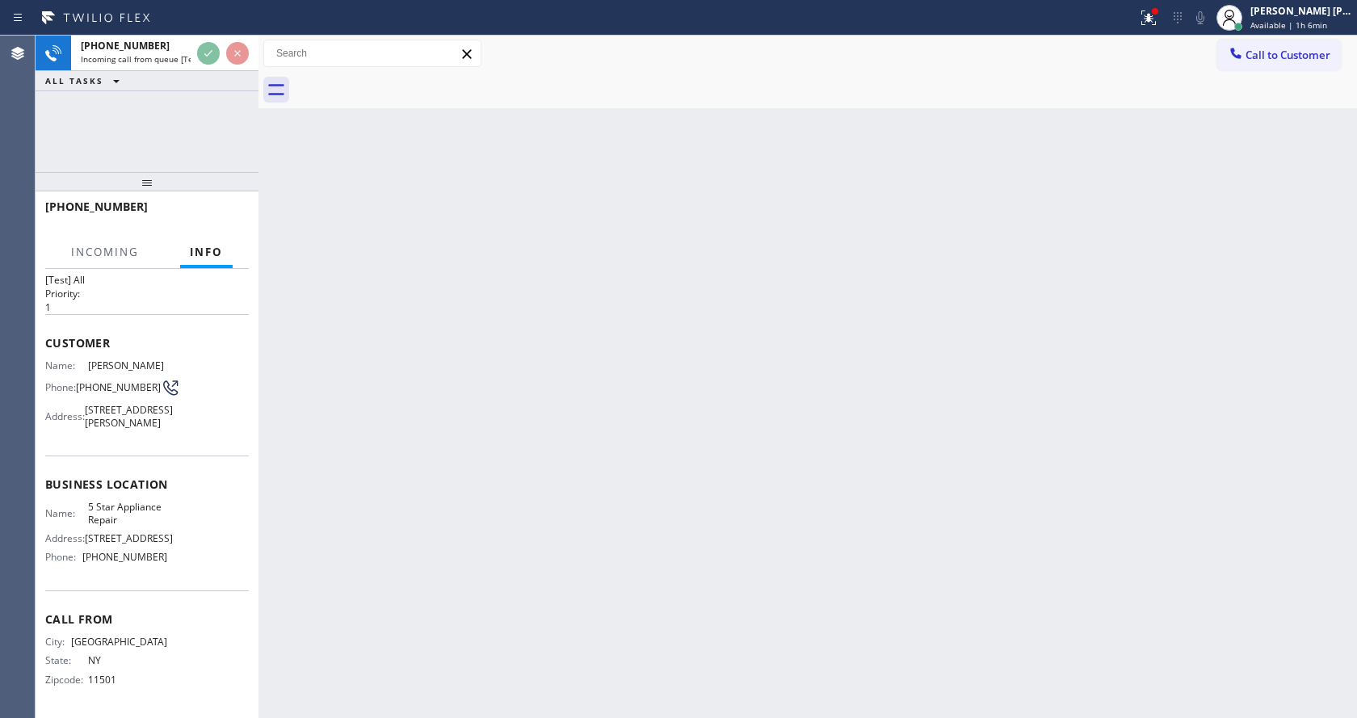
scroll to position [58, 0]
click at [379, 437] on div "Back to Dashboard Change Sender ID Customers Technicians Select a contact Outbo…" at bounding box center [808, 377] width 1099 height 683
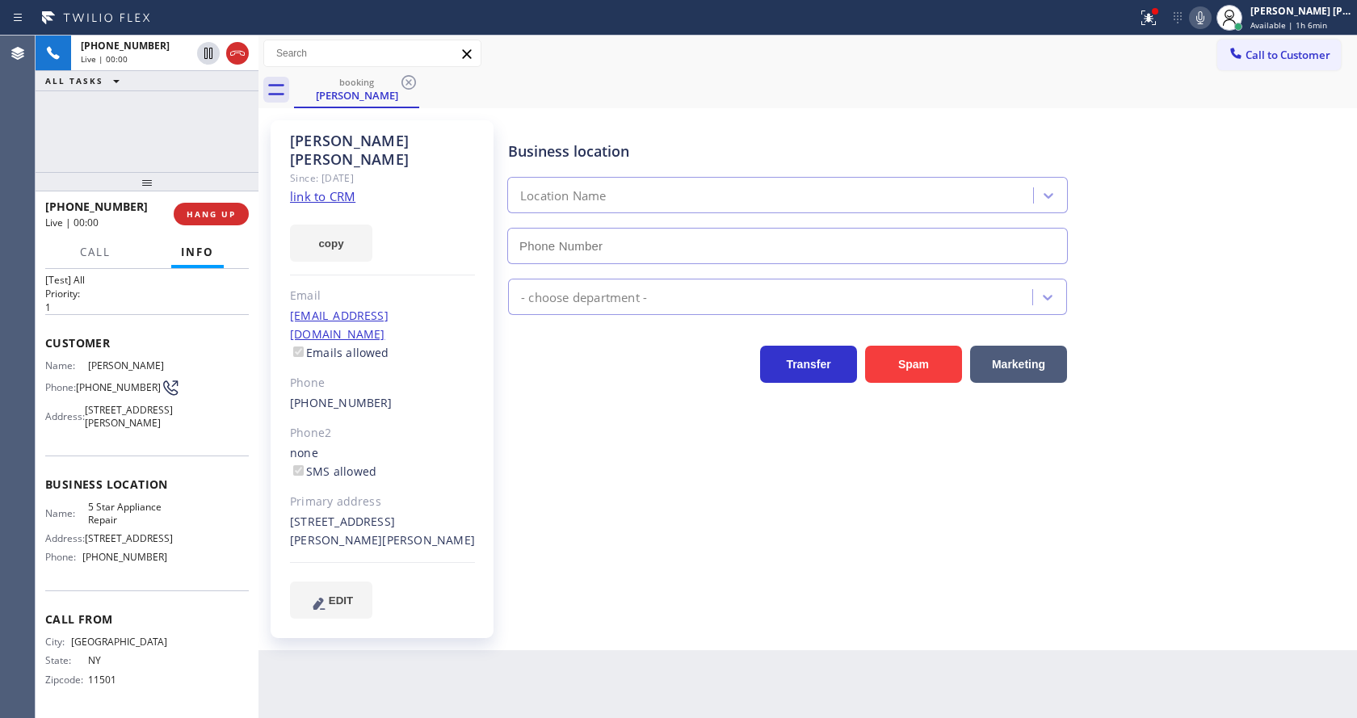
type input "[PHONE_NUMBER]"
click at [590, 511] on div "Business location 5 Star Appliance Repair [PHONE_NUMBER] 5 Star Appliance Trans…" at bounding box center [929, 369] width 848 height 490
click at [339, 188] on link "link to CRM" at bounding box center [322, 196] width 65 height 16
click at [503, 454] on div "[PERSON_NAME] Since: [DATE] link to CRM copy Email [EMAIL_ADDRESS][DOMAIN_NAME]…" at bounding box center [384, 379] width 242 height 534
click at [449, 287] on div "Email" at bounding box center [382, 296] width 185 height 19
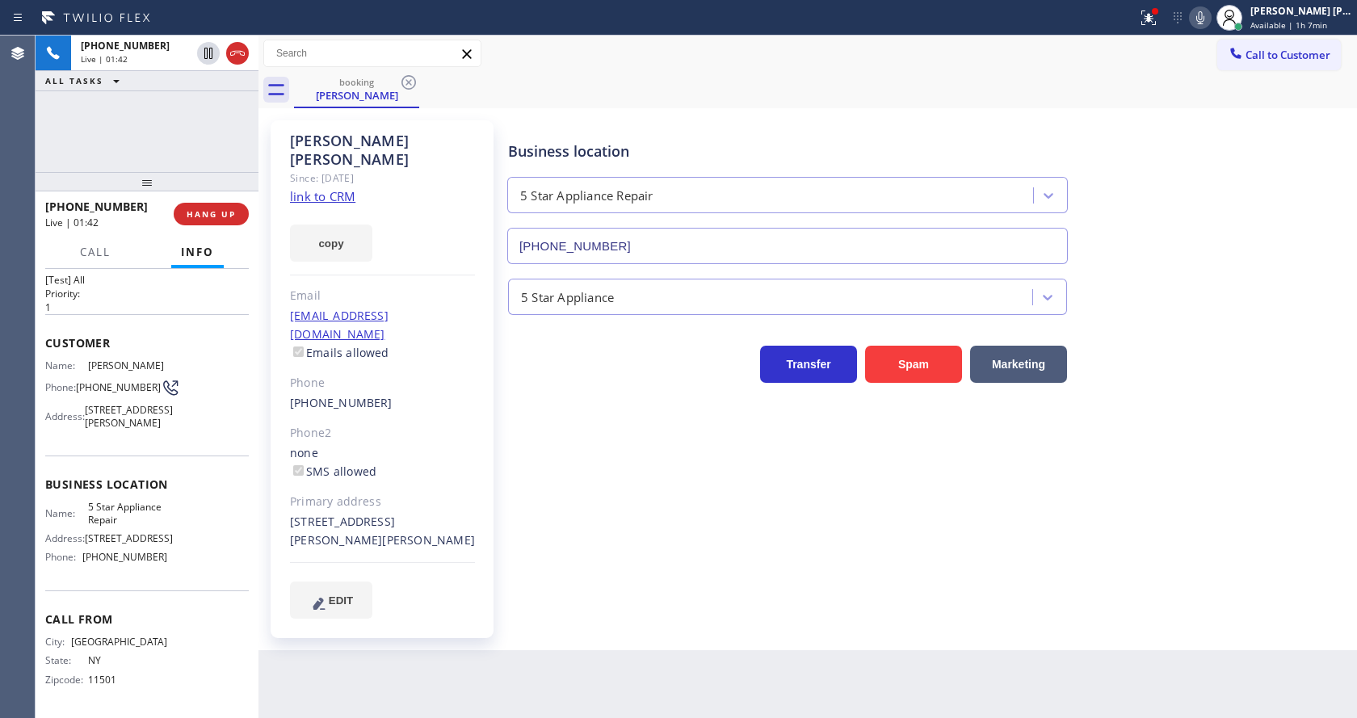
click at [567, 587] on div "Business location 5 Star Appliance Repair [PHONE_NUMBER] 5 Star Appliance Trans…" at bounding box center [929, 385] width 848 height 522
click at [1131, 30] on div at bounding box center [568, 18] width 1125 height 26
click at [1153, 8] on icon at bounding box center [1148, 17] width 19 height 19
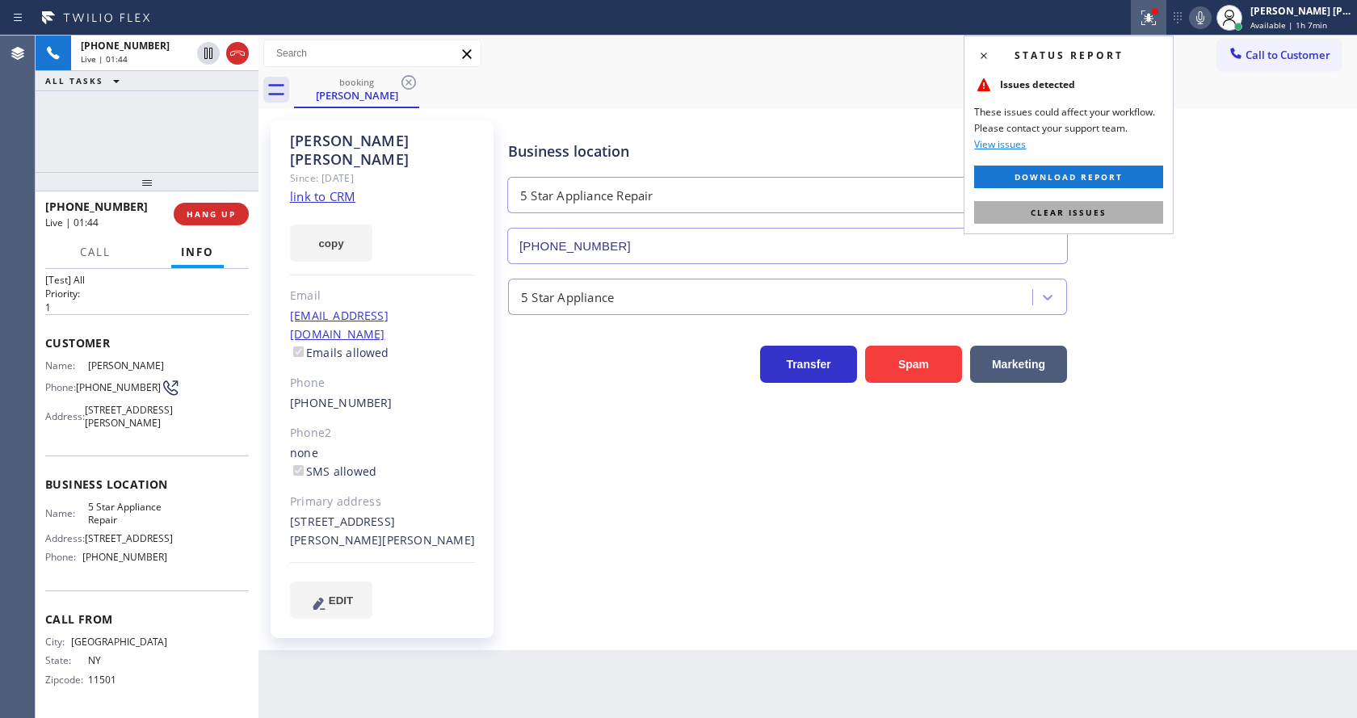
click at [1099, 208] on span "Clear issues" at bounding box center [1069, 212] width 76 height 11
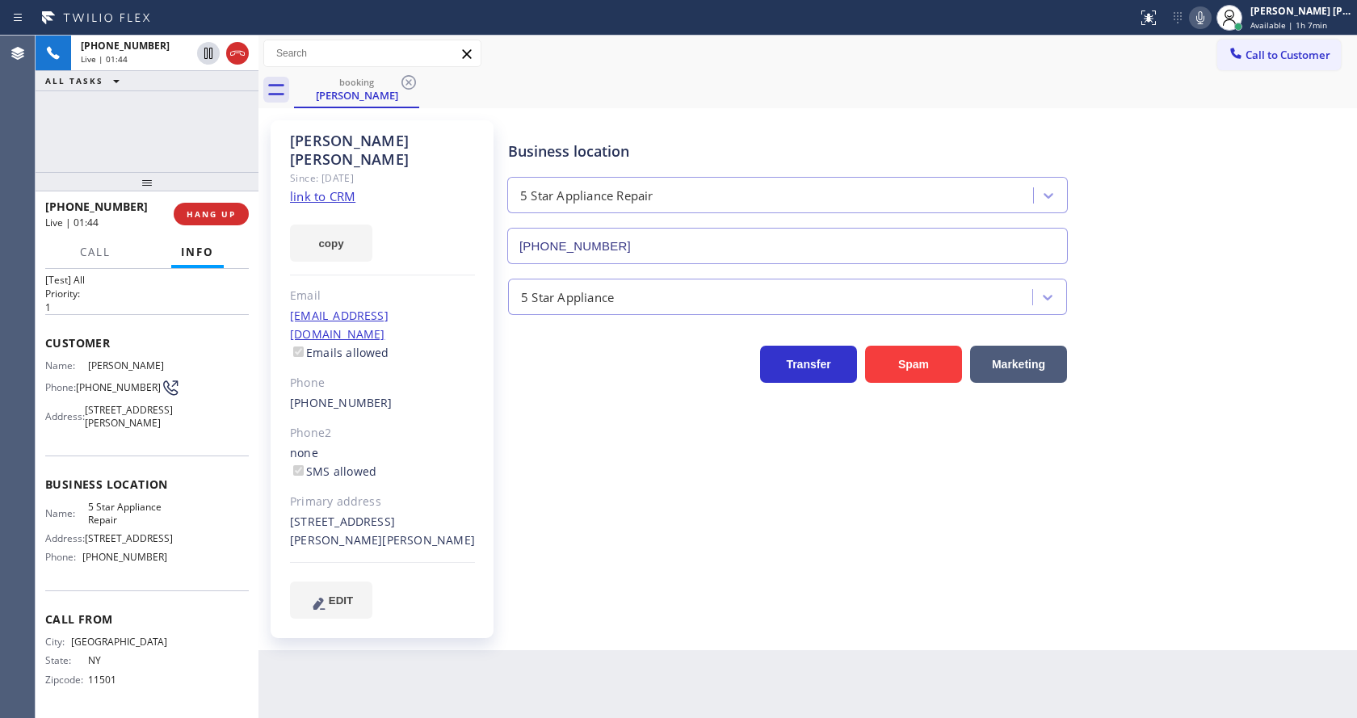
drag, startPoint x: 1140, startPoint y: 179, endPoint x: 1184, endPoint y: 56, distance: 130.3
click at [1142, 173] on div "Business location 5 Star Appliance Repair [PHONE_NUMBER]" at bounding box center [929, 191] width 848 height 146
click at [1197, 18] on div at bounding box center [1200, 17] width 23 height 19
click at [205, 53] on icon at bounding box center [208, 53] width 8 height 11
click at [596, 646] on div "Back to Dashboard Change Sender ID Customers Technicians Select a contact Outbo…" at bounding box center [808, 377] width 1099 height 683
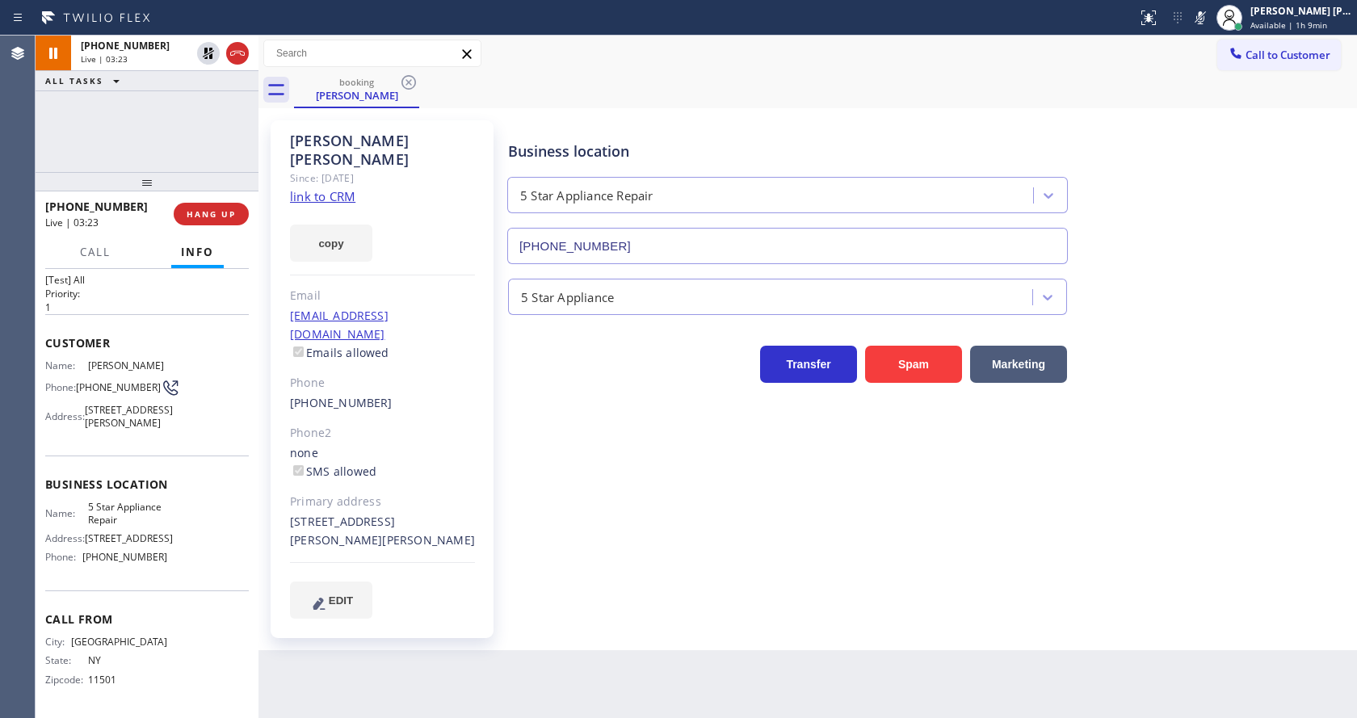
click at [416, 394] on div "[PHONE_NUMBER]" at bounding box center [382, 403] width 185 height 19
drag, startPoint x: 366, startPoint y: 505, endPoint x: 335, endPoint y: 503, distance: 30.7
click at [335, 513] on div "[STREET_ADDRESS][PERSON_NAME][PERSON_NAME]" at bounding box center [382, 531] width 185 height 37
click at [684, 543] on div "Business location 5 Star Appliance Repair [PHONE_NUMBER] 5 Star Appliance Trans…" at bounding box center [929, 369] width 848 height 490
click at [498, 550] on div "[PERSON_NAME] Since: [DATE] link to CRM copy Email [EMAIL_ADDRESS][DOMAIN_NAME]…" at bounding box center [384, 379] width 242 height 534
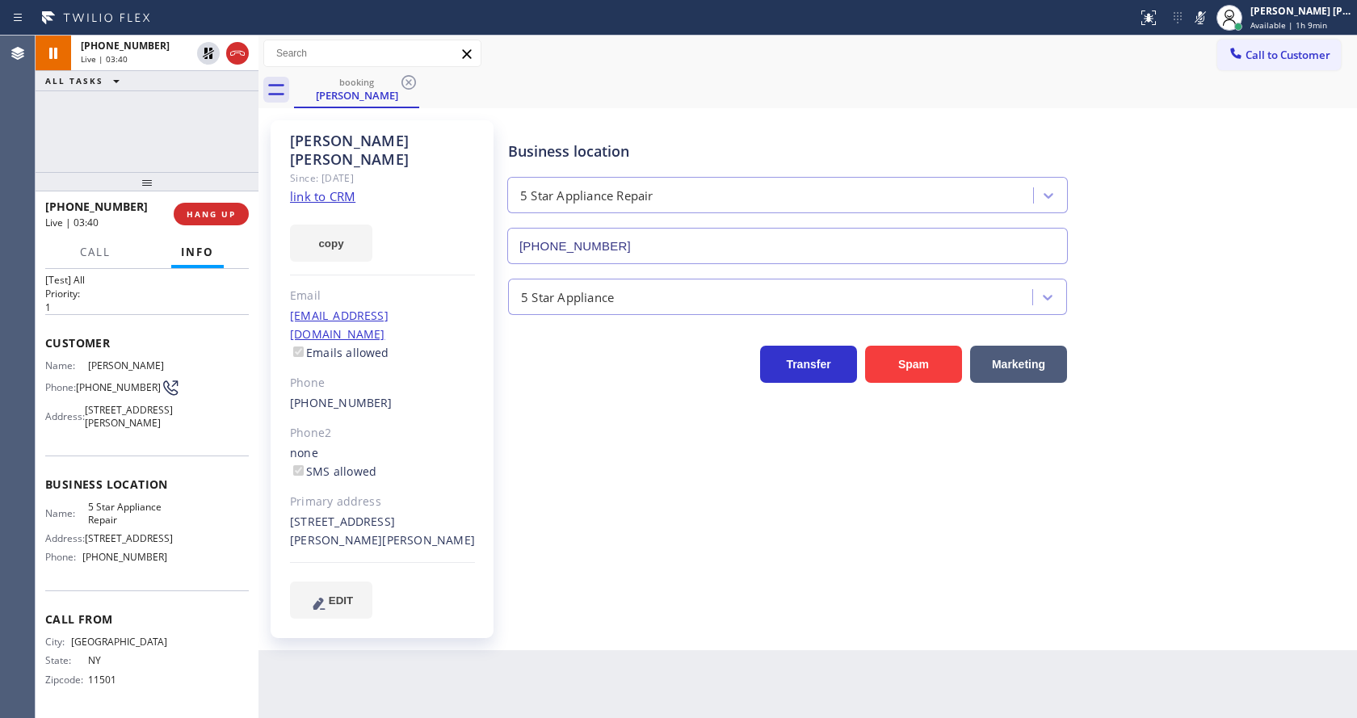
click at [1282, 204] on div "Business location 5 Star Appliance Repair [PHONE_NUMBER]" at bounding box center [929, 191] width 848 height 146
click at [598, 650] on div "Back to Dashboard Change Sender ID Customers Technicians Select a contact Outbo…" at bounding box center [808, 377] width 1099 height 683
click at [1201, 242] on div "Business location 5 Star Appliance Repair [PHONE_NUMBER]" at bounding box center [929, 191] width 848 height 146
click at [1205, 23] on icon at bounding box center [1201, 17] width 8 height 13
click at [207, 45] on icon at bounding box center [208, 53] width 19 height 19
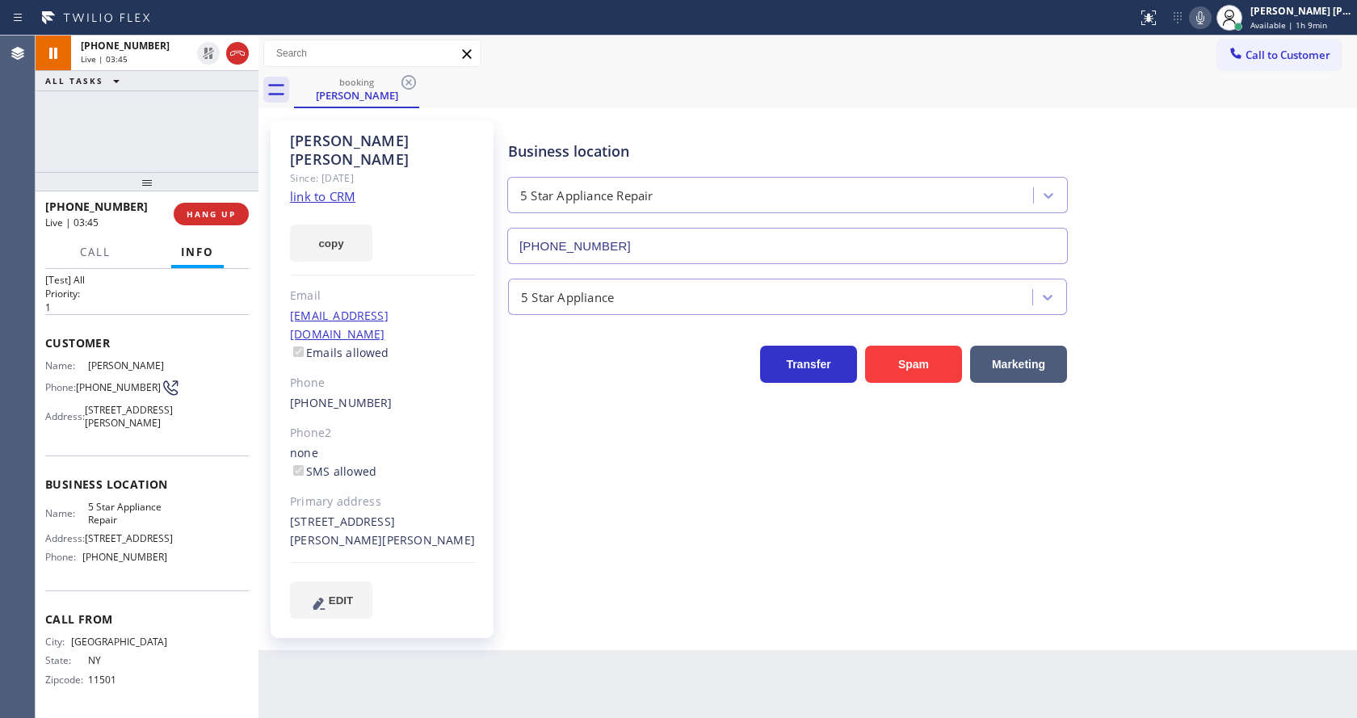
click at [467, 394] on div "[PHONE_NUMBER]" at bounding box center [382, 403] width 185 height 19
click at [654, 503] on div "Business location 5 Star Appliance Repair [PHONE_NUMBER] 5 Star Appliance Trans…" at bounding box center [929, 369] width 848 height 490
drag, startPoint x: 607, startPoint y: 618, endPoint x: 559, endPoint y: 542, distance: 89.7
click at [607, 618] on div "Back to Dashboard Change Sender ID Customers Technicians Select a contact Outbo…" at bounding box center [808, 377] width 1099 height 683
click at [208, 47] on icon at bounding box center [208, 53] width 19 height 19
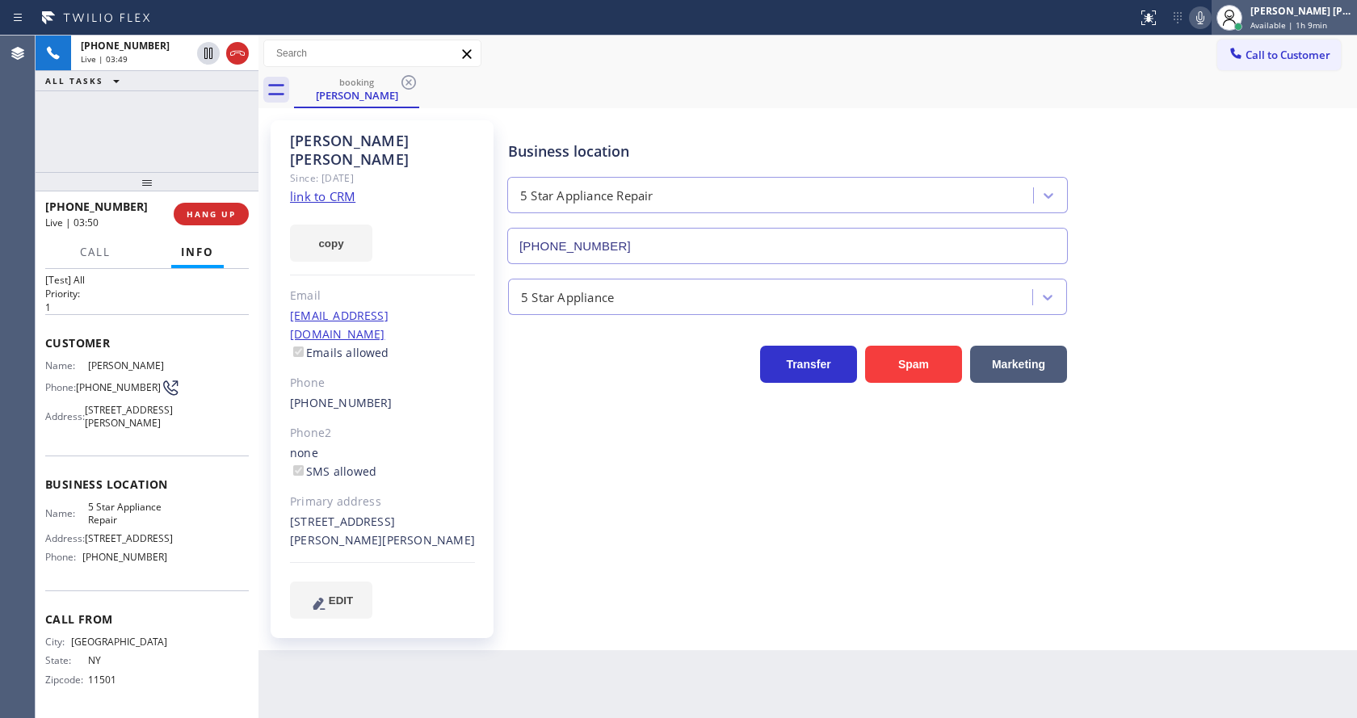
click at [1219, 21] on div at bounding box center [1230, 18] width 36 height 36
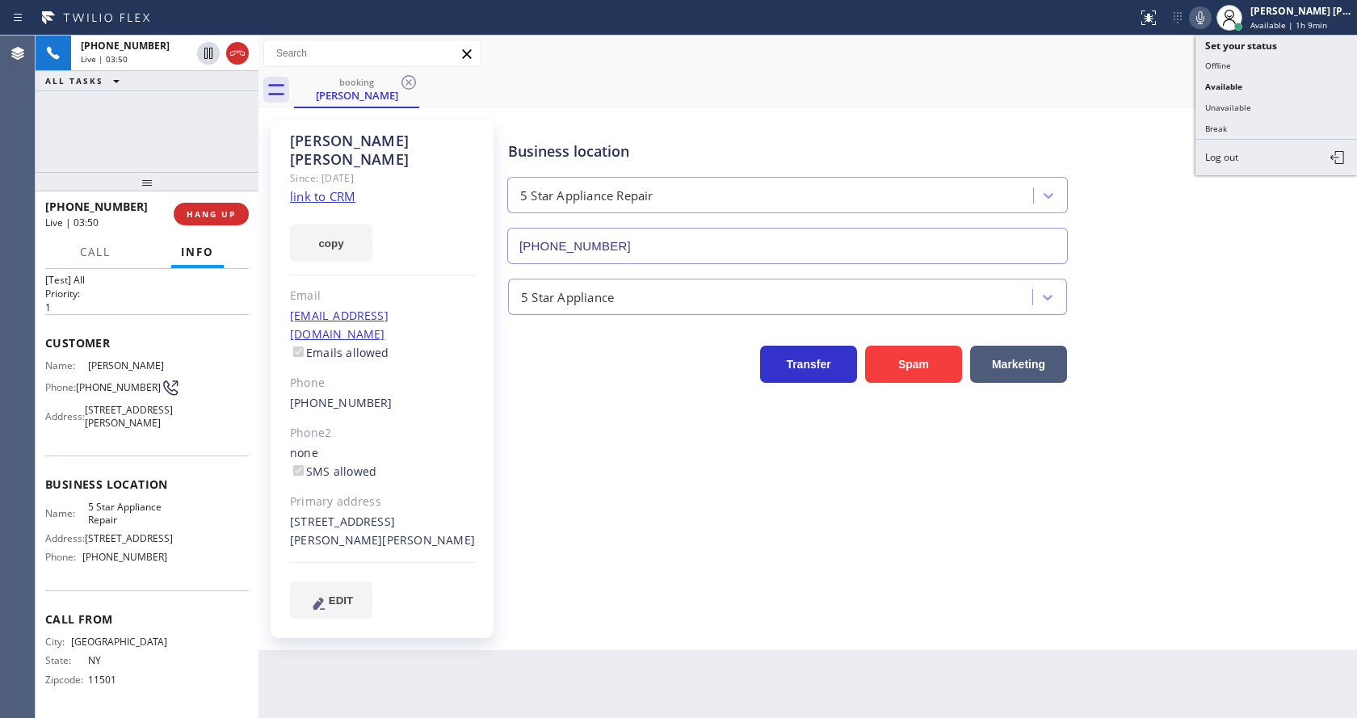
click at [1205, 18] on icon at bounding box center [1201, 17] width 8 height 13
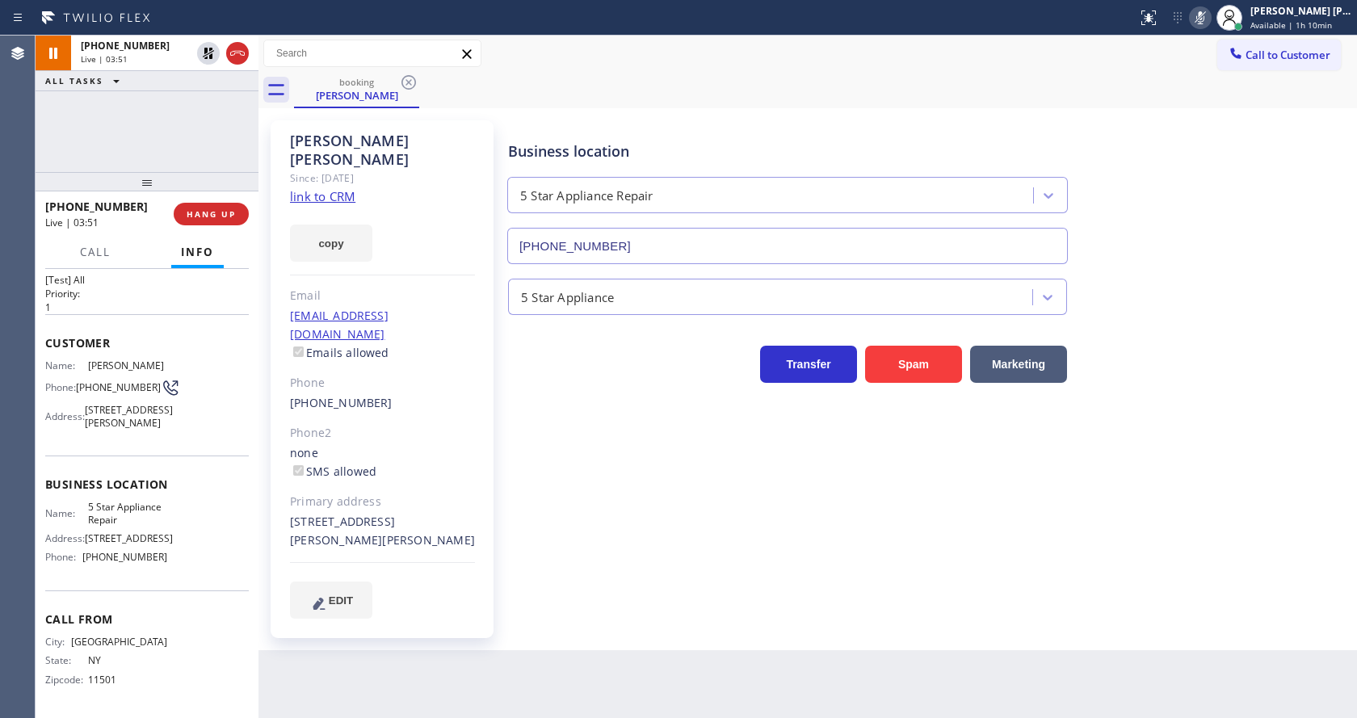
click at [1235, 179] on div "Business location 5 Star Appliance Repair [PHONE_NUMBER]" at bounding box center [929, 191] width 848 height 146
click at [204, 112] on icon at bounding box center [208, 108] width 19 height 19
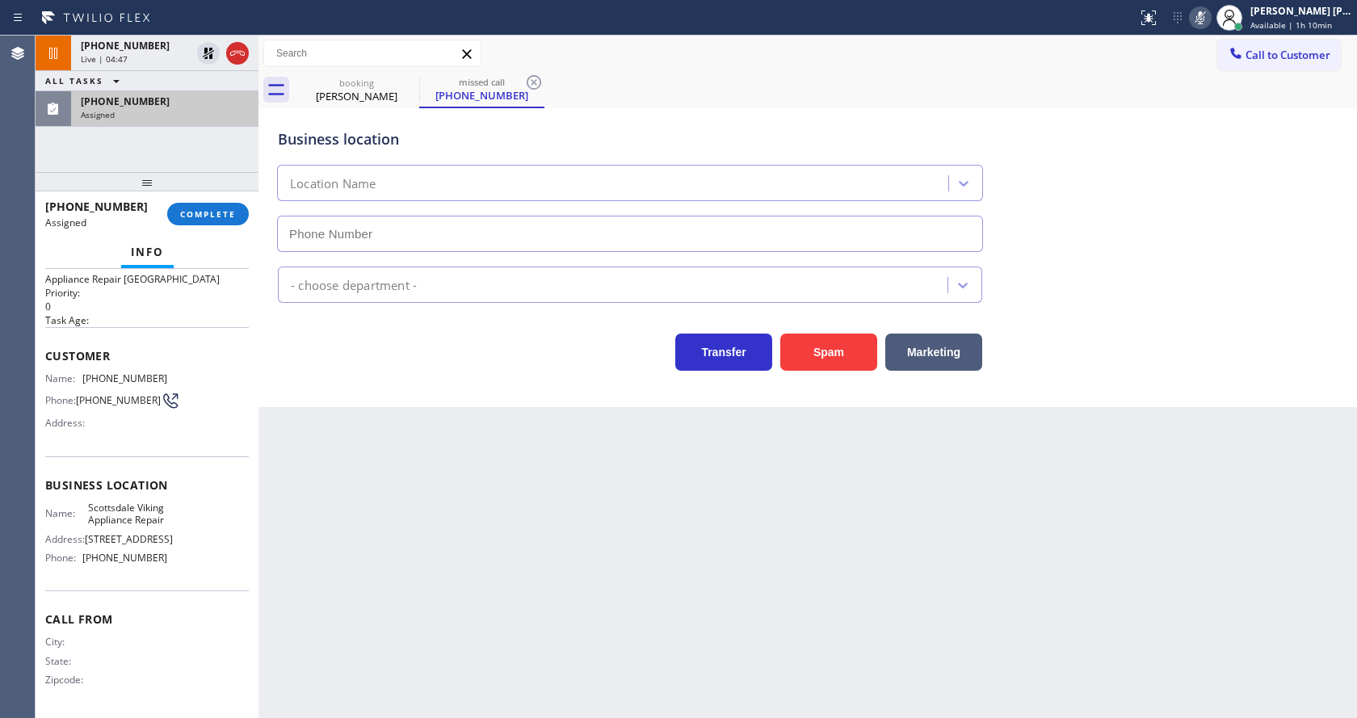
type input "[PHONE_NUMBER]"
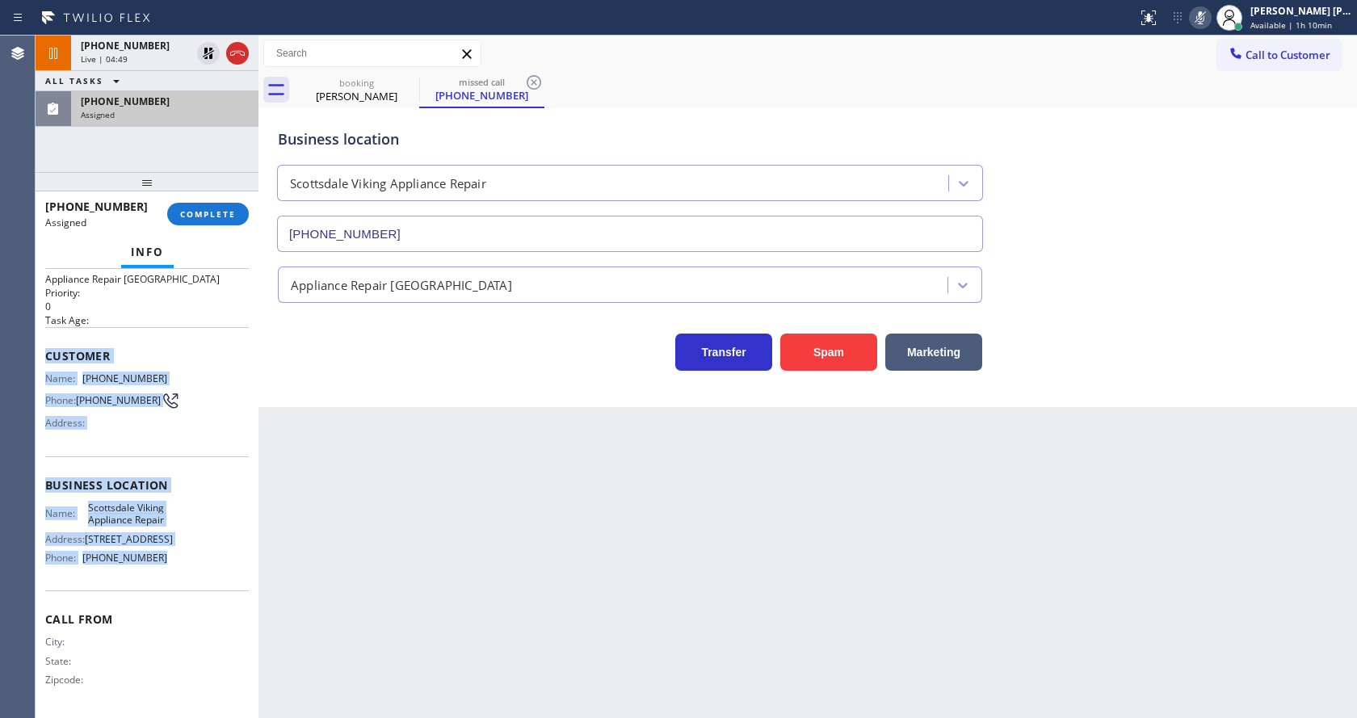
drag, startPoint x: 40, startPoint y: 330, endPoint x: 153, endPoint y: 561, distance: 256.2
click at [153, 561] on div "Context Queue: Appliance Repair High End Priority: 0 Task Age: Customer Name: […" at bounding box center [147, 493] width 223 height 449
click at [193, 220] on button "COMPLETE" at bounding box center [208, 214] width 82 height 23
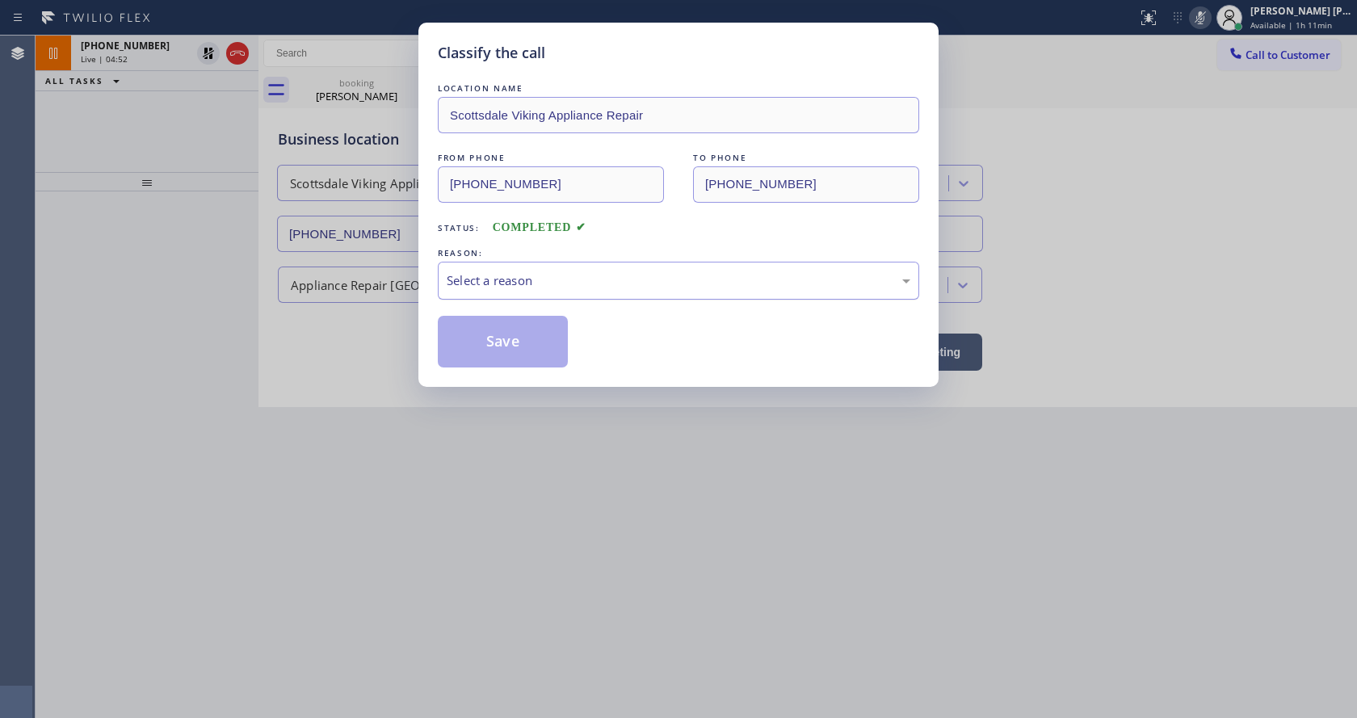
click at [534, 271] on div "Select a reason" at bounding box center [679, 280] width 464 height 19
click at [497, 341] on button "Save" at bounding box center [503, 342] width 130 height 52
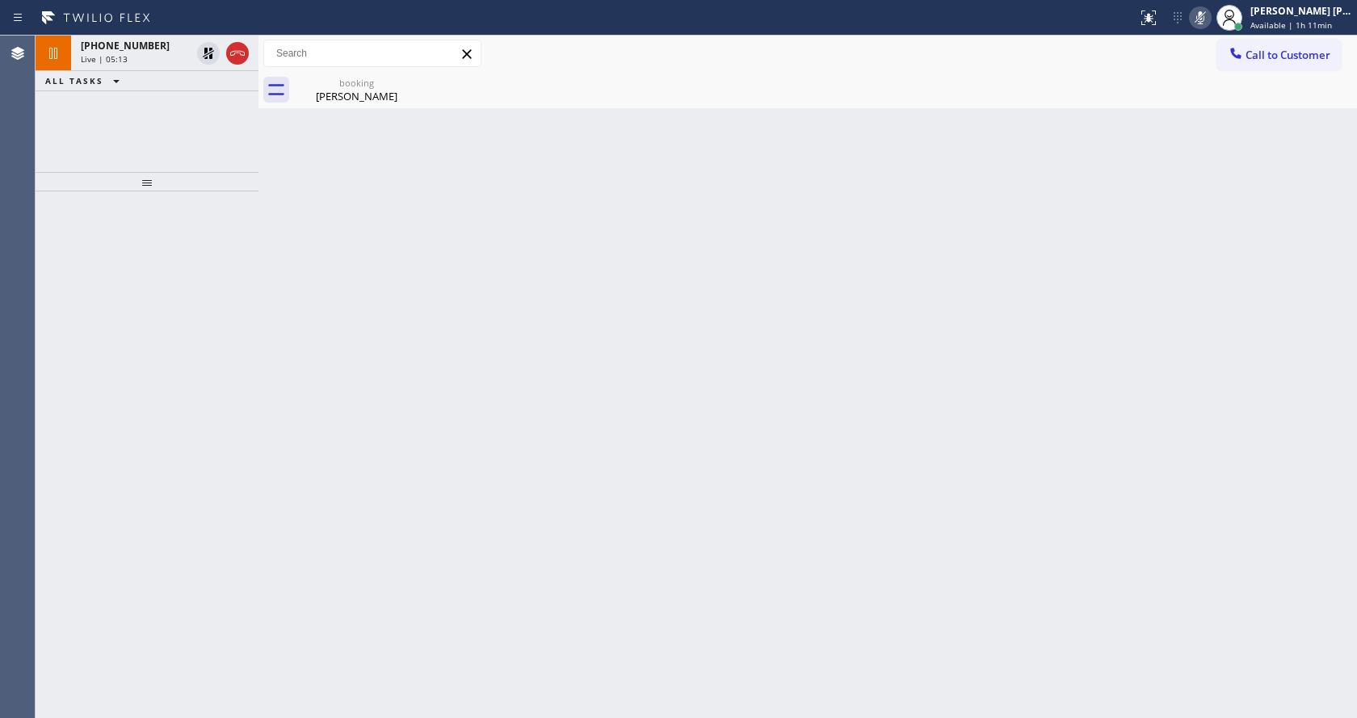
click at [318, 244] on div "Back to Dashboard Change Sender ID Customers Technicians Select a contact Outbo…" at bounding box center [808, 377] width 1099 height 683
click at [330, 107] on div "booking [PERSON_NAME]" at bounding box center [357, 90] width 122 height 36
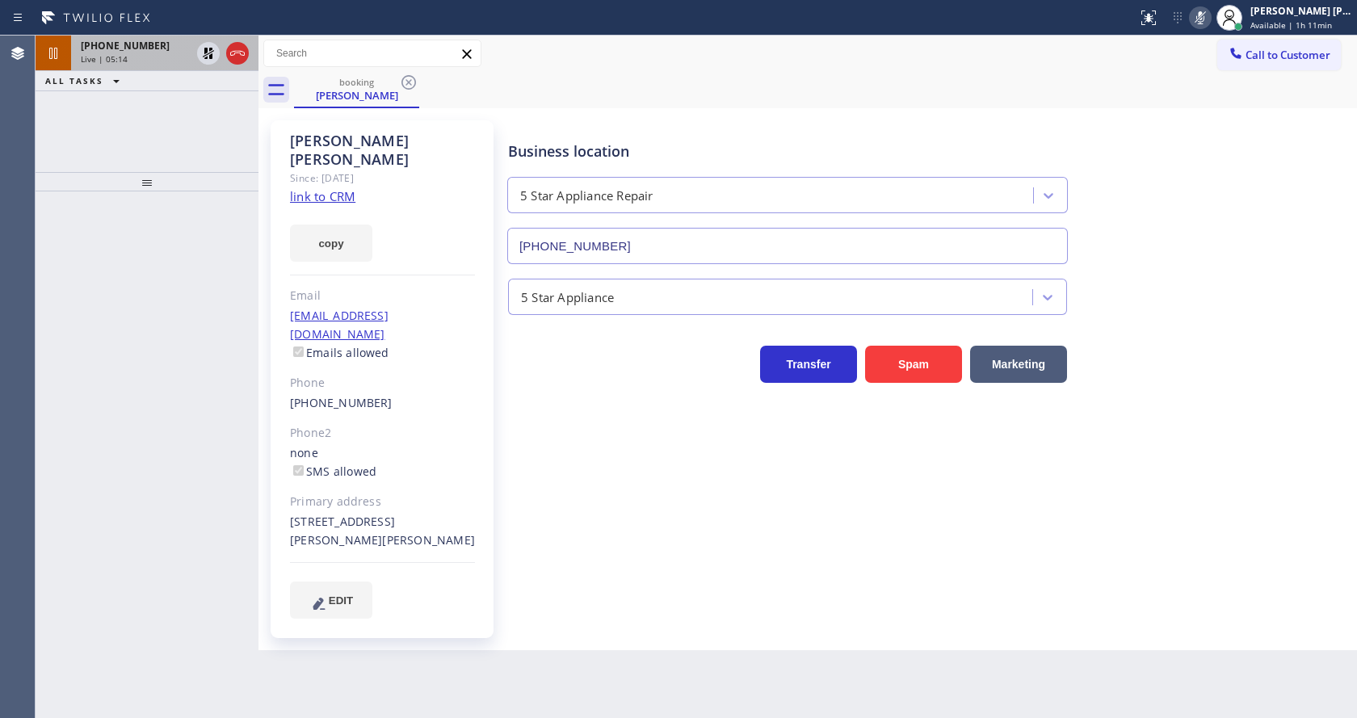
click at [152, 57] on div "Live | 05:14" at bounding box center [136, 58] width 110 height 11
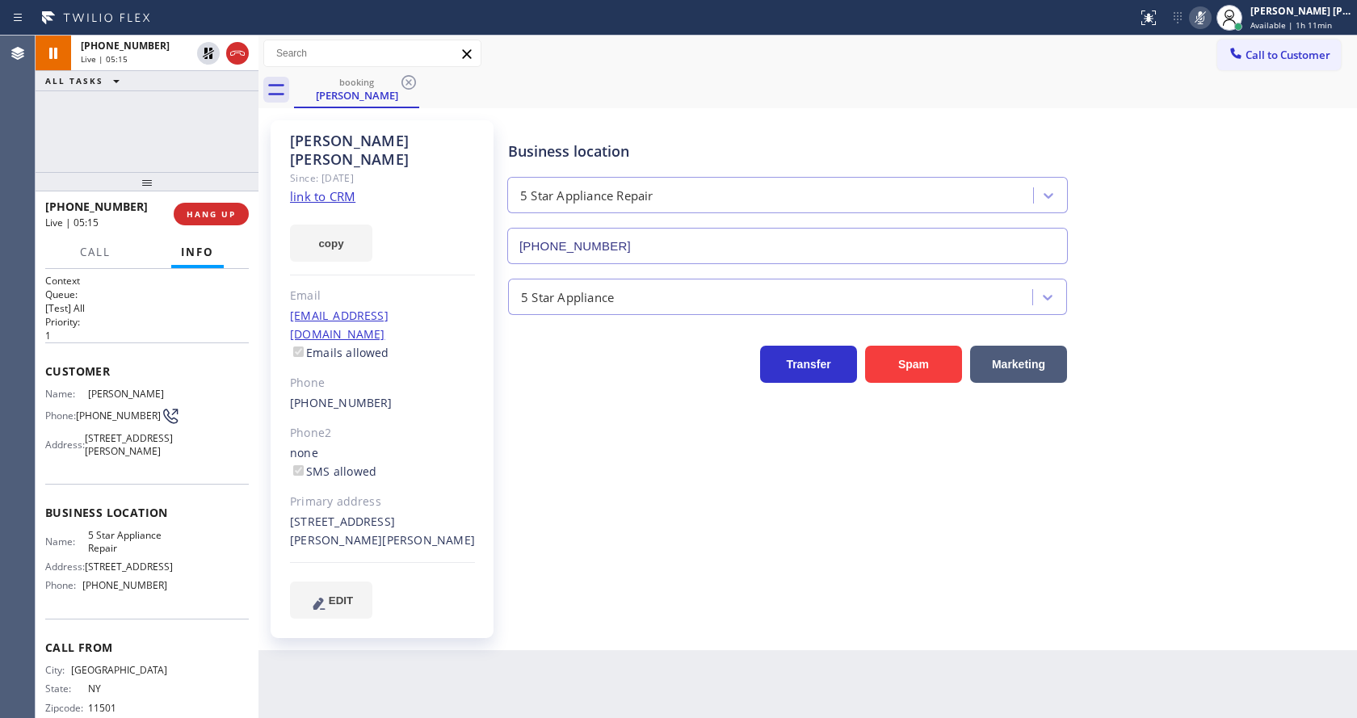
click at [473, 598] on div "[PERSON_NAME] Since: [DATE] link to CRM copy Email [EMAIL_ADDRESS][DOMAIN_NAME]…" at bounding box center [382, 379] width 223 height 518
click at [629, 450] on div "Business location 5 Star Appliance Repair [PHONE_NUMBER] 5 Star Appliance Trans…" at bounding box center [929, 369] width 848 height 490
click at [1285, 195] on div "Business location 5 Star Appliance Repair [PHONE_NUMBER]" at bounding box center [929, 191] width 848 height 146
click at [208, 51] on icon at bounding box center [208, 53] width 11 height 11
click at [1205, 16] on icon at bounding box center [1201, 17] width 8 height 13
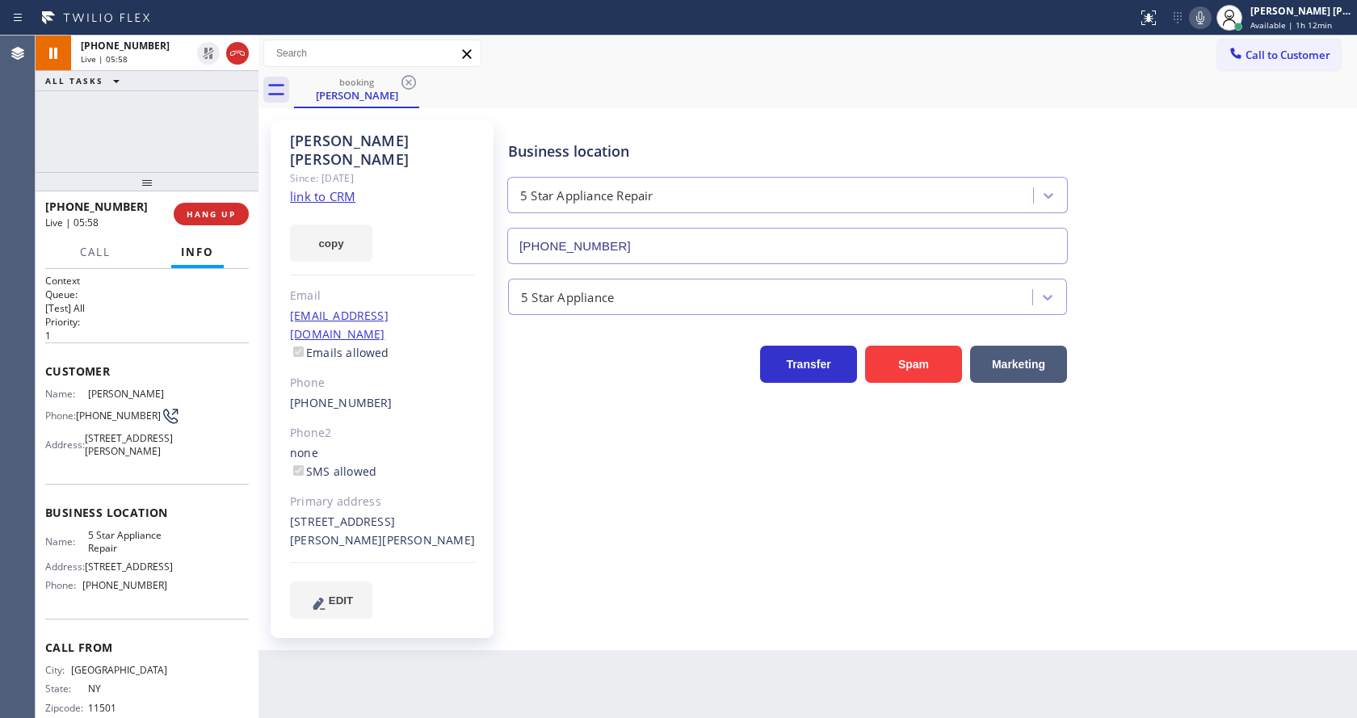
click at [1226, 90] on div "booking [PERSON_NAME]" at bounding box center [825, 90] width 1063 height 36
click at [644, 596] on div "Business location 5 Star Appliance Repair [PHONE_NUMBER] 5 Star Appliance Trans…" at bounding box center [929, 385] width 848 height 522
click at [624, 591] on div "Business location 5 Star Appliance Repair [PHONE_NUMBER] 5 Star Appliance Trans…" at bounding box center [929, 385] width 848 height 522
click at [621, 633] on div "Back to Dashboard Change Sender ID Customers Technicians Select a contact Outbo…" at bounding box center [808, 377] width 1099 height 683
click at [689, 606] on div "Business location 5 Star Appliance Repair [PHONE_NUMBER] 5 Star Appliance Trans…" at bounding box center [929, 385] width 848 height 522
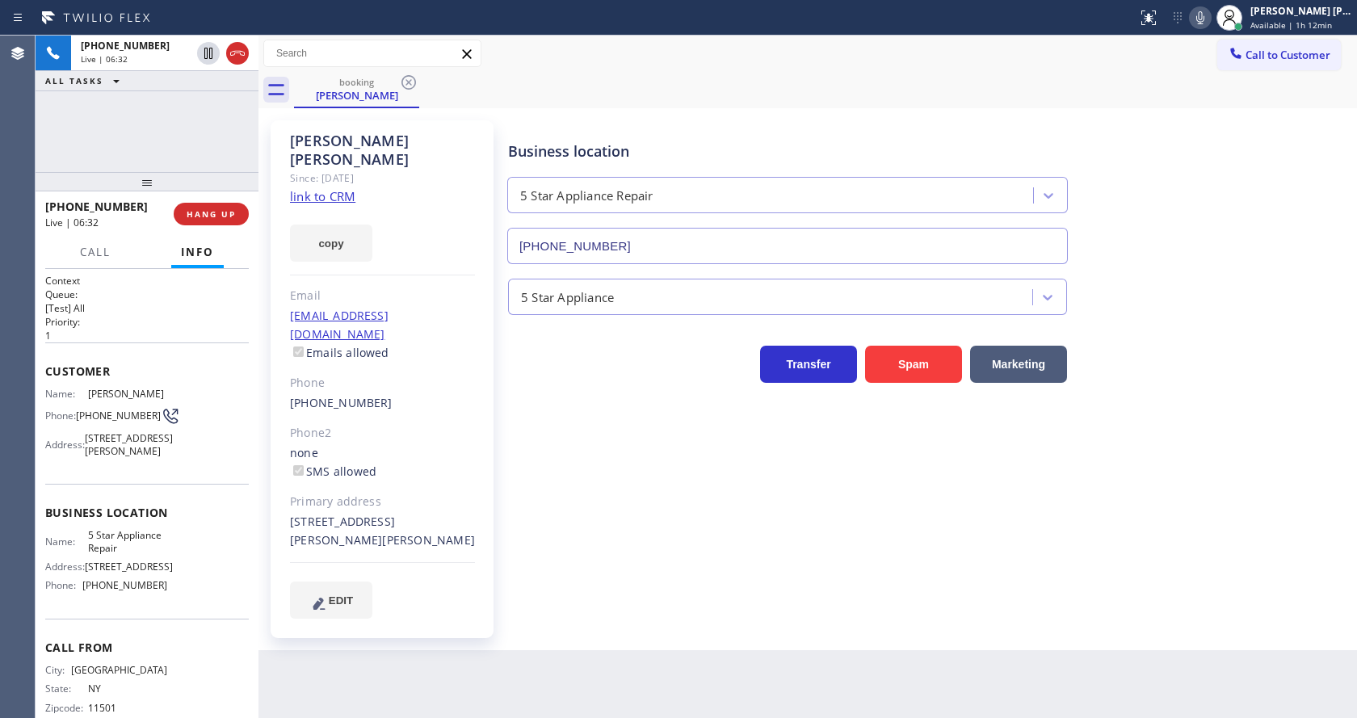
click at [622, 566] on div "Business location 5 Star Appliance Repair [PHONE_NUMBER] 5 Star Appliance Trans…" at bounding box center [929, 369] width 848 height 490
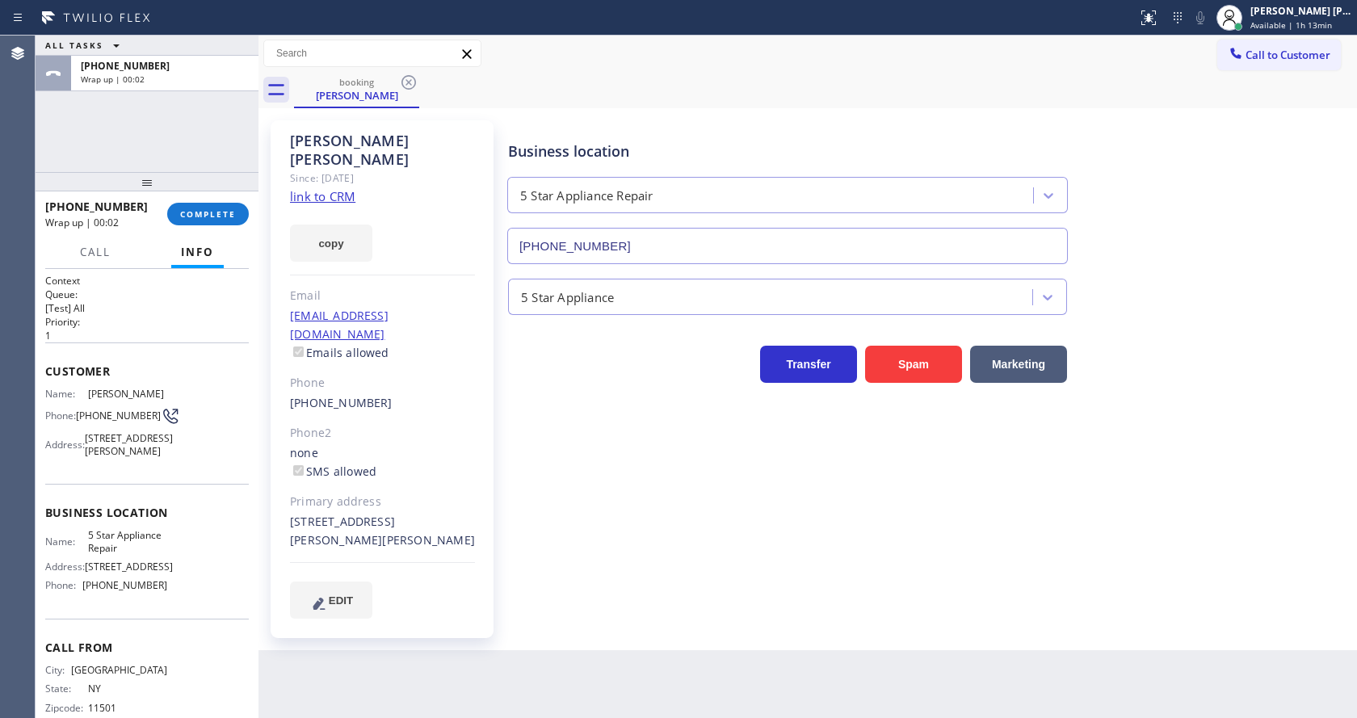
click at [1229, 273] on div "5 Star Appliance" at bounding box center [929, 293] width 848 height 43
click at [364, 308] on link "[EMAIL_ADDRESS][DOMAIN_NAME]" at bounding box center [339, 325] width 99 height 34
click at [553, 553] on div "Business location 5 Star Appliance Repair [PHONE_NUMBER] 5 Star Appliance Trans…" at bounding box center [929, 369] width 848 height 490
click at [393, 287] on div "Email" at bounding box center [382, 296] width 185 height 19
click at [170, 216] on button "COMPLETE" at bounding box center [208, 214] width 82 height 23
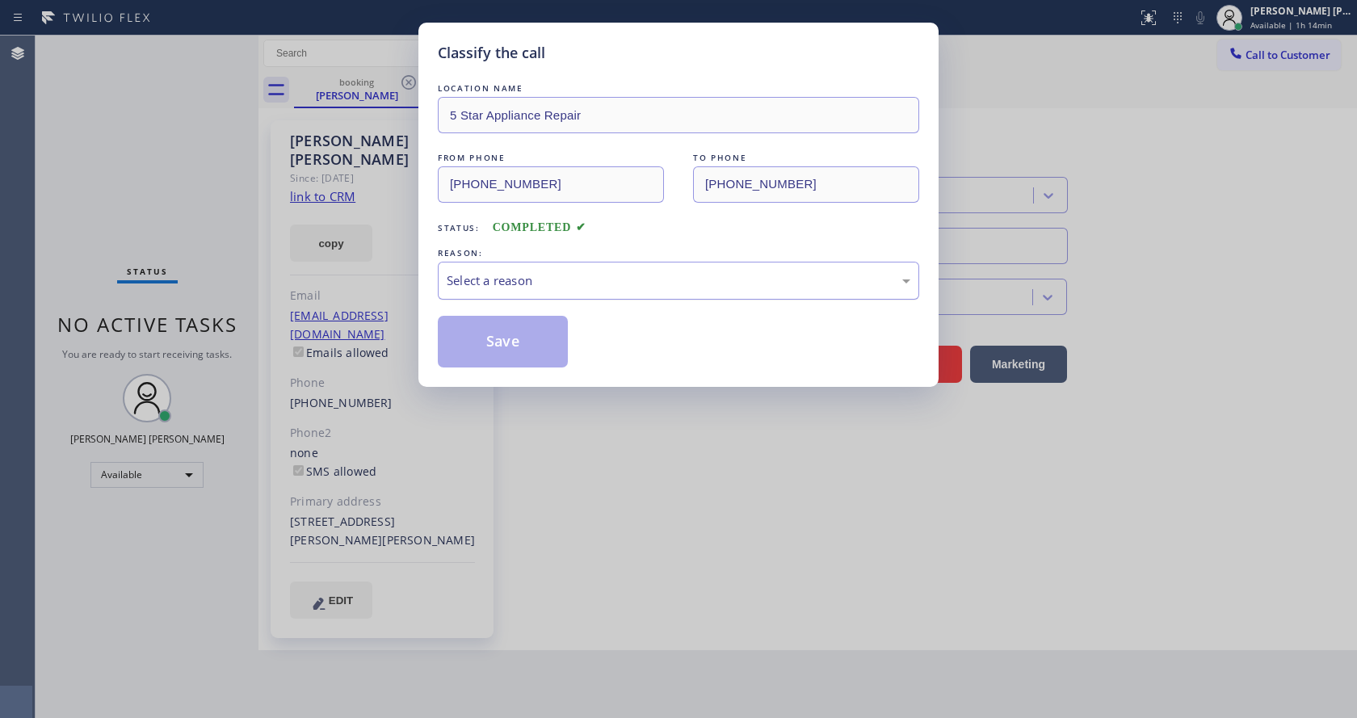
click at [478, 269] on div "Select a reason" at bounding box center [679, 281] width 482 height 38
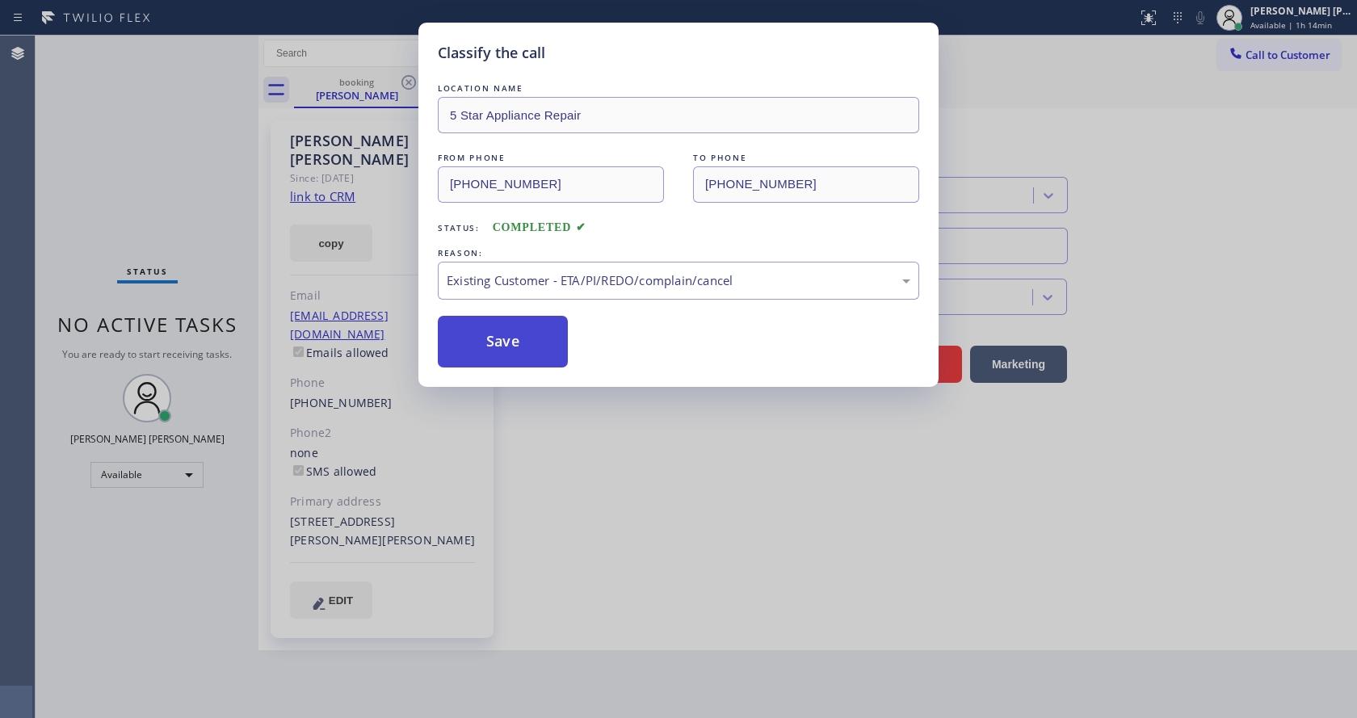
click at [507, 340] on button "Save" at bounding box center [503, 342] width 130 height 52
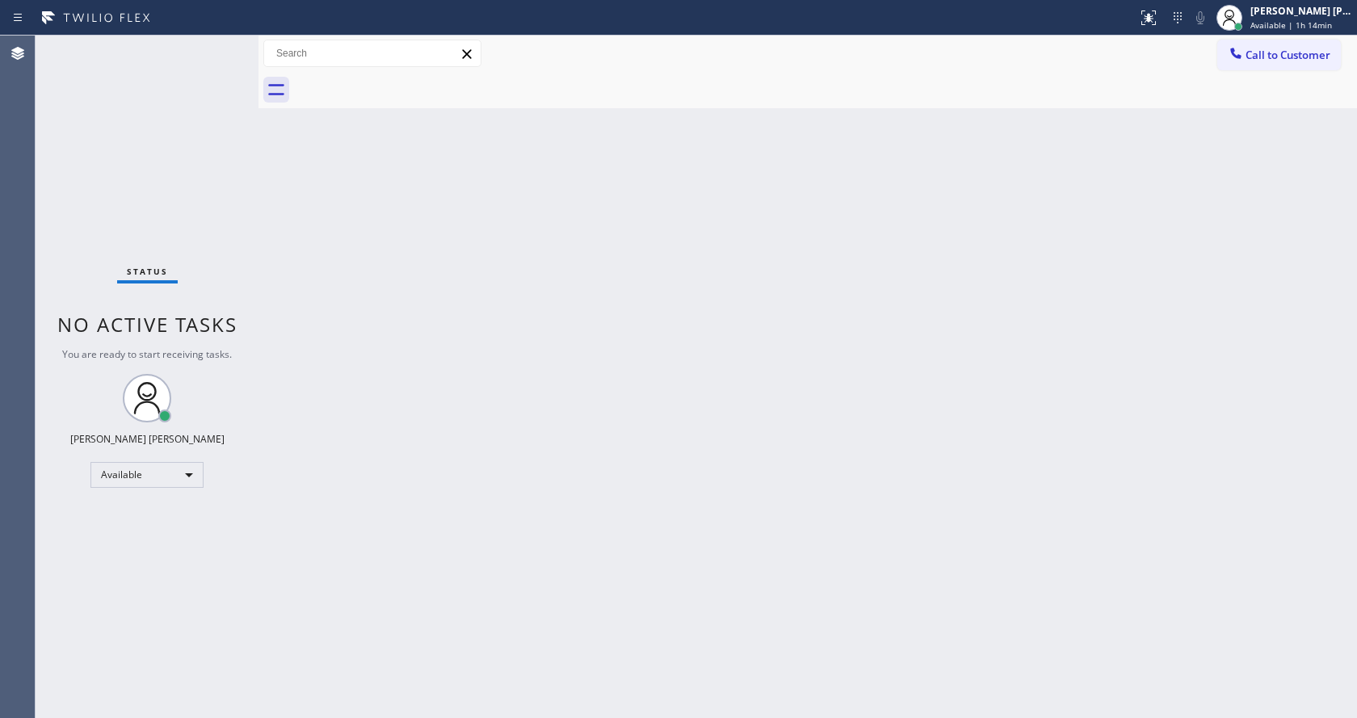
click at [338, 288] on div "Back to Dashboard Change Sender ID Customers Technicians Select a contact Outbo…" at bounding box center [808, 377] width 1099 height 683
click at [1274, 24] on span "Available | 1h 14min" at bounding box center [1292, 24] width 82 height 11
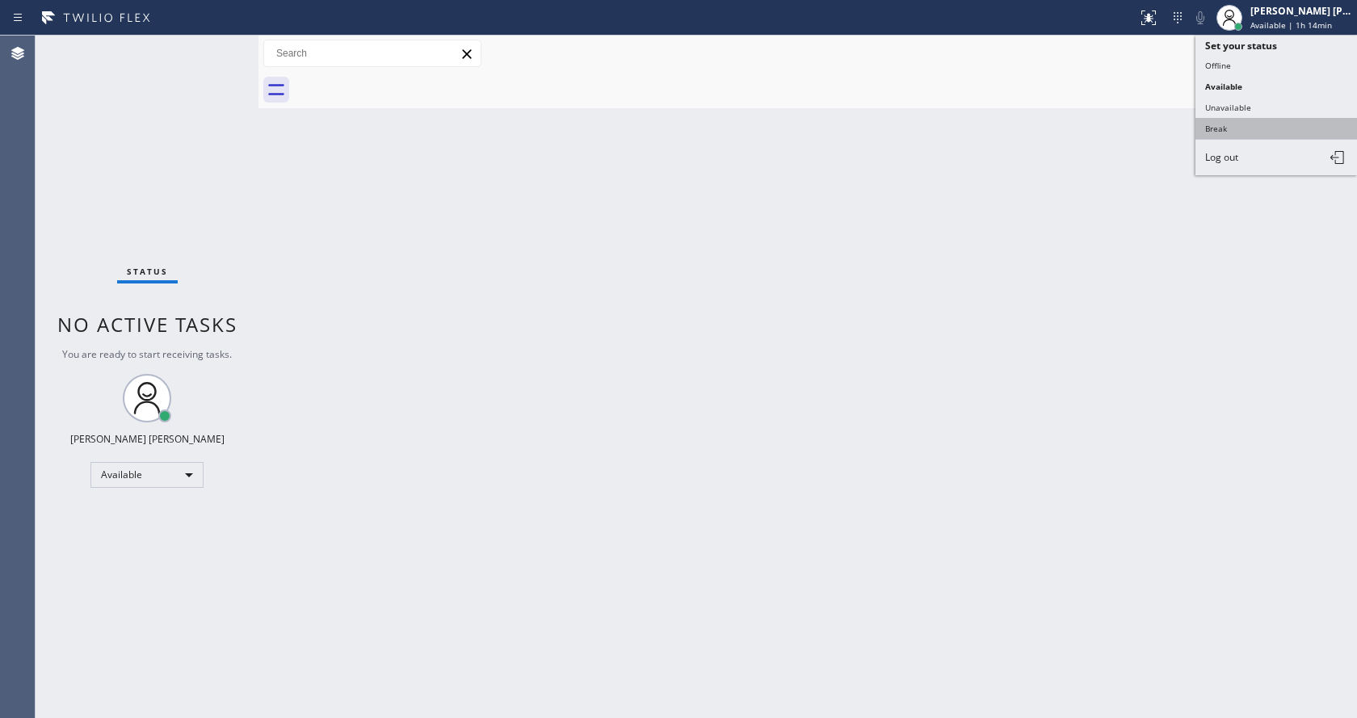
click at [1250, 119] on button "Break" at bounding box center [1277, 128] width 162 height 21
